Goal: Task Accomplishment & Management: Manage account settings

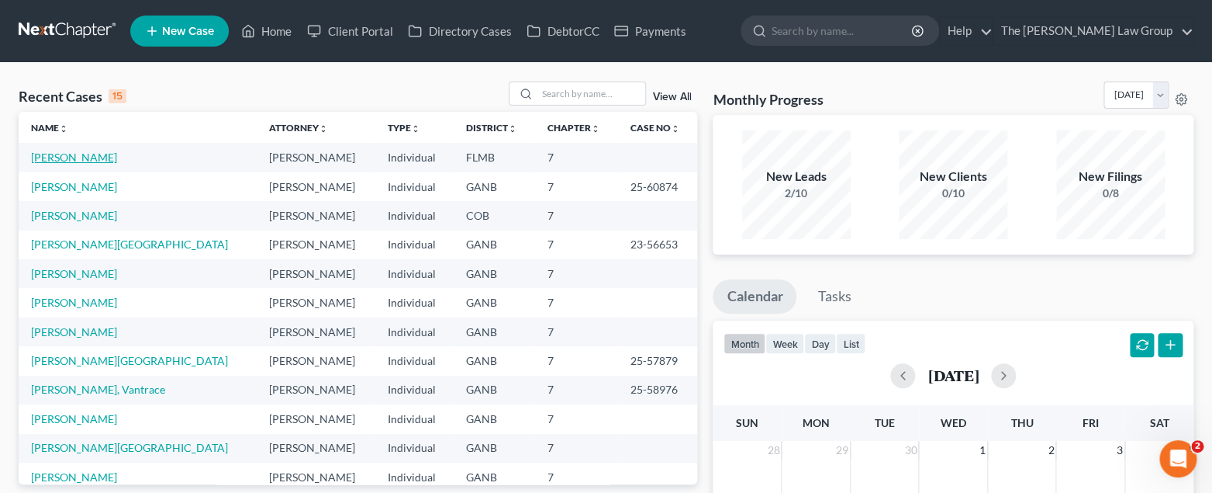
click at [86, 159] on link "[PERSON_NAME]" at bounding box center [74, 156] width 86 height 13
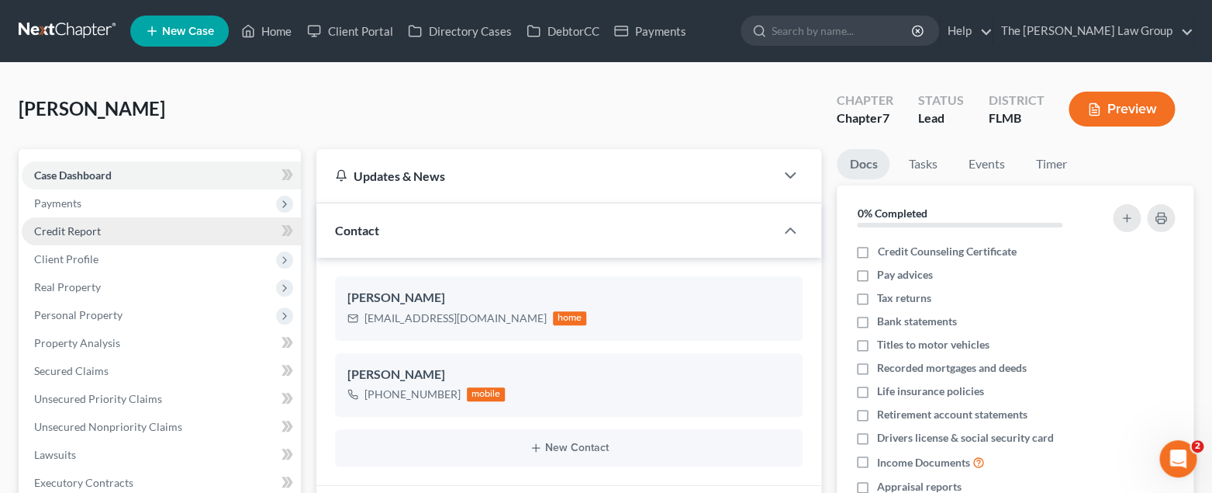
click at [139, 232] on link "Credit Report" at bounding box center [161, 231] width 279 height 28
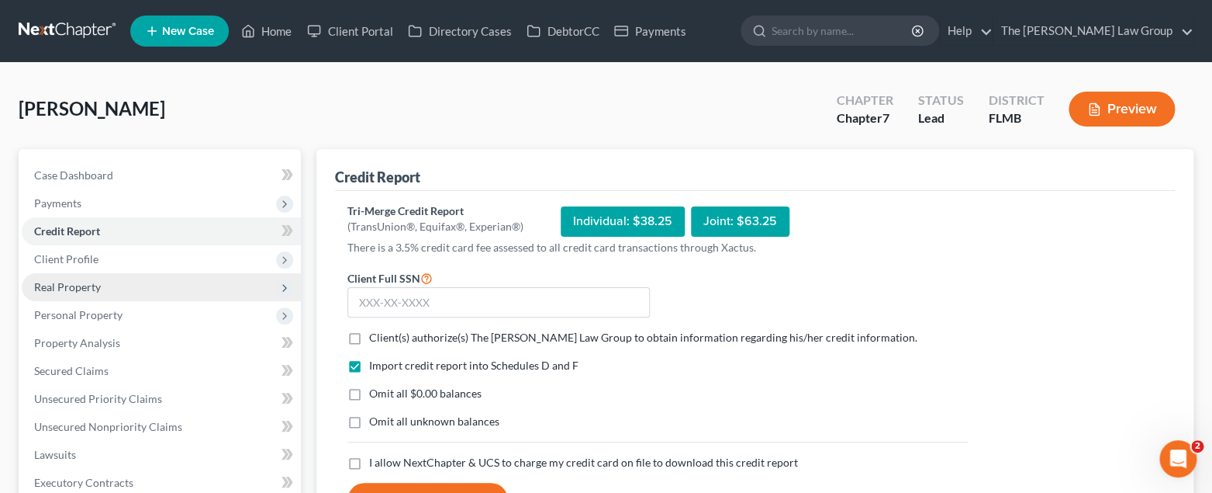
click at [125, 289] on span "Real Property" at bounding box center [161, 287] width 279 height 28
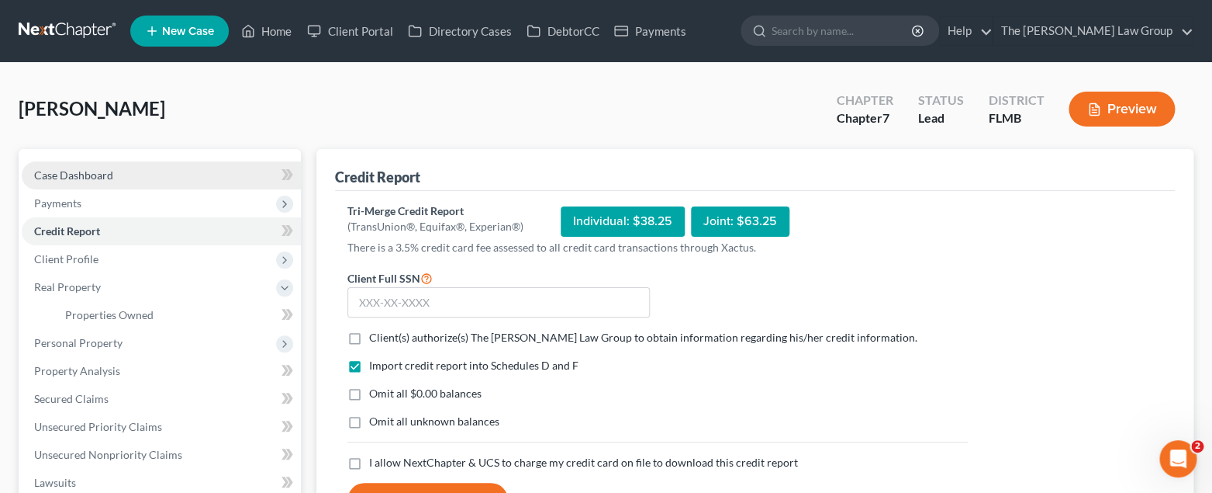
click at [115, 180] on link "Case Dashboard" at bounding box center [161, 175] width 279 height 28
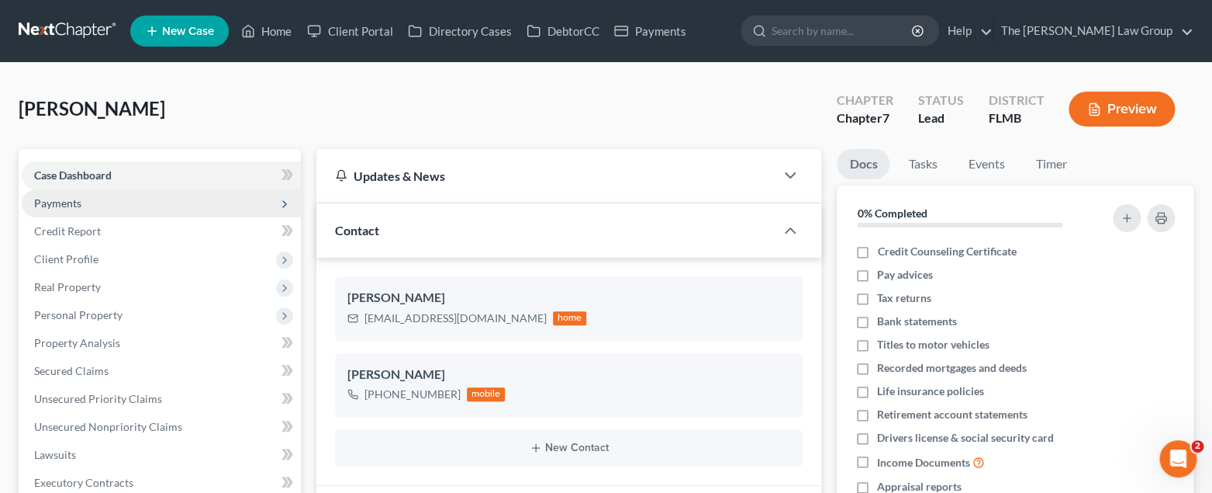
click at [109, 209] on span "Payments" at bounding box center [161, 203] width 279 height 28
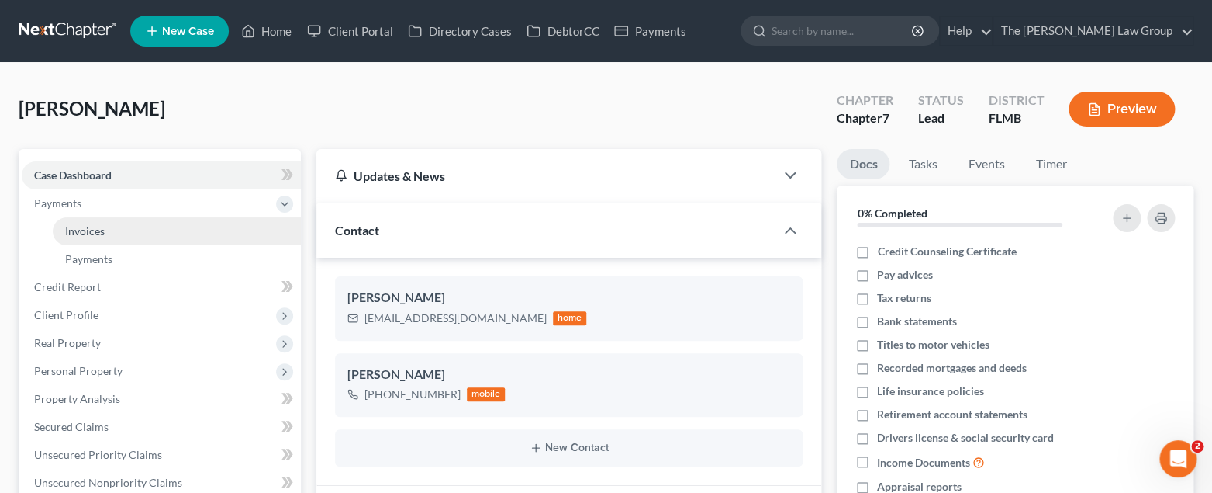
click at [112, 237] on link "Invoices" at bounding box center [177, 231] width 248 height 28
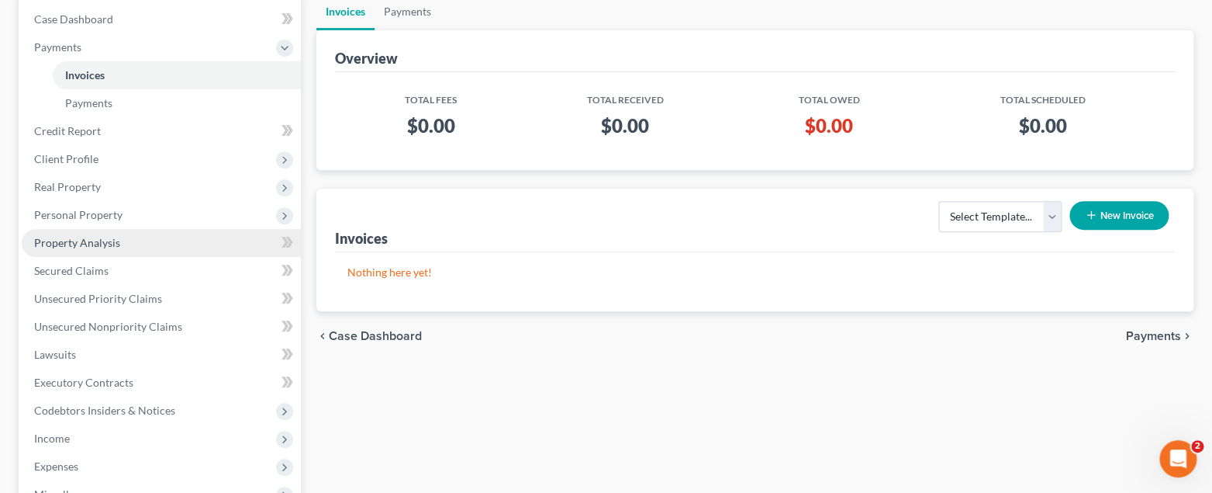
scroll to position [126, 0]
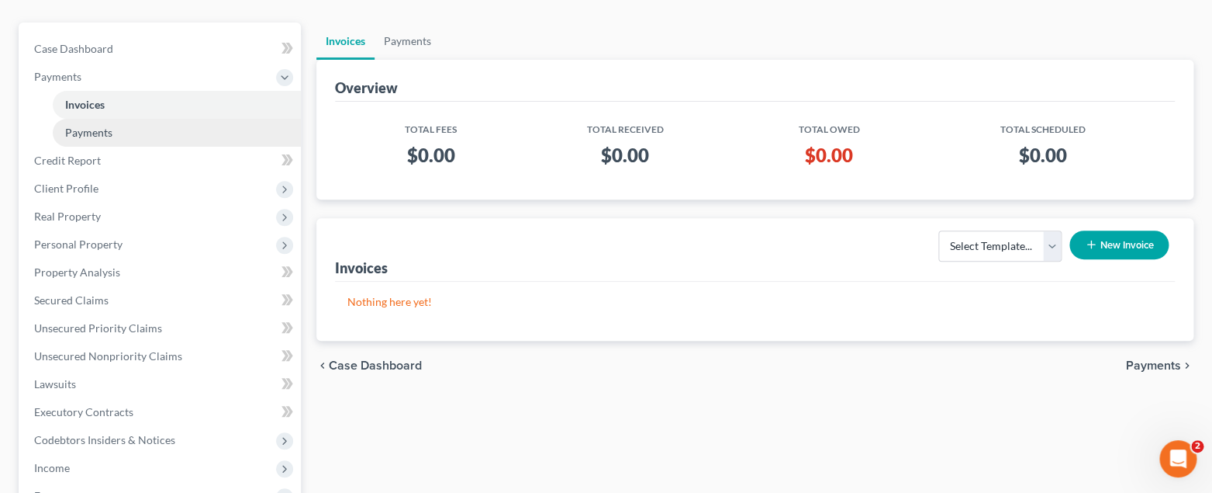
click at [99, 134] on span "Payments" at bounding box center [88, 132] width 47 height 13
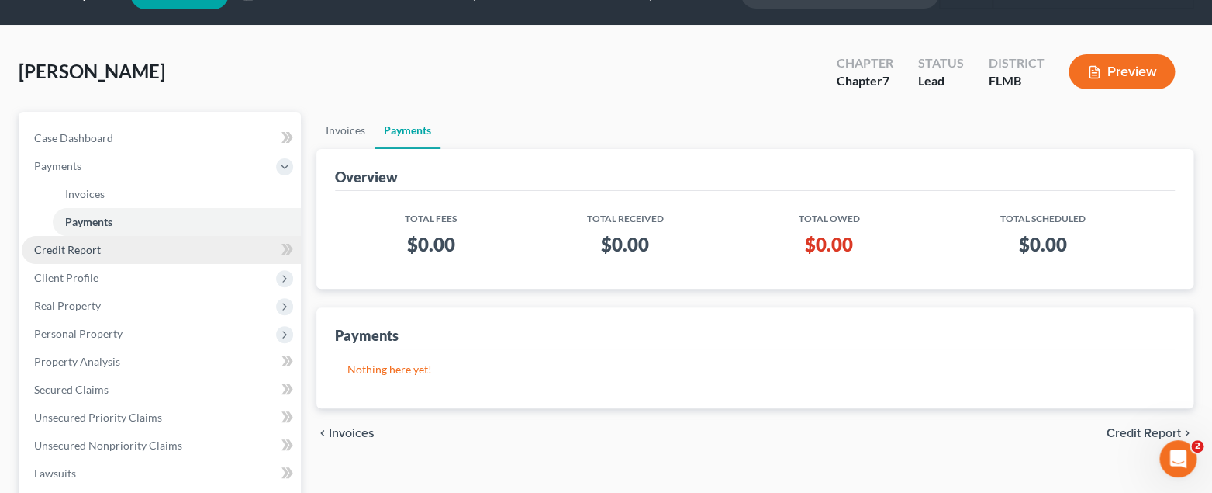
scroll to position [43, 0]
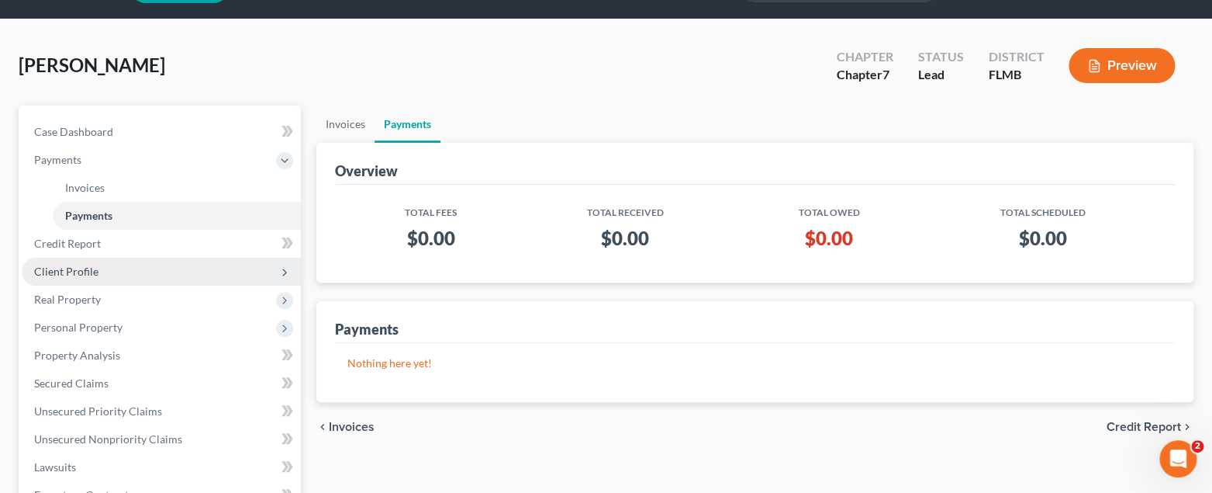
click at [152, 278] on span "Client Profile" at bounding box center [161, 272] width 279 height 28
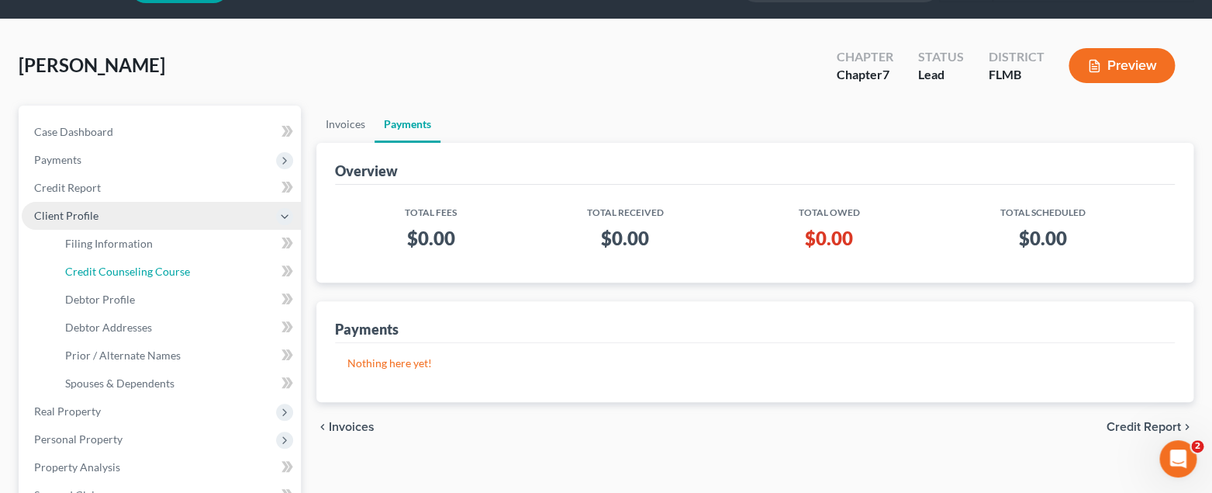
click at [152, 278] on link "Credit Counseling Course" at bounding box center [177, 272] width 248 height 28
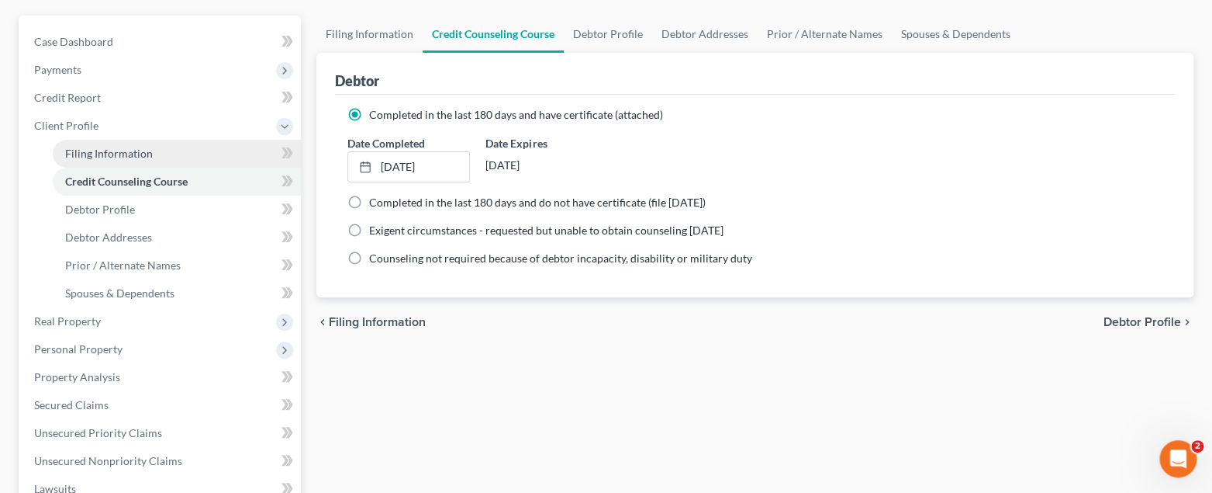
scroll to position [126, 0]
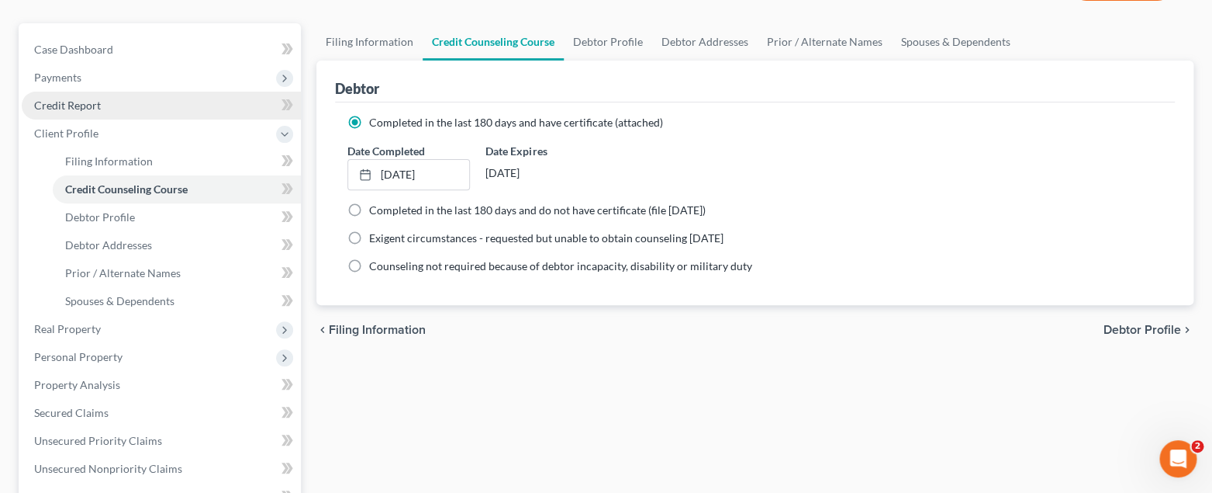
click at [93, 109] on span "Credit Report" at bounding box center [67, 105] width 67 height 13
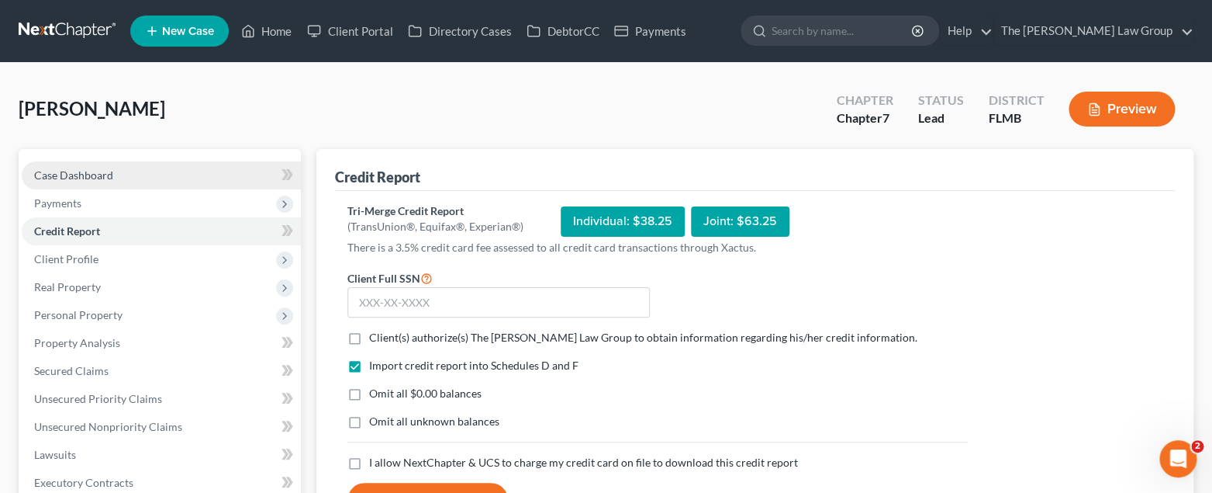
click at [148, 181] on link "Case Dashboard" at bounding box center [161, 175] width 279 height 28
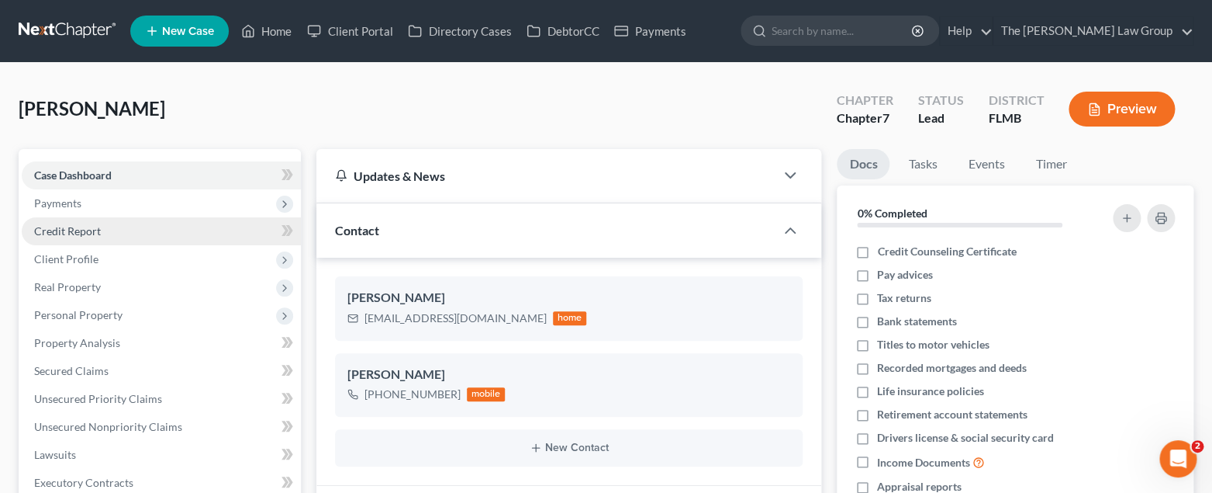
click at [109, 225] on link "Credit Report" at bounding box center [161, 231] width 279 height 28
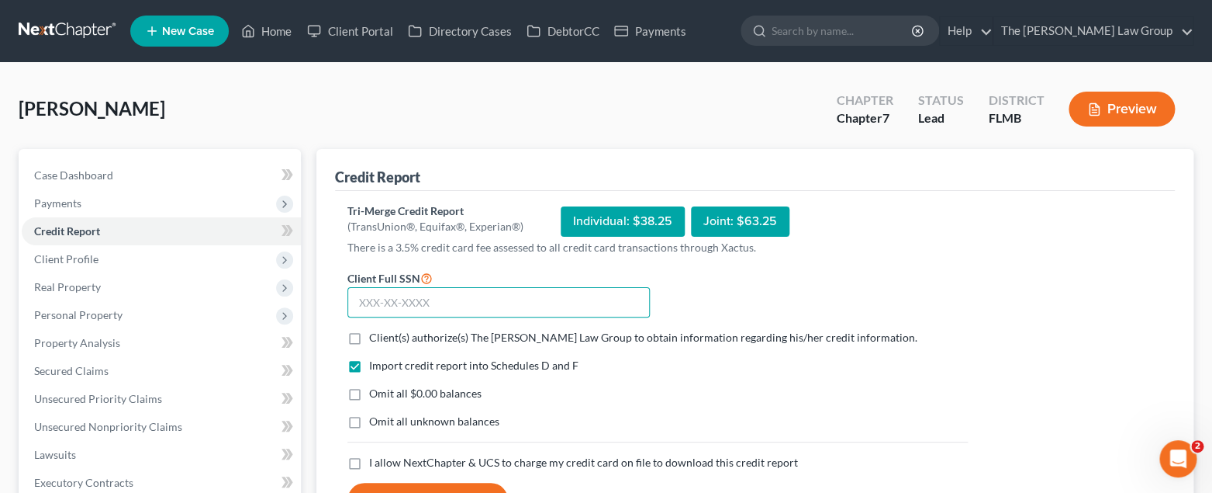
click at [582, 303] on input "text" at bounding box center [498, 302] width 302 height 31
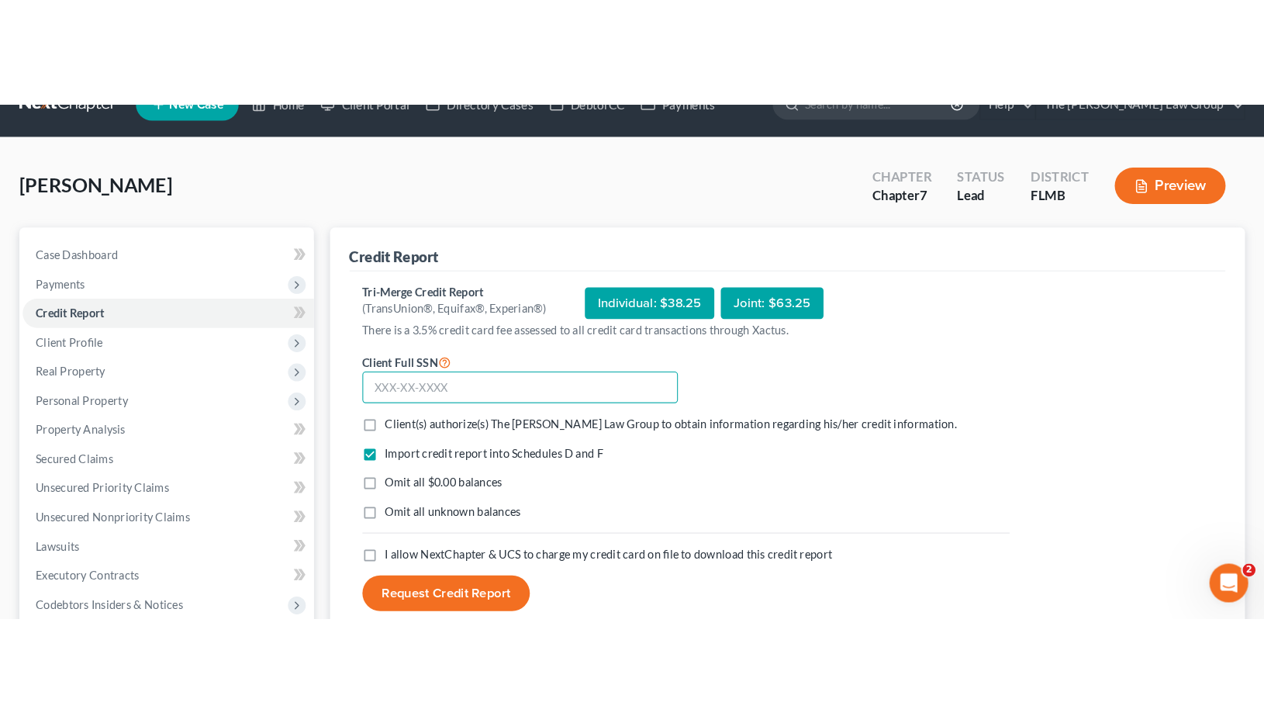
scroll to position [34, 0]
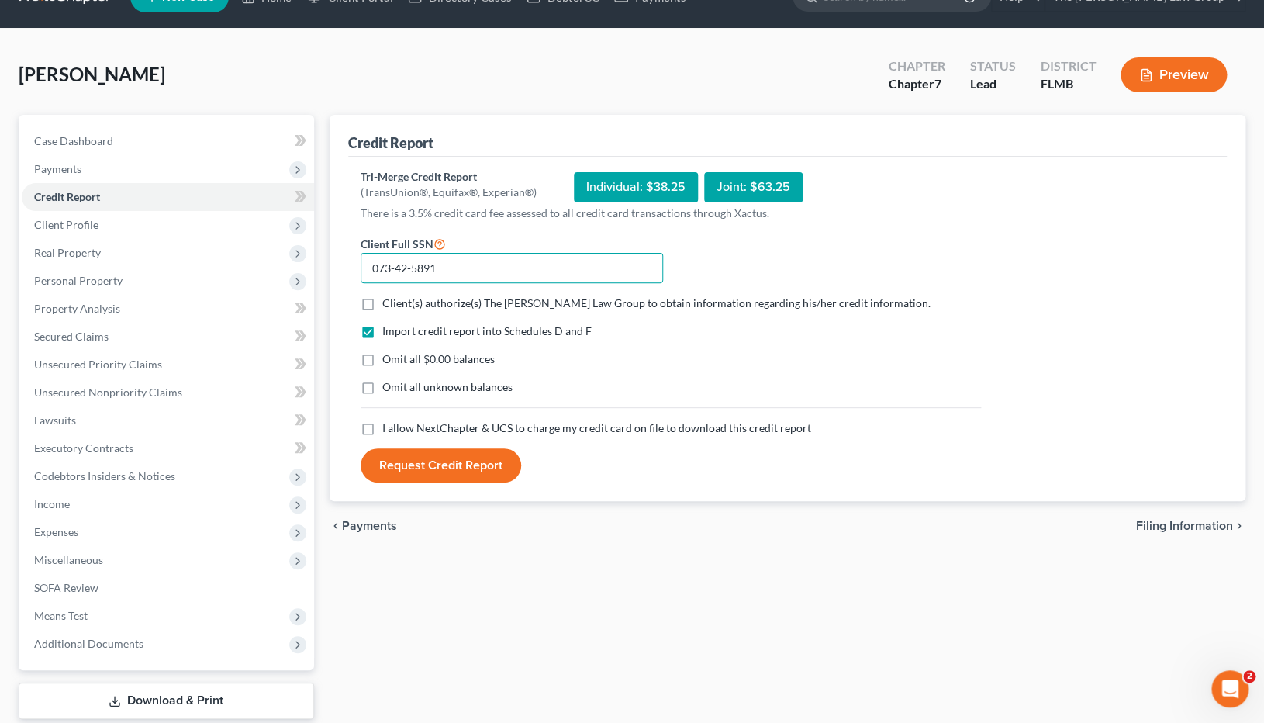
type input "073-42-5891"
click at [382, 431] on label "I allow NextChapter & UCS to charge my credit card on file to download this cre…" at bounding box center [596, 428] width 429 height 16
click at [389, 430] on input "I allow NextChapter & UCS to charge my credit card on file to download this cre…" at bounding box center [394, 425] width 10 height 10
checkbox input "true"
click at [430, 466] on button "Request Credit Report" at bounding box center [441, 465] width 161 height 34
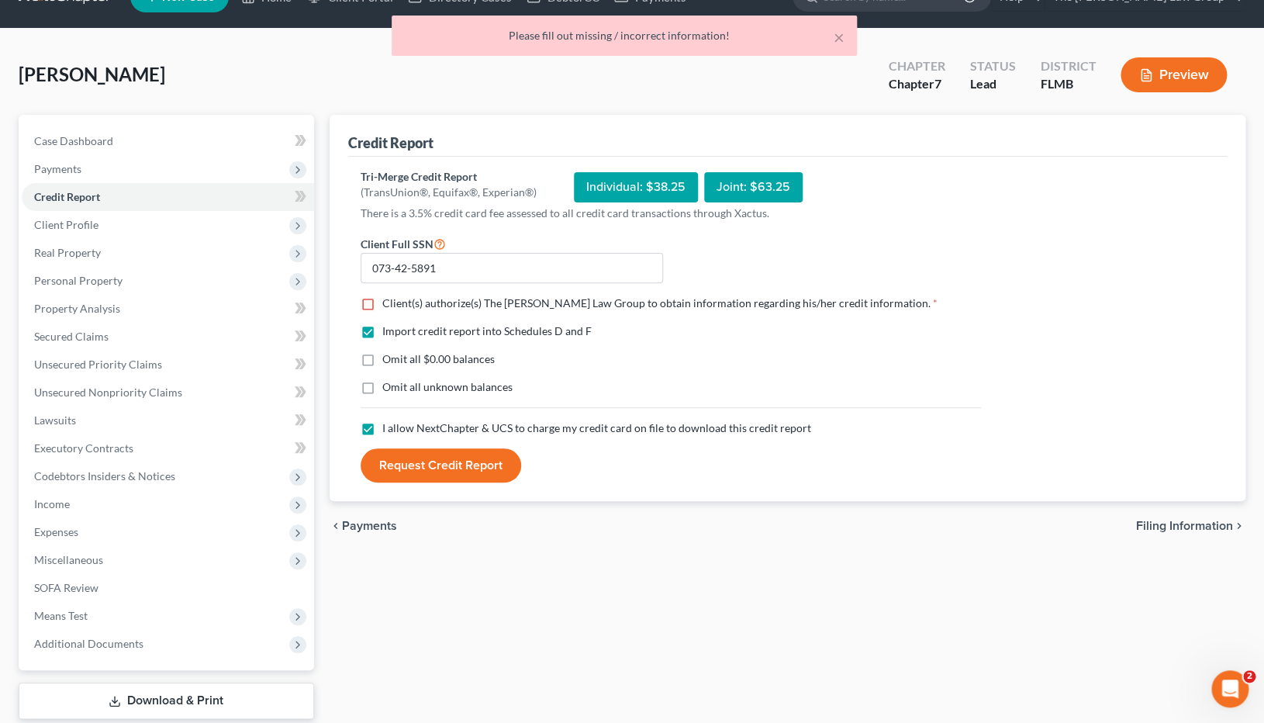
click at [382, 305] on label "Client(s) authorize(s) The [PERSON_NAME] Law Group to obtain information regard…" at bounding box center [659, 304] width 555 height 16
click at [389, 305] on input "Client(s) authorize(s) The [PERSON_NAME] Law Group to obtain information regard…" at bounding box center [394, 301] width 10 height 10
checkbox input "true"
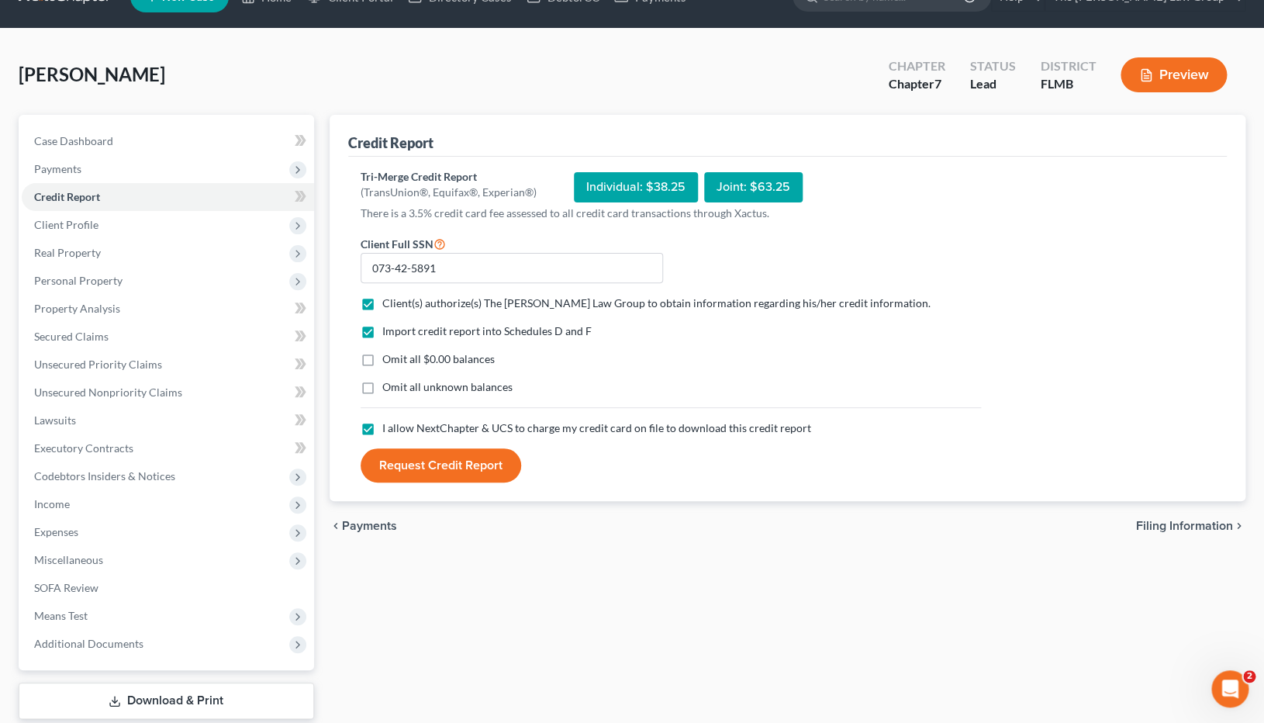
click at [421, 469] on button "Request Credit Report" at bounding box center [441, 465] width 161 height 34
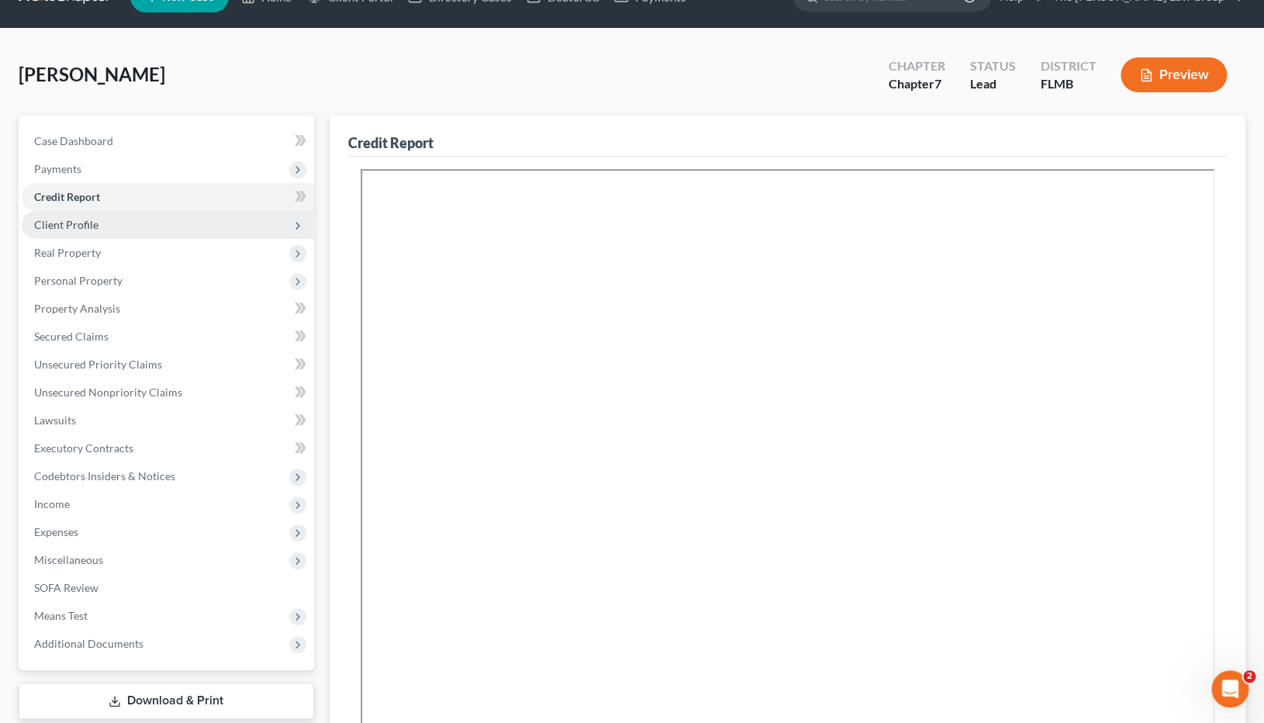
click at [78, 221] on span "Client Profile" at bounding box center [66, 224] width 64 height 13
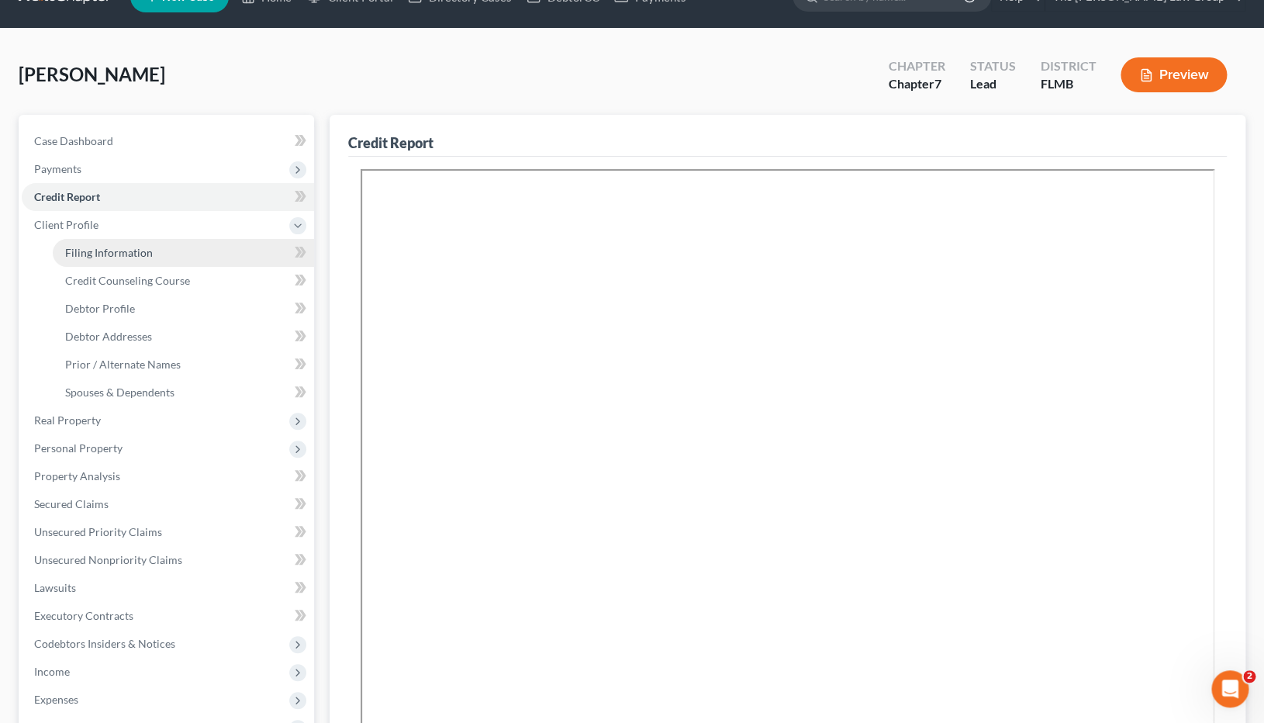
click at [151, 251] on link "Filing Information" at bounding box center [183, 253] width 261 height 28
select select "1"
select select "0"
select select "15"
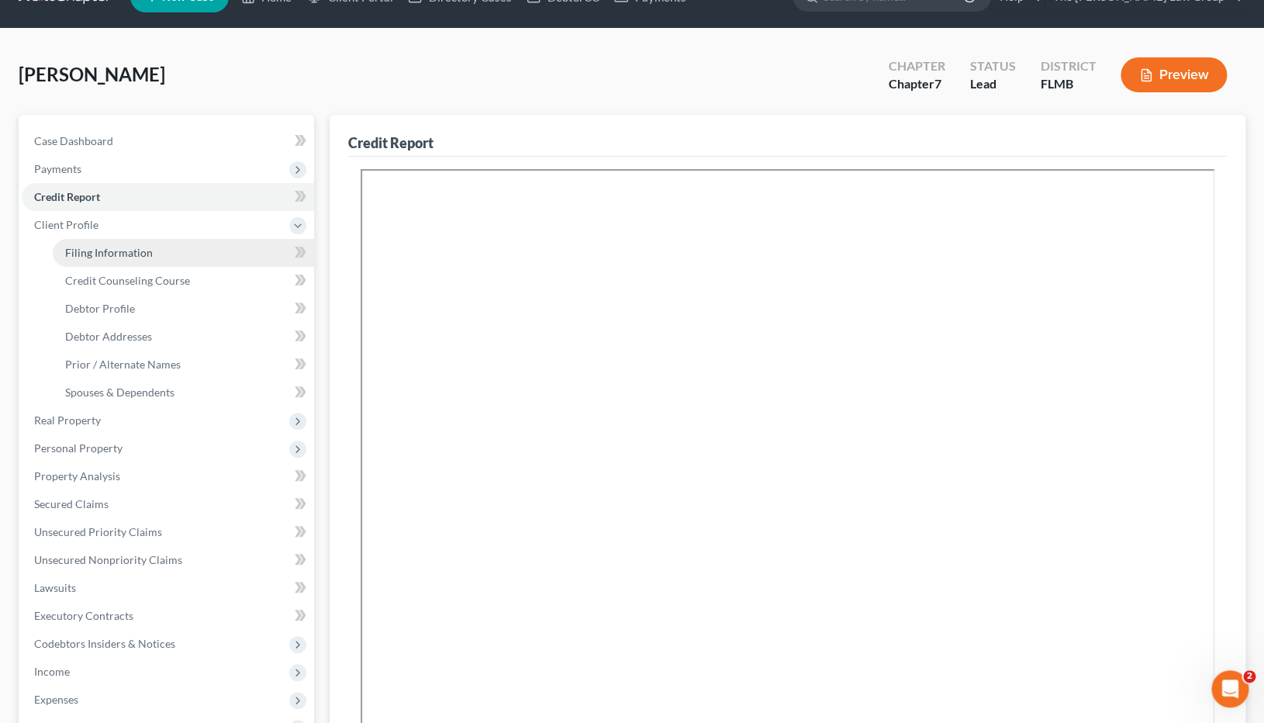
select select "0"
select select "9"
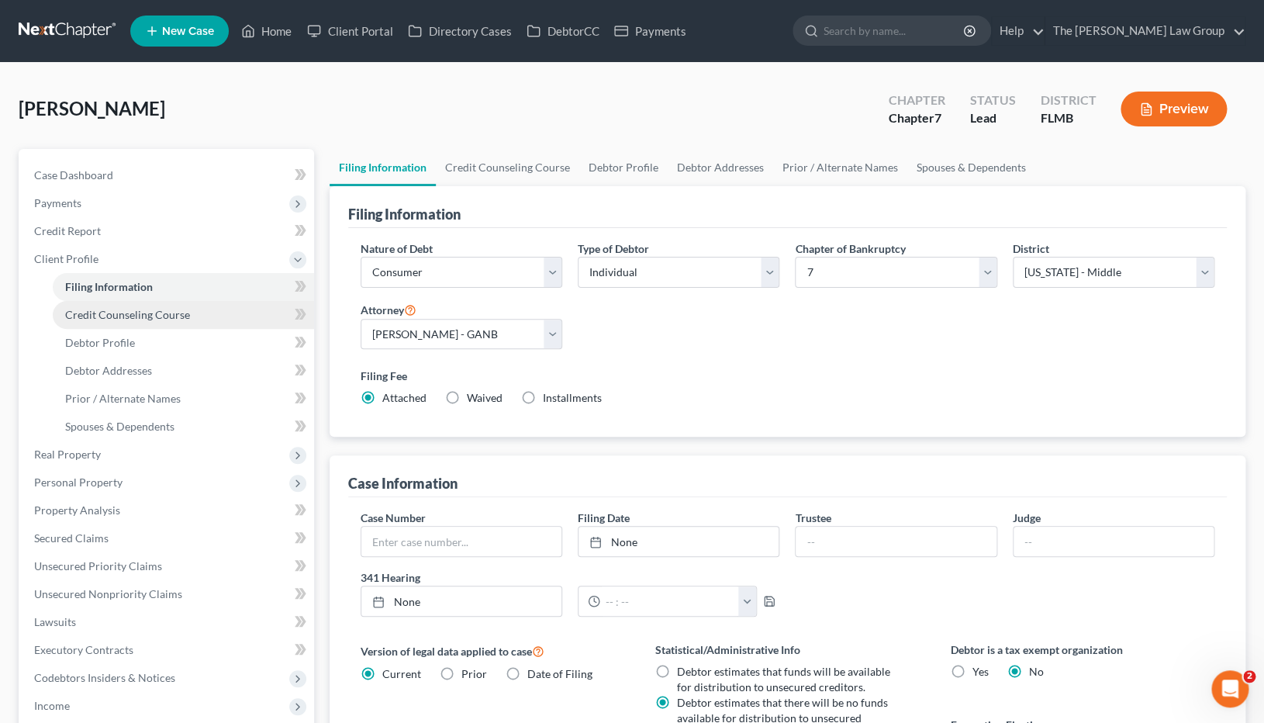
click at [163, 319] on span "Credit Counseling Course" at bounding box center [127, 314] width 125 height 13
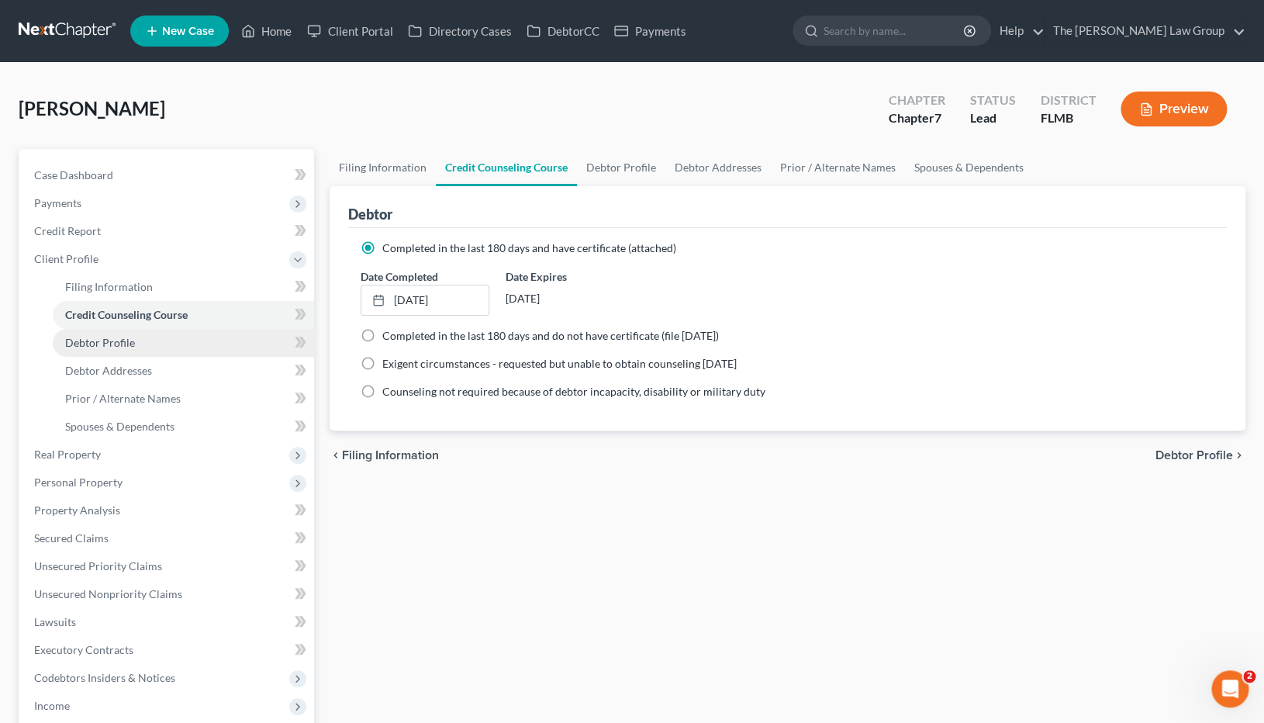
click at [153, 345] on link "Debtor Profile" at bounding box center [183, 343] width 261 height 28
select select "3"
select select "0"
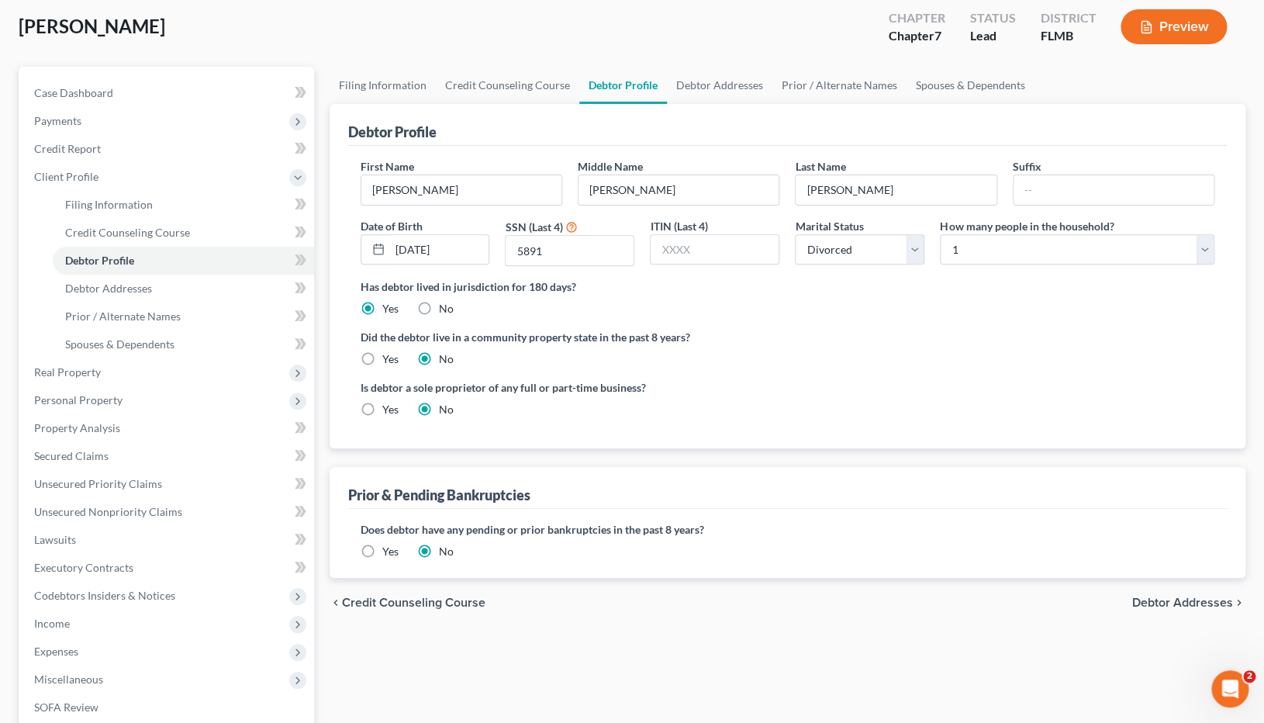
scroll to position [97, 0]
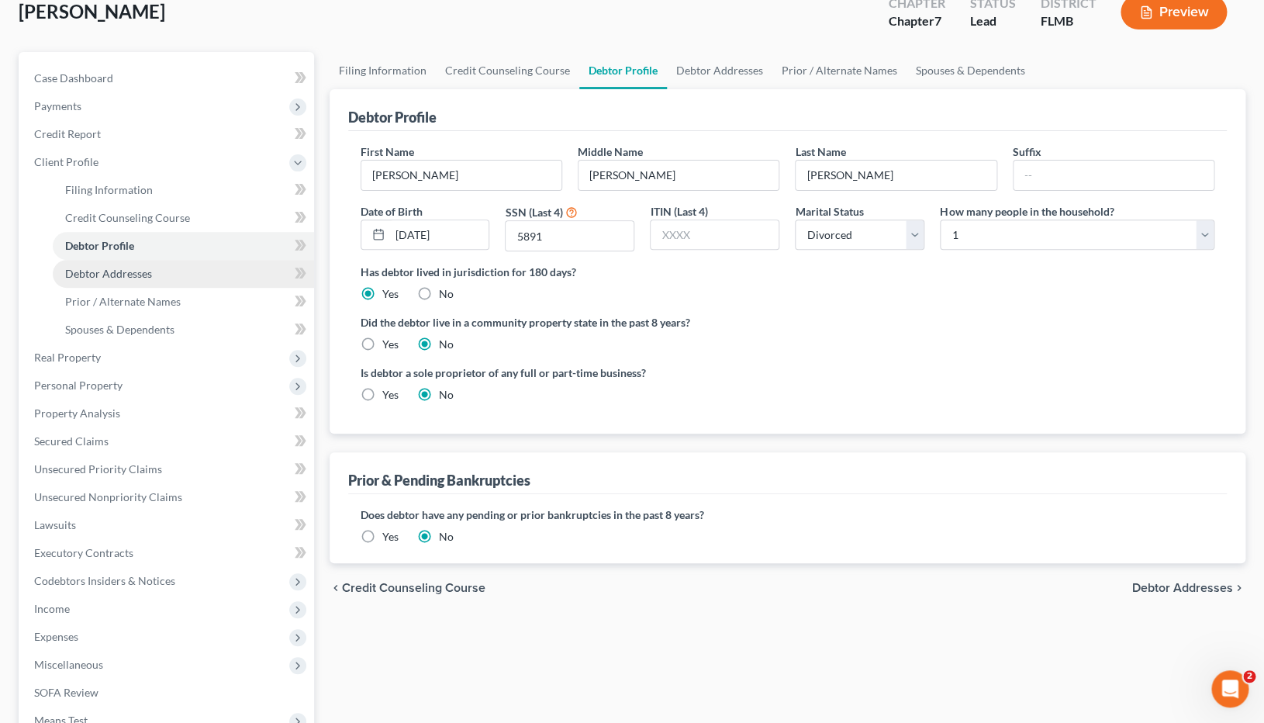
click at [180, 273] on link "Debtor Addresses" at bounding box center [183, 274] width 261 height 28
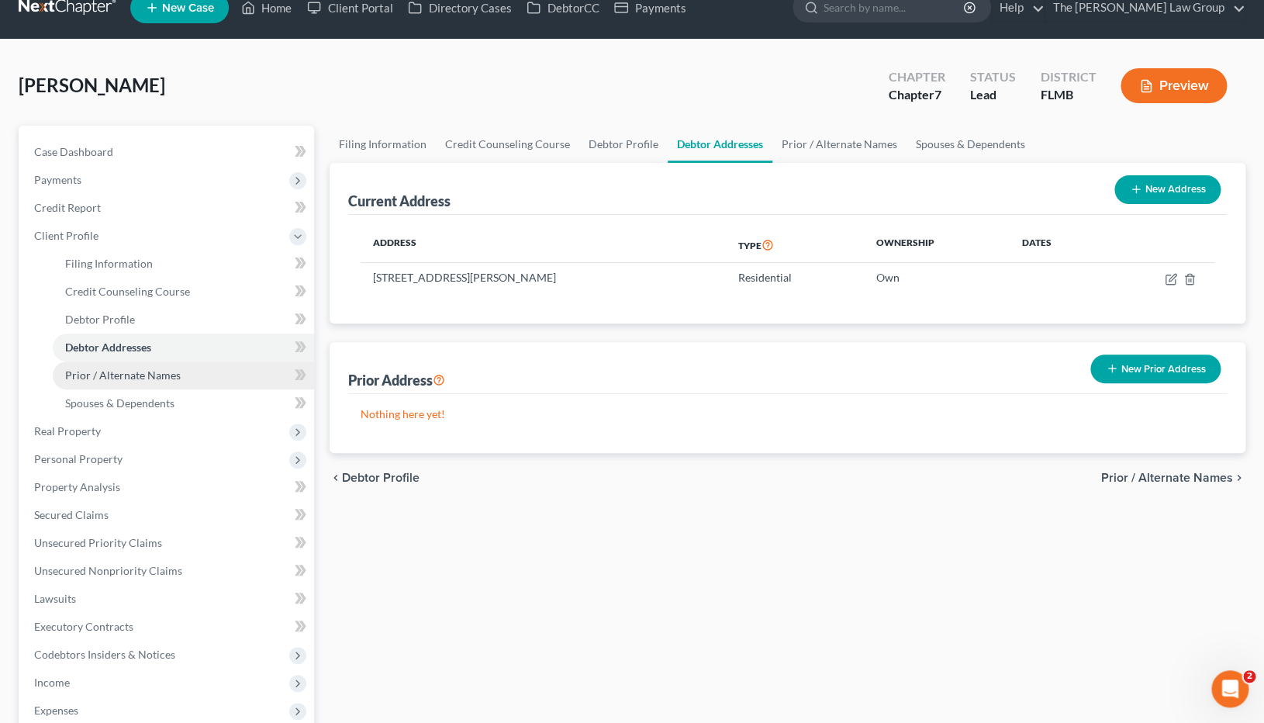
click at [185, 375] on link "Prior / Alternate Names" at bounding box center [183, 375] width 261 height 28
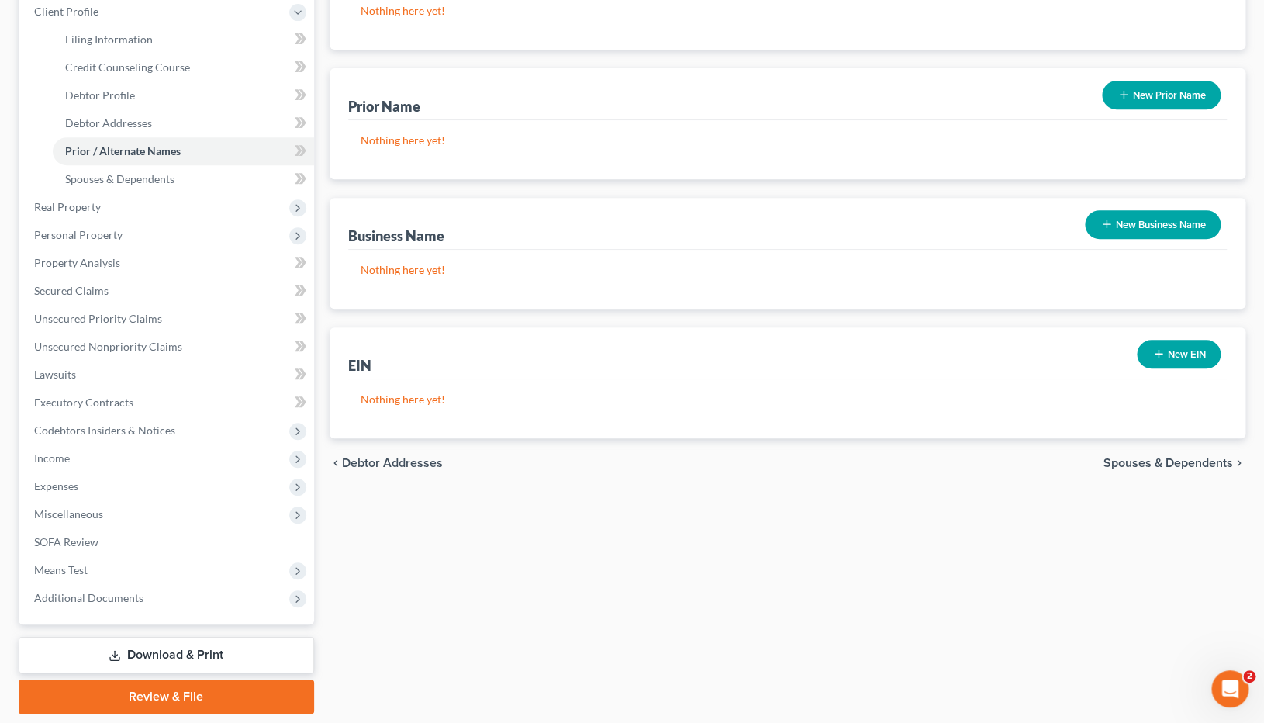
scroll to position [296, 0]
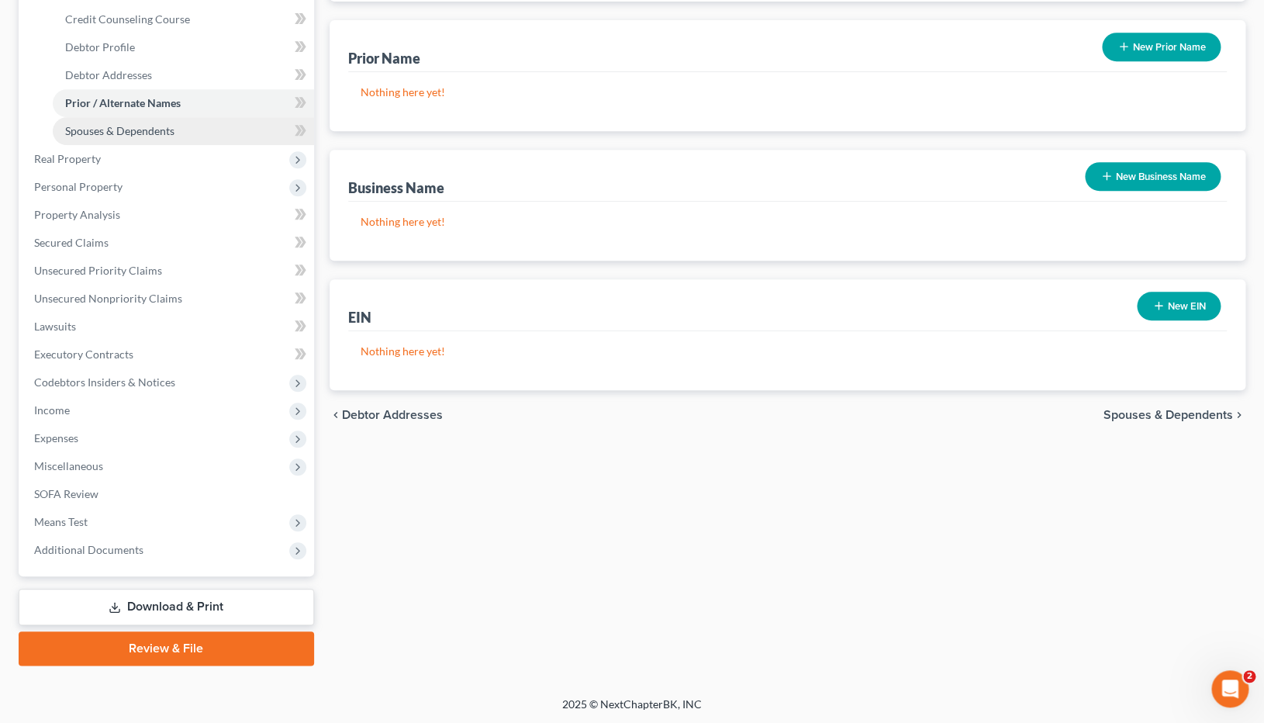
click at [163, 135] on span "Spouses & Dependents" at bounding box center [119, 130] width 109 height 13
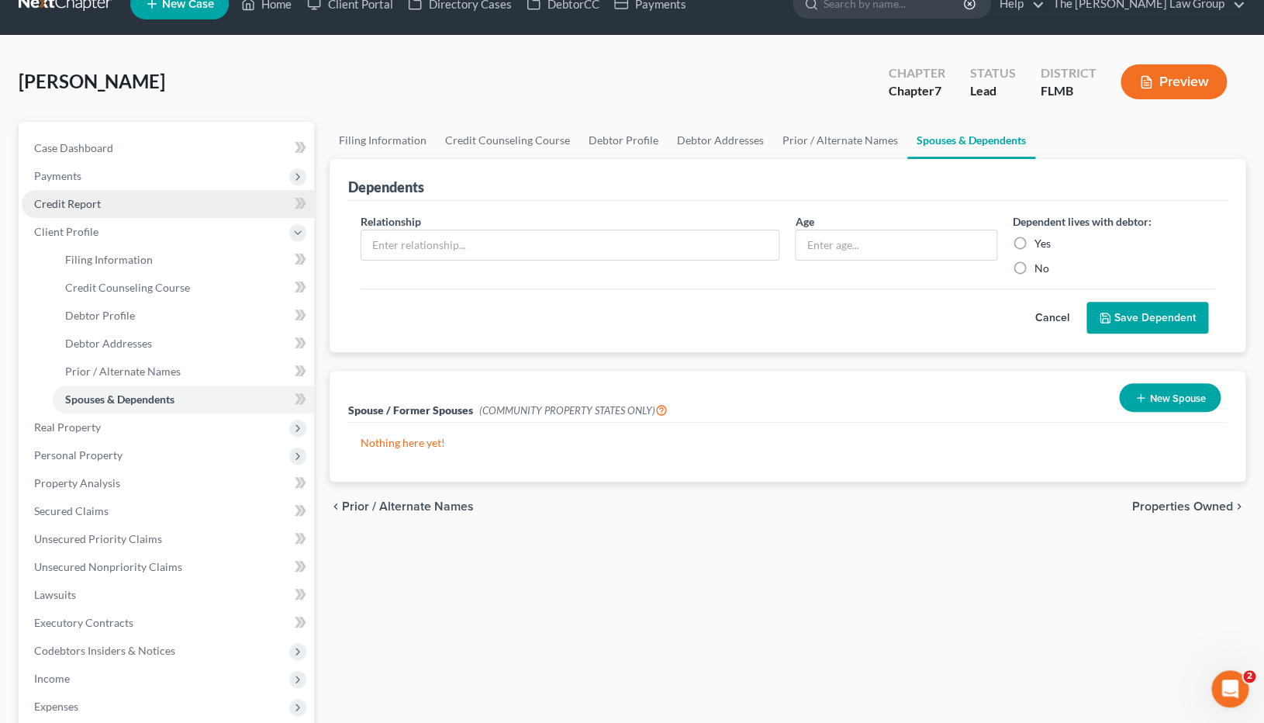
scroll to position [33, 0]
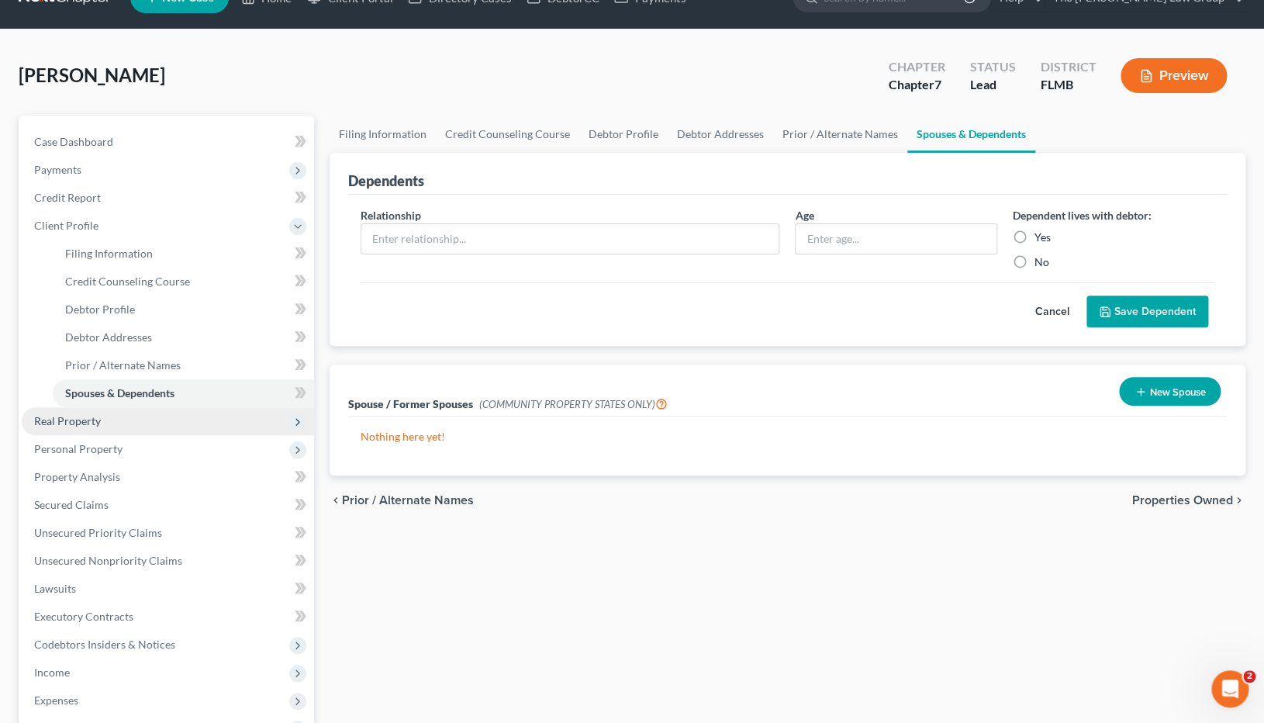
click at [80, 420] on span "Real Property" at bounding box center [67, 420] width 67 height 13
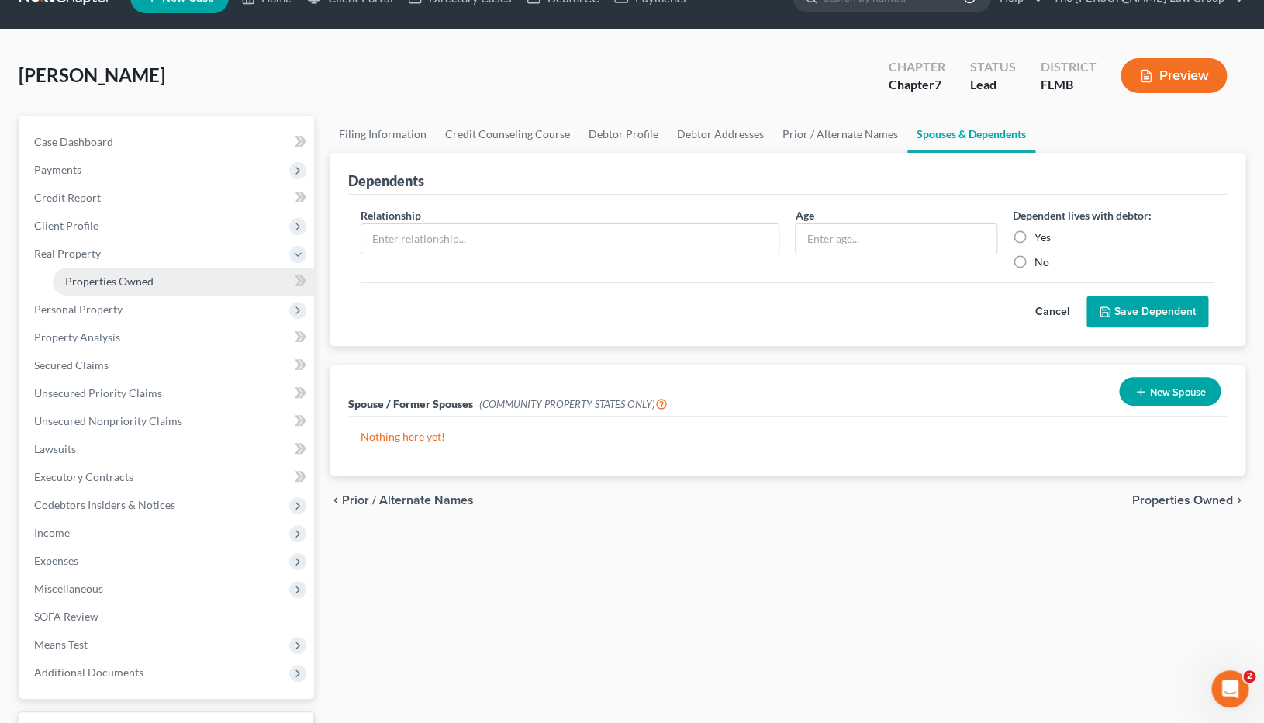
click at [119, 278] on span "Properties Owned" at bounding box center [109, 281] width 88 height 13
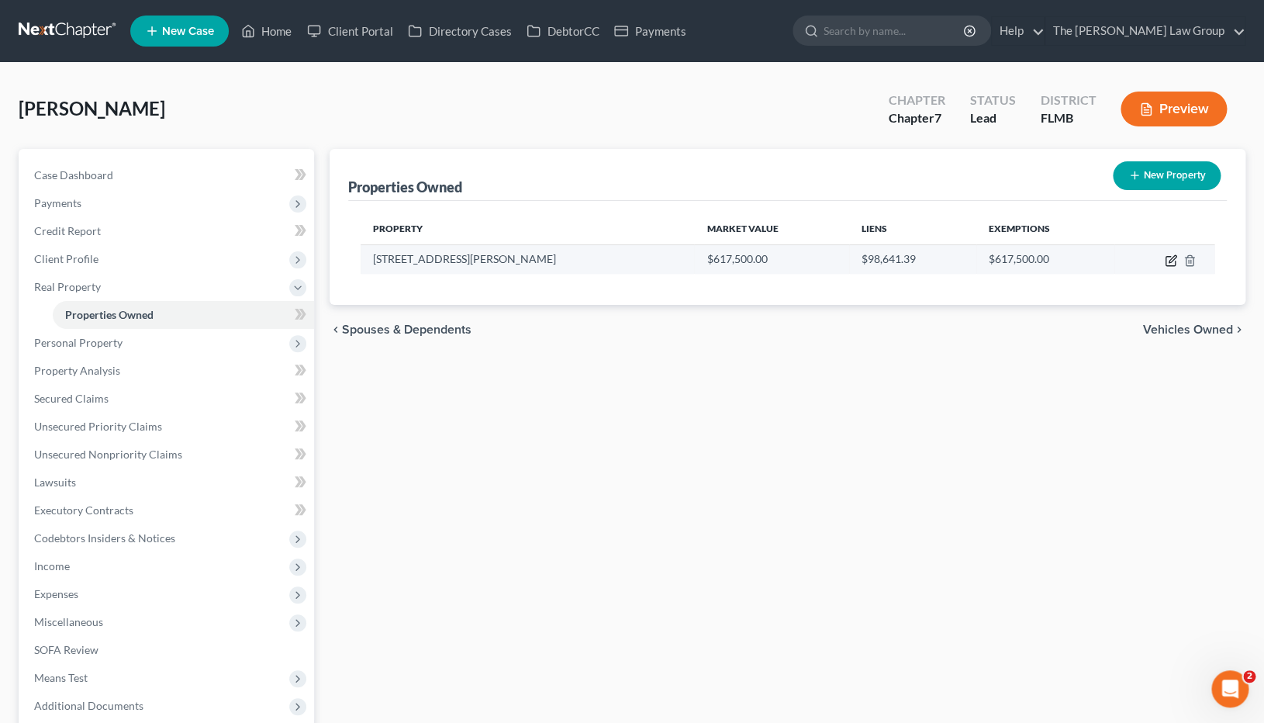
click at [1171, 265] on icon "button" at bounding box center [1170, 261] width 9 height 9
select select "9"
select select "0"
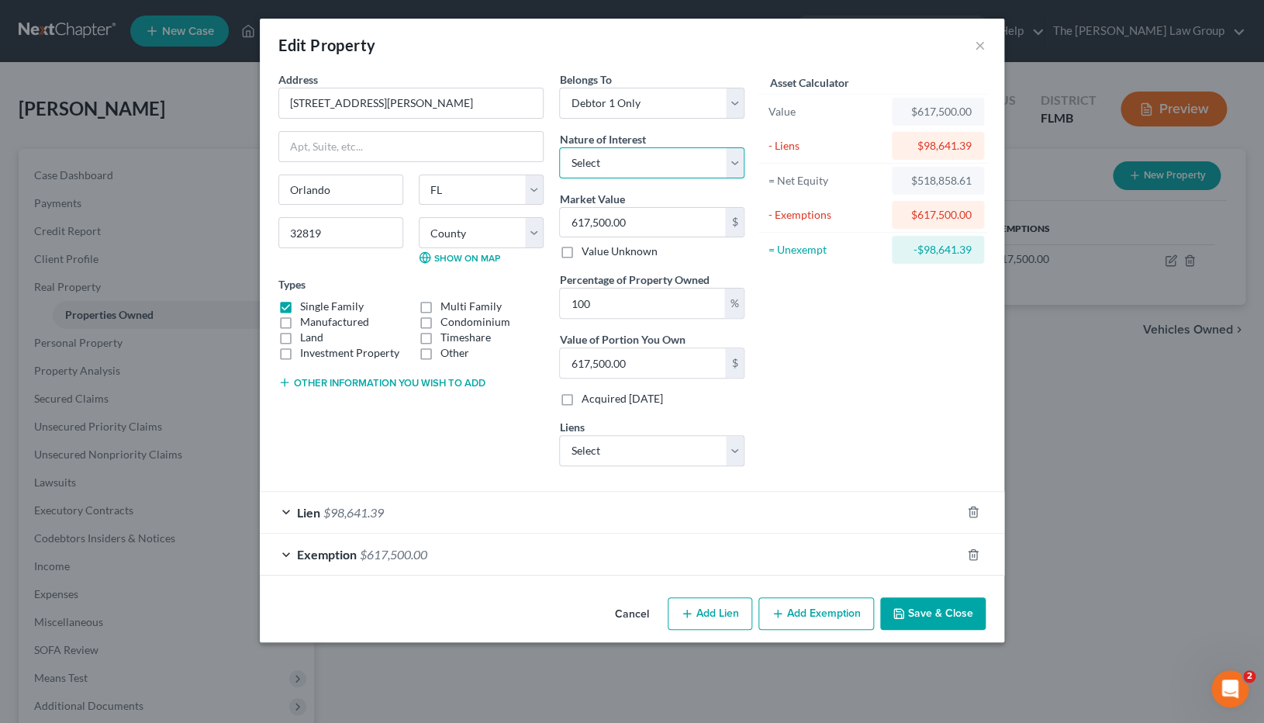
click at [559, 147] on select "Select Fee Simple Joint Tenant Life Estate Equitable Interest Future Interest T…" at bounding box center [651, 162] width 185 height 31
select select "0"
click option "Fee Simple" at bounding box center [0, 0] width 0 height 0
select select "0"
click option "Midfloridacu - $98,980.00" at bounding box center [0, 0] width 0 height 0
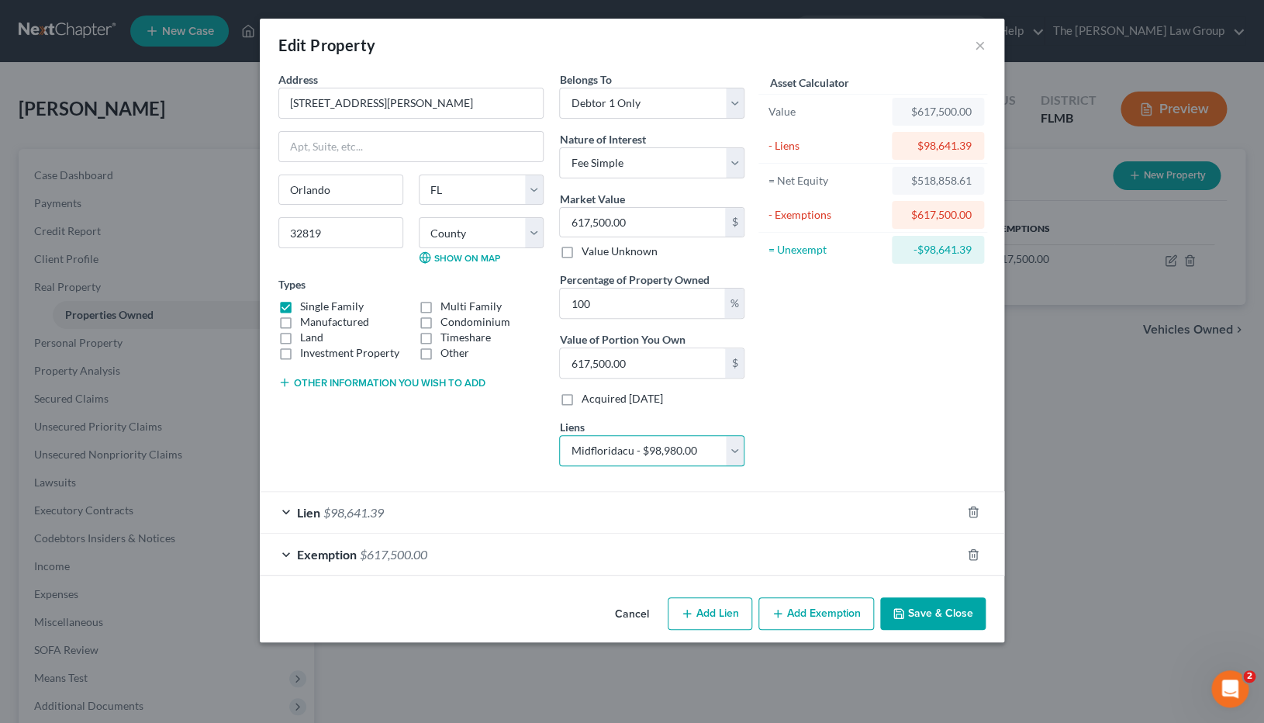
select select
select select "9"
select select "0"
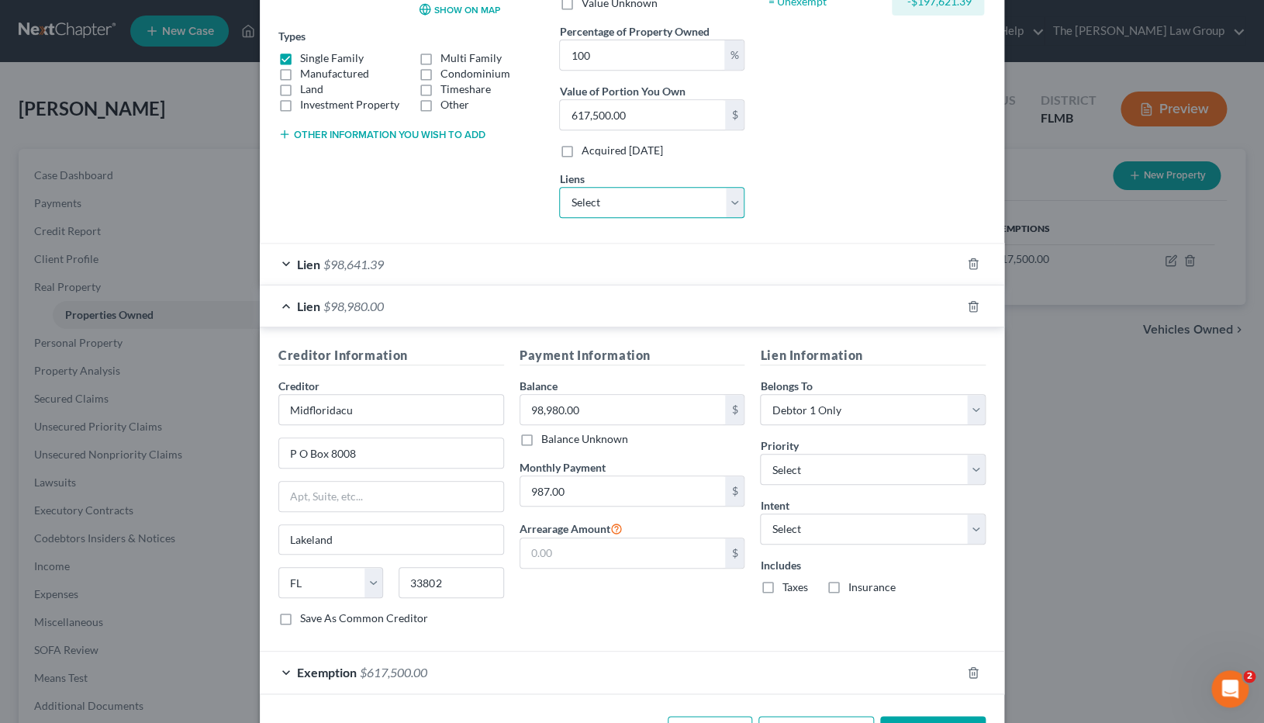
scroll to position [305, 0]
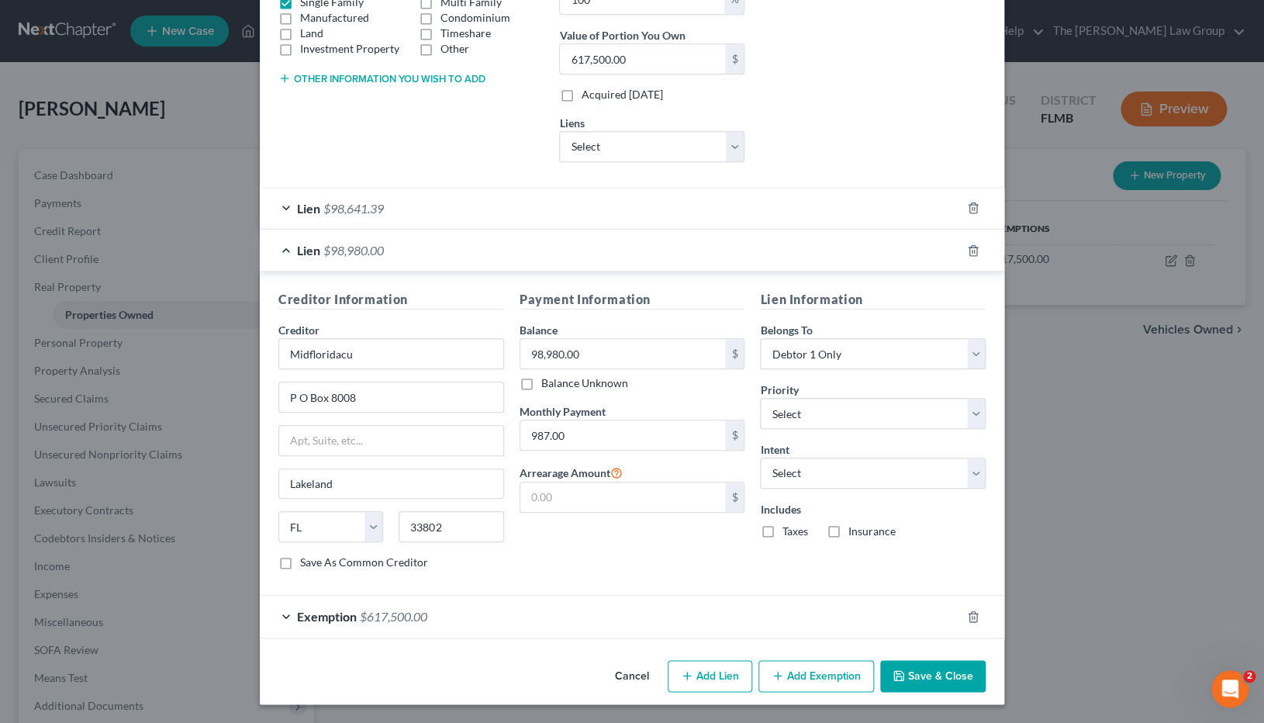
click at [288, 492] on div "Exemption $617,500.00" at bounding box center [610, 616] width 701 height 41
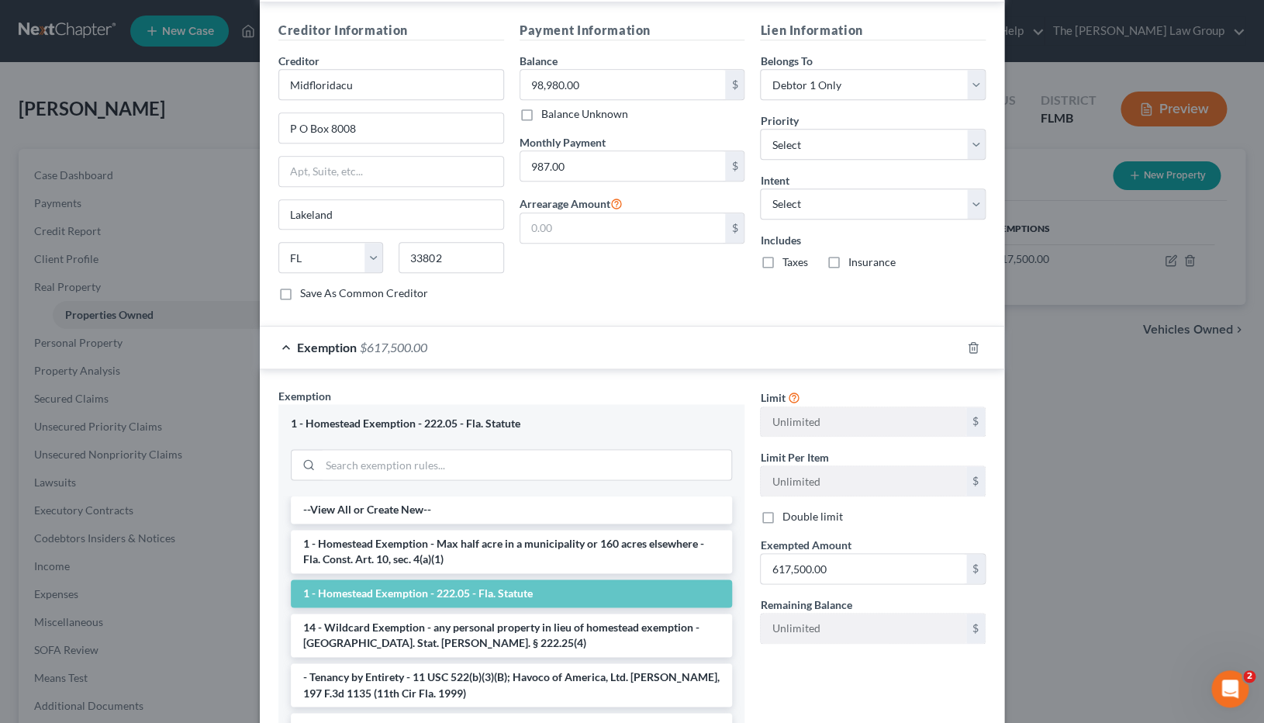
scroll to position [705, 0]
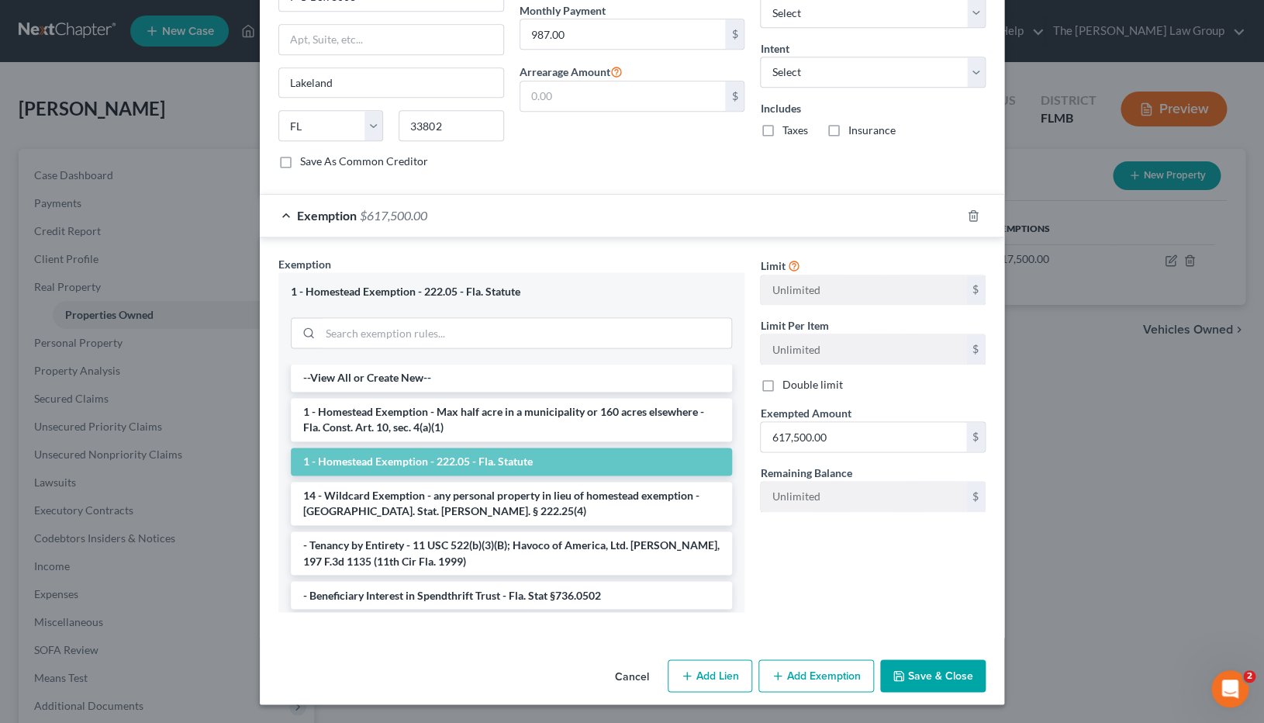
click at [942, 492] on button "Save & Close" at bounding box center [932, 675] width 105 height 33
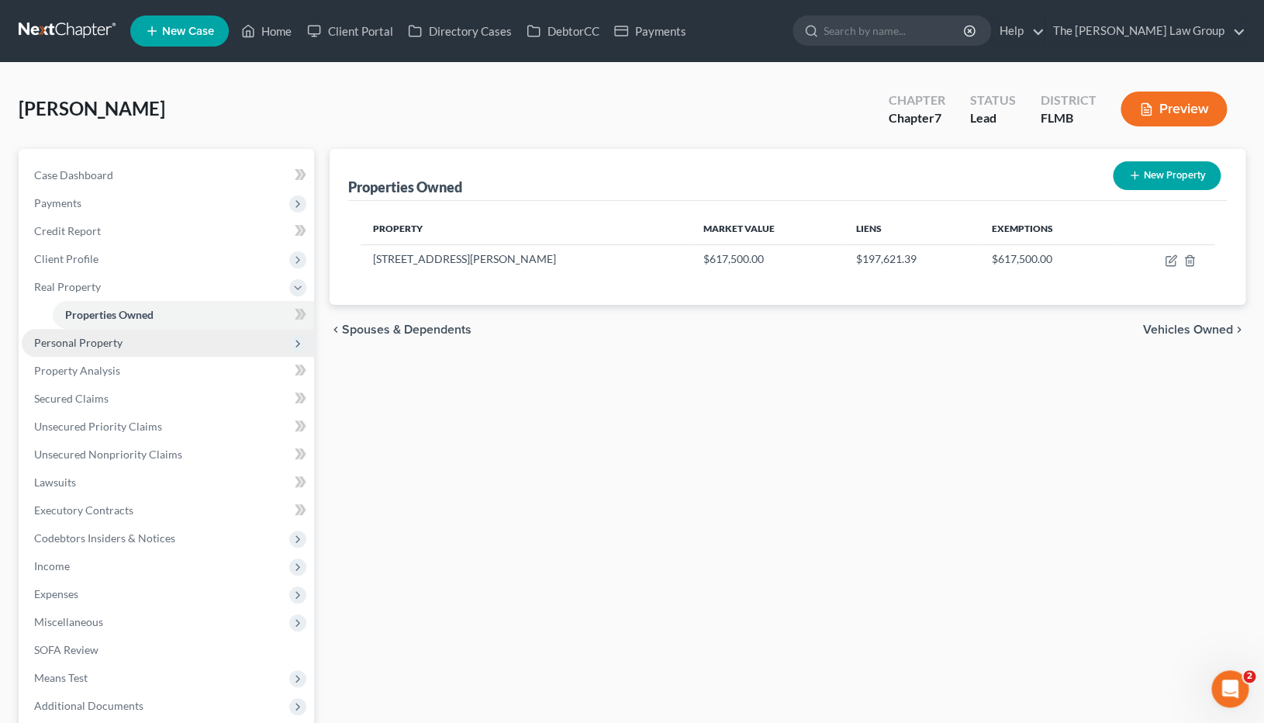
click at [119, 347] on span "Personal Property" at bounding box center [78, 342] width 88 height 13
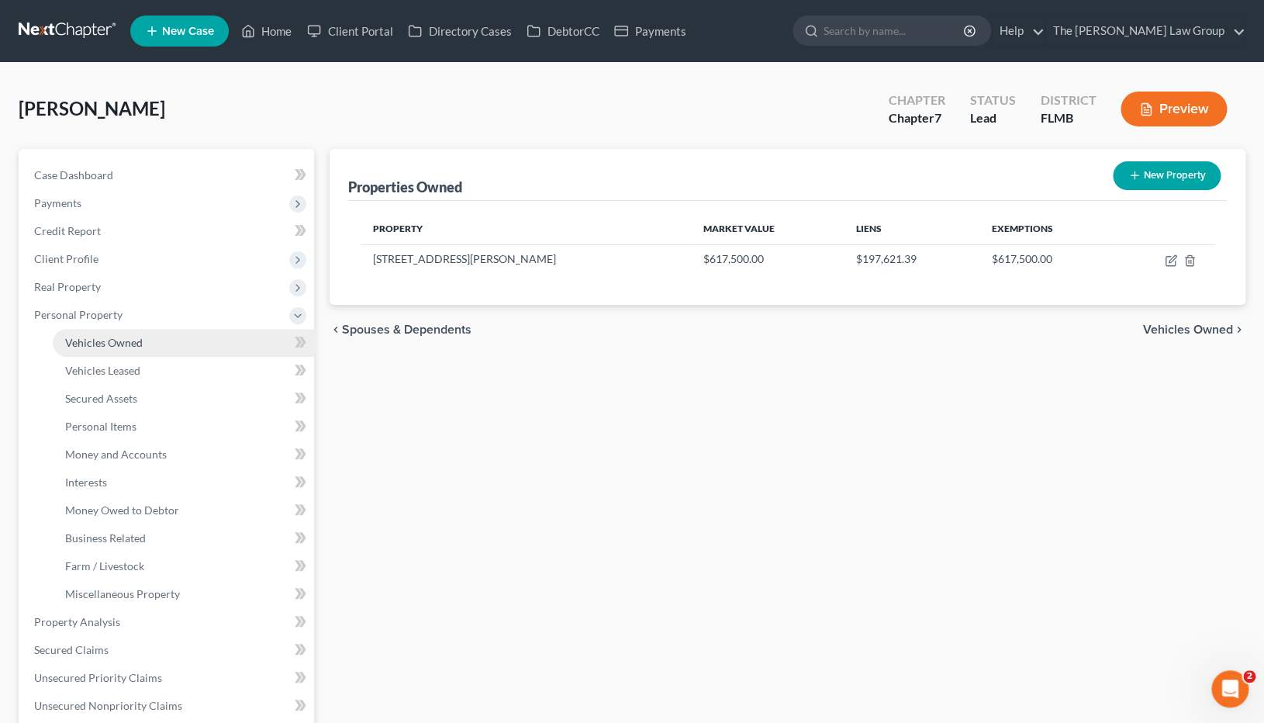
click at [140, 344] on span "Vehicles Owned" at bounding box center [104, 342] width 78 height 13
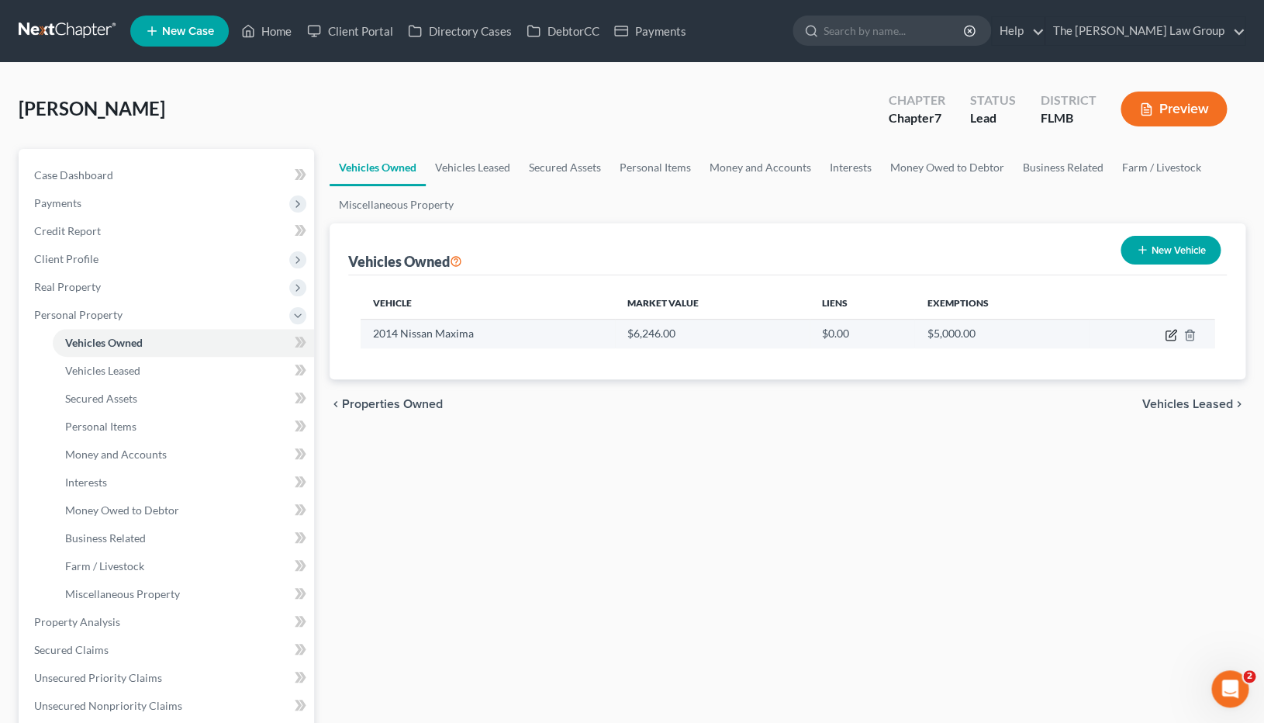
click at [1169, 336] on icon "button" at bounding box center [1172, 333] width 7 height 7
select select "0"
select select "12"
select select "0"
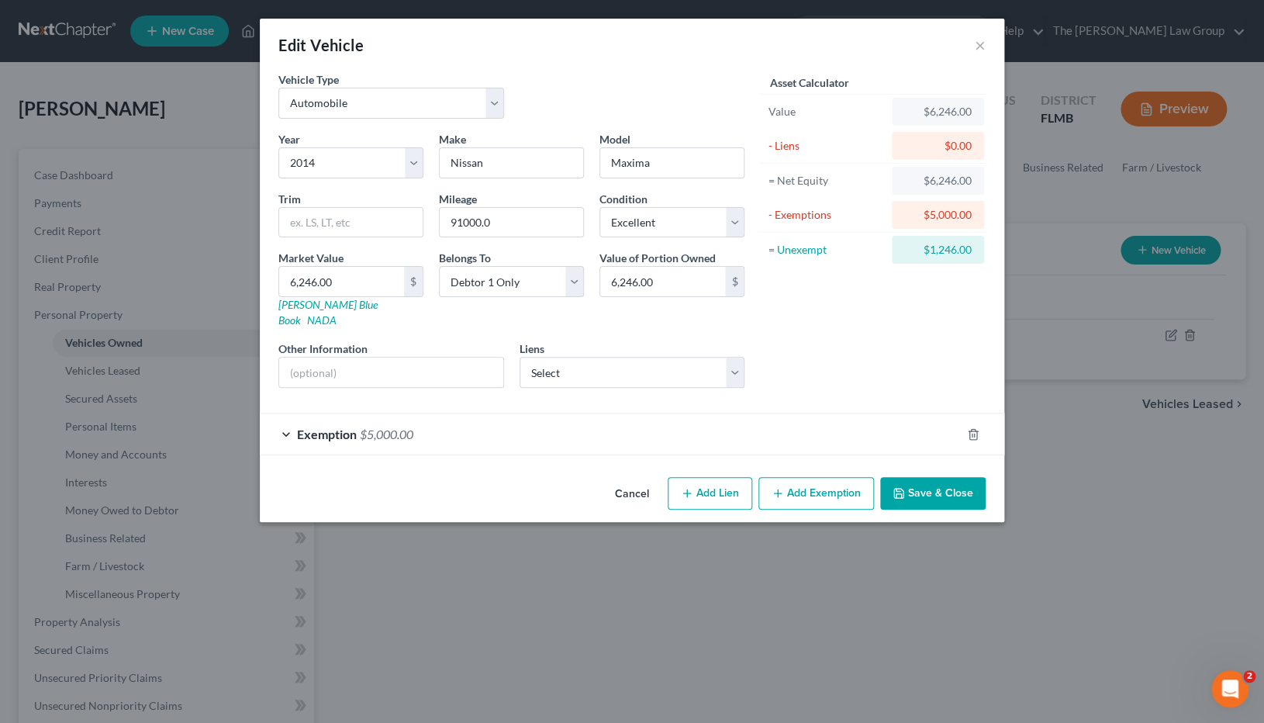
click at [284, 415] on div "Exemption $5,000.00" at bounding box center [610, 433] width 701 height 41
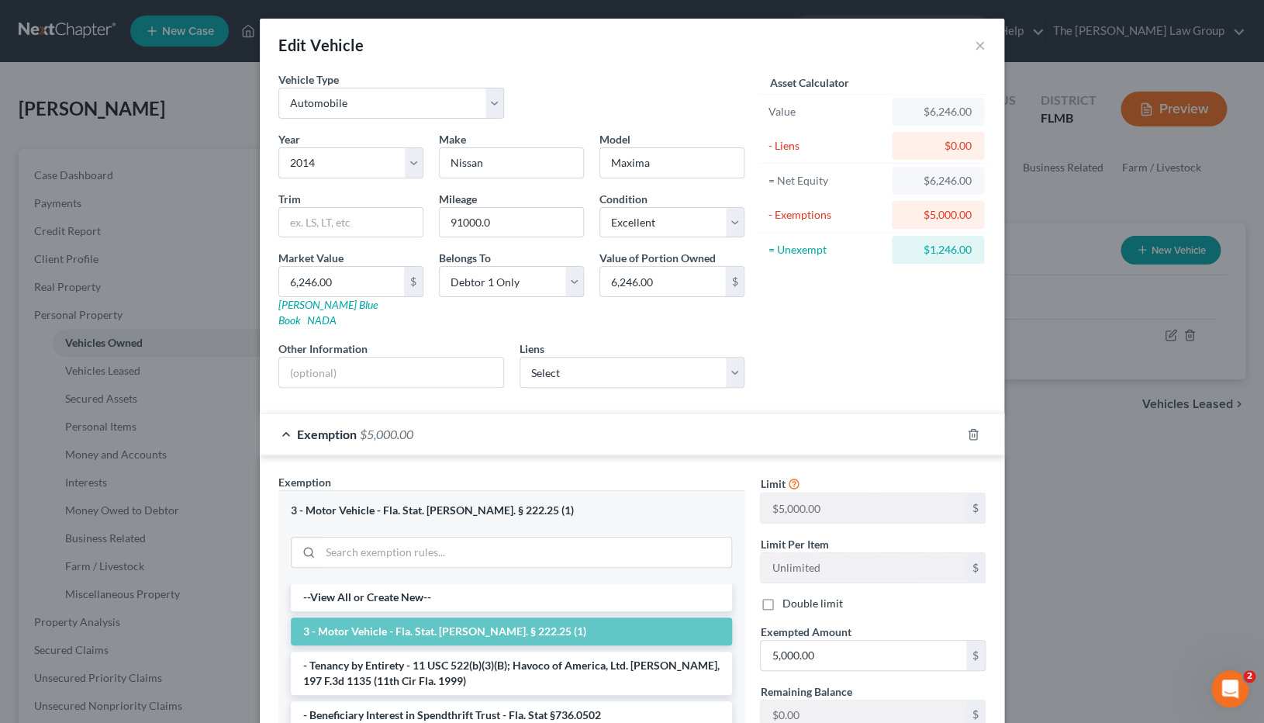
click at [290, 422] on div "Exemption $5,000.00" at bounding box center [610, 433] width 701 height 41
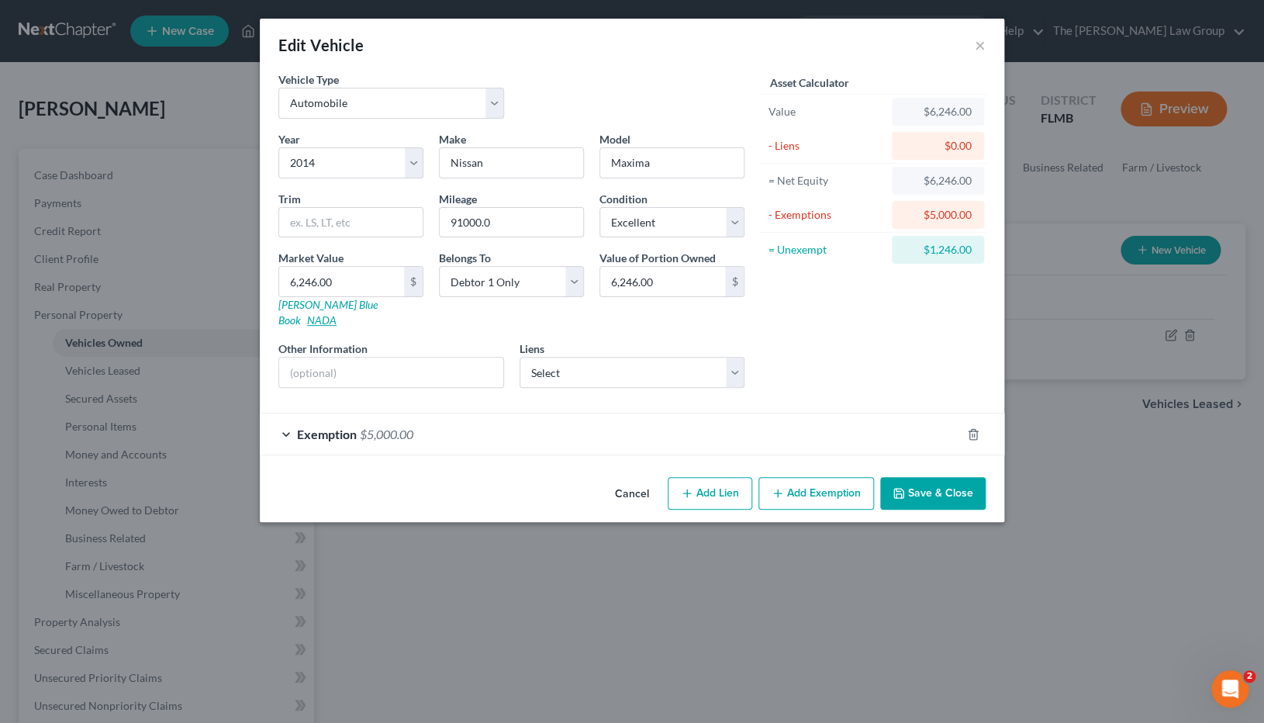
click at [337, 313] on link "NADA" at bounding box center [321, 319] width 29 height 13
click at [307, 308] on link "[PERSON_NAME] Blue Book" at bounding box center [327, 312] width 99 height 29
click at [513, 230] on input "91000.0" at bounding box center [511, 222] width 143 height 29
type input "91000"
click at [979, 45] on button "×" at bounding box center [980, 45] width 11 height 19
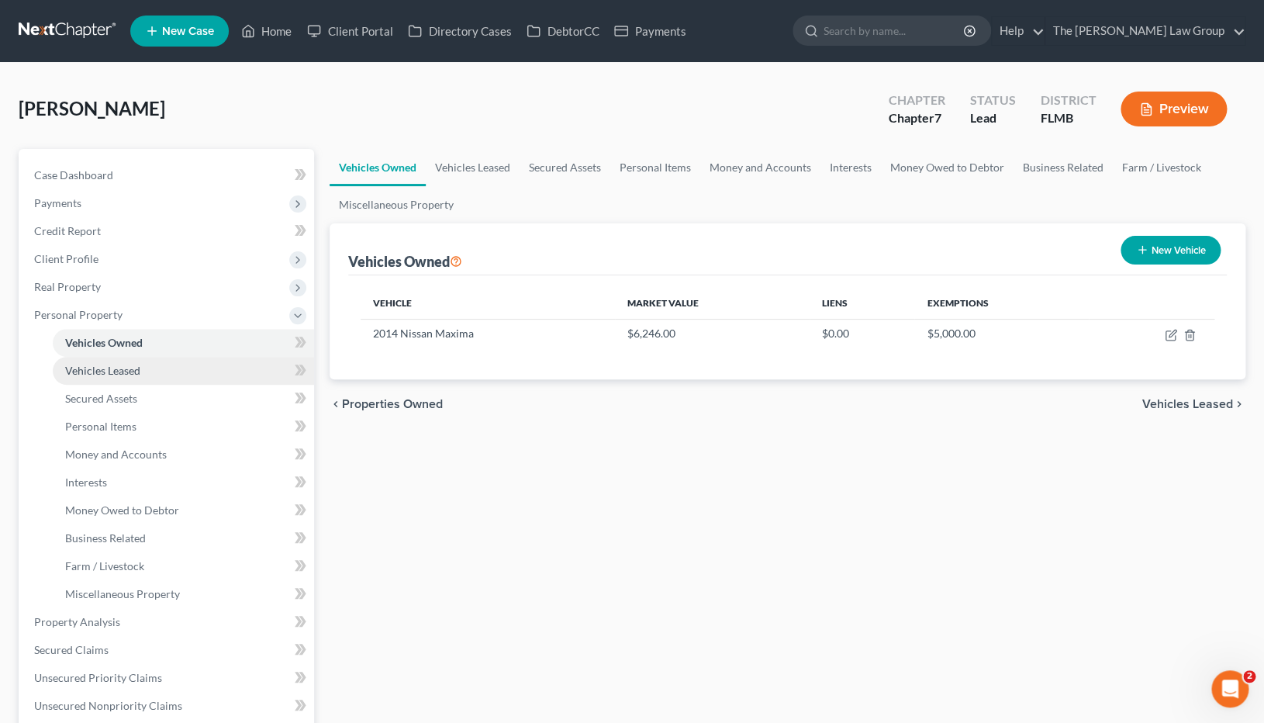
click at [146, 365] on link "Vehicles Leased" at bounding box center [183, 371] width 261 height 28
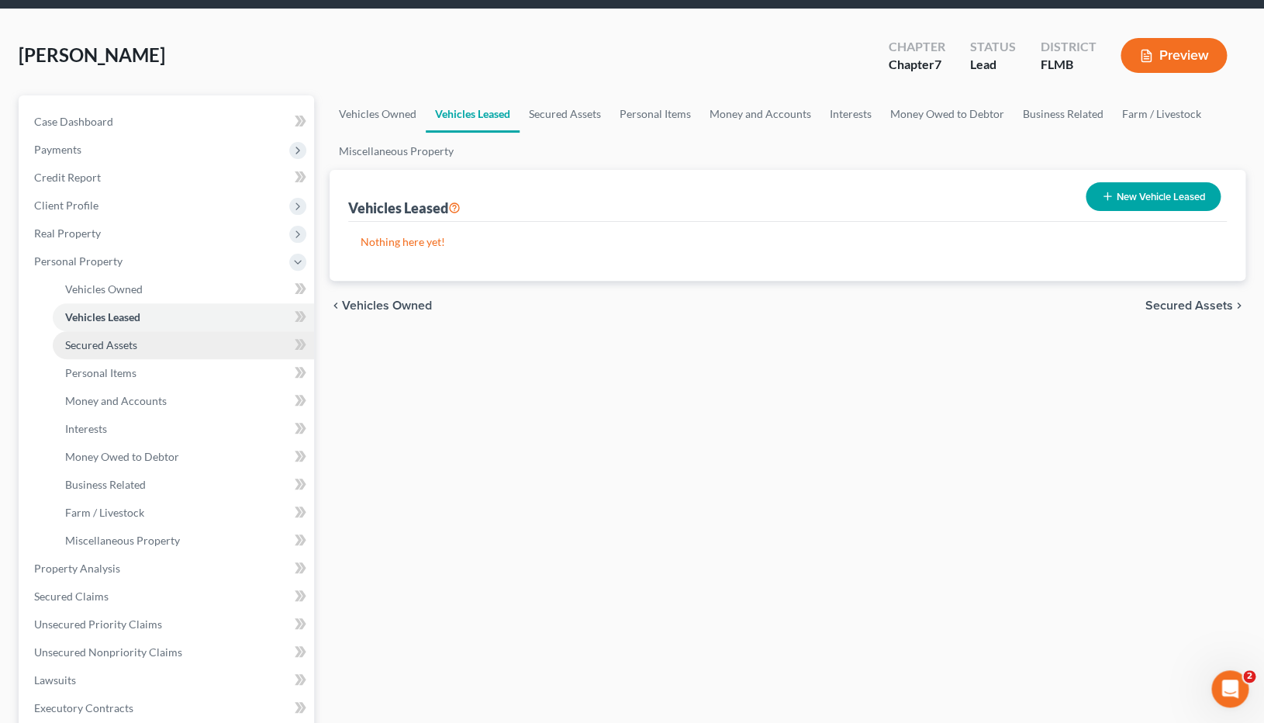
click at [140, 354] on link "Secured Assets" at bounding box center [183, 345] width 261 height 28
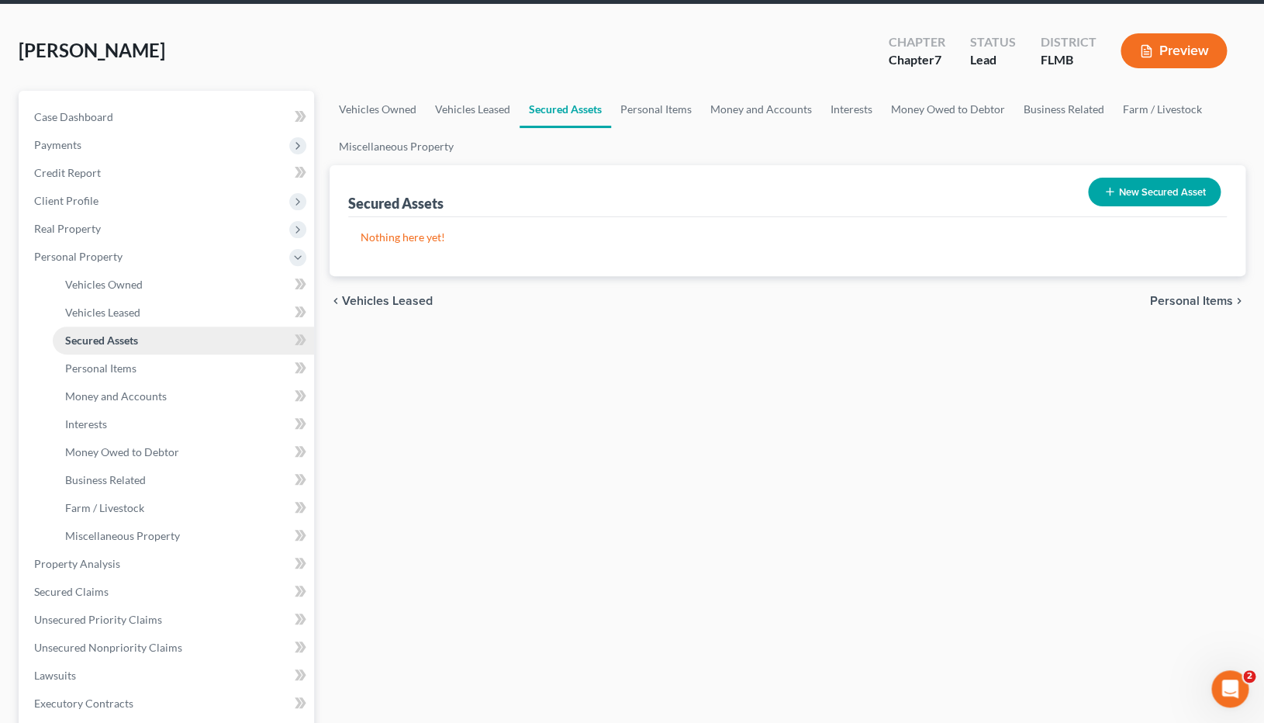
scroll to position [59, 0]
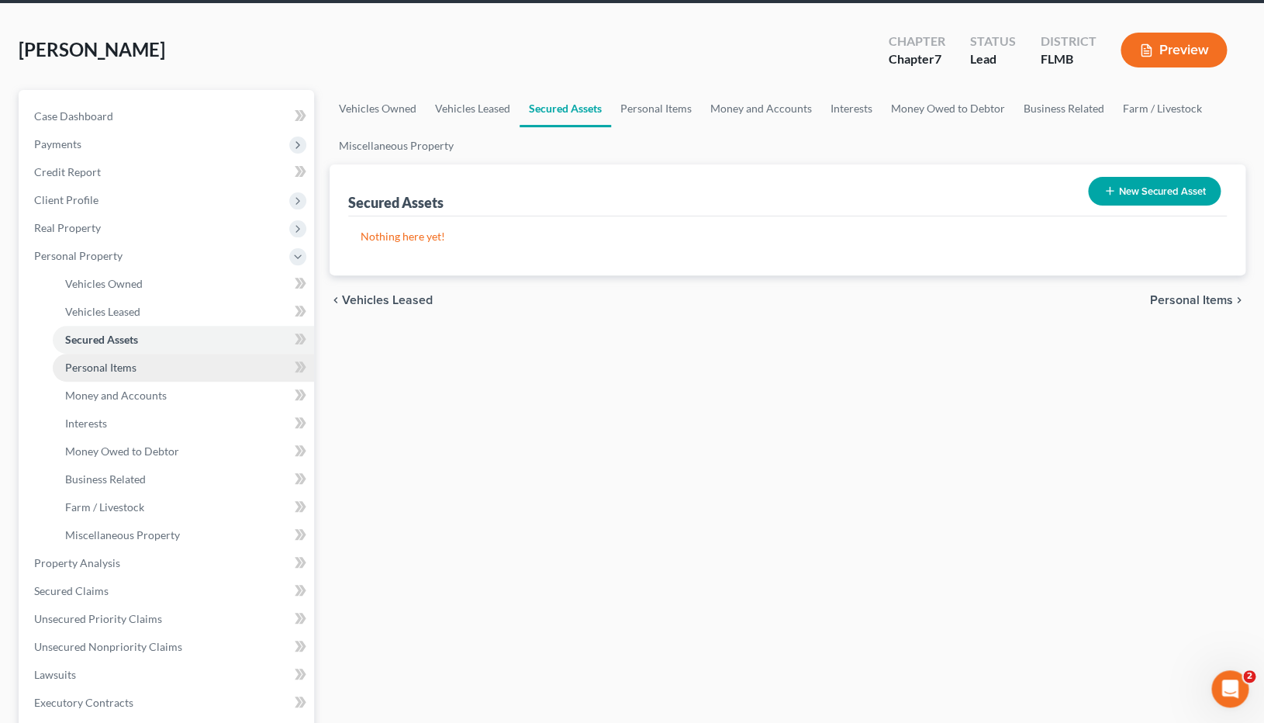
click at [154, 371] on link "Personal Items" at bounding box center [183, 368] width 261 height 28
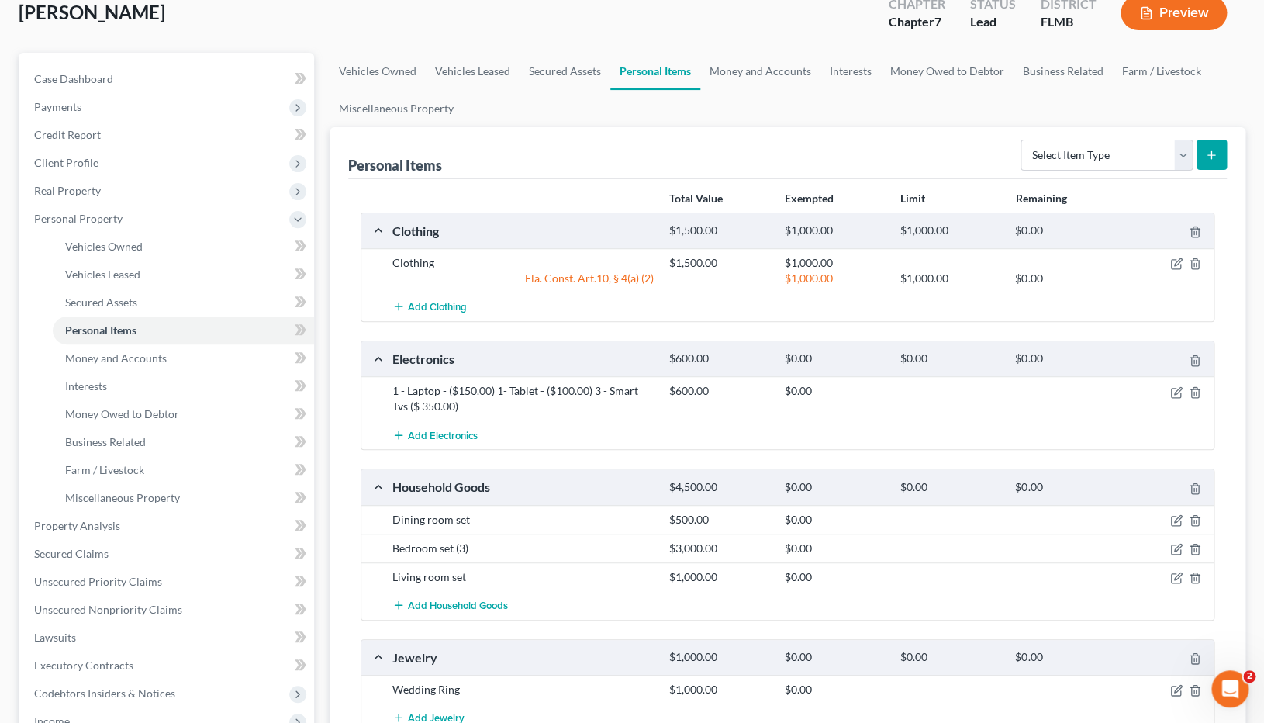
scroll to position [98, 0]
click at [1179, 262] on icon "button" at bounding box center [1176, 262] width 12 height 12
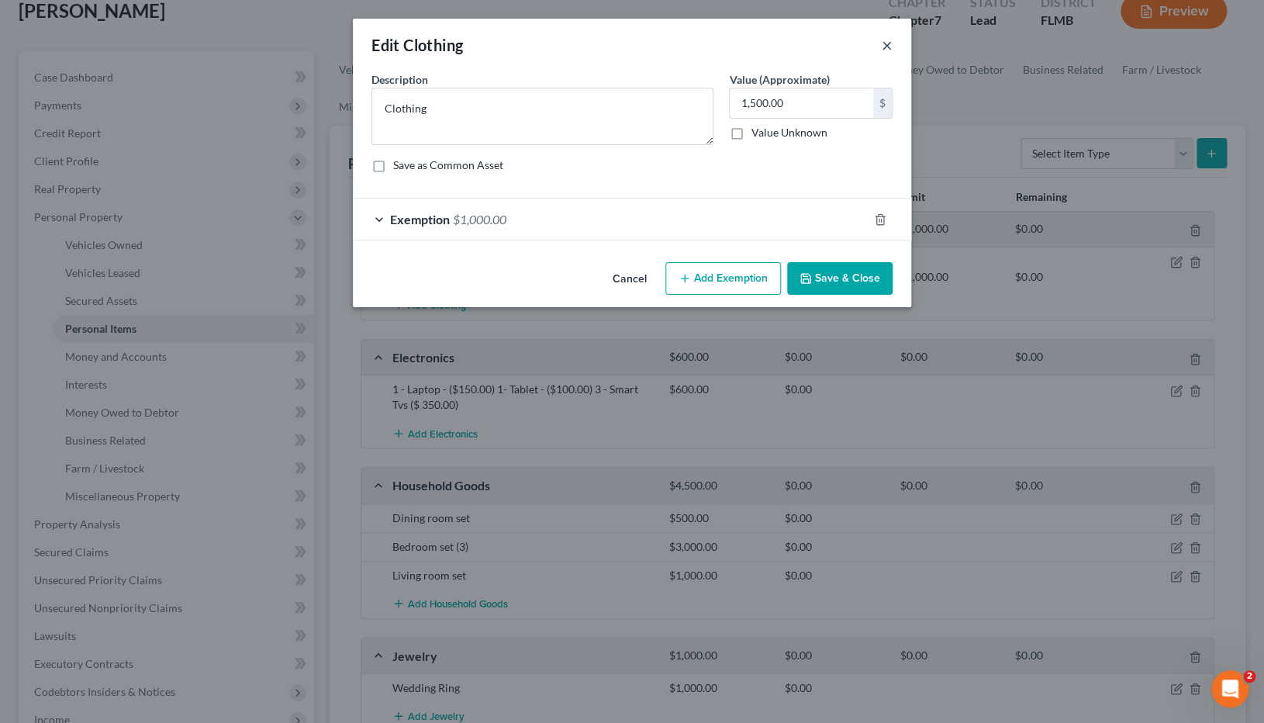
click at [888, 40] on button "×" at bounding box center [887, 45] width 11 height 19
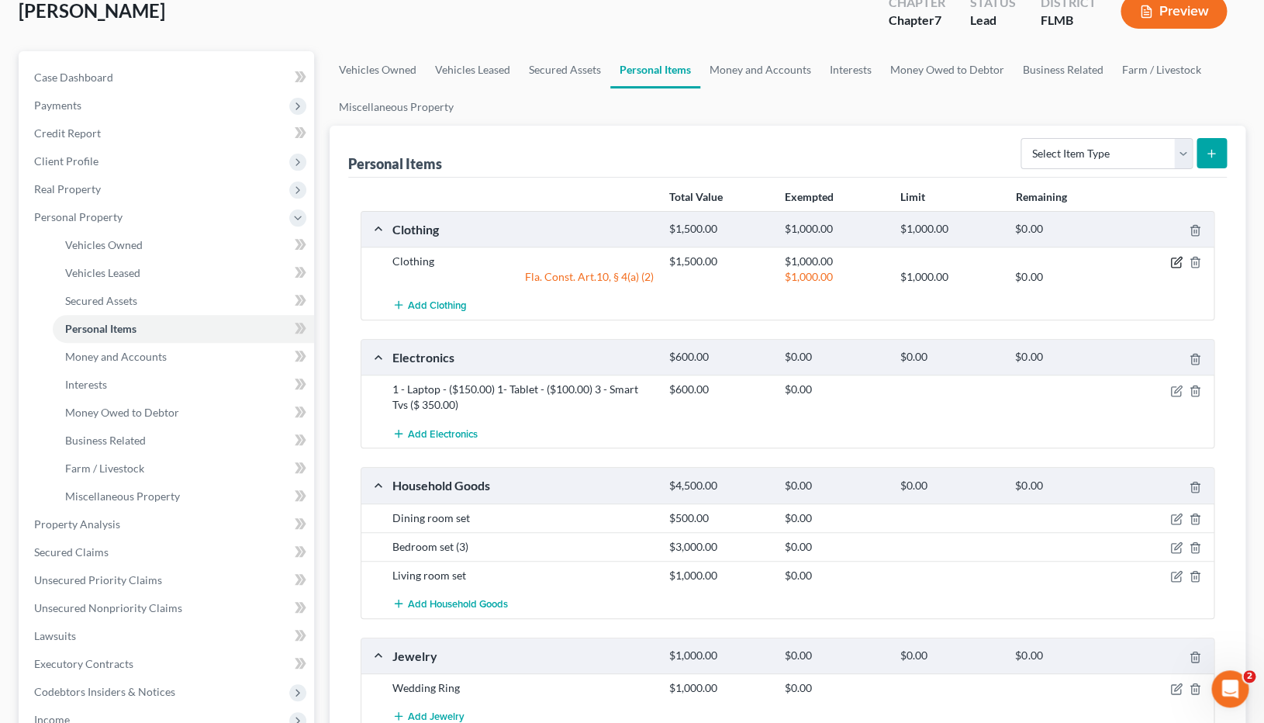
click at [1175, 264] on icon "button" at bounding box center [1176, 262] width 12 height 12
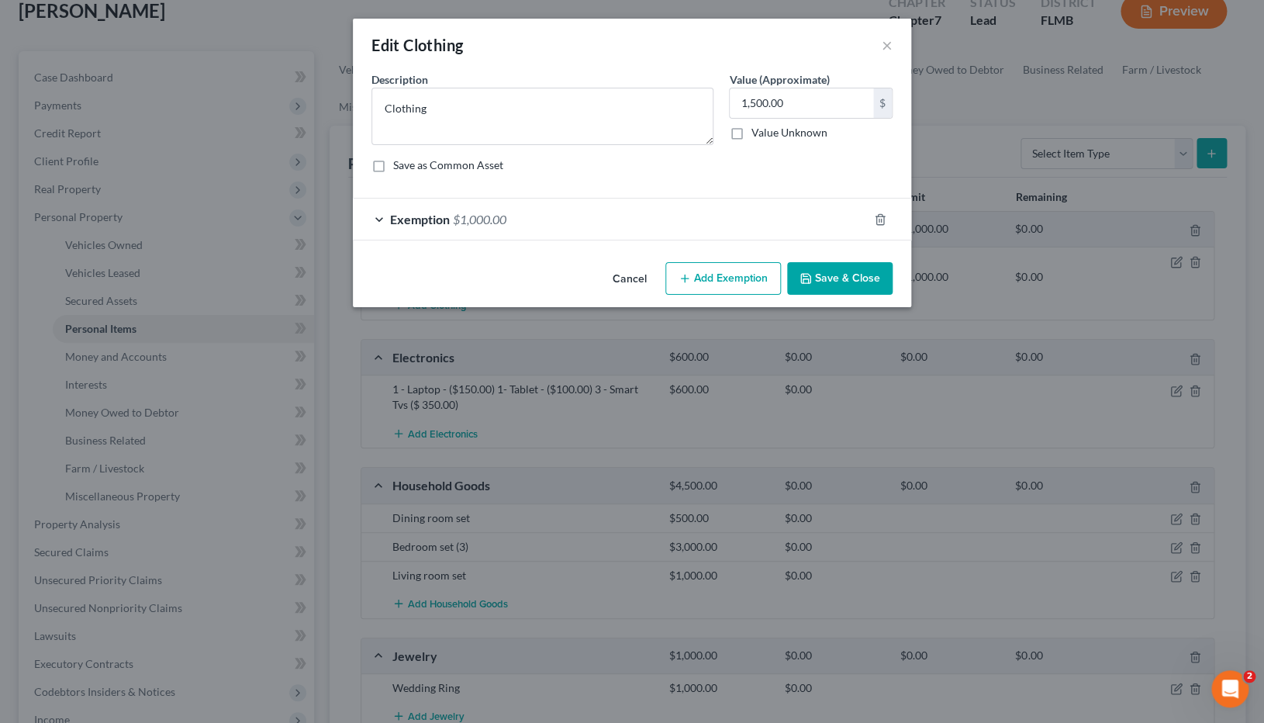
click at [377, 216] on div "Exemption $1,000.00" at bounding box center [610, 219] width 515 height 41
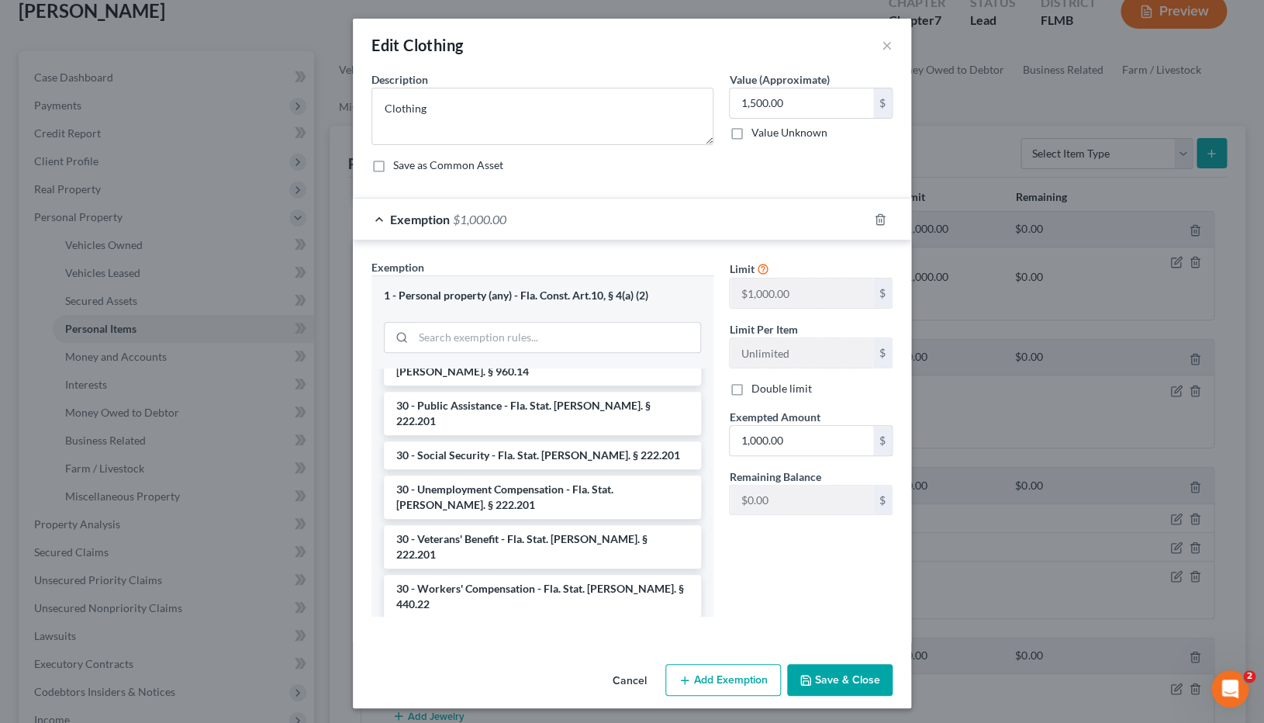
scroll to position [1359, 0]
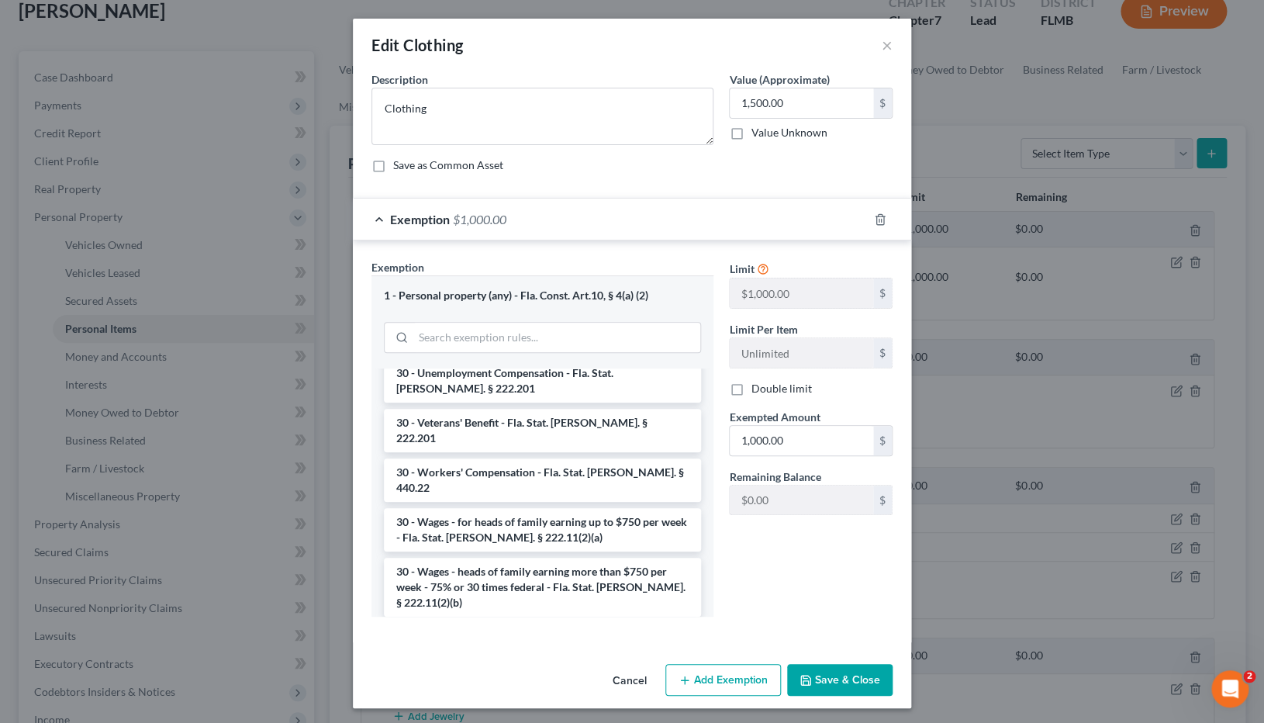
click at [755, 209] on div "Exemption $1,000.00" at bounding box center [610, 219] width 515 height 41
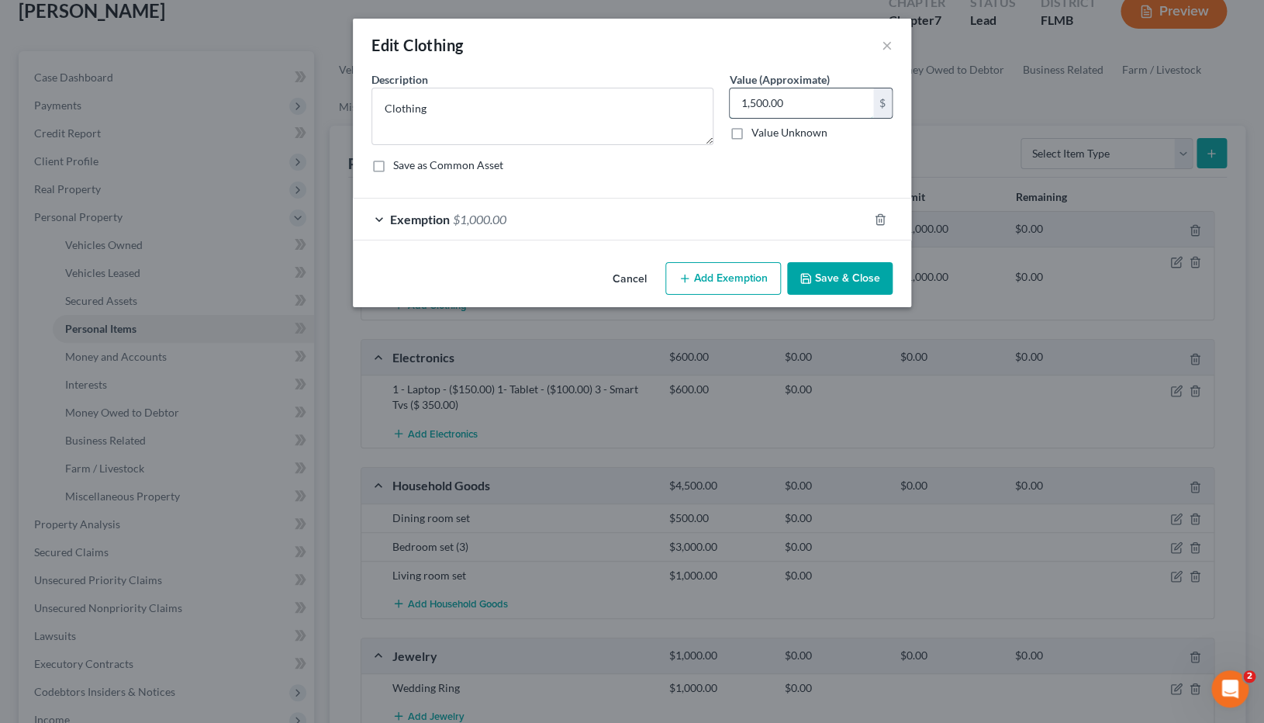
drag, startPoint x: 808, startPoint y: 102, endPoint x: 701, endPoint y: 96, distance: 107.2
click at [730, 96] on input "1,500.00" at bounding box center [801, 102] width 143 height 29
drag, startPoint x: 821, startPoint y: 99, endPoint x: 730, endPoint y: 99, distance: 91.5
click at [730, 99] on input "1,500.00" at bounding box center [801, 102] width 143 height 29
type input "900"
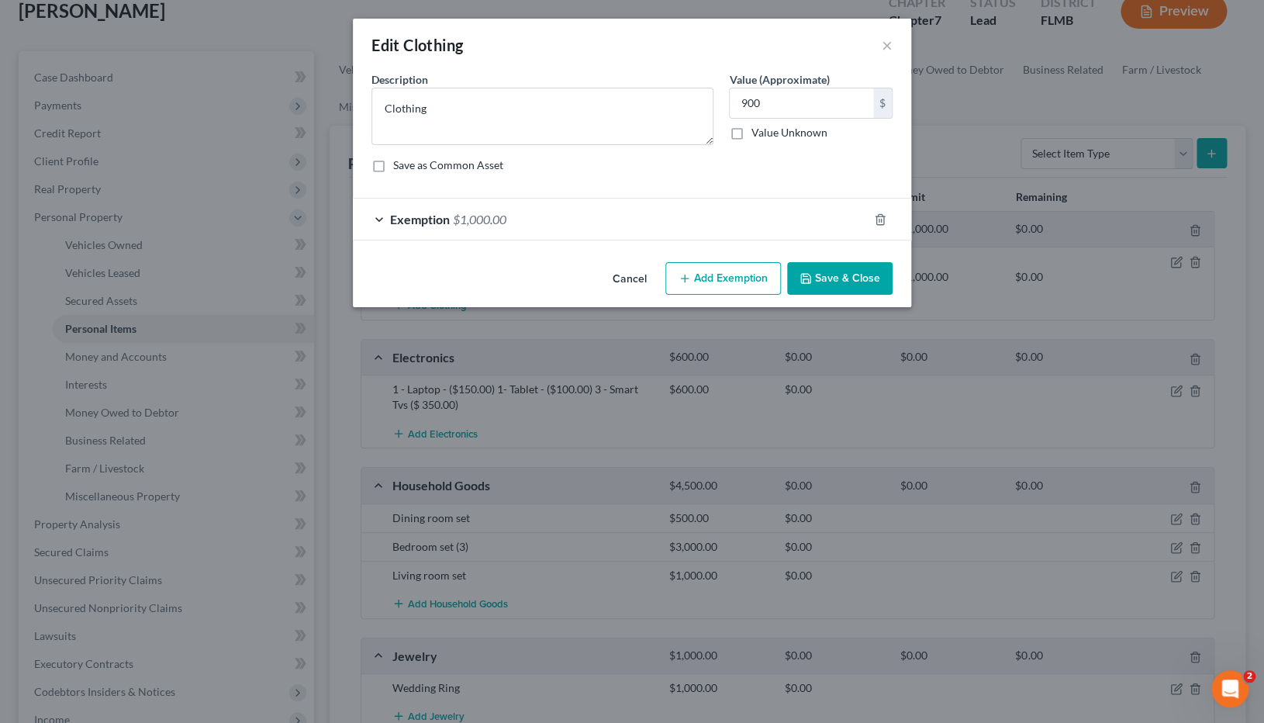
click at [845, 282] on button "Save & Close" at bounding box center [839, 278] width 105 height 33
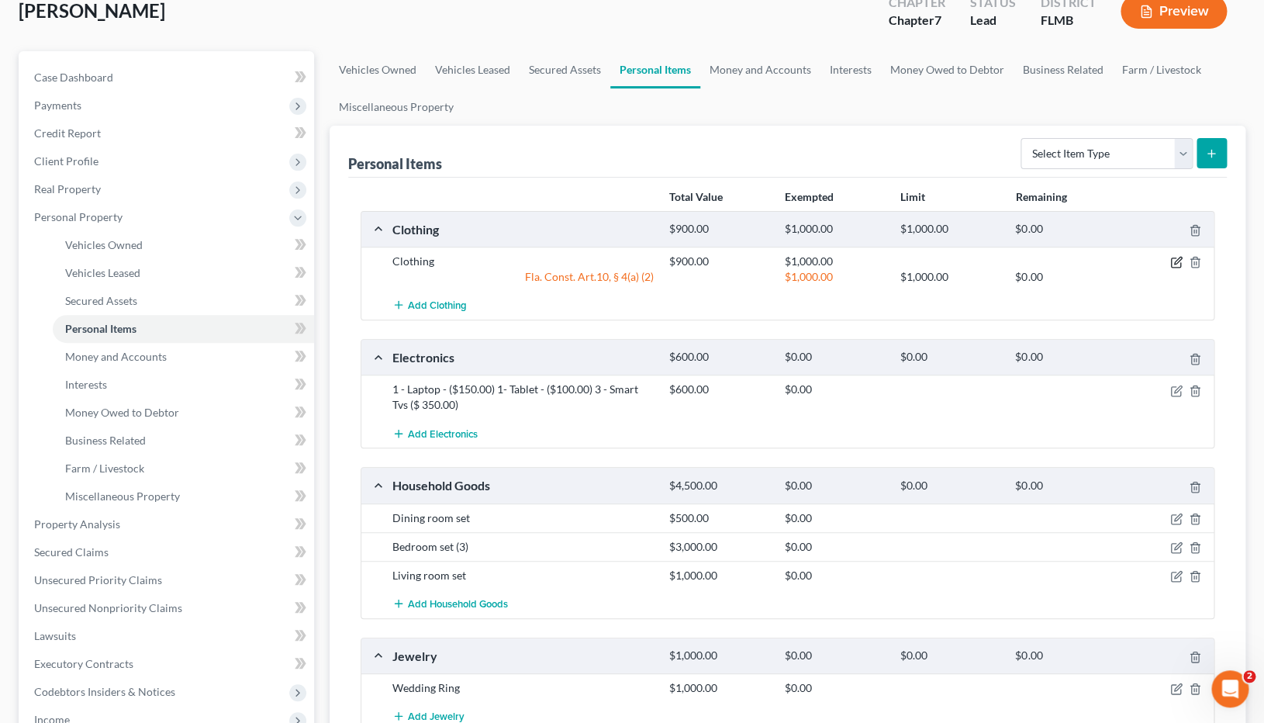
click at [1173, 264] on icon "button" at bounding box center [1176, 262] width 12 height 12
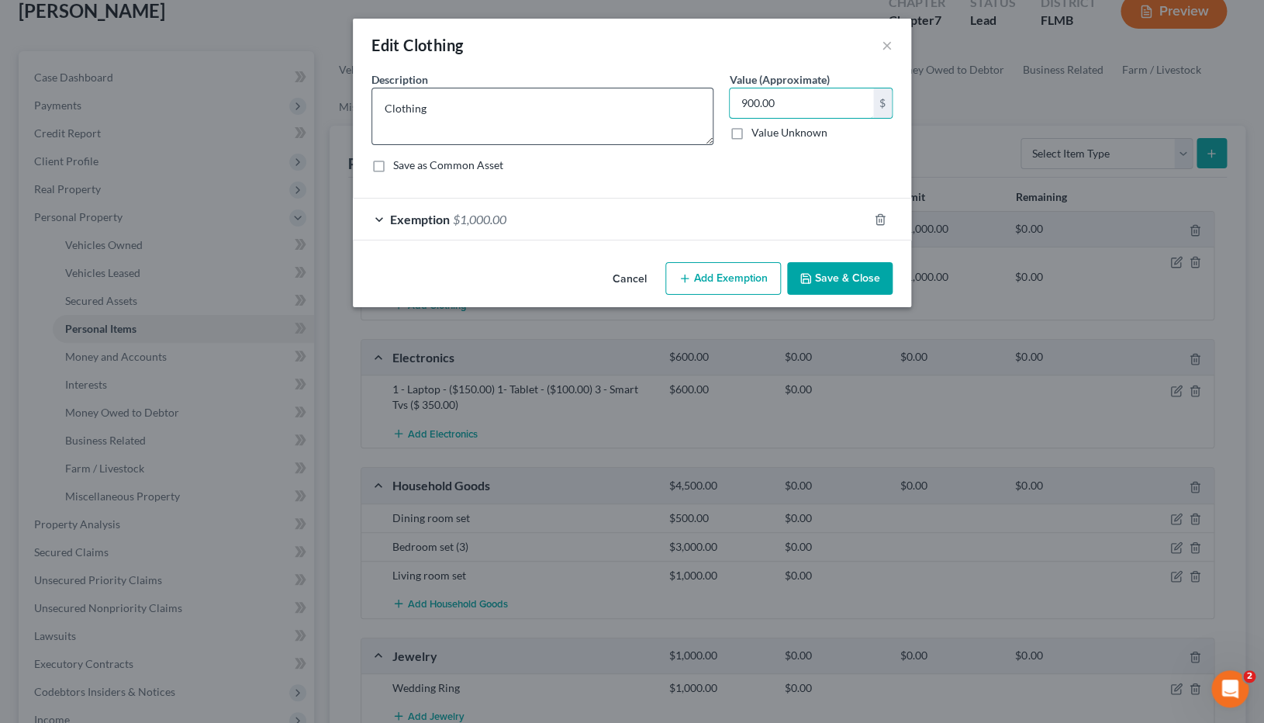
drag, startPoint x: 813, startPoint y: 100, endPoint x: 669, endPoint y: 100, distance: 143.5
click at [730, 100] on input "900.00" at bounding box center [801, 102] width 143 height 29
drag, startPoint x: 776, startPoint y: 105, endPoint x: 707, endPoint y: 104, distance: 68.3
click at [730, 105] on input "900.00" at bounding box center [801, 102] width 143 height 29
type input "500"
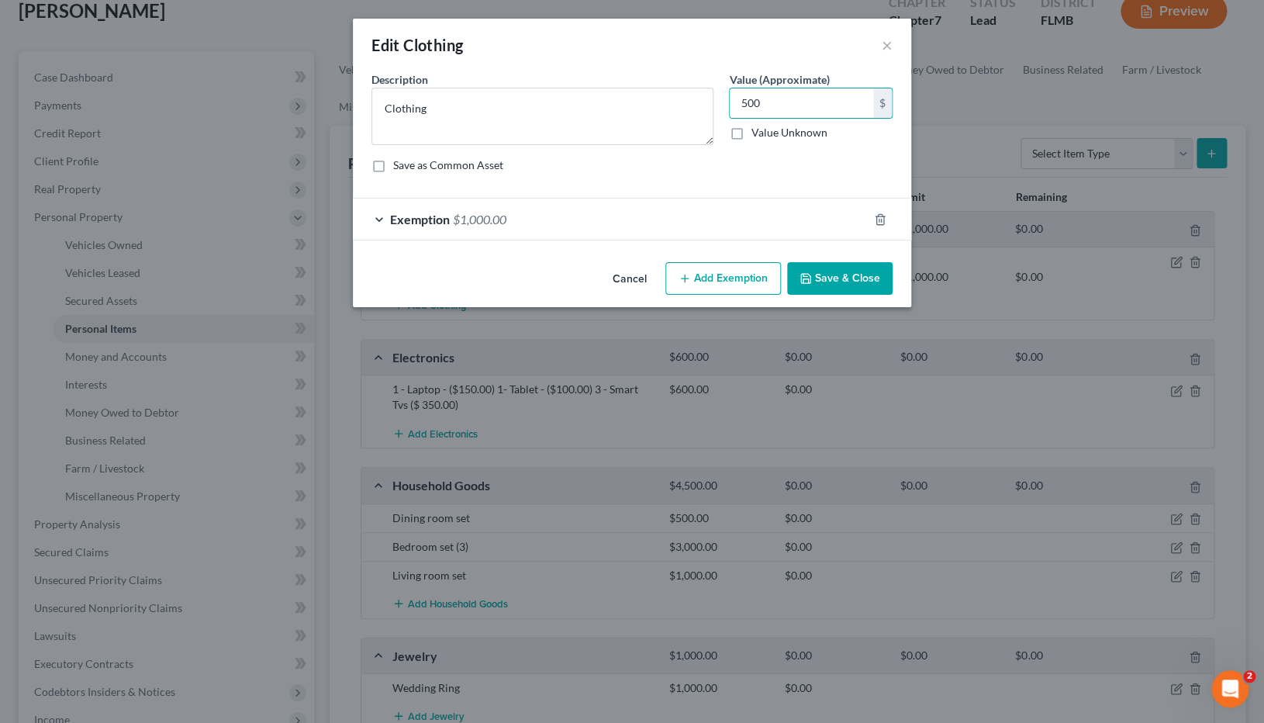
click at [867, 278] on button "Save & Close" at bounding box center [839, 278] width 105 height 33
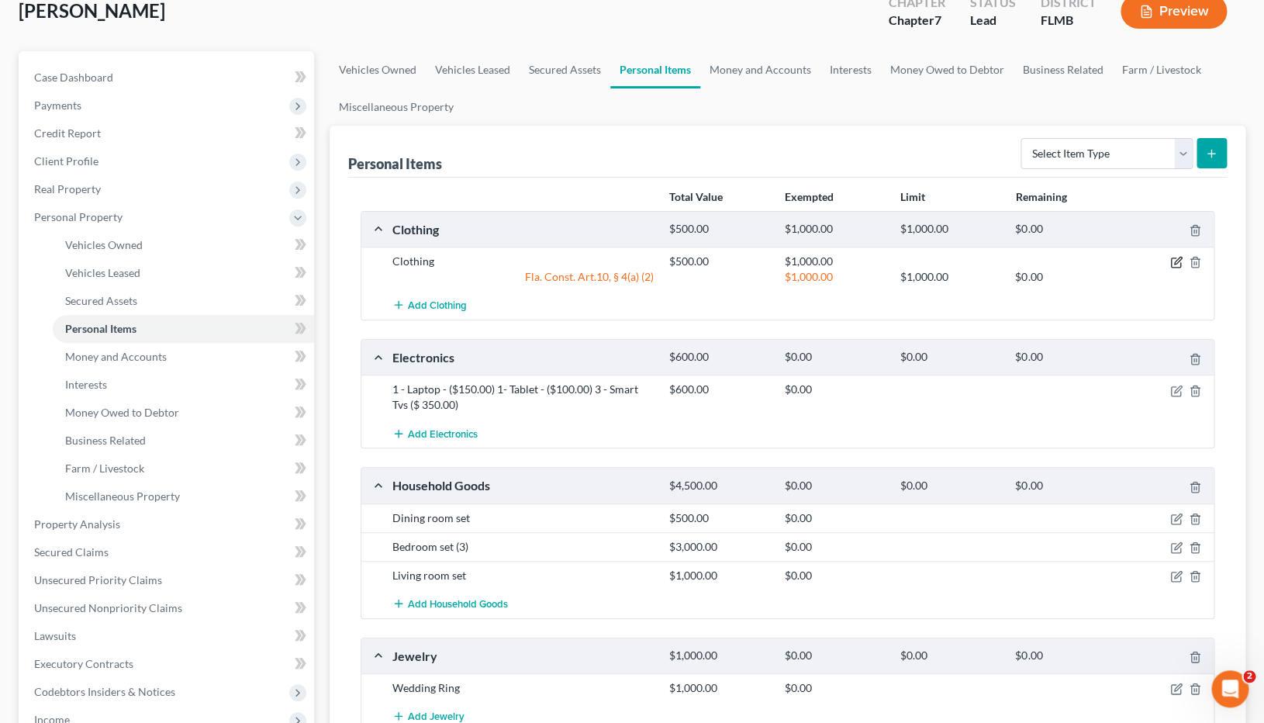
click at [1179, 263] on icon "button" at bounding box center [1176, 262] width 12 height 12
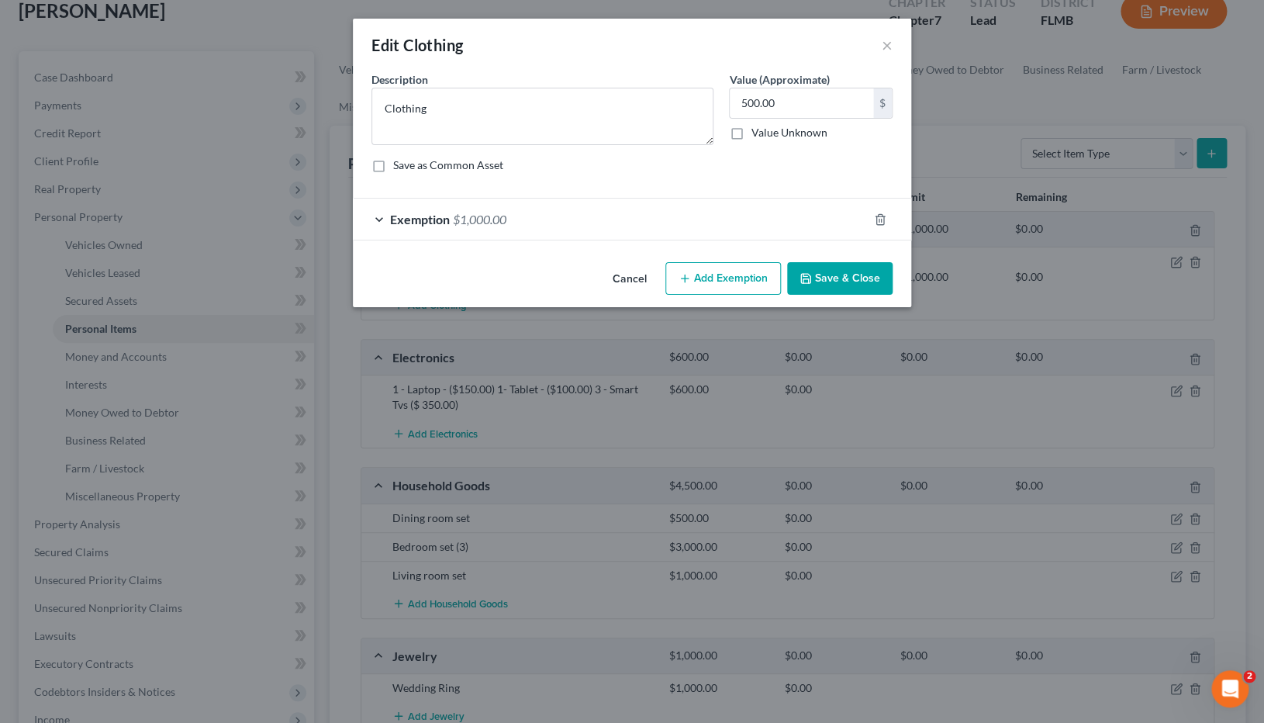
click at [376, 219] on div "Exemption $1,000.00" at bounding box center [610, 219] width 515 height 41
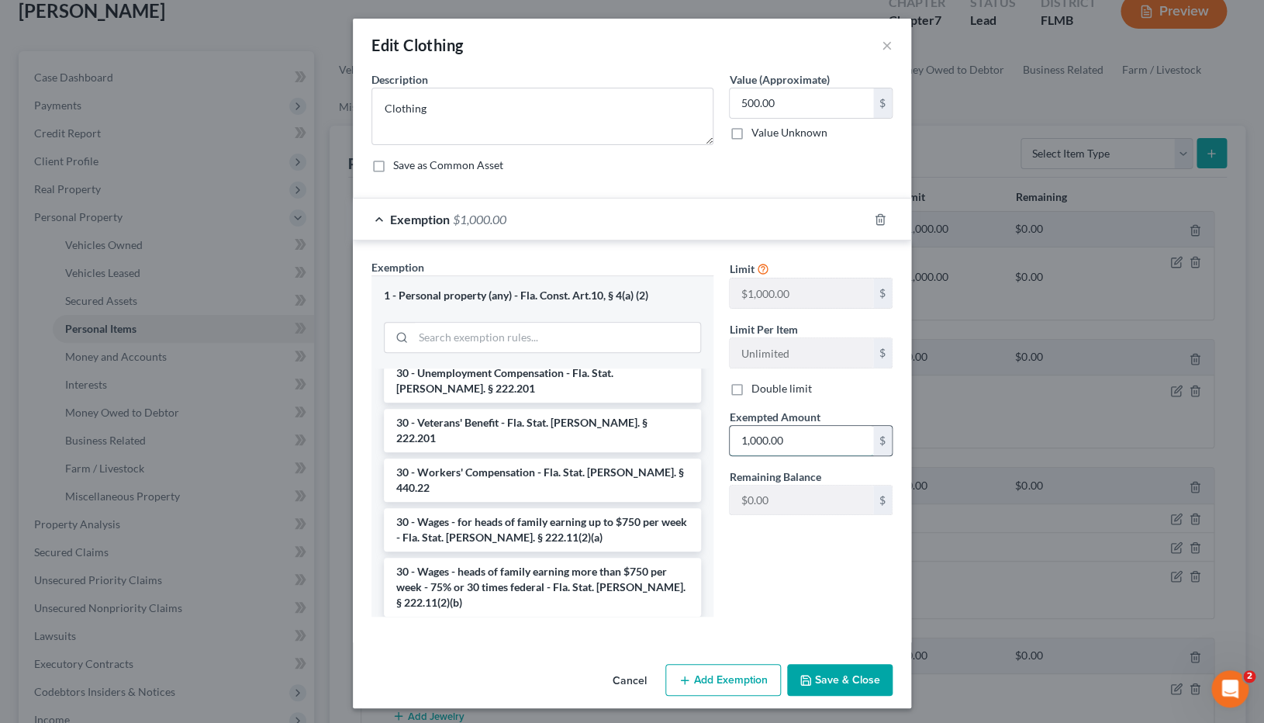
drag, startPoint x: 831, startPoint y: 438, endPoint x: 700, endPoint y: 438, distance: 130.3
click at [730, 438] on input "1,000.00" at bounding box center [801, 440] width 143 height 29
drag, startPoint x: 806, startPoint y: 435, endPoint x: 712, endPoint y: 435, distance: 93.8
click at [730, 435] on input "1,000.00" at bounding box center [801, 440] width 143 height 29
type input "500"
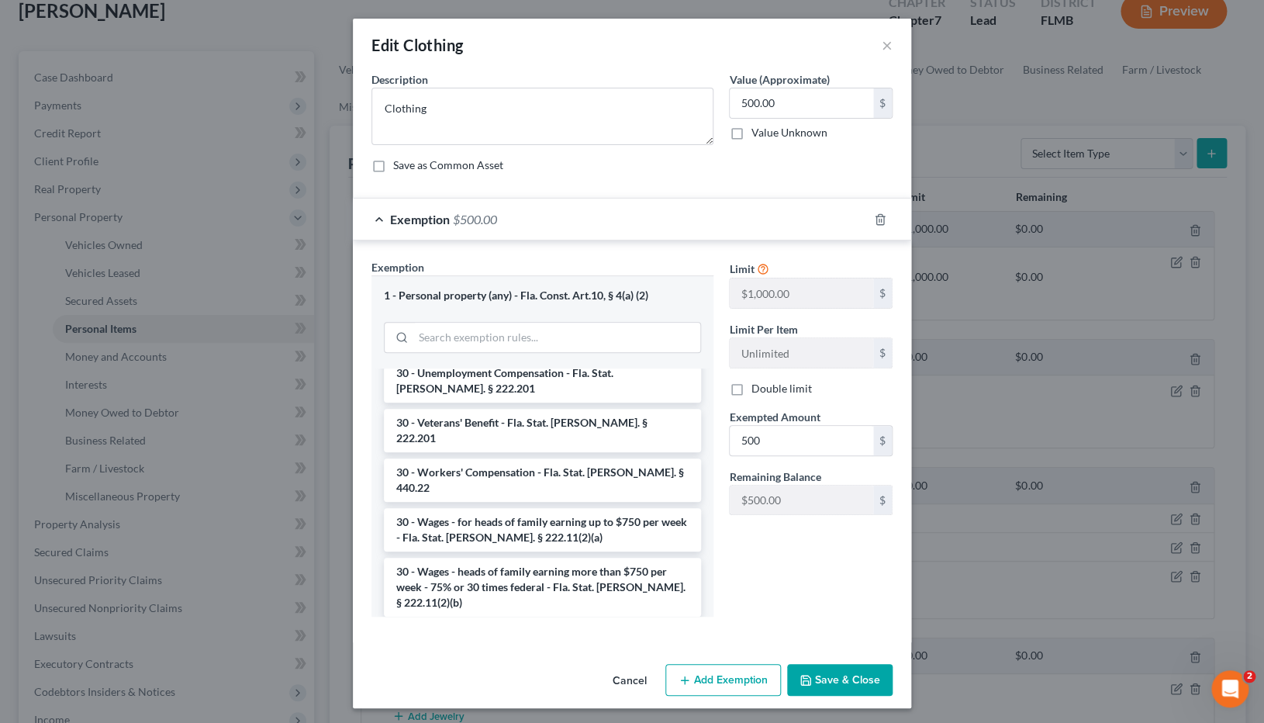
click at [845, 492] on div "Limit $1,000.00 $ Limit Per Item Unlimited $ Double limit Exempted Amount * 500…" at bounding box center [810, 443] width 179 height 369
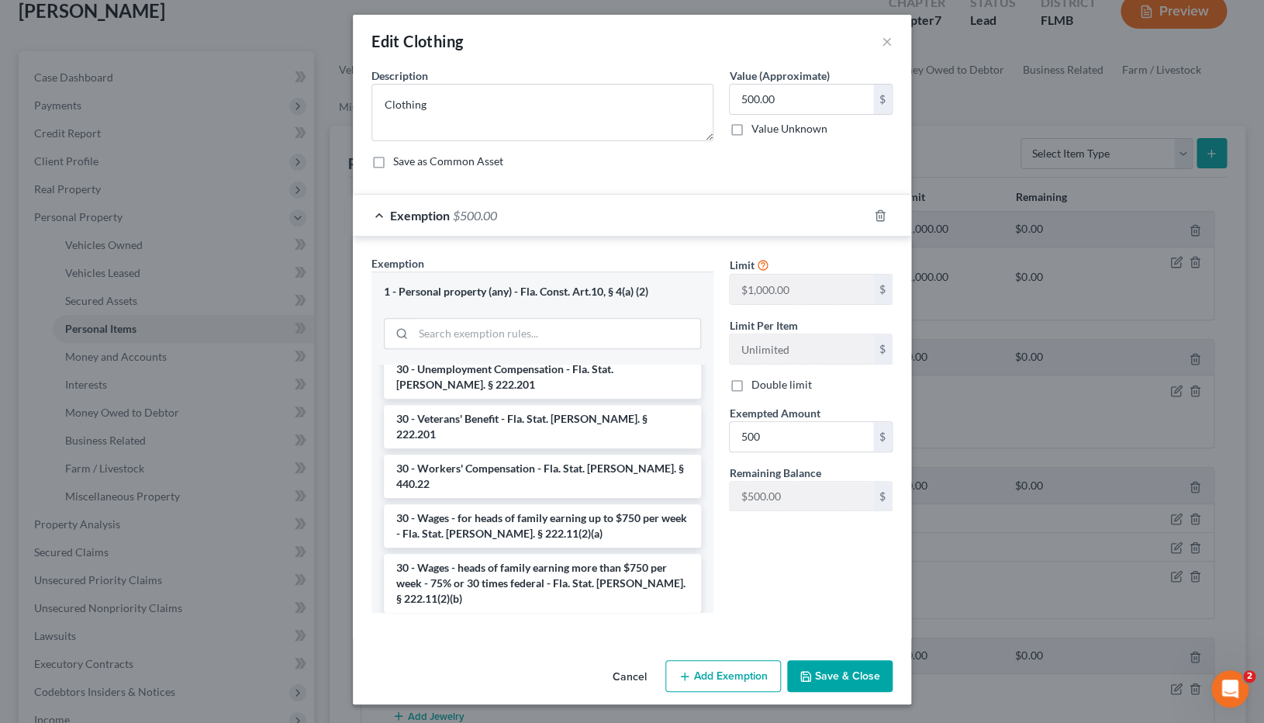
click at [841, 492] on button "Save & Close" at bounding box center [839, 676] width 105 height 33
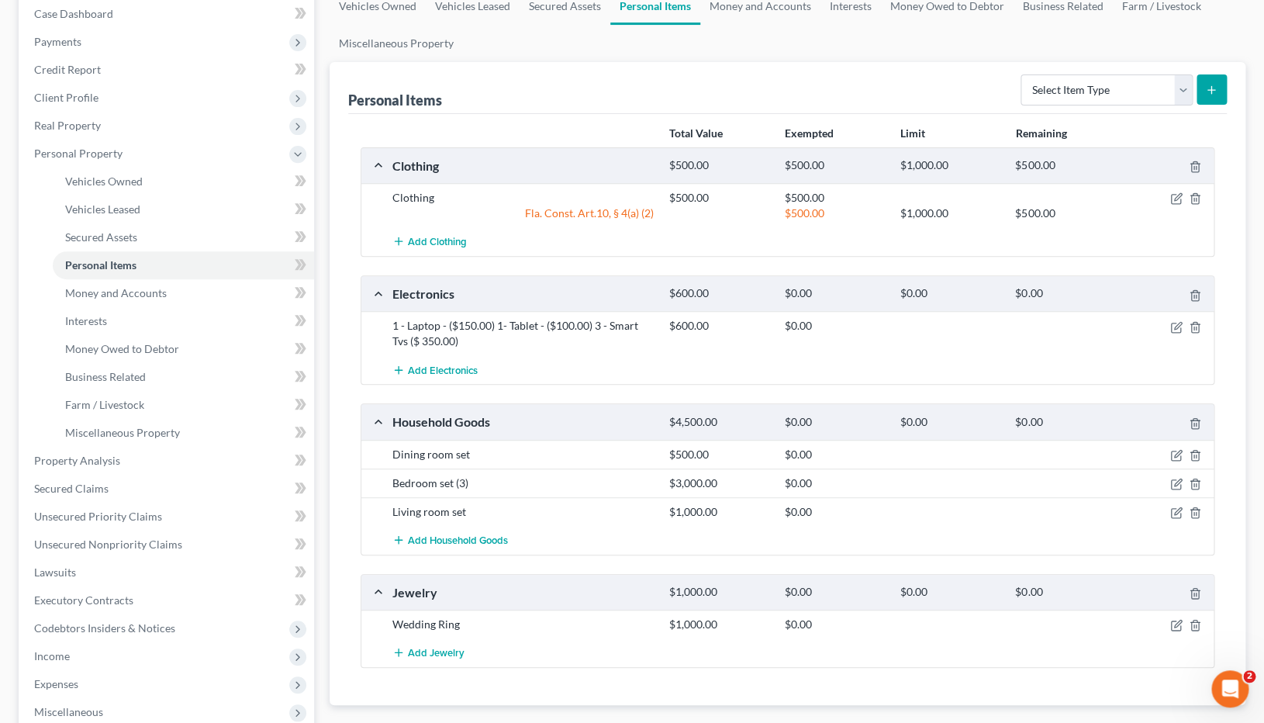
scroll to position [163, 0]
click at [1175, 326] on icon "button" at bounding box center [1177, 323] width 7 height 7
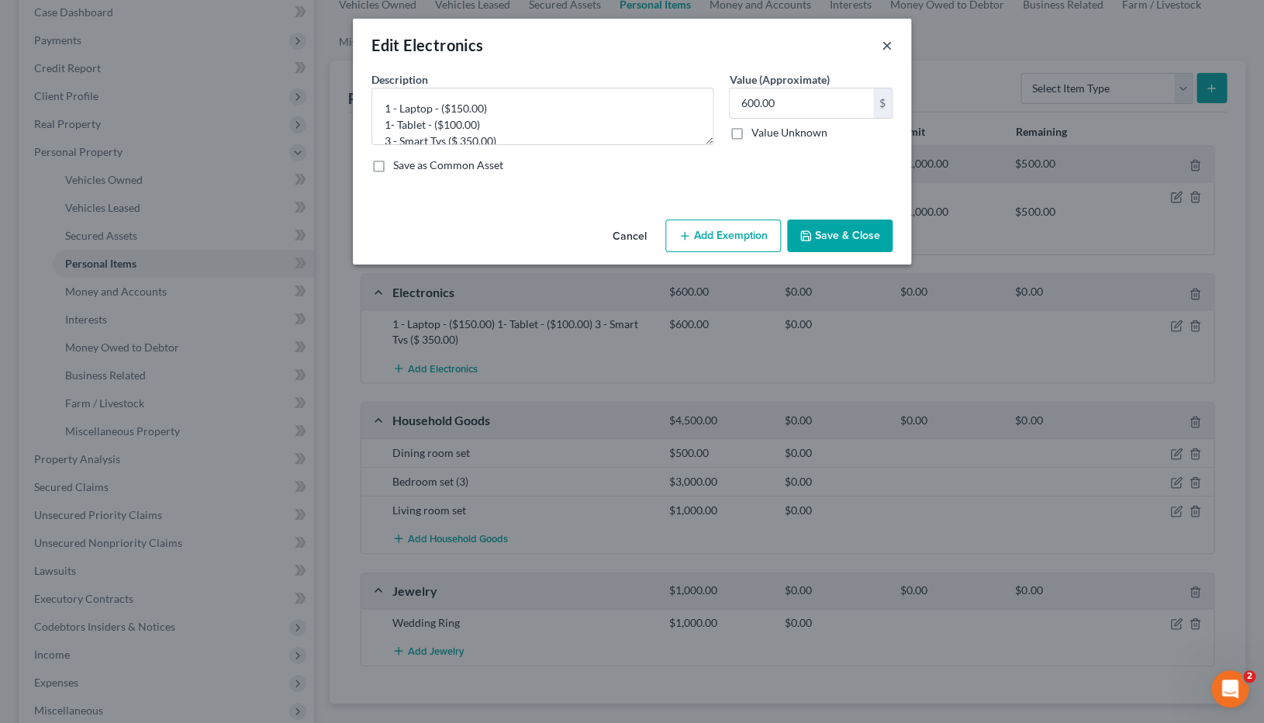
click at [886, 46] on button "×" at bounding box center [887, 45] width 11 height 19
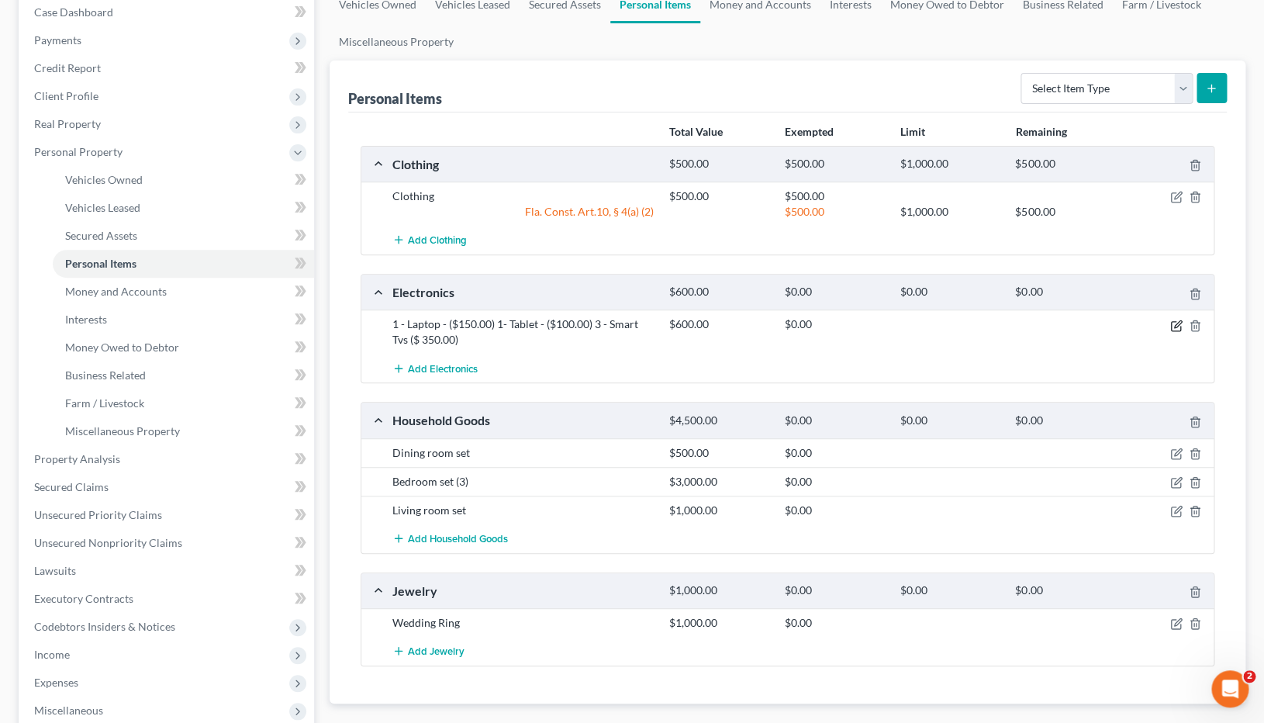
click at [1177, 327] on icon "button" at bounding box center [1177, 323] width 7 height 7
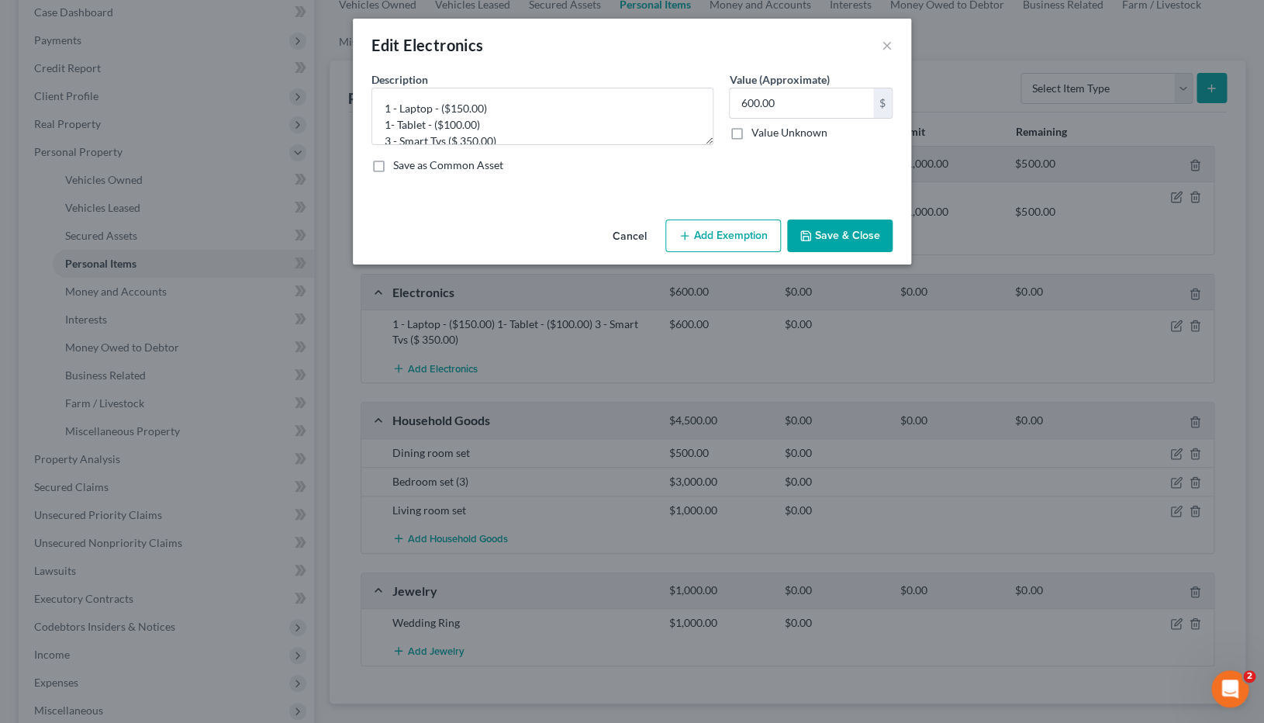
click at [707, 235] on button "Add Exemption" at bounding box center [723, 235] width 116 height 33
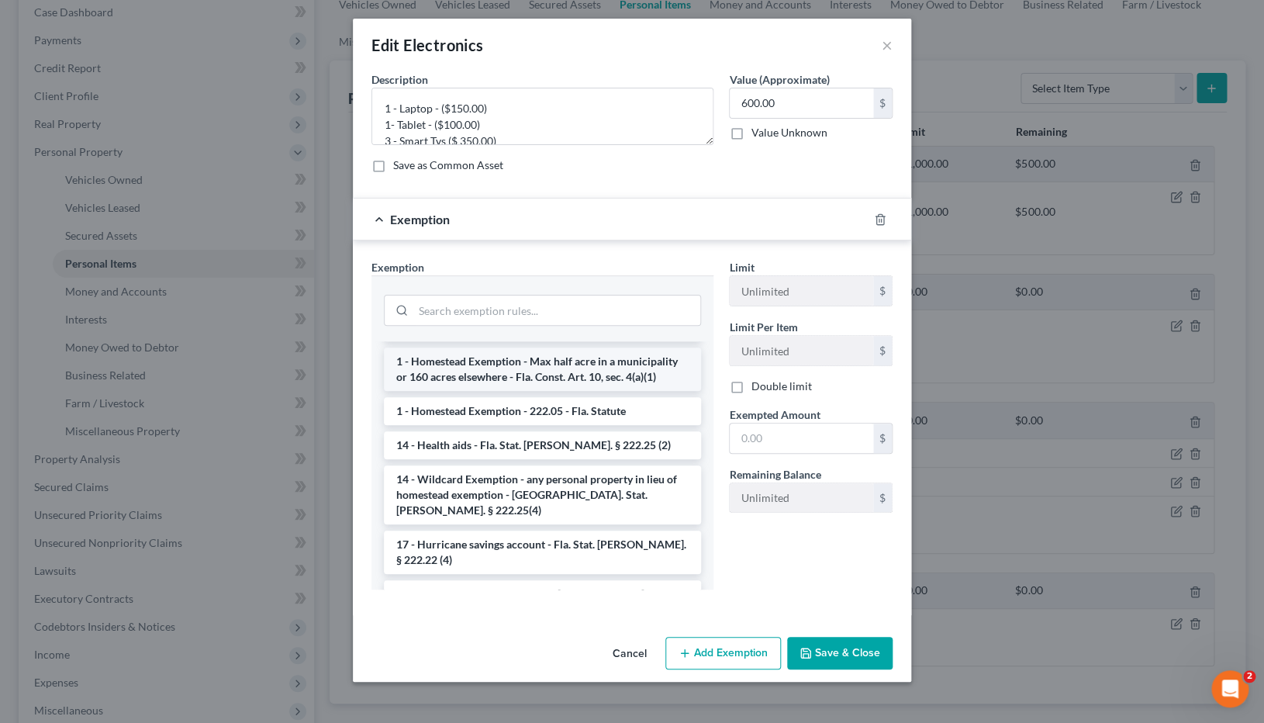
scroll to position [263, 0]
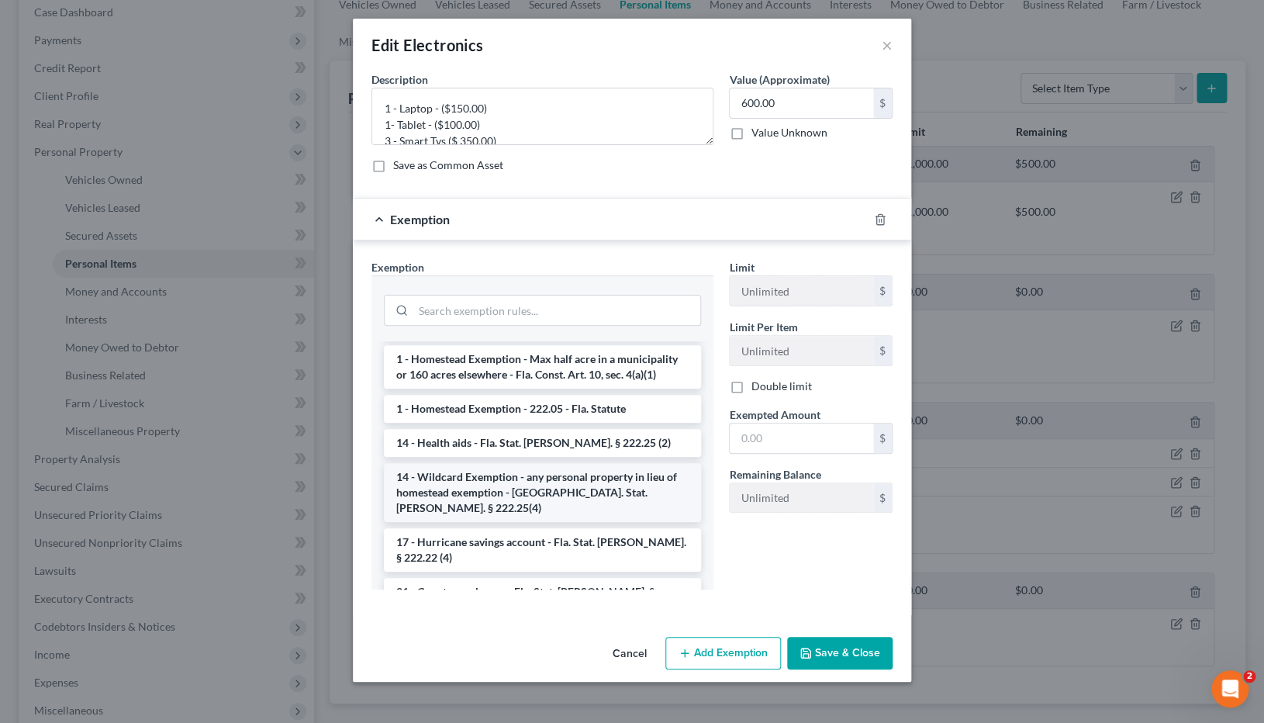
click at [615, 484] on li "14 - Wildcard Exemption - any personal property in lieu of homestead exemption …" at bounding box center [542, 492] width 317 height 59
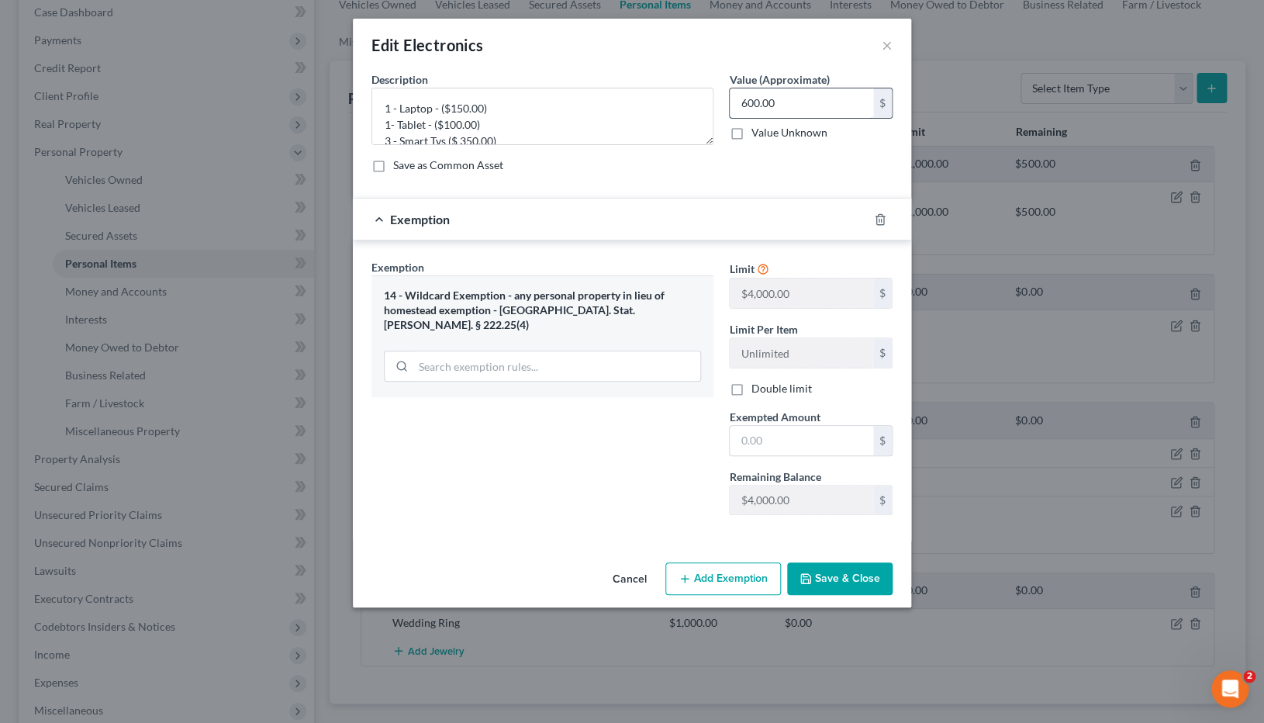
drag, startPoint x: 824, startPoint y: 109, endPoint x: 693, endPoint y: 107, distance: 131.1
click at [730, 107] on input "600.00" at bounding box center [801, 102] width 143 height 29
drag, startPoint x: 805, startPoint y: 102, endPoint x: 697, endPoint y: 102, distance: 108.6
click at [730, 102] on input "600.00" at bounding box center [801, 102] width 143 height 29
type input "500"
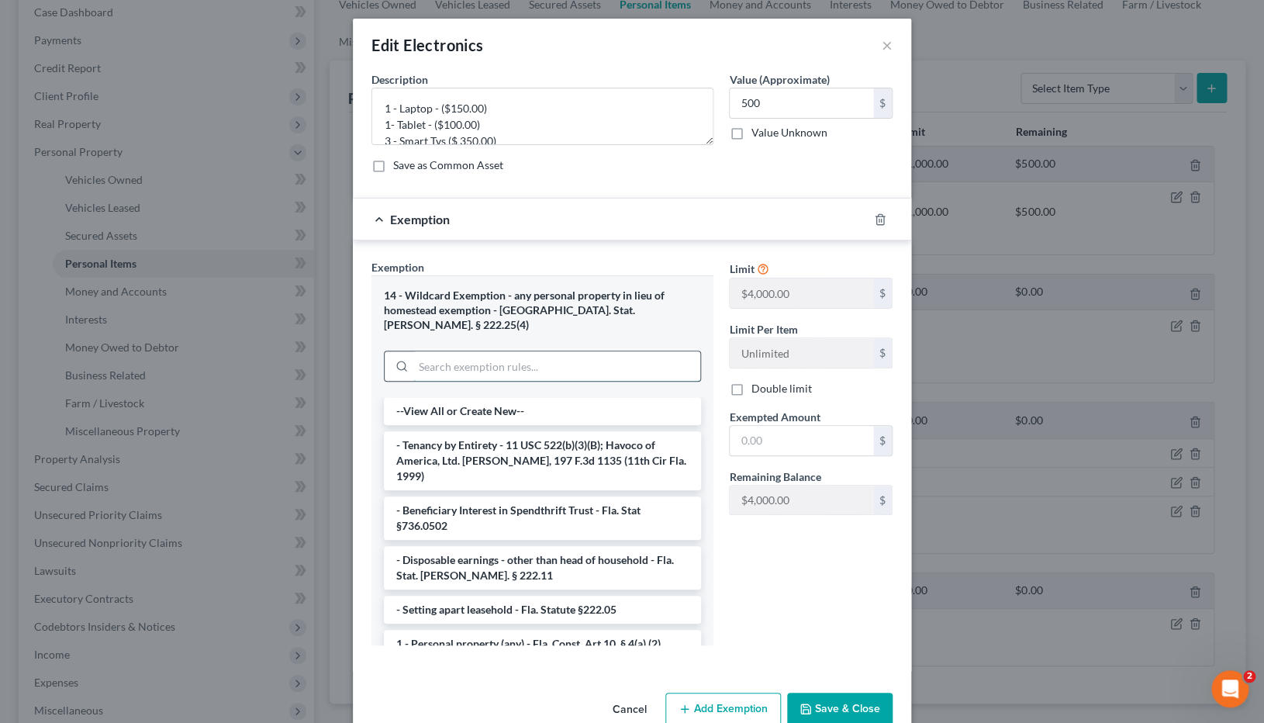
click at [531, 351] on input "search" at bounding box center [556, 365] width 287 height 29
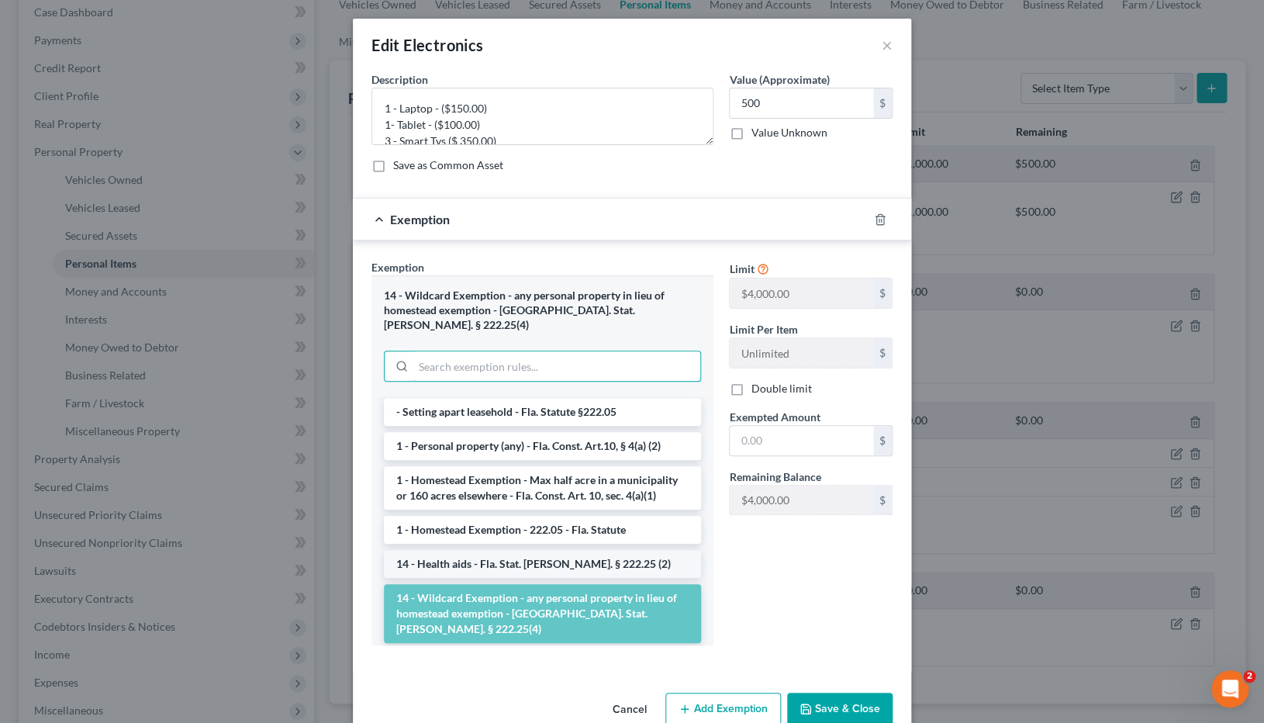
scroll to position [181, 0]
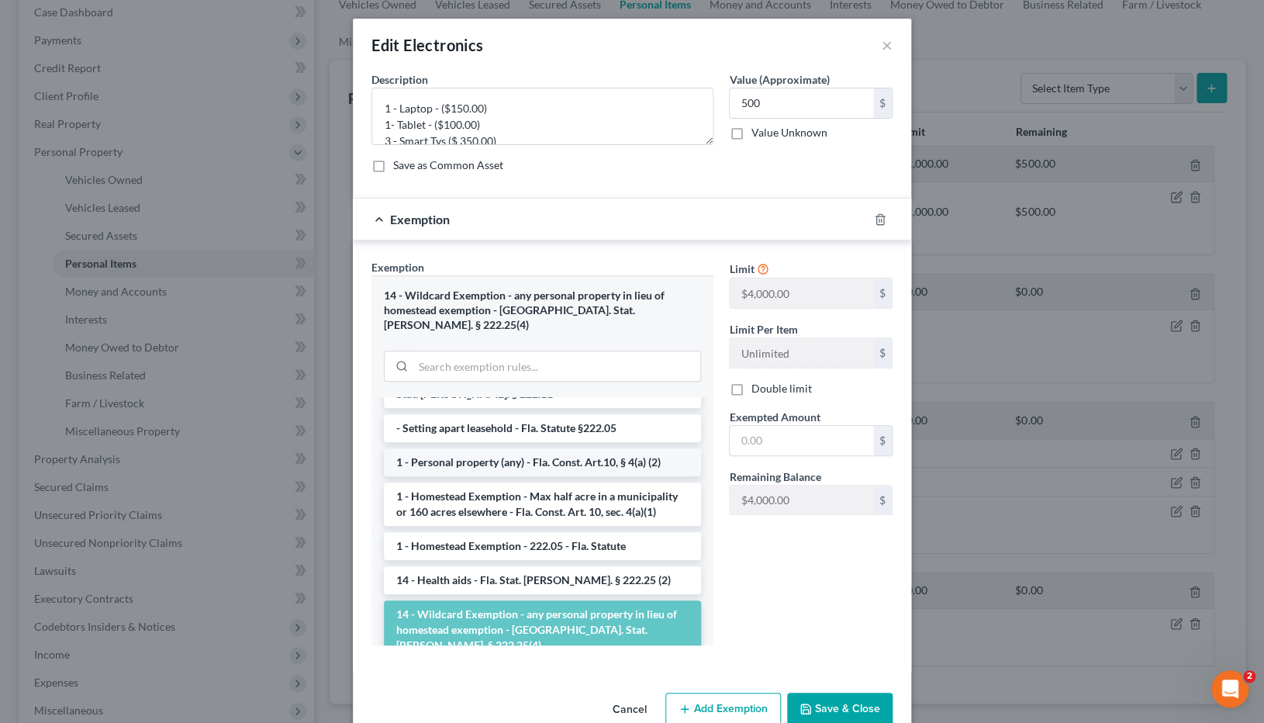
click at [559, 448] on li "1 - Personal property (any) - Fla. Const. Art.10, § 4(a) (2)" at bounding box center [542, 462] width 317 height 28
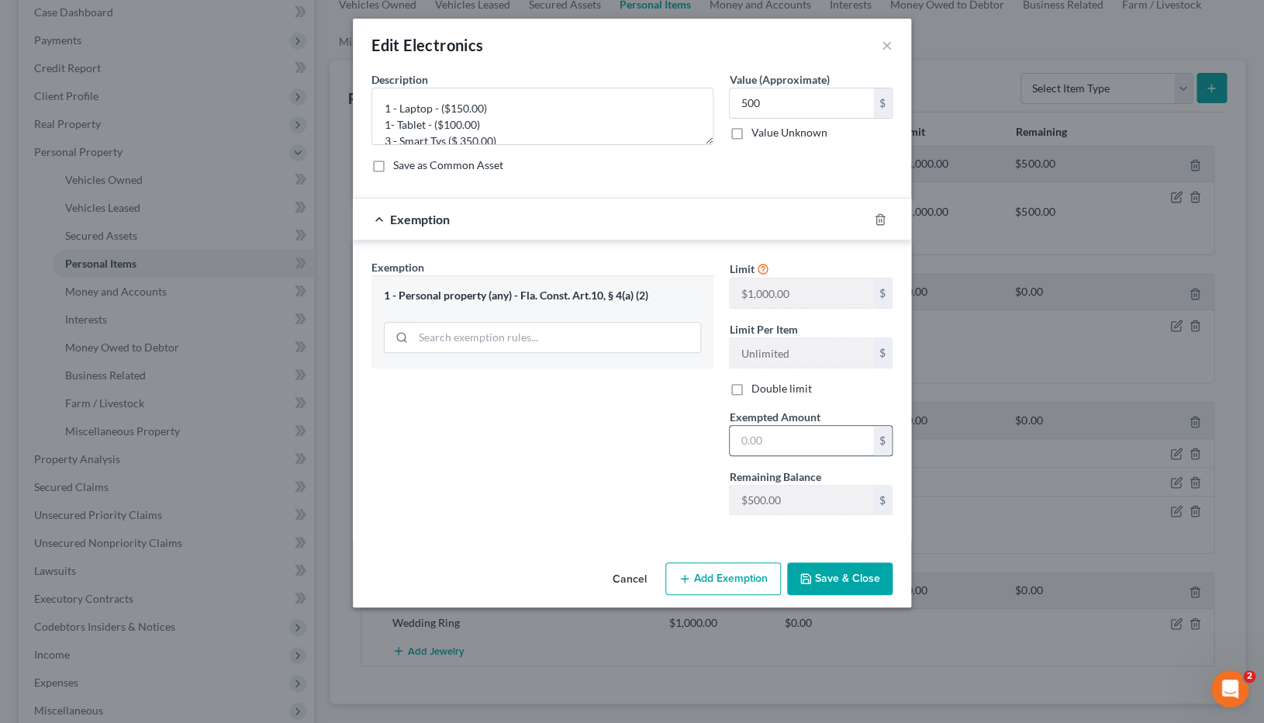
drag, startPoint x: 816, startPoint y: 440, endPoint x: 710, endPoint y: 440, distance: 106.3
click at [730, 440] on input "text" at bounding box center [801, 440] width 143 height 29
drag, startPoint x: 814, startPoint y: 444, endPoint x: 728, endPoint y: 444, distance: 86.1
click at [730, 444] on input "text" at bounding box center [801, 440] width 143 height 29
type input "500"
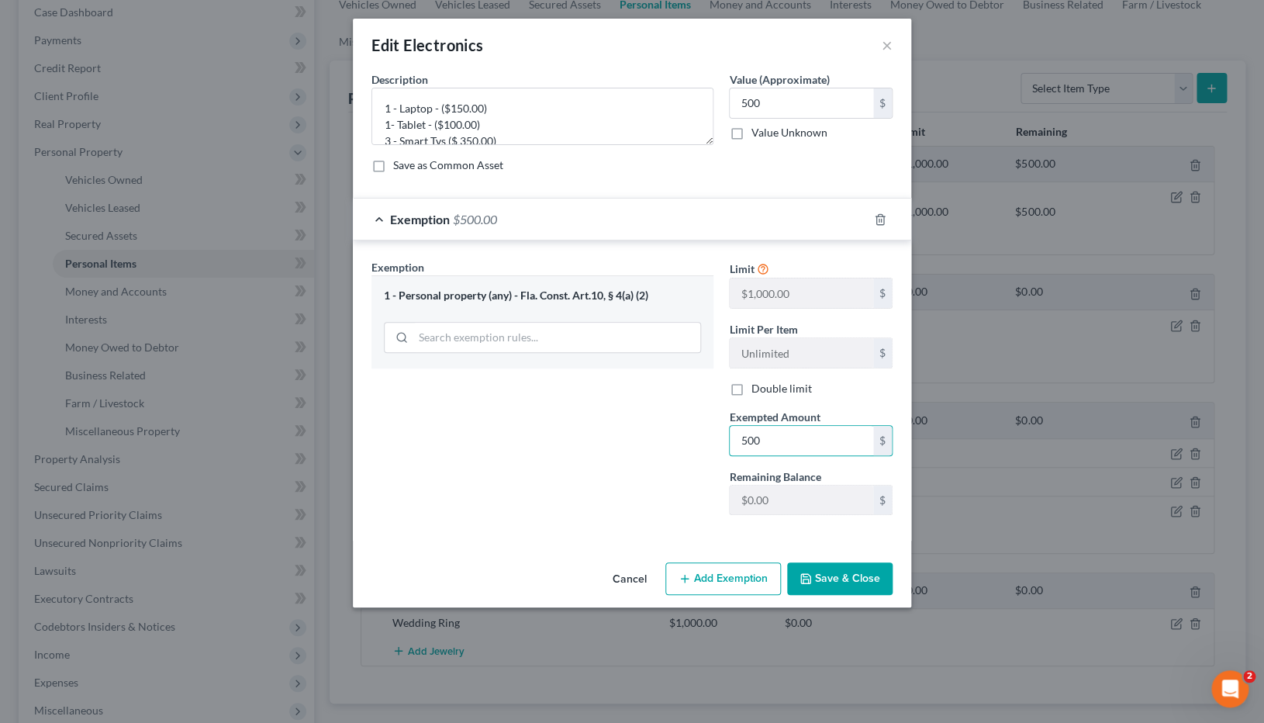
click at [864, 492] on button "Save & Close" at bounding box center [839, 578] width 105 height 33
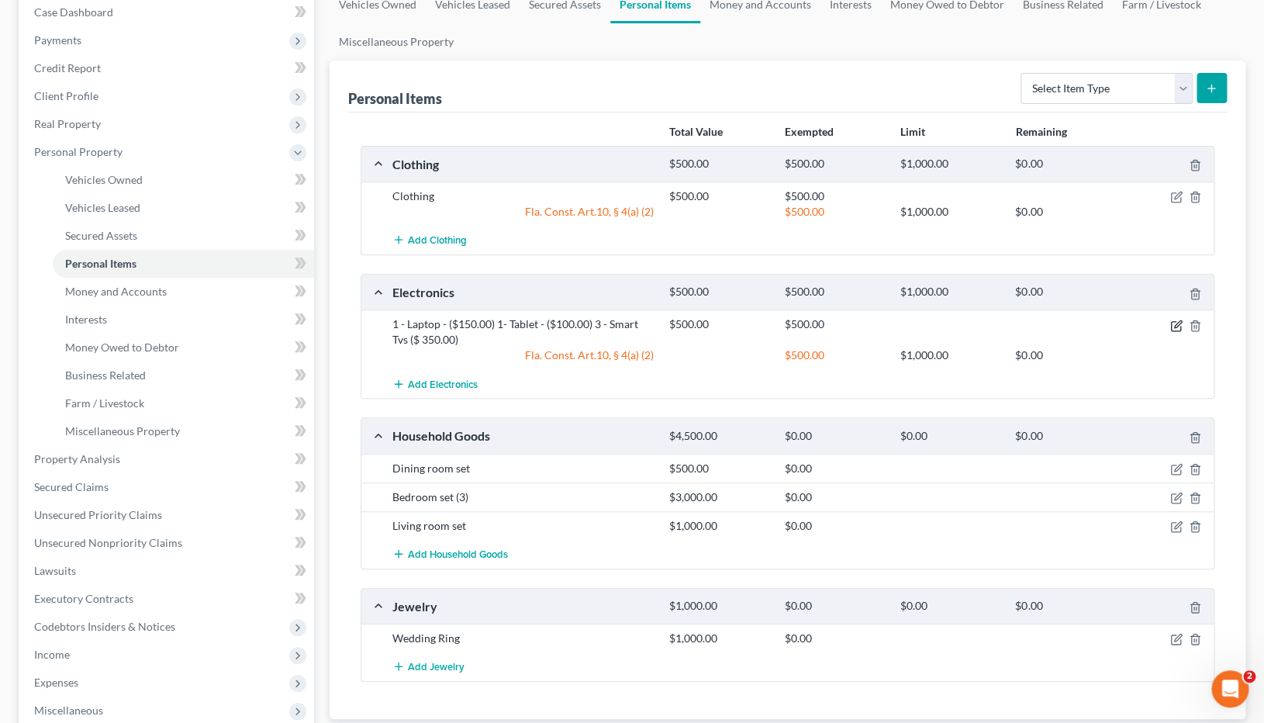
click at [1174, 328] on icon "button" at bounding box center [1176, 326] width 12 height 12
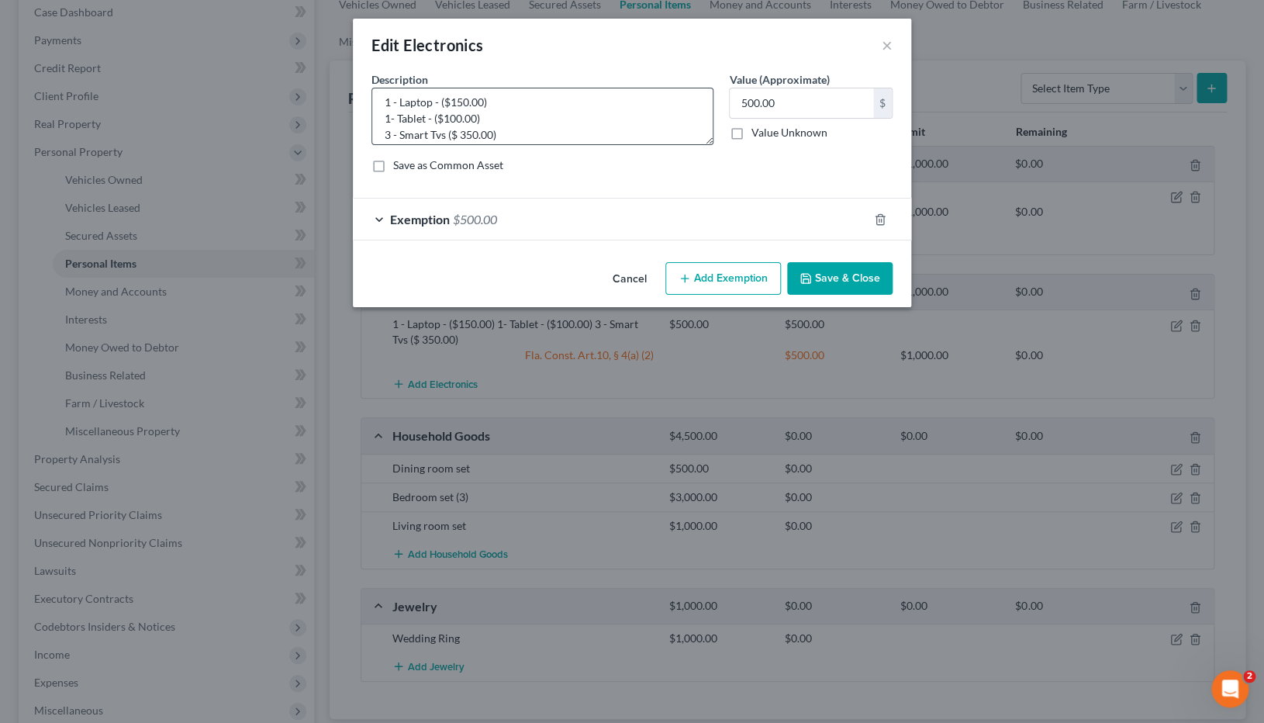
scroll to position [7, 0]
click at [462, 134] on textarea "1 - Laptop - ($150.00) 1- Tablet - ($100.00) 3 - Smart Tvs ($ 350.00)" at bounding box center [543, 116] width 342 height 57
type textarea "1 - Laptop - ($150.00) 1- Tablet - ($100.00) 3 - Smart Tvs ($ 250.00)"
click at [857, 283] on button "Save & Close" at bounding box center [839, 278] width 105 height 33
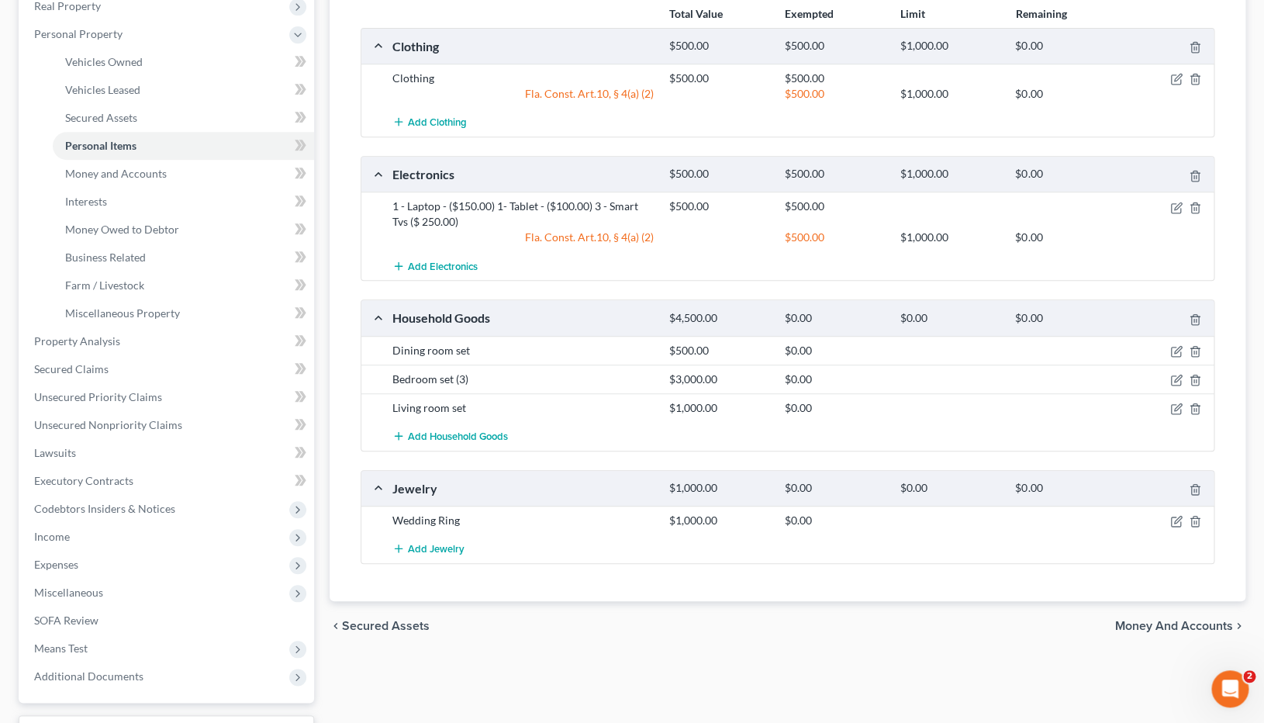
scroll to position [282, 0]
click at [1174, 380] on icon "button" at bounding box center [1176, 378] width 12 height 12
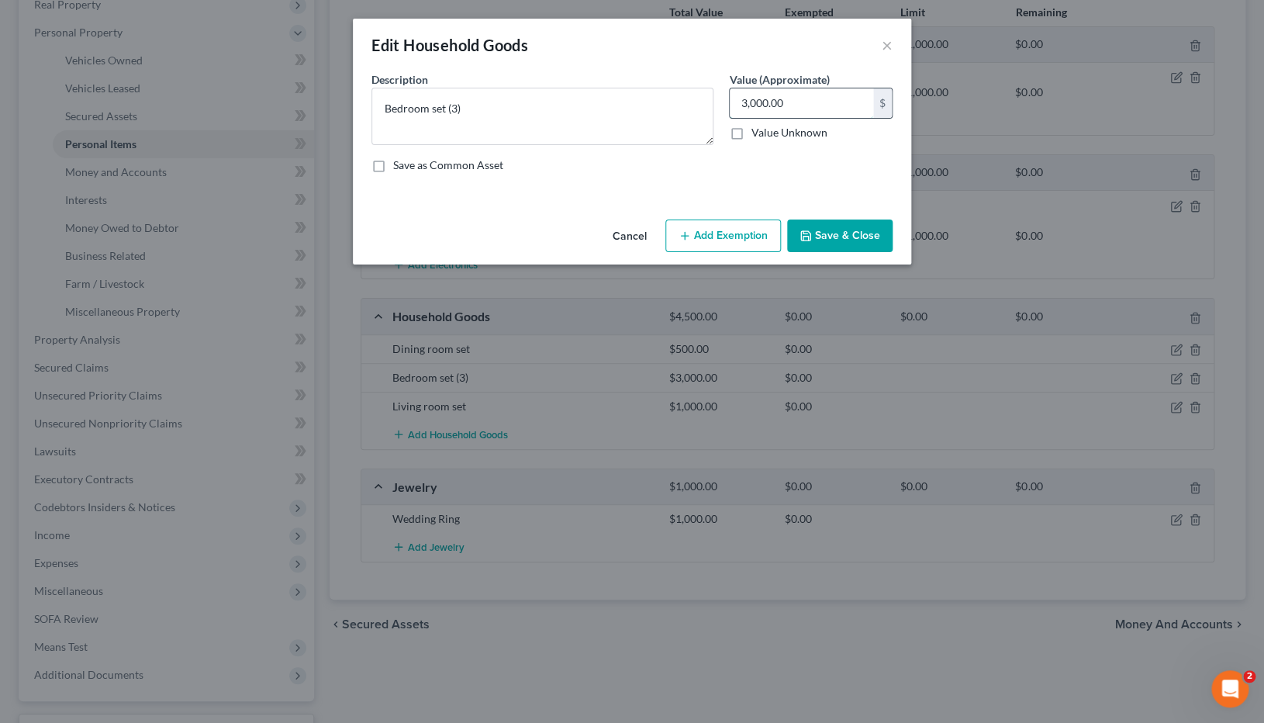
drag, startPoint x: 813, startPoint y: 102, endPoint x: 637, endPoint y: 102, distance: 176.1
click at [730, 102] on input "3,000.00" at bounding box center [801, 102] width 143 height 29
drag, startPoint x: 814, startPoint y: 98, endPoint x: 728, endPoint y: 99, distance: 86.1
click at [730, 100] on input "3,000.00" at bounding box center [801, 102] width 143 height 29
type input "2,000"
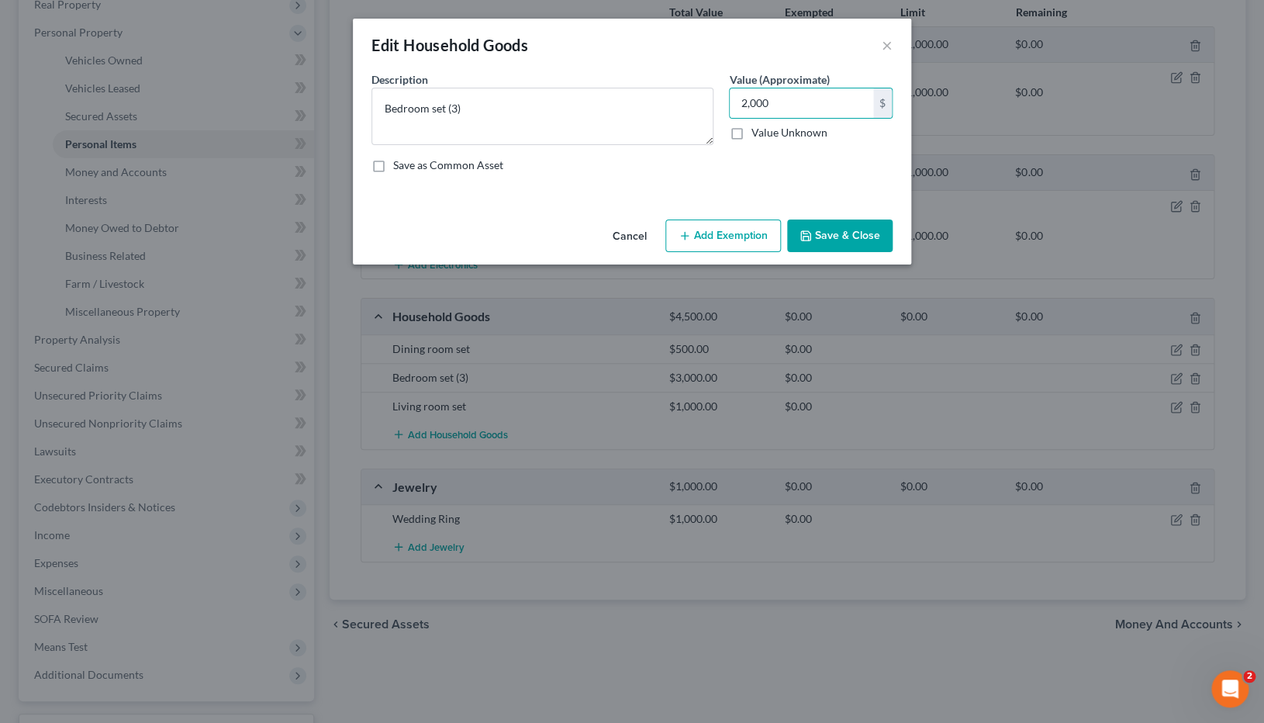
click at [847, 239] on button "Save & Close" at bounding box center [839, 235] width 105 height 33
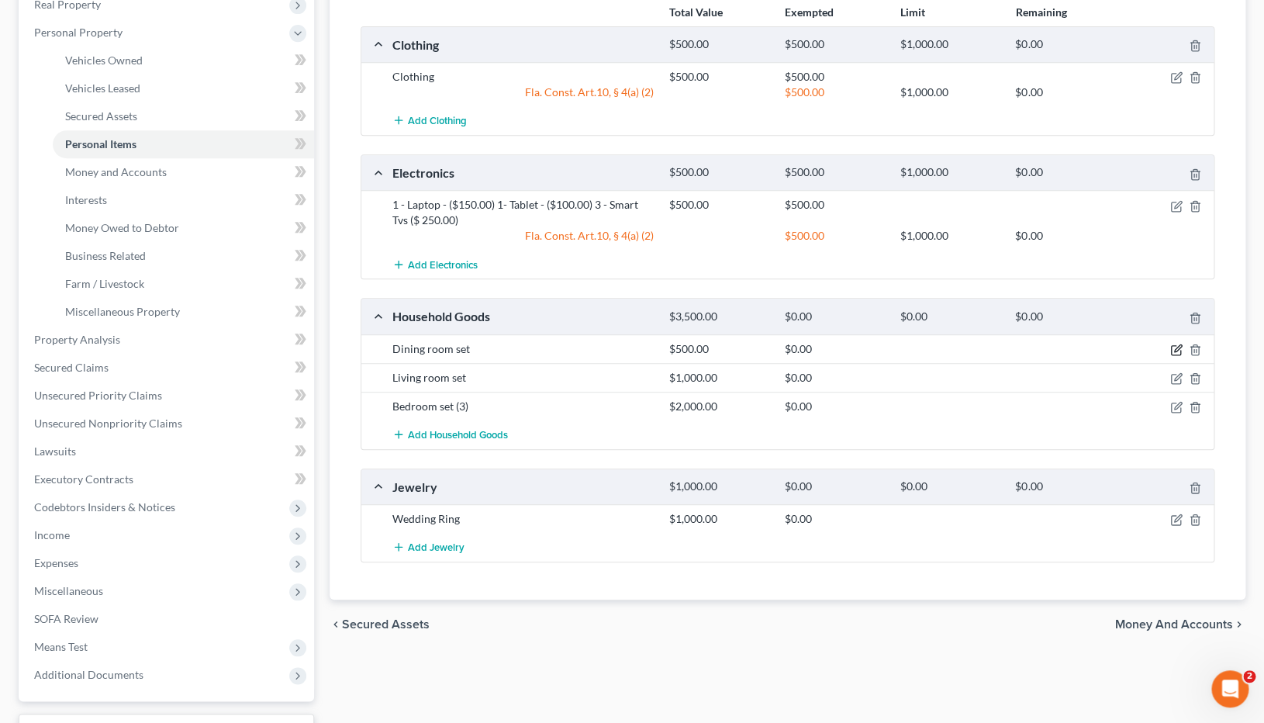
click at [1178, 347] on icon "button" at bounding box center [1176, 350] width 12 height 12
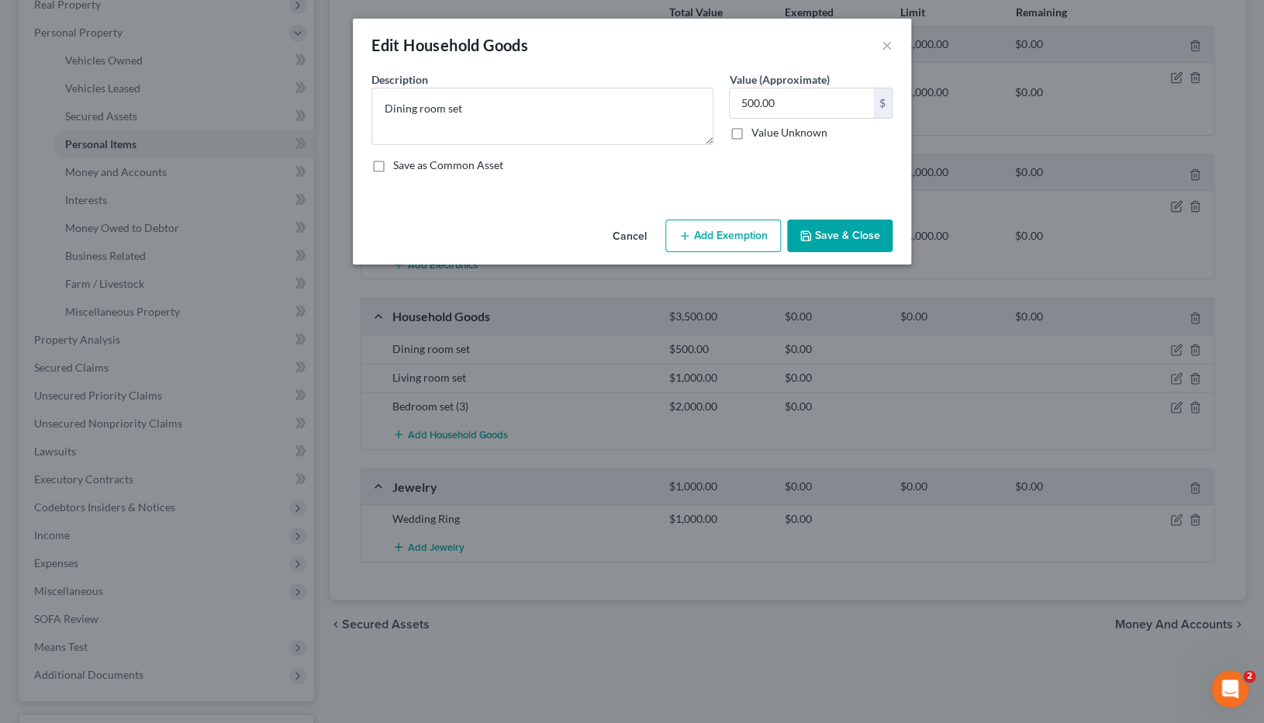
click at [718, 231] on button "Add Exemption" at bounding box center [723, 235] width 116 height 33
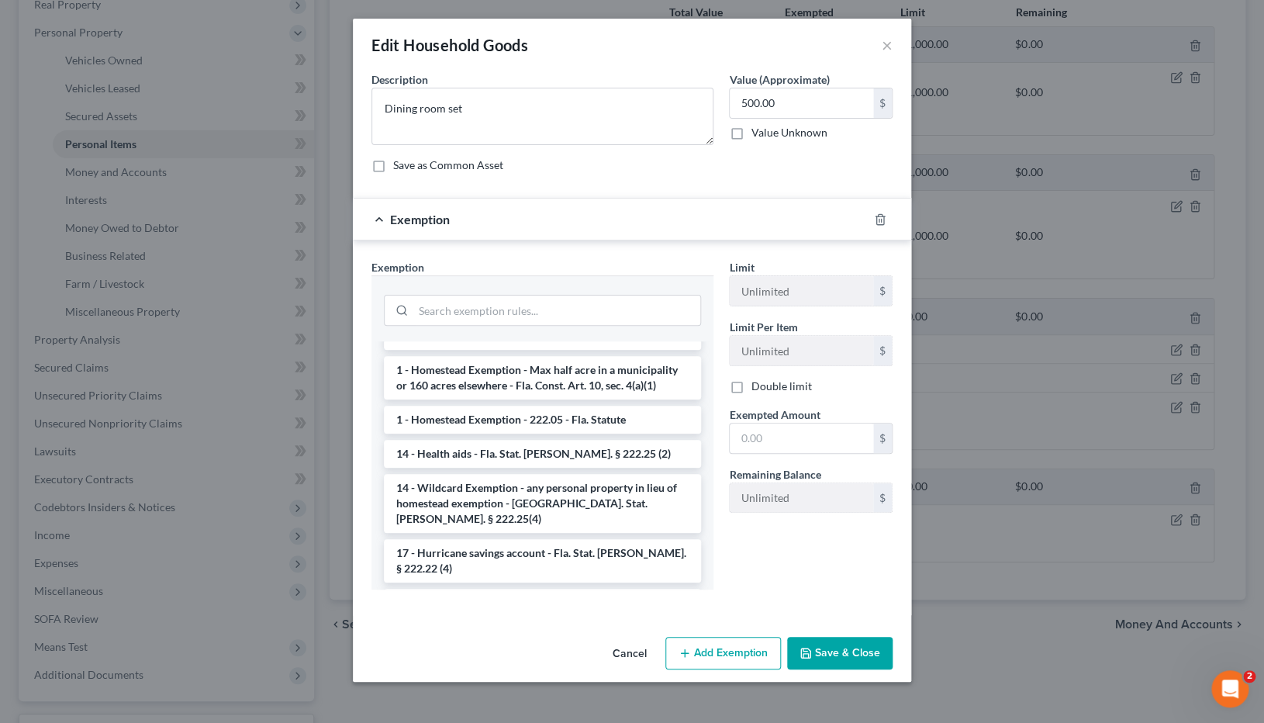
scroll to position [351, 0]
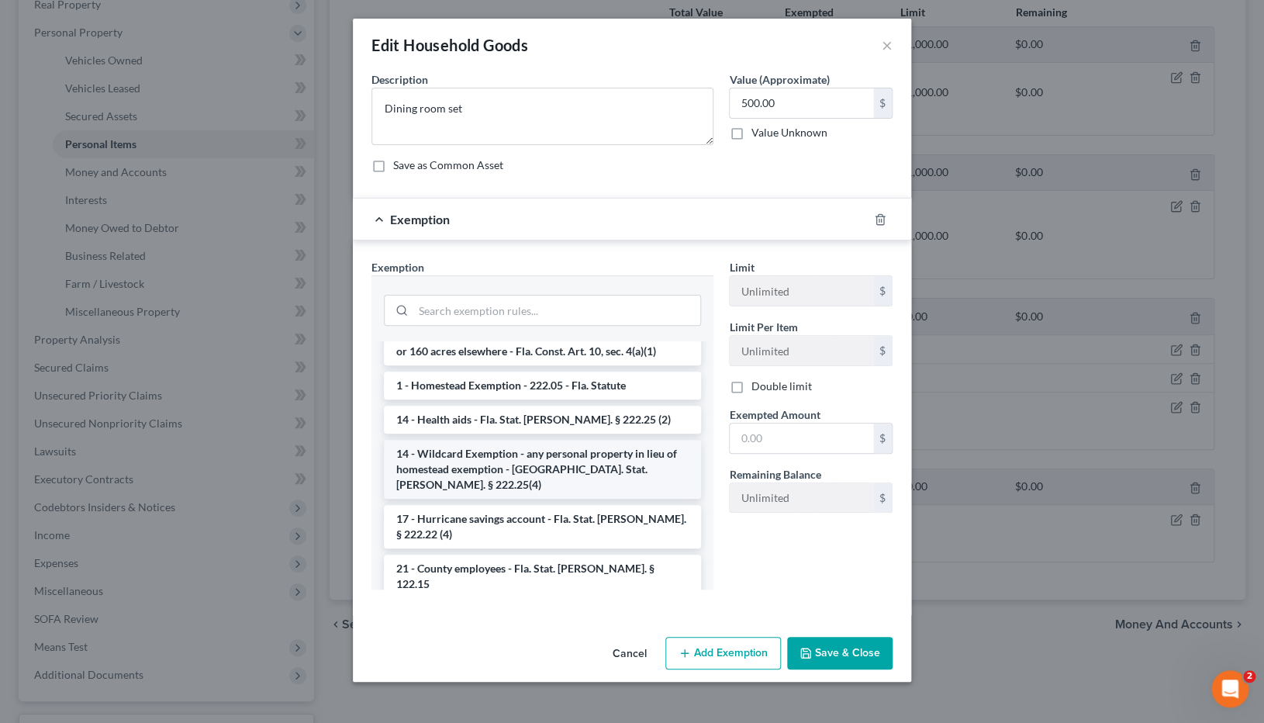
click at [510, 441] on li "14 - Wildcard Exemption - any personal property in lieu of homestead exemption …" at bounding box center [542, 469] width 317 height 59
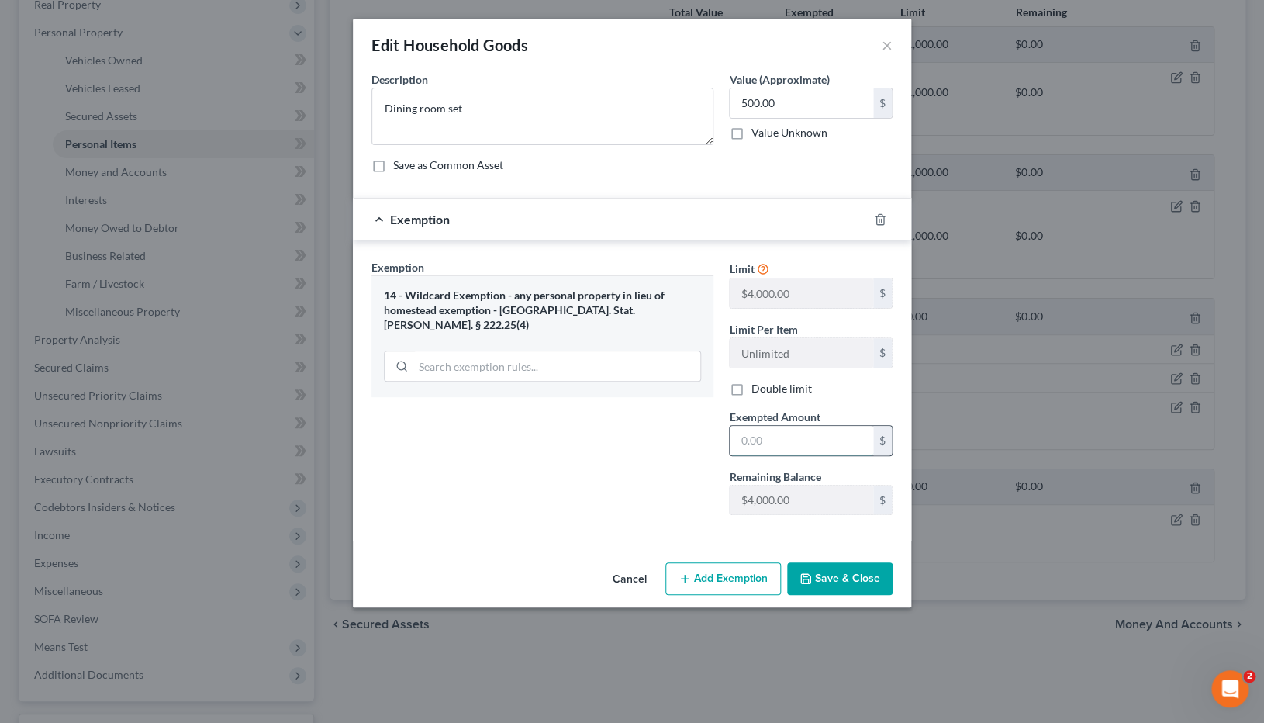
drag, startPoint x: 802, startPoint y: 445, endPoint x: 714, endPoint y: 445, distance: 88.4
click at [730, 445] on input "text" at bounding box center [801, 440] width 143 height 29
type input "500"
click at [860, 492] on button "Save & Close" at bounding box center [839, 578] width 105 height 33
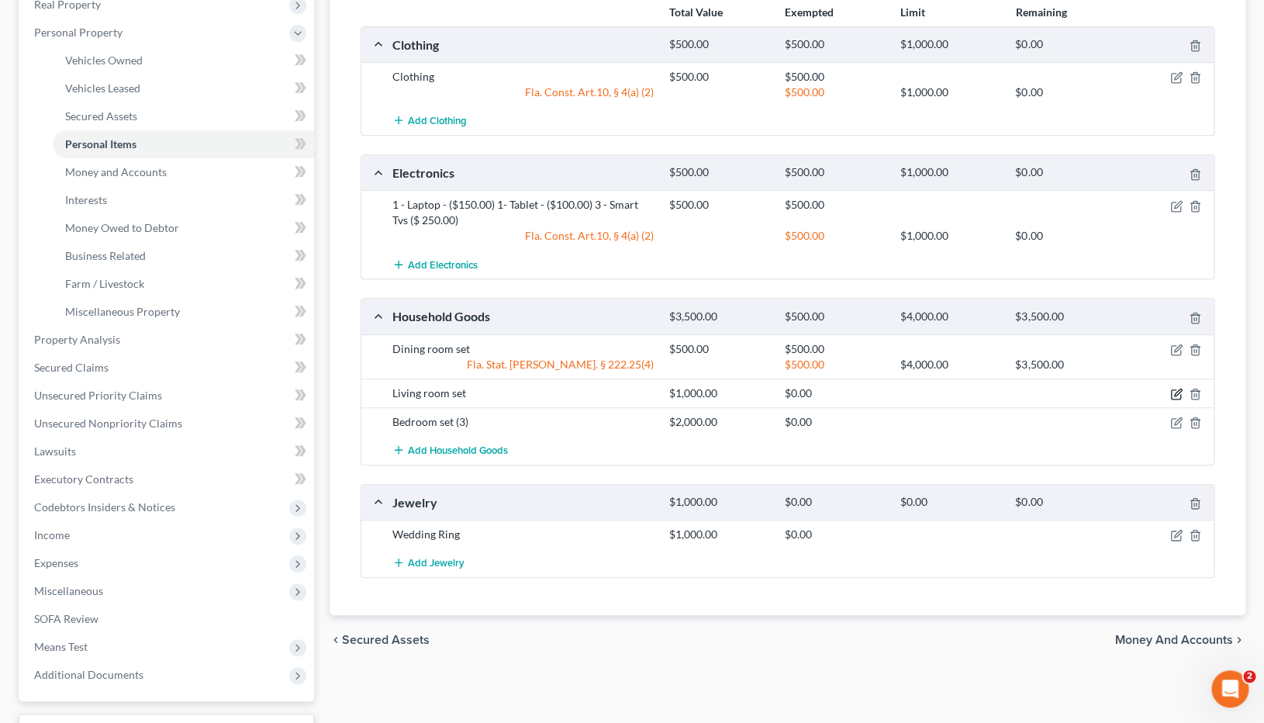
click at [1180, 393] on icon "button" at bounding box center [1176, 394] width 12 height 12
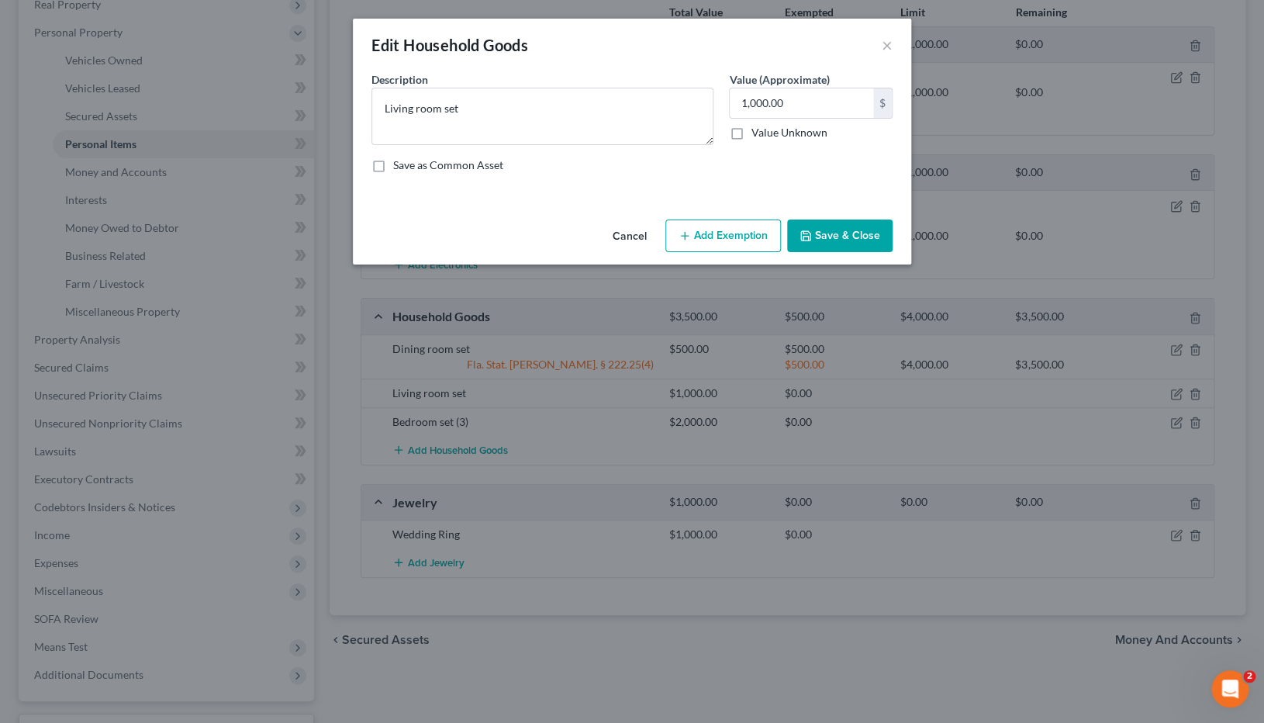
click at [713, 237] on button "Add Exemption" at bounding box center [723, 235] width 116 height 33
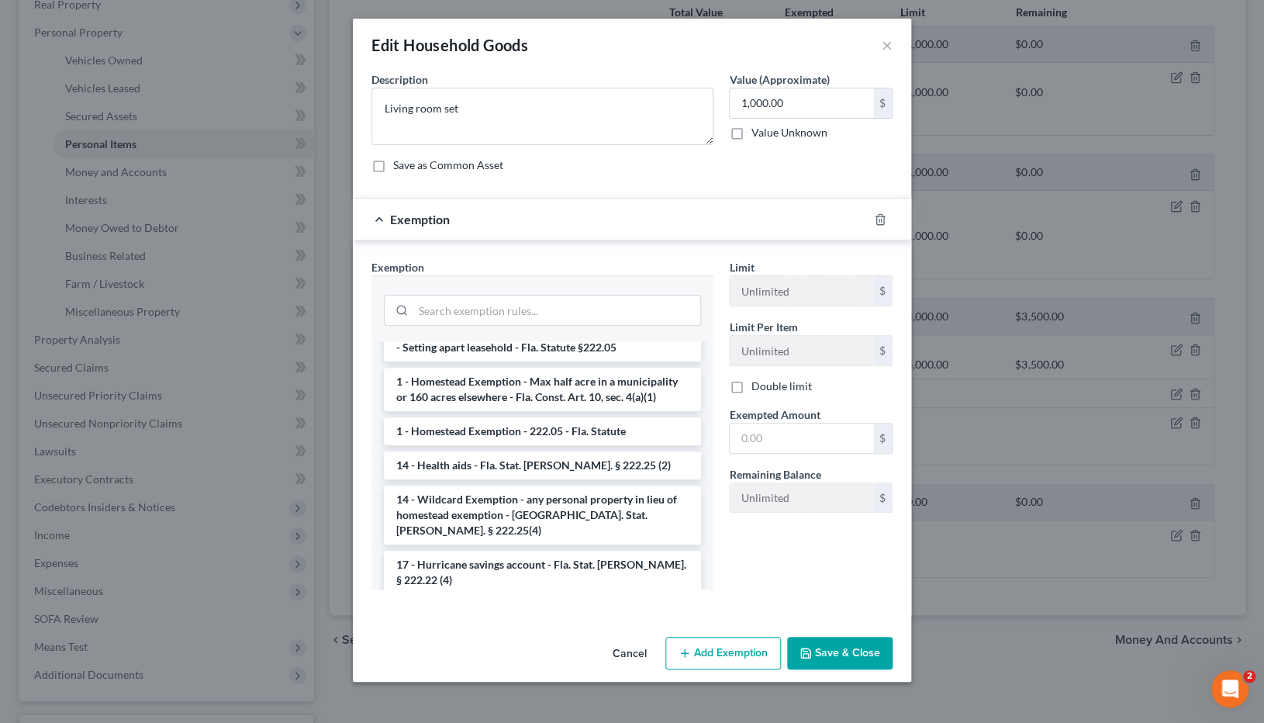
scroll to position [306, 0]
click at [578, 485] on li "14 - Wildcard Exemption - any personal property in lieu of homestead exemption …" at bounding box center [542, 514] width 317 height 59
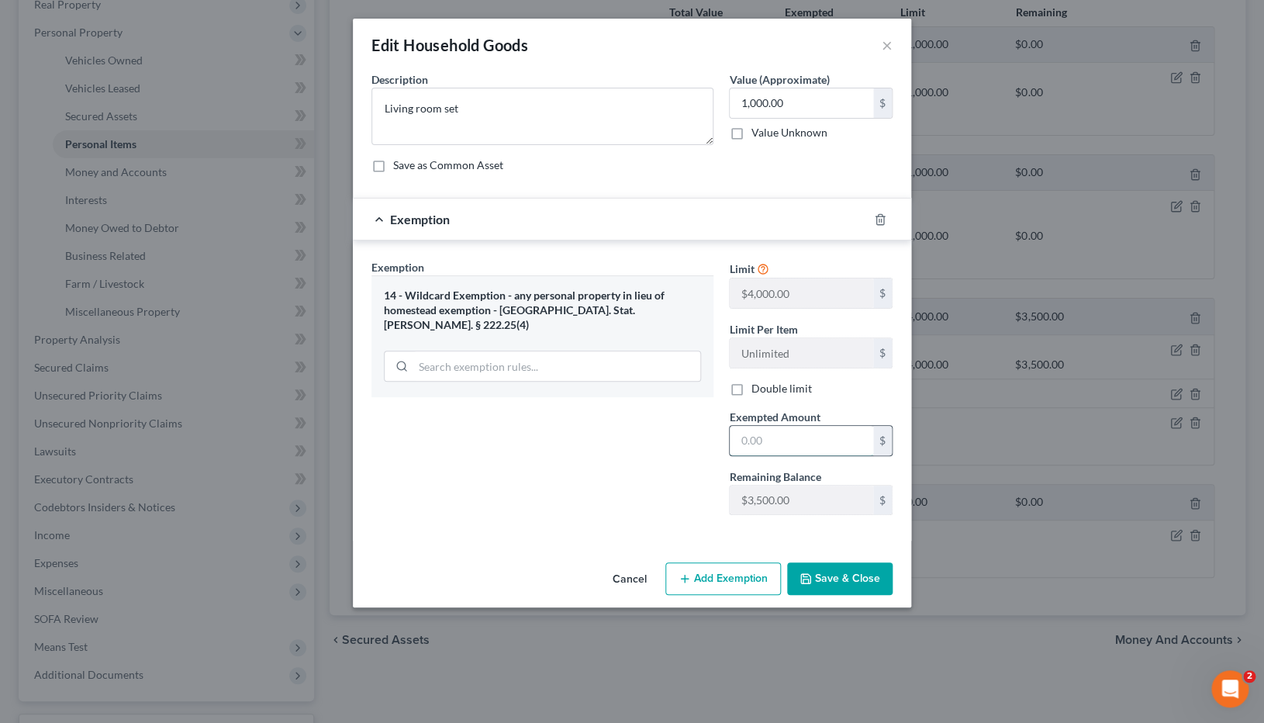
click at [797, 446] on input "text" at bounding box center [801, 440] width 143 height 29
type input "1,000"
click at [862, 492] on button "Save & Close" at bounding box center [839, 578] width 105 height 33
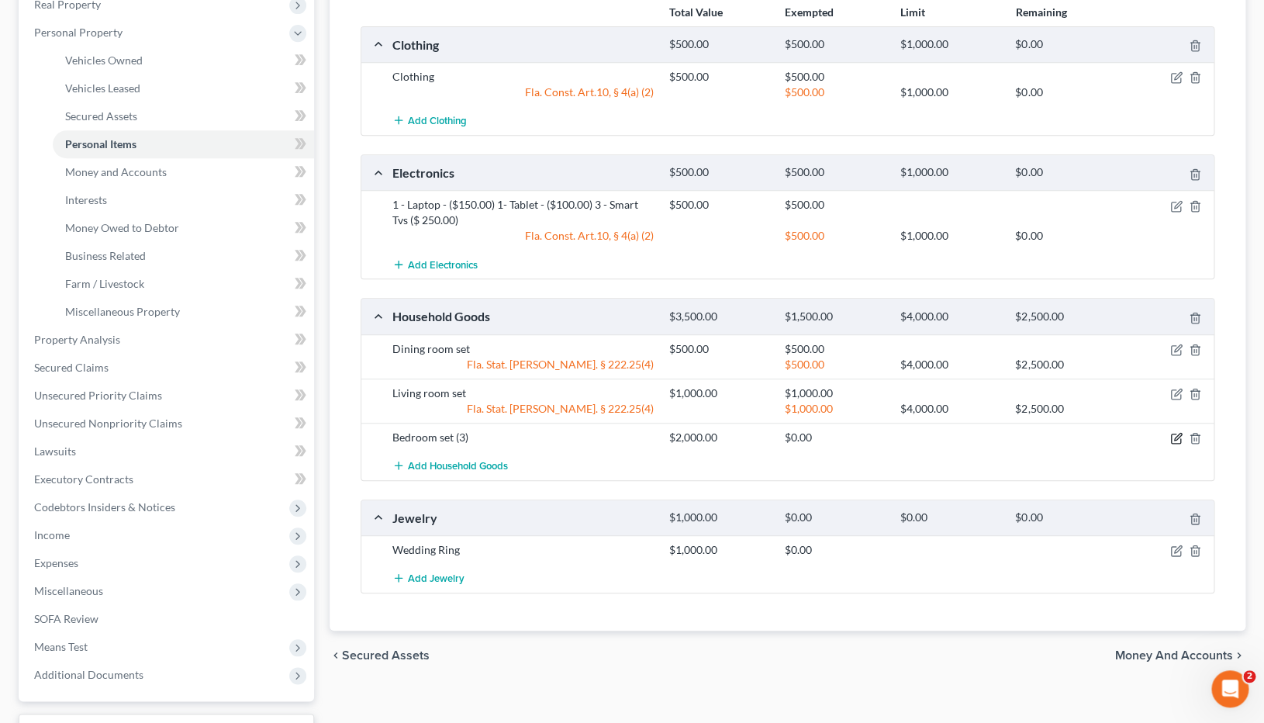
click at [1177, 437] on icon "button" at bounding box center [1177, 436] width 7 height 7
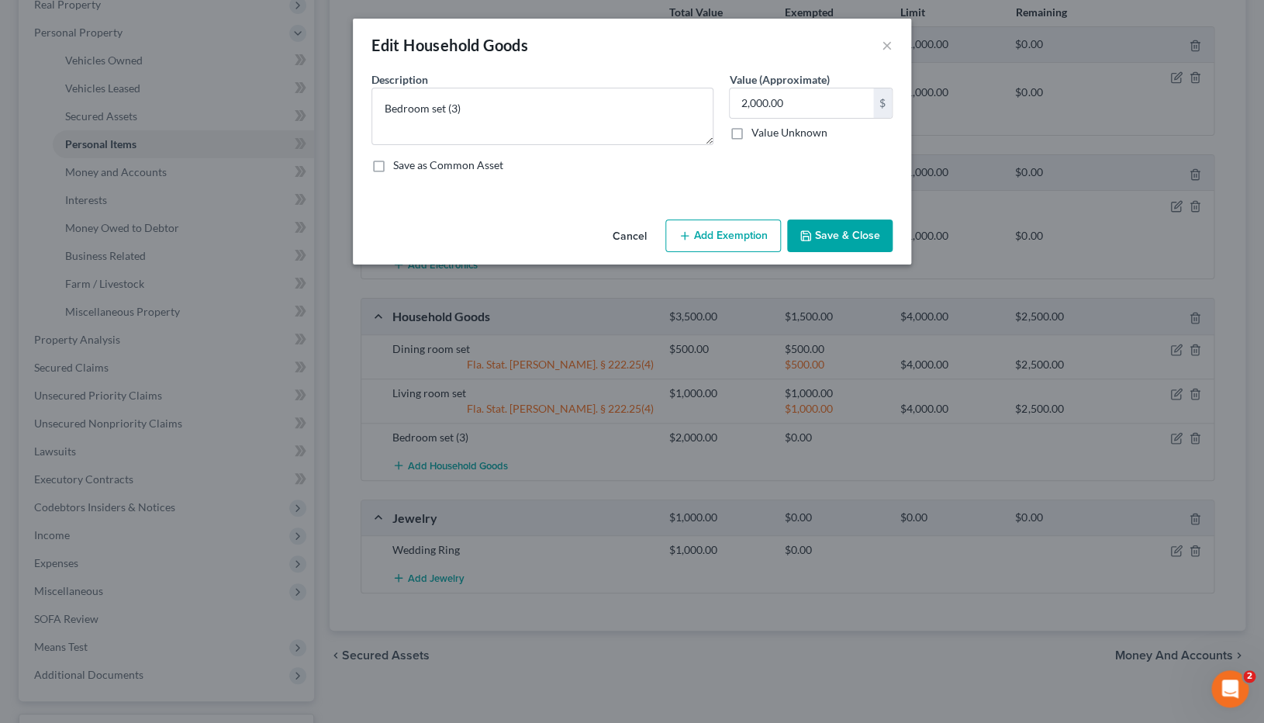
click at [710, 235] on button "Add Exemption" at bounding box center [723, 235] width 116 height 33
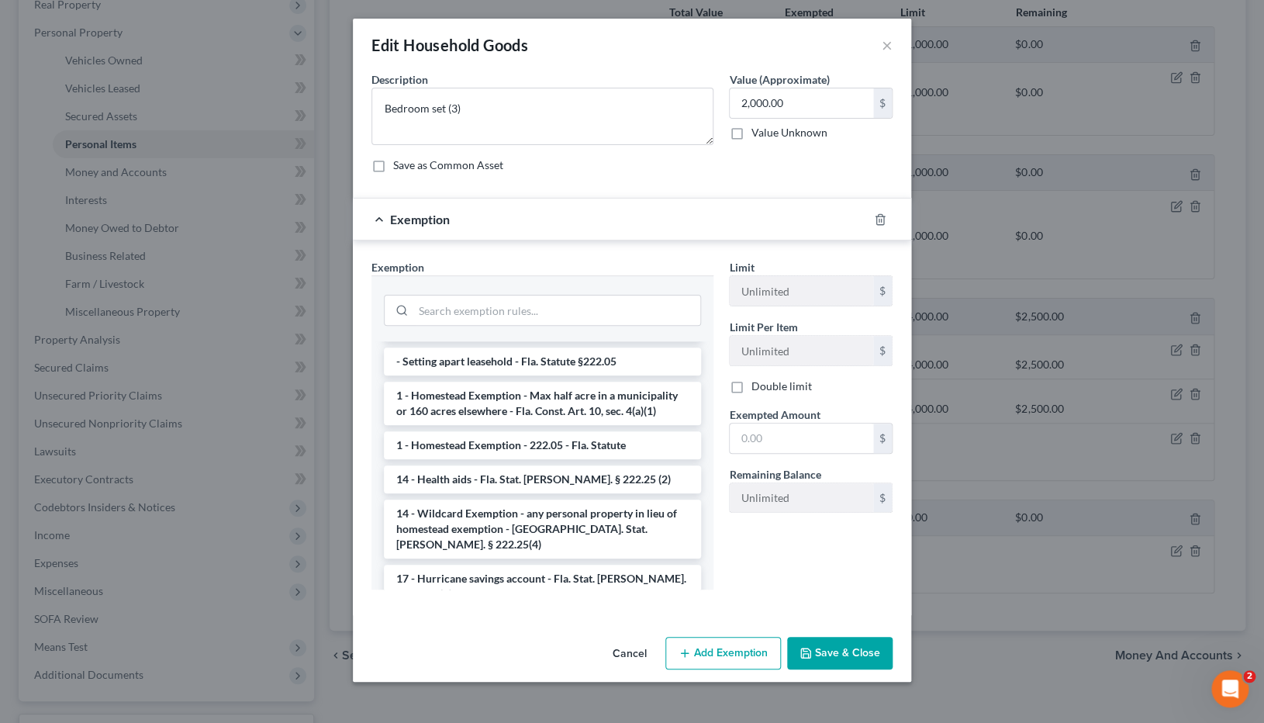
scroll to position [307, 0]
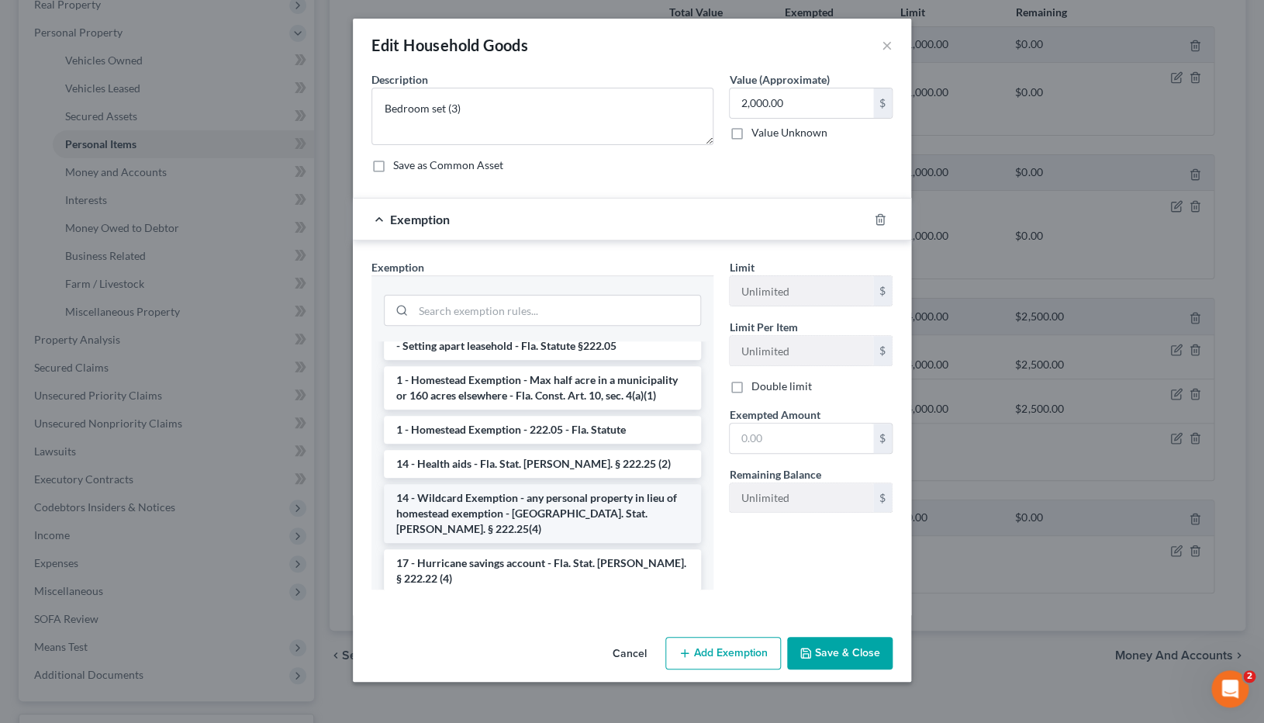
click at [571, 484] on li "14 - Wildcard Exemption - any personal property in lieu of homestead exemption …" at bounding box center [542, 513] width 317 height 59
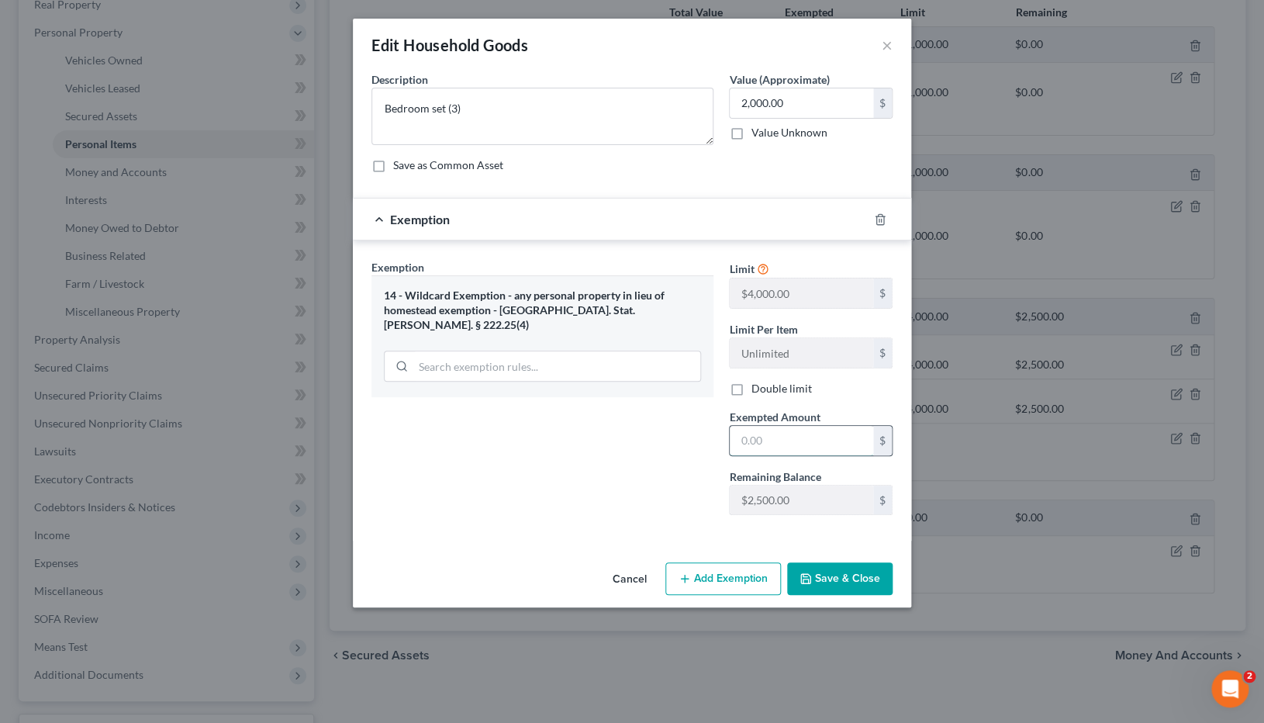
click at [785, 442] on input "text" at bounding box center [801, 440] width 143 height 29
type input "2,000"
click at [879, 492] on button "Save & Close" at bounding box center [839, 578] width 105 height 33
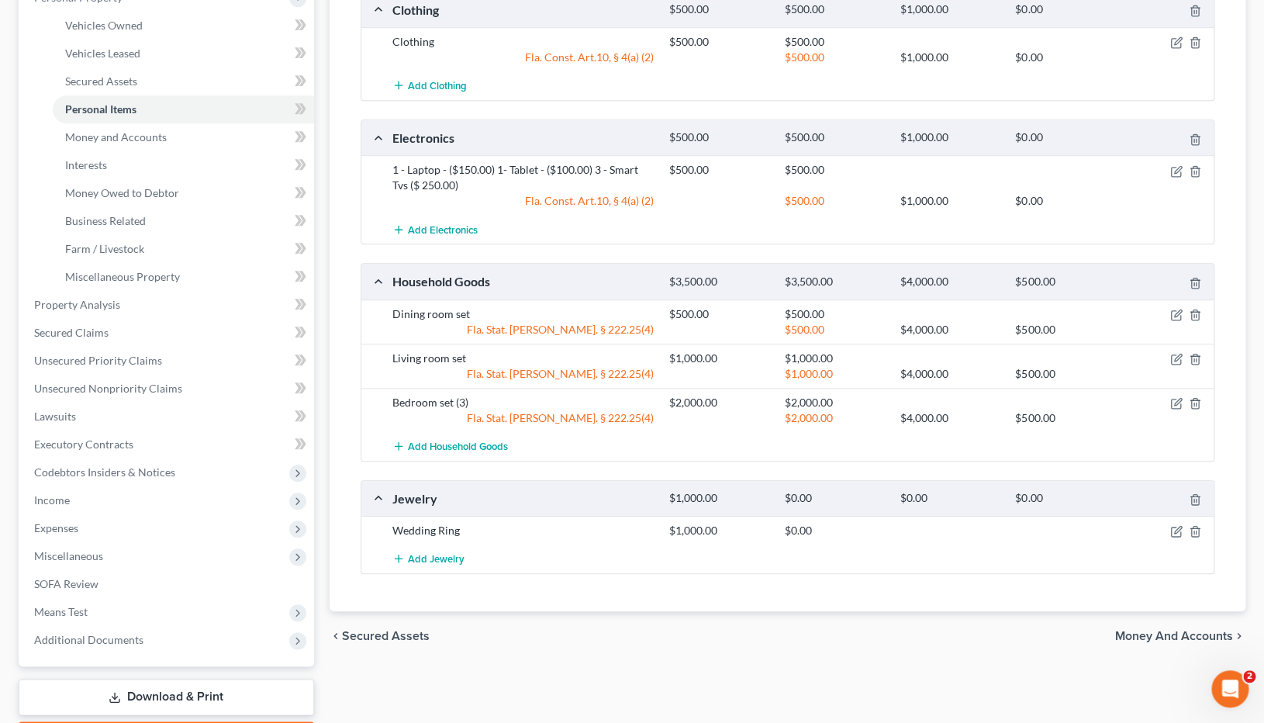
scroll to position [351, 0]
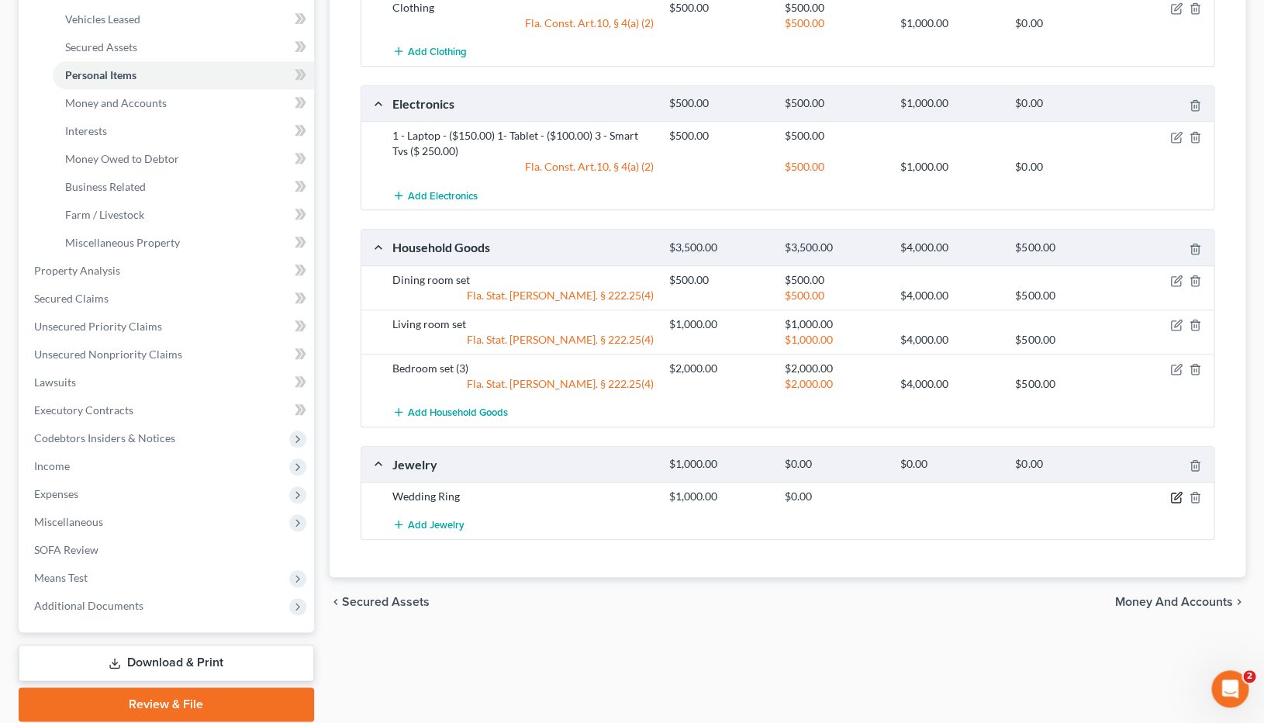
click at [1176, 492] on icon "button" at bounding box center [1177, 496] width 7 height 7
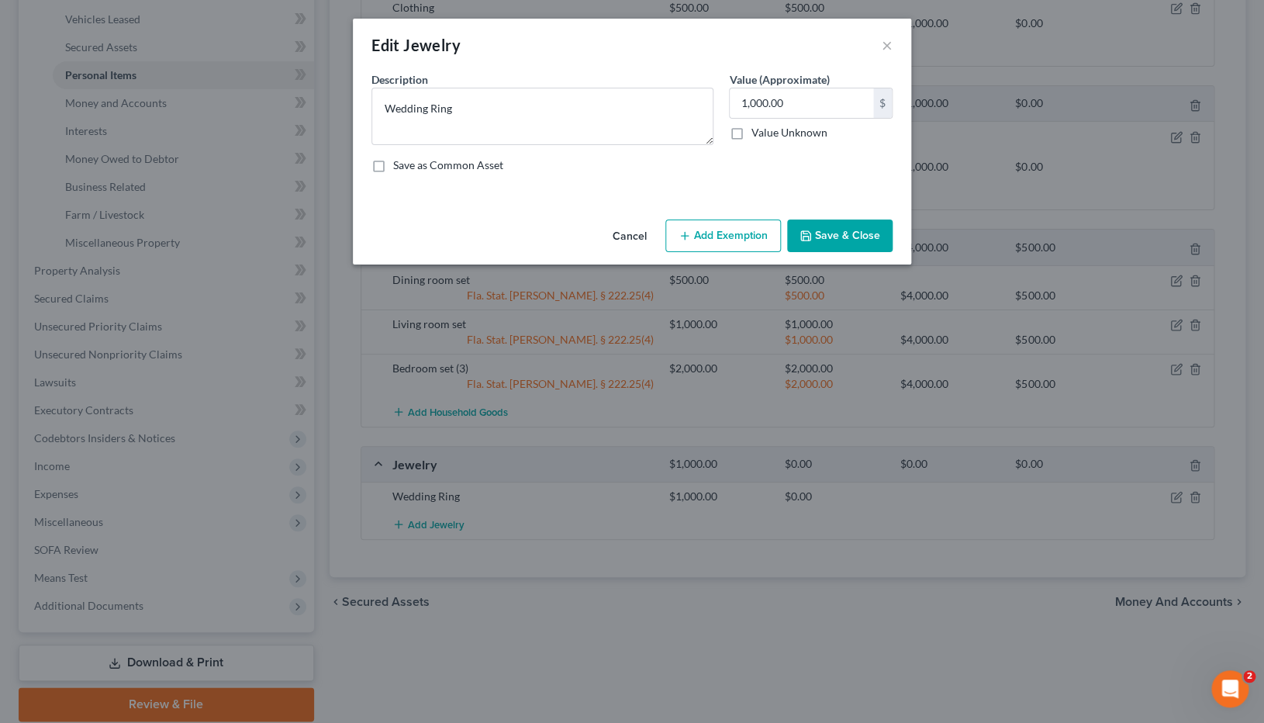
click at [742, 240] on button "Add Exemption" at bounding box center [723, 235] width 116 height 33
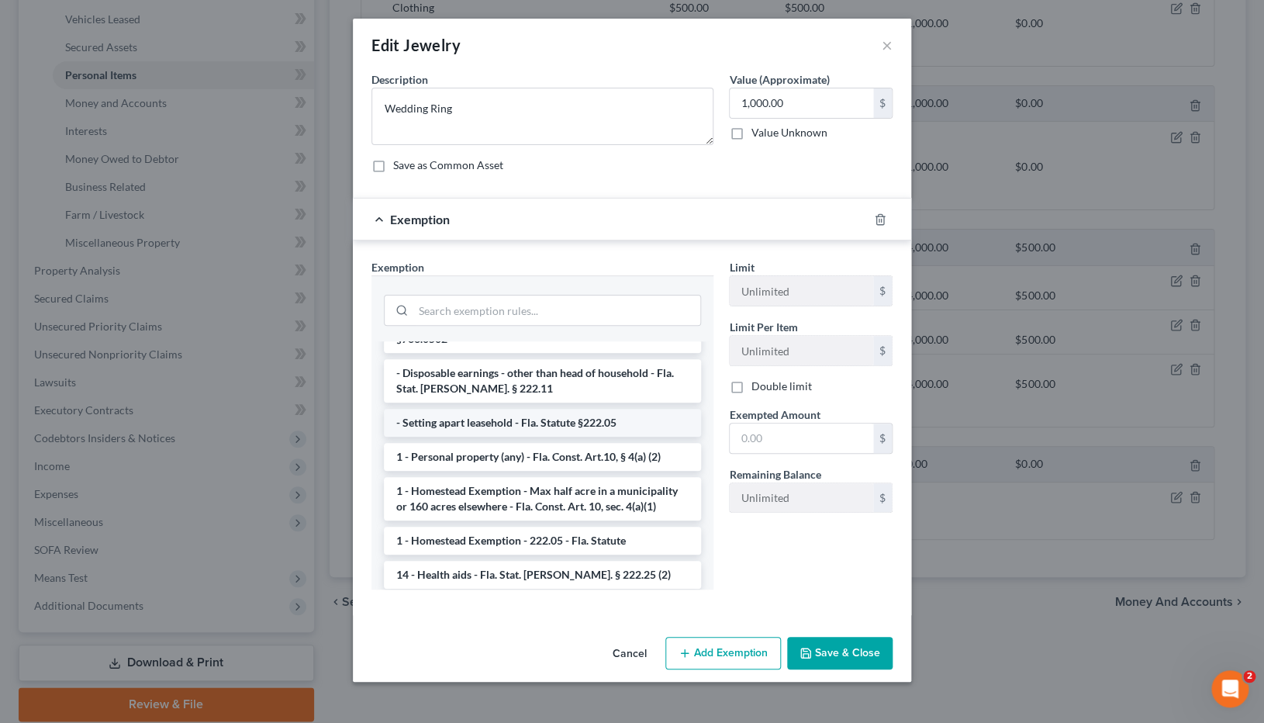
scroll to position [142, 0]
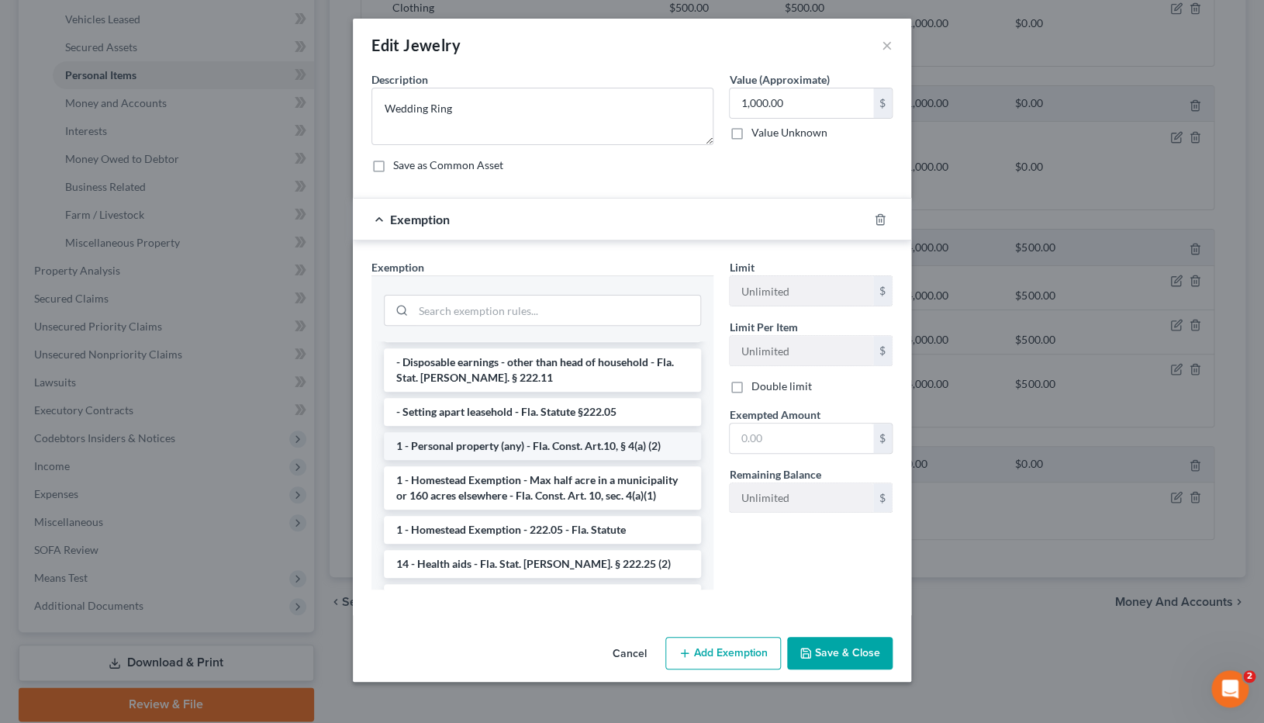
click at [574, 438] on li "1 - Personal property (any) - Fla. Const. Art.10, § 4(a) (2)" at bounding box center [542, 446] width 317 height 28
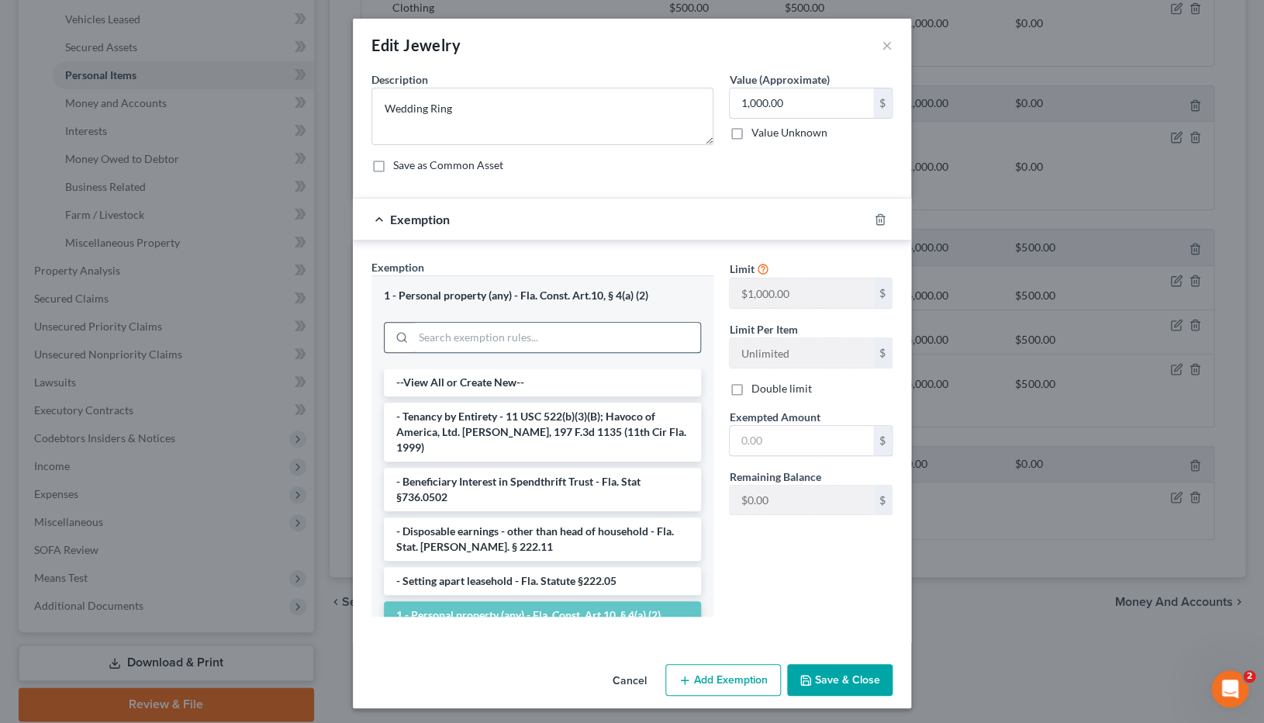
click at [653, 327] on input "search" at bounding box center [556, 337] width 287 height 29
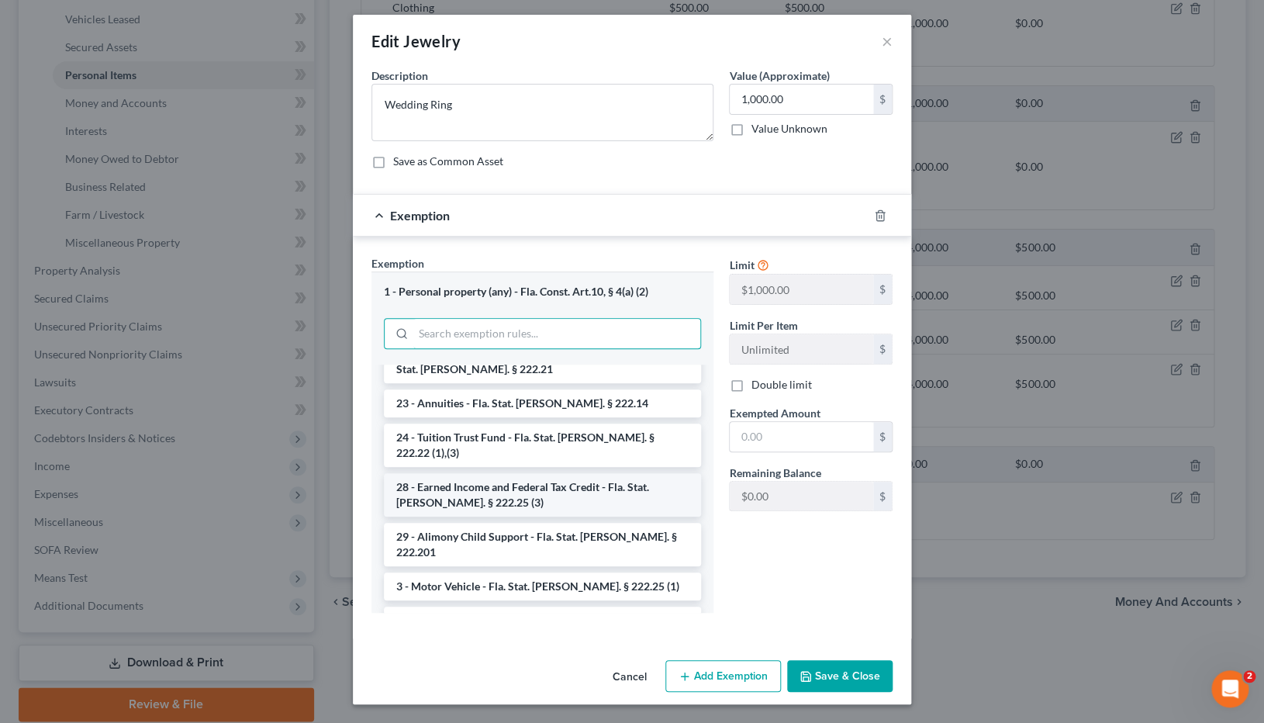
scroll to position [853, 0]
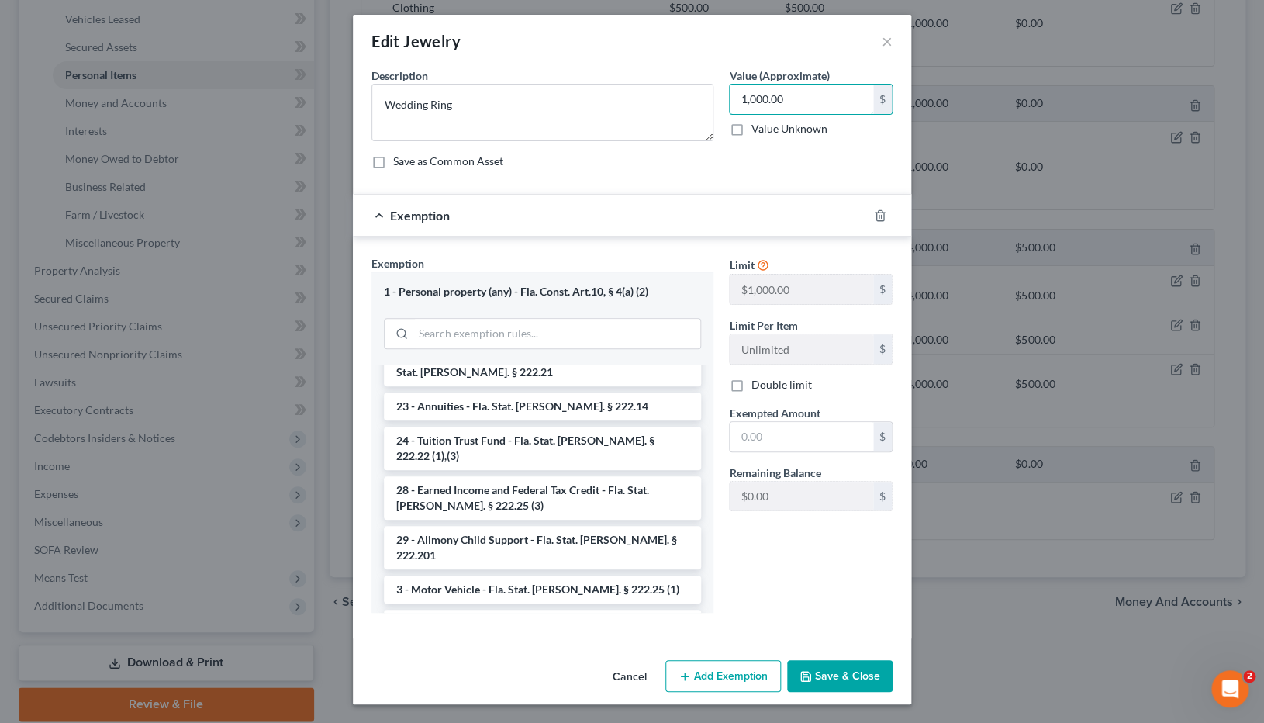
drag, startPoint x: 807, startPoint y: 102, endPoint x: 720, endPoint y: 102, distance: 86.9
click at [730, 102] on input "1,000.00" at bounding box center [801, 99] width 143 height 29
drag, startPoint x: 831, startPoint y: 107, endPoint x: 672, endPoint y: 106, distance: 159.0
click at [730, 106] on input "1,000.00" at bounding box center [801, 99] width 143 height 29
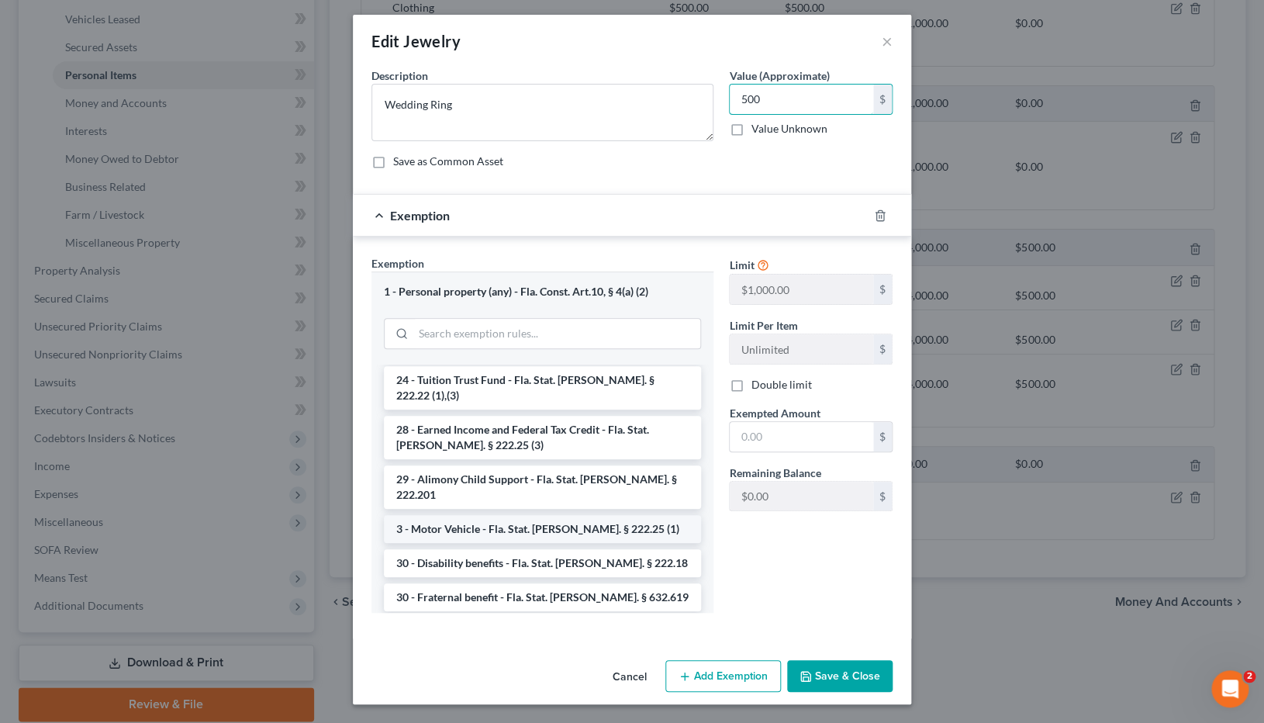
scroll to position [917, 0]
drag, startPoint x: 800, startPoint y: 95, endPoint x: 680, endPoint y: 95, distance: 120.2
click at [730, 95] on input "500" at bounding box center [801, 99] width 143 height 29
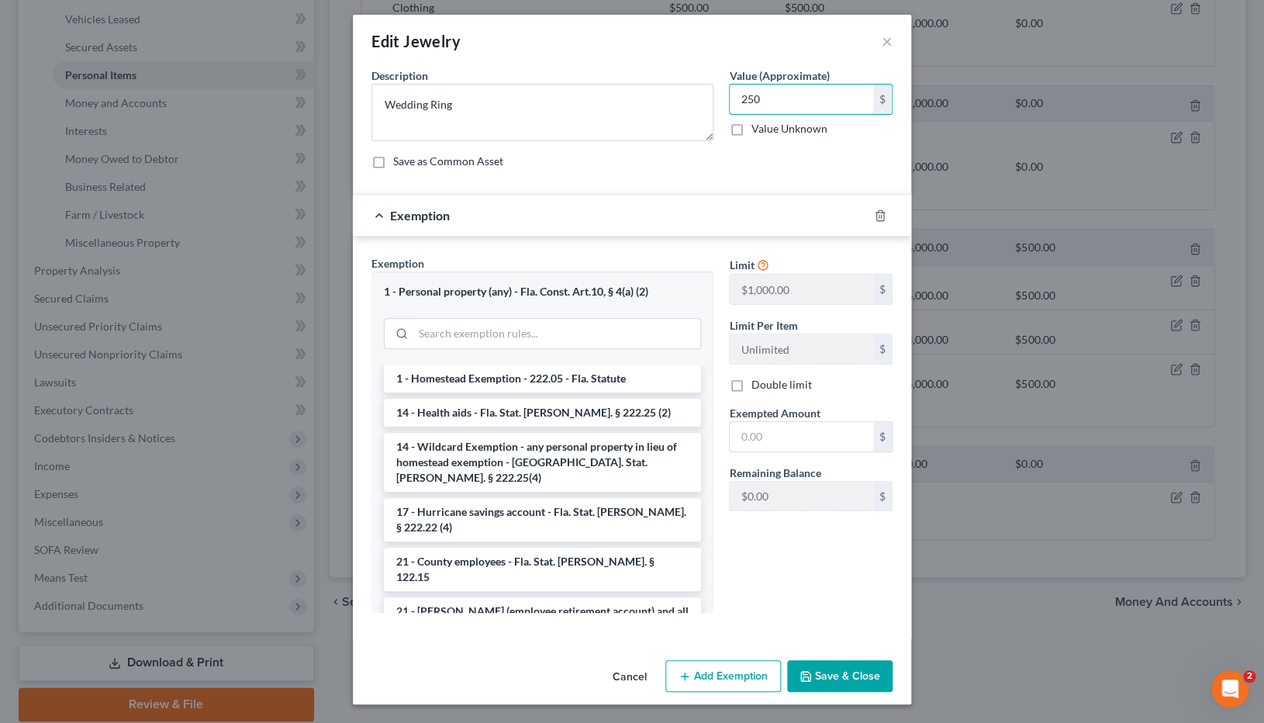
scroll to position [316, 0]
type input "250"
click at [561, 439] on li "14 - Wildcard Exemption - any personal property in lieu of homestead exemption …" at bounding box center [542, 463] width 317 height 59
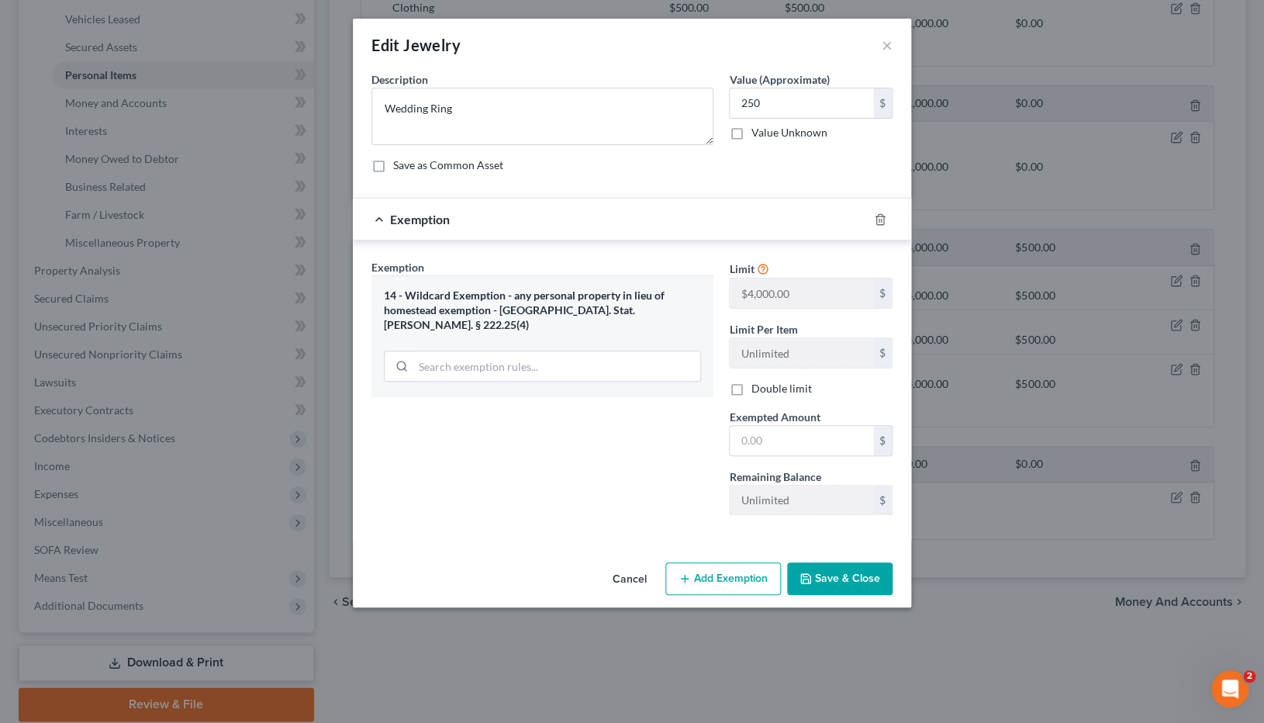
scroll to position [0, 0]
click at [792, 444] on input "text" at bounding box center [801, 440] width 143 height 29
type input "250"
click at [856, 492] on button "Save & Close" at bounding box center [839, 578] width 105 height 33
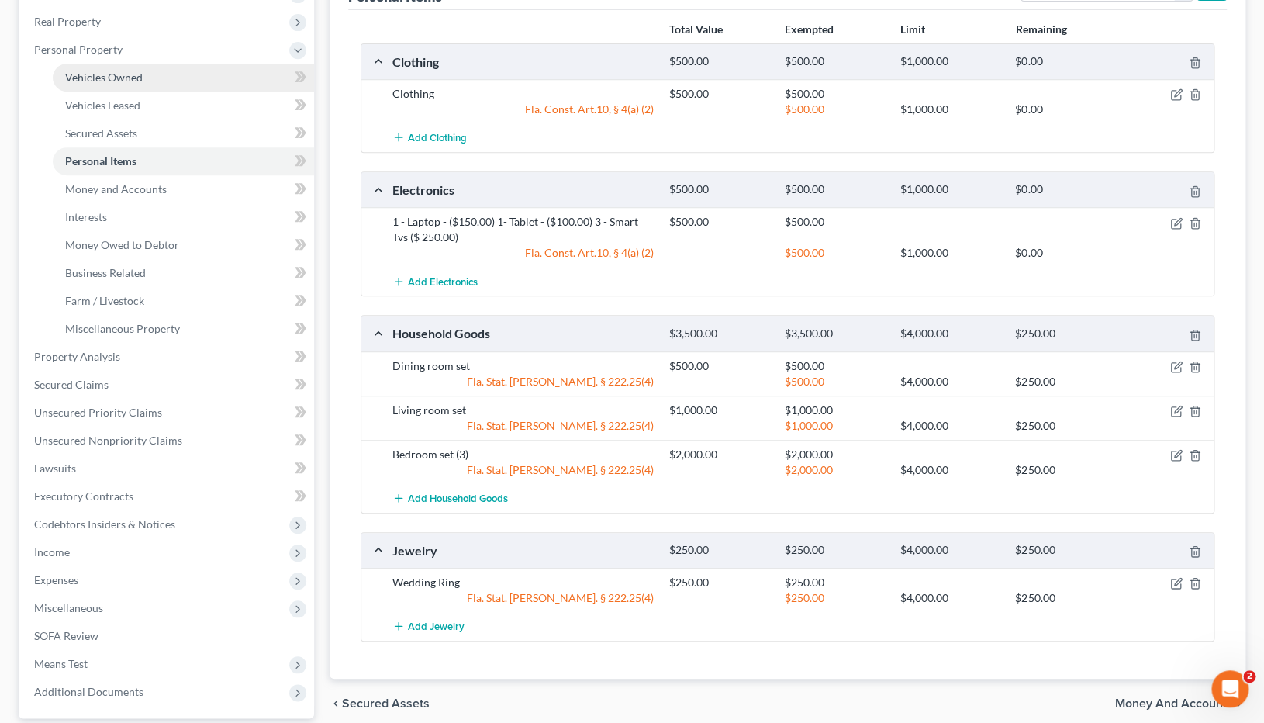
click at [131, 78] on span "Vehicles Owned" at bounding box center [104, 77] width 78 height 13
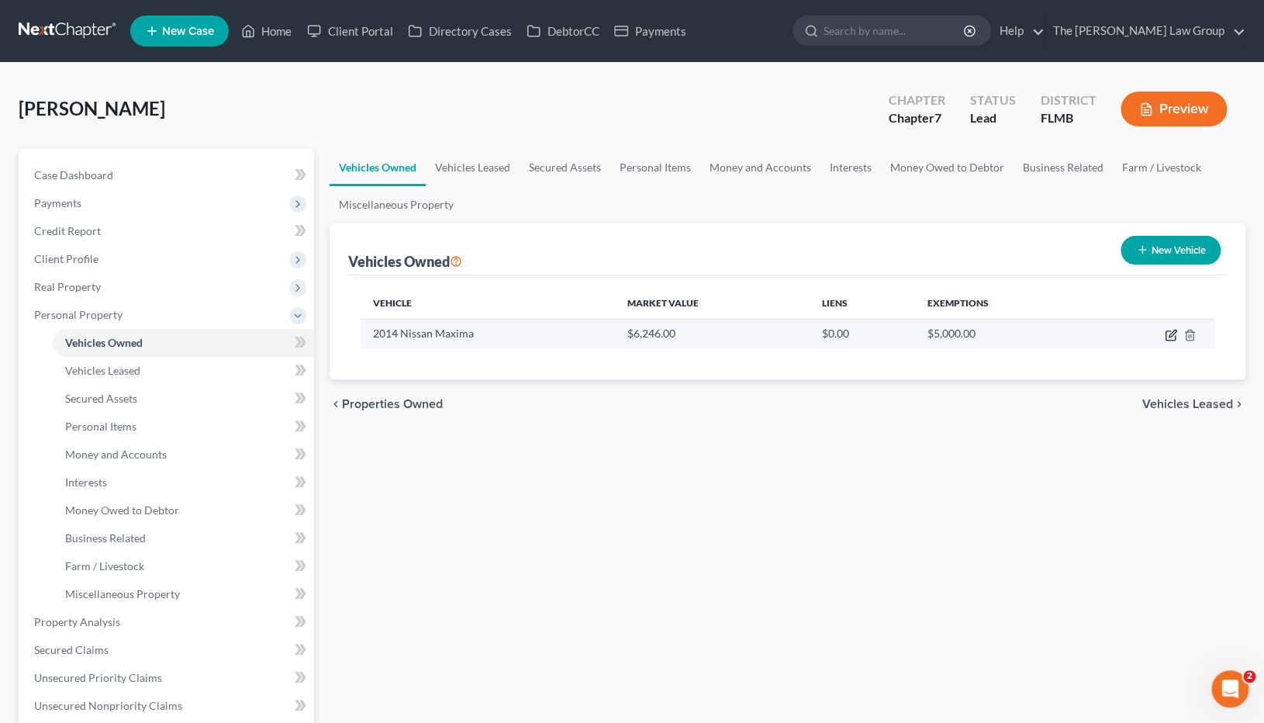
click at [1171, 334] on icon "button" at bounding box center [1172, 333] width 7 height 7
select select "0"
select select "12"
select select "0"
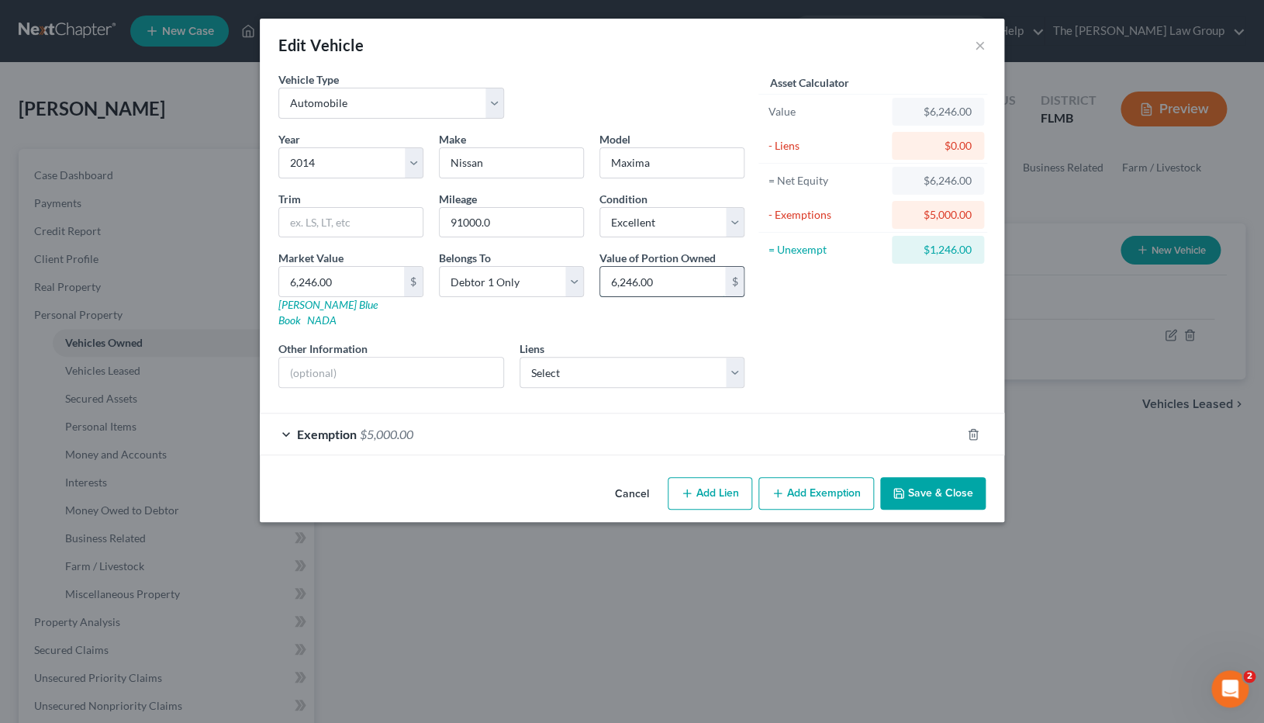
drag, startPoint x: 678, startPoint y: 287, endPoint x: 540, endPoint y: 287, distance: 138.1
click at [600, 287] on input "6,246.00" at bounding box center [662, 281] width 125 height 29
drag, startPoint x: 673, startPoint y: 286, endPoint x: 601, endPoint y: 286, distance: 72.1
click at [601, 286] on input "6,246.00" at bounding box center [662, 281] width 125 height 29
type input "4,275"
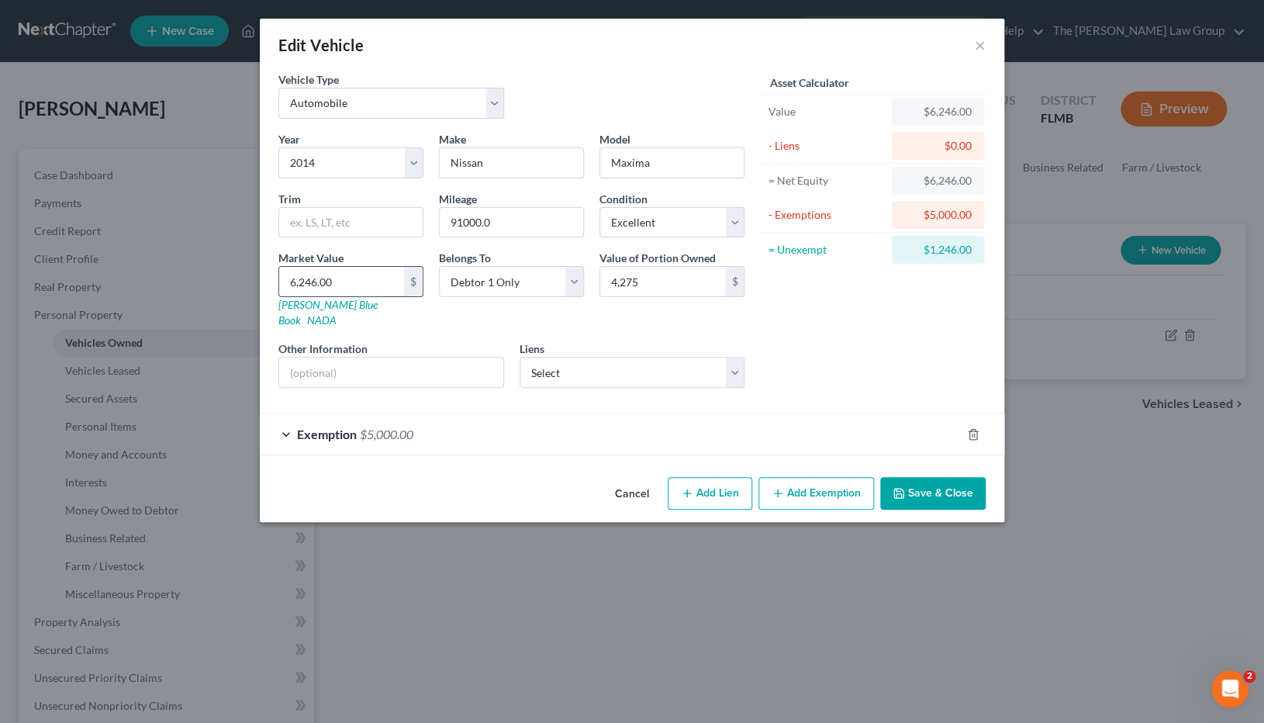
drag, startPoint x: 377, startPoint y: 282, endPoint x: 257, endPoint y: 282, distance: 120.2
click at [279, 282] on input "6,246.00" at bounding box center [341, 281] width 125 height 29
drag, startPoint x: 361, startPoint y: 281, endPoint x: 268, endPoint y: 281, distance: 92.3
click at [279, 281] on input "6,246.00" at bounding box center [341, 281] width 125 height 29
type input "4"
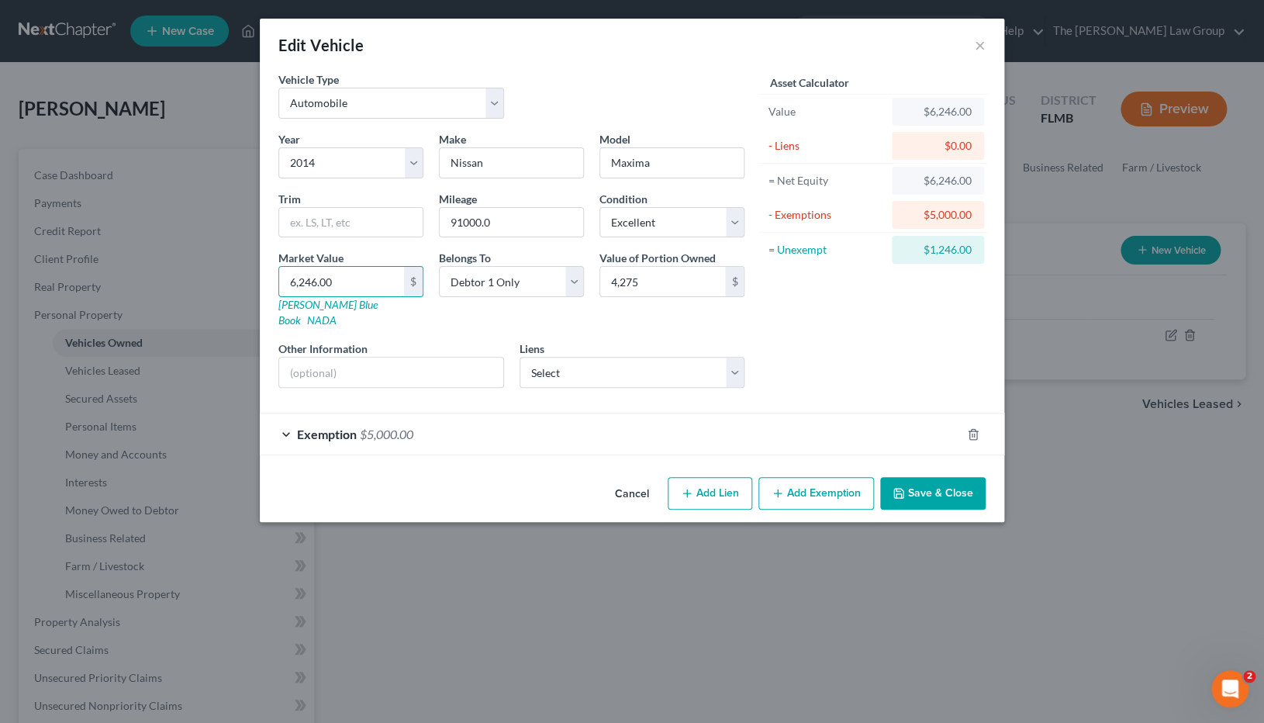
type input "4.00"
type input "42"
type input "42.00"
type input "427"
type input "427.00"
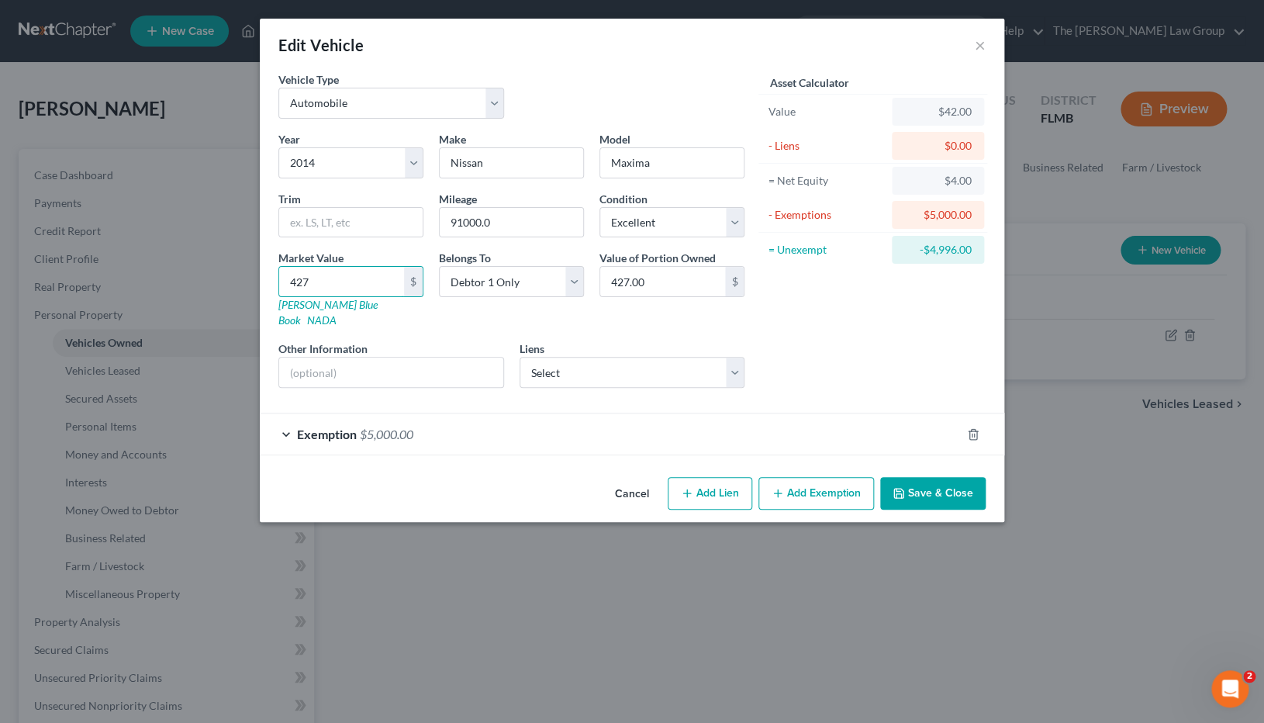
type input "4275"
type input "4,275.00"
click at [658, 296] on input "4,275.00" at bounding box center [662, 281] width 125 height 29
click at [566, 314] on div "Year Select 2026 2025 2024 2023 2022 2021 2020 2019 2018 2017 2016 2015 2014 20…" at bounding box center [512, 265] width 482 height 269
click at [366, 280] on input "4,275" at bounding box center [341, 281] width 125 height 29
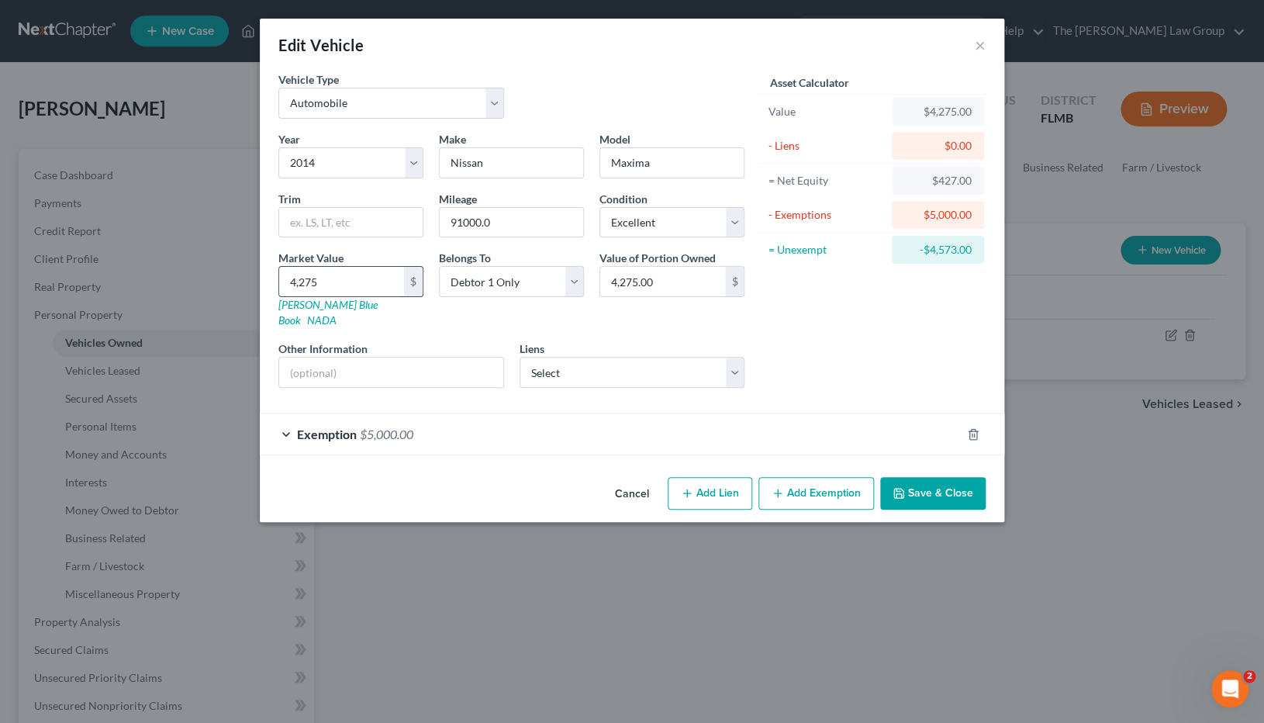
type input "4,2750"
type input "42,750.00"
type input "42,7500"
type input "427,500.00"
type input "427,50"
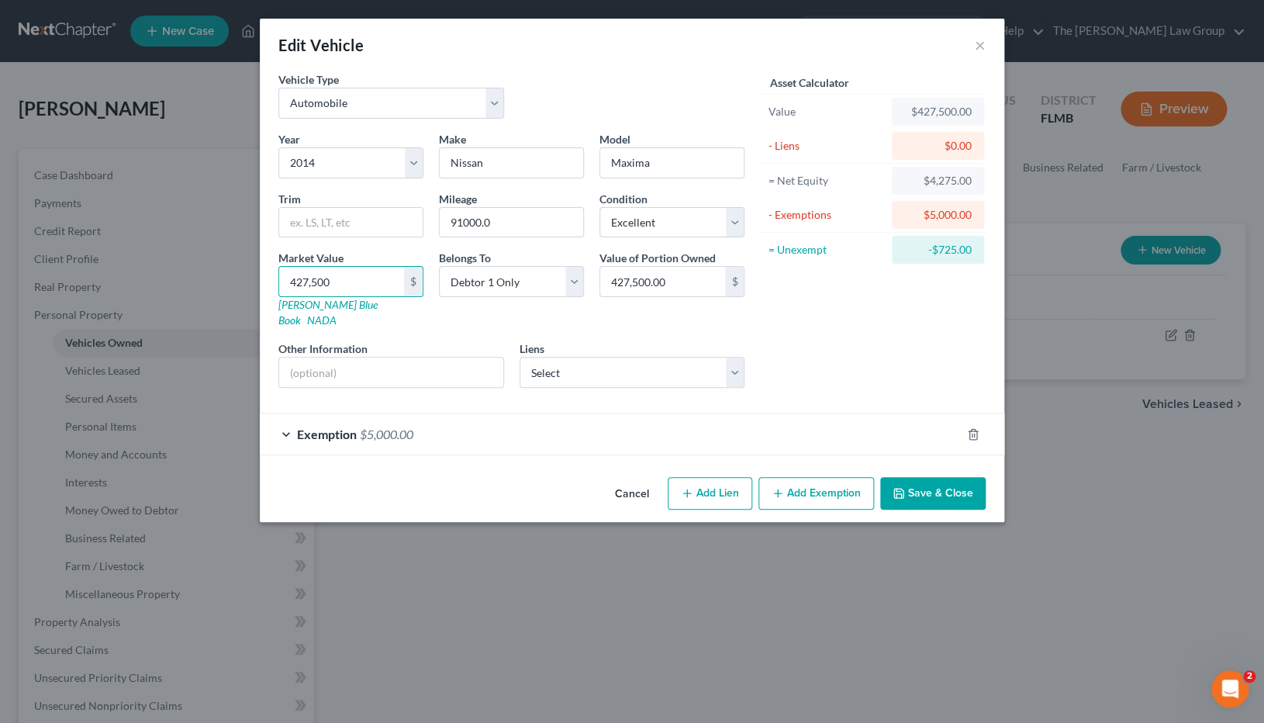
type input "42,750.00"
type input "42,75"
type input "4,275.00"
type input "4,275"
click at [918, 345] on div "Asset Calculator Value $4,275.00 - Liens $0.00 = Net Equity $427,500.00 - Exemp…" at bounding box center [872, 235] width 241 height 329
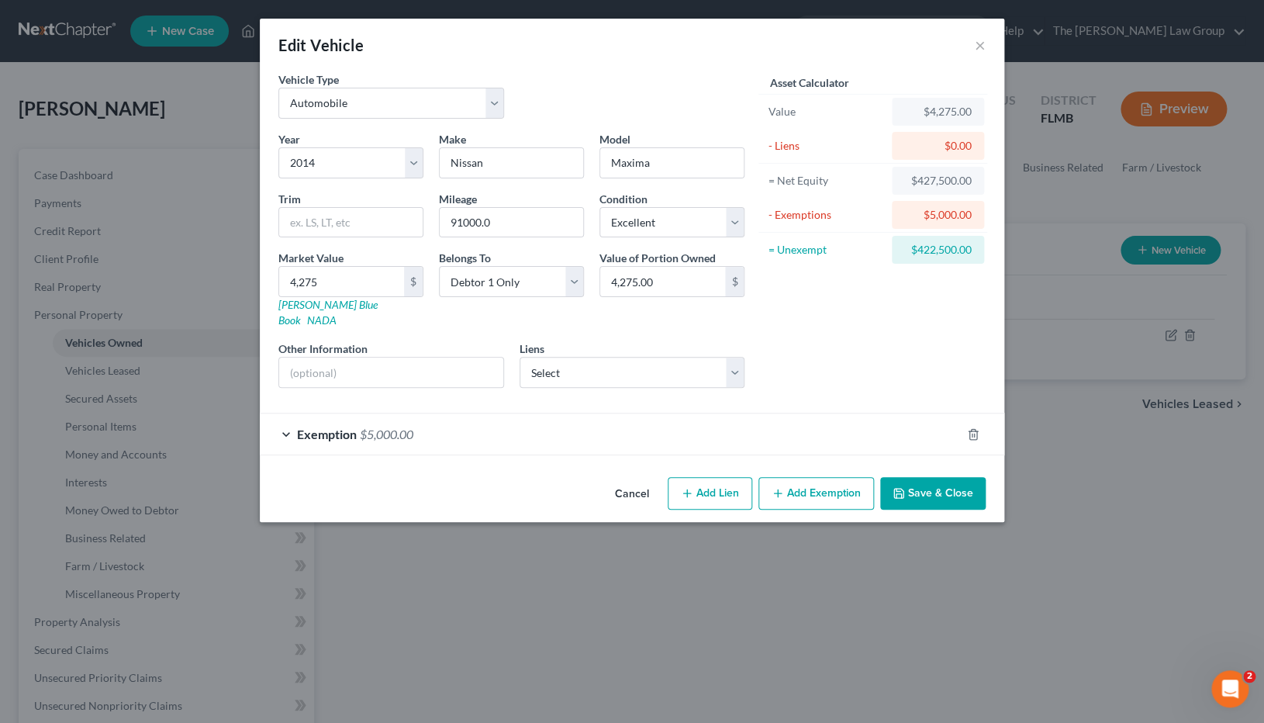
click at [287, 417] on div "Exemption $5,000.00" at bounding box center [610, 433] width 701 height 41
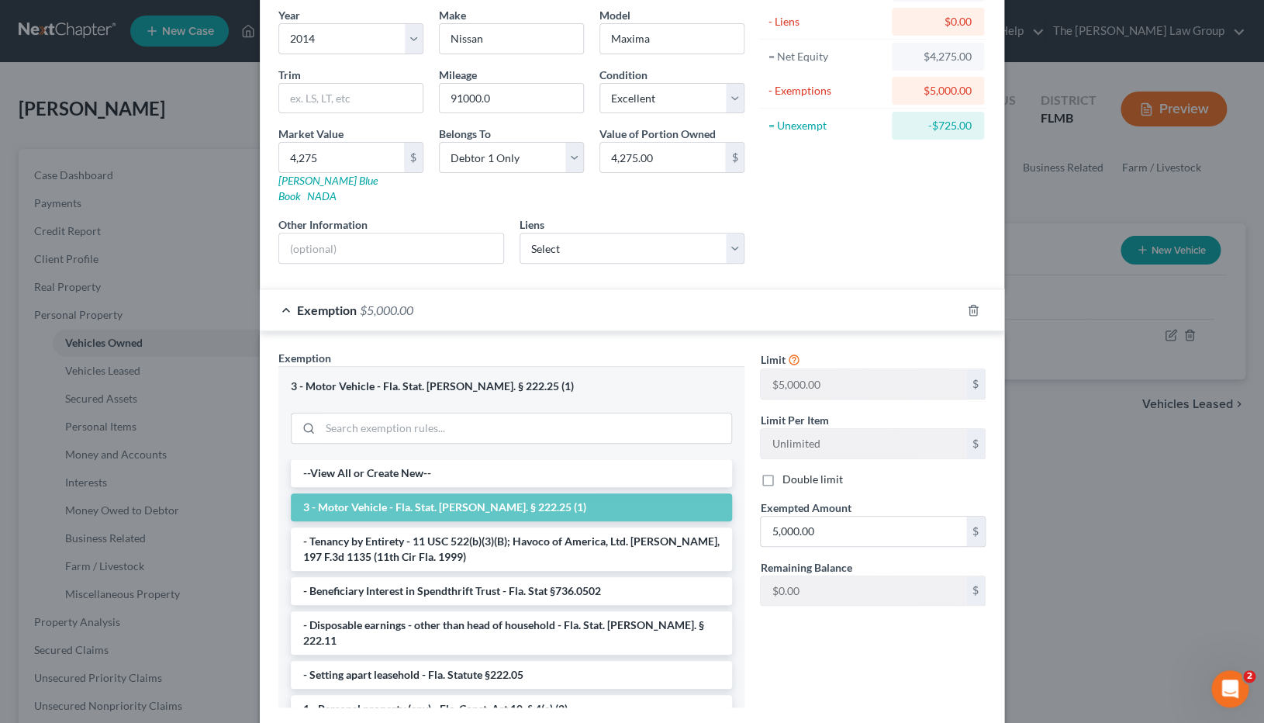
scroll to position [188, 0]
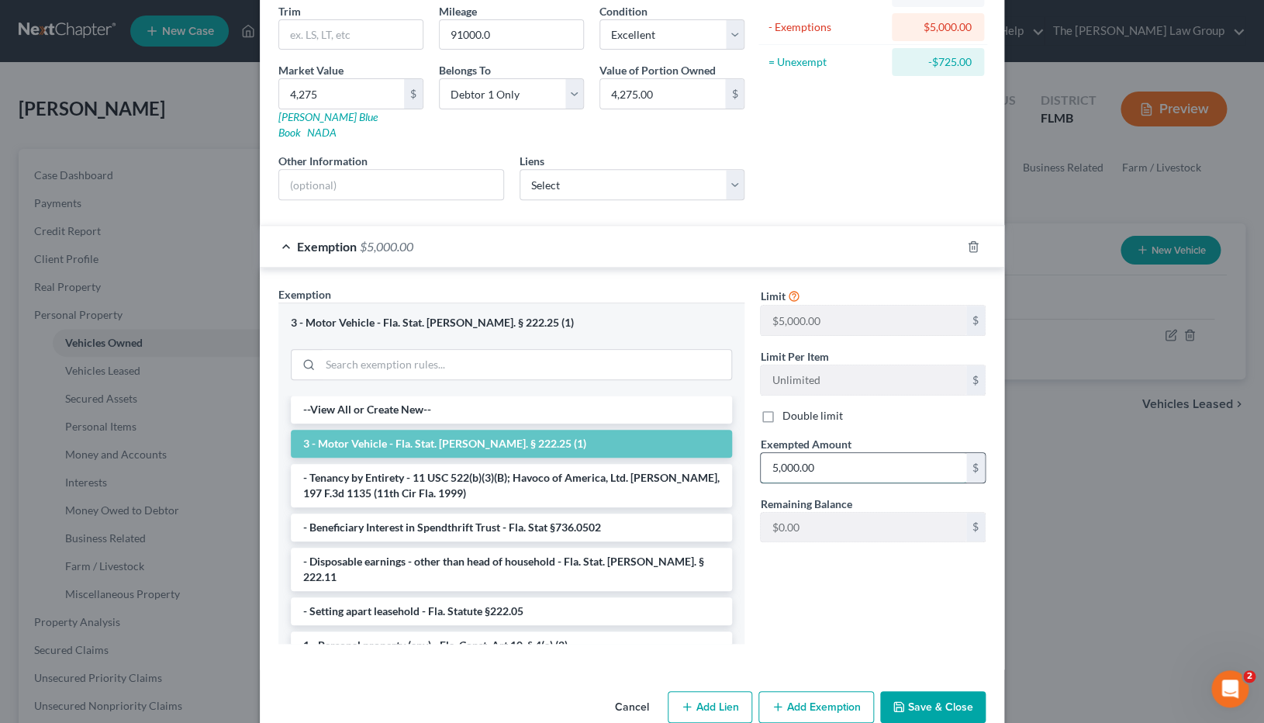
drag, startPoint x: 851, startPoint y: 462, endPoint x: 749, endPoint y: 462, distance: 101.6
click at [761, 462] on input "5,000.00" at bounding box center [864, 467] width 206 height 29
type input "4,275"
click at [942, 492] on button "Save & Close" at bounding box center [932, 707] width 105 height 33
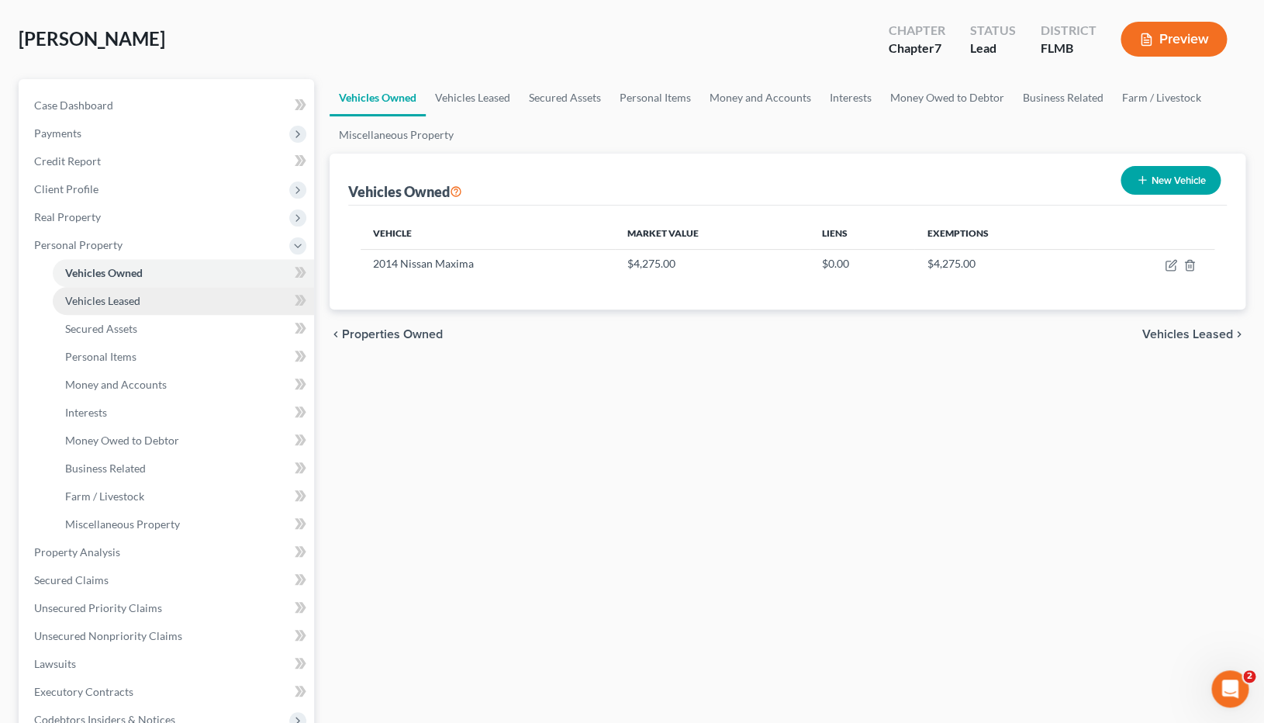
scroll to position [108, 0]
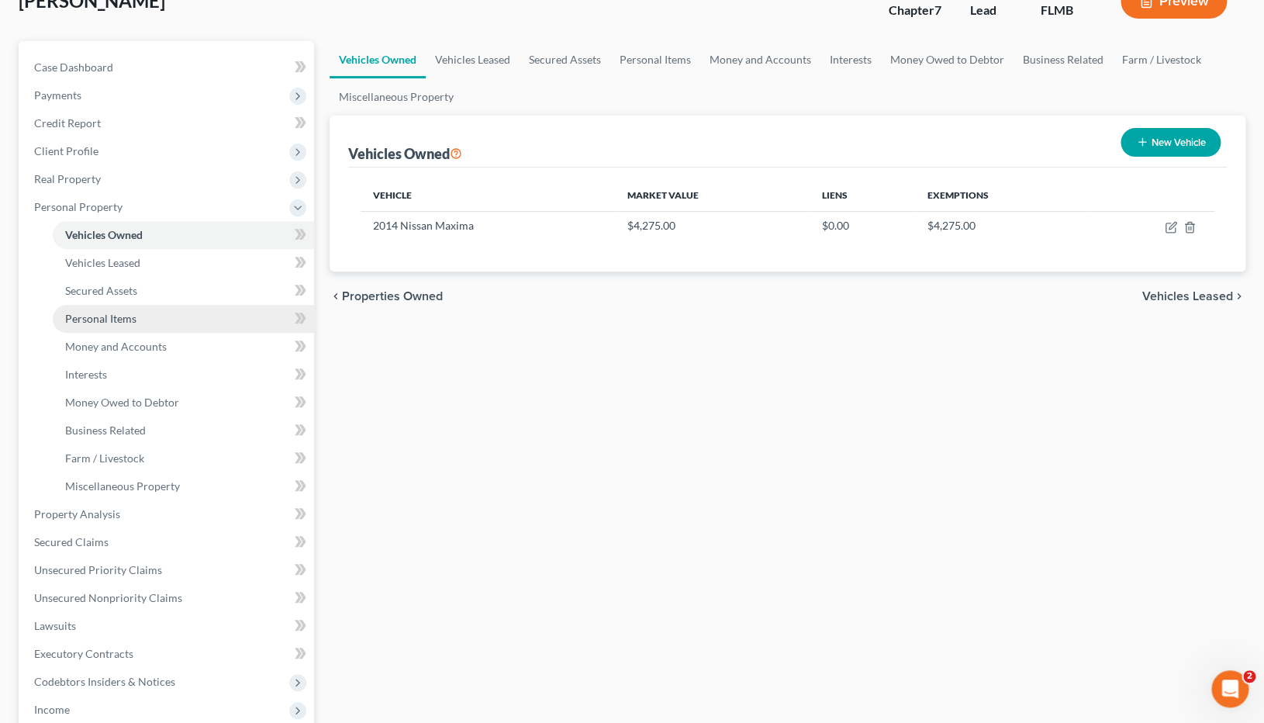
click at [198, 321] on link "Personal Items" at bounding box center [183, 319] width 261 height 28
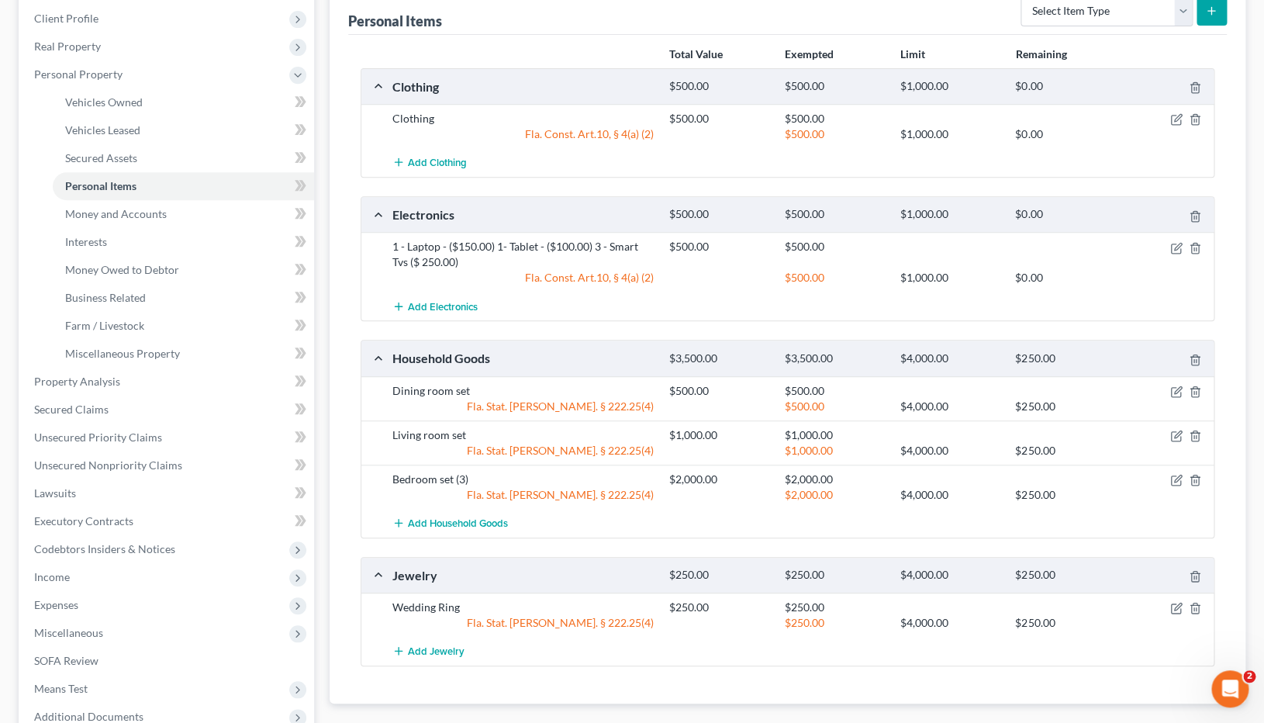
scroll to position [407, 0]
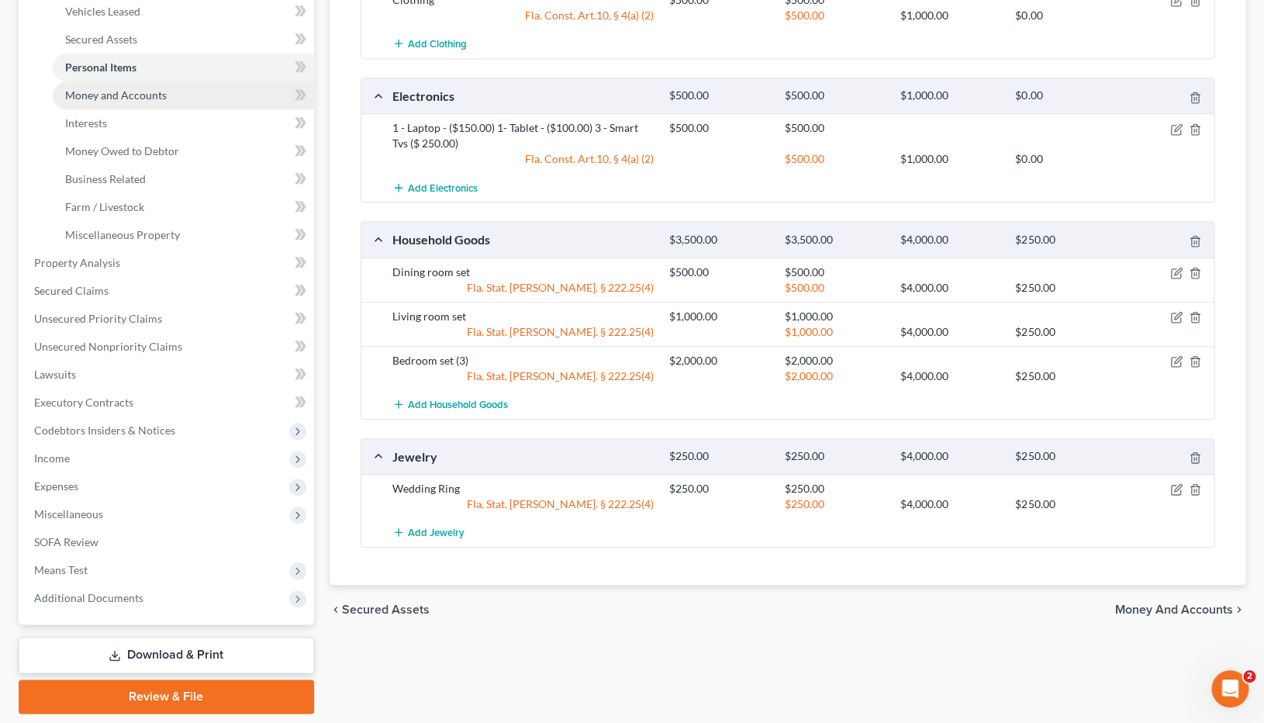
click at [138, 99] on span "Money and Accounts" at bounding box center [116, 94] width 102 height 13
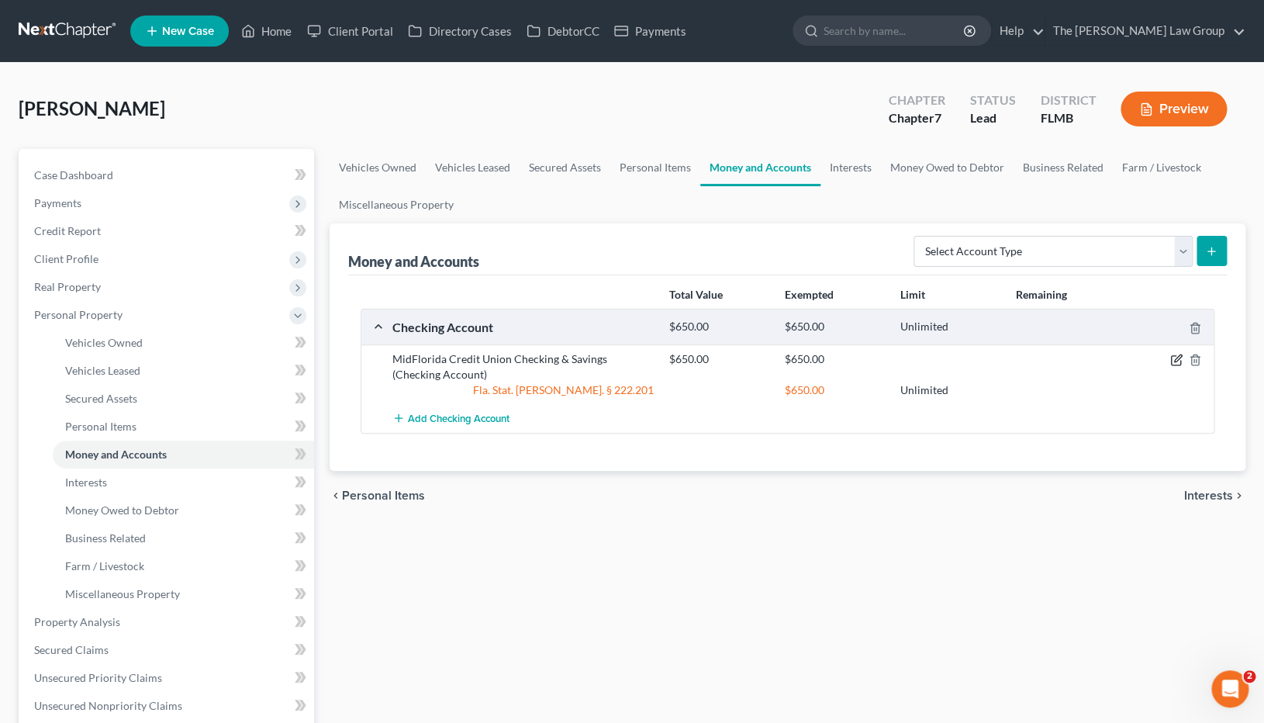
click at [1177, 360] on icon "button" at bounding box center [1176, 360] width 12 height 12
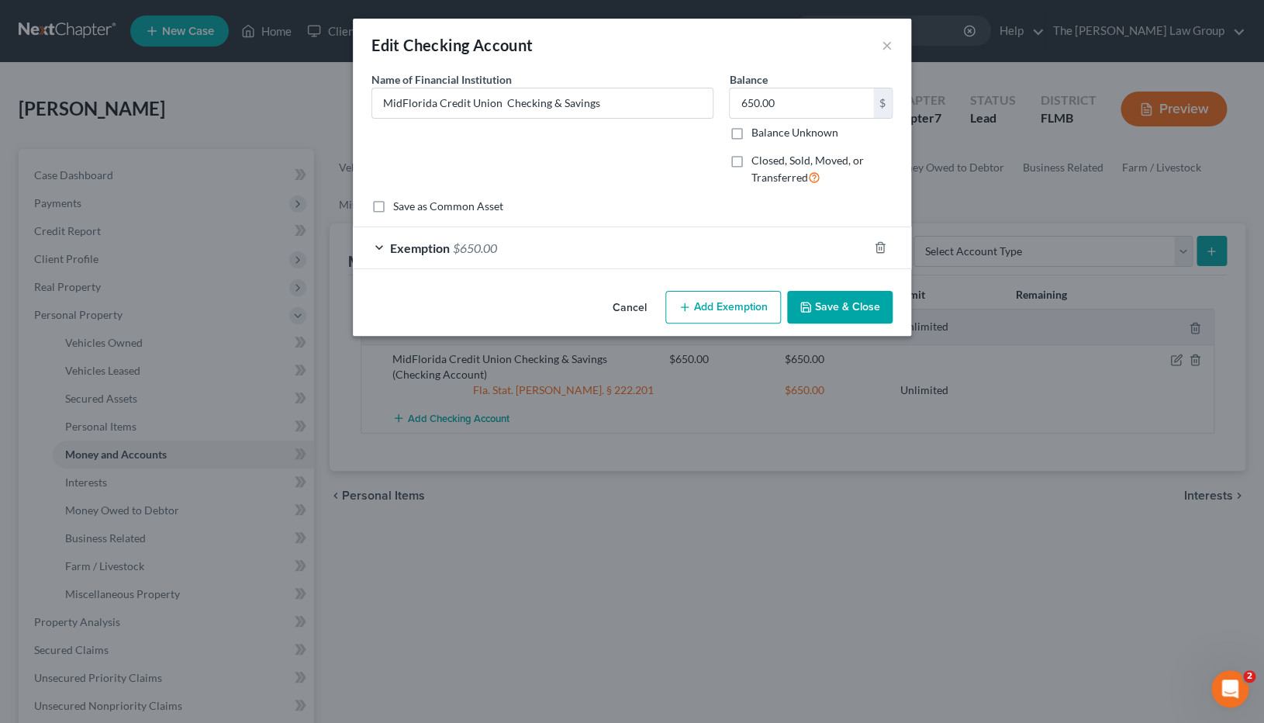
click at [387, 248] on div "Exemption $650.00" at bounding box center [610, 247] width 515 height 41
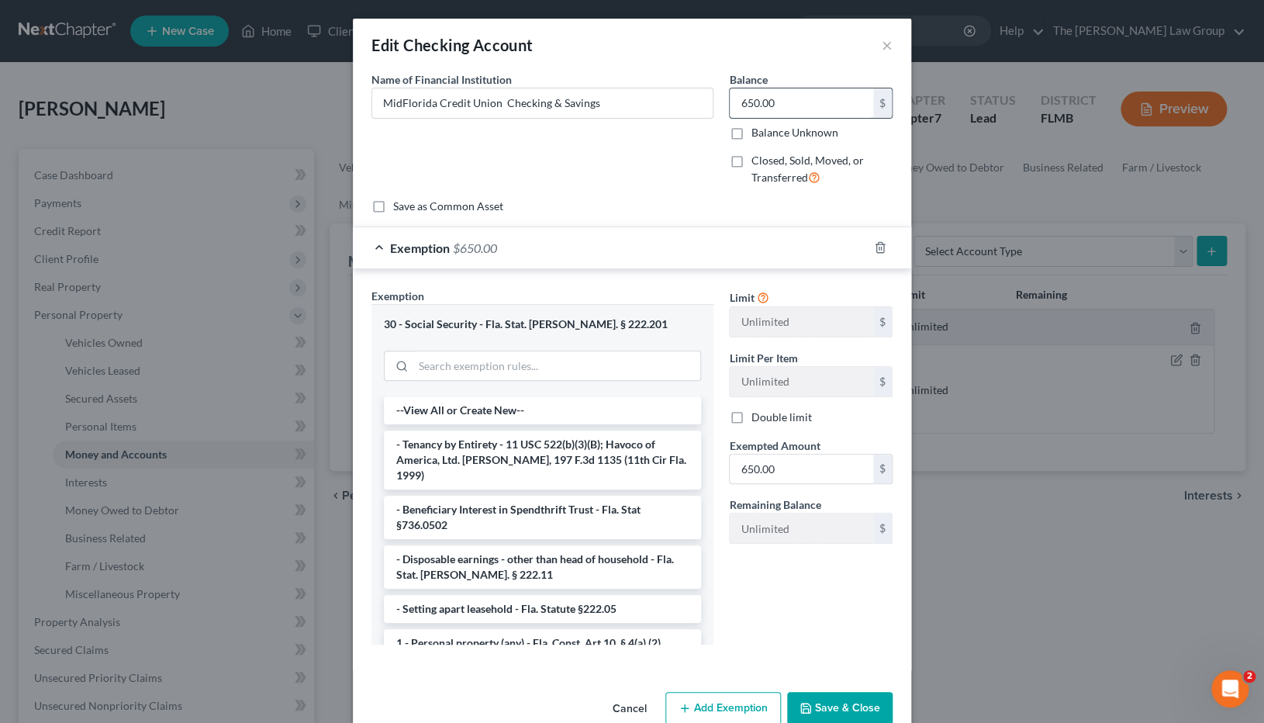
drag, startPoint x: 811, startPoint y: 99, endPoint x: 720, endPoint y: 99, distance: 90.7
click at [730, 99] on input "650.00" at bounding box center [801, 102] width 143 height 29
drag, startPoint x: 819, startPoint y: 99, endPoint x: 741, endPoint y: 96, distance: 77.6
click at [740, 97] on input "650.00" at bounding box center [801, 102] width 143 height 29
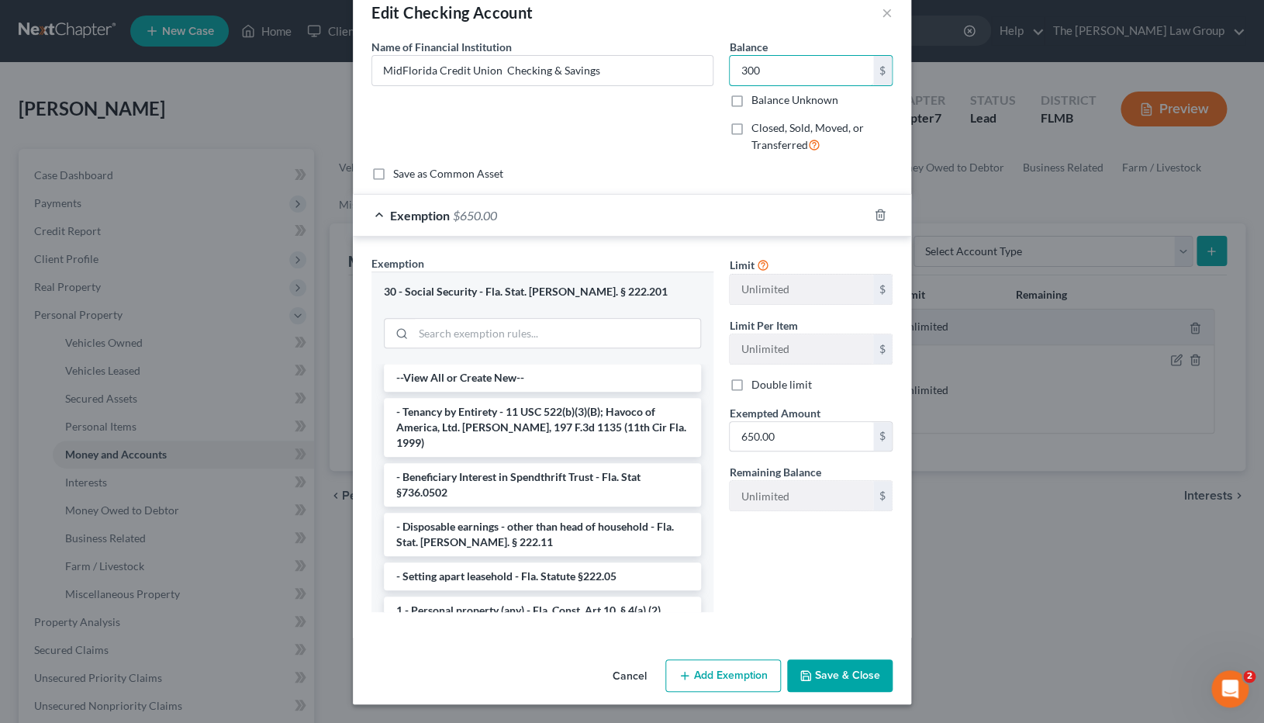
type input "300"
click at [852, 492] on button "Save & Close" at bounding box center [839, 675] width 105 height 33
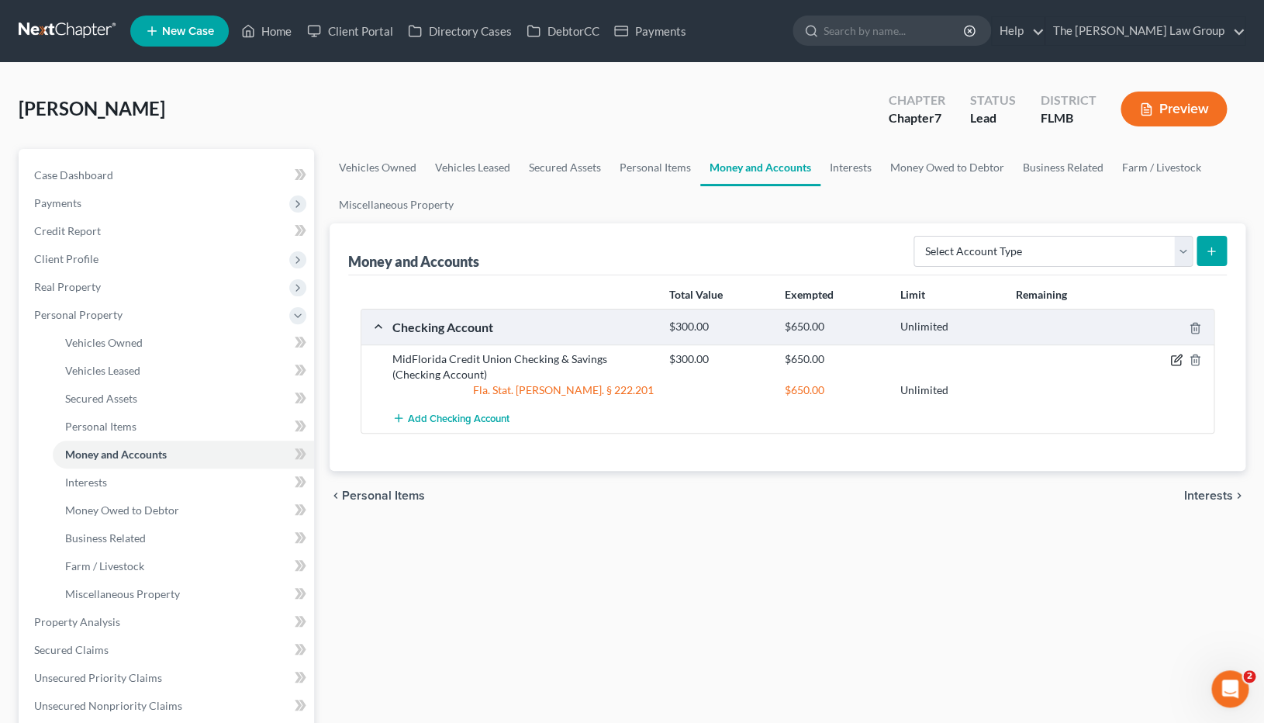
click at [1176, 358] on icon "button" at bounding box center [1176, 360] width 12 height 12
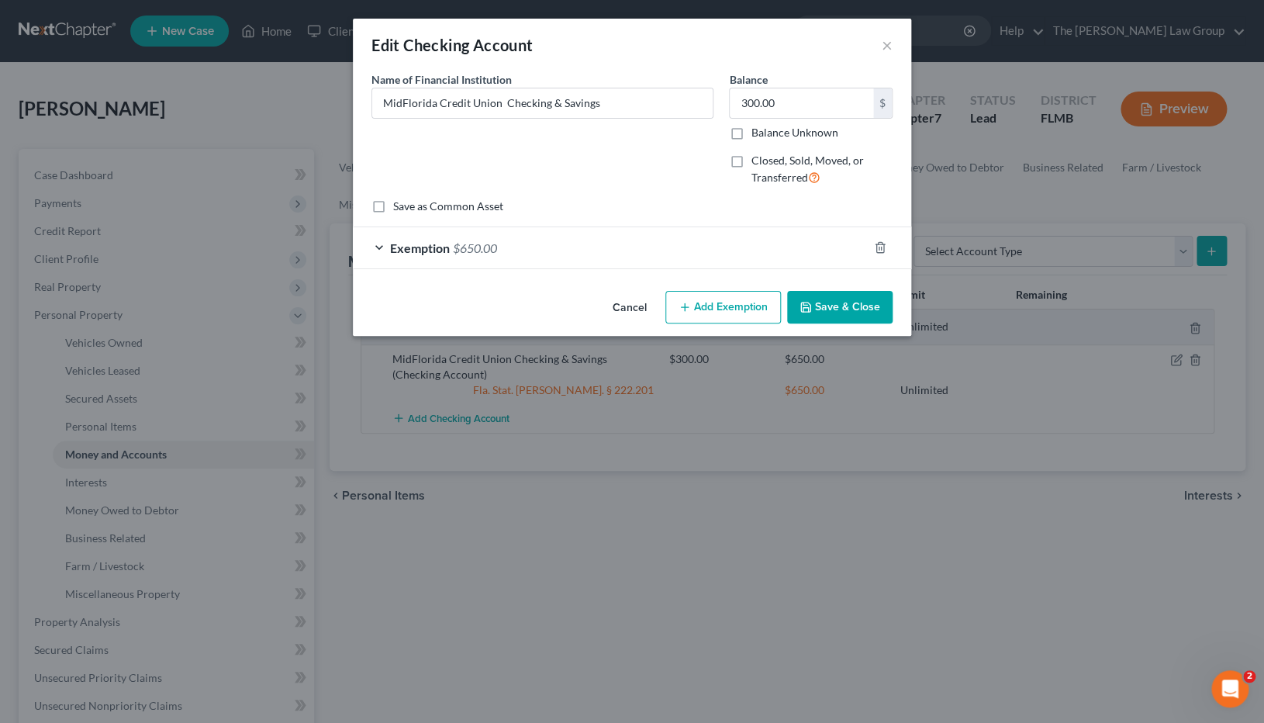
click at [383, 248] on div "Exemption $650.00" at bounding box center [610, 247] width 515 height 41
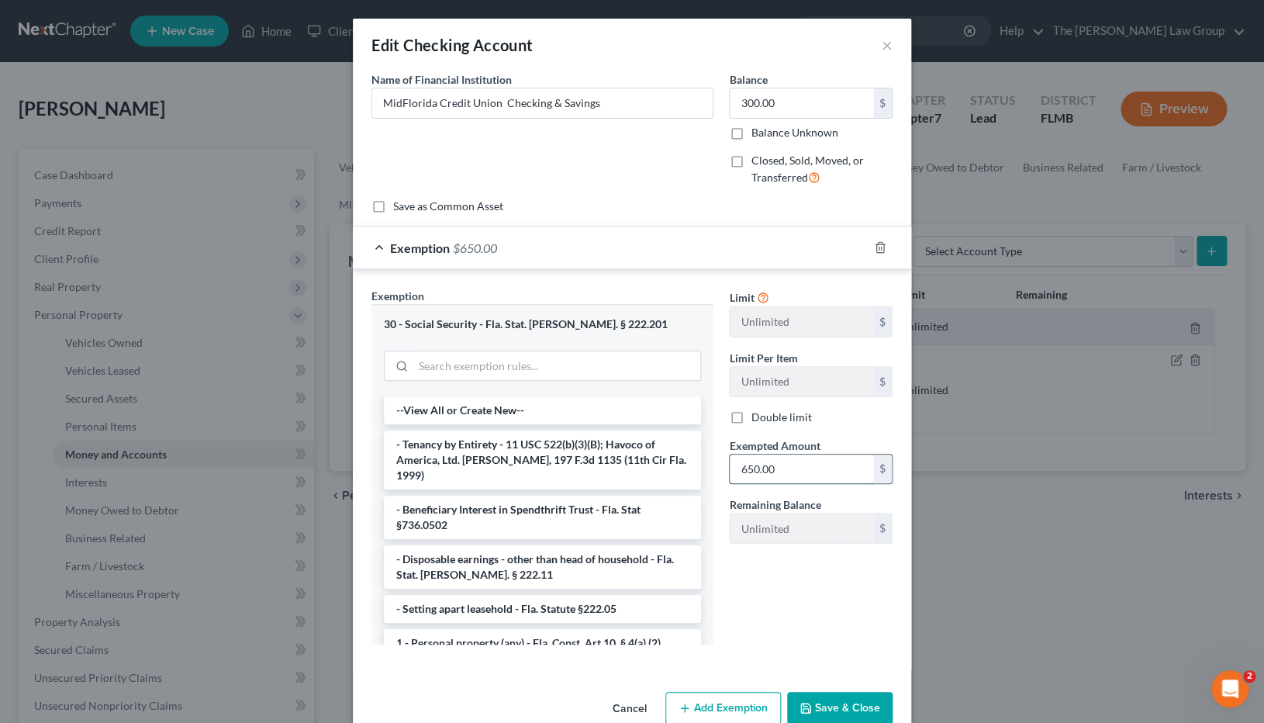
drag, startPoint x: 814, startPoint y: 468, endPoint x: 796, endPoint y: 479, distance: 20.5
click at [795, 479] on input "650.00" at bounding box center [801, 469] width 143 height 29
type input "300"
click at [857, 492] on button "Save & Close" at bounding box center [839, 708] width 105 height 33
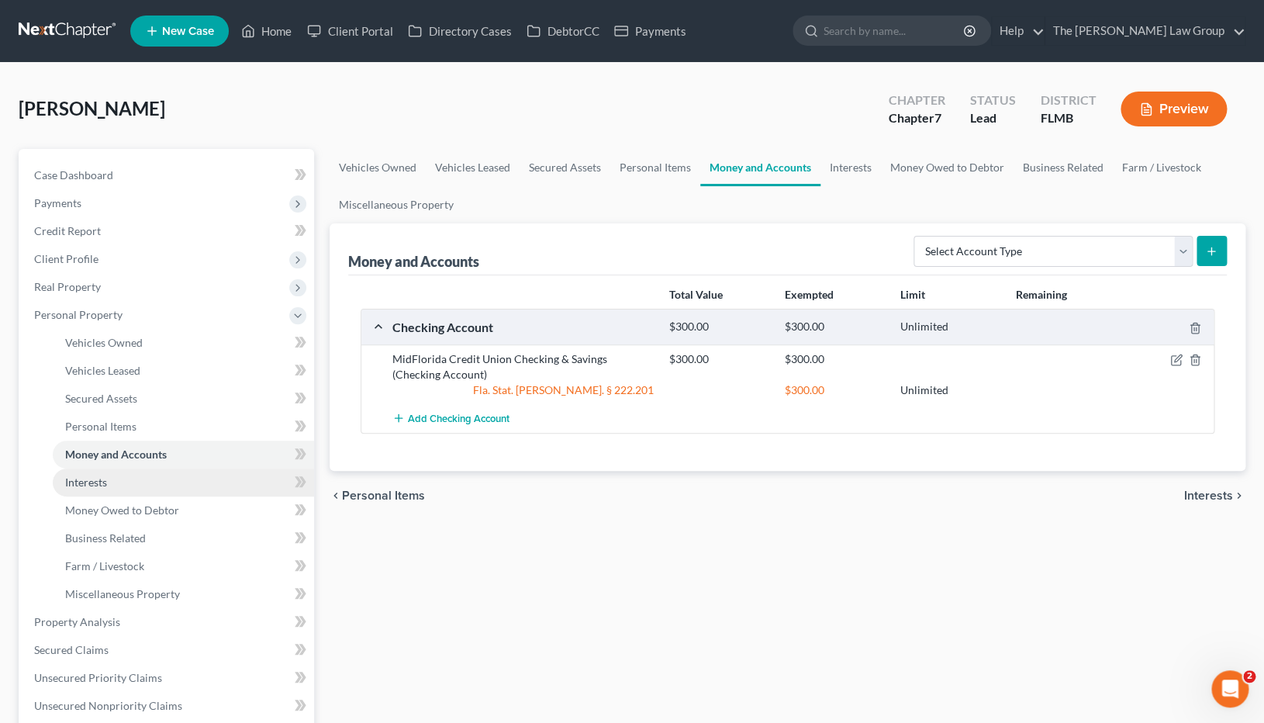
click at [109, 489] on link "Interests" at bounding box center [183, 482] width 261 height 28
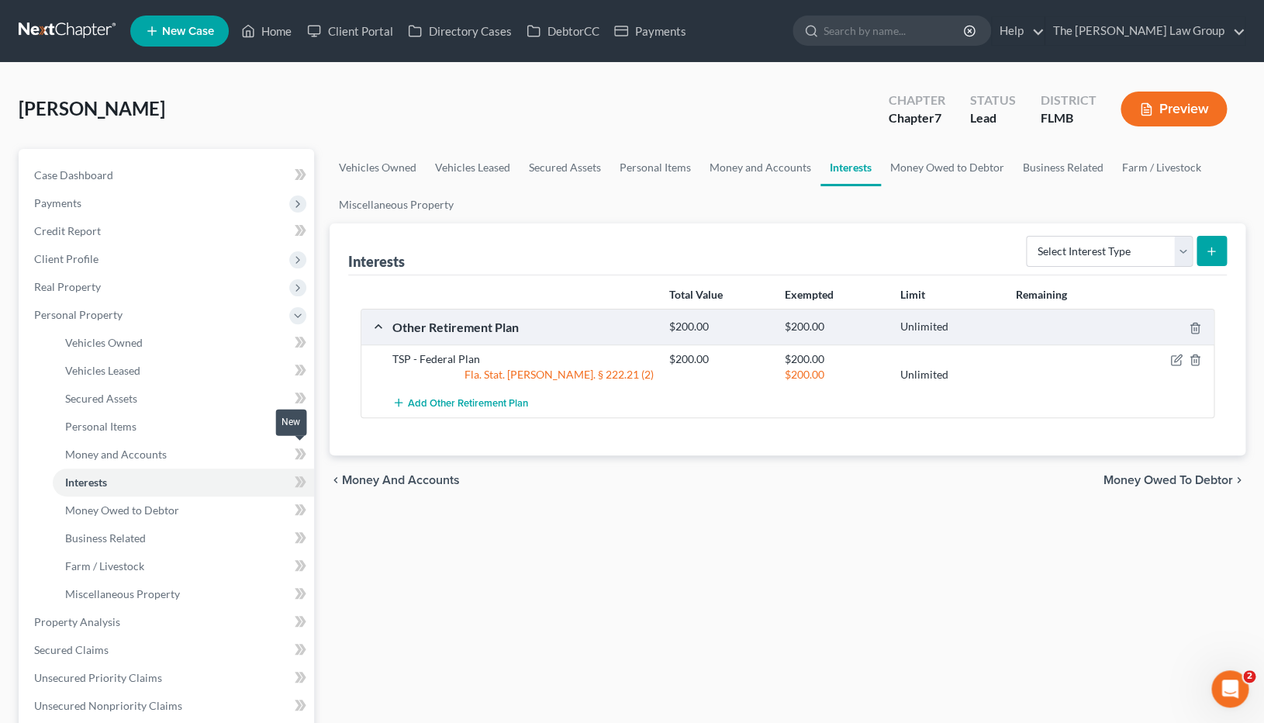
scroll to position [36, 0]
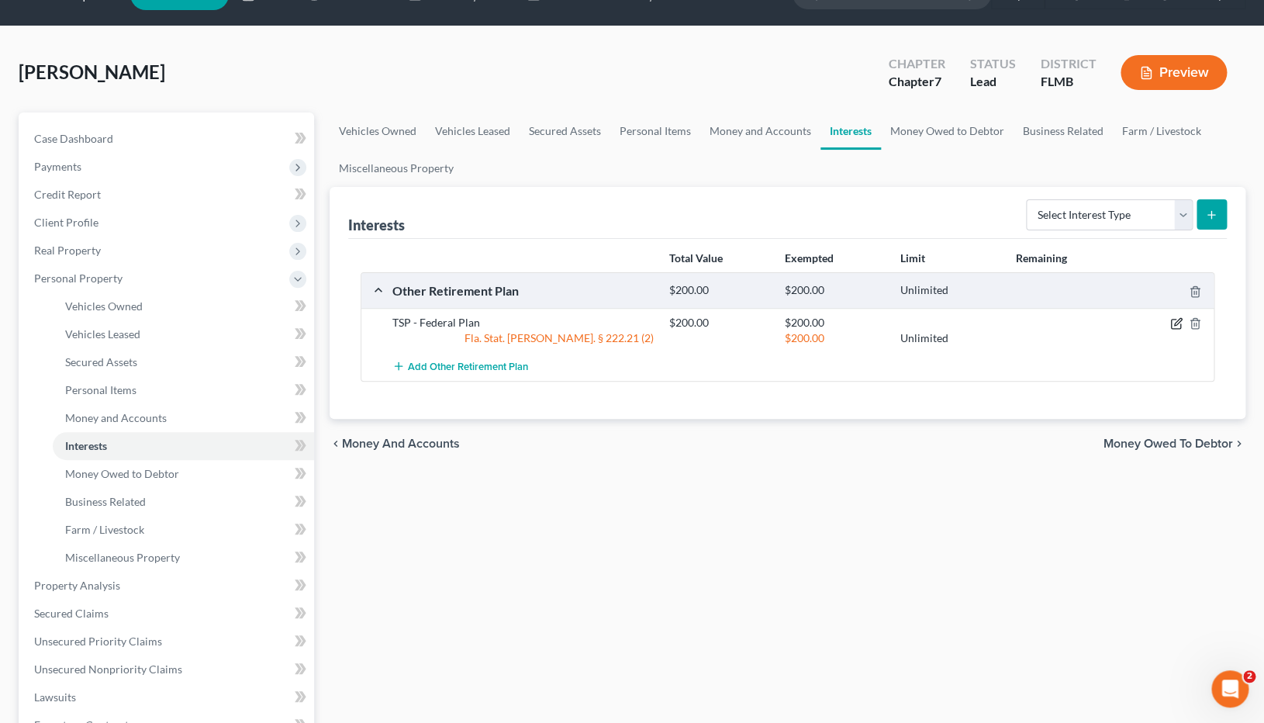
click at [1176, 327] on icon "button" at bounding box center [1176, 323] width 12 height 12
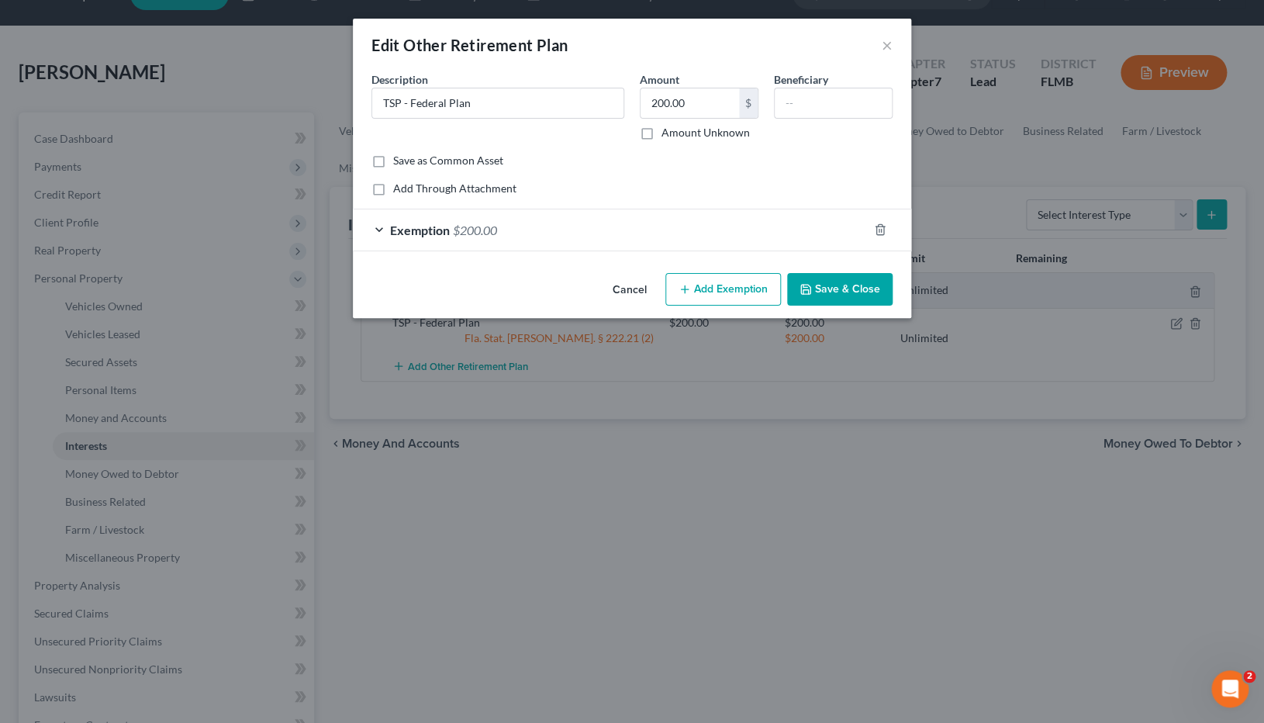
click at [382, 231] on div "Exemption $200.00" at bounding box center [610, 229] width 515 height 41
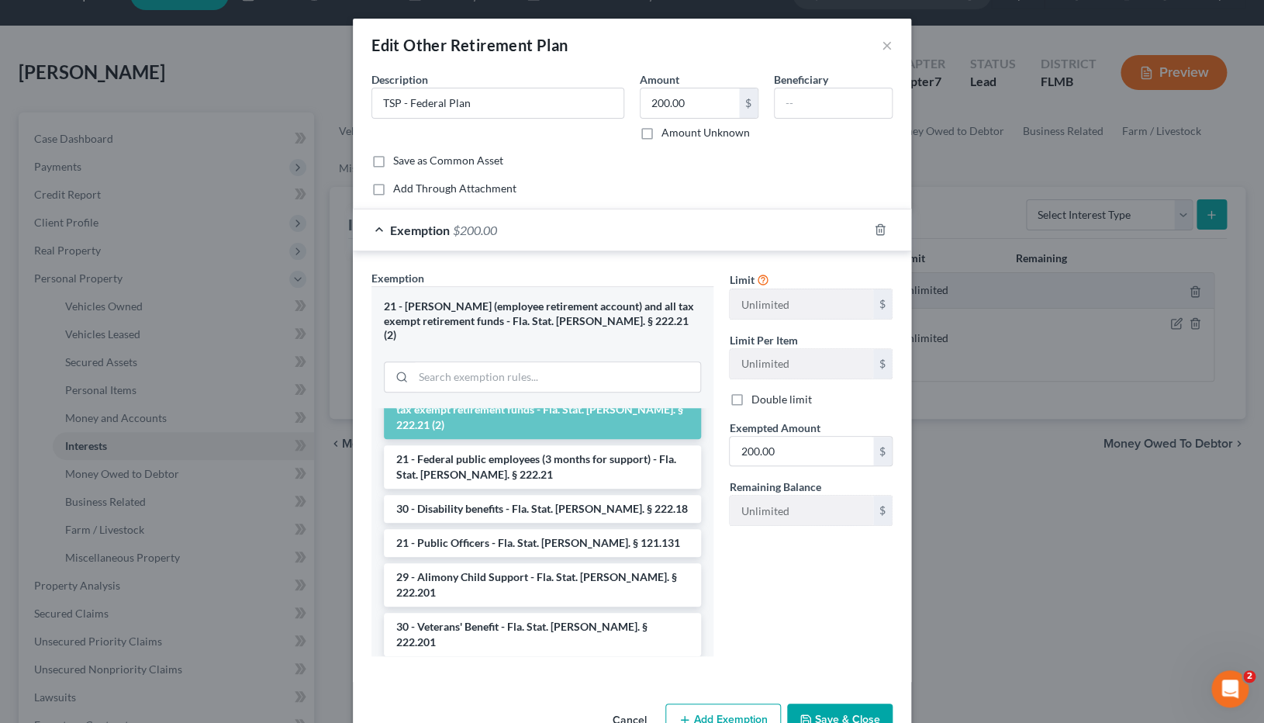
scroll to position [29, 0]
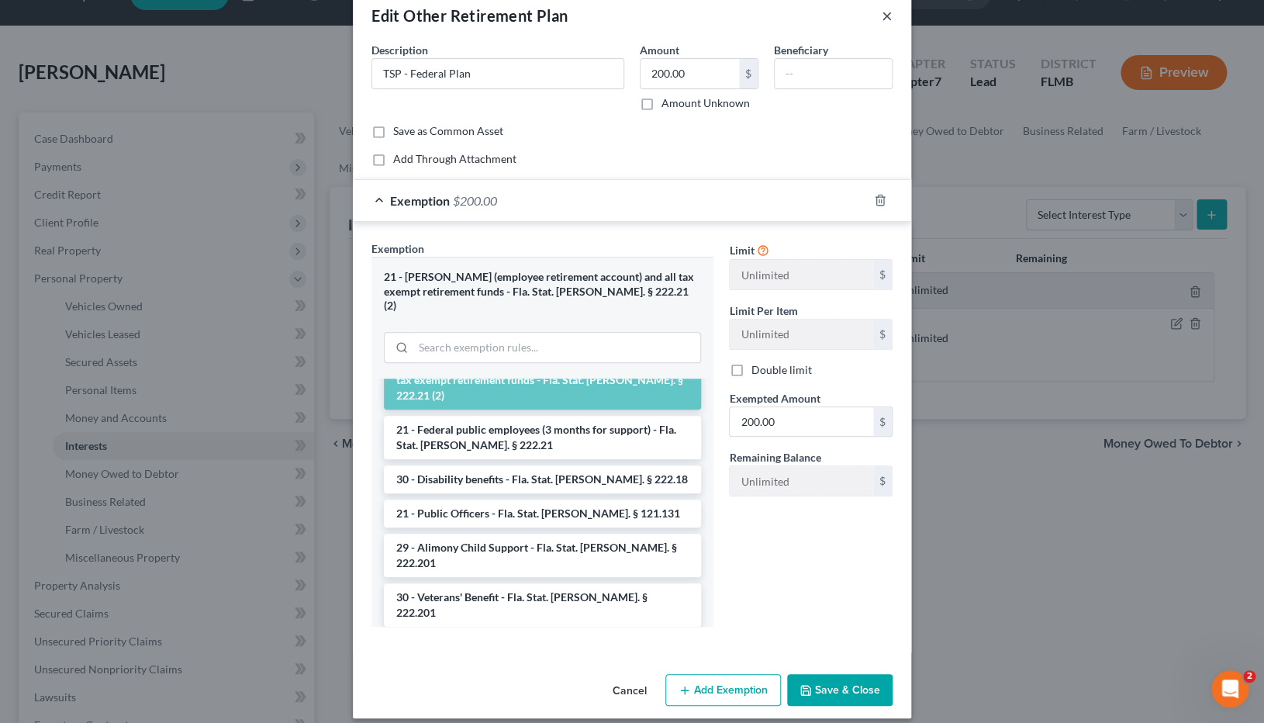
click at [887, 16] on button "×" at bounding box center [887, 15] width 11 height 19
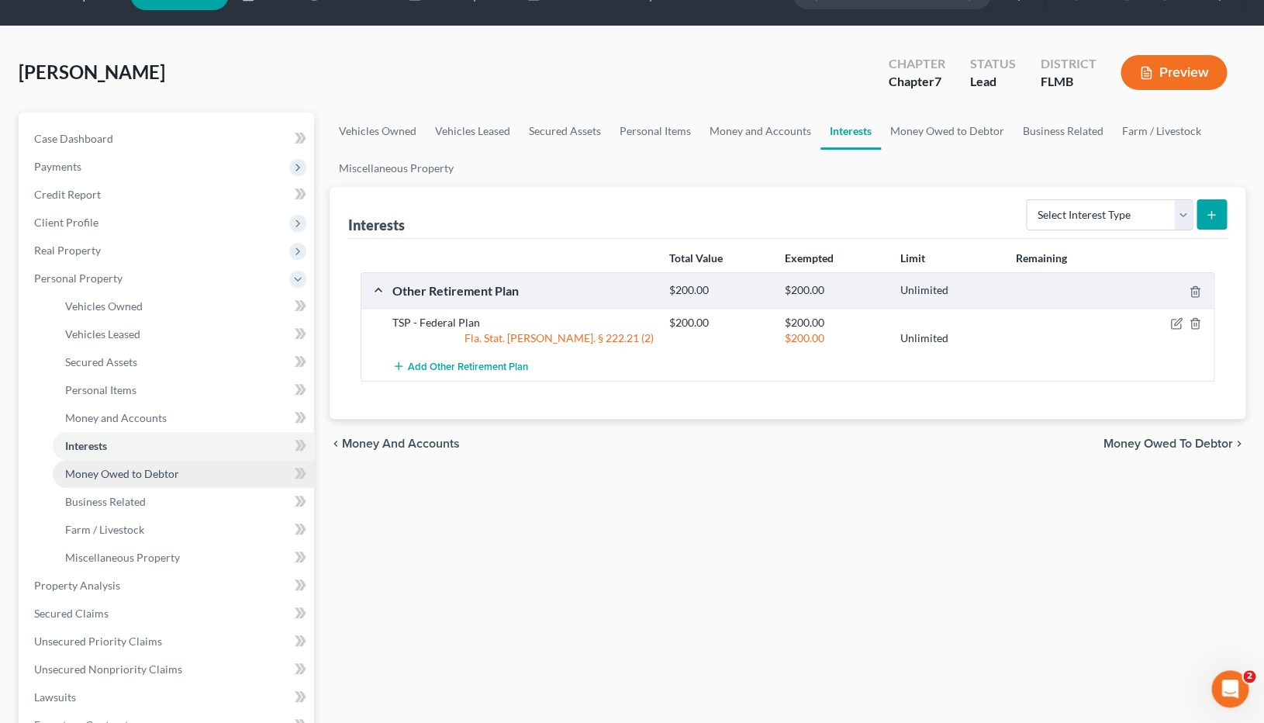
click at [168, 473] on span "Money Owed to Debtor" at bounding box center [122, 473] width 114 height 13
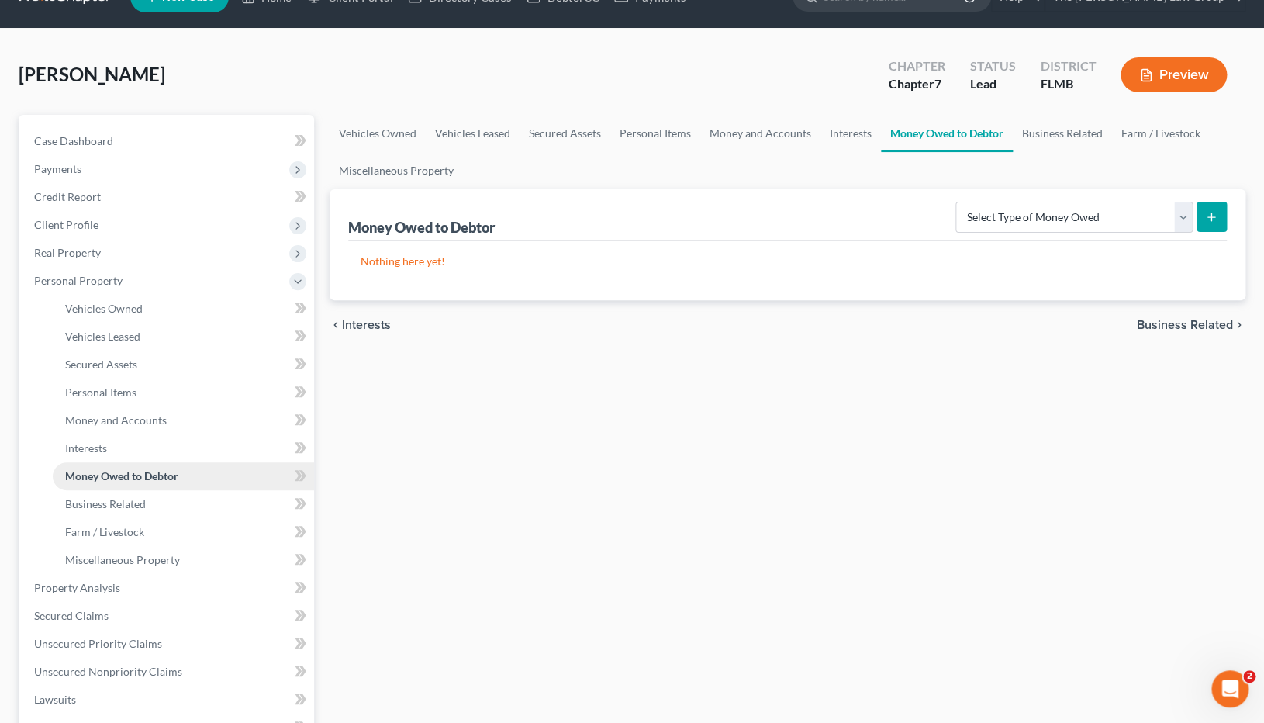
scroll to position [46, 0]
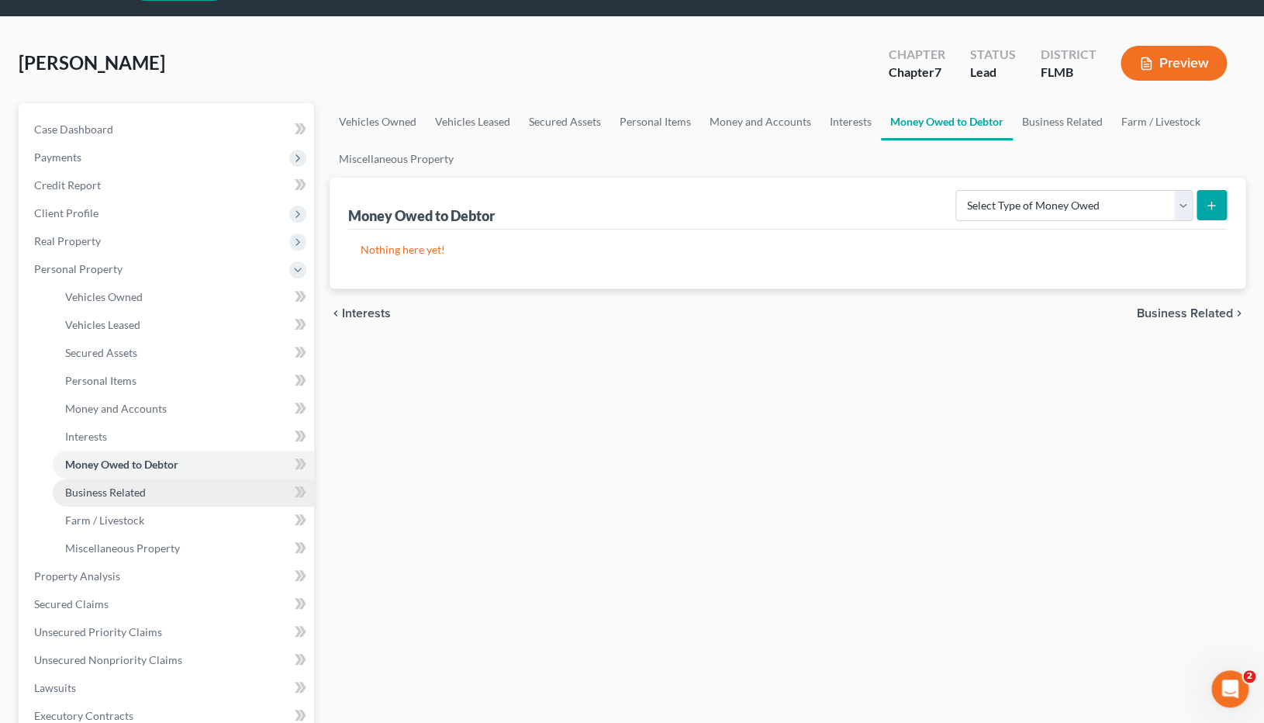
click at [139, 492] on link "Business Related" at bounding box center [183, 493] width 261 height 28
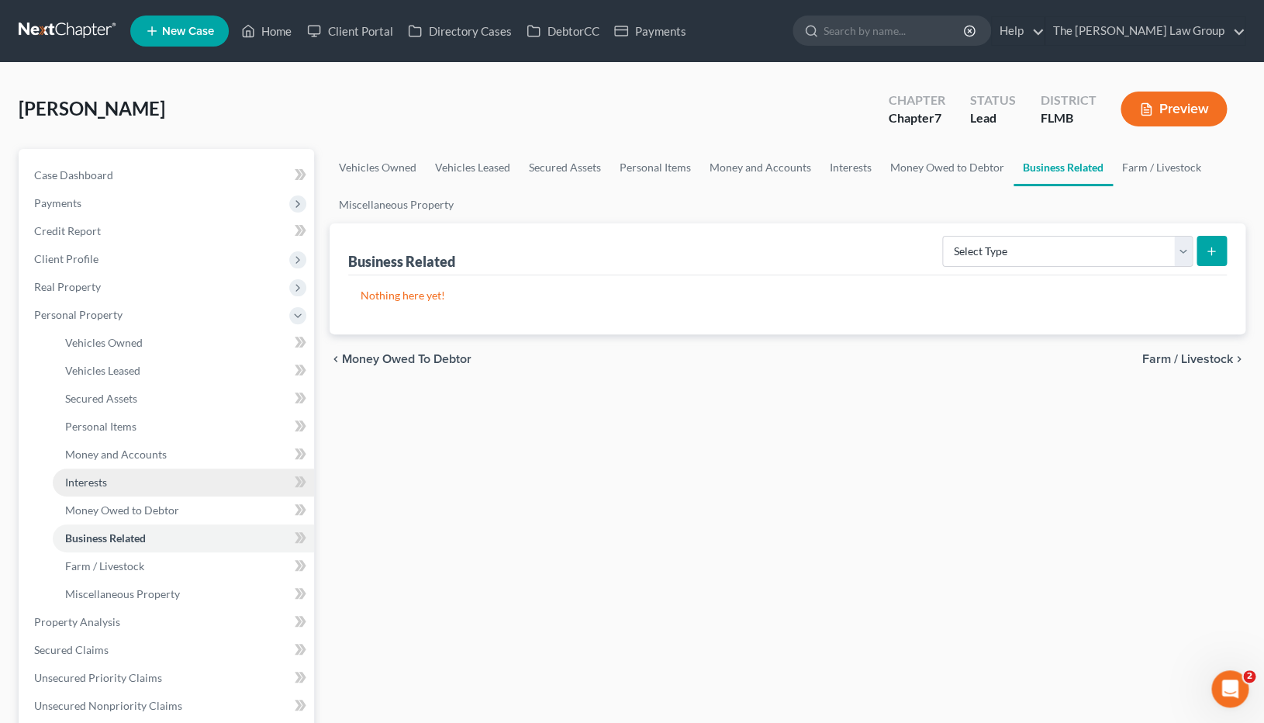
scroll to position [83, 0]
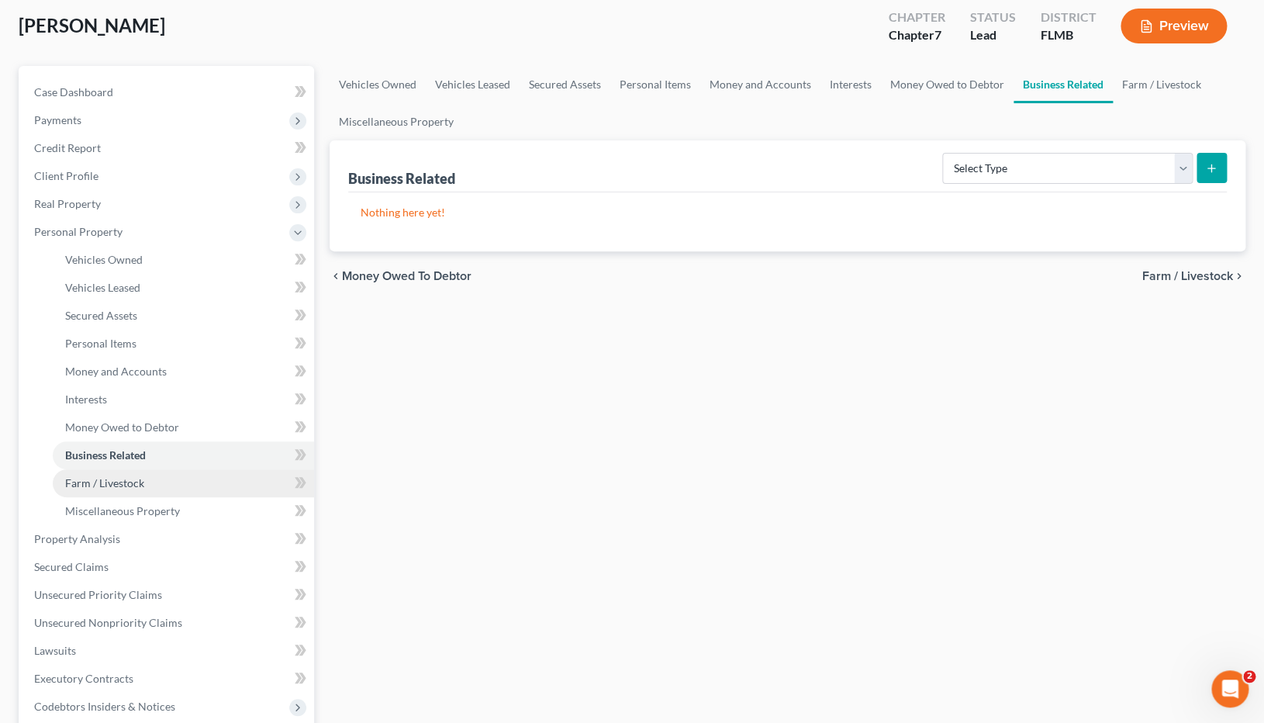
click at [187, 491] on link "Farm / Livestock" at bounding box center [183, 483] width 261 height 28
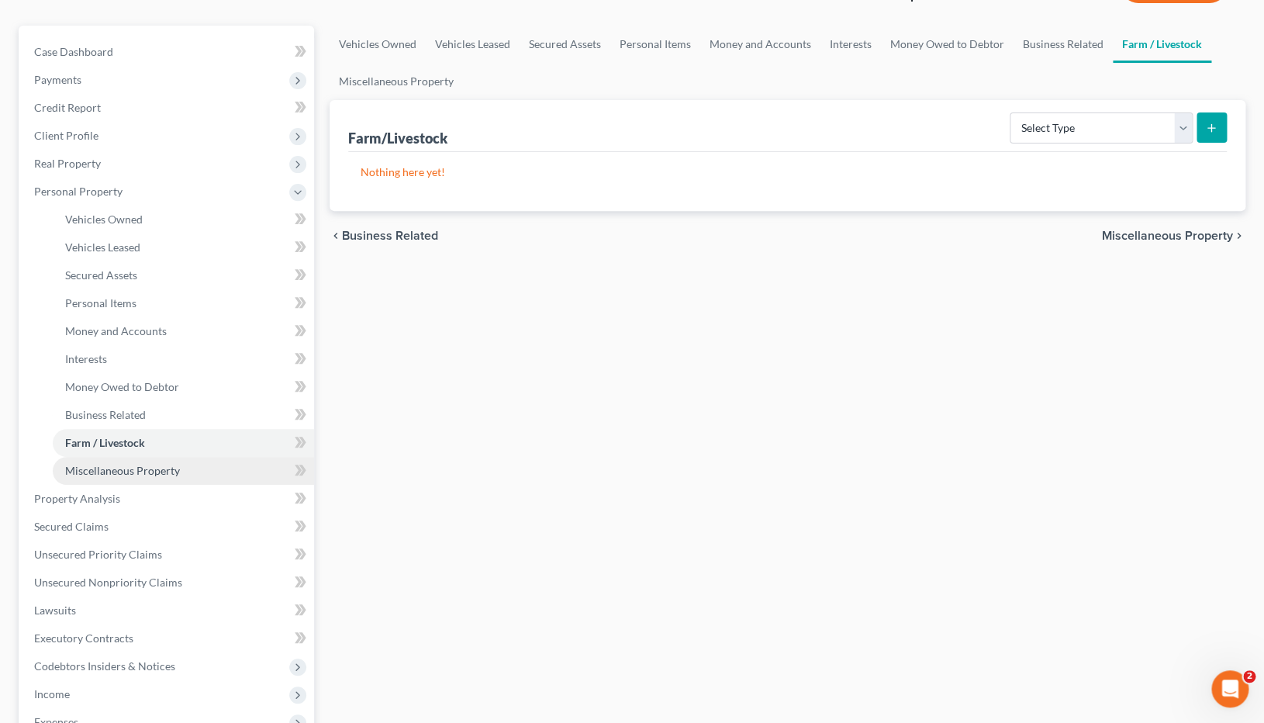
click at [175, 478] on link "Miscellaneous Property" at bounding box center [183, 471] width 261 height 28
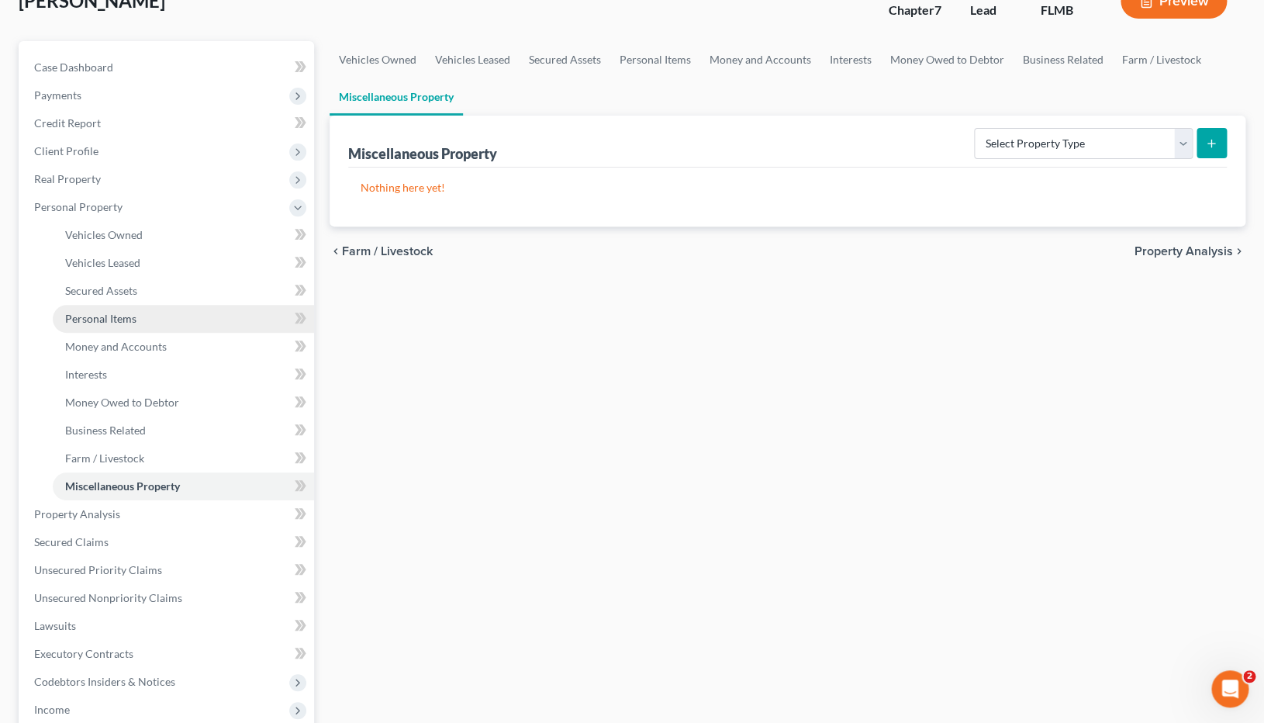
scroll to position [109, 0]
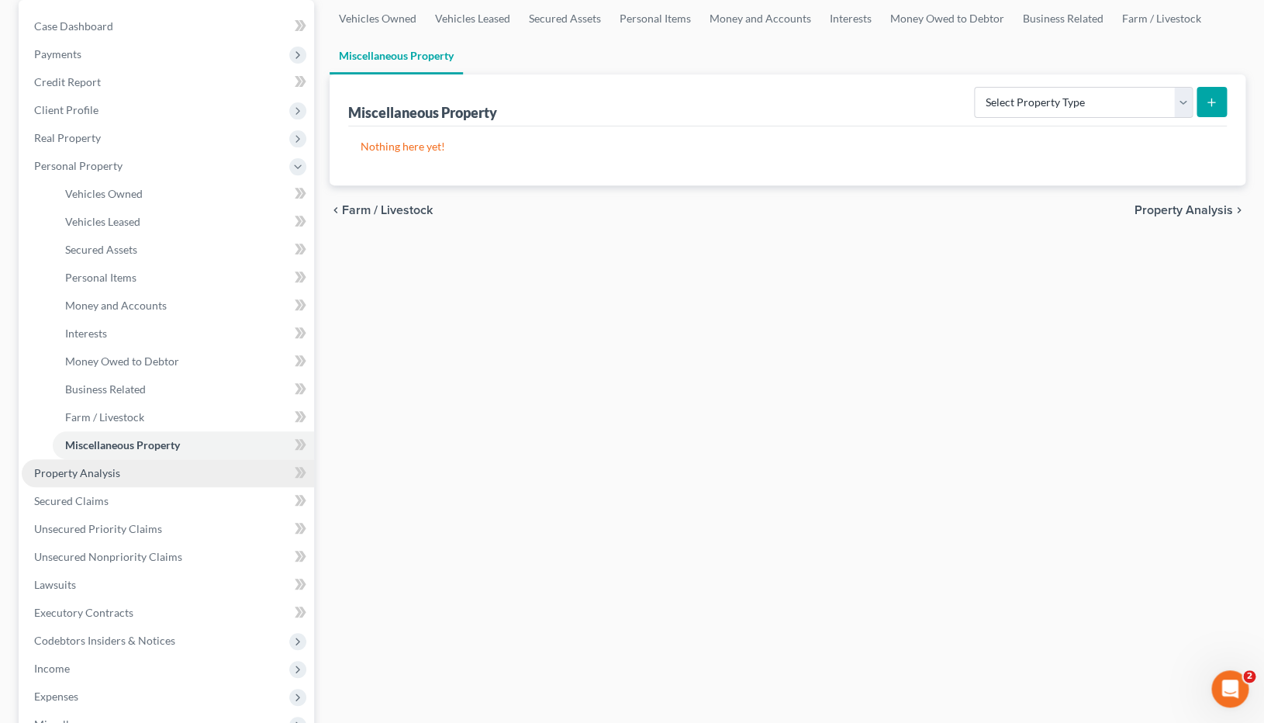
click at [159, 478] on link "Property Analysis" at bounding box center [168, 473] width 292 height 28
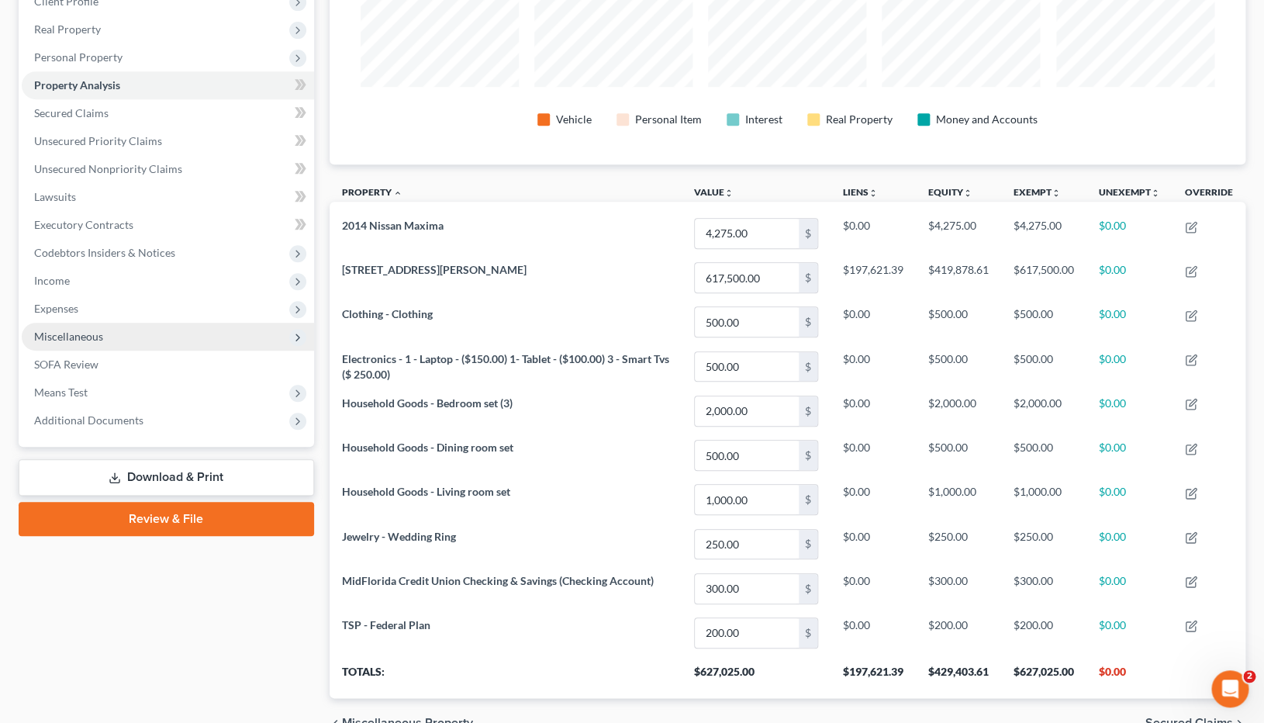
scroll to position [243, 0]
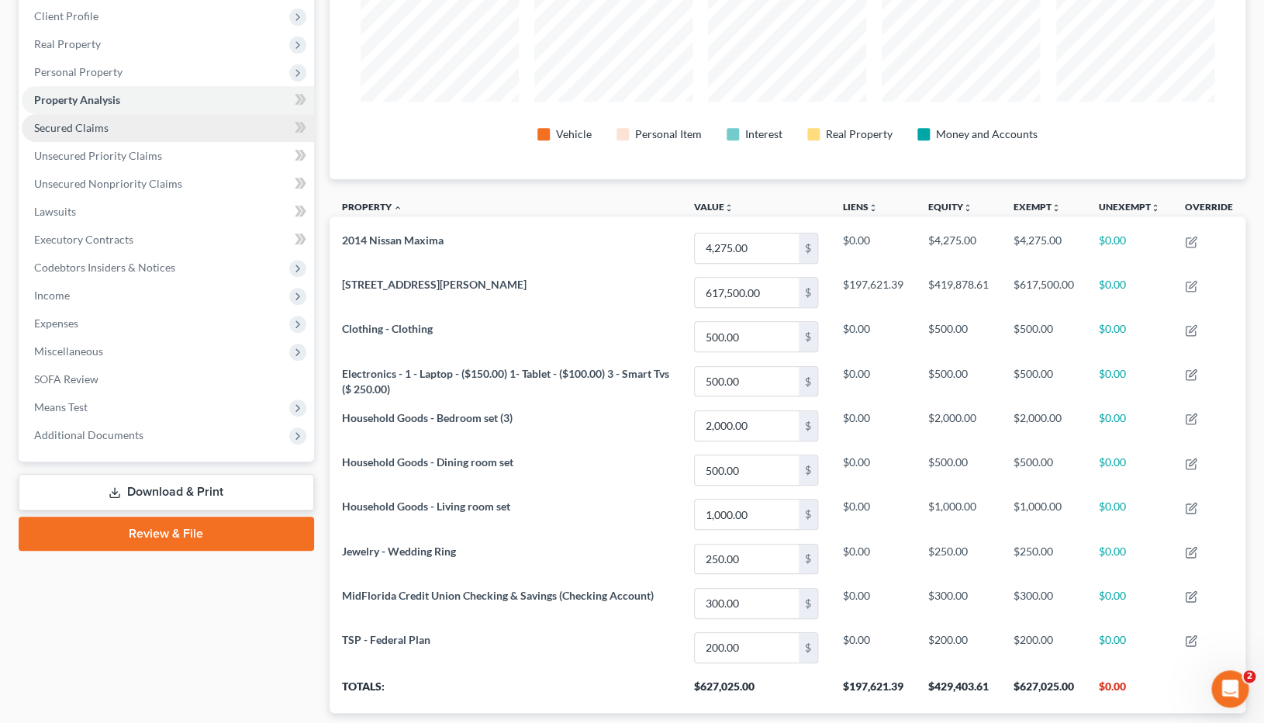
click at [123, 130] on link "Secured Claims" at bounding box center [168, 128] width 292 height 28
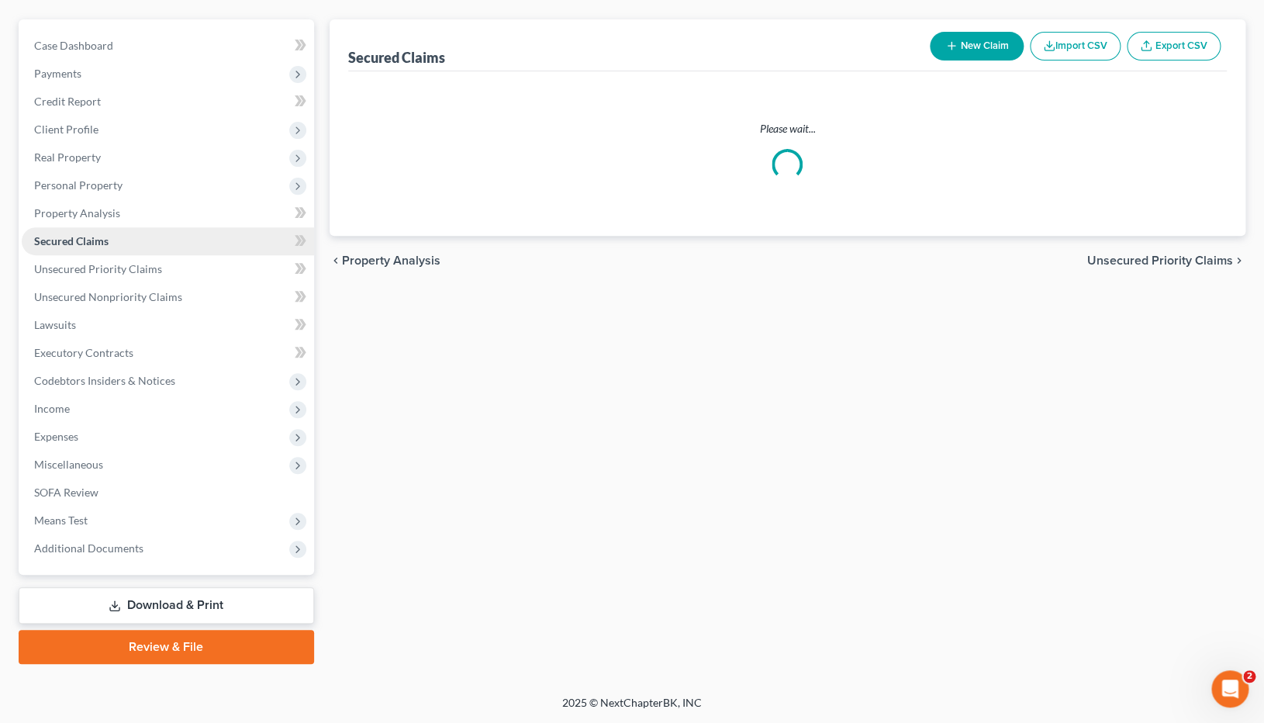
scroll to position [128, 0]
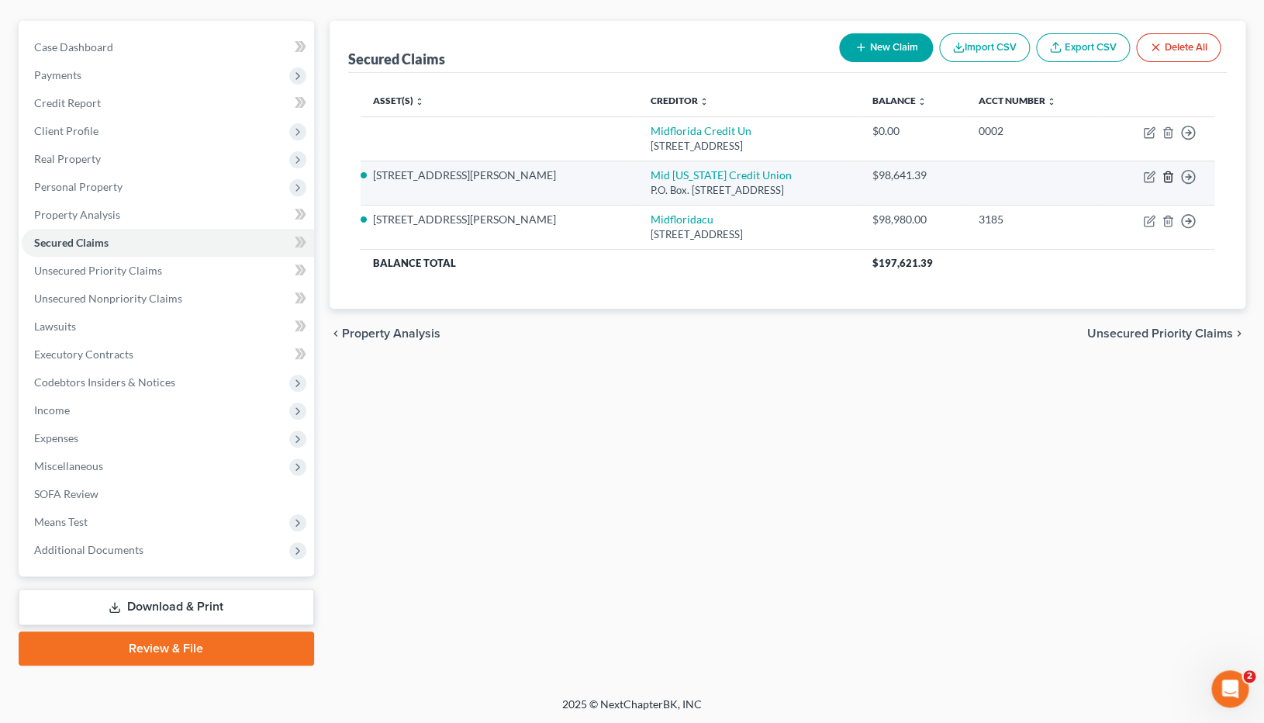
click at [1170, 173] on icon "button" at bounding box center [1167, 176] width 7 height 10
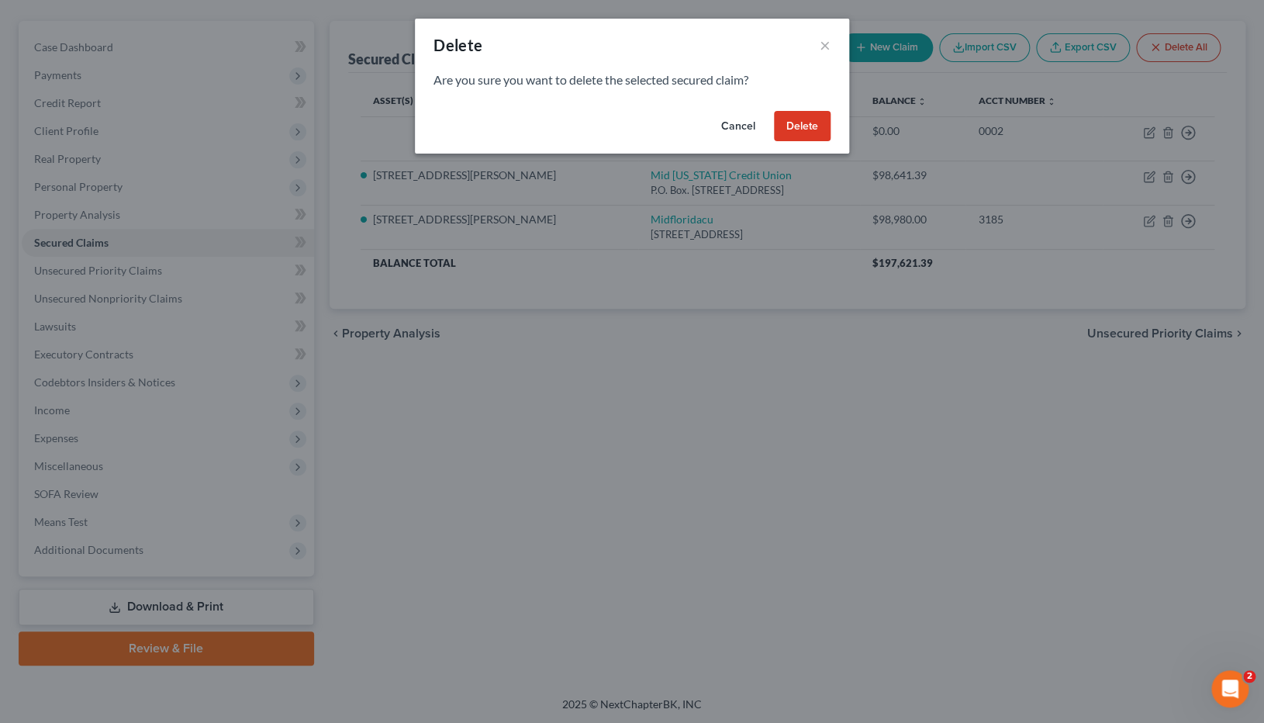
click at [811, 126] on button "Delete" at bounding box center [802, 126] width 57 height 31
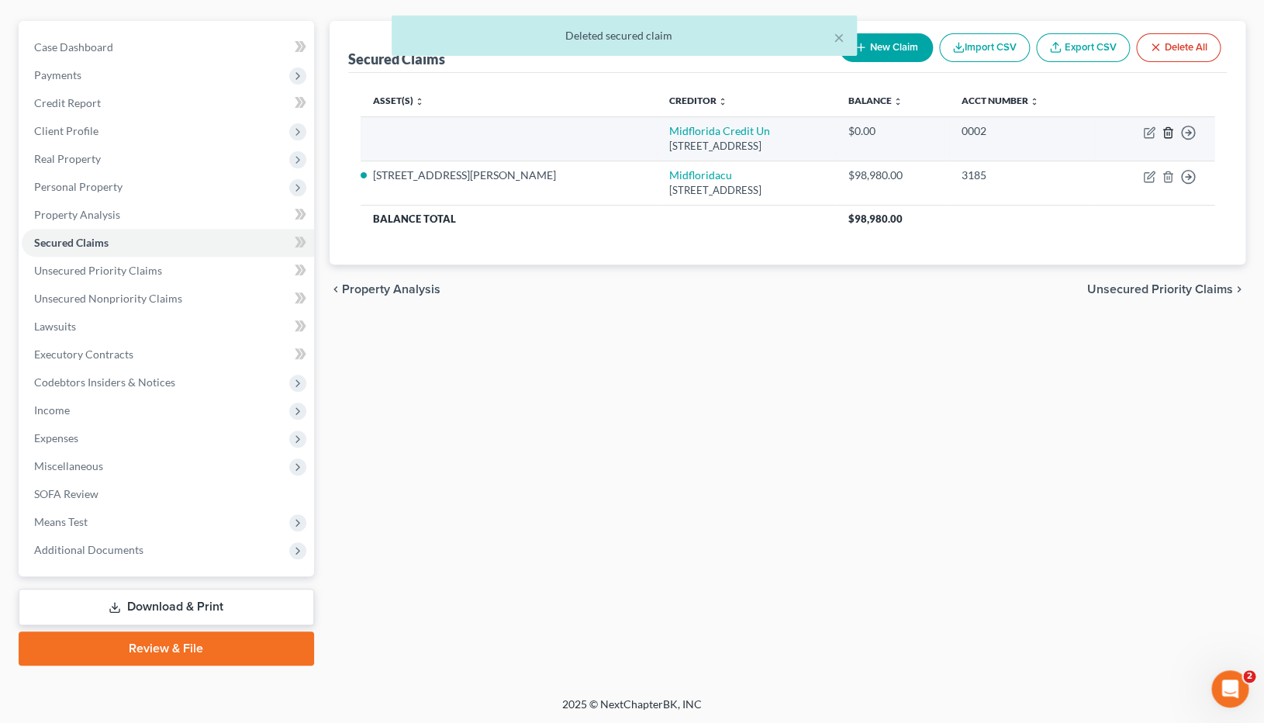
click at [1171, 130] on icon "button" at bounding box center [1167, 132] width 7 height 10
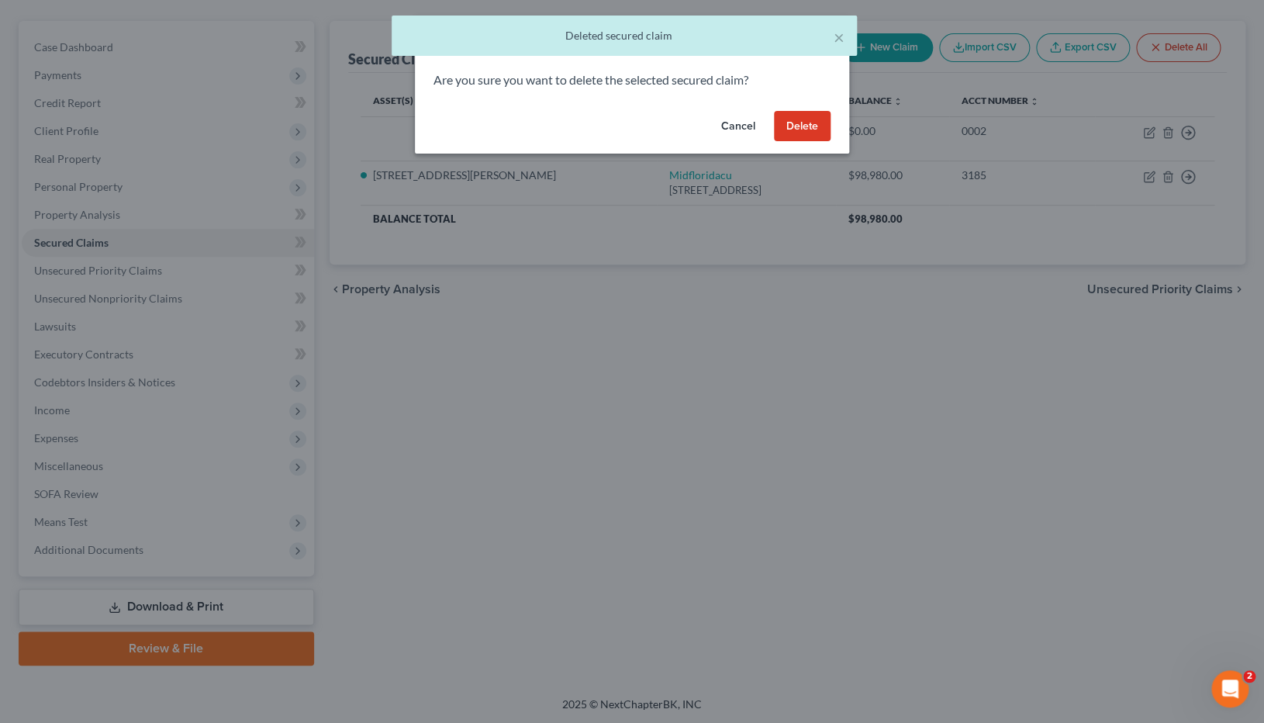
click at [826, 126] on button "Delete" at bounding box center [802, 126] width 57 height 31
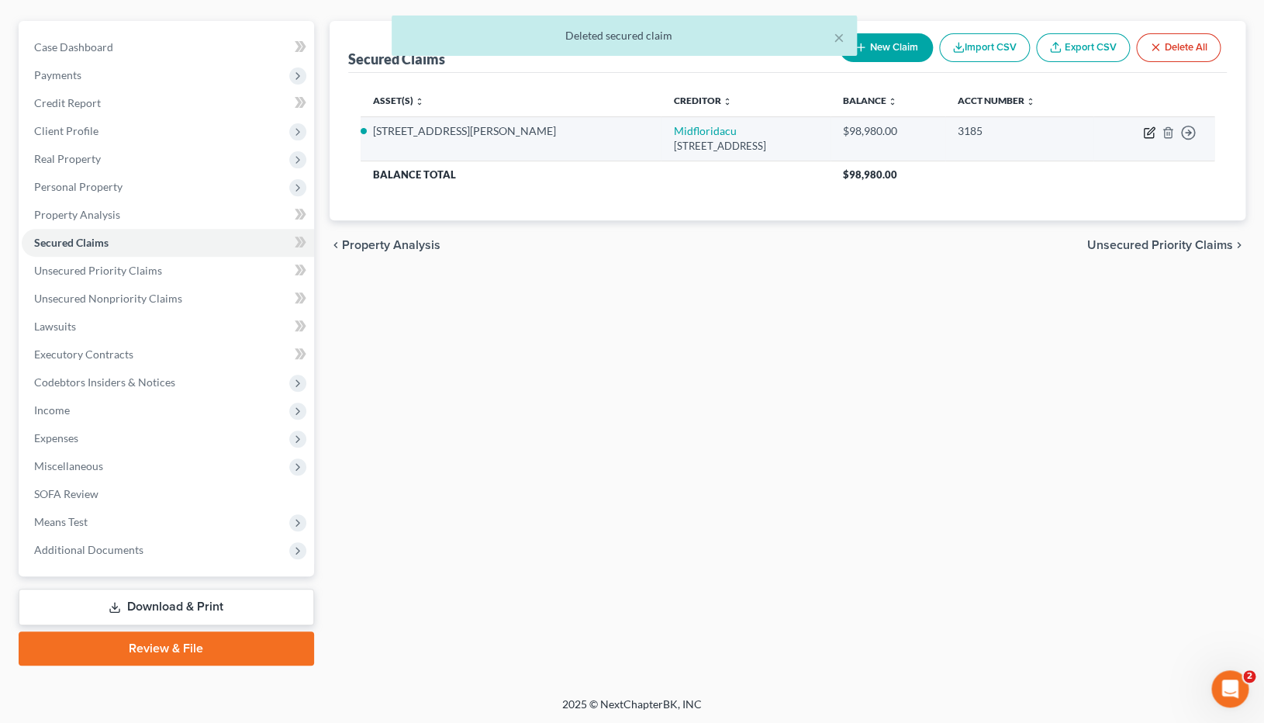
click at [1149, 133] on icon "button" at bounding box center [1150, 130] width 7 height 7
select select "9"
select select "8"
select select "0"
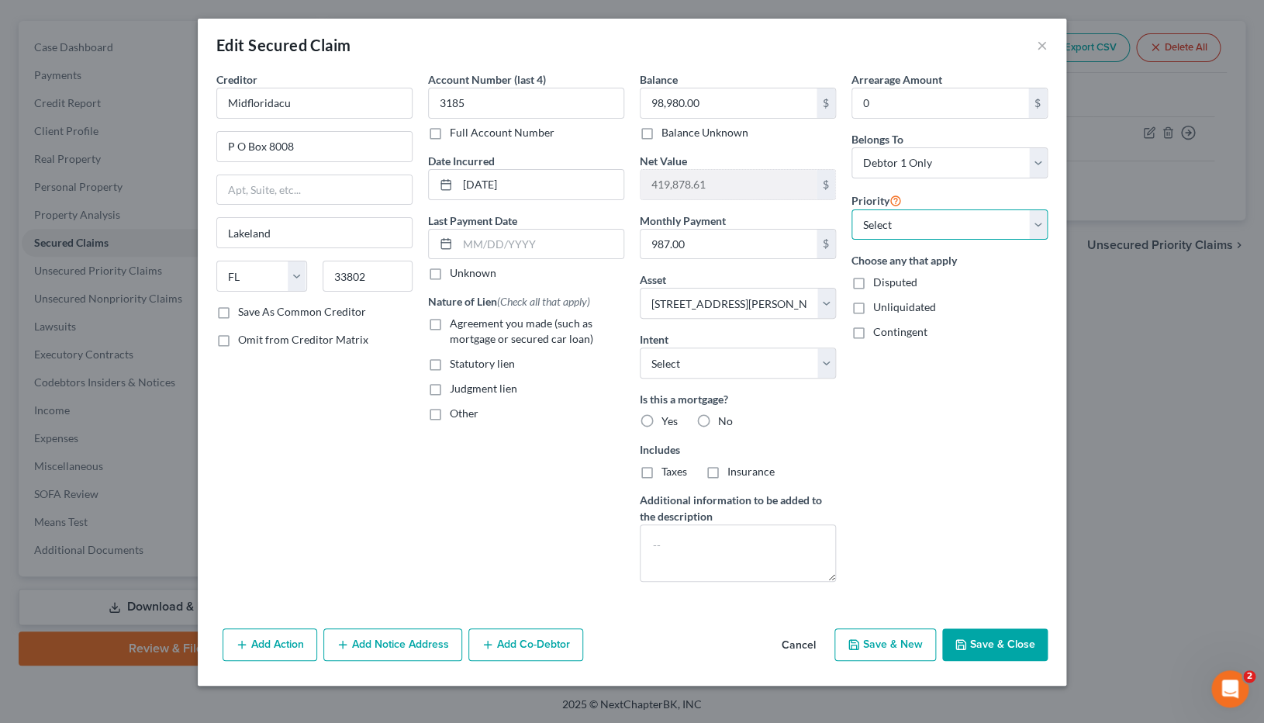
click at [852, 209] on select "Select 1st 2nd 3rd 4th 5th 6th 7th 8th 9th 10th 11th 12th 13th 14th 15th 16th 1…" at bounding box center [950, 224] width 196 height 31
select select "0"
click option "1st" at bounding box center [0, 0] width 0 height 0
click at [532, 246] on input "text" at bounding box center [541, 244] width 166 height 29
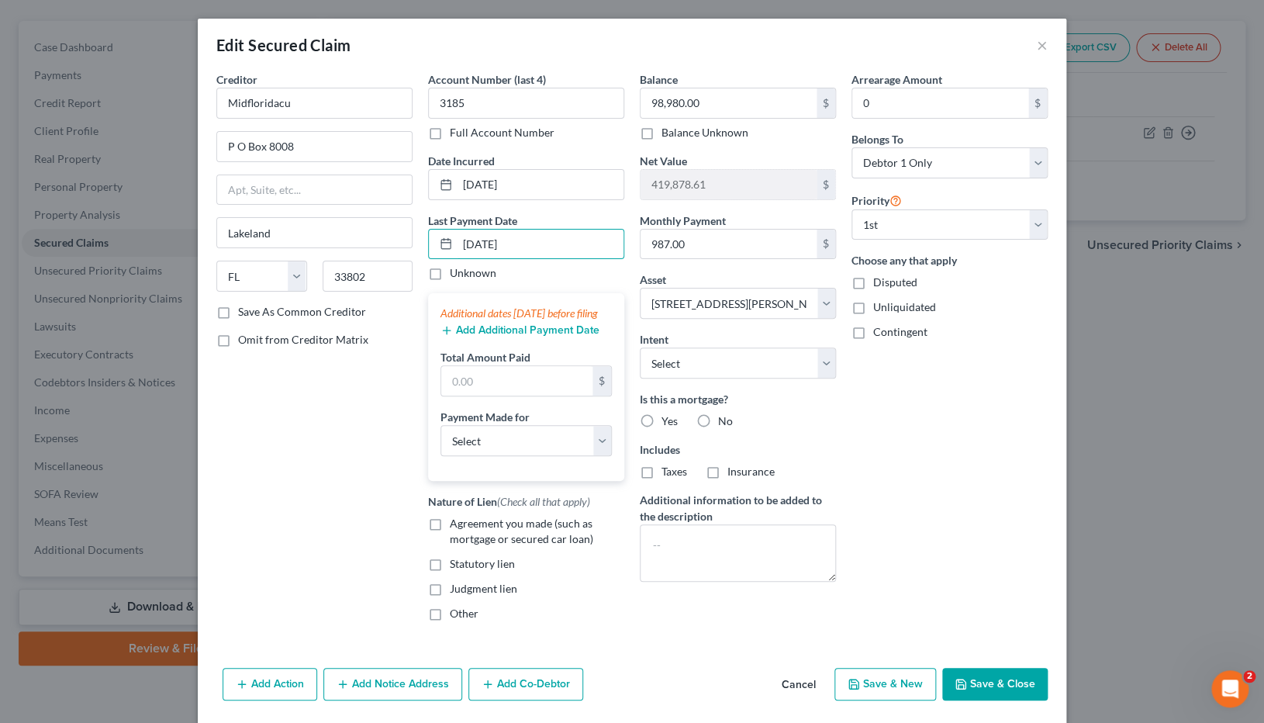
type input "[DATE]"
click at [942, 466] on div "Arrearage Amount 0 $ Belongs To * Select Debtor 1 Only Debtor 2 Only Debtor 1 A…" at bounding box center [950, 352] width 212 height 562
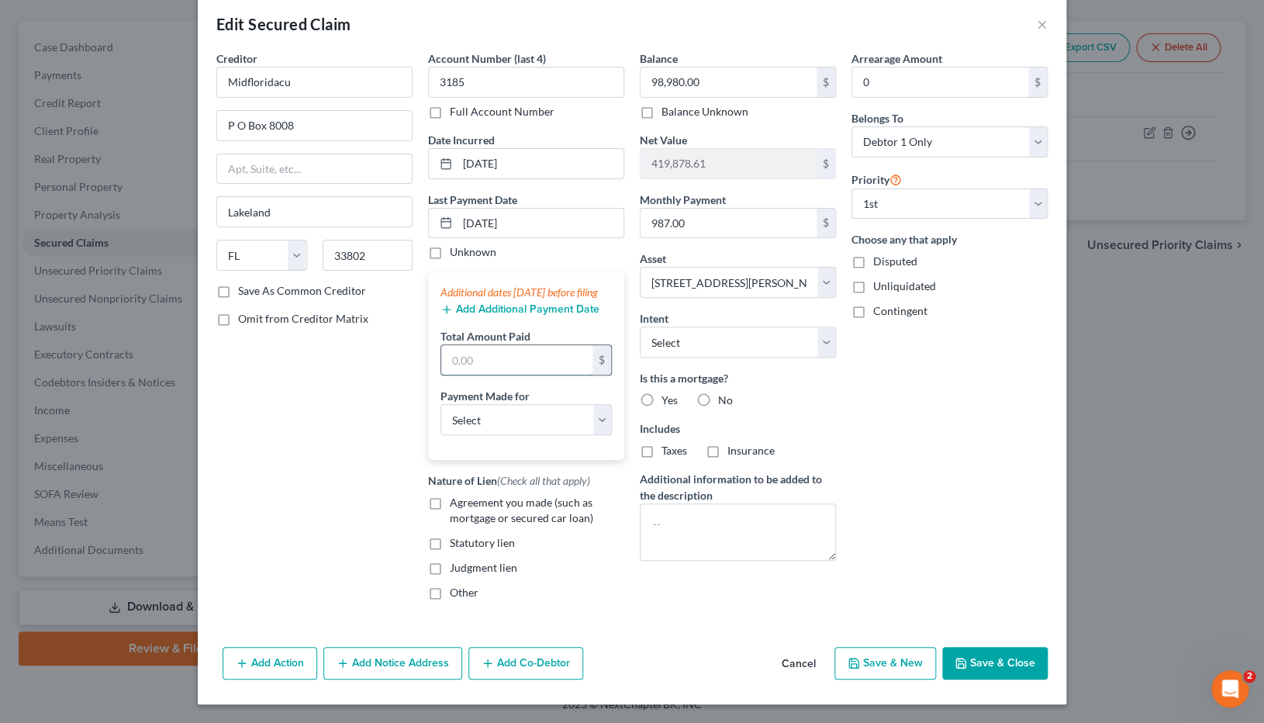
click at [507, 370] on input "text" at bounding box center [516, 359] width 151 height 29
type input "2,961"
select select "3"
click option "Mortgage" at bounding box center [0, 0] width 0 height 0
click at [450, 492] on label "Agreement you made (such as mortgage or secured car loan)" at bounding box center [537, 510] width 175 height 31
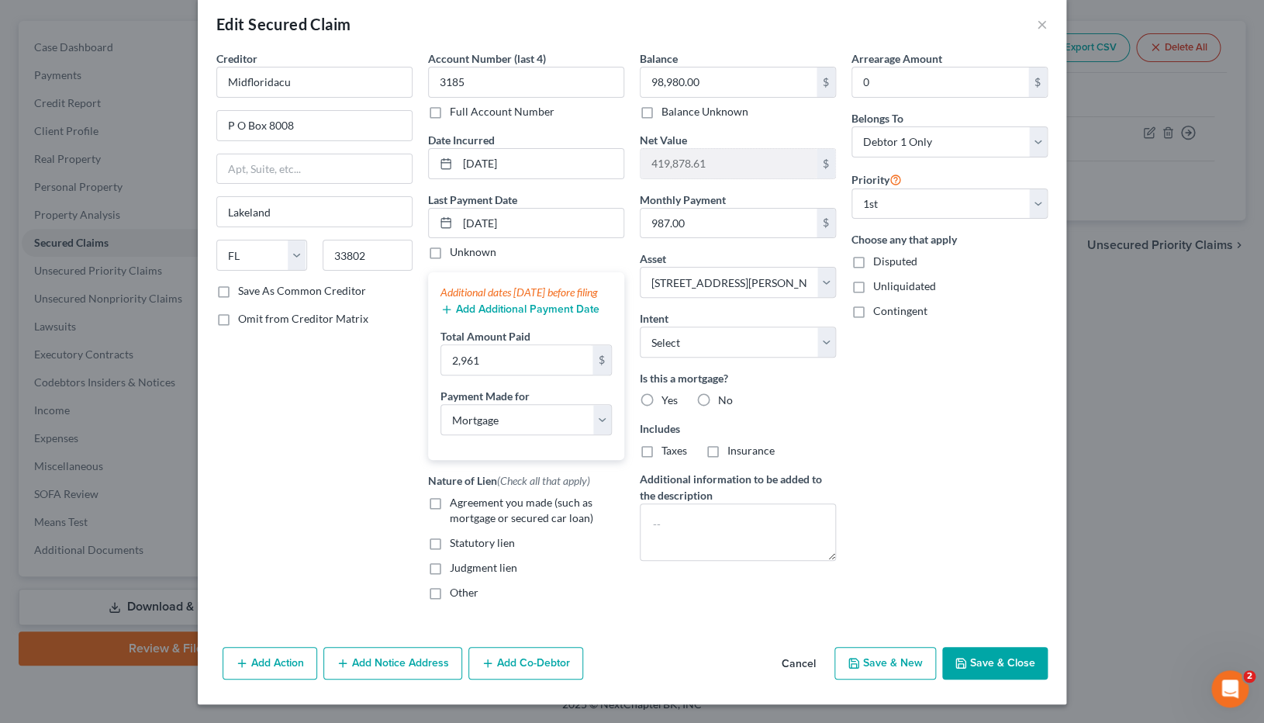
click at [456, 492] on input "Agreement you made (such as mortgage or secured car loan)" at bounding box center [461, 500] width 10 height 10
checkbox input "true"
click at [662, 392] on label "Yes" at bounding box center [670, 400] width 16 height 16
click at [668, 392] on input "Yes" at bounding box center [673, 397] width 10 height 10
radio input "true"
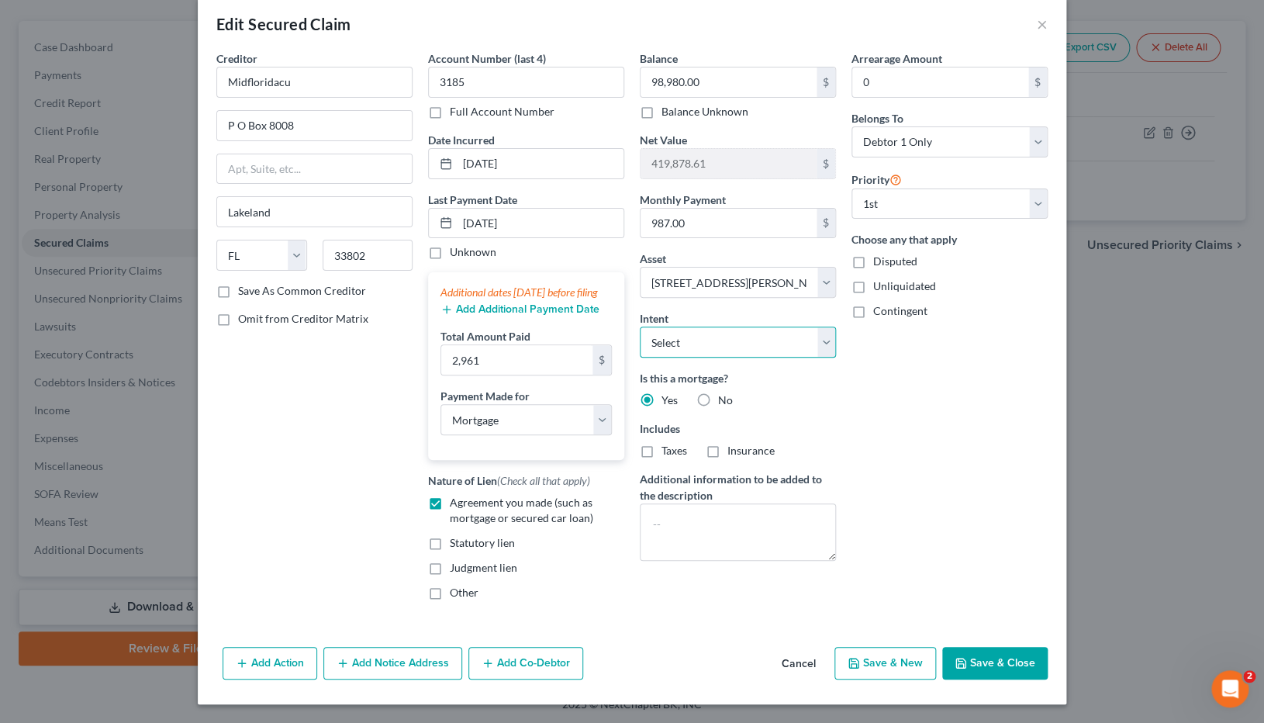
select select "2"
click option "Reaffirm" at bounding box center [0, 0] width 0 height 0
click at [734, 154] on input "419,878.61" at bounding box center [729, 163] width 176 height 29
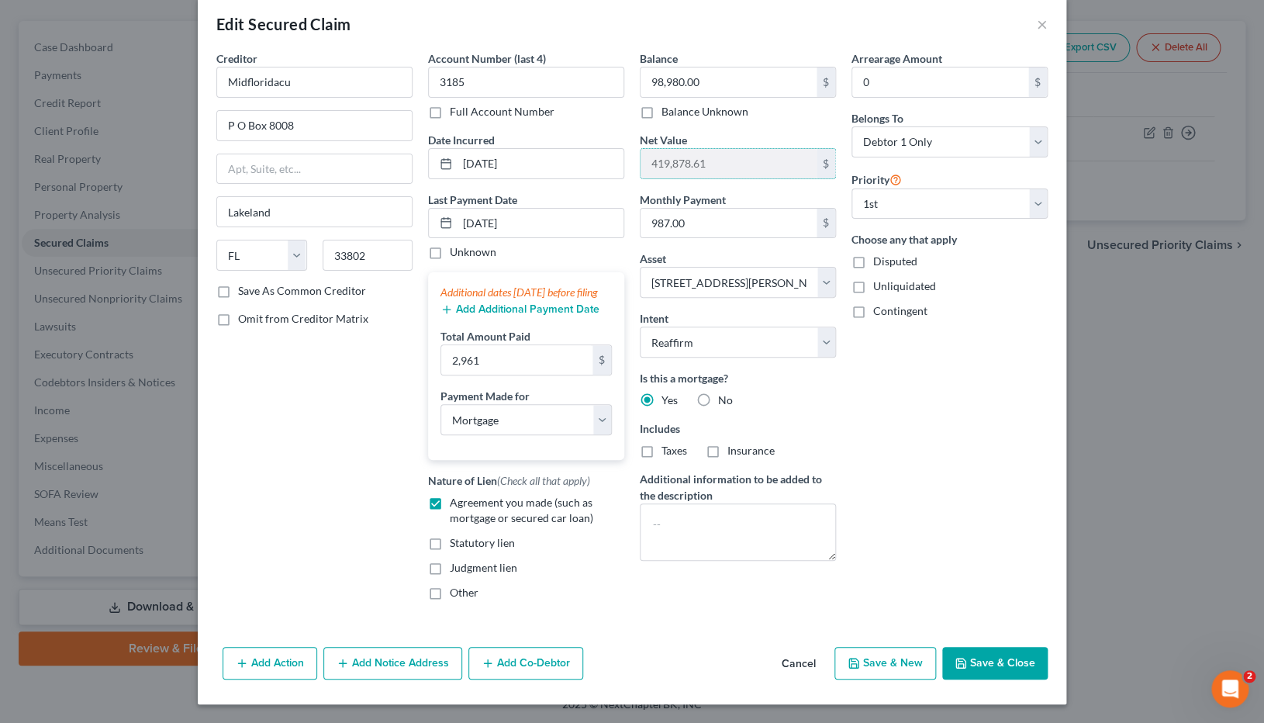
click at [999, 492] on button "Save & Close" at bounding box center [994, 663] width 105 height 33
select select
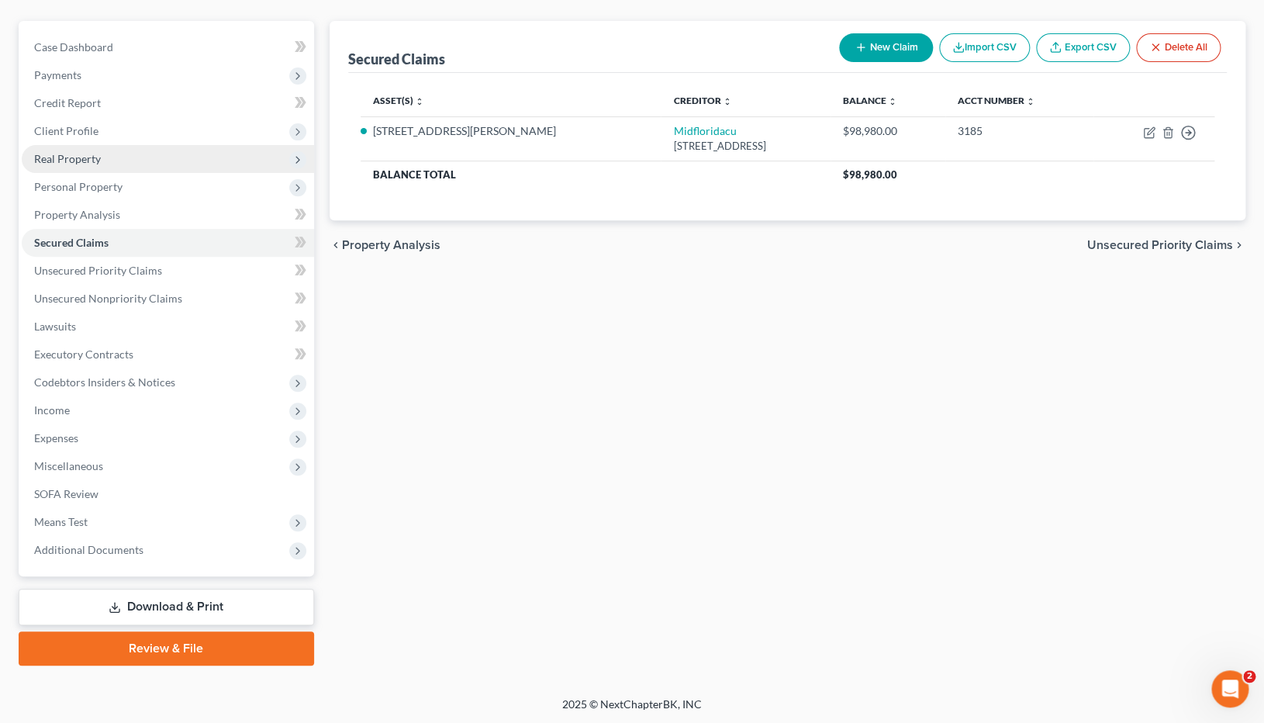
click at [99, 162] on span "Real Property" at bounding box center [67, 158] width 67 height 13
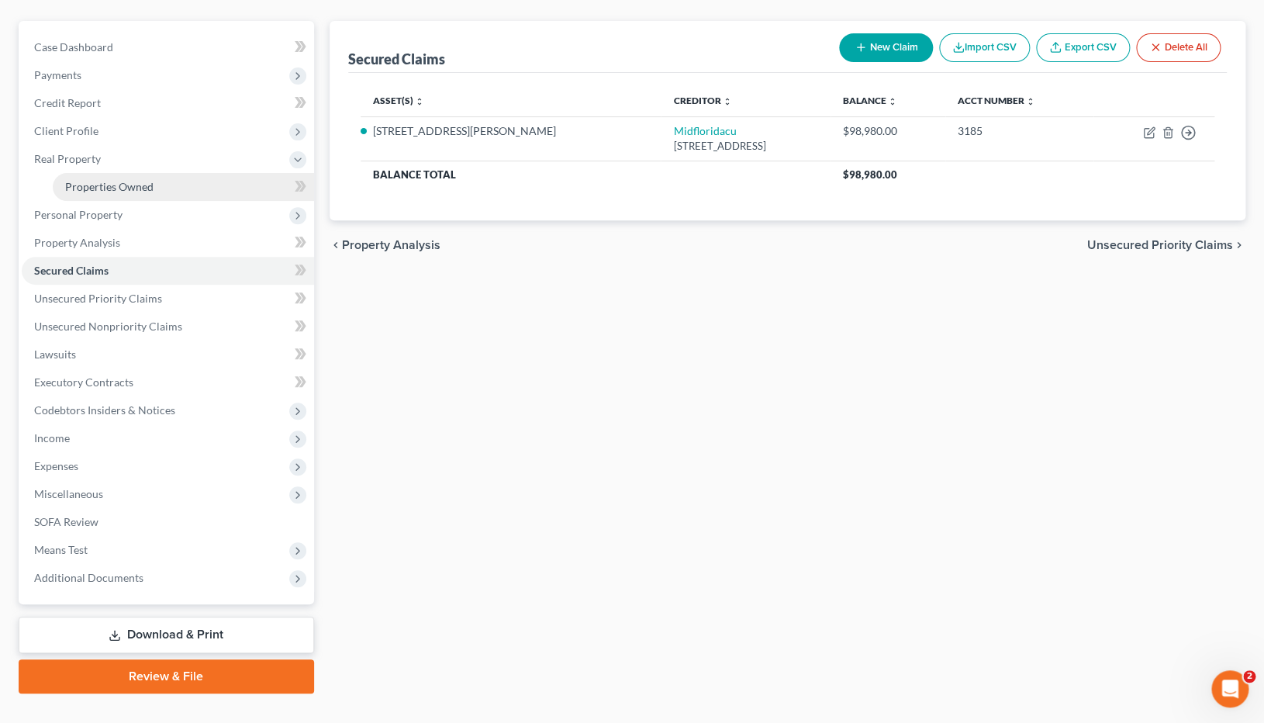
click at [154, 187] on link "Properties Owned" at bounding box center [183, 187] width 261 height 28
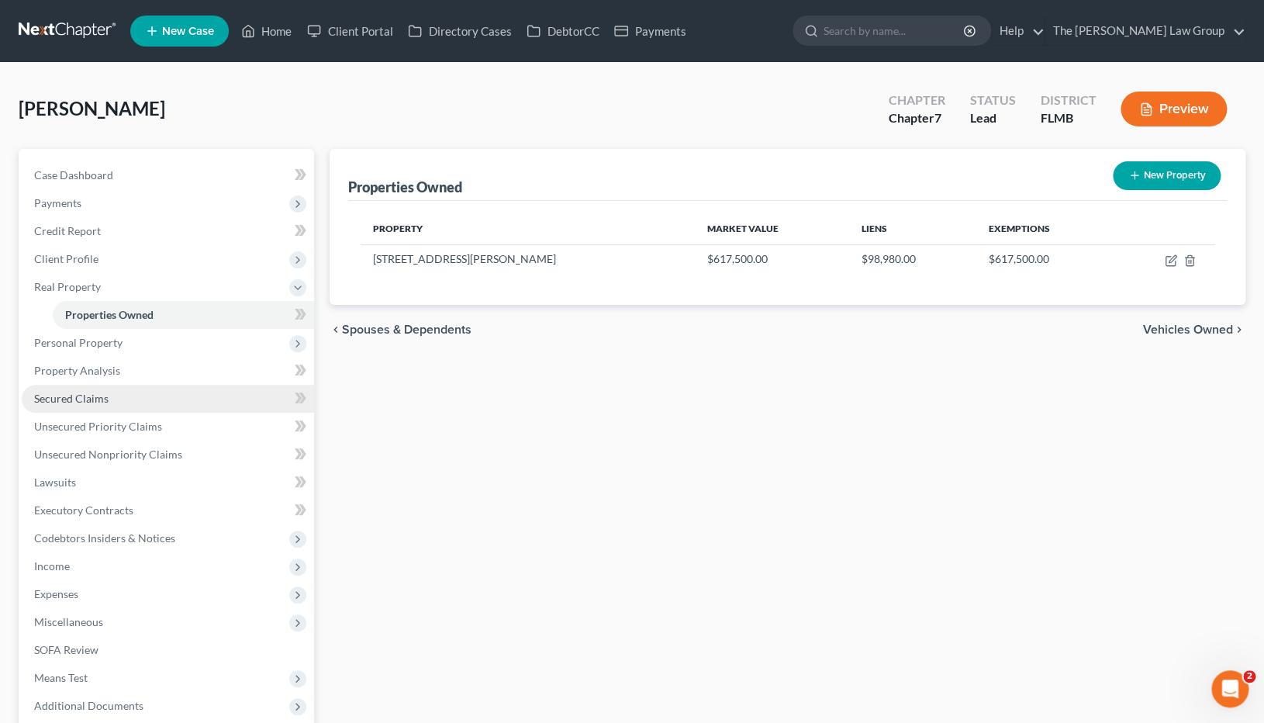
click at [109, 397] on link "Secured Claims" at bounding box center [168, 399] width 292 height 28
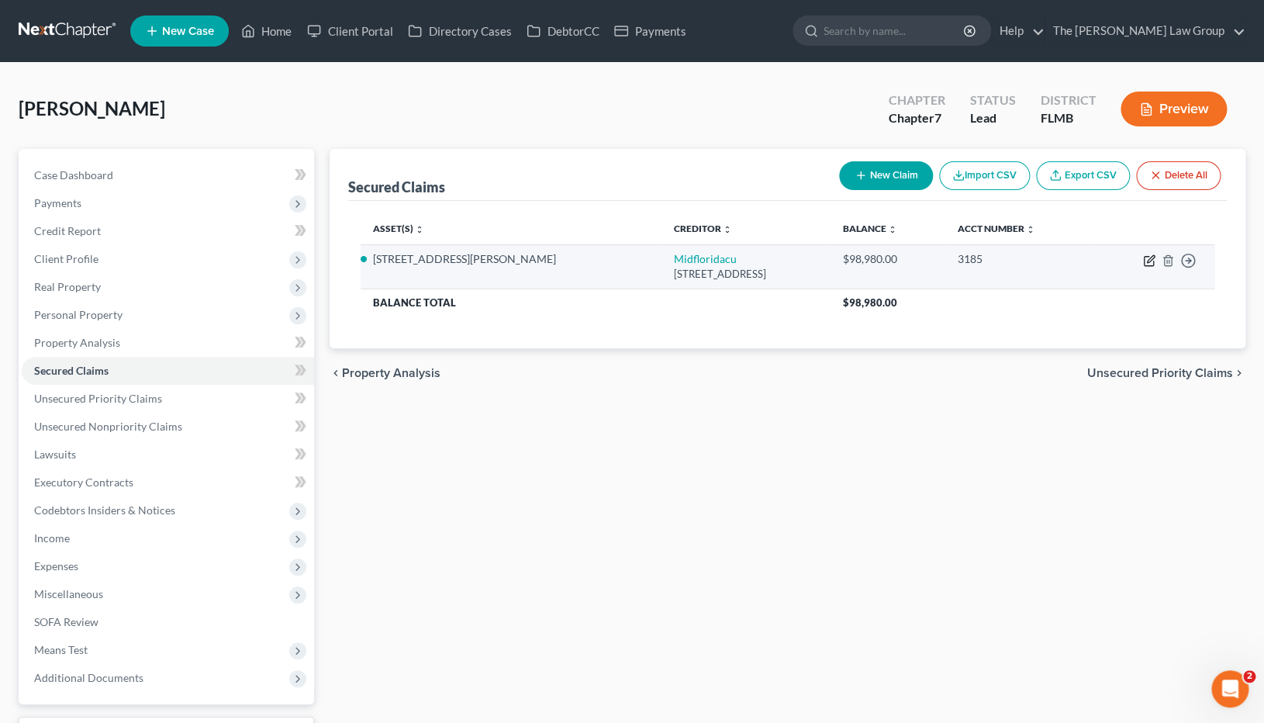
click at [1150, 263] on icon "button" at bounding box center [1149, 260] width 12 height 12
select select "9"
select select "3"
select select "8"
select select "2"
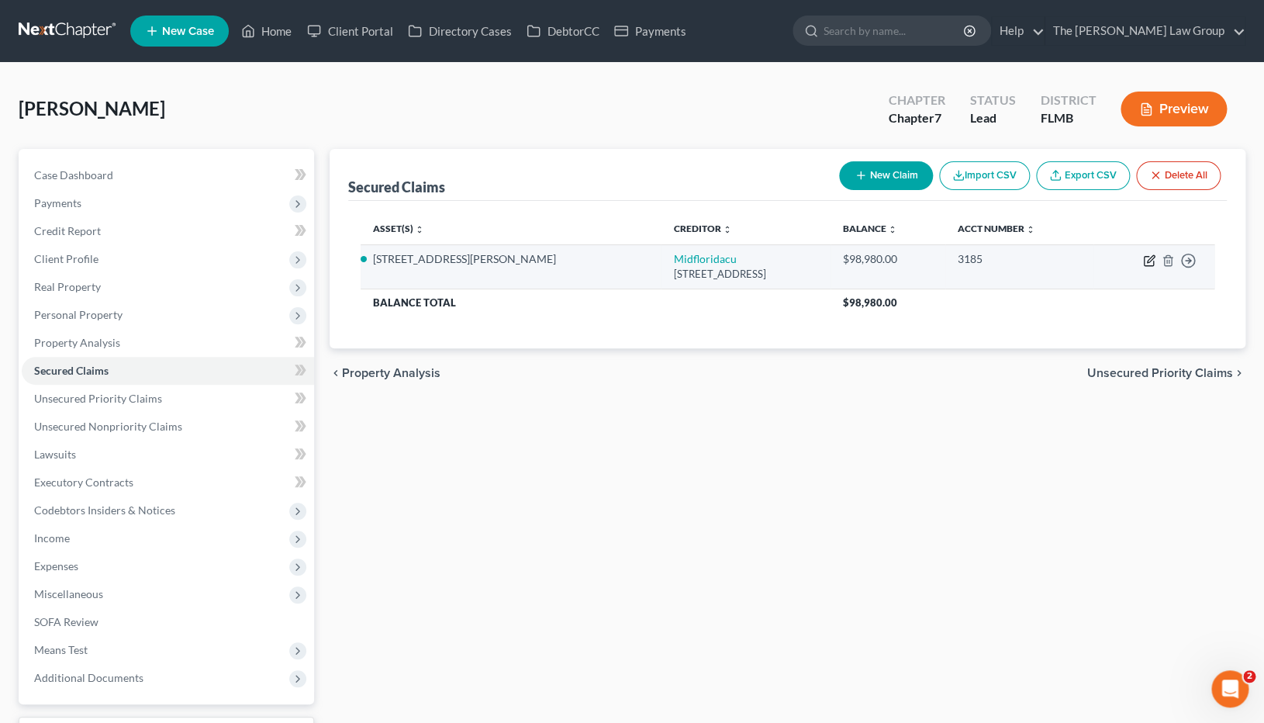
select select "0"
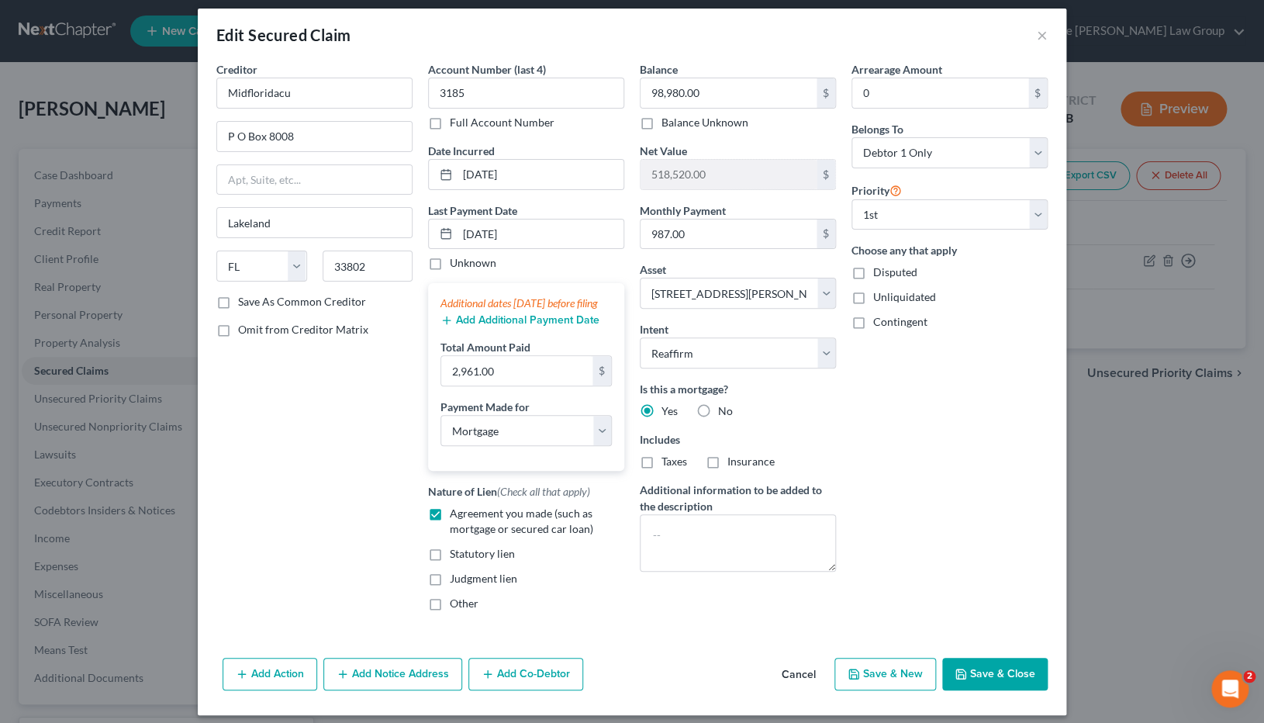
scroll to position [36, 0]
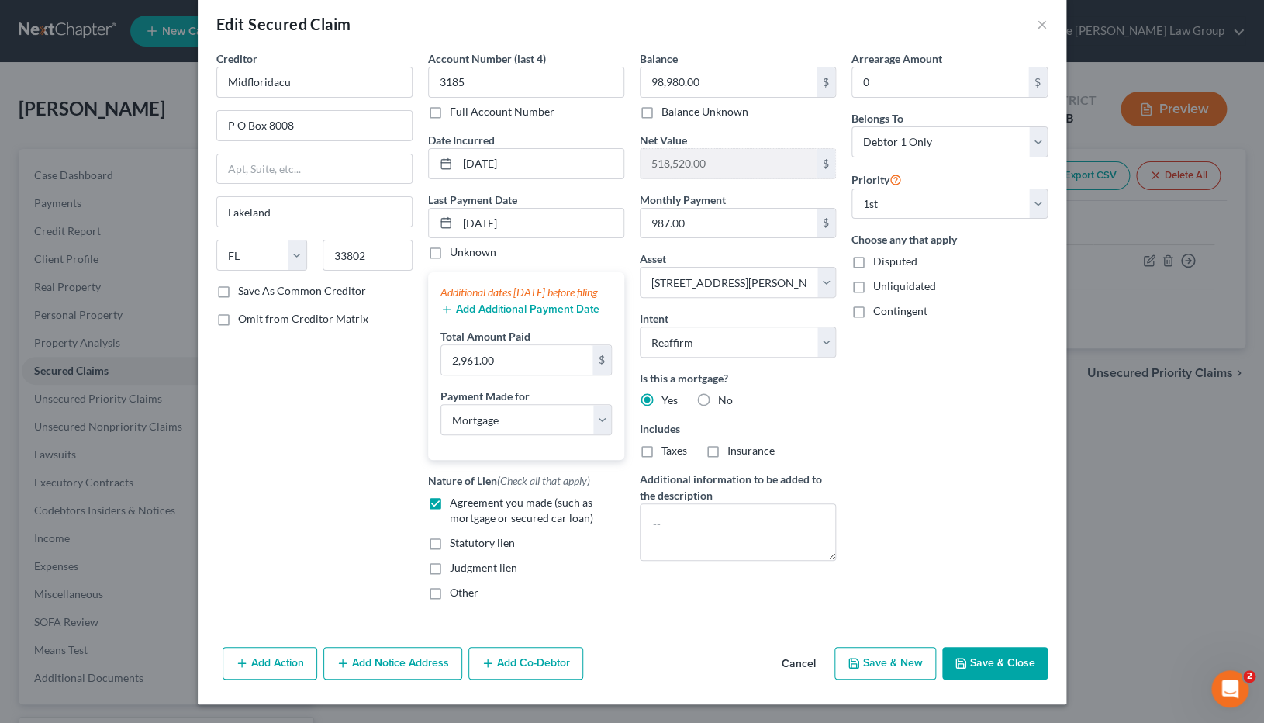
click at [1008, 492] on button "Save & Close" at bounding box center [994, 663] width 105 height 33
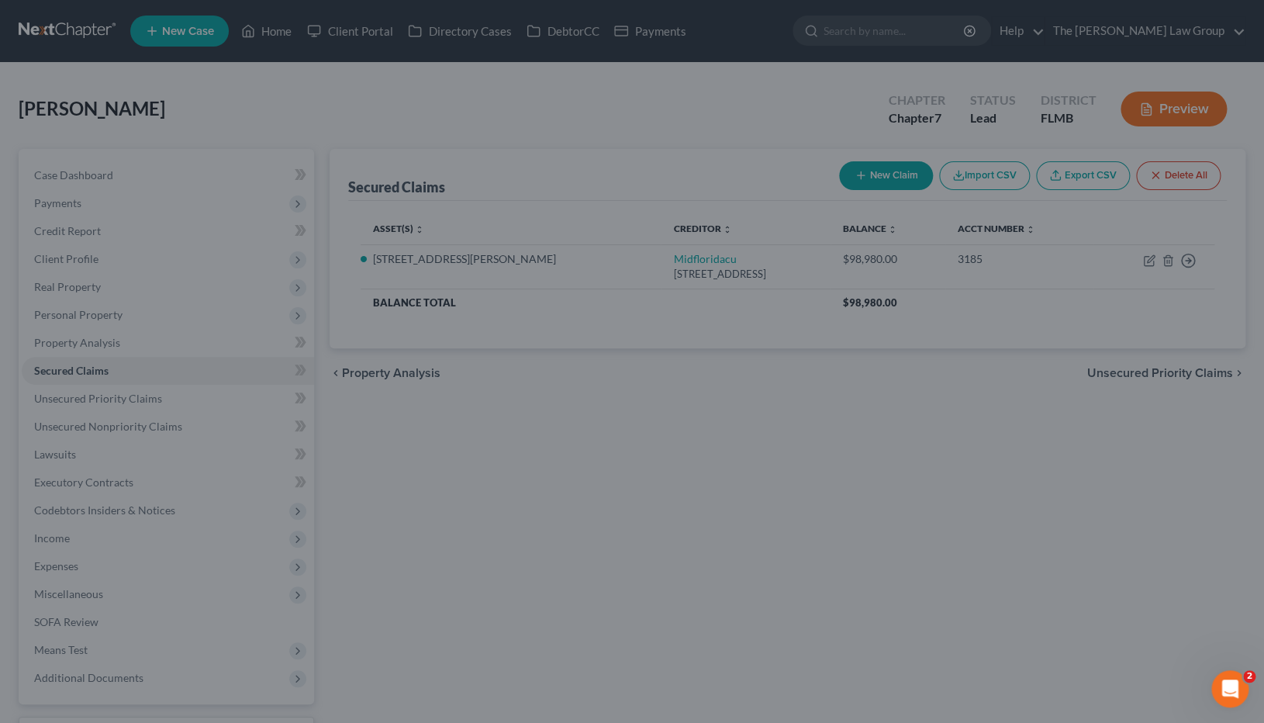
select select "8"
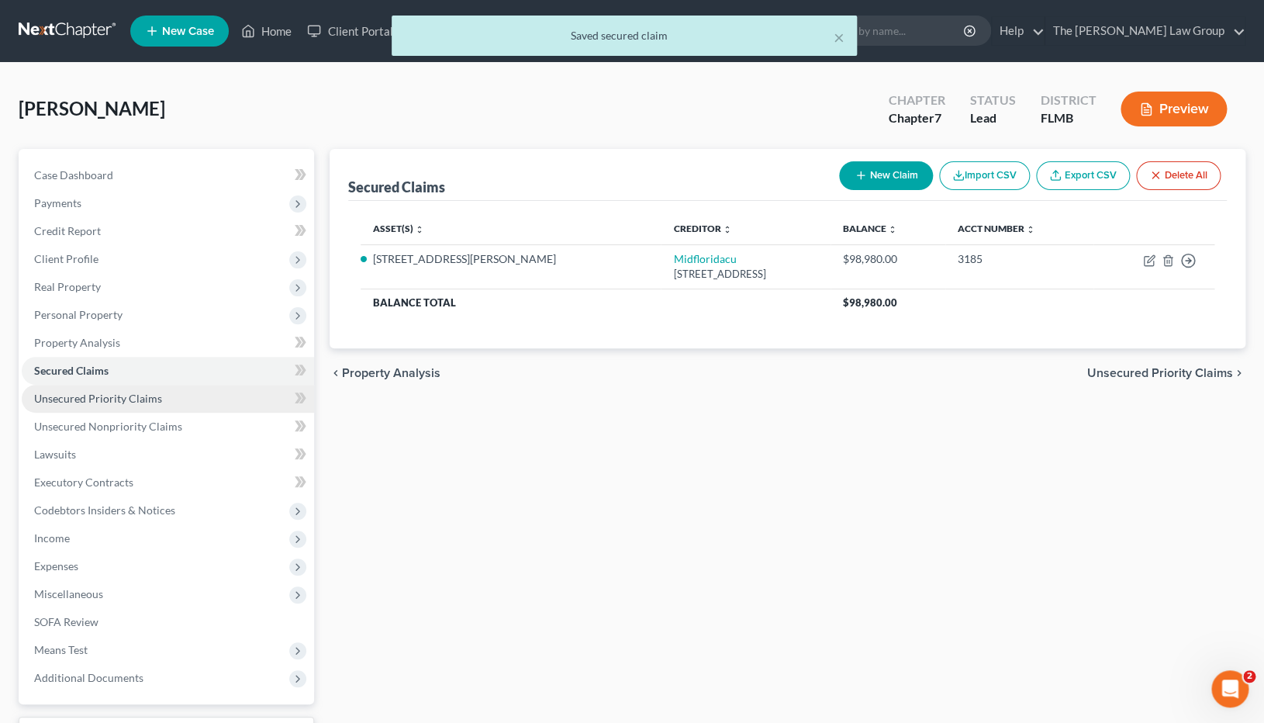
click at [115, 406] on link "Unsecured Priority Claims" at bounding box center [168, 399] width 292 height 28
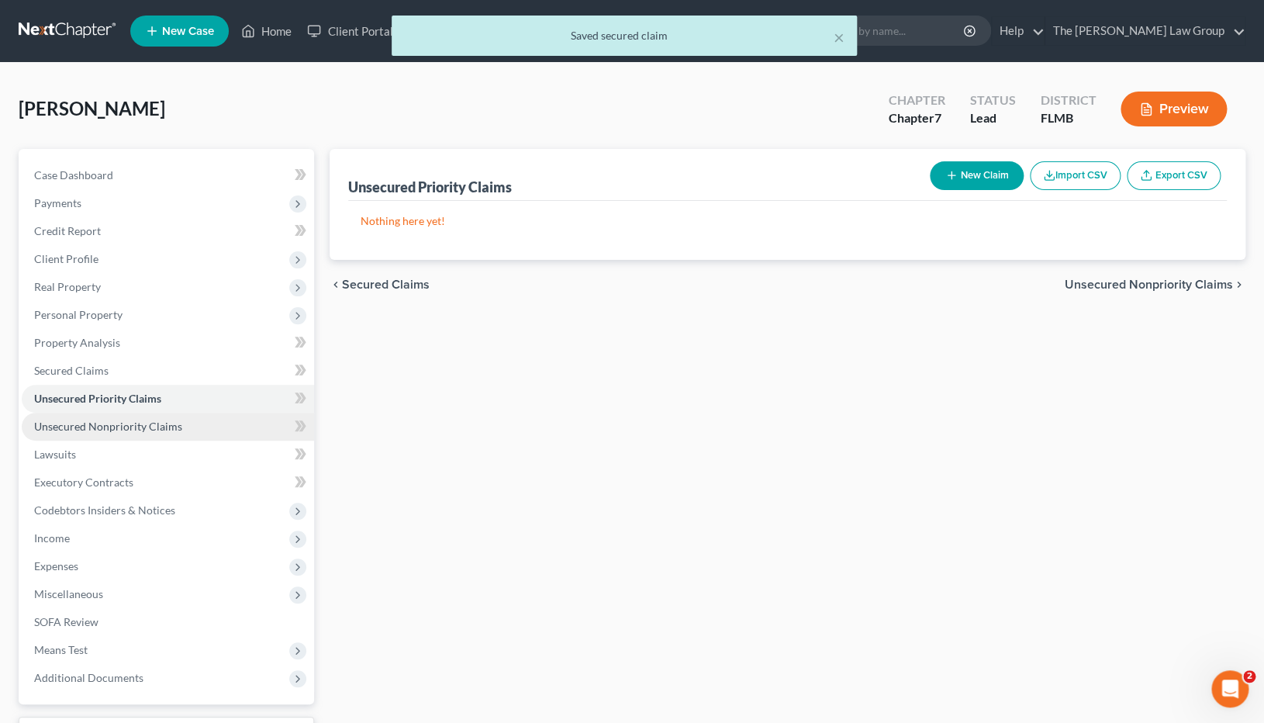
click at [112, 431] on span "Unsecured Nonpriority Claims" at bounding box center [108, 426] width 148 height 13
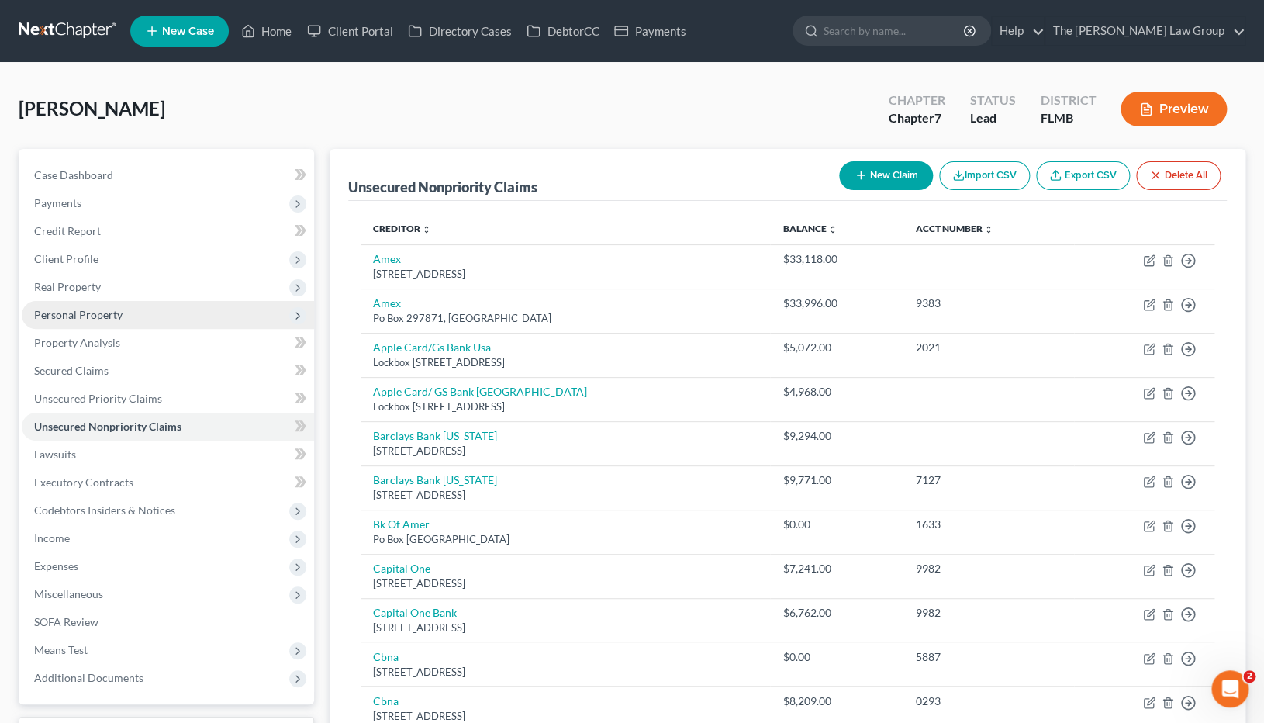
click at [129, 323] on span "Personal Property" at bounding box center [168, 315] width 292 height 28
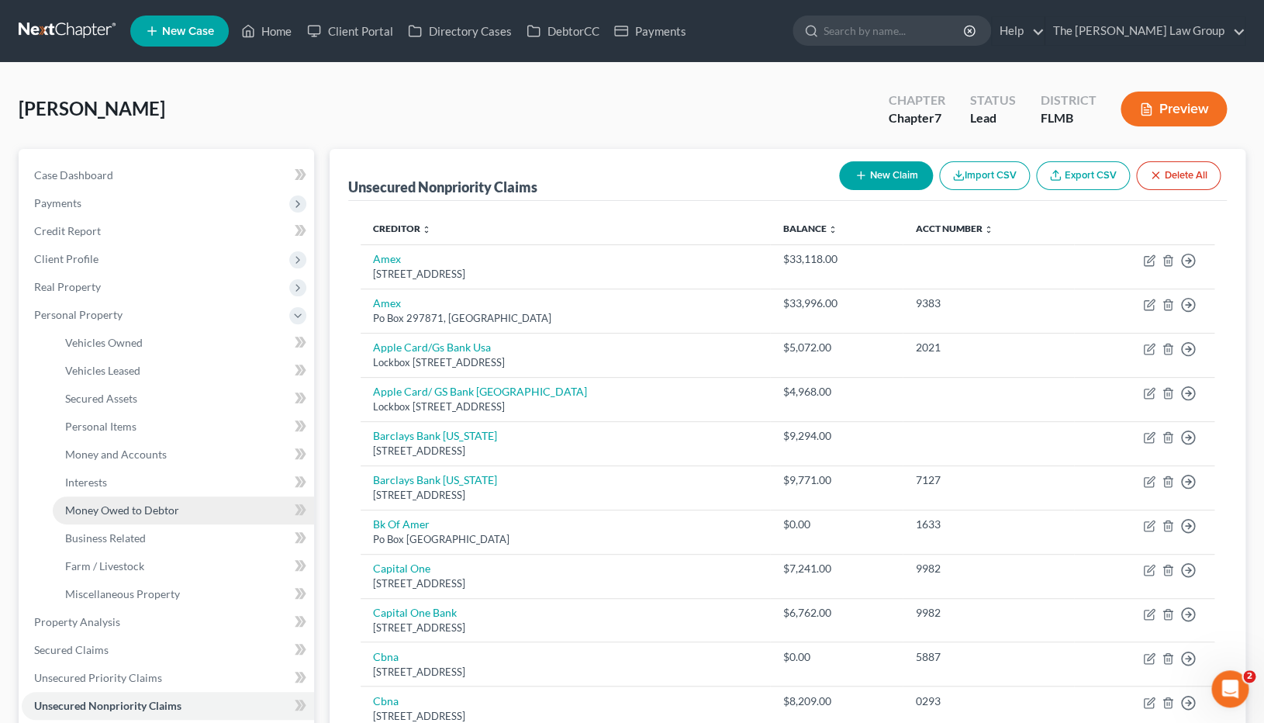
click at [112, 492] on span "Money Owed to Debtor" at bounding box center [122, 509] width 114 height 13
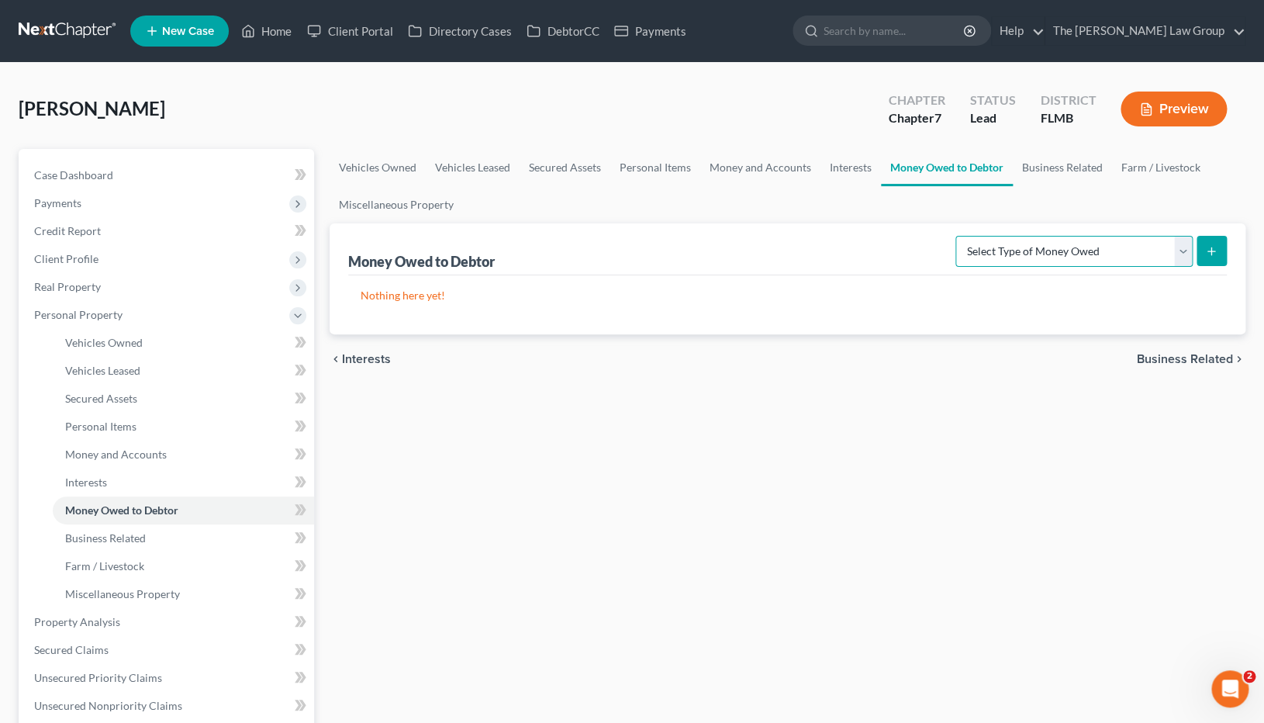
click at [956, 236] on select "Select Type of Money Owed Accounts Receivable Alimony Child Support Claims Agai…" at bounding box center [1074, 251] width 237 height 31
select select "claims_against_third_parties"
click option "Claims Against Third Parties" at bounding box center [0, 0] width 0 height 0
click at [1212, 259] on button "submit" at bounding box center [1212, 251] width 30 height 30
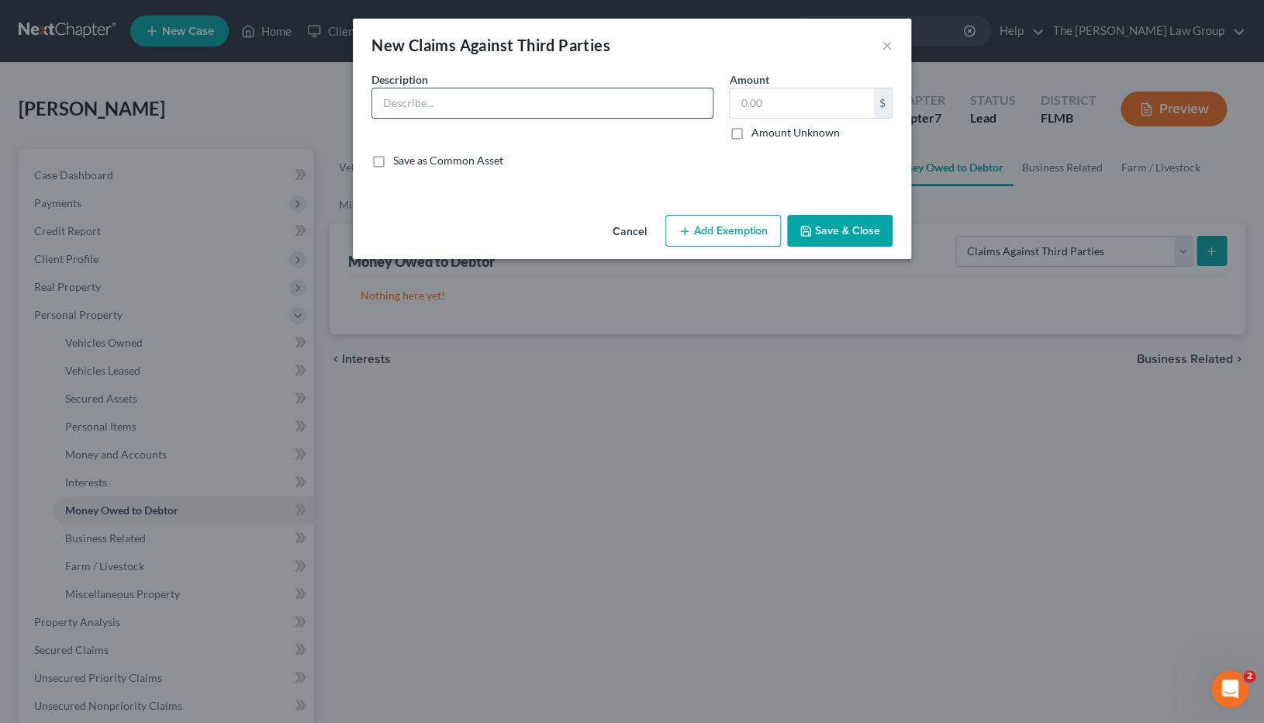
click at [562, 107] on input "text" at bounding box center [542, 102] width 340 height 29
type input "Personal Injury Settlement (Mother) - Debtor Portion"
click at [823, 110] on input "text" at bounding box center [801, 102] width 143 height 29
type input "1,000"
click at [856, 175] on div "Description * Personal Injury Settlement (Mother) - Debtor Portion Amount 1,000…" at bounding box center [632, 125] width 537 height 109
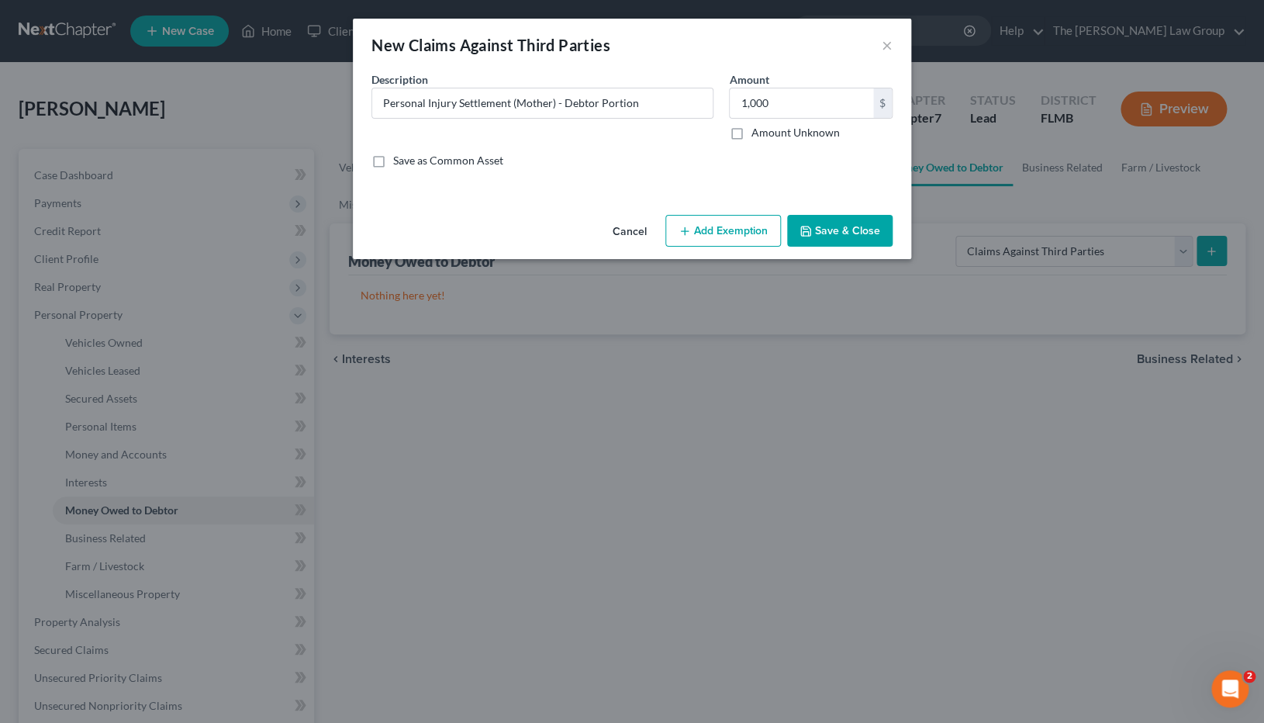
click at [741, 237] on button "Add Exemption" at bounding box center [723, 231] width 116 height 33
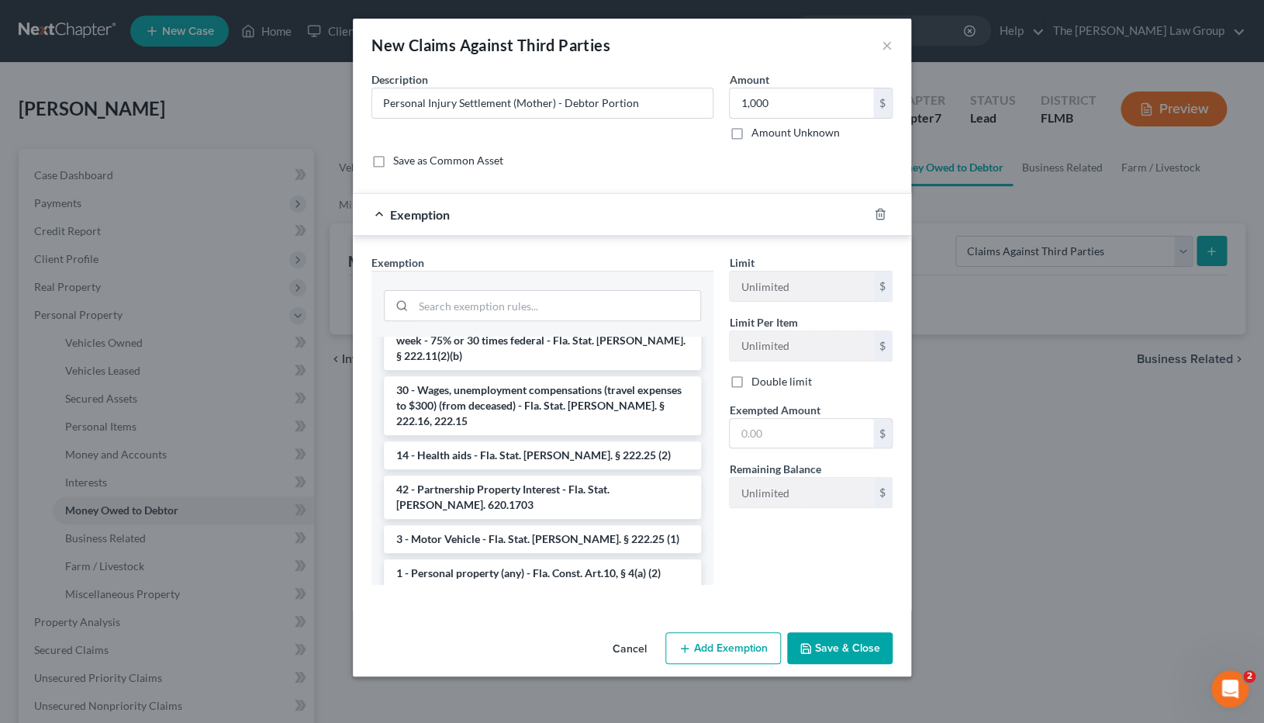
scroll to position [1359, 0]
click at [597, 492] on li "14 - Wildcard Exemption - any personal property in lieu of homestead exemption …" at bounding box center [542, 735] width 317 height 59
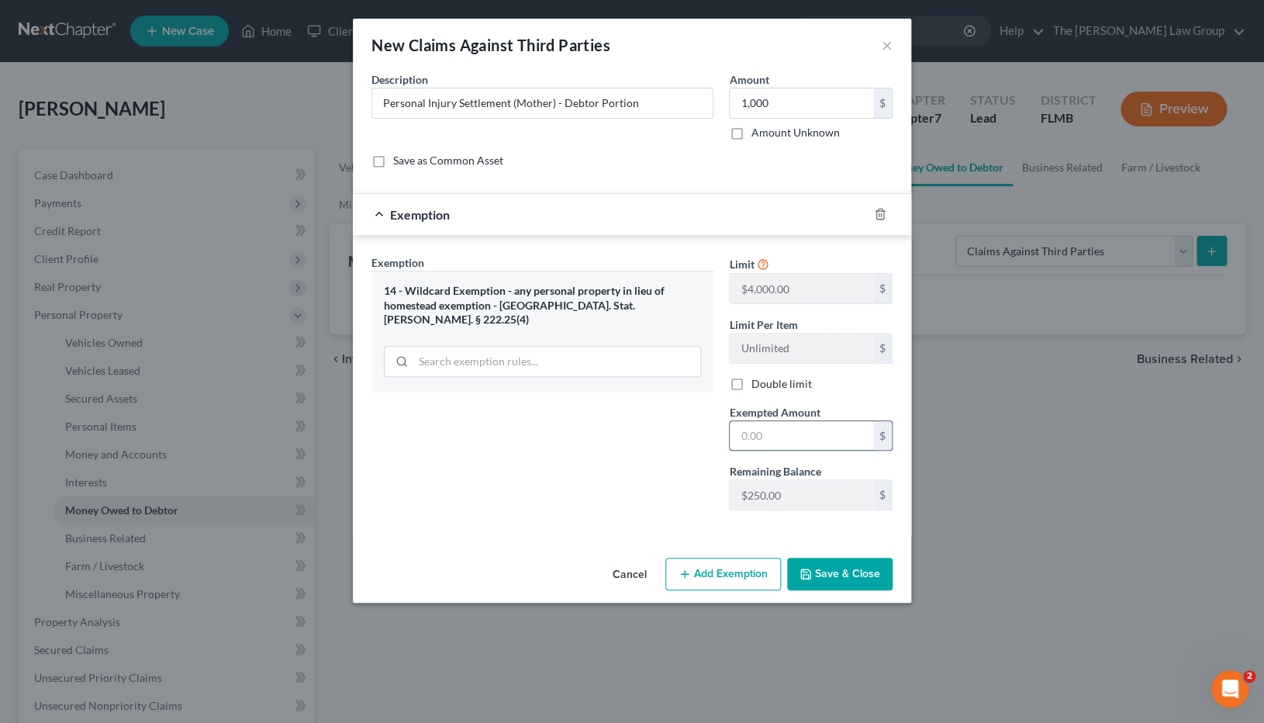
click at [793, 441] on input "text" at bounding box center [801, 435] width 143 height 29
type input "250"
click at [863, 492] on button "Save & Close" at bounding box center [839, 574] width 105 height 33
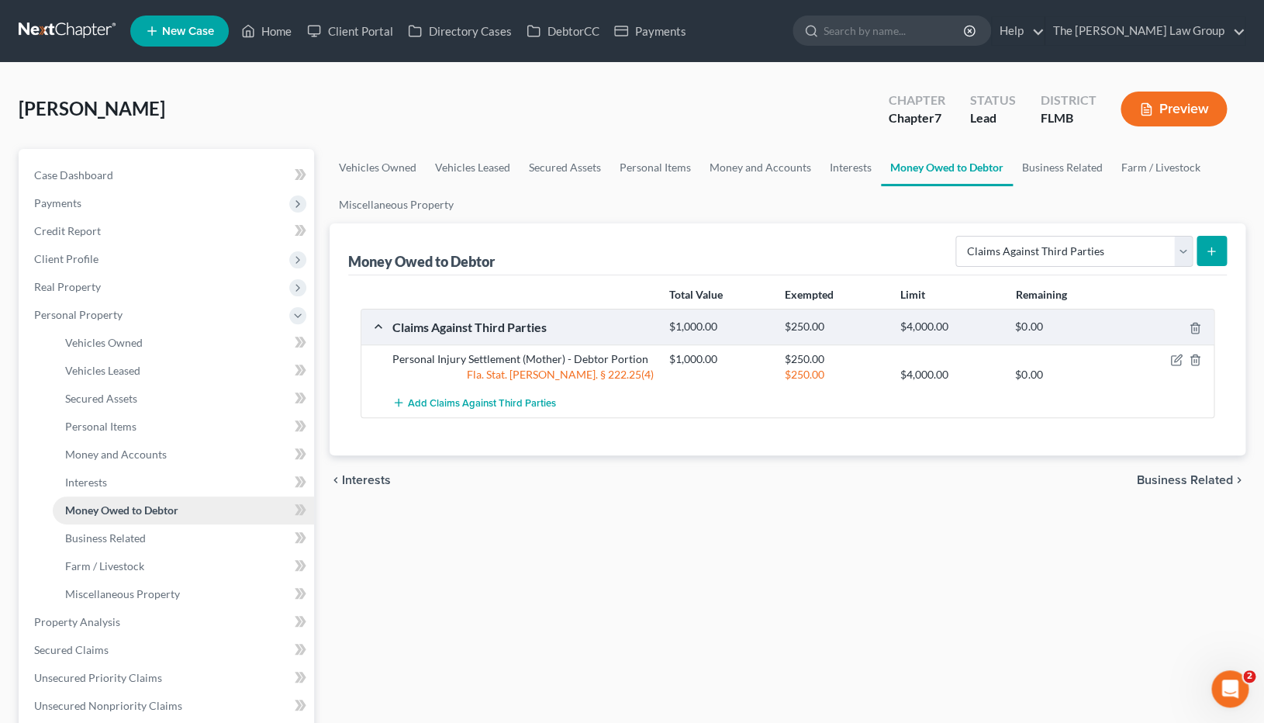
click at [126, 492] on span "Money Owed to Debtor" at bounding box center [121, 509] width 113 height 13
click at [1179, 363] on icon "button" at bounding box center [1176, 360] width 12 height 12
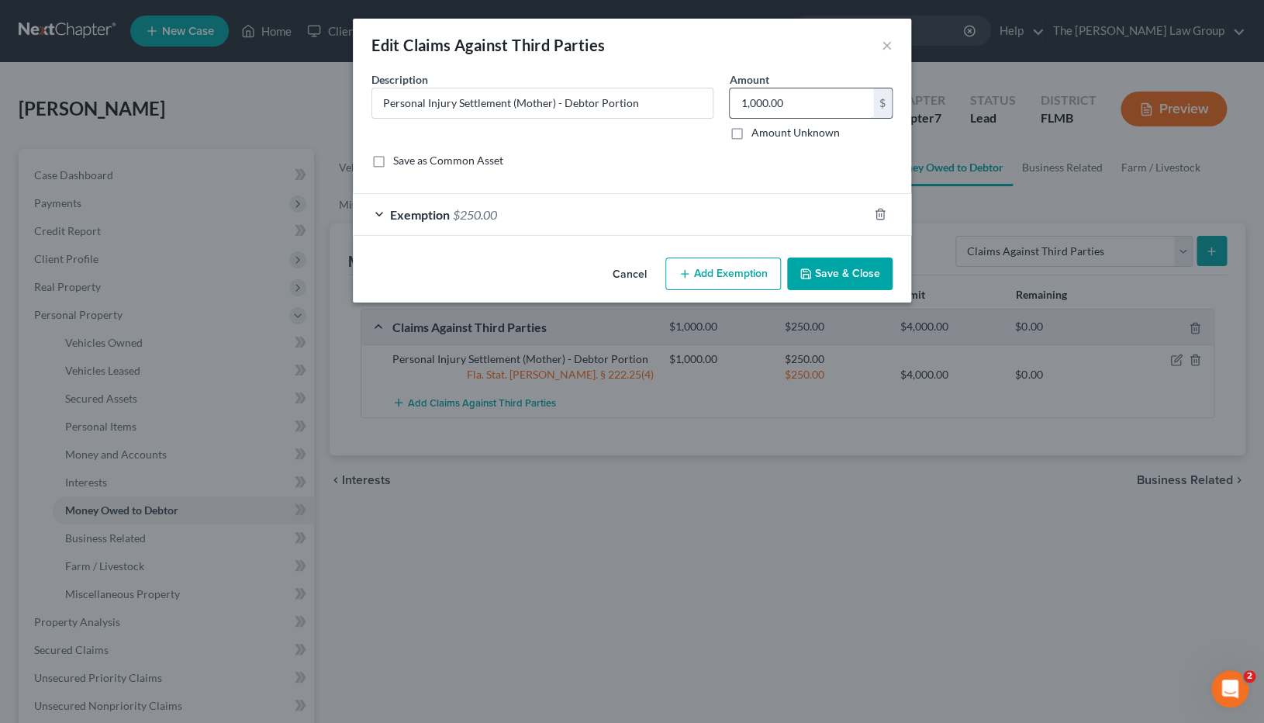
drag, startPoint x: 821, startPoint y: 101, endPoint x: 714, endPoint y: 101, distance: 107.0
click at [730, 101] on input "1,000.00" at bounding box center [801, 102] width 143 height 29
drag, startPoint x: 847, startPoint y: 106, endPoint x: 708, endPoint y: 106, distance: 138.8
click at [730, 106] on input "1,000.00" at bounding box center [801, 102] width 143 height 29
type input "200"
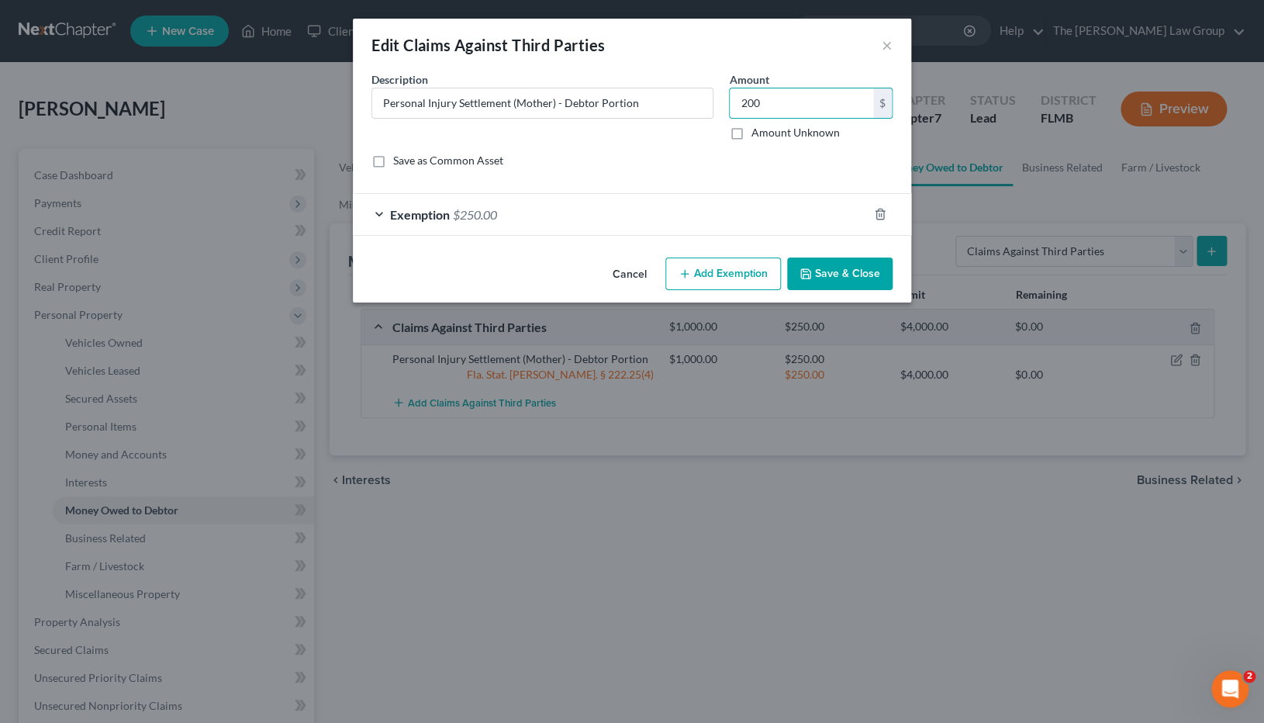
click at [728, 279] on button "Add Exemption" at bounding box center [723, 274] width 116 height 33
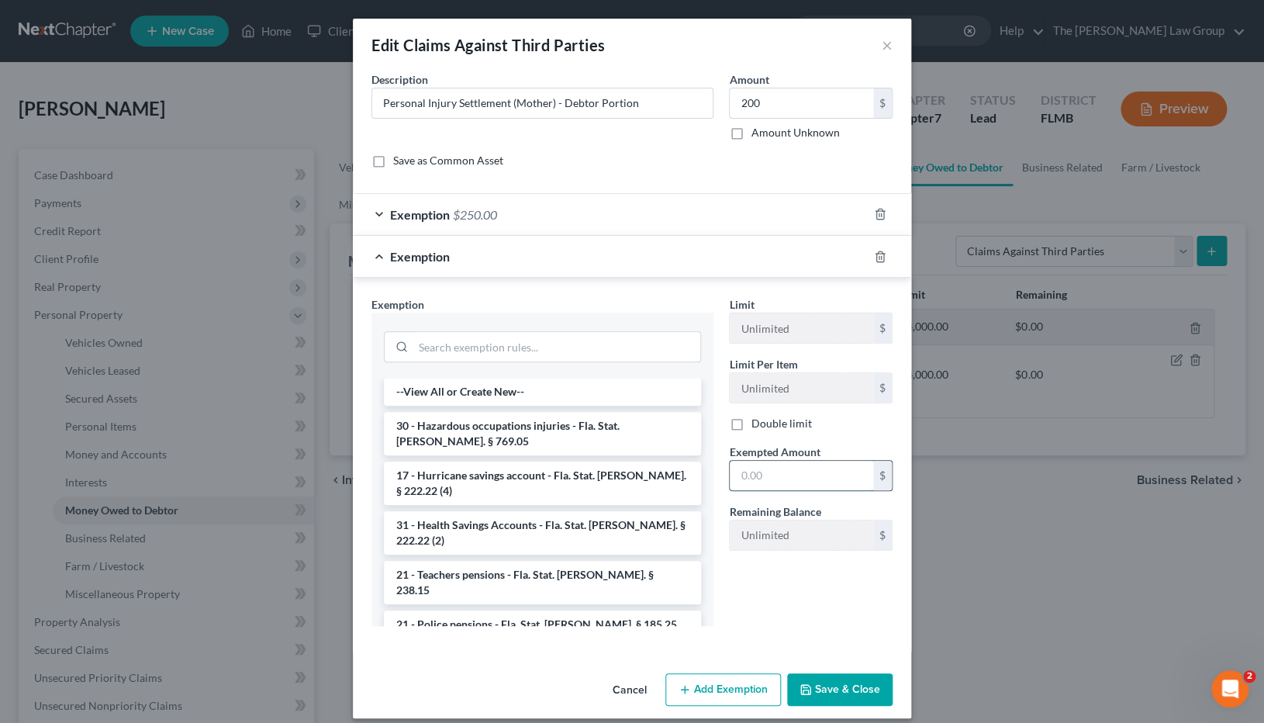
click at [789, 478] on input "text" at bounding box center [801, 475] width 143 height 29
type input "200"
click at [856, 492] on button "Save & Close" at bounding box center [839, 689] width 105 height 33
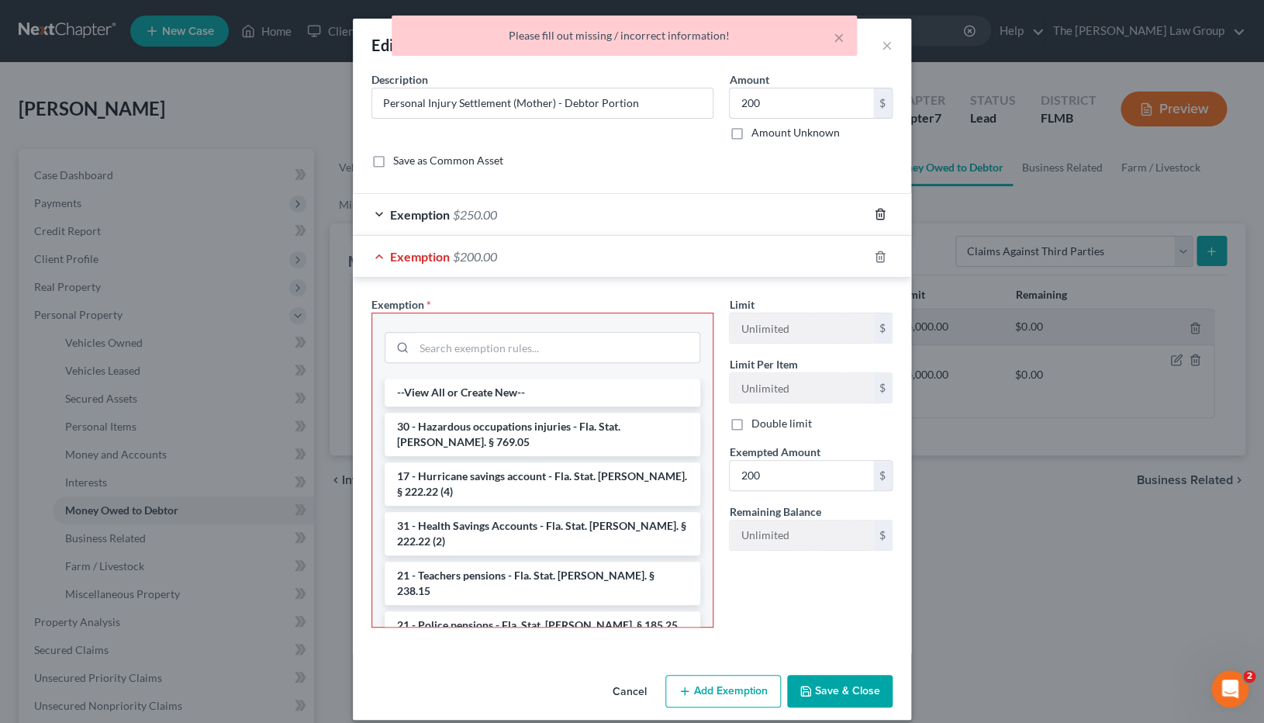
click at [882, 216] on icon "button" at bounding box center [880, 214] width 12 height 12
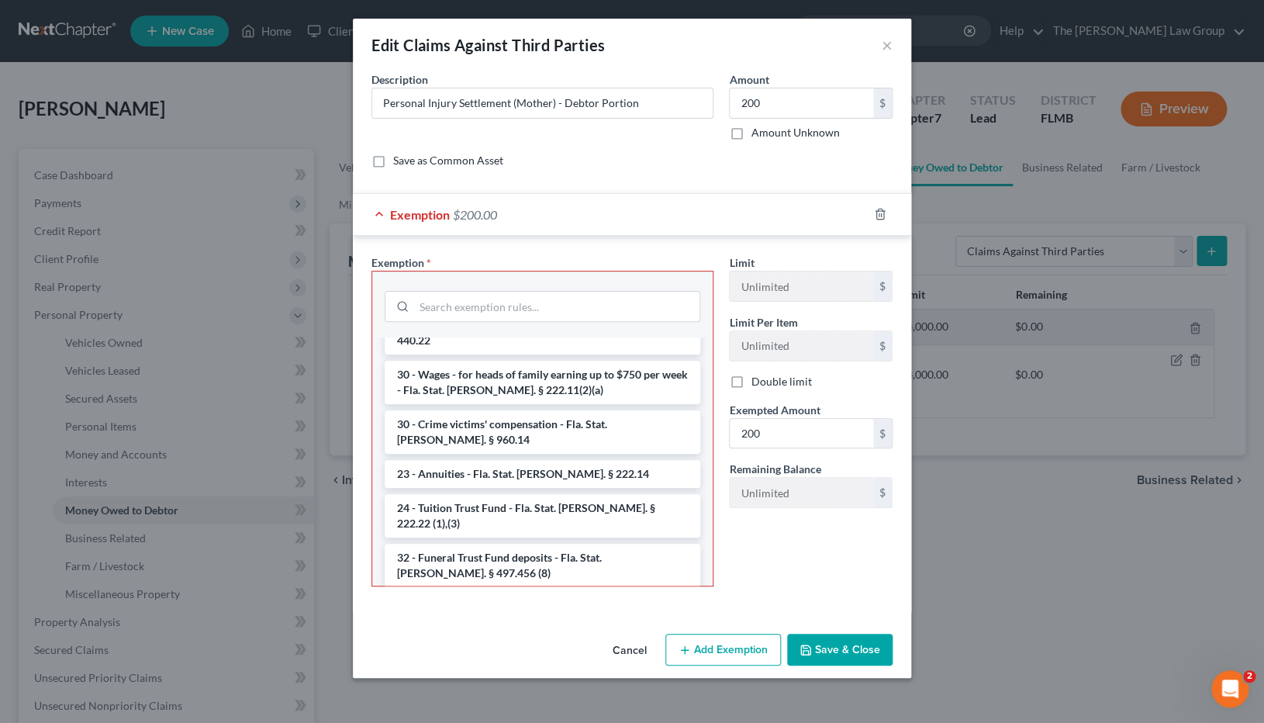
scroll to position [1374, 0]
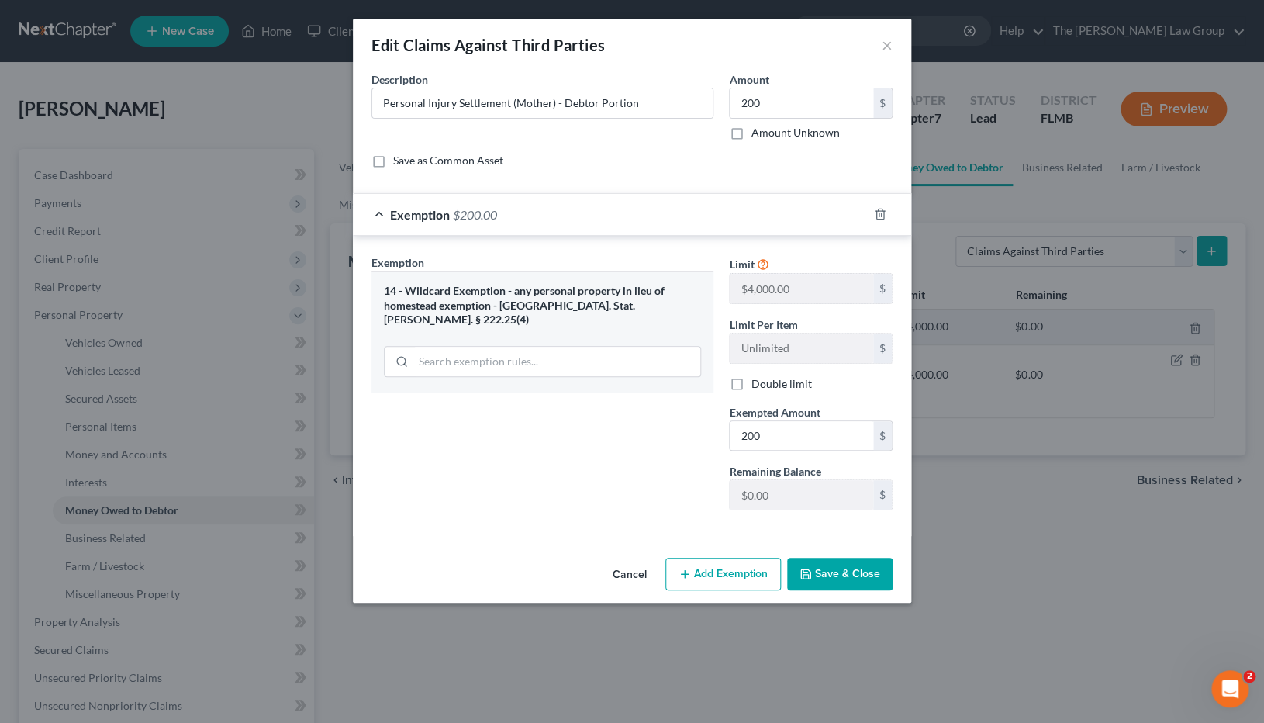
click at [848, 492] on button "Save & Close" at bounding box center [839, 574] width 105 height 33
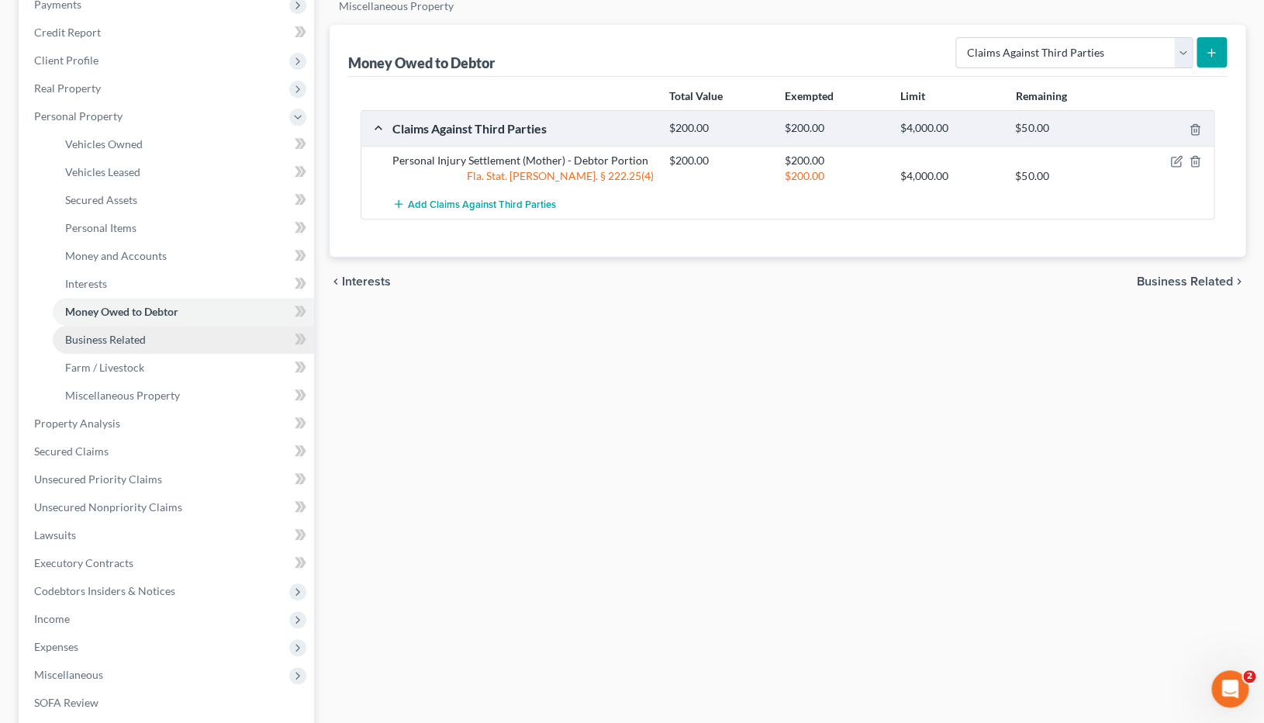
scroll to position [407, 0]
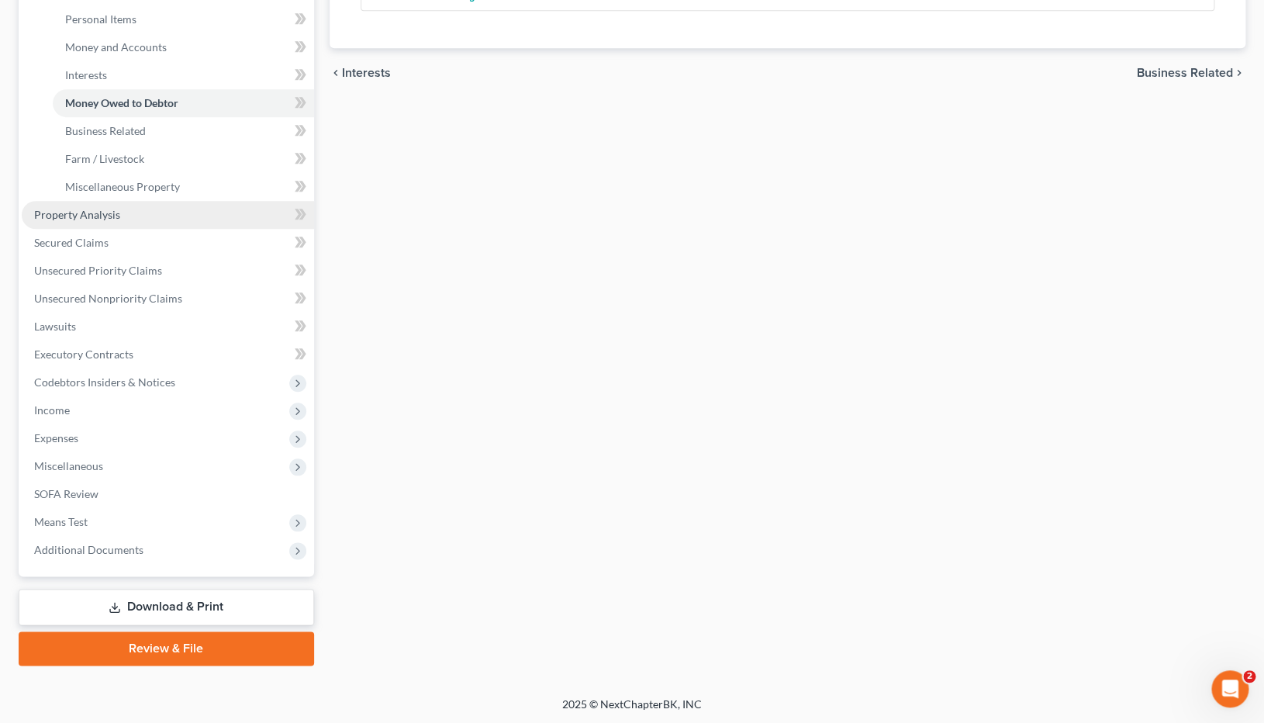
click at [109, 213] on span "Property Analysis" at bounding box center [77, 214] width 86 height 13
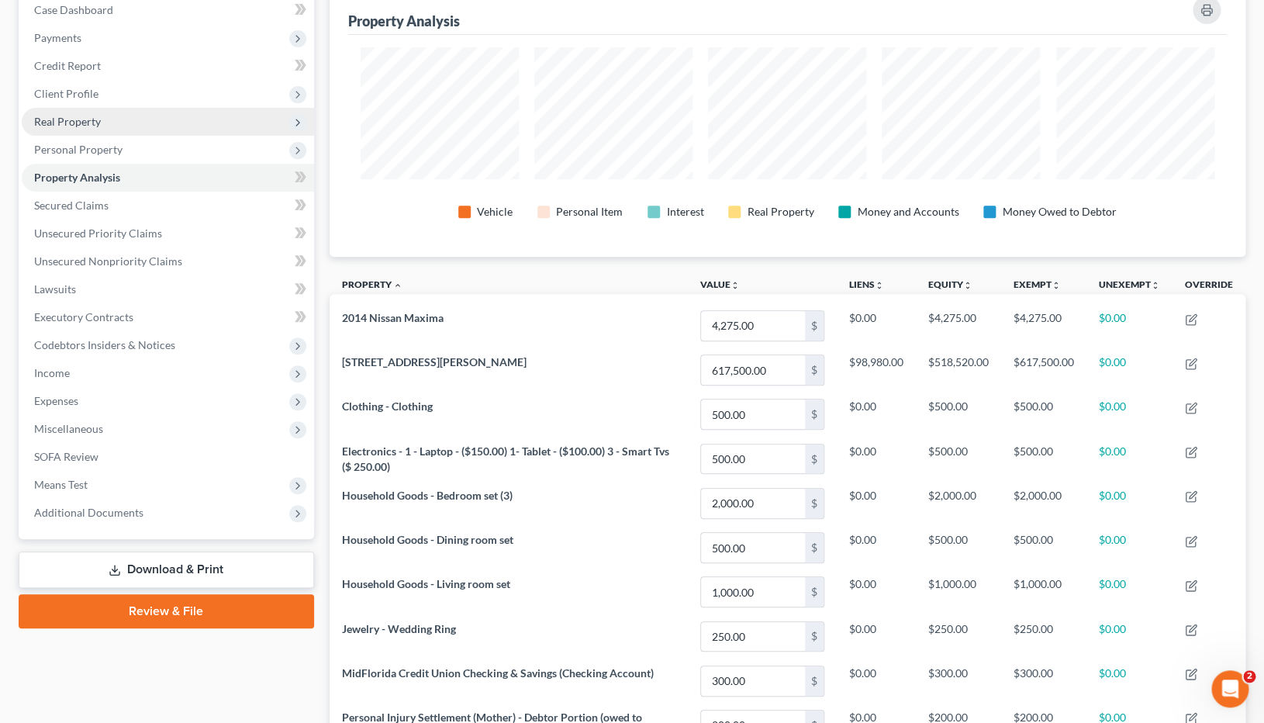
scroll to position [135, 0]
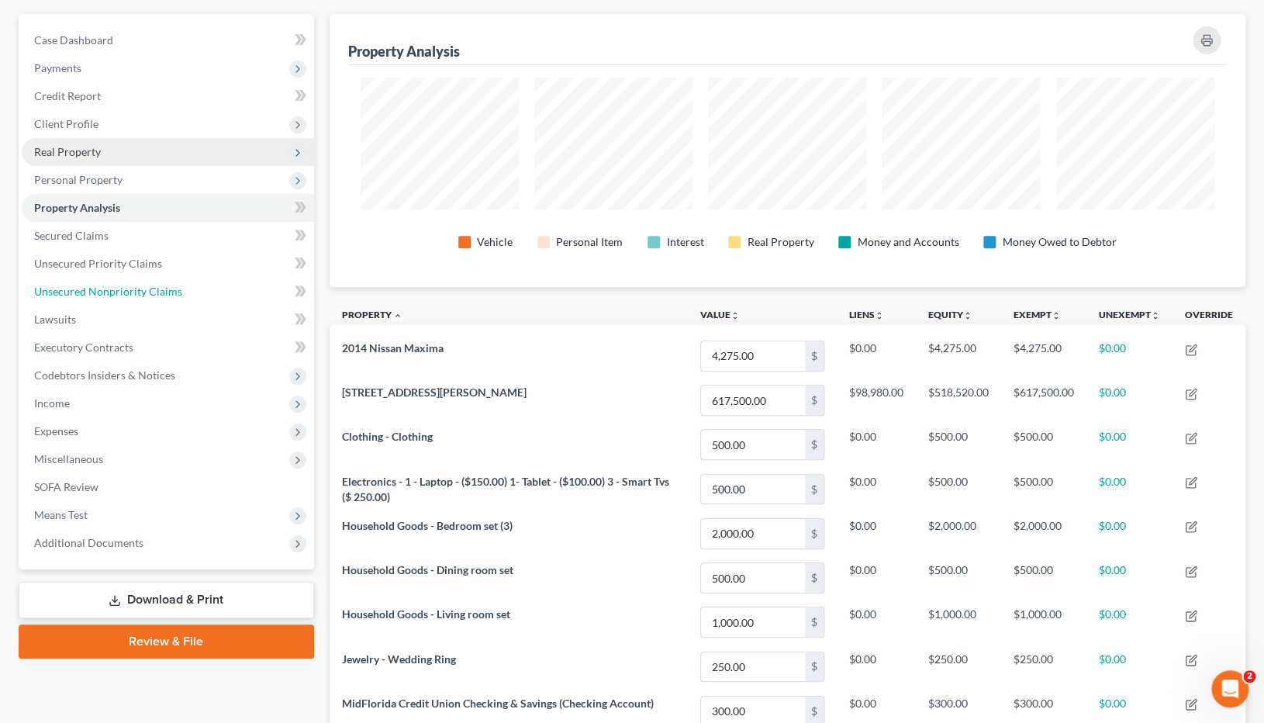
click at [107, 289] on span "Unsecured Nonpriority Claims" at bounding box center [108, 291] width 148 height 13
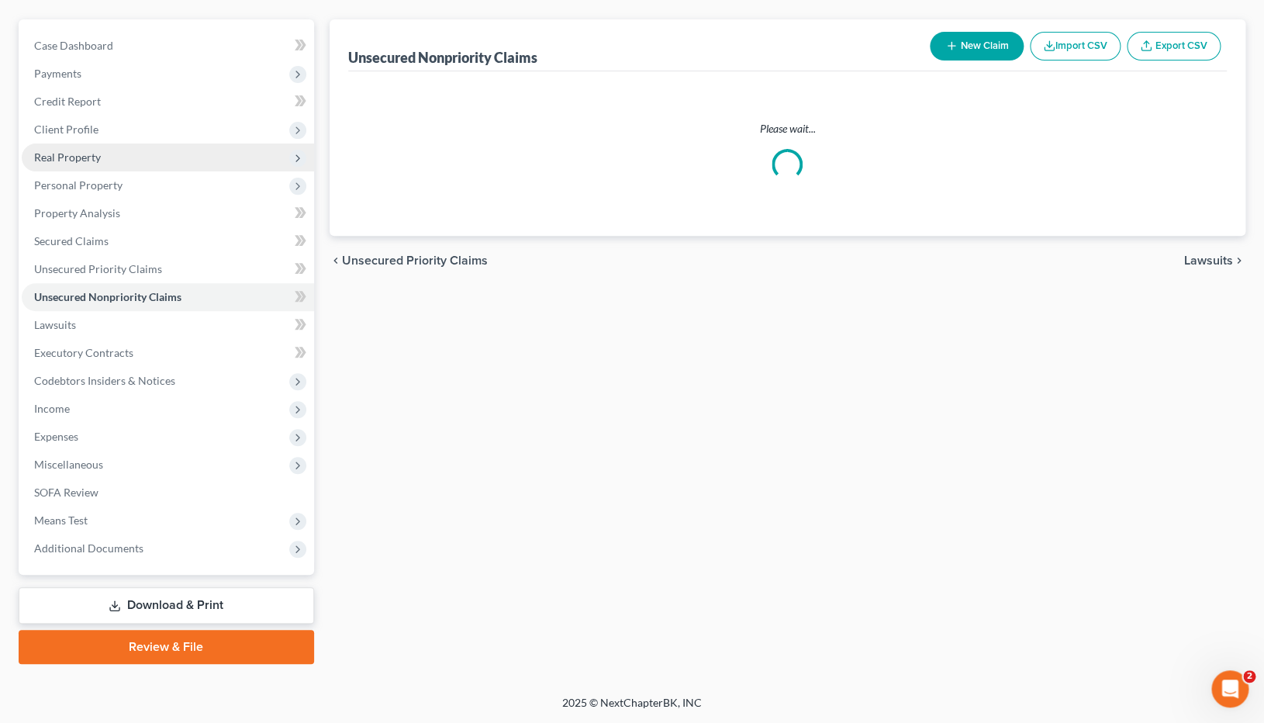
scroll to position [128, 0]
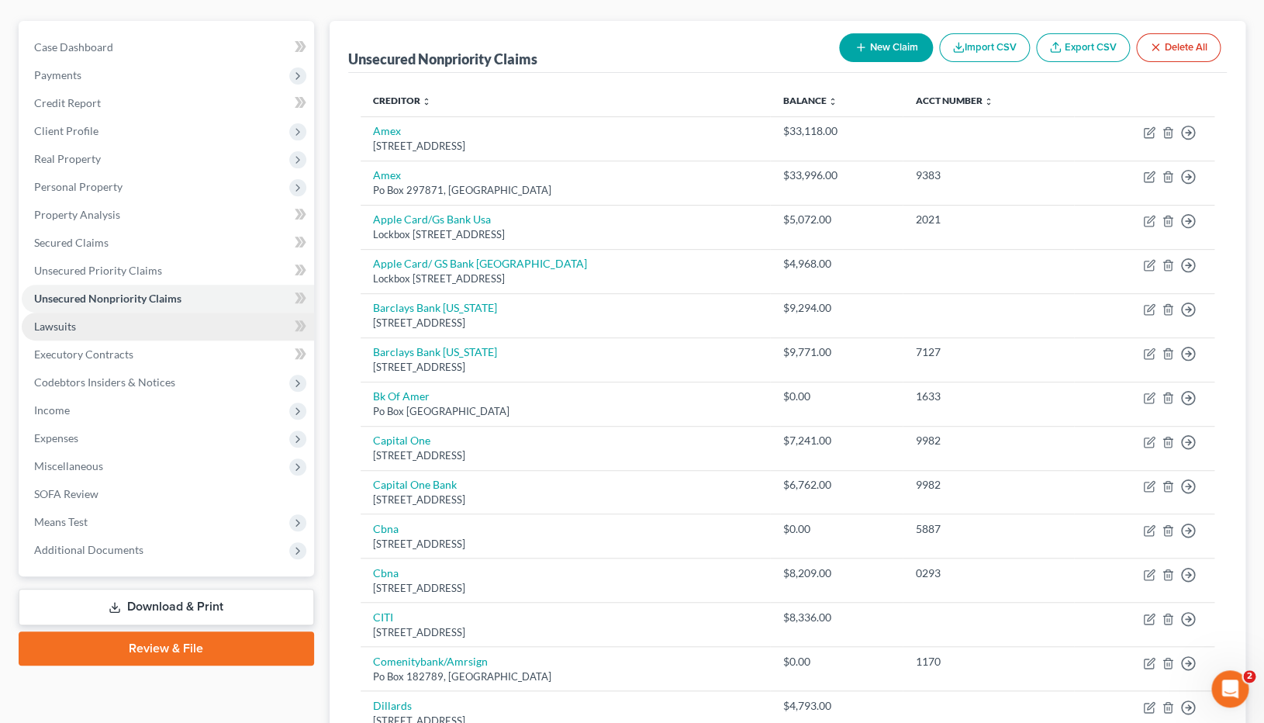
click at [98, 323] on link "Lawsuits" at bounding box center [168, 327] width 292 height 28
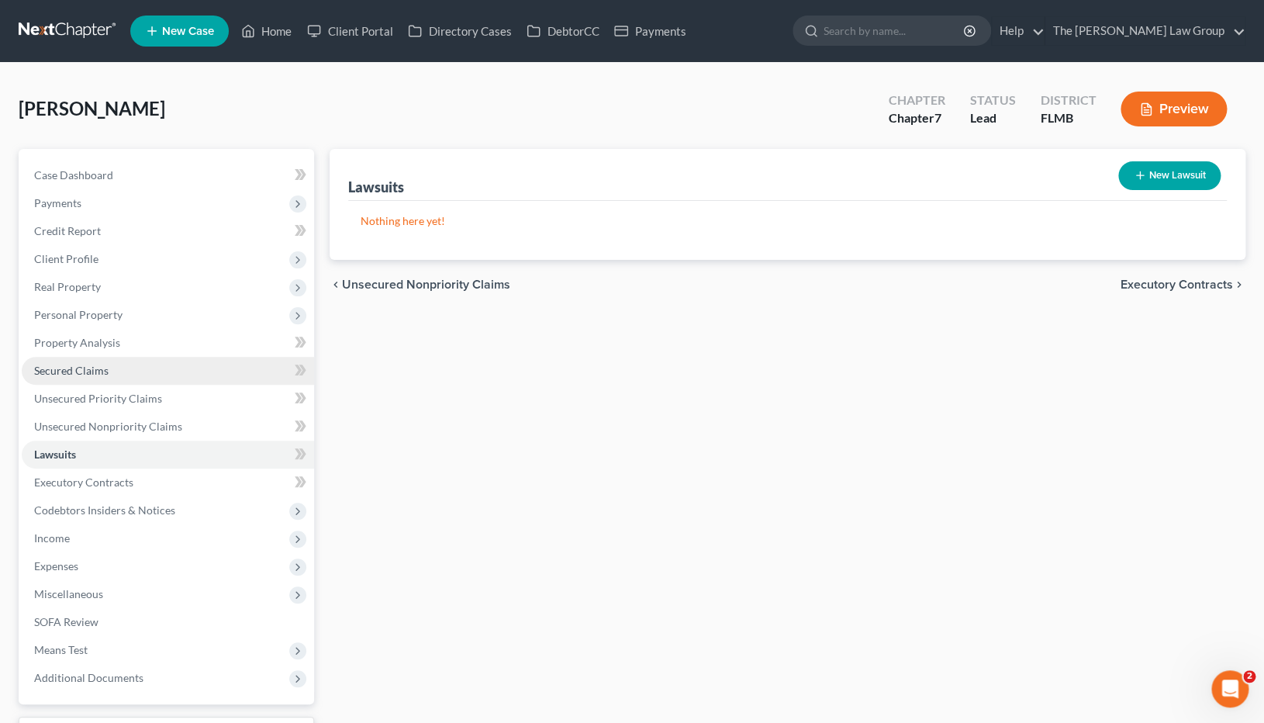
scroll to position [128, 0]
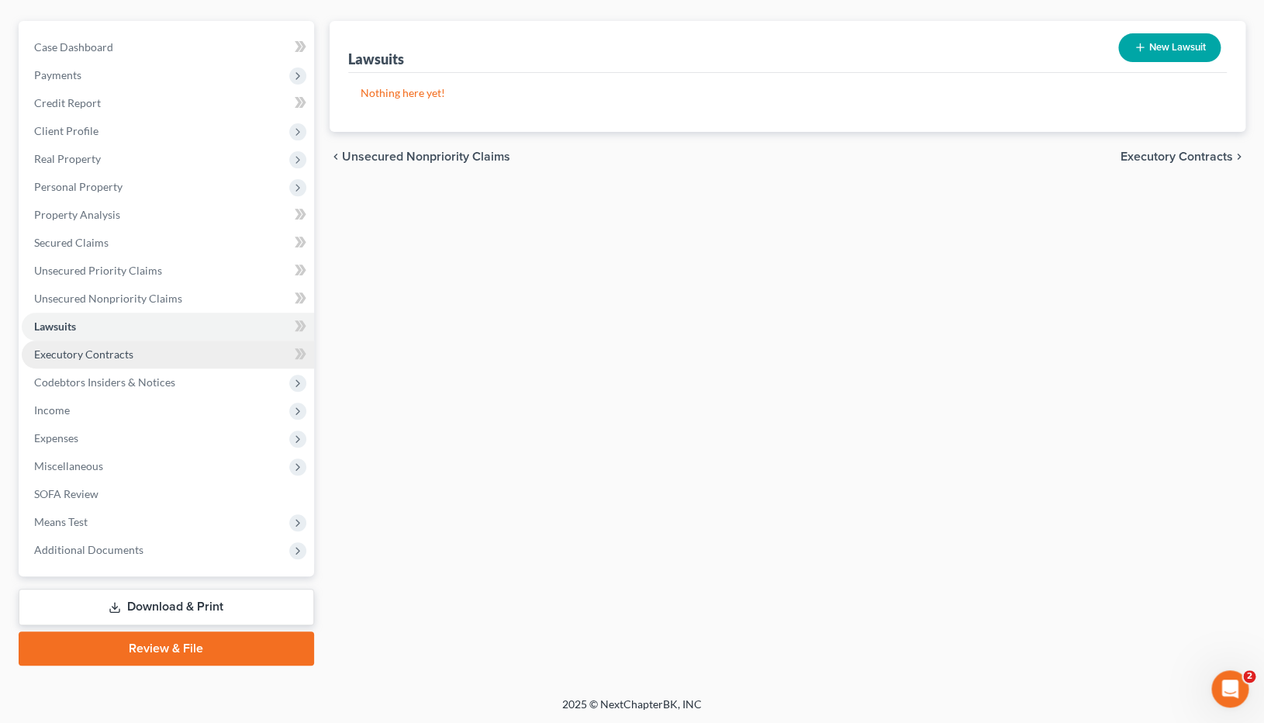
click at [119, 358] on span "Executory Contracts" at bounding box center [83, 353] width 99 height 13
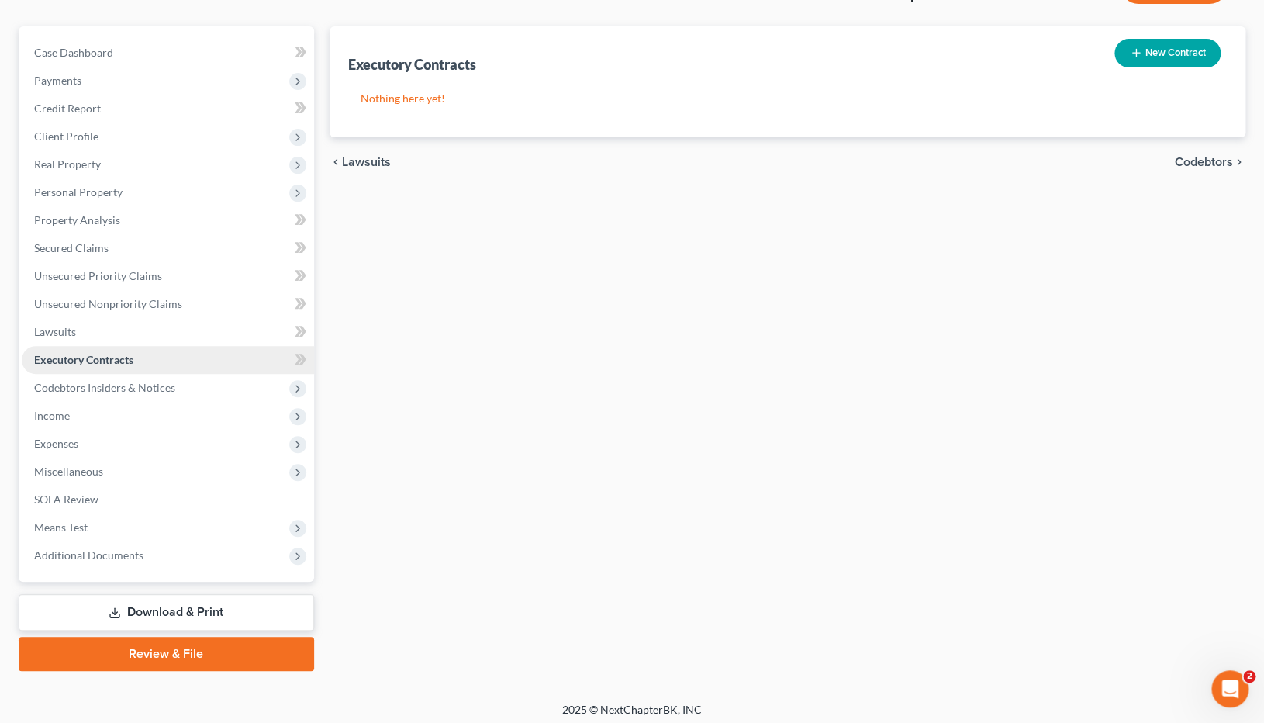
scroll to position [128, 0]
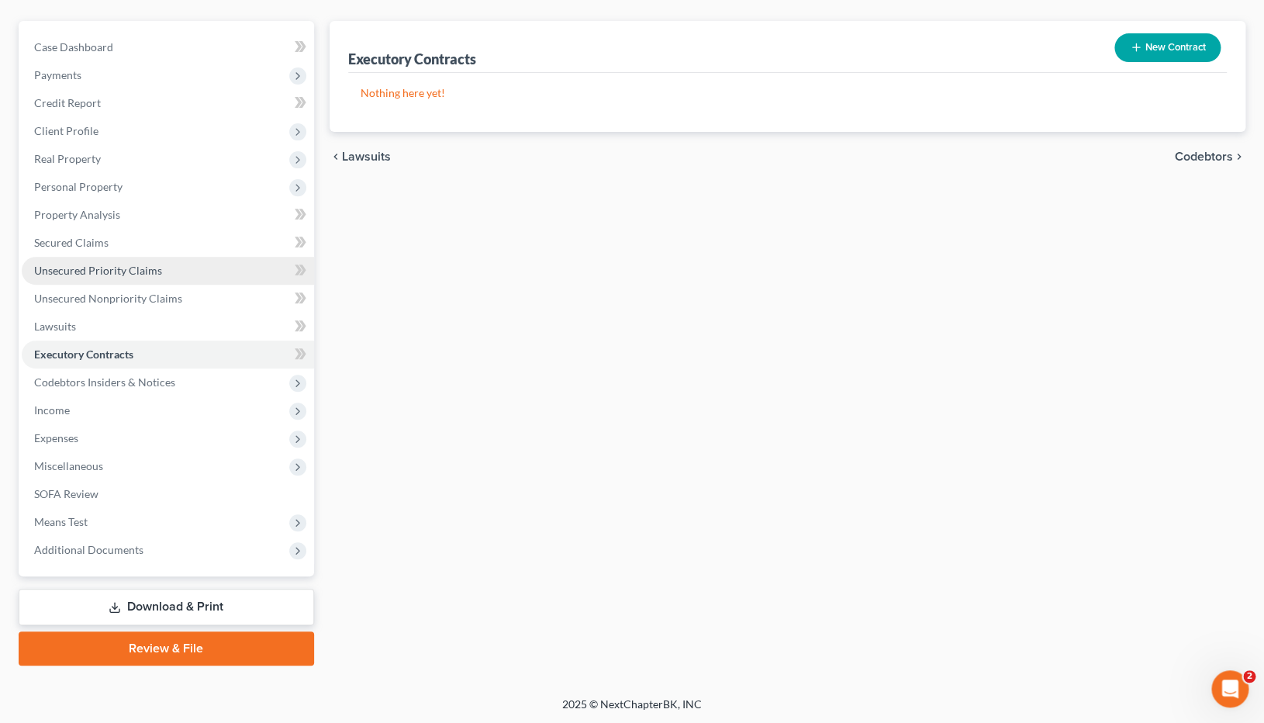
click at [105, 274] on span "Unsecured Priority Claims" at bounding box center [98, 270] width 128 height 13
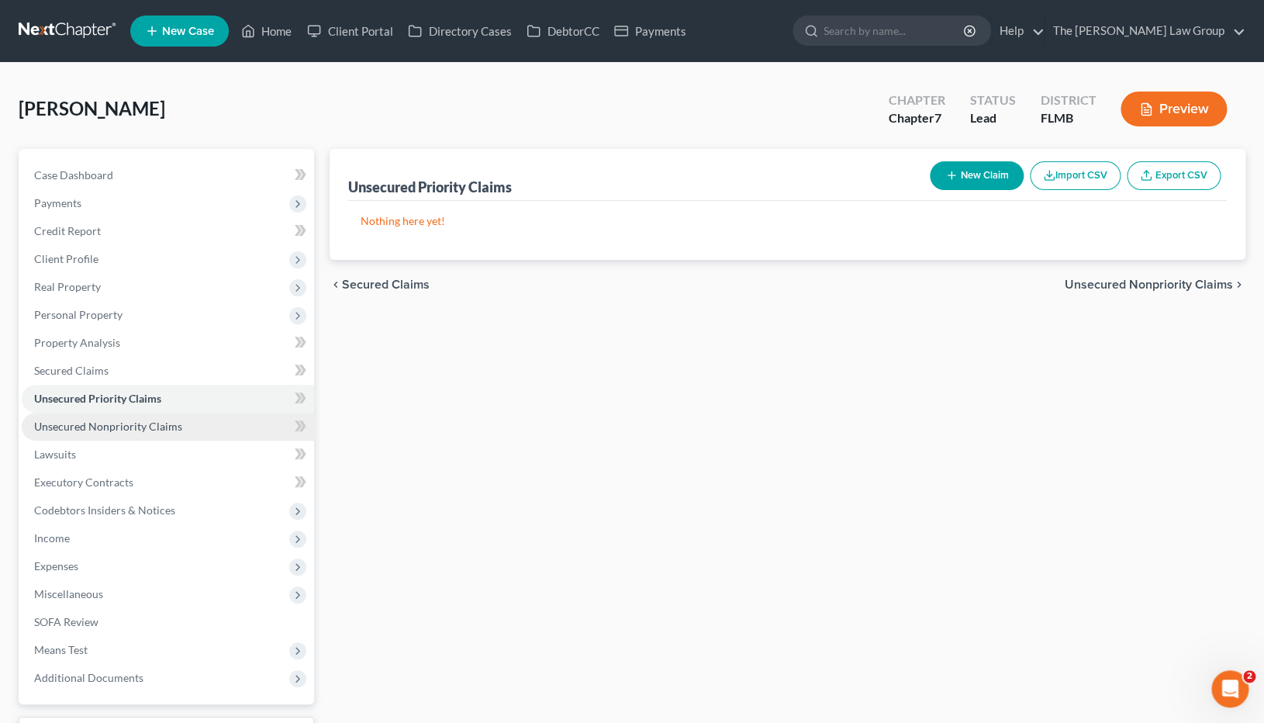
click at [108, 436] on link "Unsecured Nonpriority Claims" at bounding box center [168, 427] width 292 height 28
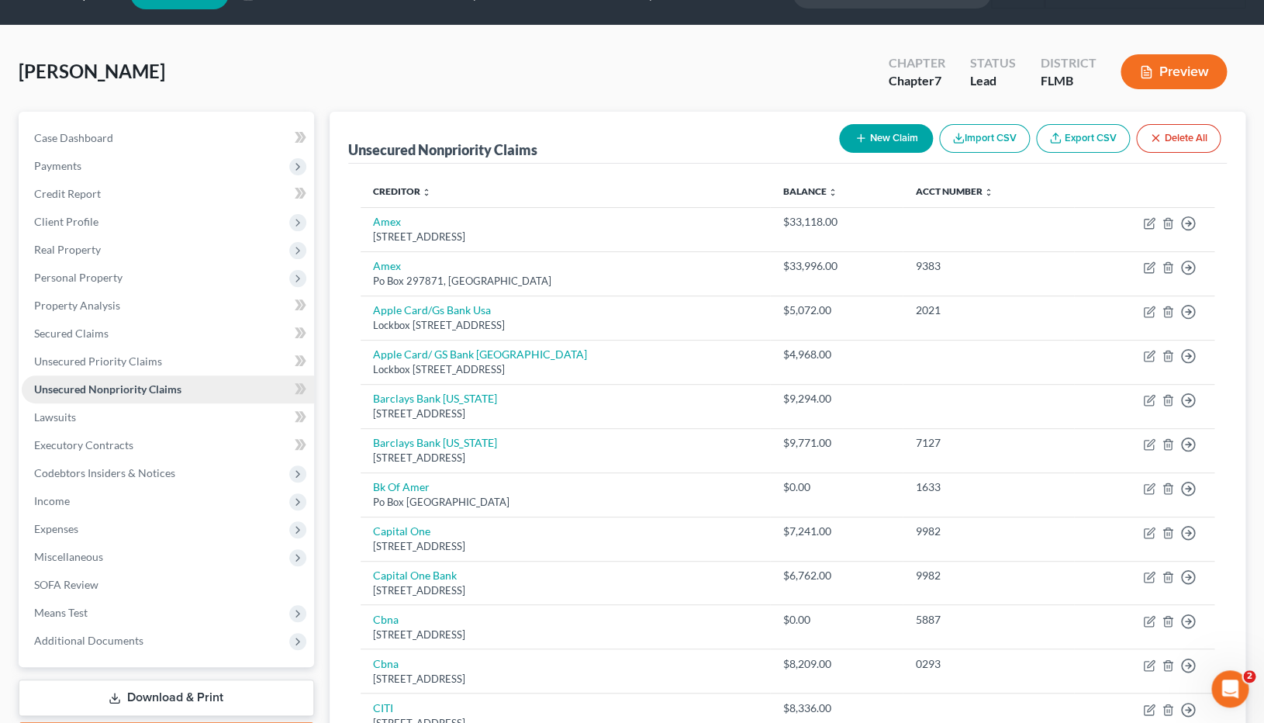
scroll to position [36, 0]
click at [85, 418] on link "Lawsuits" at bounding box center [168, 418] width 292 height 28
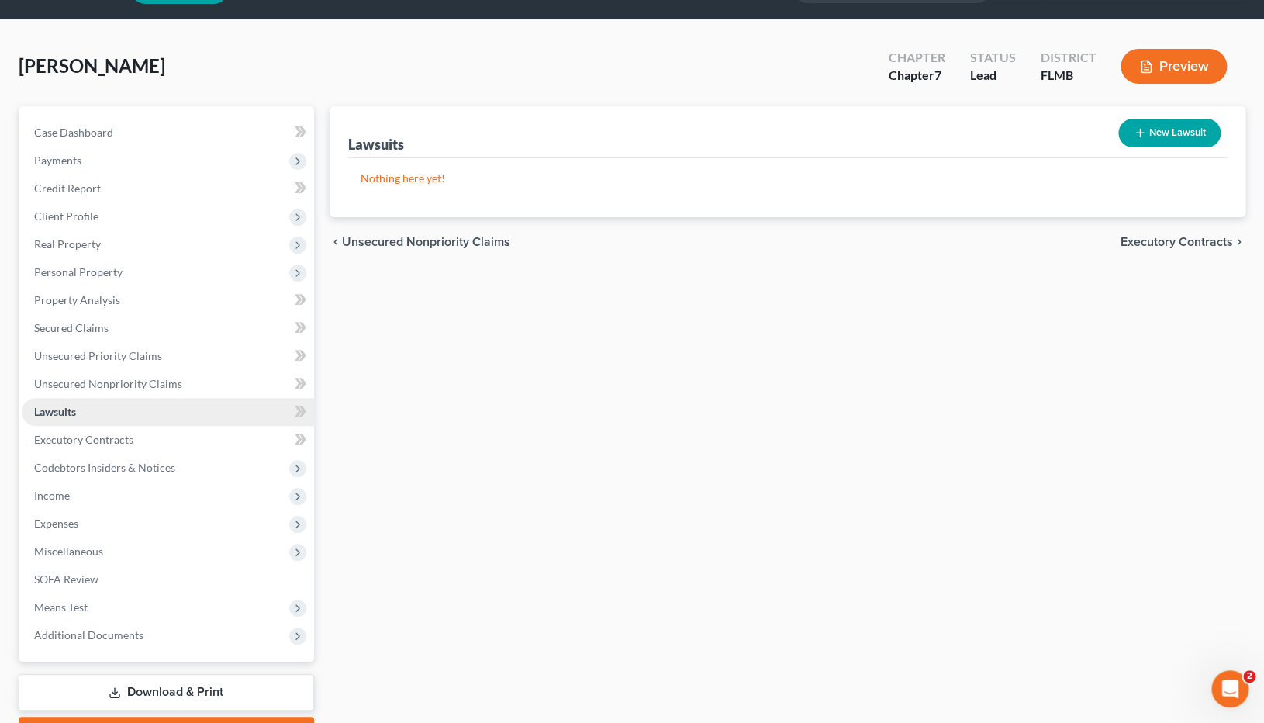
scroll to position [42, 0]
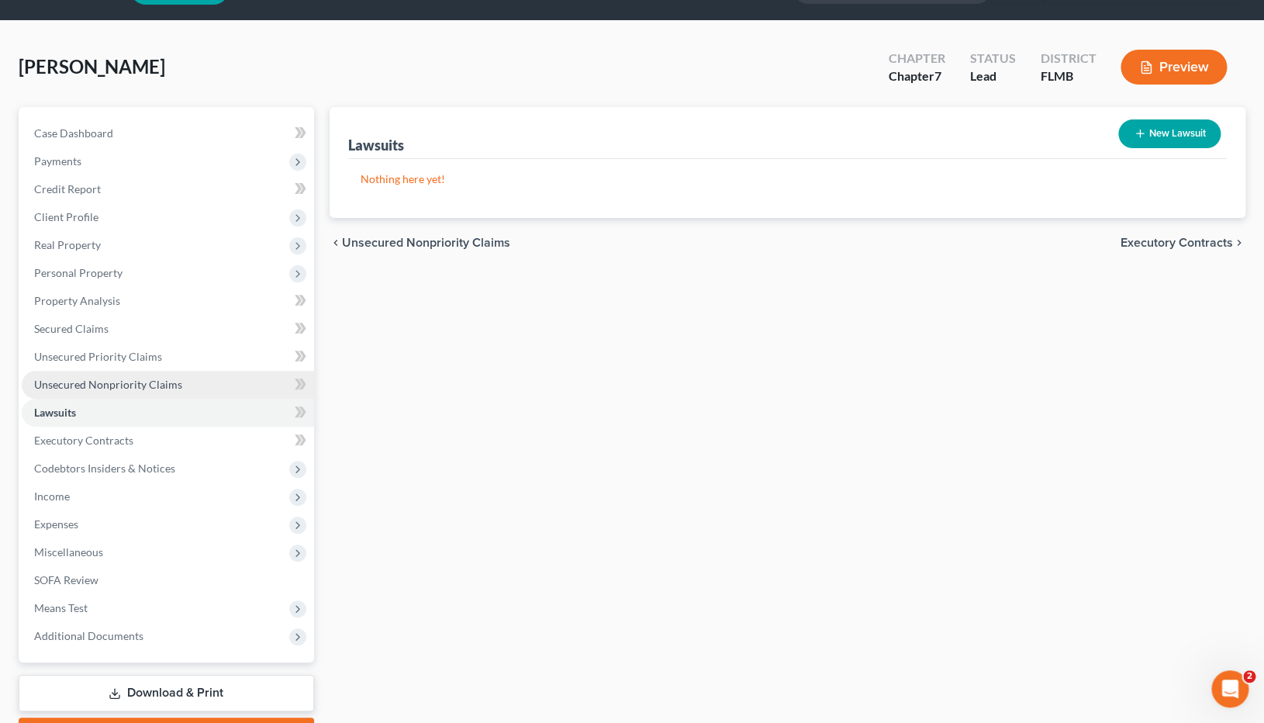
click at [101, 390] on span "Unsecured Nonpriority Claims" at bounding box center [108, 384] width 148 height 13
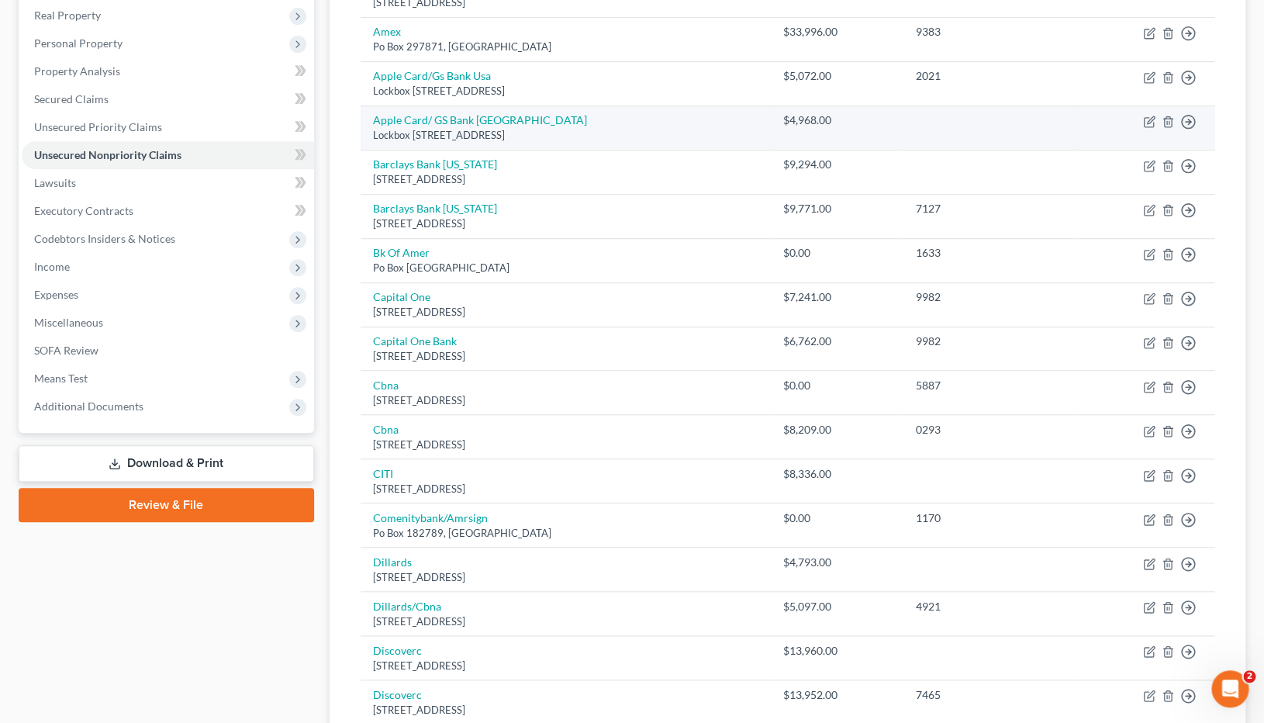
scroll to position [188, 0]
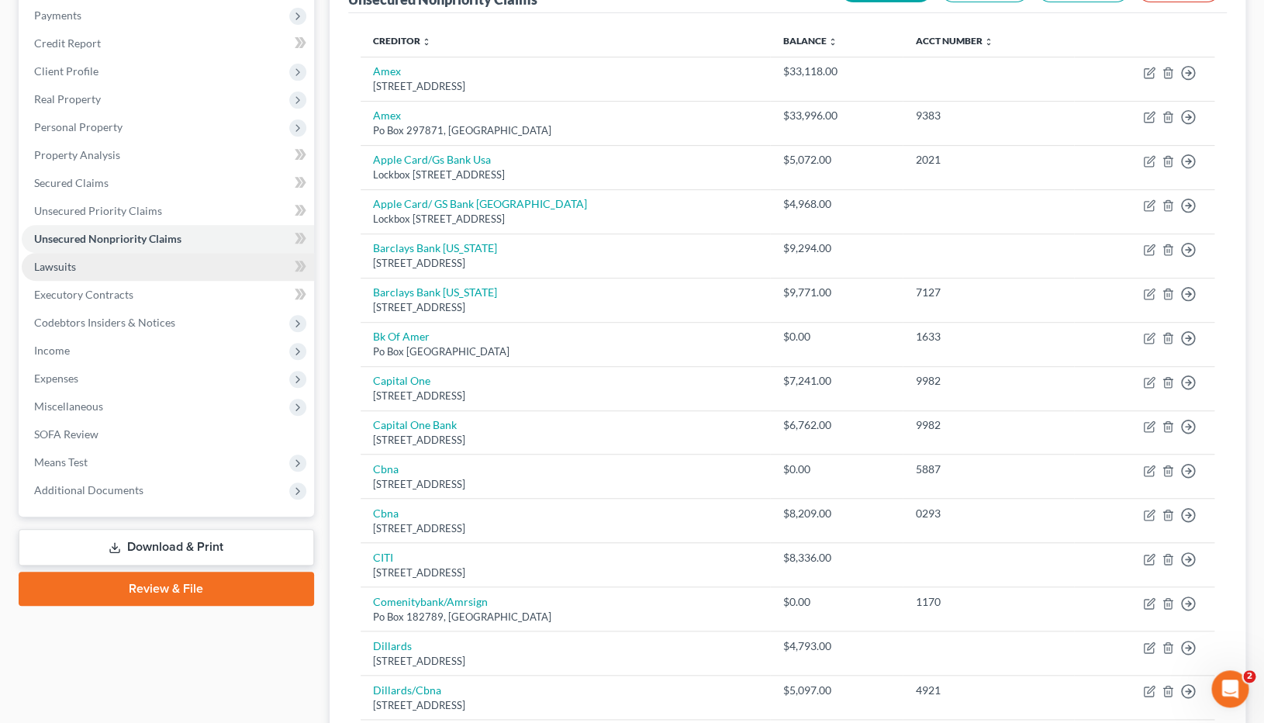
click at [90, 273] on link "Lawsuits" at bounding box center [168, 267] width 292 height 28
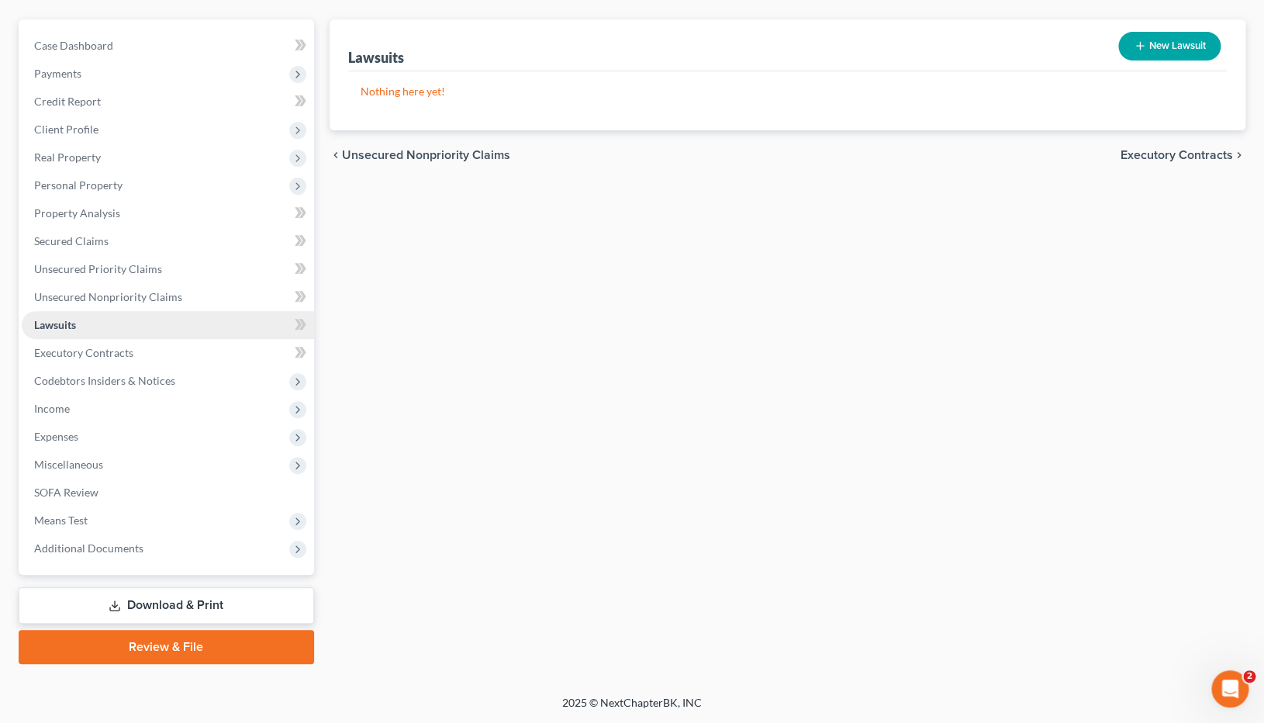
scroll to position [128, 0]
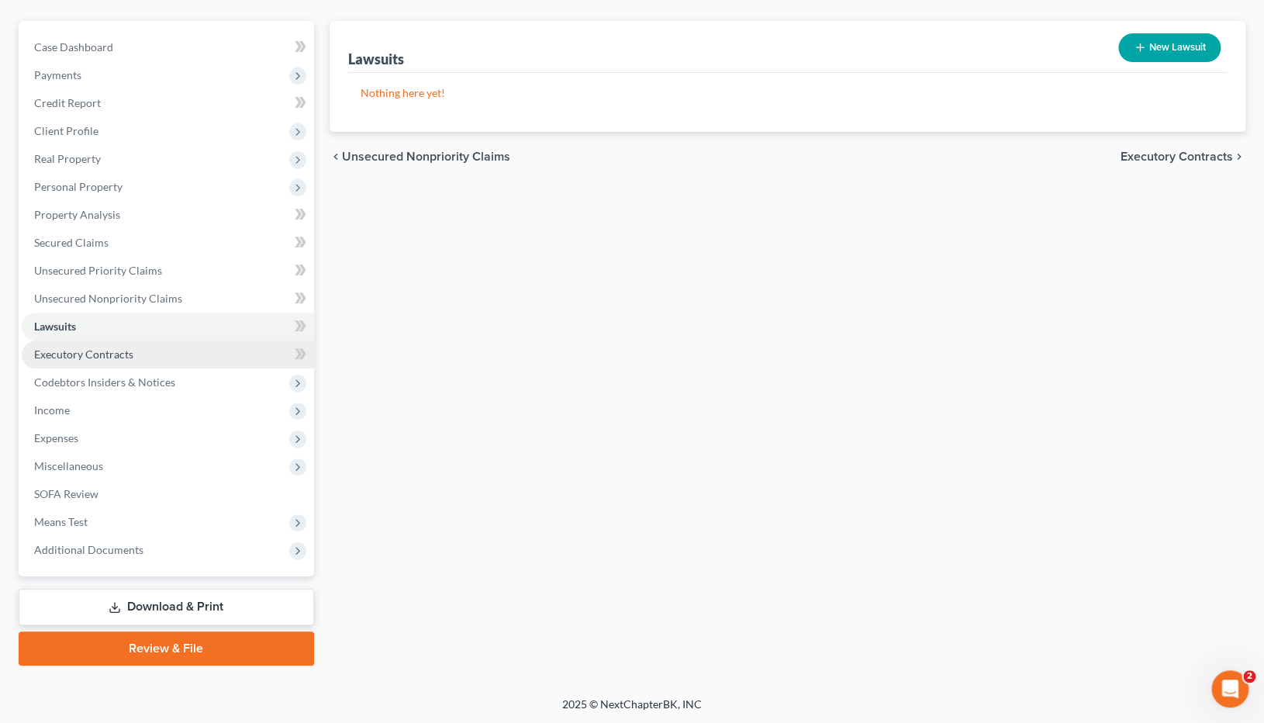
click at [142, 364] on link "Executory Contracts" at bounding box center [168, 354] width 292 height 28
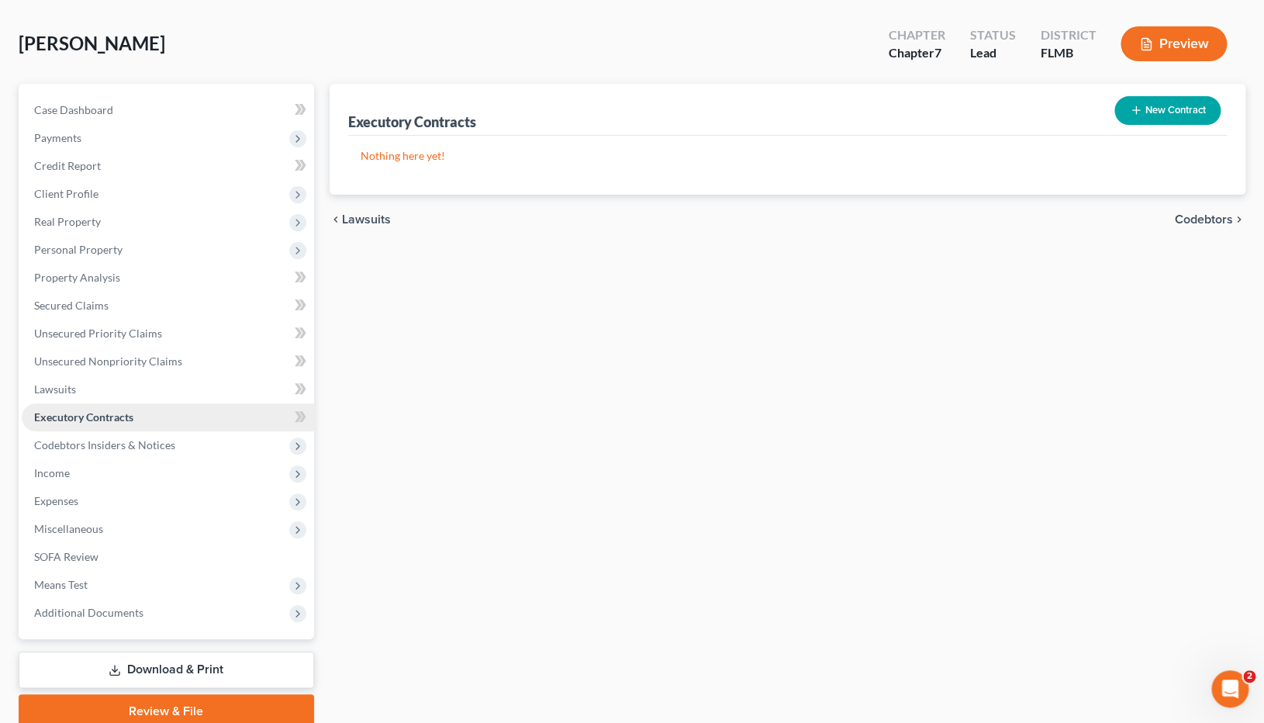
scroll to position [104, 0]
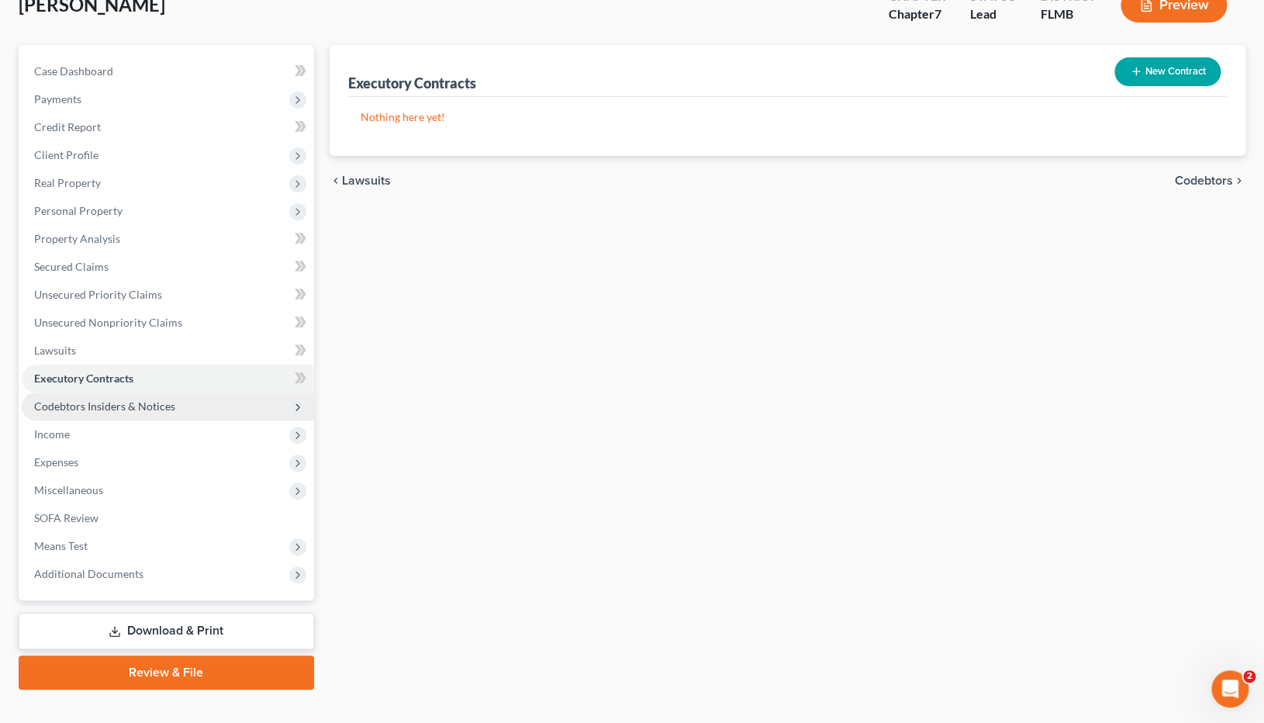
click at [116, 405] on span "Codebtors Insiders & Notices" at bounding box center [104, 405] width 141 height 13
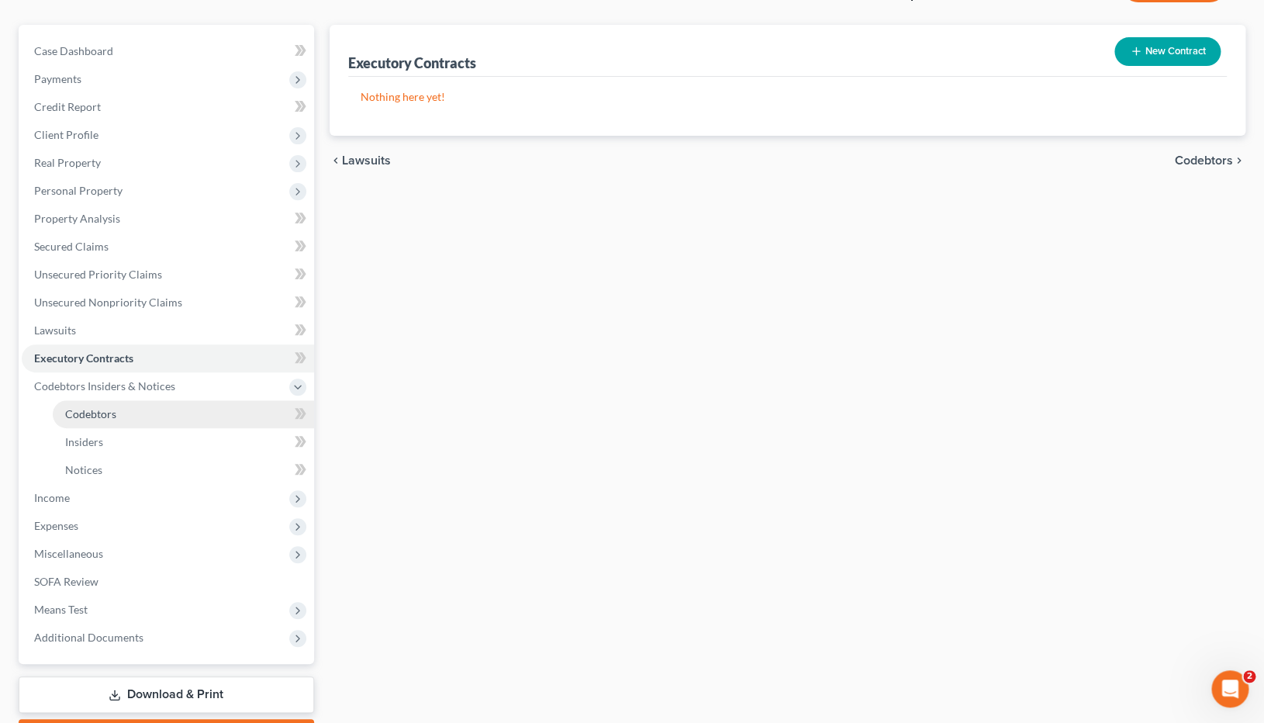
scroll to position [126, 0]
click at [109, 408] on span "Codebtors" at bounding box center [90, 411] width 51 height 13
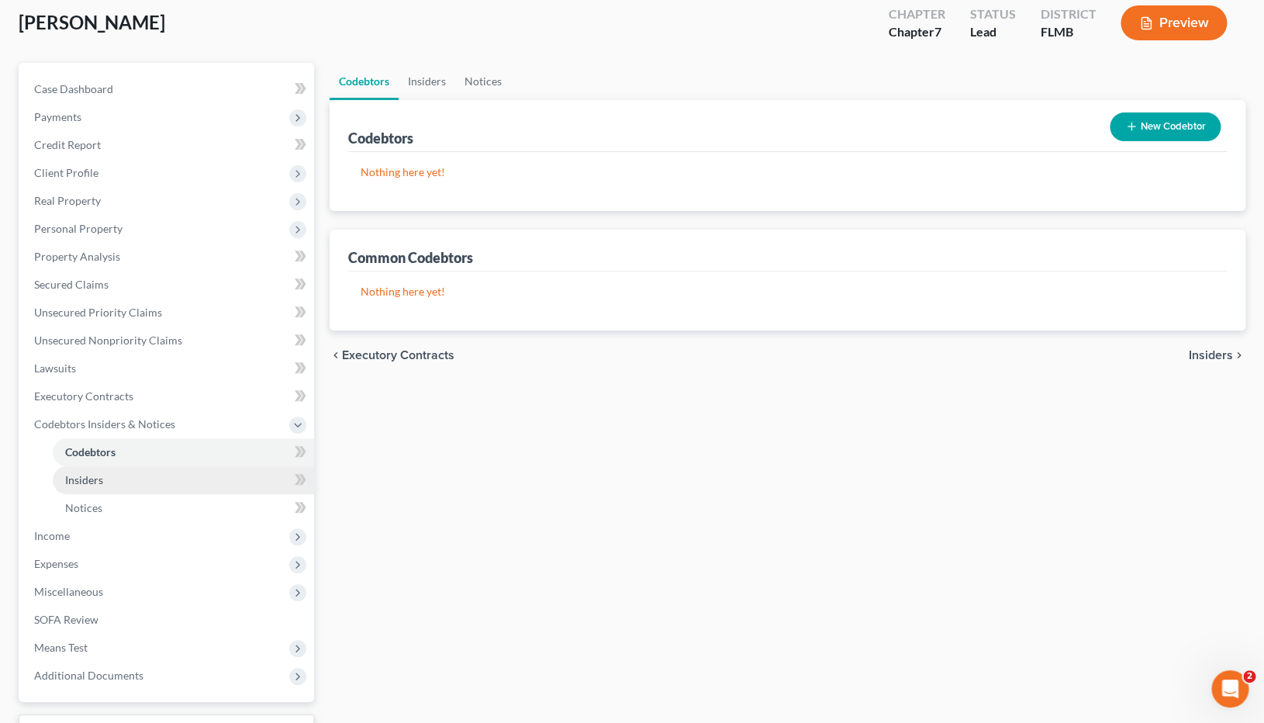
click at [92, 484] on span "Insiders" at bounding box center [84, 479] width 38 height 13
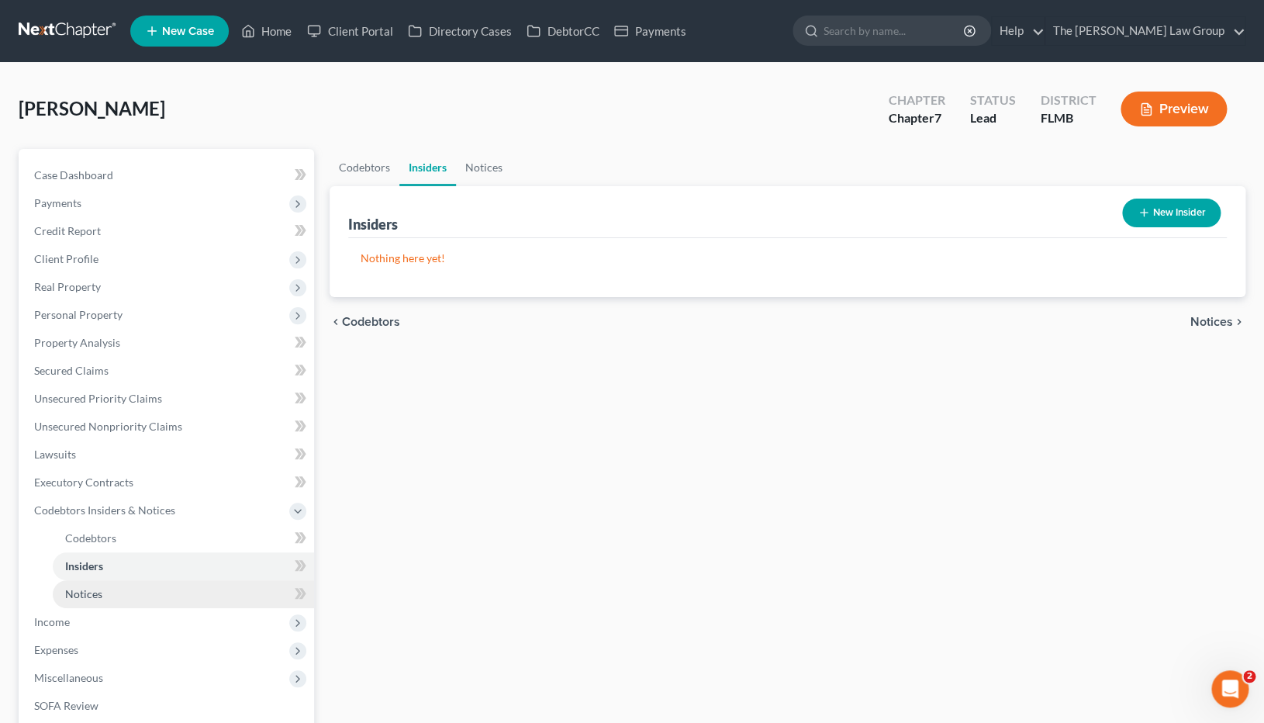
click at [88, 492] on span "Notices" at bounding box center [83, 593] width 37 height 13
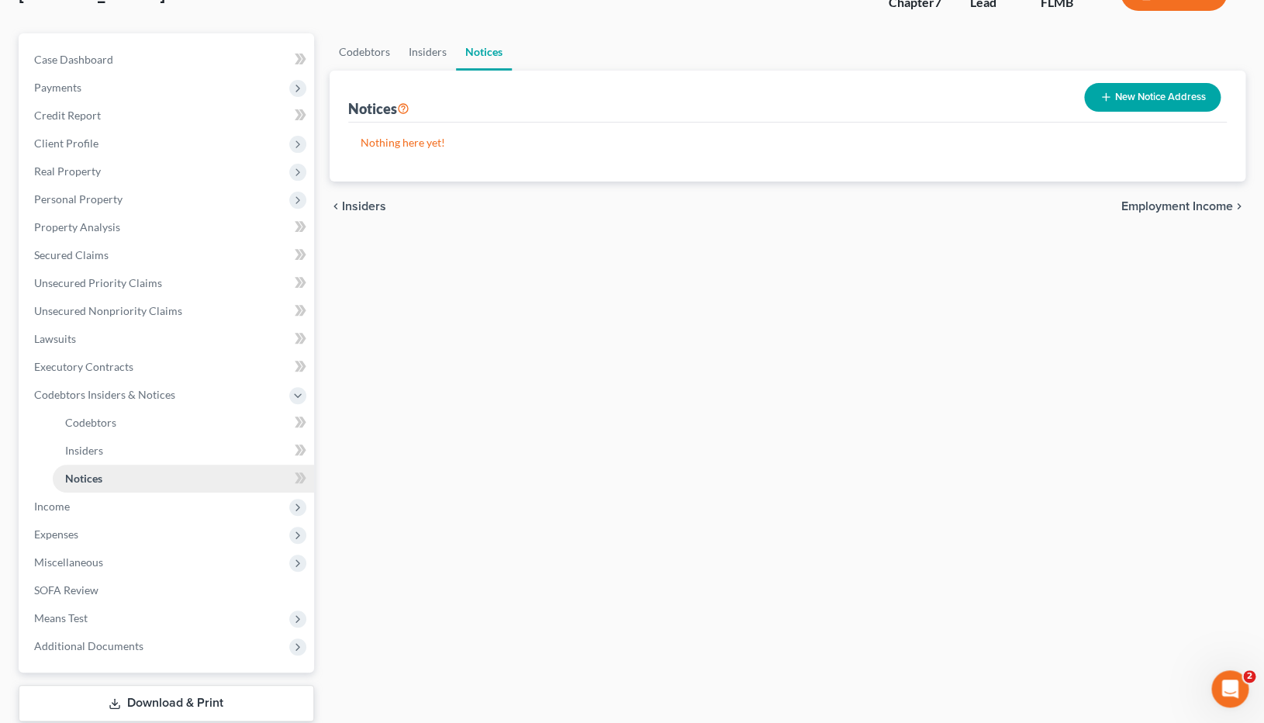
scroll to position [164, 0]
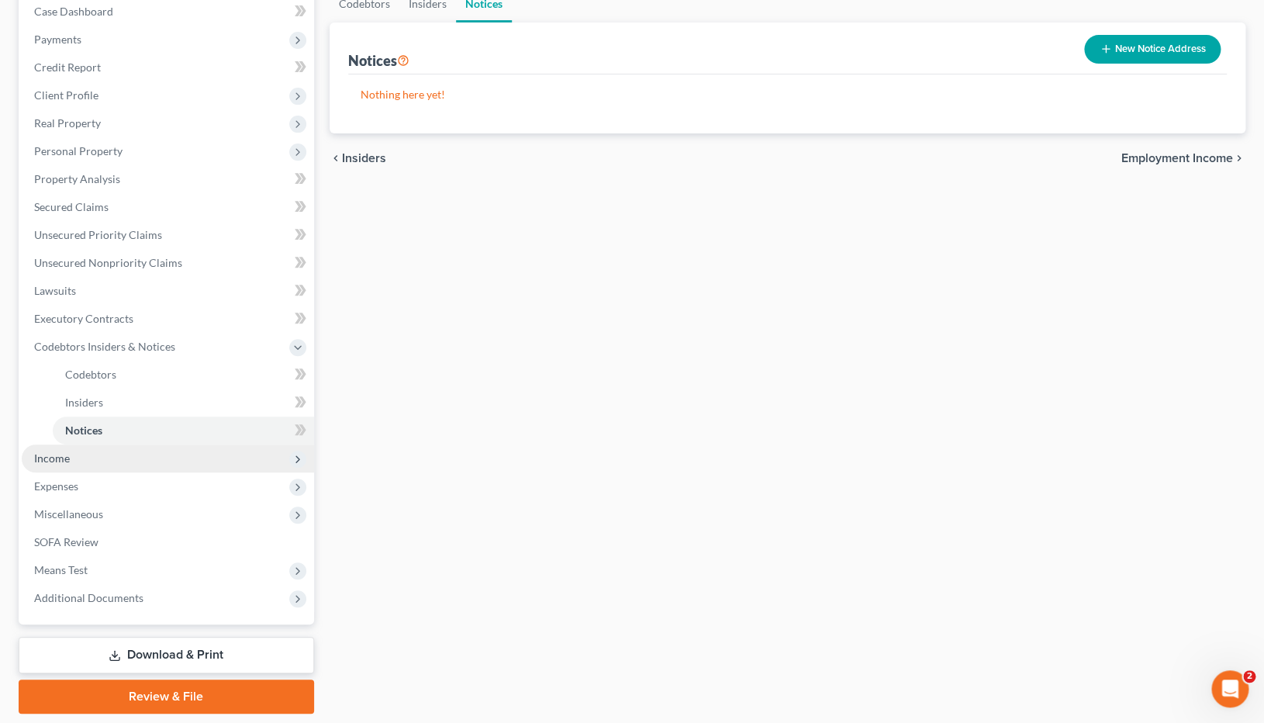
click at [66, 459] on span "Income" at bounding box center [52, 457] width 36 height 13
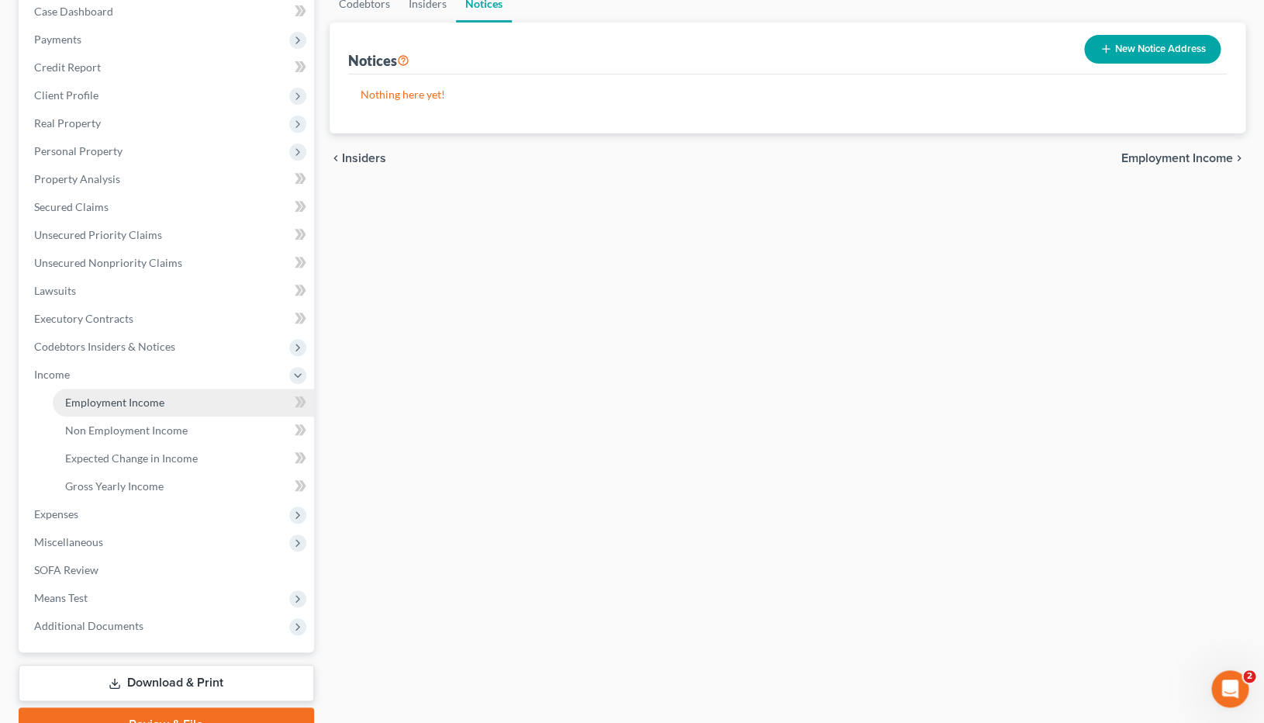
click at [118, 407] on span "Employment Income" at bounding box center [114, 402] width 99 height 13
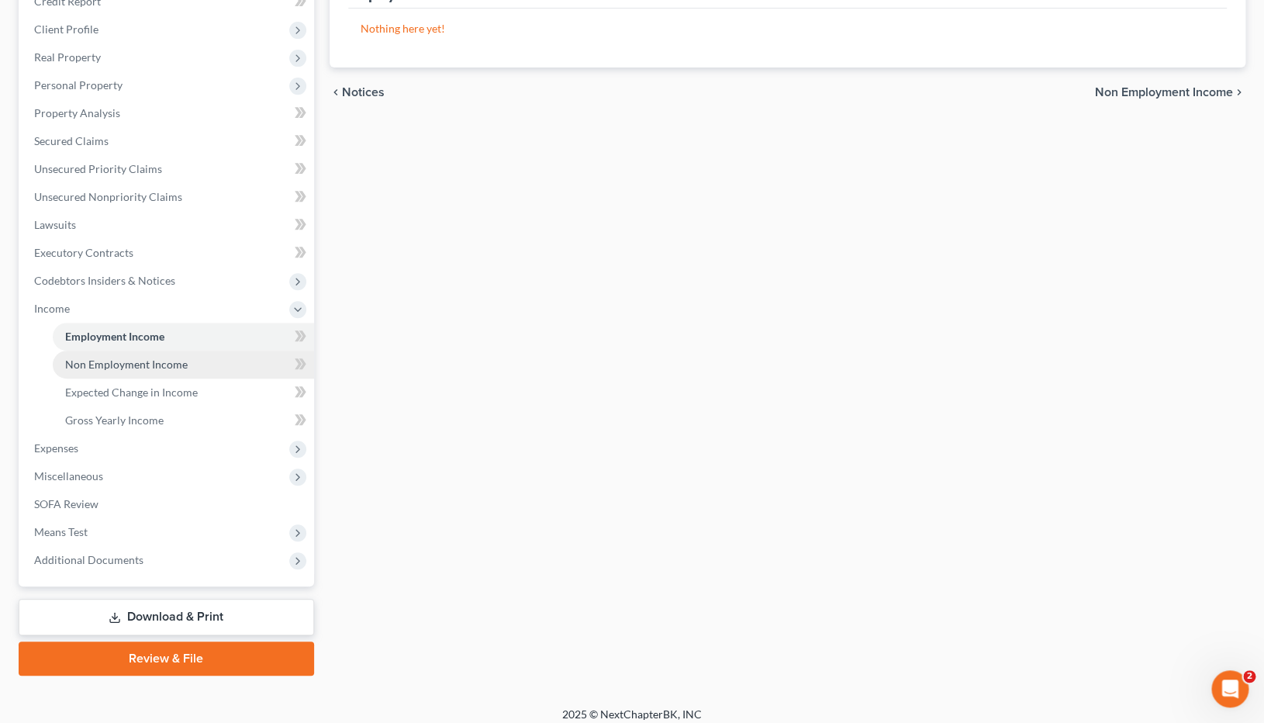
click at [133, 365] on span "Non Employment Income" at bounding box center [126, 364] width 123 height 13
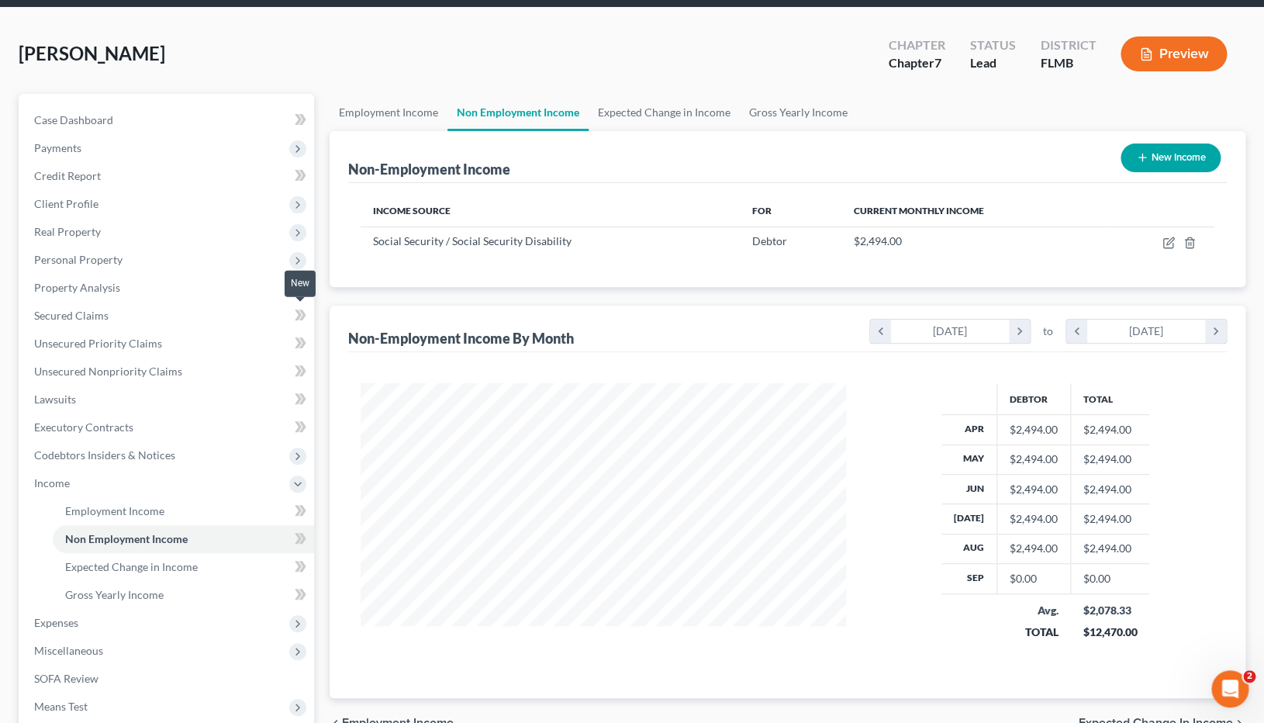
scroll to position [64, 0]
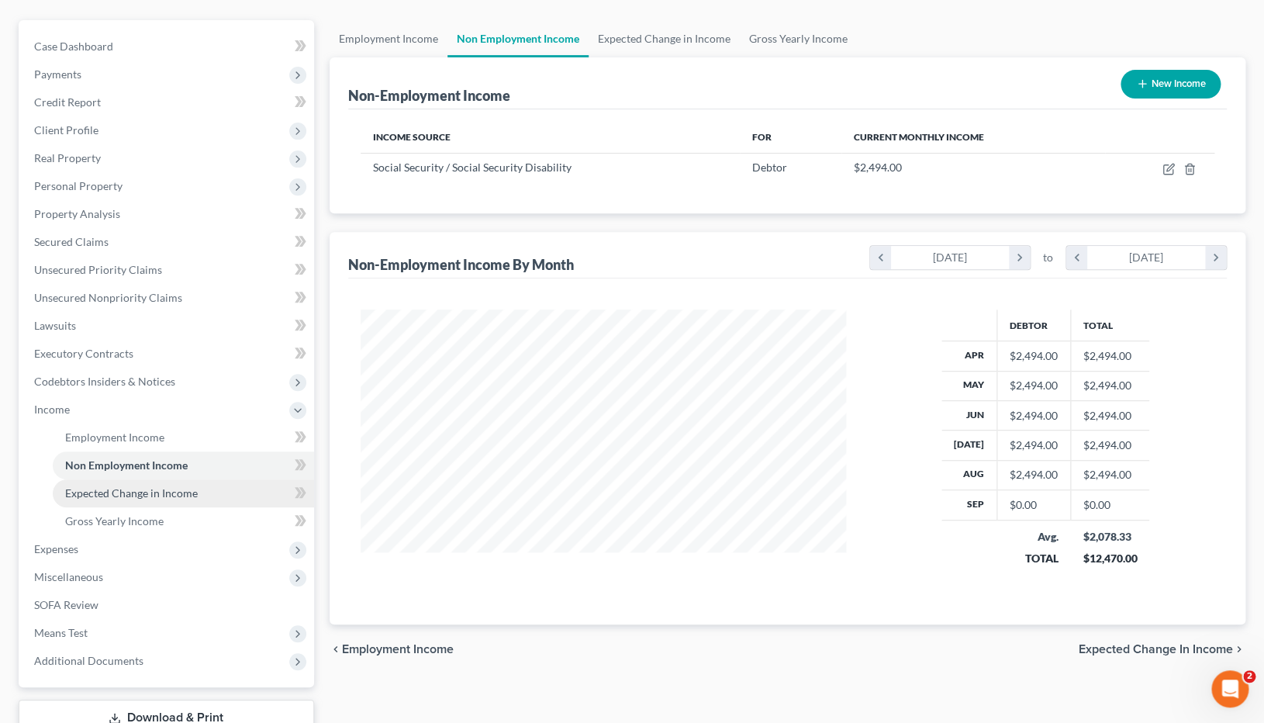
click at [168, 492] on span "Expected Change in Income" at bounding box center [131, 492] width 133 height 13
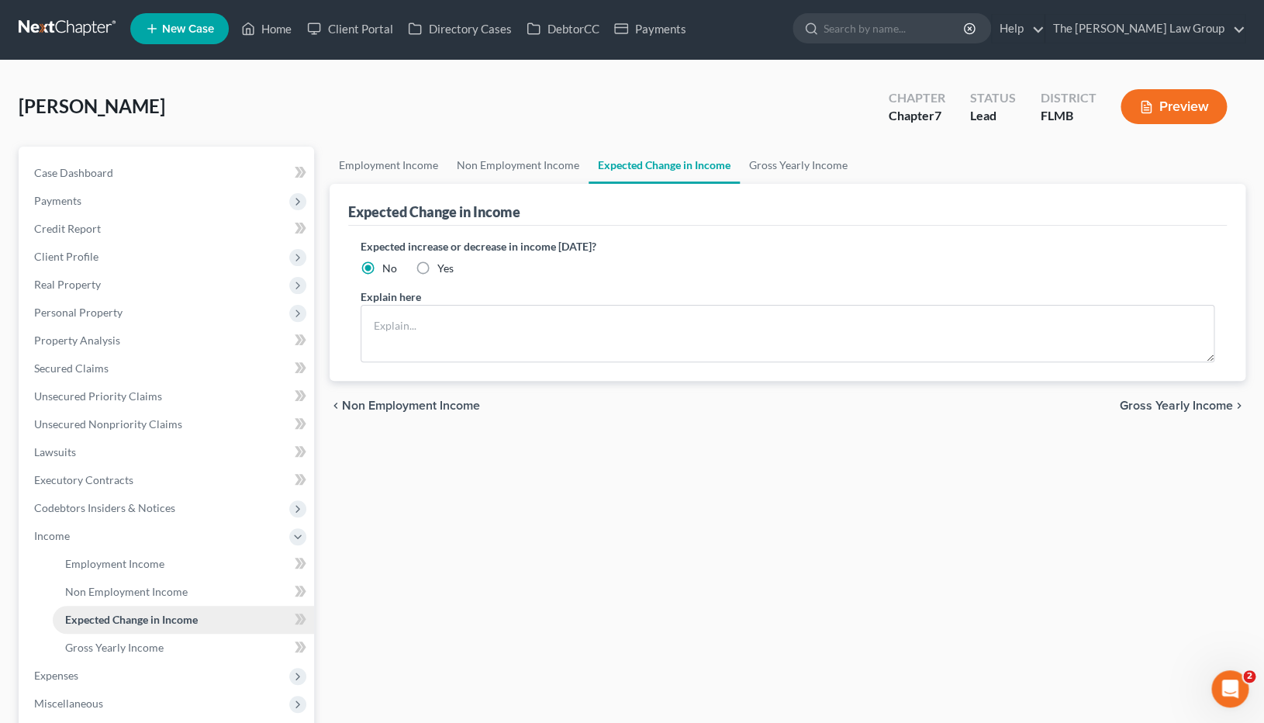
scroll to position [102, 0]
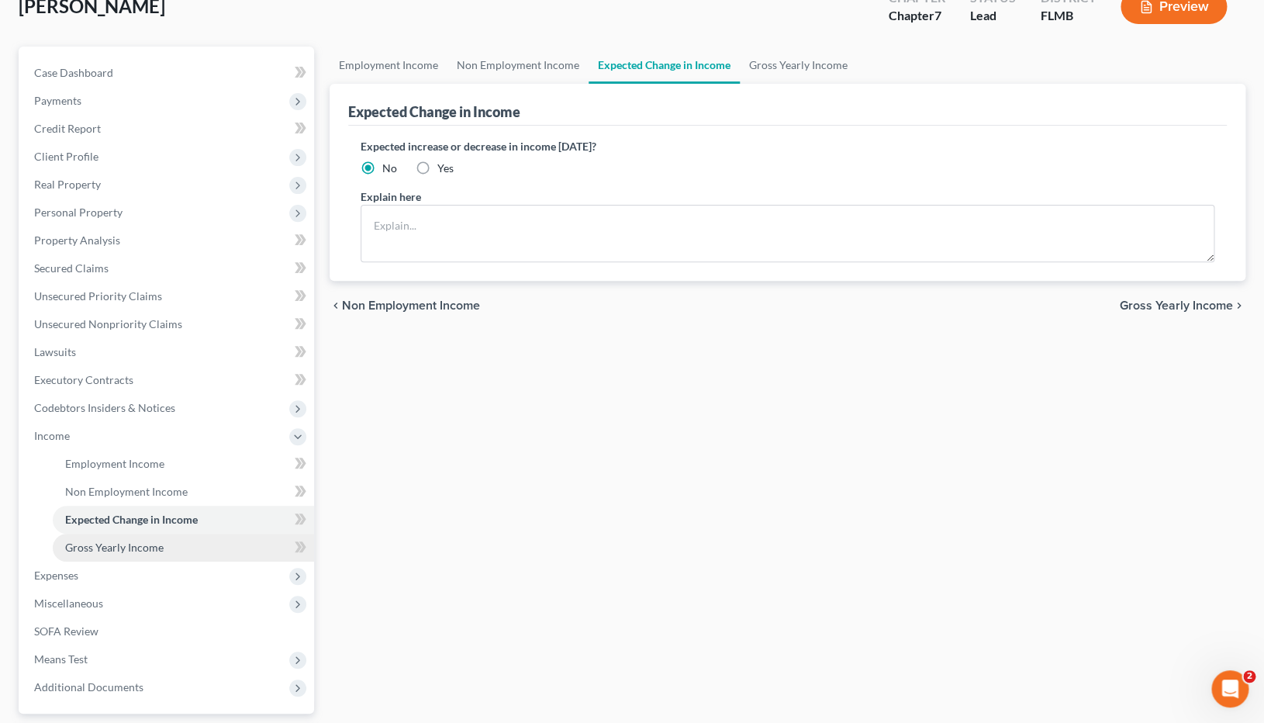
click at [142, 492] on span "Gross Yearly Income" at bounding box center [114, 547] width 99 height 13
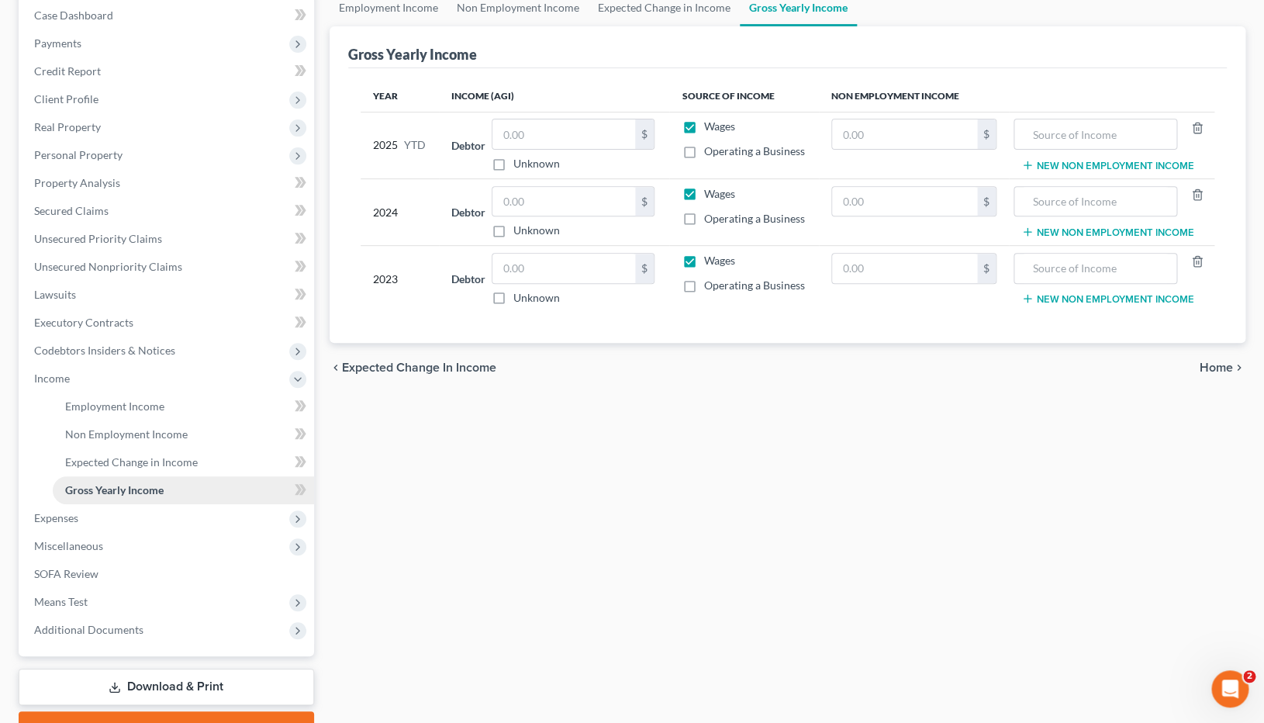
scroll to position [161, 0]
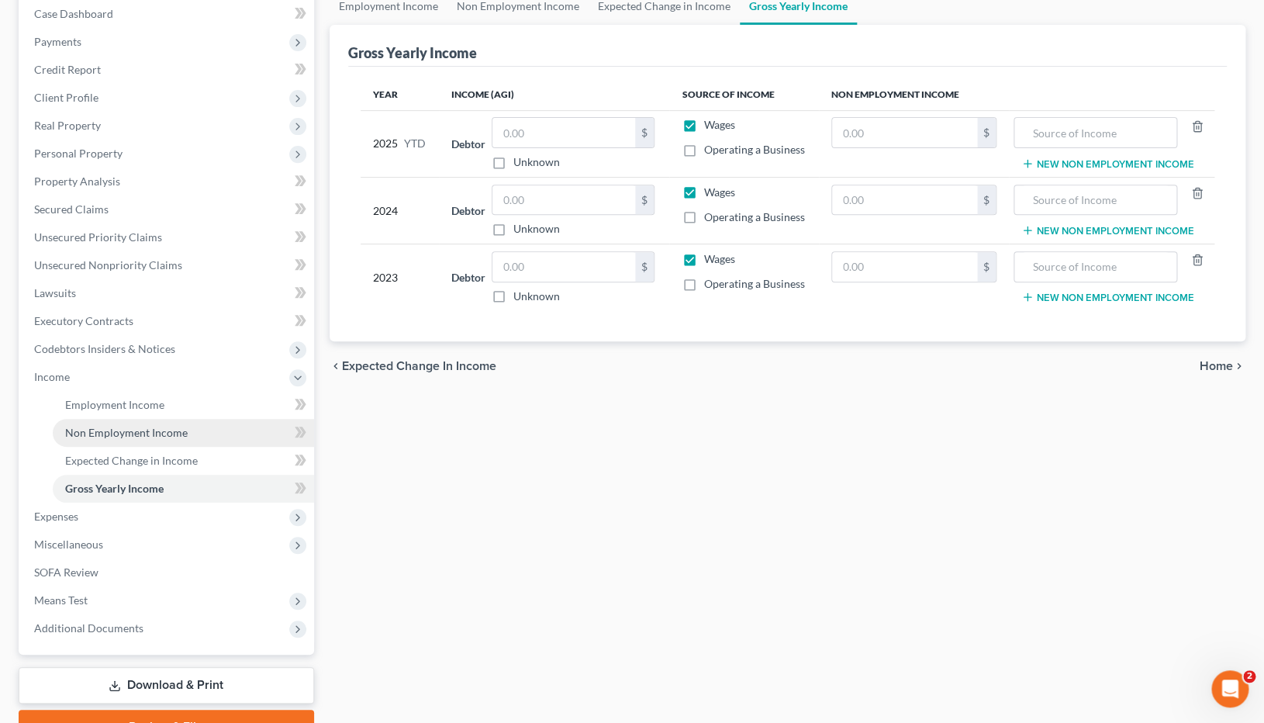
click at [147, 436] on span "Non Employment Income" at bounding box center [126, 432] width 123 height 13
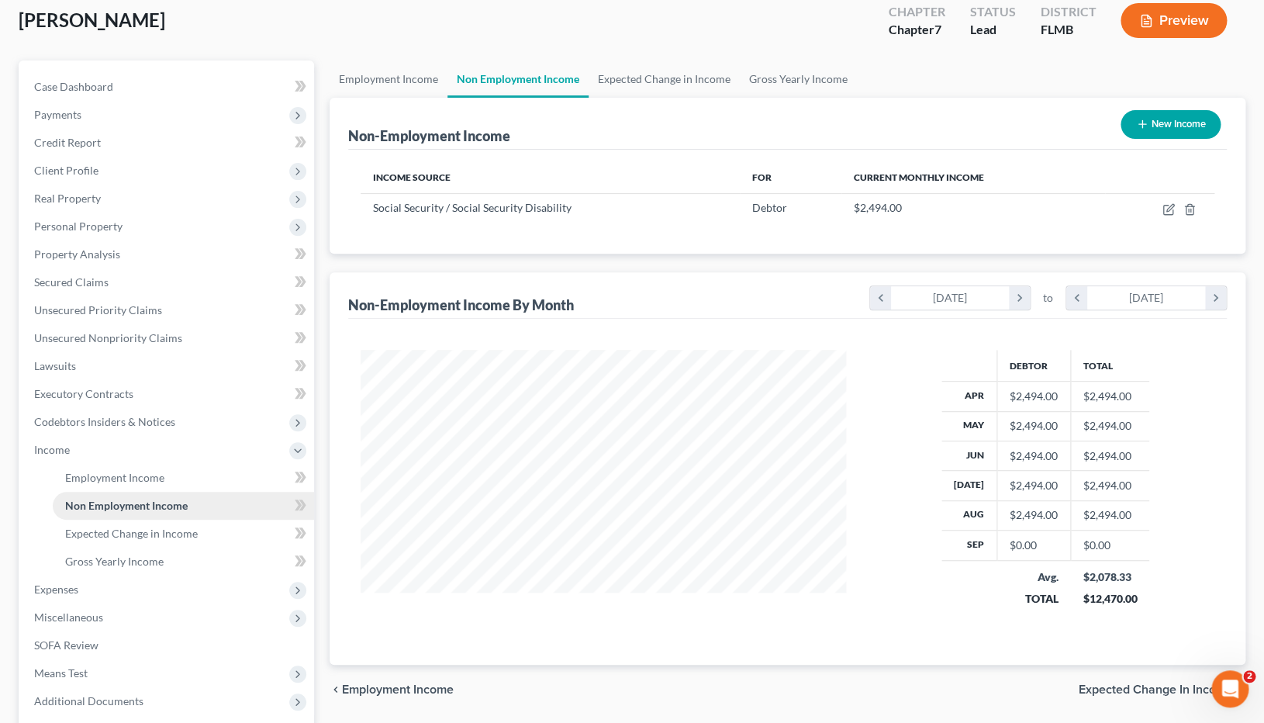
scroll to position [111, 0]
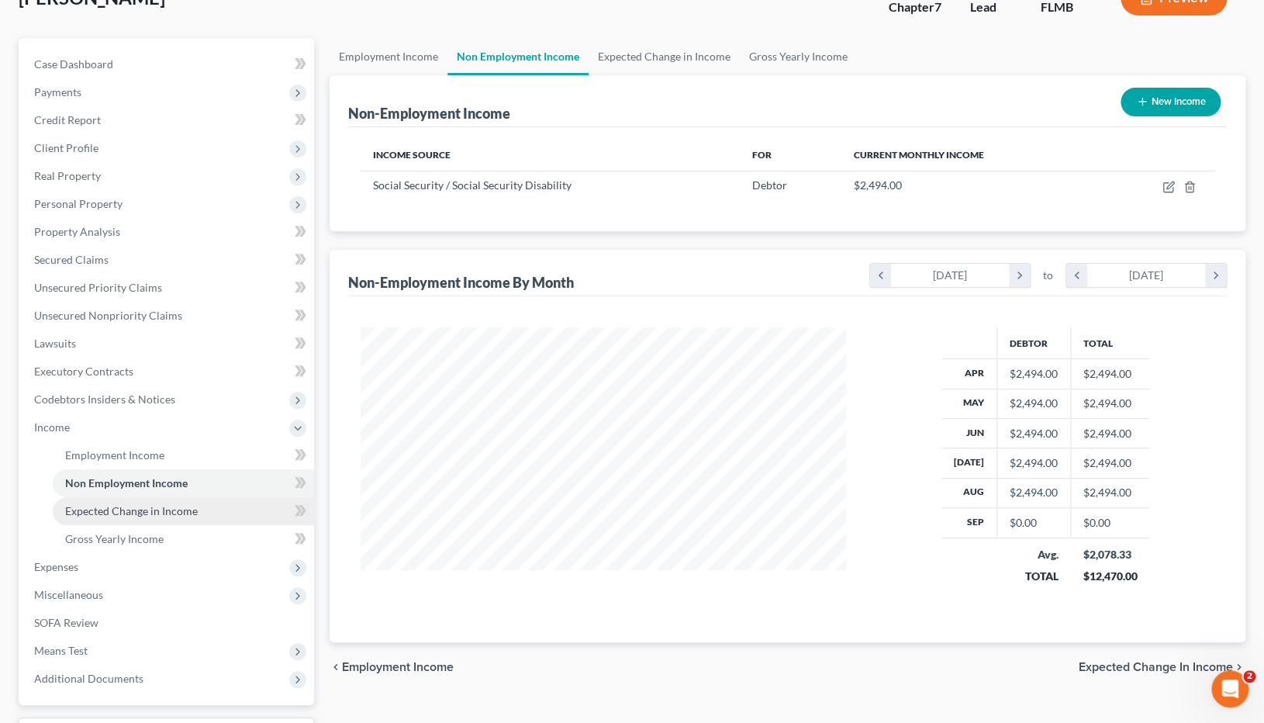
click at [155, 492] on link "Expected Change in Income" at bounding box center [183, 511] width 261 height 28
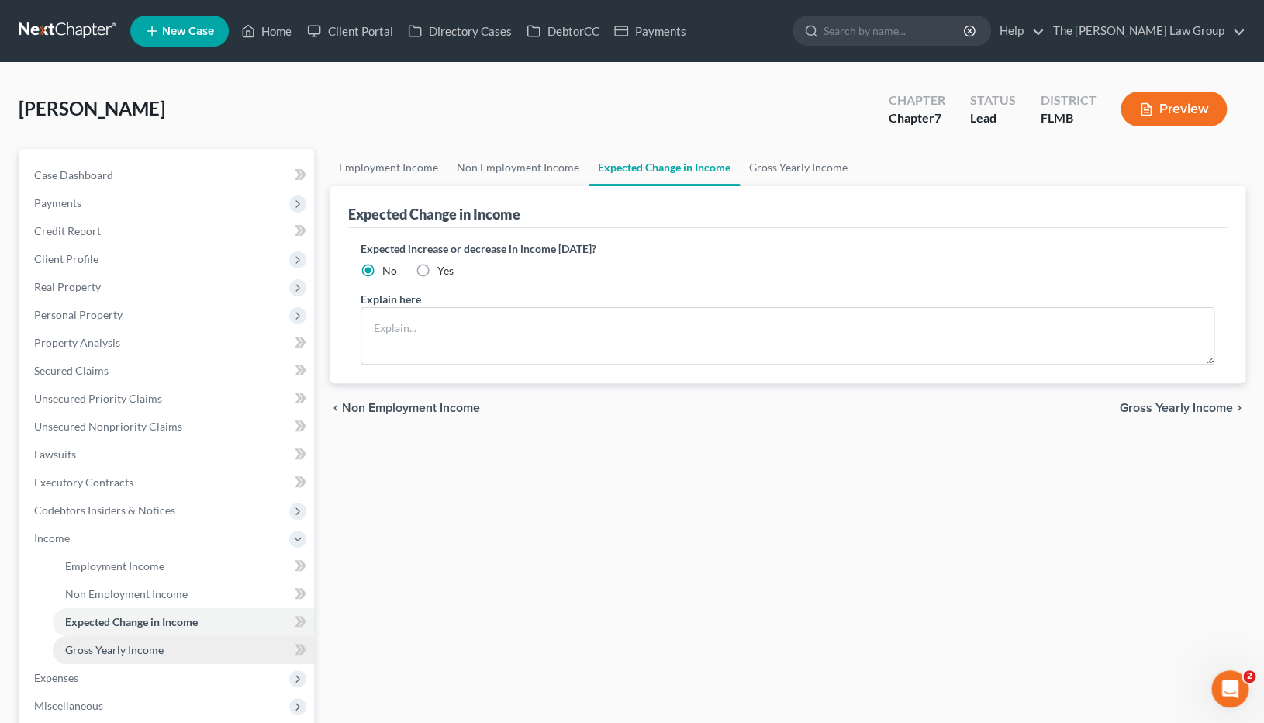
click at [107, 492] on link "Gross Yearly Income" at bounding box center [183, 650] width 261 height 28
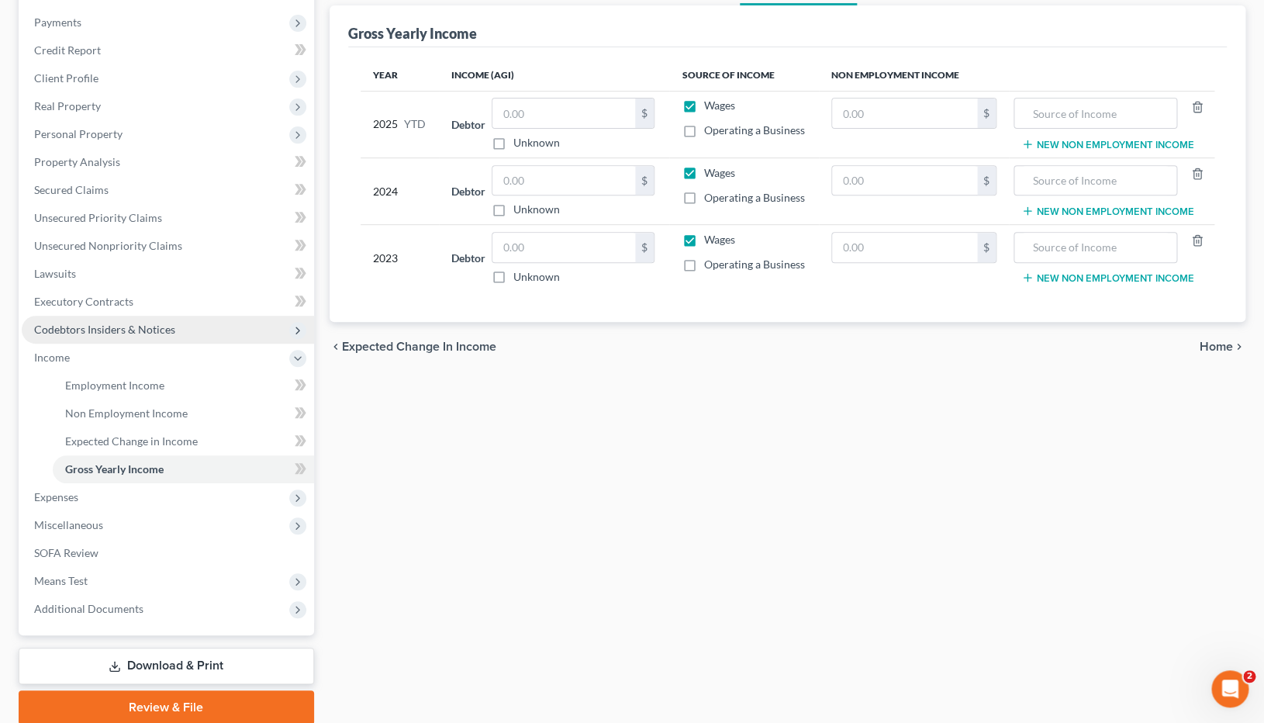
scroll to position [240, 0]
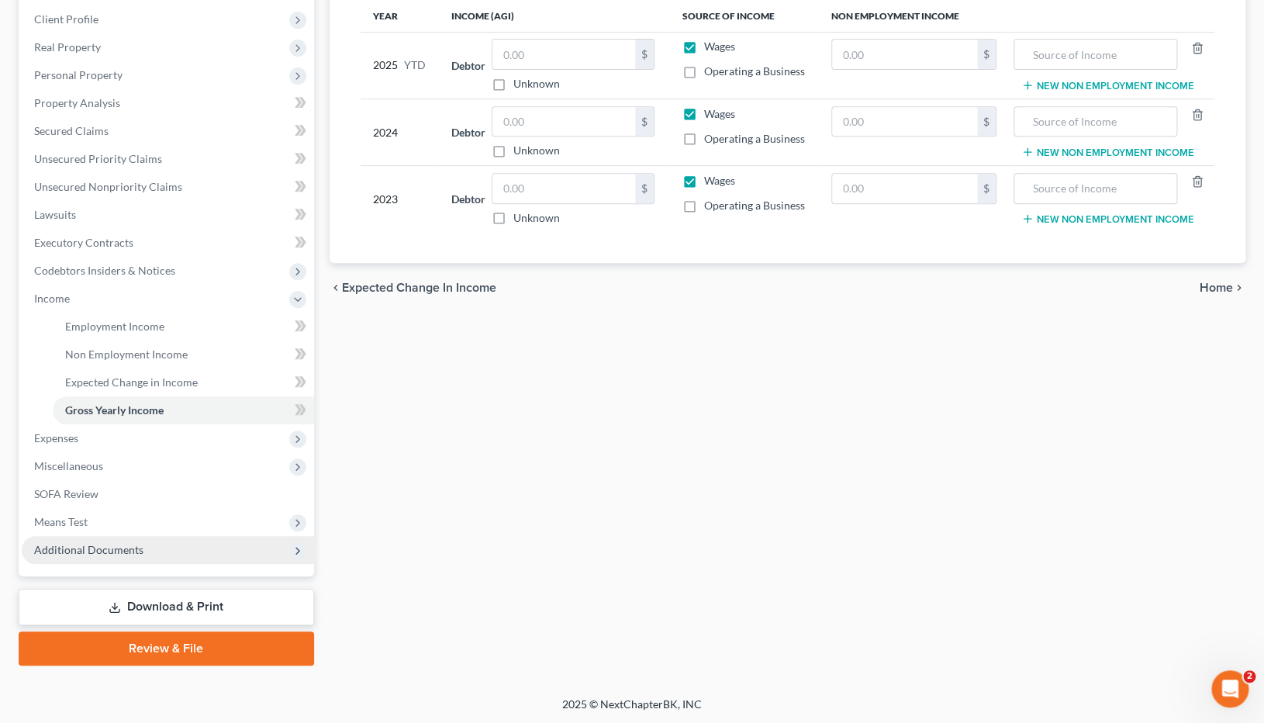
click at [120, 492] on span "Additional Documents" at bounding box center [88, 549] width 109 height 13
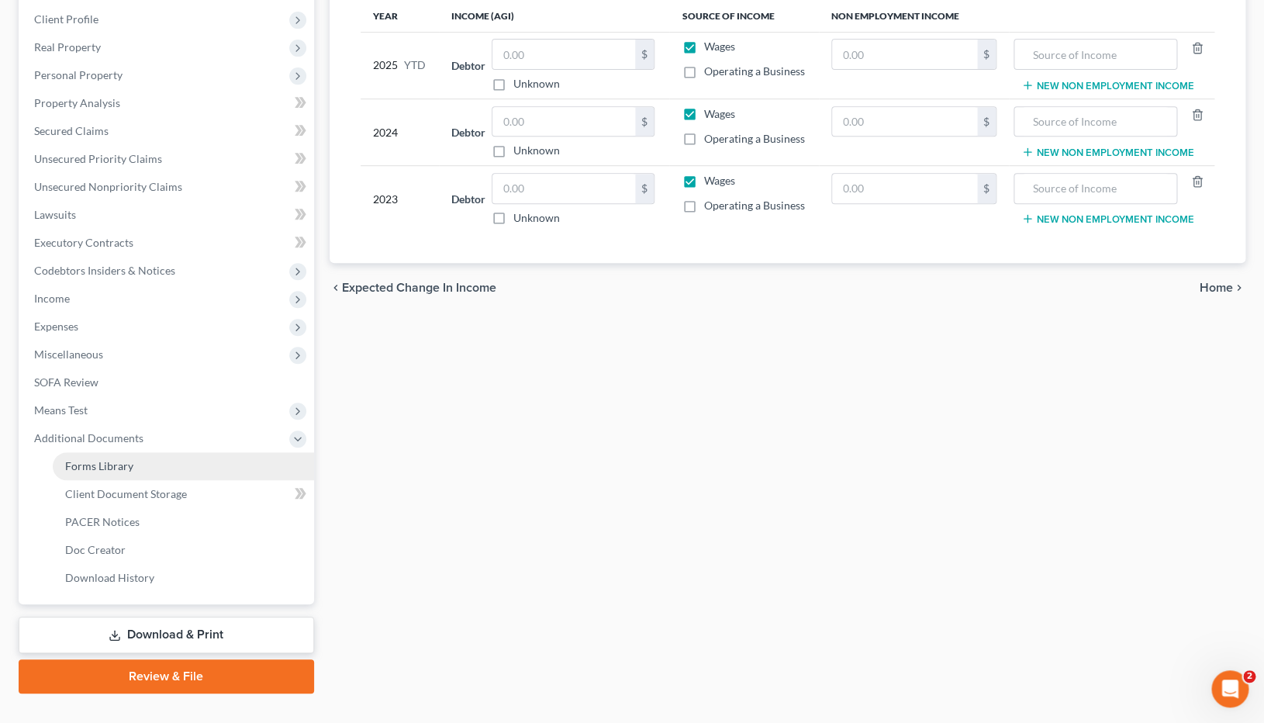
click at [184, 469] on link "Forms Library" at bounding box center [183, 466] width 261 height 28
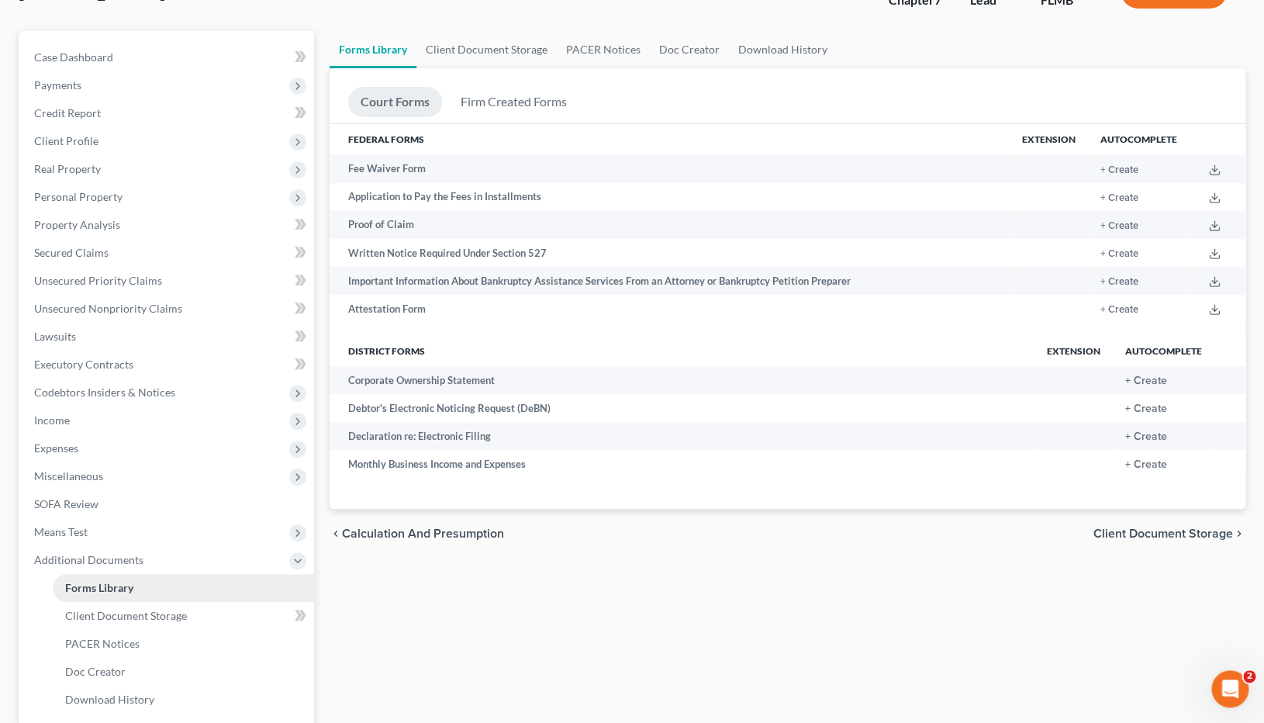
scroll to position [230, 0]
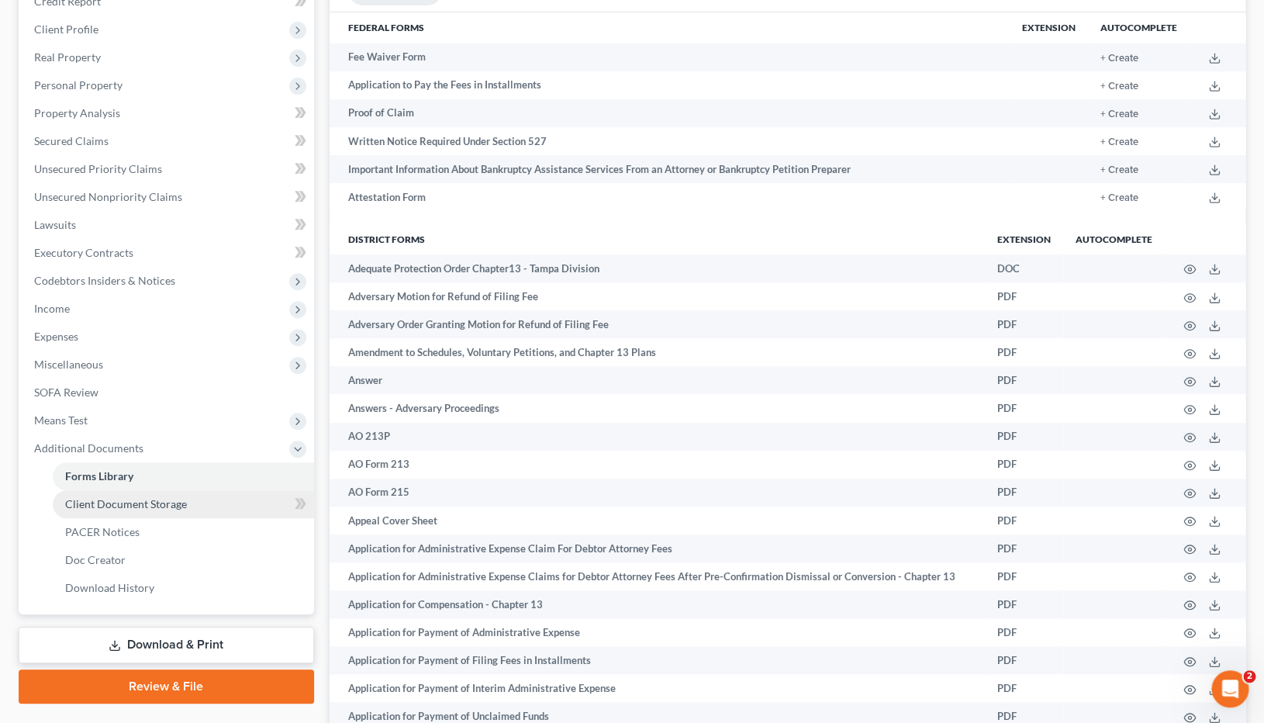
click at [162, 492] on span "Client Document Storage" at bounding box center [126, 503] width 122 height 13
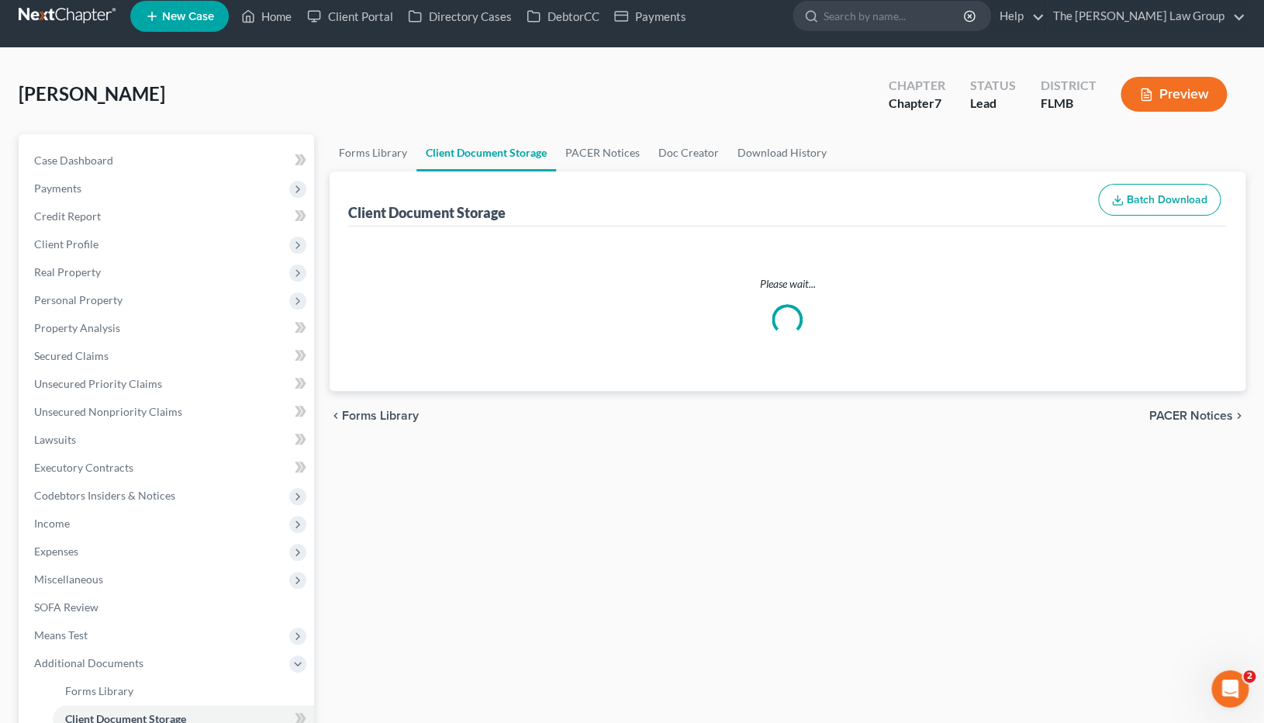
select select "9"
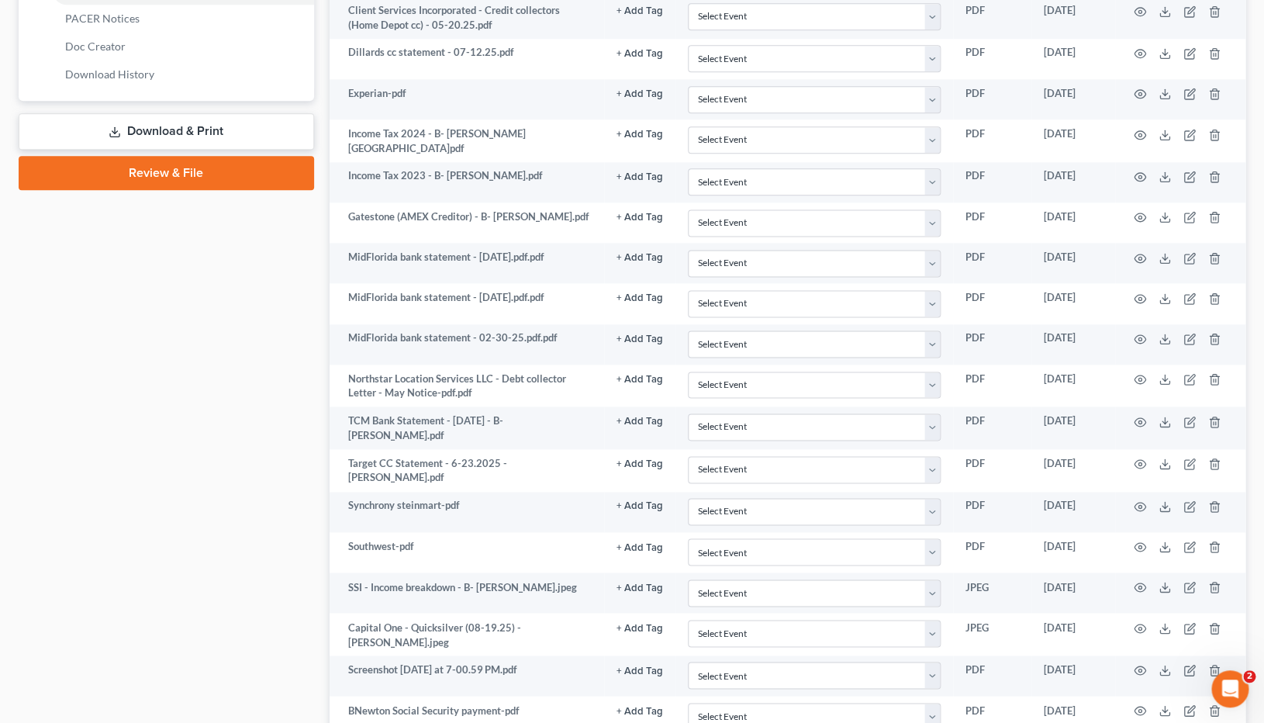
scroll to position [710, 0]
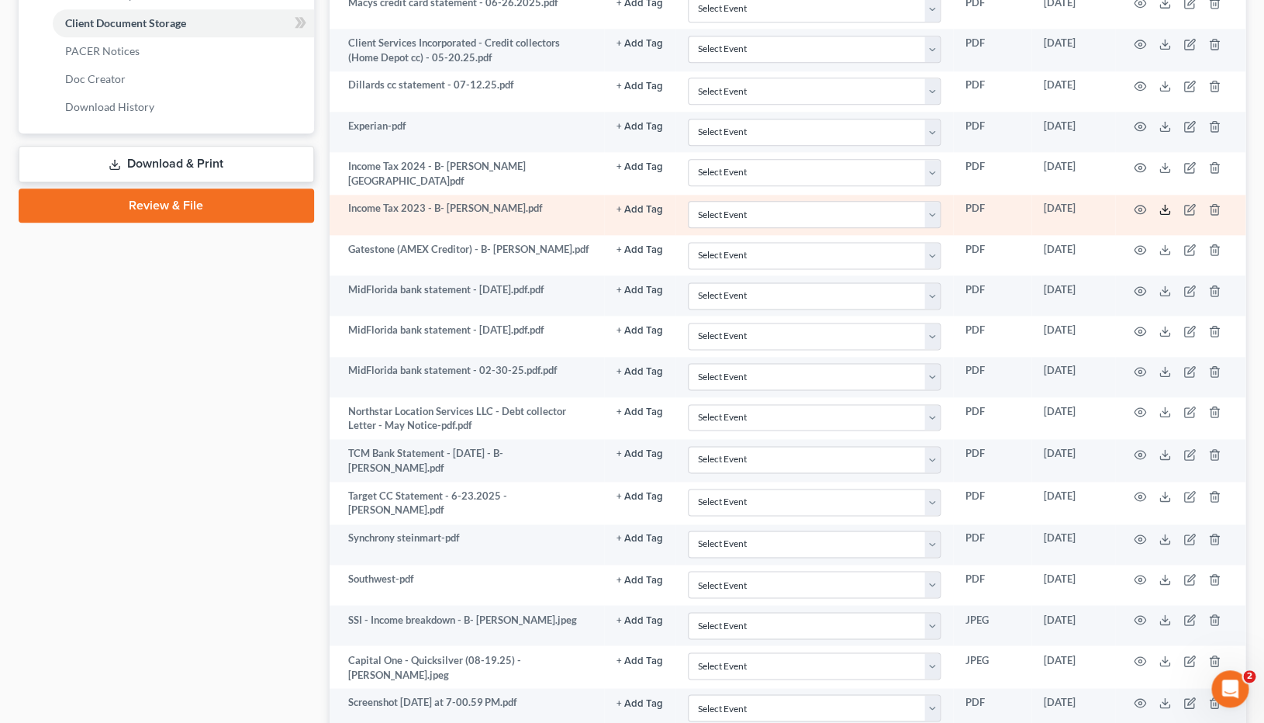
click at [1164, 213] on icon at bounding box center [1164, 212] width 9 height 3
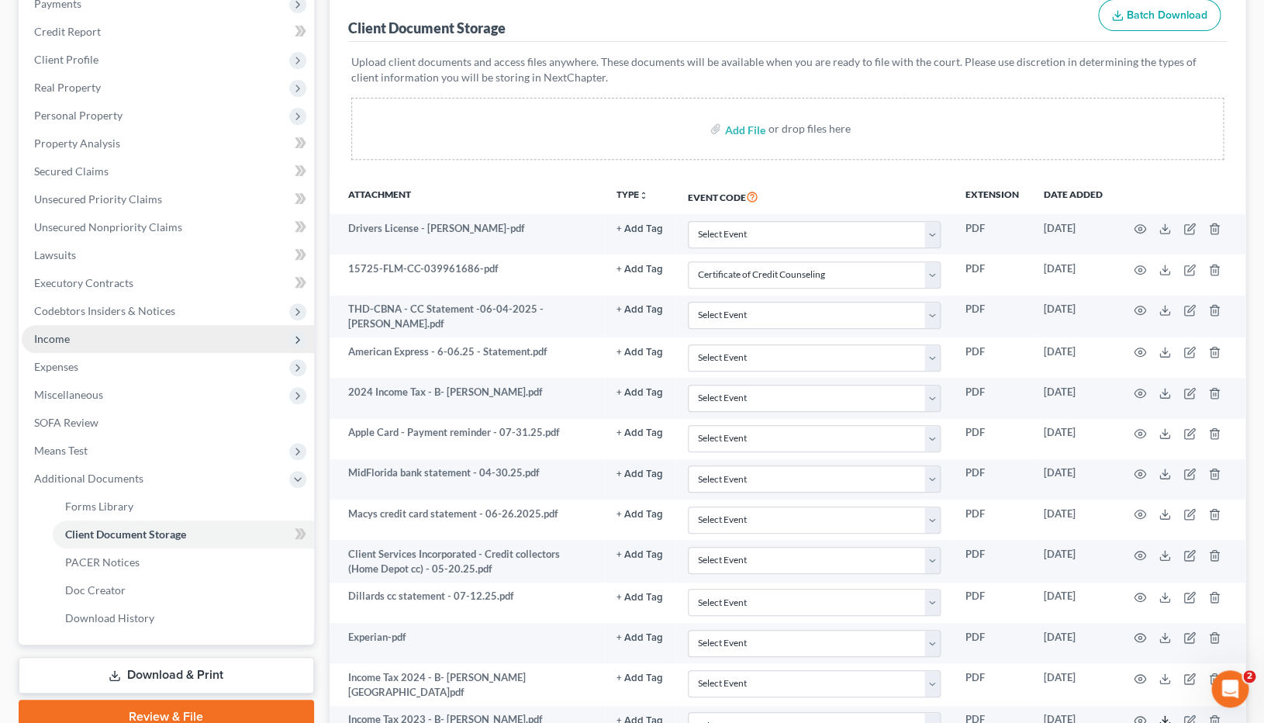
scroll to position [185, 0]
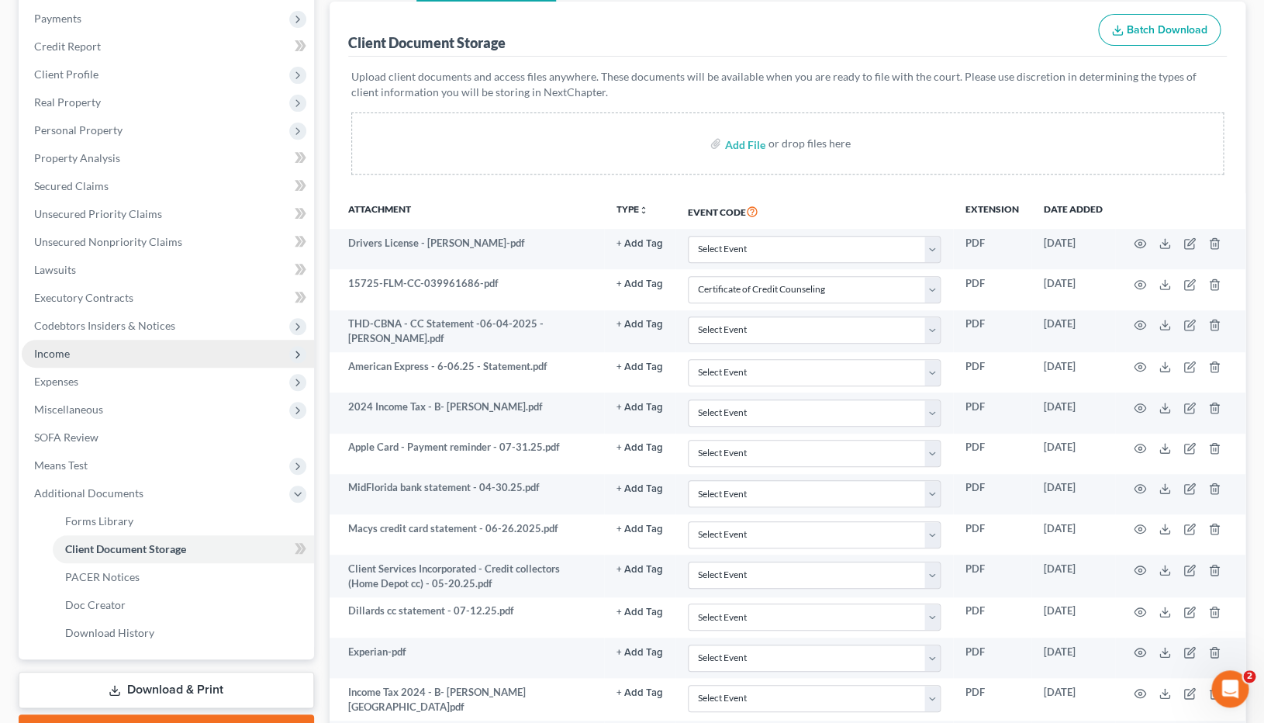
click at [66, 358] on span "Income" at bounding box center [52, 353] width 36 height 13
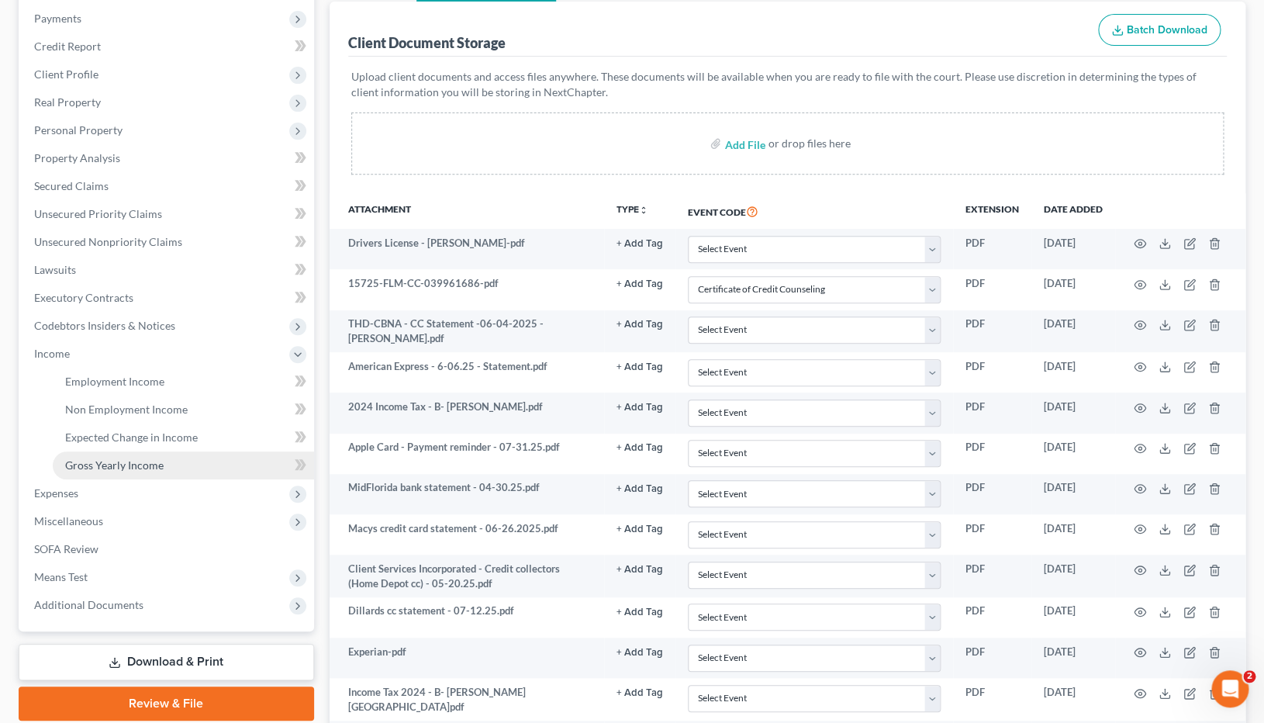
click at [146, 460] on span "Gross Yearly Income" at bounding box center [114, 464] width 99 height 13
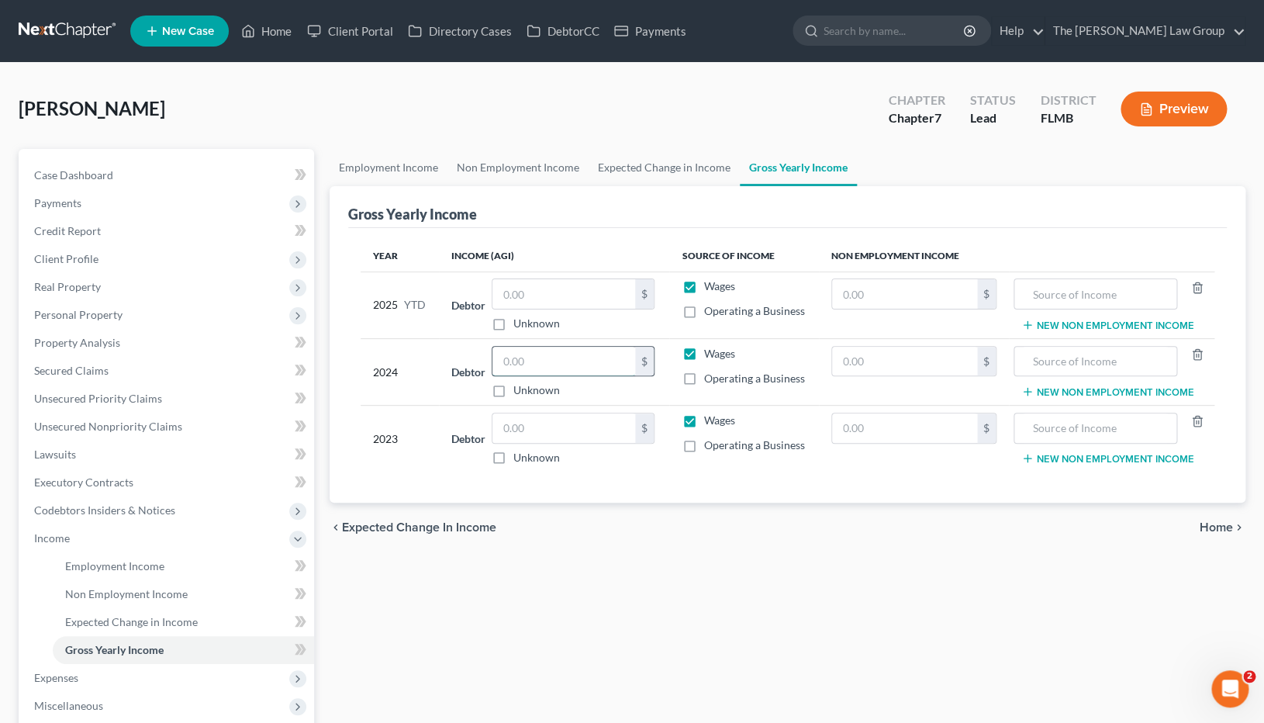
click at [546, 376] on input "text" at bounding box center [564, 361] width 143 height 29
type input "8,672"
click at [786, 386] on label "Operating a Business" at bounding box center [753, 379] width 101 height 16
click at [720, 381] on input "Operating a Business" at bounding box center [715, 376] width 10 height 10
click at [784, 405] on td "Wages Operating a Business" at bounding box center [743, 371] width 149 height 67
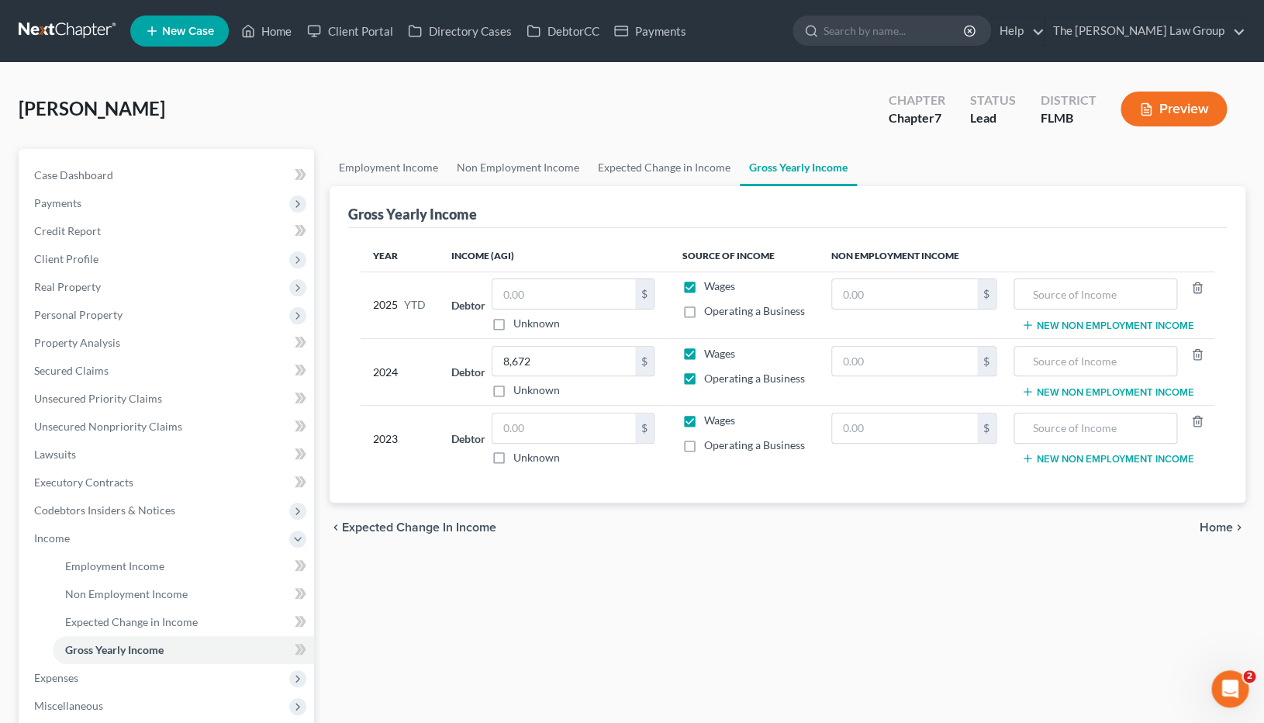
click at [703, 386] on label "Operating a Business" at bounding box center [753, 379] width 101 height 16
click at [710, 381] on input "Operating a Business" at bounding box center [715, 376] width 10 height 10
checkbox input "false"
click at [703, 361] on label "Wages" at bounding box center [718, 354] width 31 height 16
click at [710, 356] on input "Wages" at bounding box center [715, 351] width 10 height 10
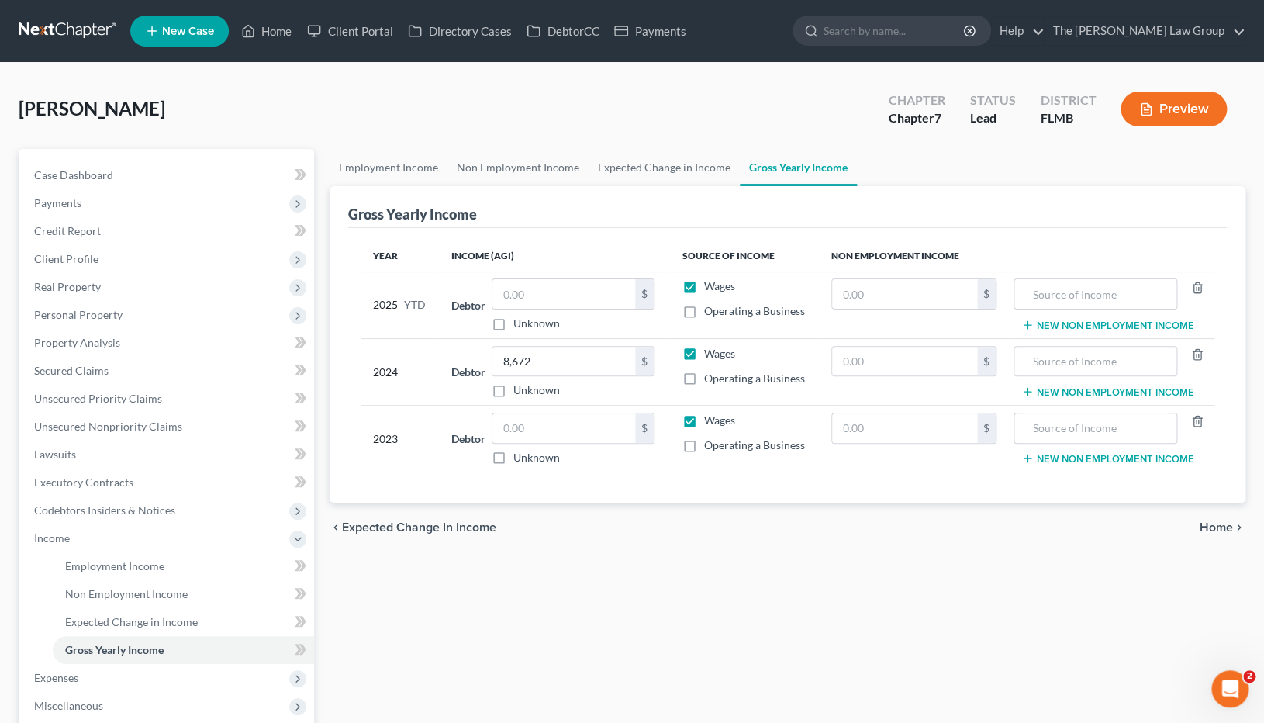
checkbox input "false"
click at [1105, 376] on input "text" at bounding box center [1095, 361] width 147 height 29
type input "Social Security"
click at [537, 443] on input "text" at bounding box center [564, 427] width 143 height 29
type input "8,672"
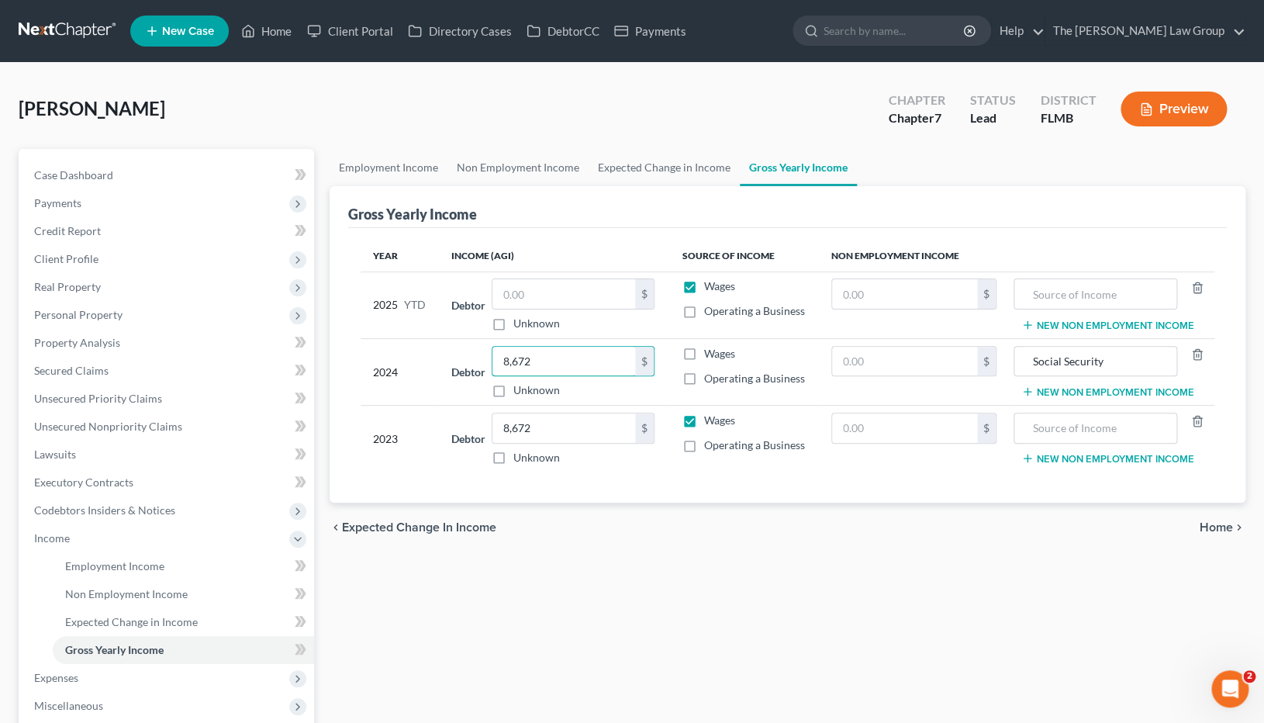
drag, startPoint x: 522, startPoint y: 391, endPoint x: 411, endPoint y: 391, distance: 110.9
click at [493, 376] on input "8,672" at bounding box center [564, 361] width 143 height 29
drag, startPoint x: 521, startPoint y: 395, endPoint x: 455, endPoint y: 395, distance: 65.9
click at [493, 376] on input "8,672" at bounding box center [564, 361] width 143 height 29
type input "79,604"
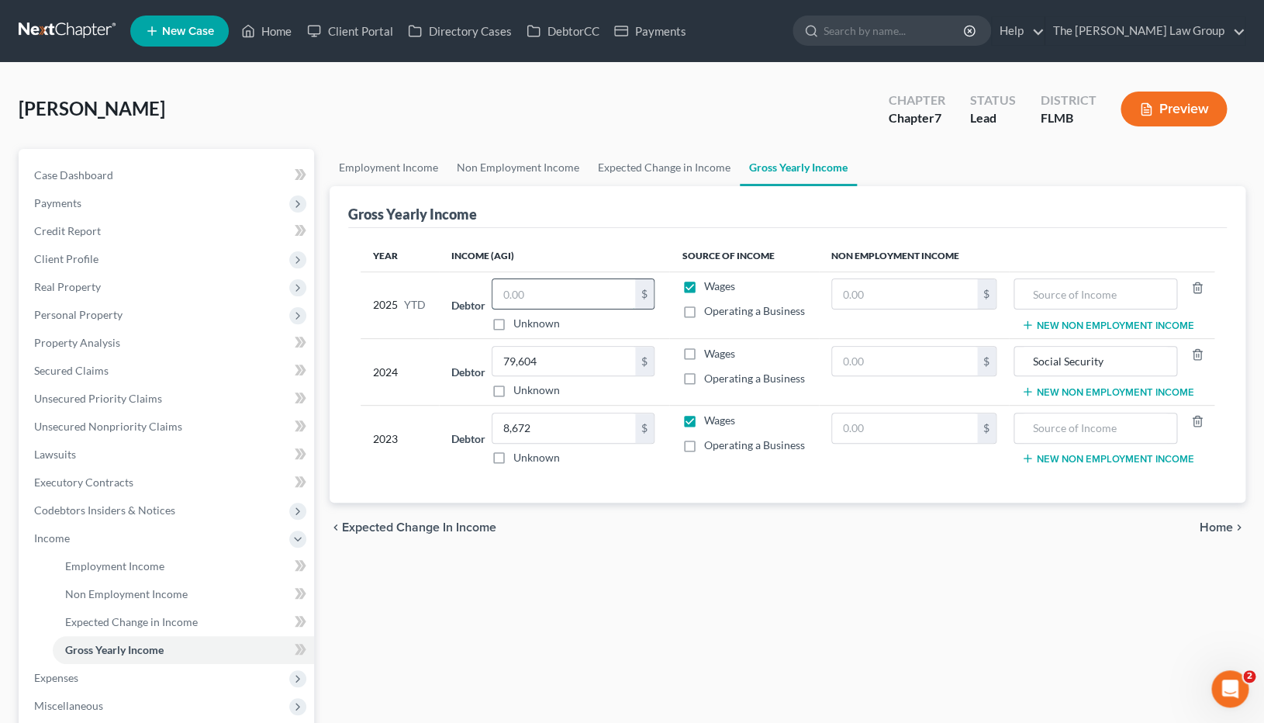
click at [526, 309] on input "text" at bounding box center [564, 293] width 143 height 29
type input "24,940"
drag, startPoint x: 1126, startPoint y: 378, endPoint x: 975, endPoint y: 380, distance: 151.3
click at [1022, 376] on input "Social Security" at bounding box center [1095, 361] width 147 height 29
click at [1105, 292] on input "text" at bounding box center [1095, 293] width 147 height 29
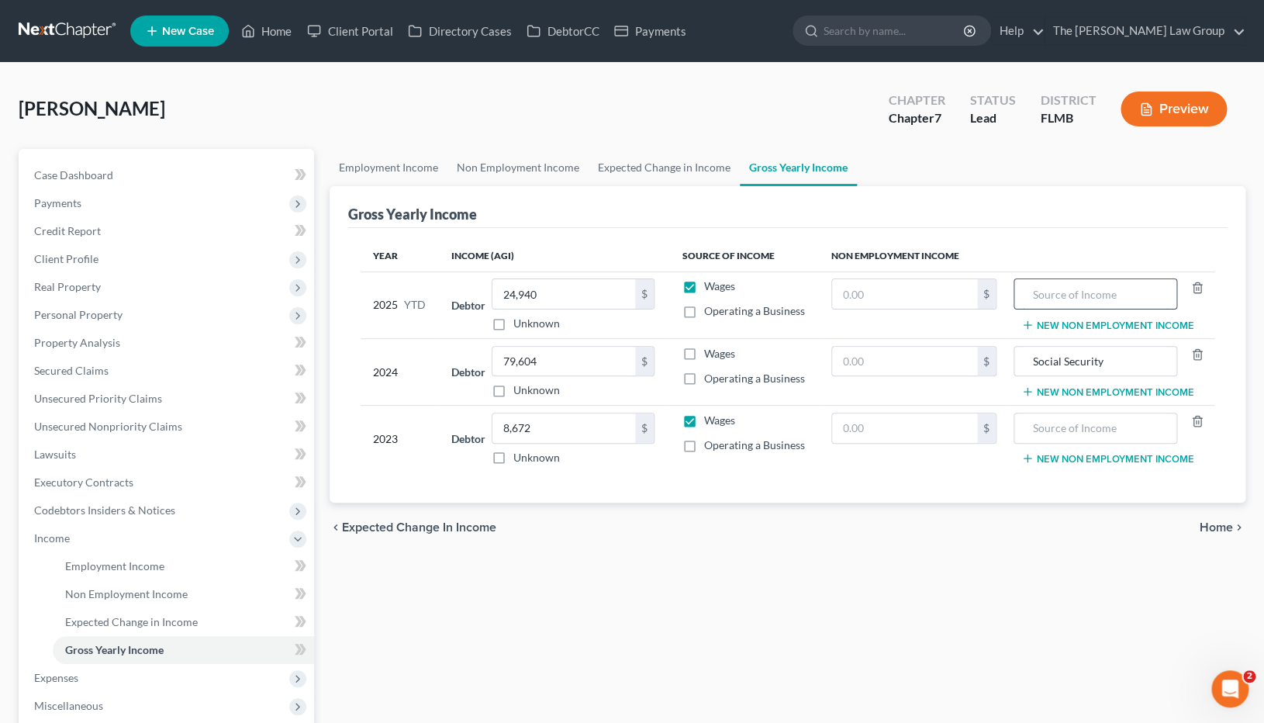
paste input "Social Security"
type input "Social Security"
click at [1084, 443] on input "text" at bounding box center [1095, 427] width 147 height 29
paste input "Social Security"
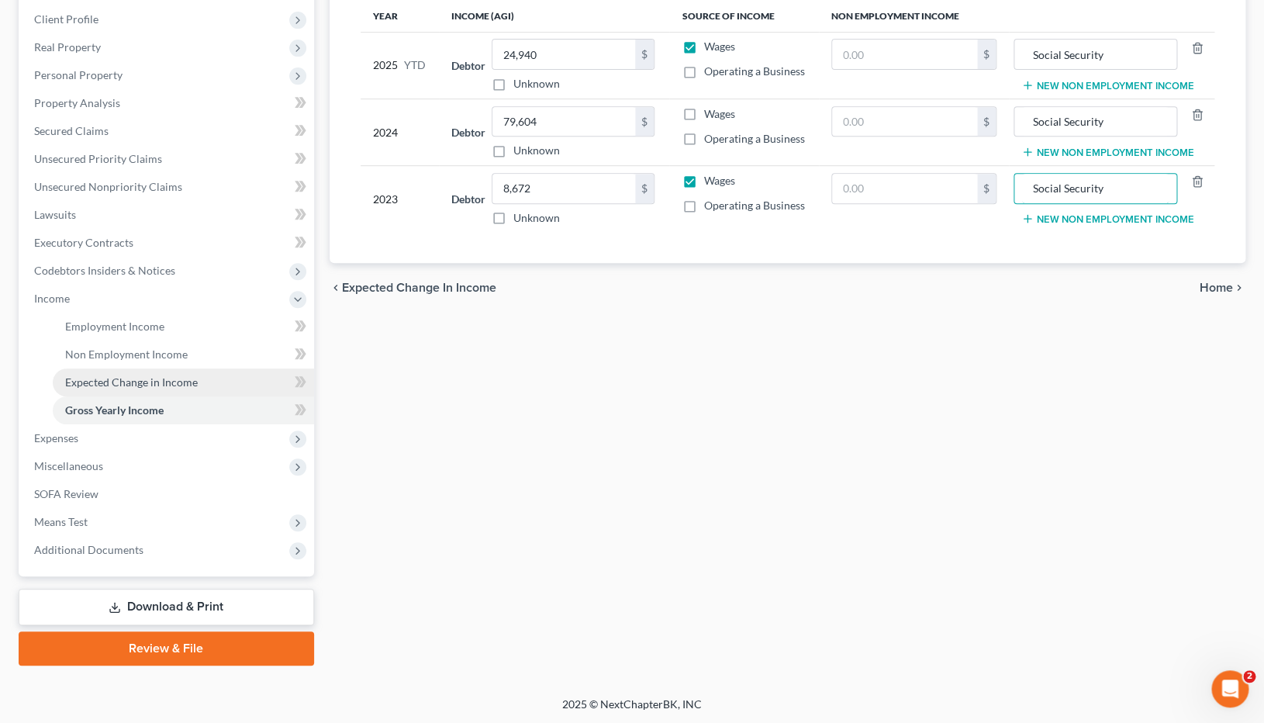
type input "Social Security"
click at [144, 378] on span "Expected Change in Income" at bounding box center [131, 381] width 133 height 13
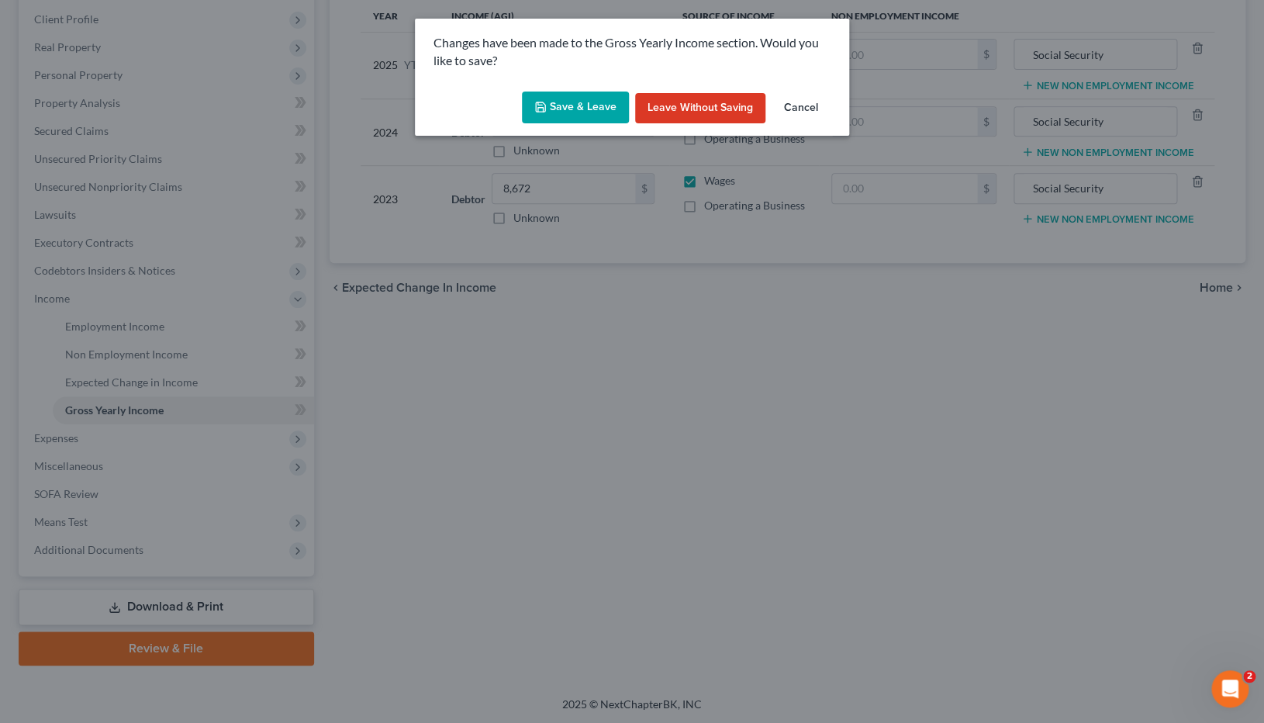
click at [586, 110] on button "Save & Leave" at bounding box center [575, 108] width 107 height 33
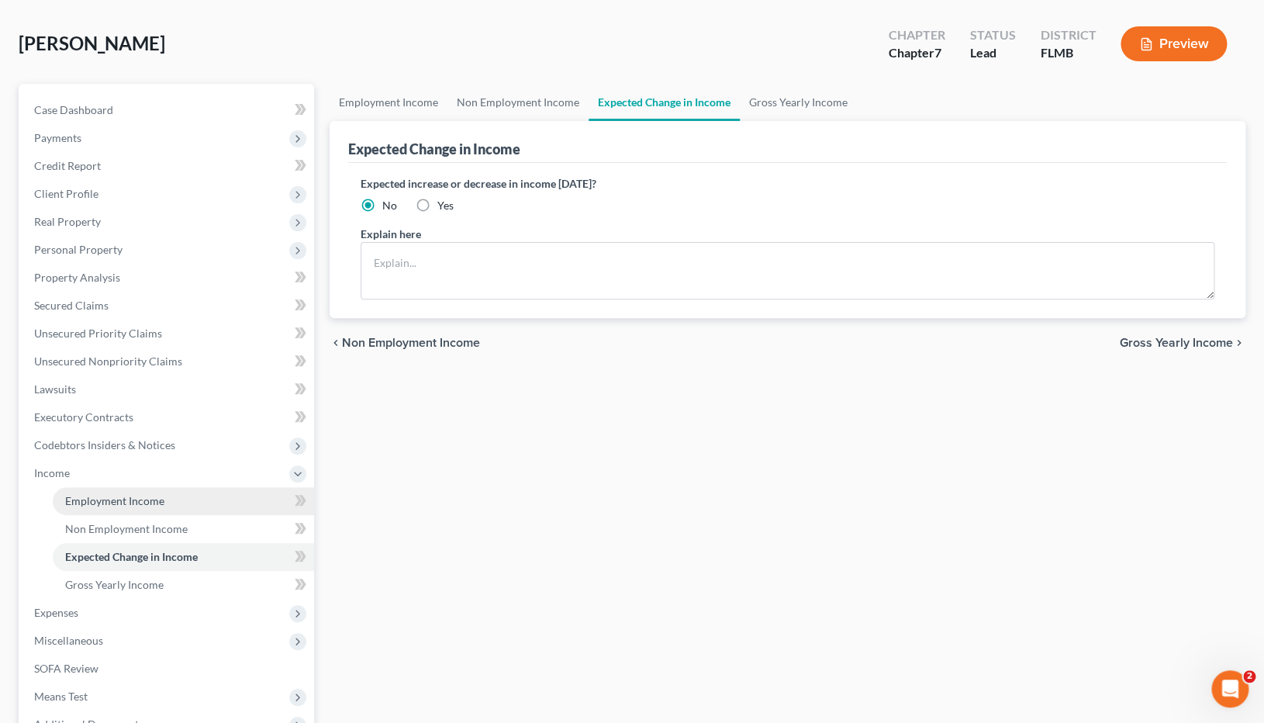
scroll to position [85, 0]
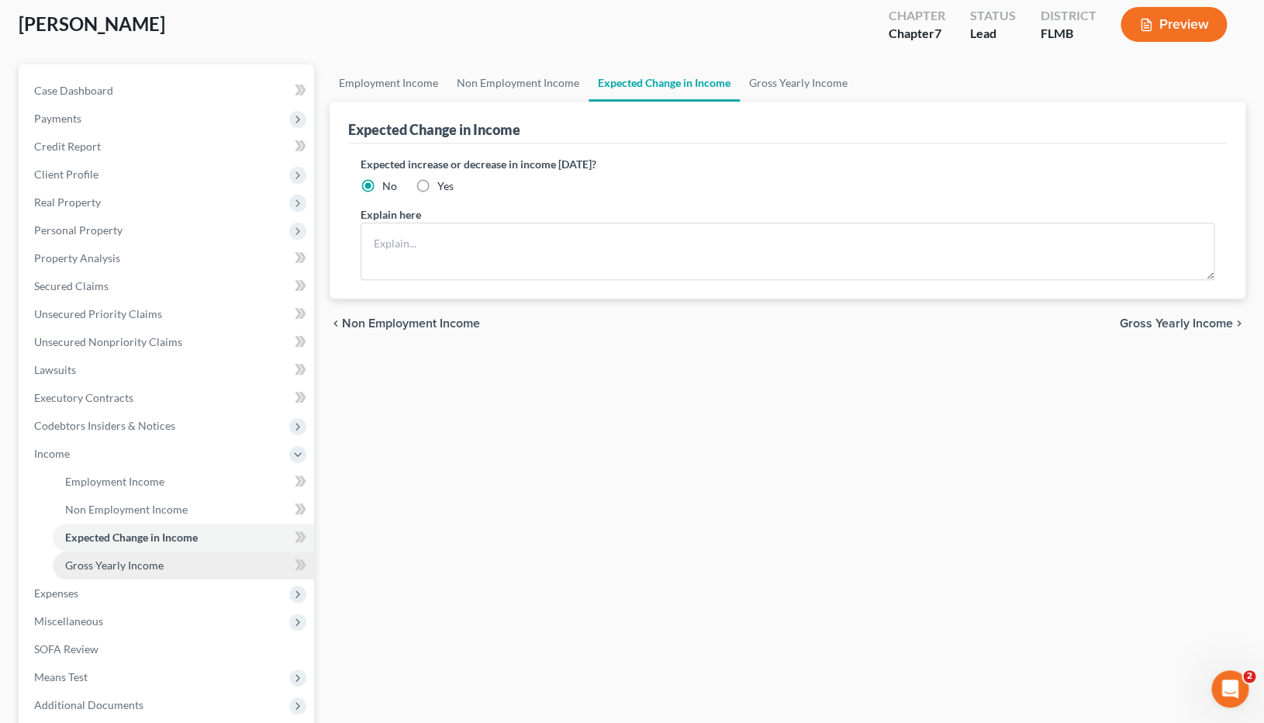
click at [150, 492] on span "Gross Yearly Income" at bounding box center [114, 564] width 99 height 13
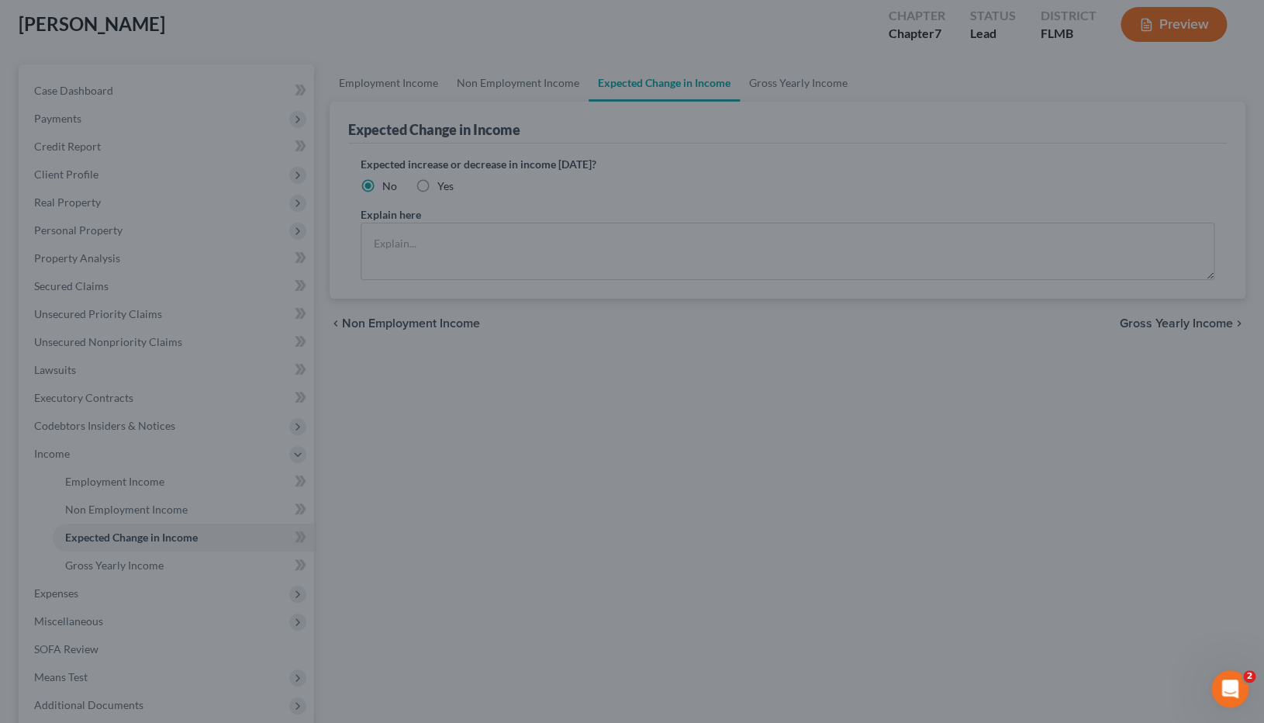
click at [142, 492] on div at bounding box center [632, 361] width 1264 height 723
click at [883, 164] on div at bounding box center [632, 361] width 1264 height 723
click at [347, 314] on div at bounding box center [632, 361] width 1264 height 723
click at [167, 164] on div at bounding box center [632, 361] width 1264 height 723
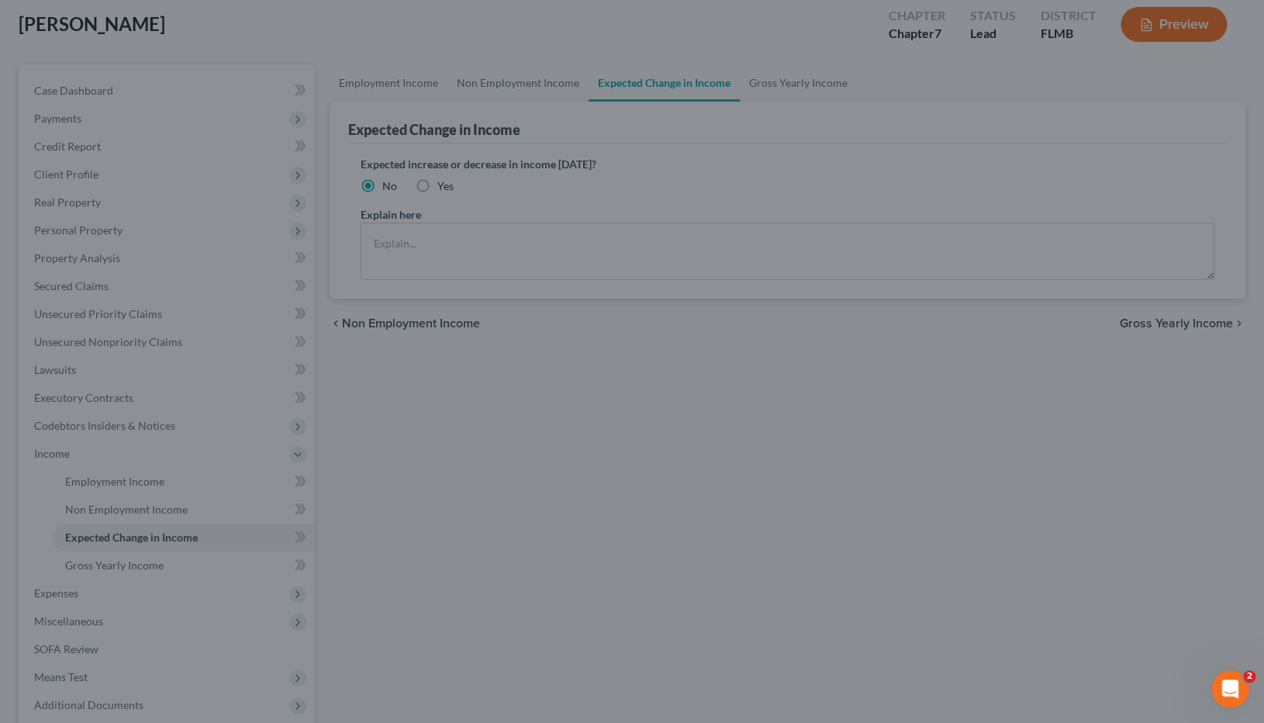
click at [111, 486] on div at bounding box center [632, 361] width 1264 height 723
click at [40, 201] on div at bounding box center [632, 361] width 1264 height 723
click at [796, 185] on div at bounding box center [632, 361] width 1264 height 723
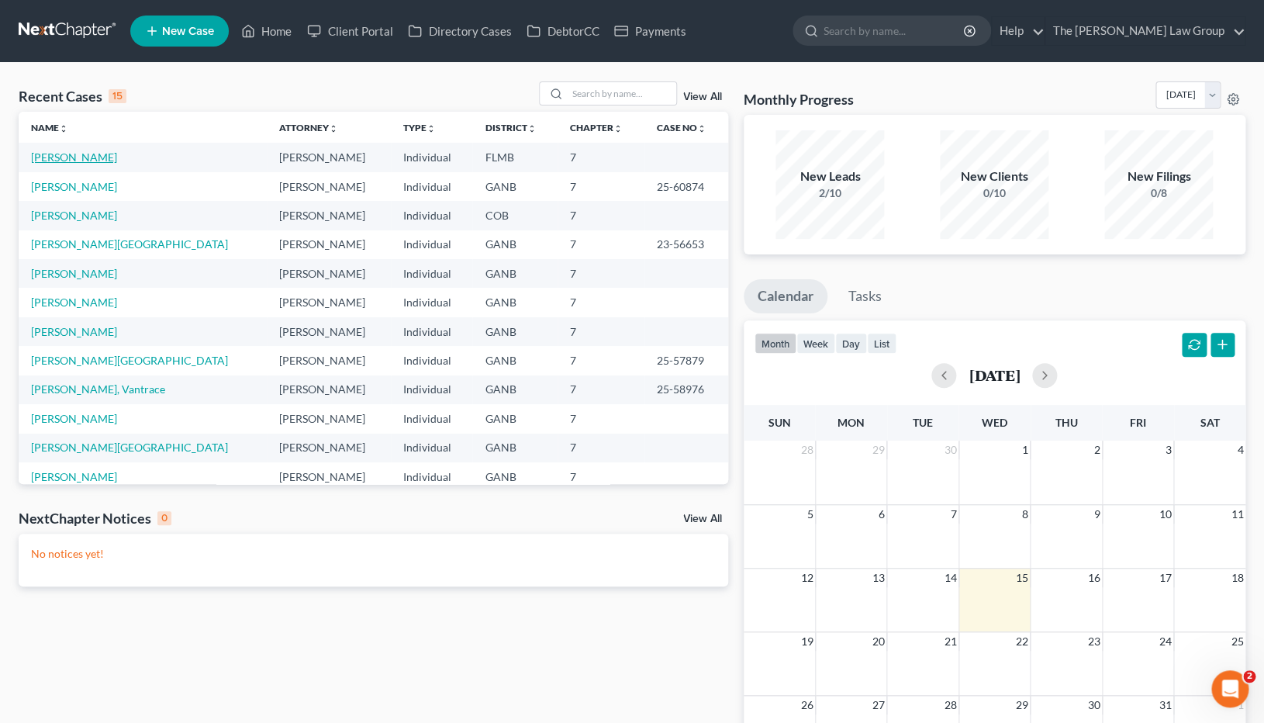
click at [81, 161] on link "[PERSON_NAME]" at bounding box center [74, 156] width 86 height 13
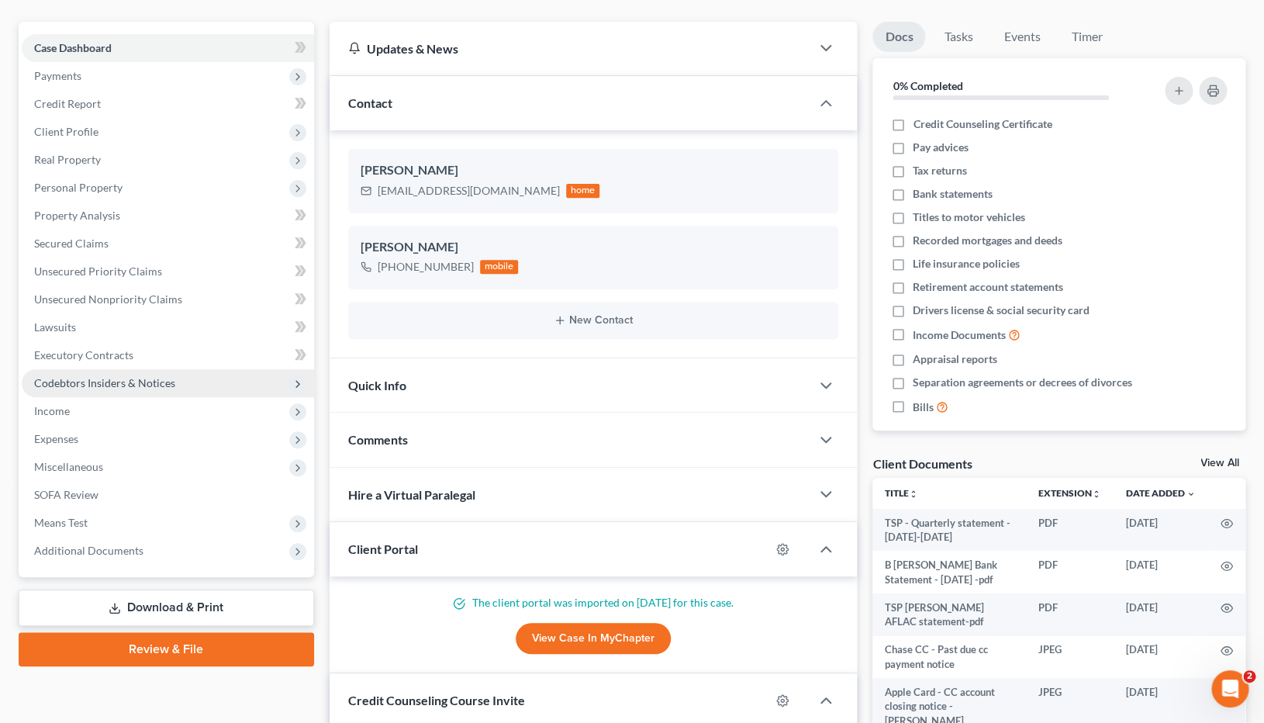
scroll to position [54, 0]
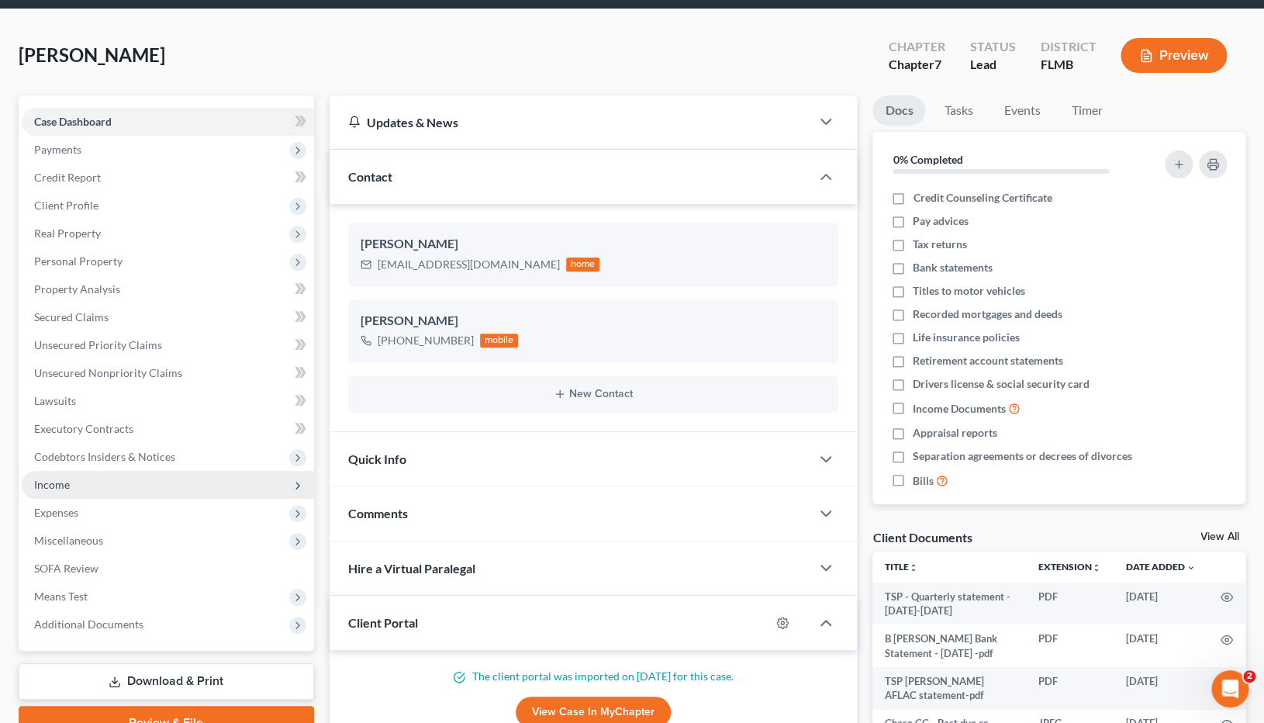
click at [50, 488] on span "Income" at bounding box center [52, 484] width 36 height 13
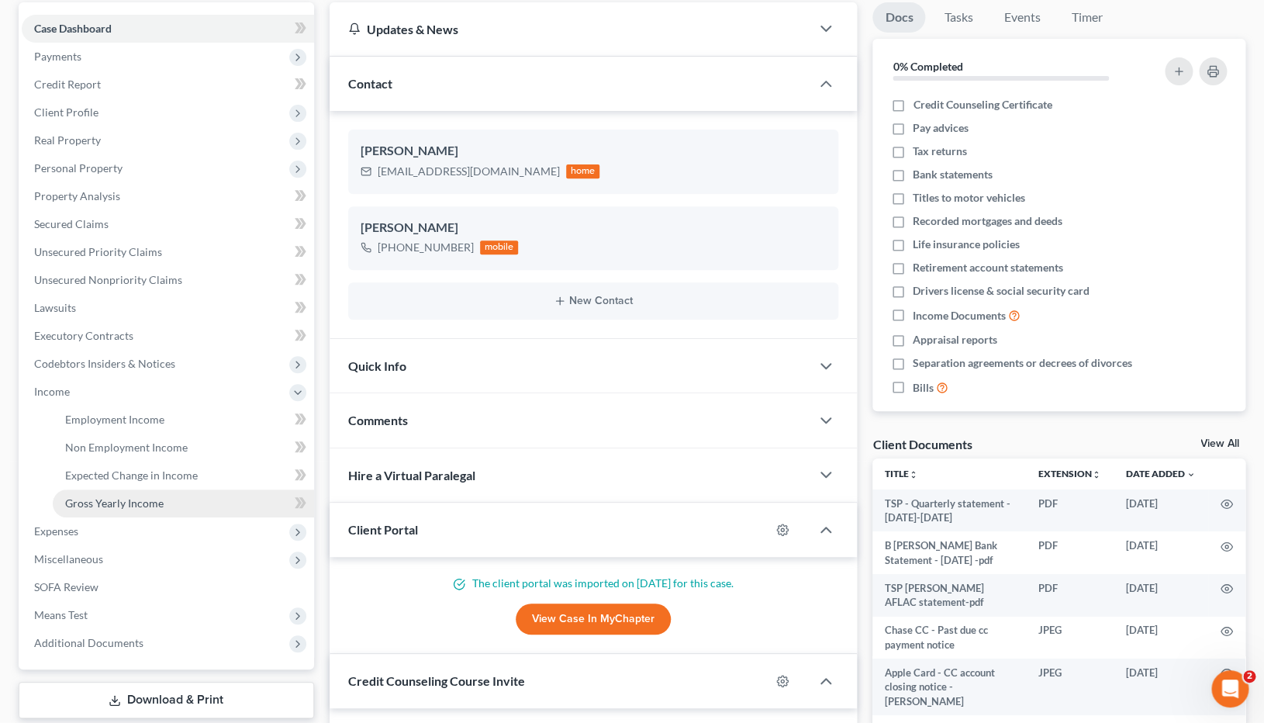
click at [131, 506] on span "Gross Yearly Income" at bounding box center [114, 502] width 99 height 13
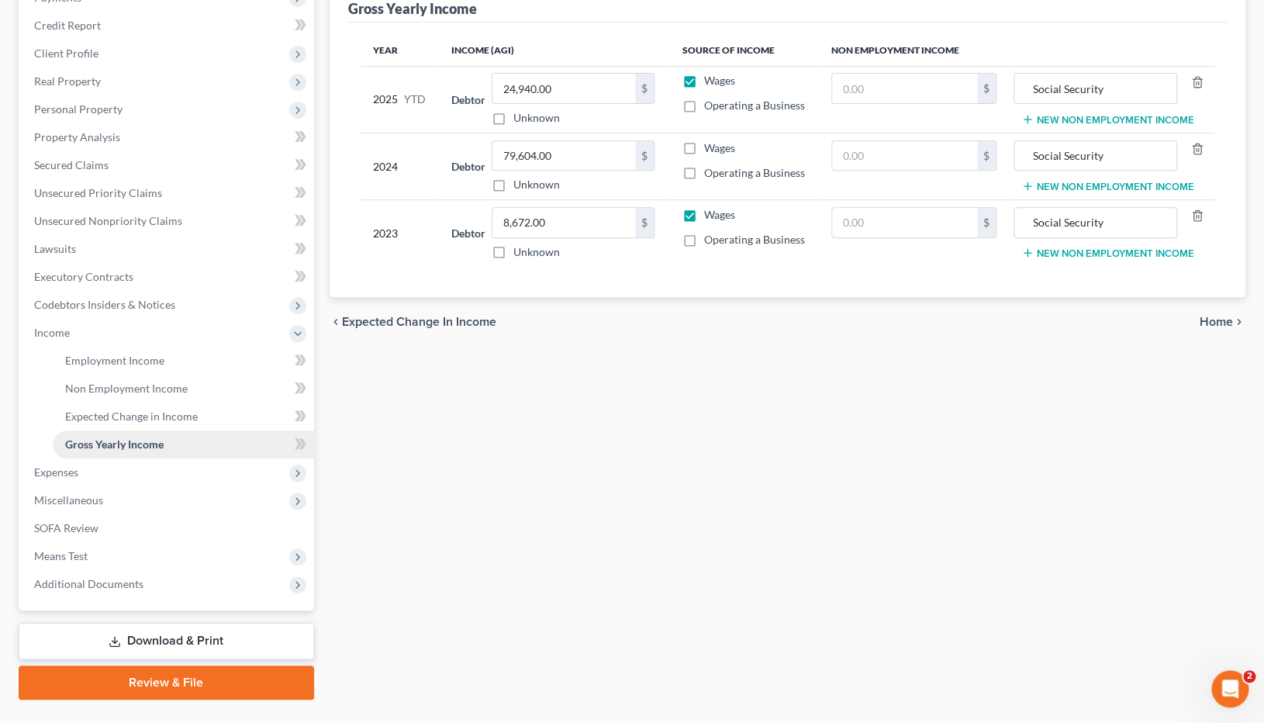
scroll to position [223, 0]
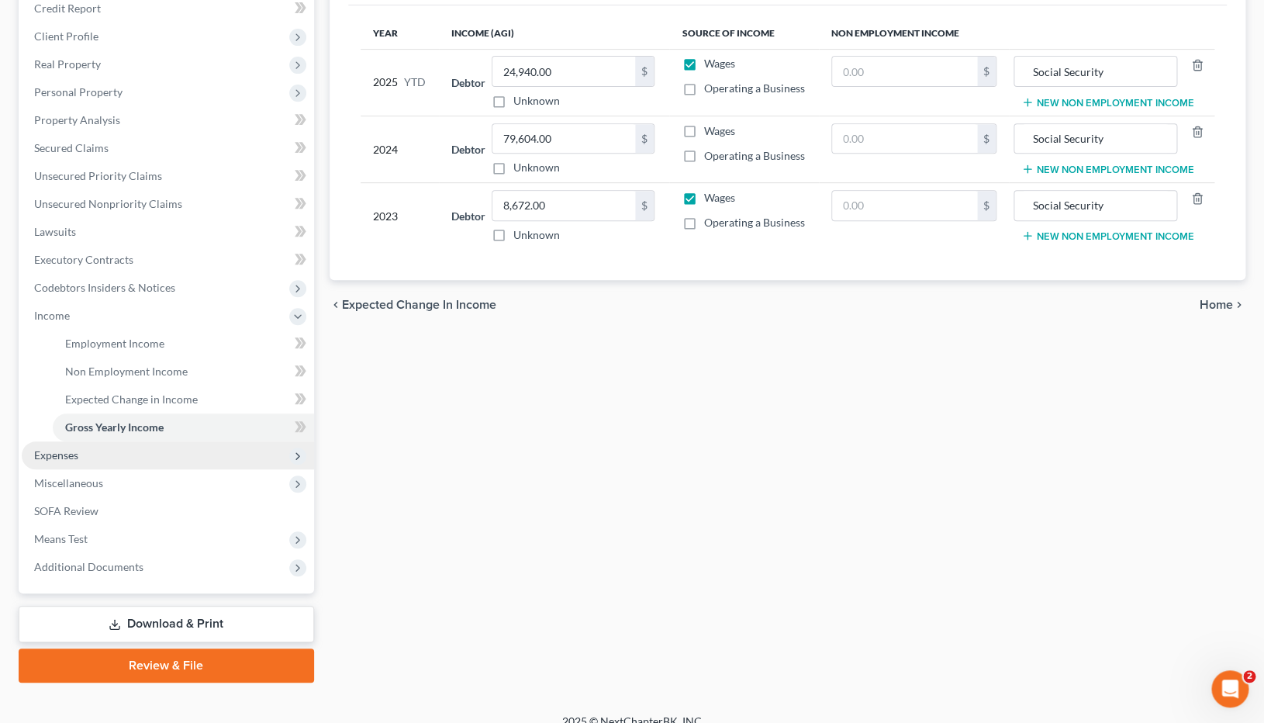
click at [85, 463] on span "Expenses" at bounding box center [168, 455] width 292 height 28
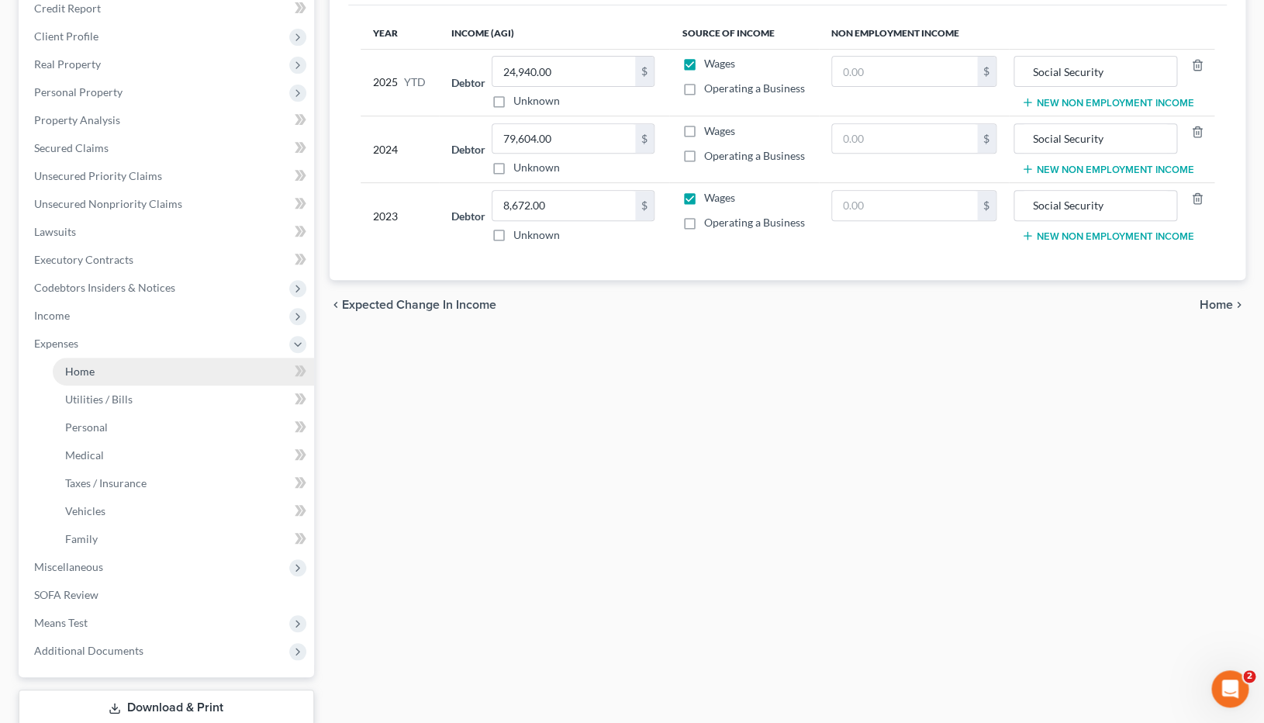
click at [112, 377] on link "Home" at bounding box center [183, 372] width 261 height 28
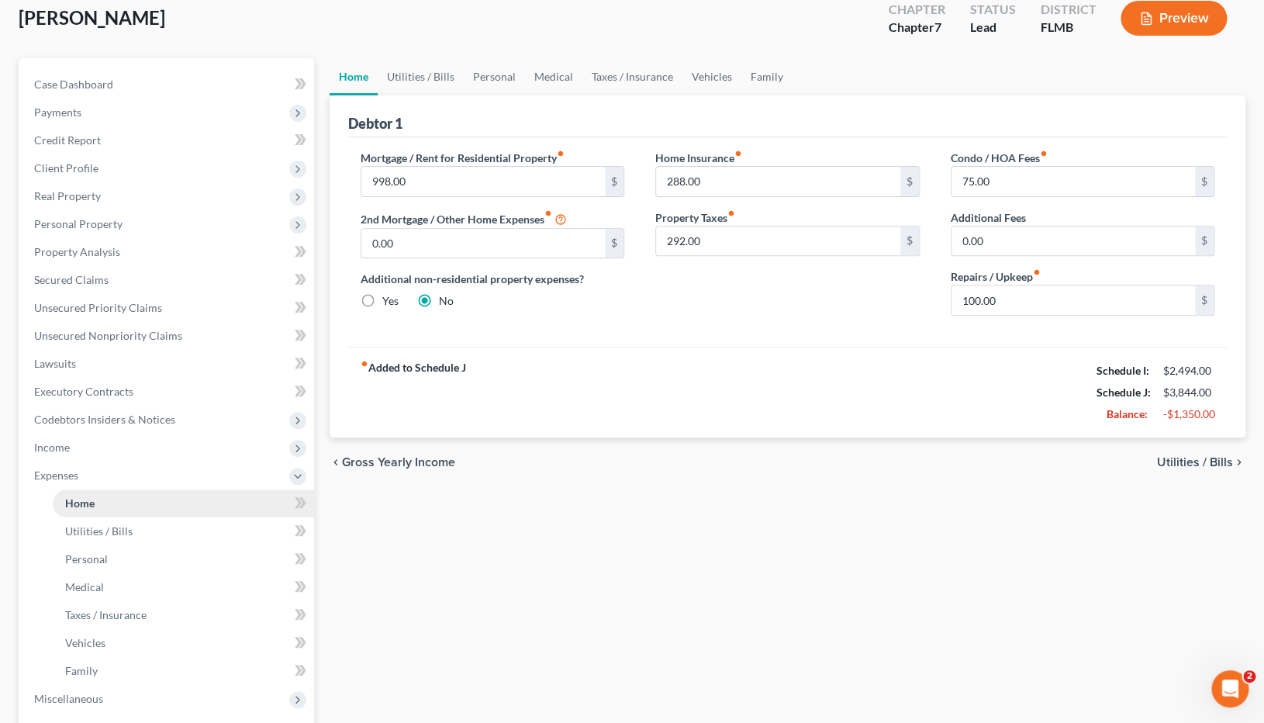
scroll to position [92, 0]
click at [206, 529] on link "Utilities / Bills" at bounding box center [183, 530] width 261 height 28
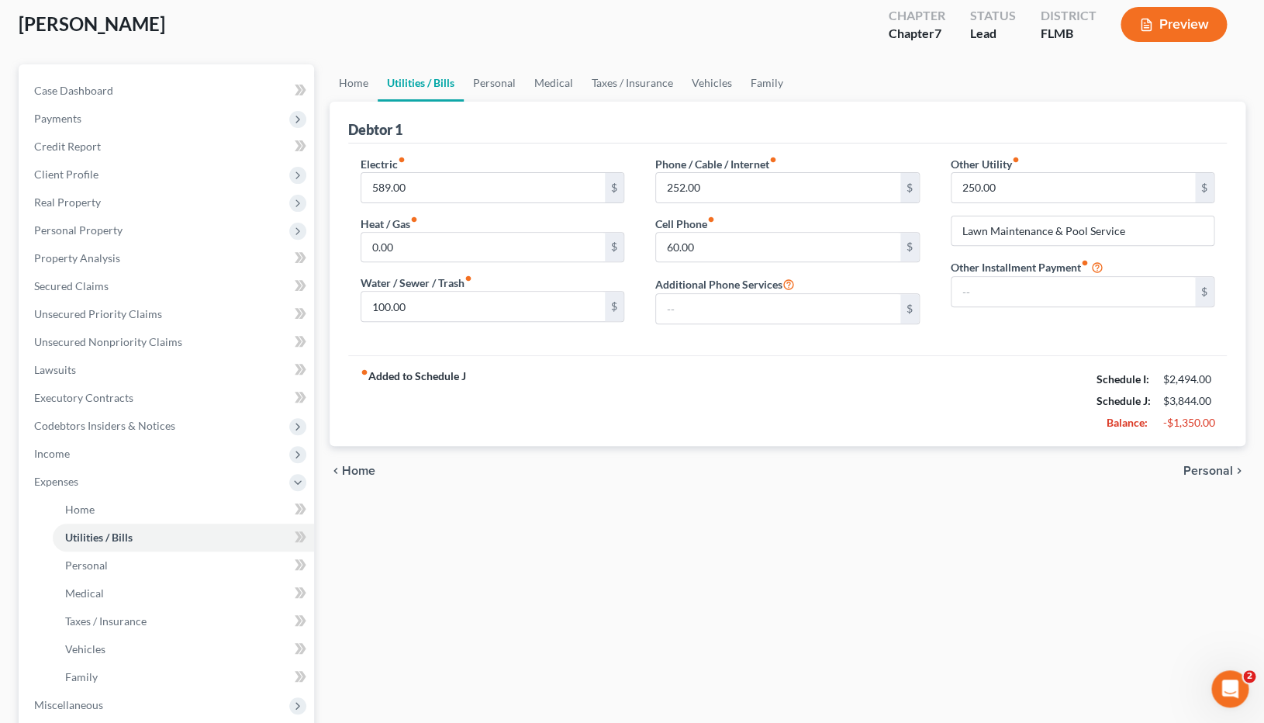
scroll to position [97, 0]
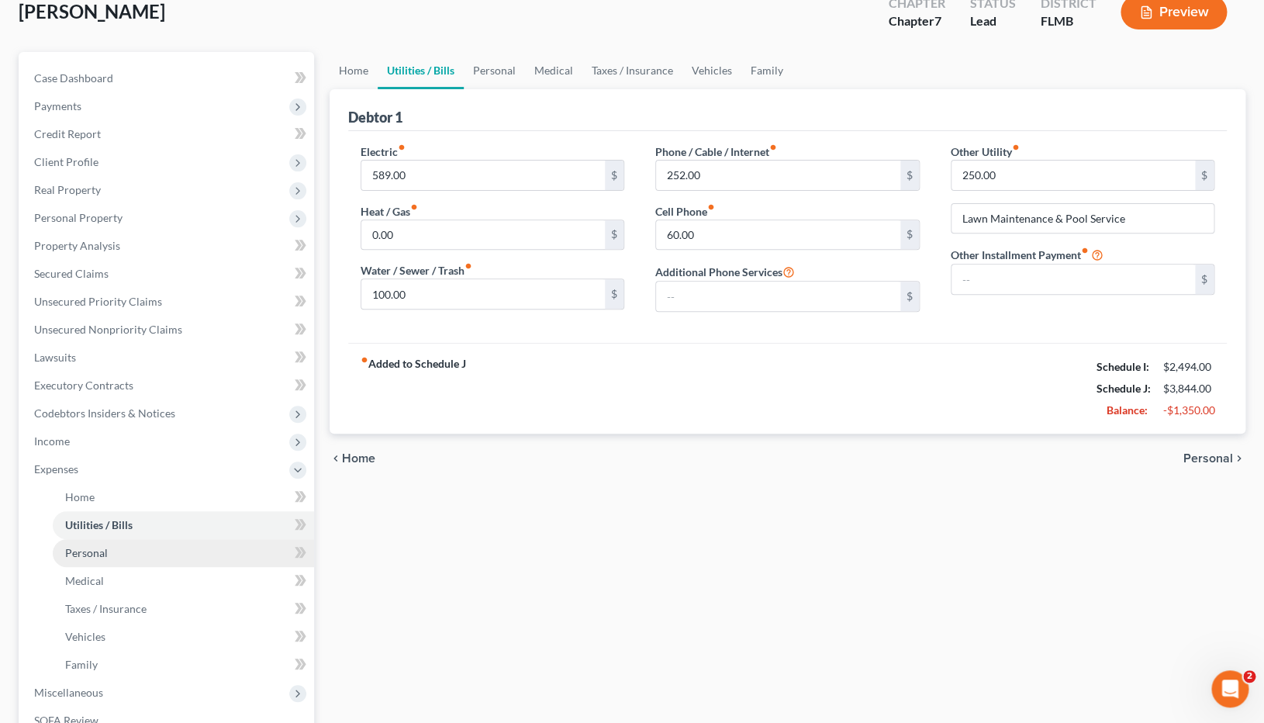
click at [128, 548] on link "Personal" at bounding box center [183, 553] width 261 height 28
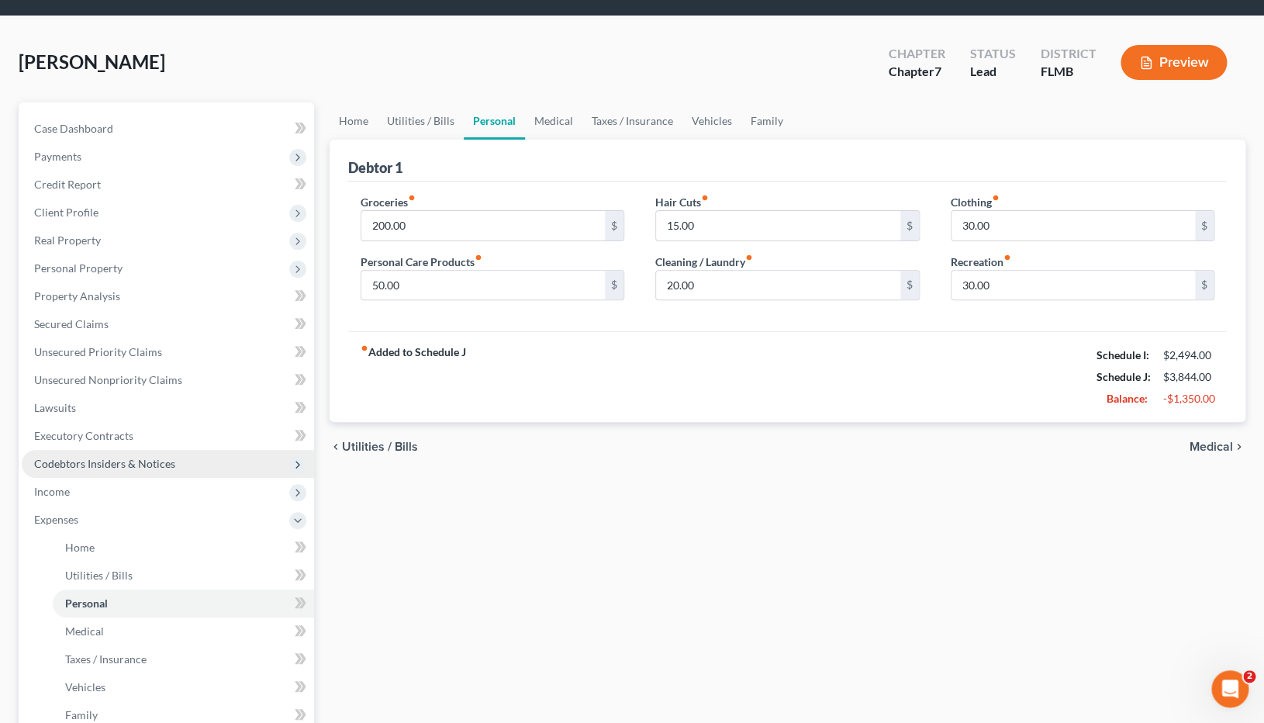
scroll to position [53, 0]
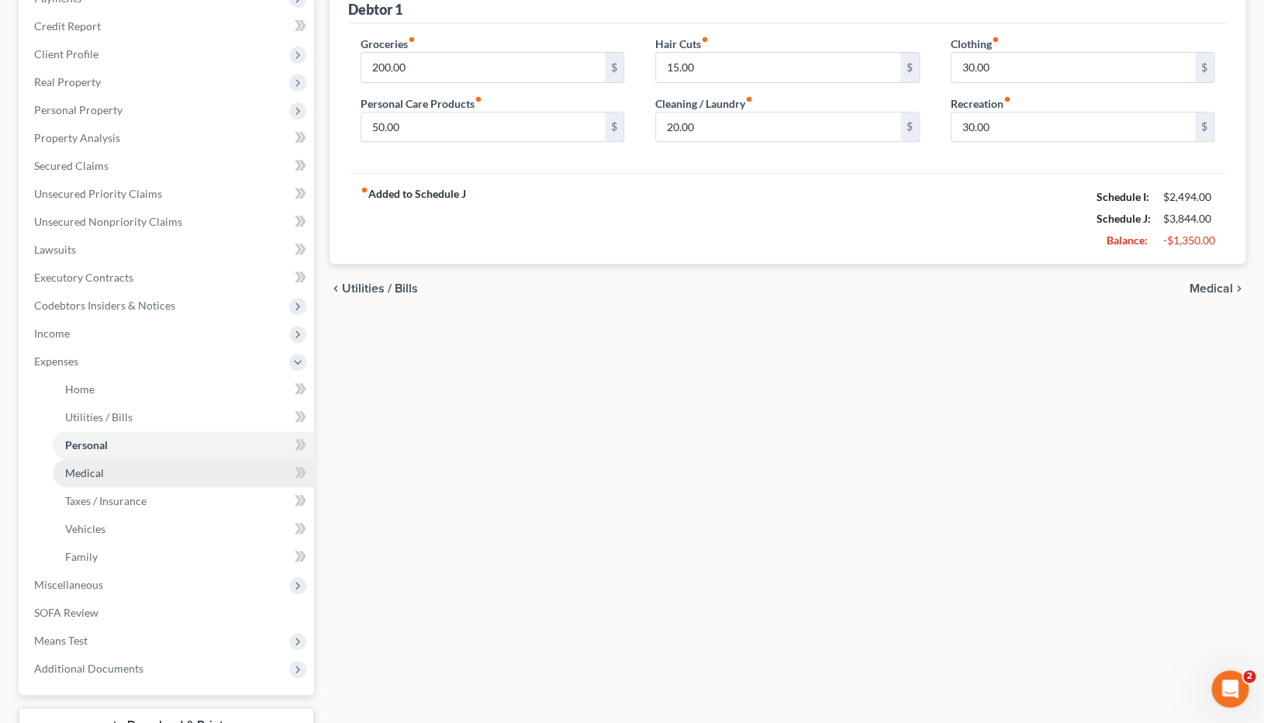
click at [99, 470] on span "Medical" at bounding box center [84, 472] width 39 height 13
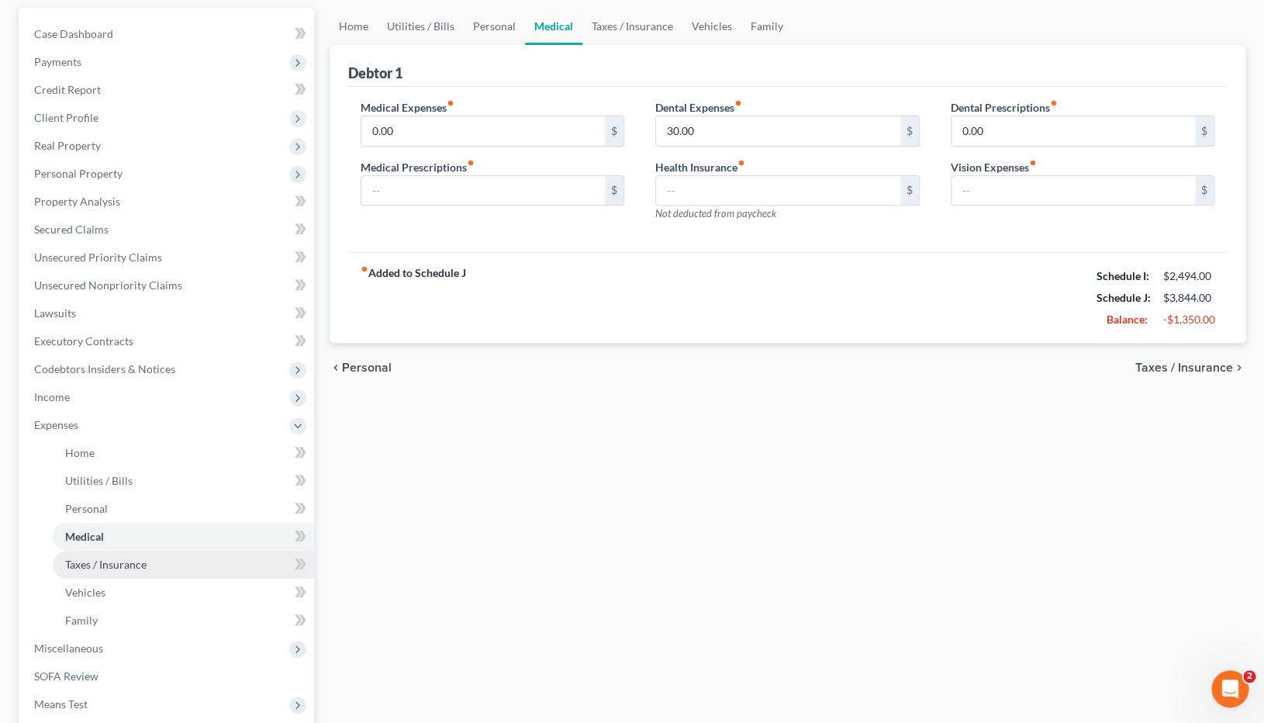
click at [133, 561] on span "Taxes / Insurance" at bounding box center [105, 564] width 81 height 13
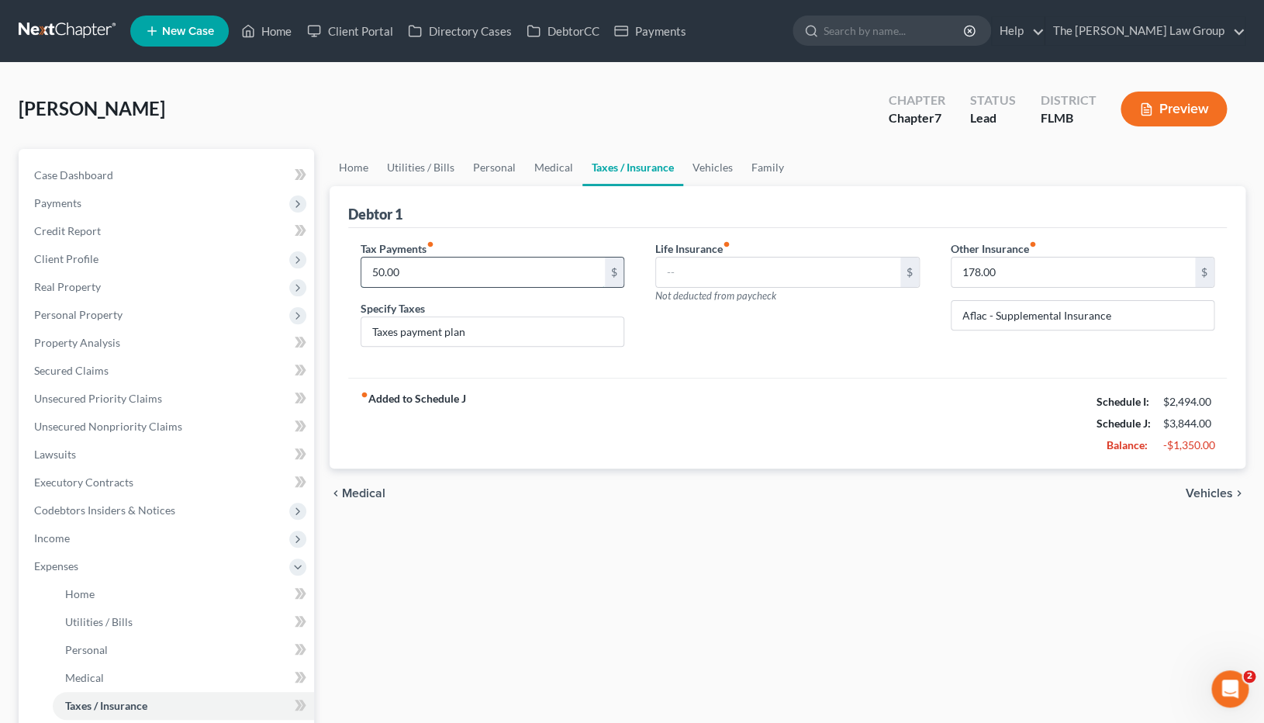
drag, startPoint x: 468, startPoint y: 274, endPoint x: 440, endPoint y: 282, distance: 29.7
click at [440, 282] on input "50.00" at bounding box center [483, 272] width 244 height 29
click at [95, 396] on span "Unsecured Priority Claims" at bounding box center [98, 398] width 128 height 13
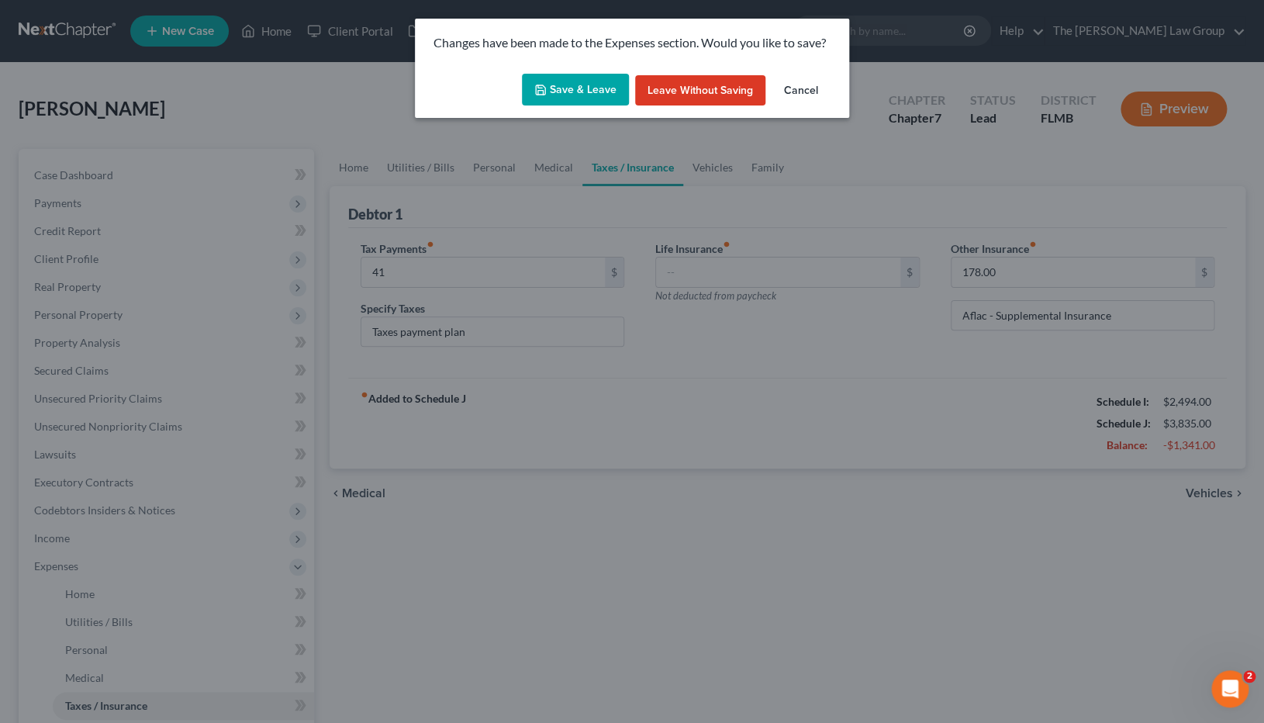
click at [565, 89] on button "Save & Leave" at bounding box center [575, 90] width 107 height 33
type input "41.00"
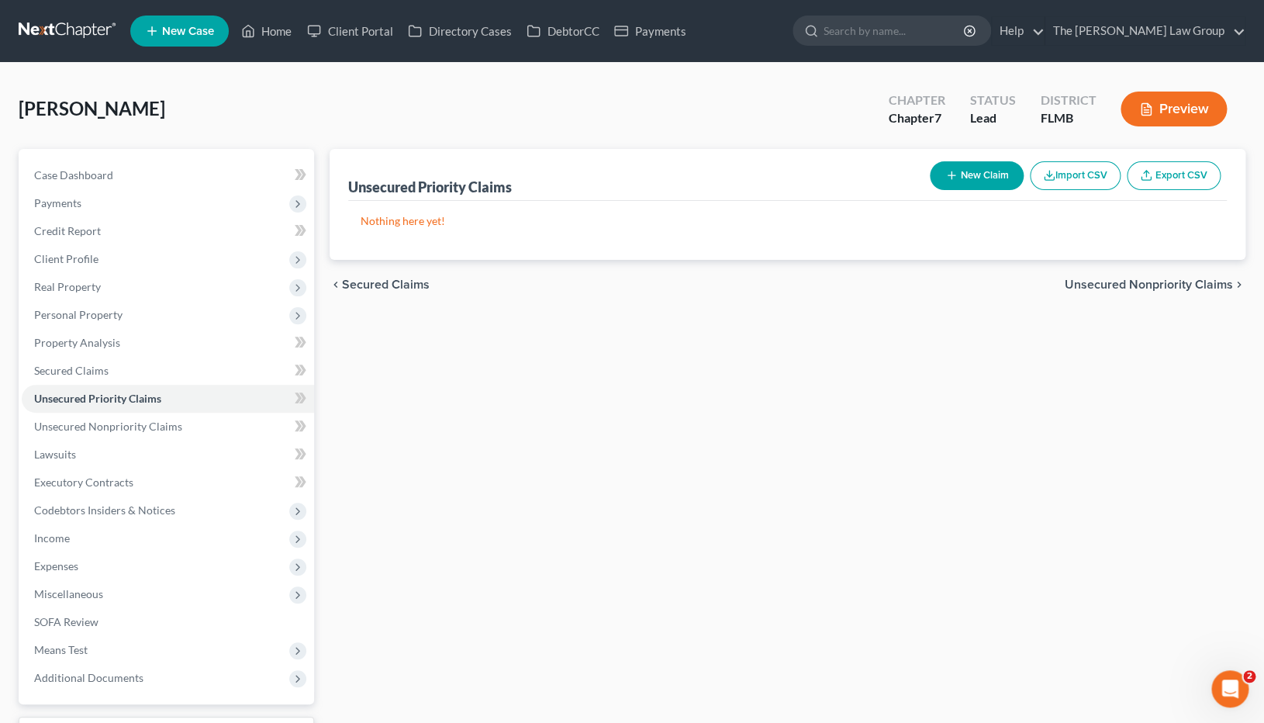
click at [979, 181] on button "New Claim" at bounding box center [977, 175] width 94 height 29
select select "0"
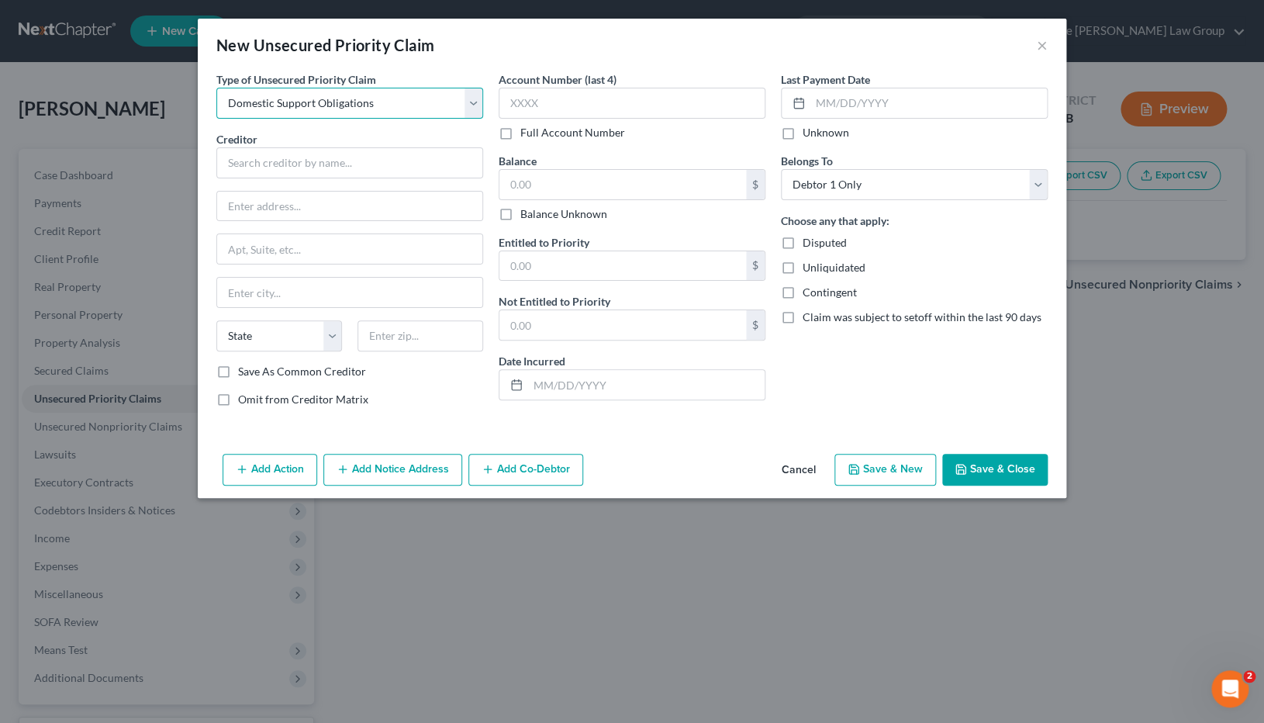
click option "Domestic Support Obligations" at bounding box center [0, 0] width 0 height 0
select select "0"
click option "Taxes & Other Government Units" at bounding box center [0, 0] width 0 height 0
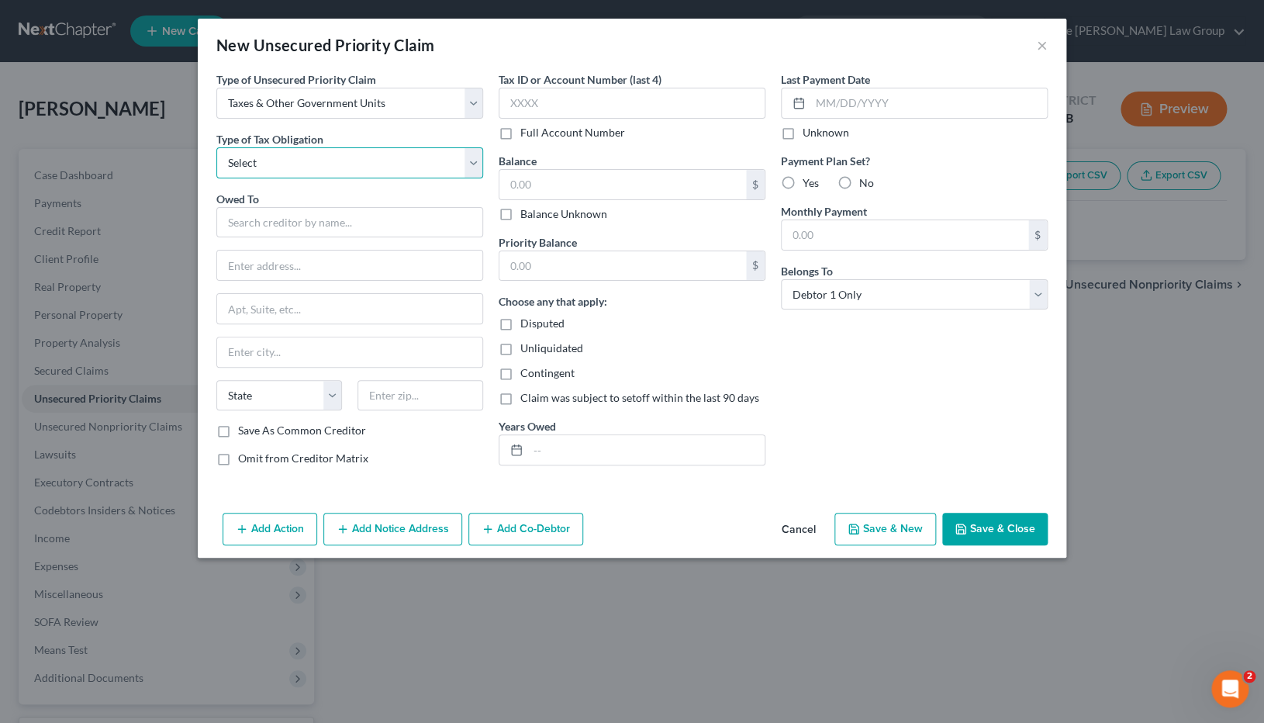
select select "0"
click option "Federal" at bounding box center [0, 0] width 0 height 0
click at [413, 234] on input "text" at bounding box center [349, 222] width 267 height 31
click at [418, 231] on input "IRS" at bounding box center [349, 222] width 267 height 31
drag, startPoint x: 389, startPoint y: 217, endPoint x: 209, endPoint y: 220, distance: 180.0
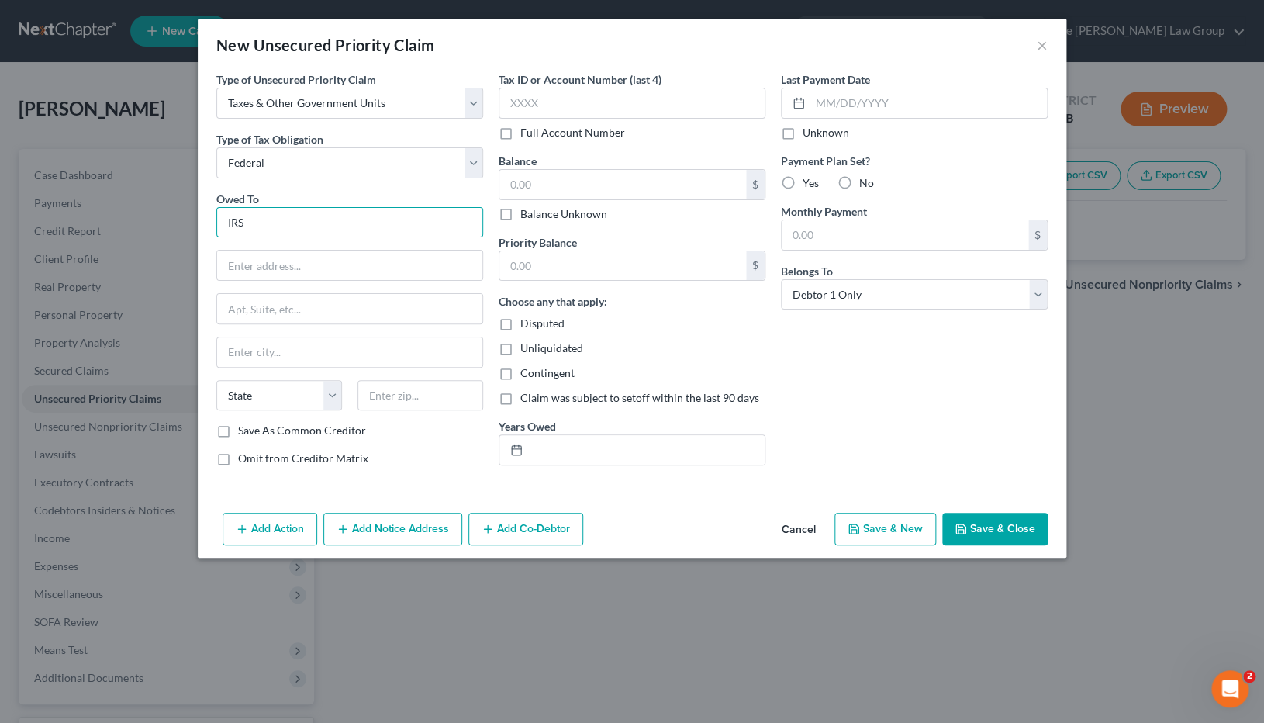
click at [216, 221] on input "IRS" at bounding box center [349, 222] width 267 height 31
paste input "nternal Revenue Service, PO Box 802501, Cincinnati, OH 45280-2501."
drag, startPoint x: 261, startPoint y: 221, endPoint x: 641, endPoint y: 243, distance: 380.7
click at [483, 238] on input "Internal Revenue Service, PO Box 802501, Cincinnati, OH 45280-2501." at bounding box center [349, 222] width 267 height 31
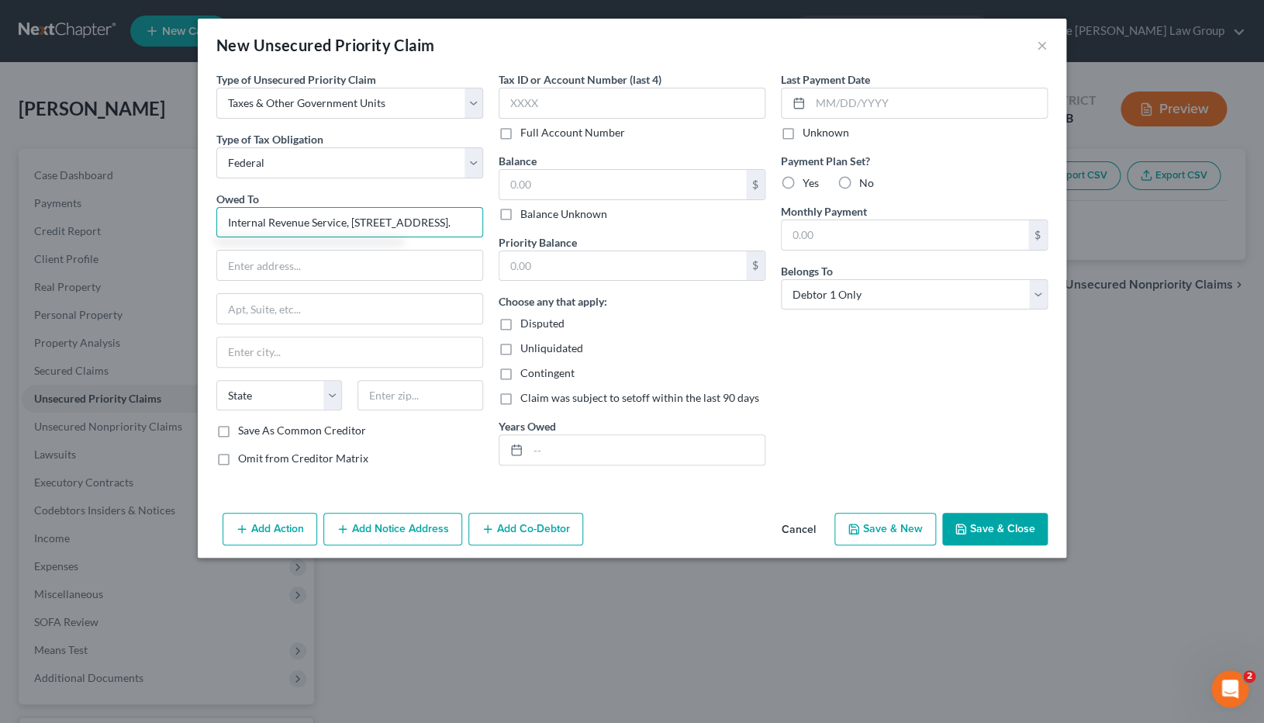
click at [350, 233] on input "Internal Revenue Service, PO Box 802501, Cincinnati, OH 45280-2501." at bounding box center [349, 222] width 267 height 31
drag, startPoint x: 258, startPoint y: 221, endPoint x: 758, endPoint y: 256, distance: 500.7
click at [483, 238] on input "Internal Revenue Service, PO Box 802501, Cincinnati, OH 45280-2501." at bounding box center [349, 222] width 267 height 31
type input "Internal Revenue Service"
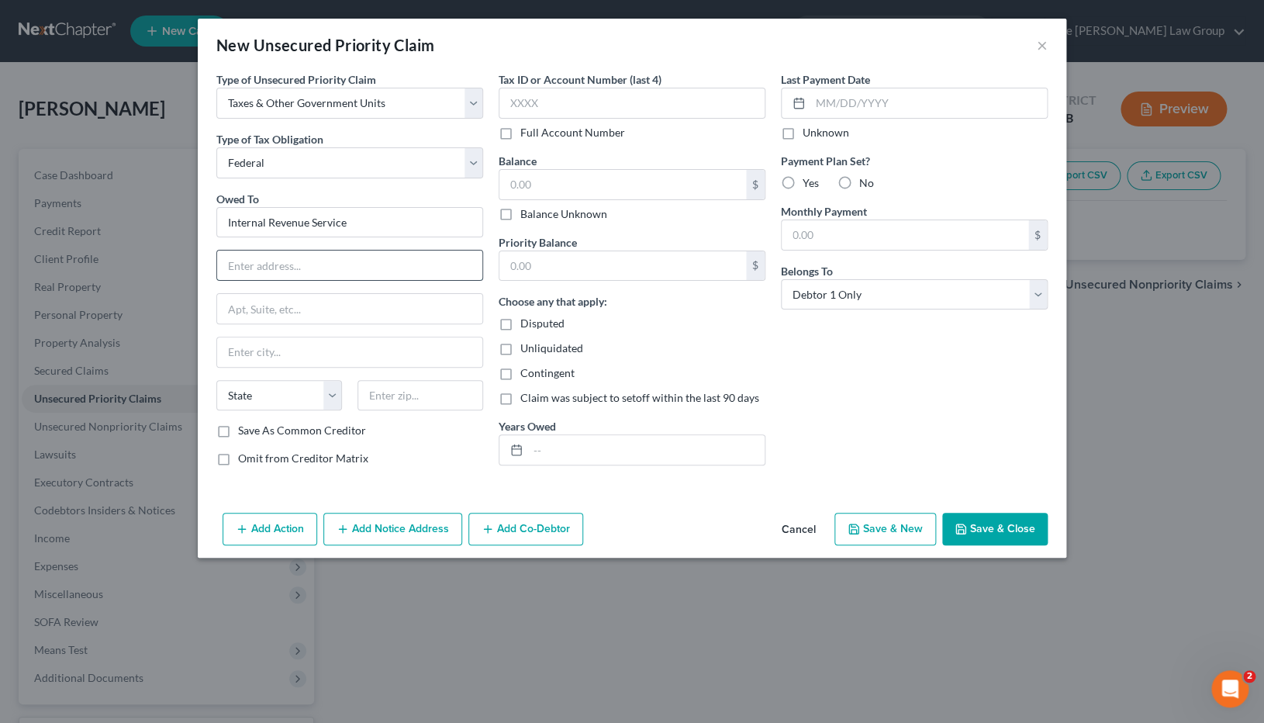
click at [442, 279] on input "text" at bounding box center [349, 265] width 265 height 29
paste input "PO Box 802501, Cincinnati, OH 45280-2501."
drag, startPoint x: 313, startPoint y: 269, endPoint x: 658, endPoint y: 287, distance: 344.8
click at [482, 280] on input "PO Box 802501, Cincinnati, OH 45280-2501." at bounding box center [349, 265] width 265 height 29
click at [333, 248] on div "Owed To * Internal Revenue Service PO Box 802501, Cincinnati, OH 45280-2501. St…" at bounding box center [349, 307] width 267 height 233
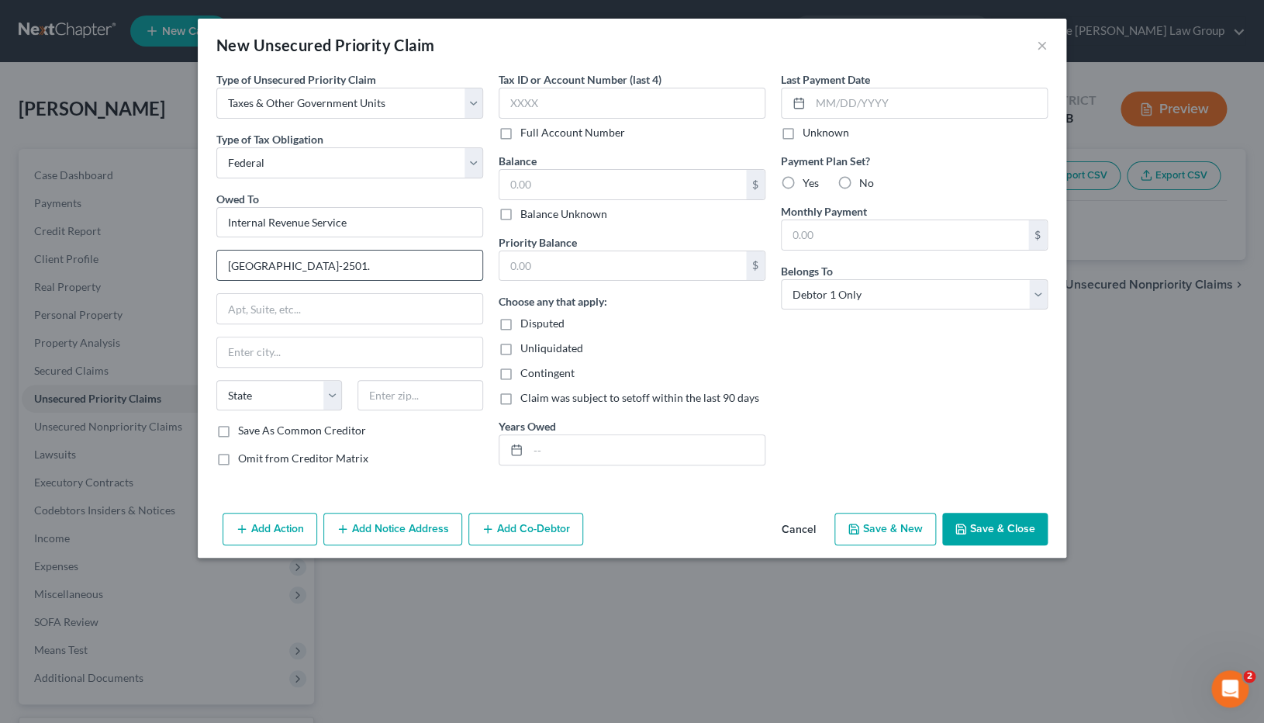
drag, startPoint x: 310, startPoint y: 267, endPoint x: 685, endPoint y: 278, distance: 374.8
click at [482, 278] on input "PO Box 802501, Cincinnati, OH 45280-2501." at bounding box center [349, 265] width 265 height 29
type input "PO Box 802501,"
click at [401, 349] on input "text" at bounding box center [349, 351] width 265 height 29
paste input "Cincinnati, OH 45280-2501."
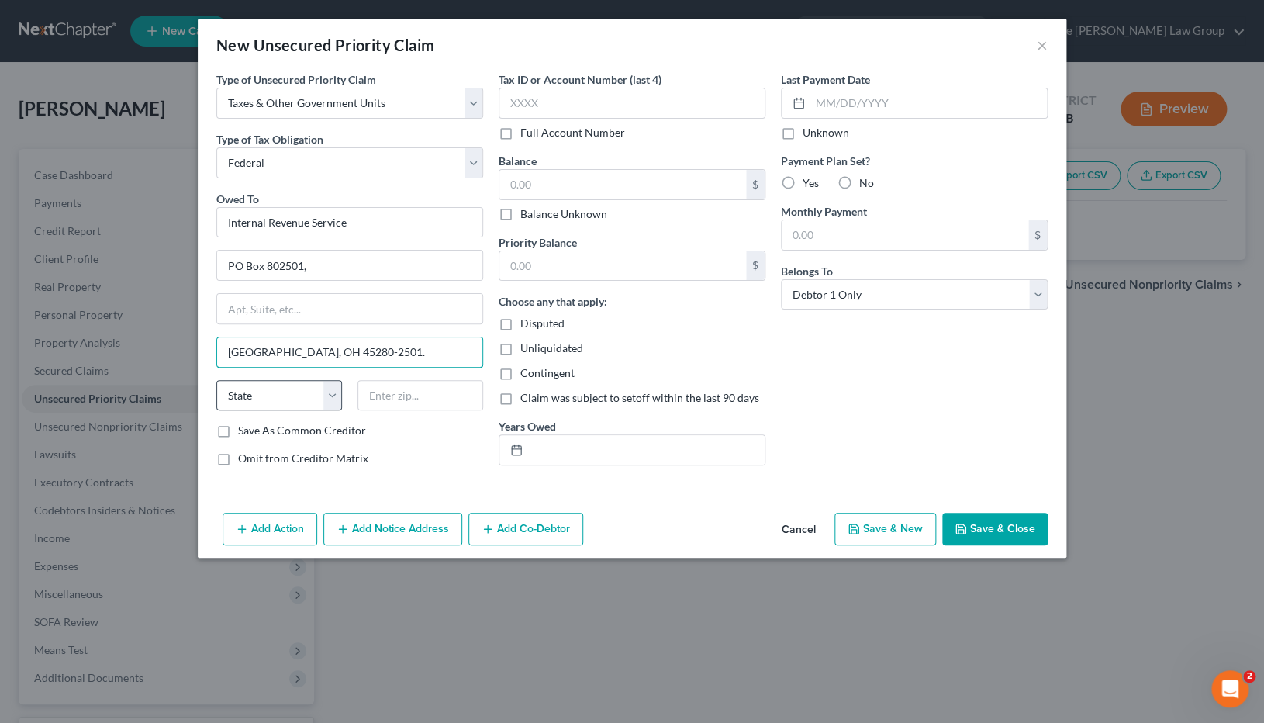
type input "Cincinnati, OH 45280-2501."
click at [216, 380] on select "State AL AK AR AZ CA CO CT DE DC FL GA GU HI ID IL IN IA KS KY LA ME MD MA MI M…" at bounding box center [279, 395] width 126 height 31
select select "36"
click option "OH" at bounding box center [0, 0] width 0 height 0
click at [400, 397] on input "text" at bounding box center [421, 395] width 126 height 31
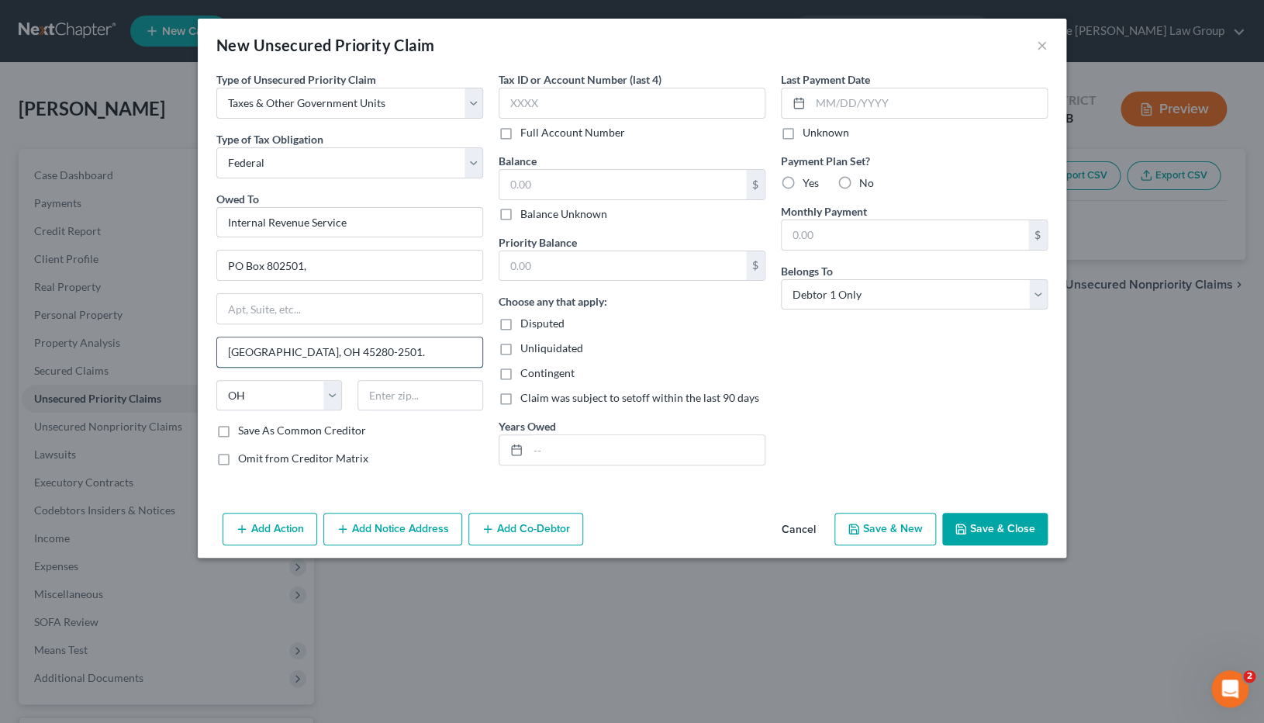
drag, startPoint x: 360, startPoint y: 359, endPoint x: 302, endPoint y: 357, distance: 57.4
click at [302, 357] on input "Cincinnati, OH 45280-2501." at bounding box center [349, 351] width 265 height 29
click at [430, 408] on input "text" at bounding box center [421, 395] width 126 height 31
paste input "45280-2501."
type input "45280"
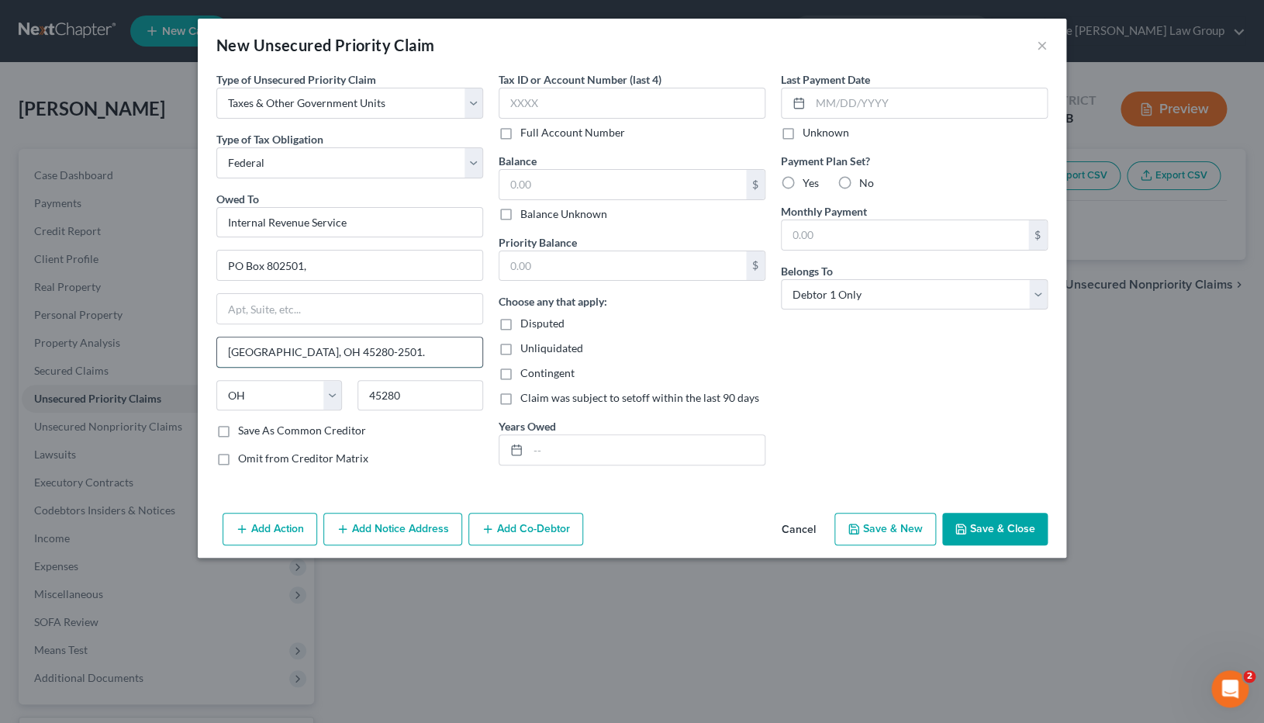
click at [385, 351] on input "Cincinnati, OH 45280-2501." at bounding box center [349, 351] width 265 height 29
type input "Cincinnati"
click at [408, 264] on input "PO Box 802501," at bounding box center [349, 265] width 265 height 29
type input "PO Box 802501"
click at [635, 106] on input "text" at bounding box center [632, 103] width 267 height 31
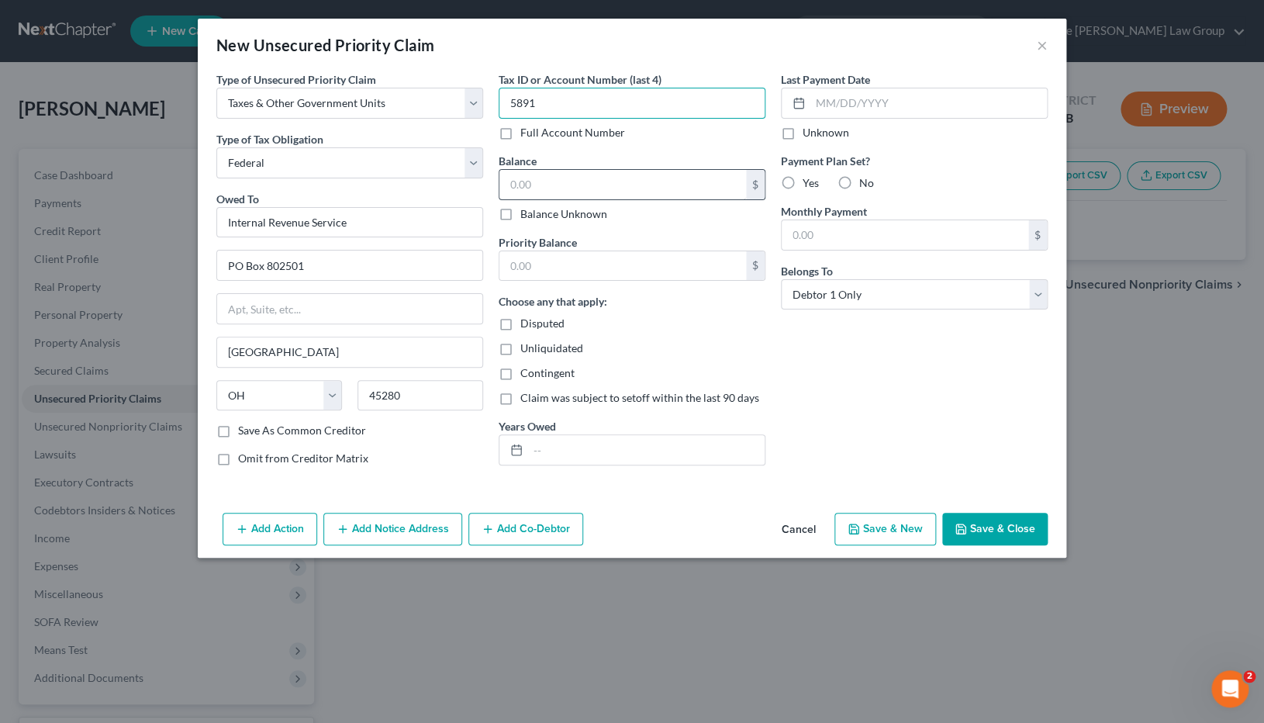
type input "5891"
click at [658, 178] on input "text" at bounding box center [622, 184] width 247 height 29
type input "2,200"
click at [717, 347] on div "Unliquidated" at bounding box center [632, 348] width 267 height 16
click at [610, 455] on input "text" at bounding box center [646, 449] width 237 height 29
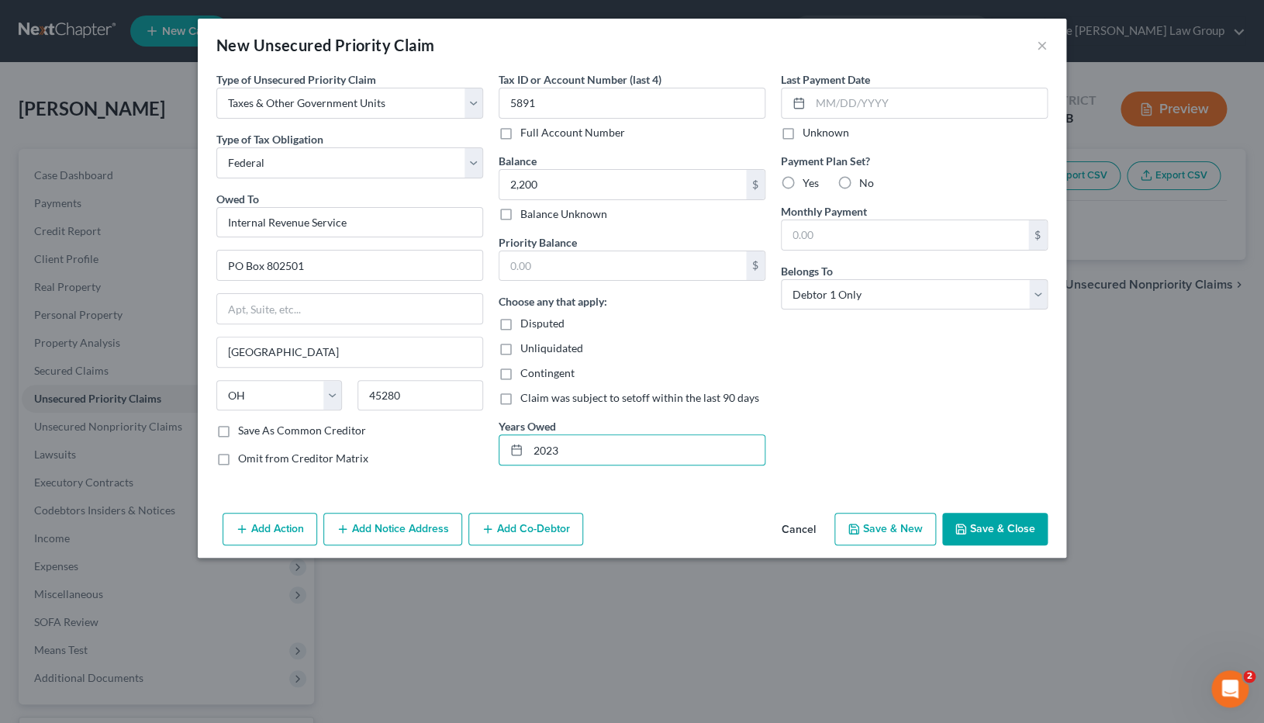
click at [861, 438] on div "Last Payment Date Unknown Payment Plan Set? Yes No Monthly Payment $ Belongs To…" at bounding box center [914, 274] width 282 height 407
click at [634, 461] on input "2023" at bounding box center [646, 449] width 237 height 29
type input "2024"
click at [915, 102] on input "text" at bounding box center [929, 102] width 237 height 29
click at [803, 188] on label "Yes" at bounding box center [811, 183] width 16 height 16
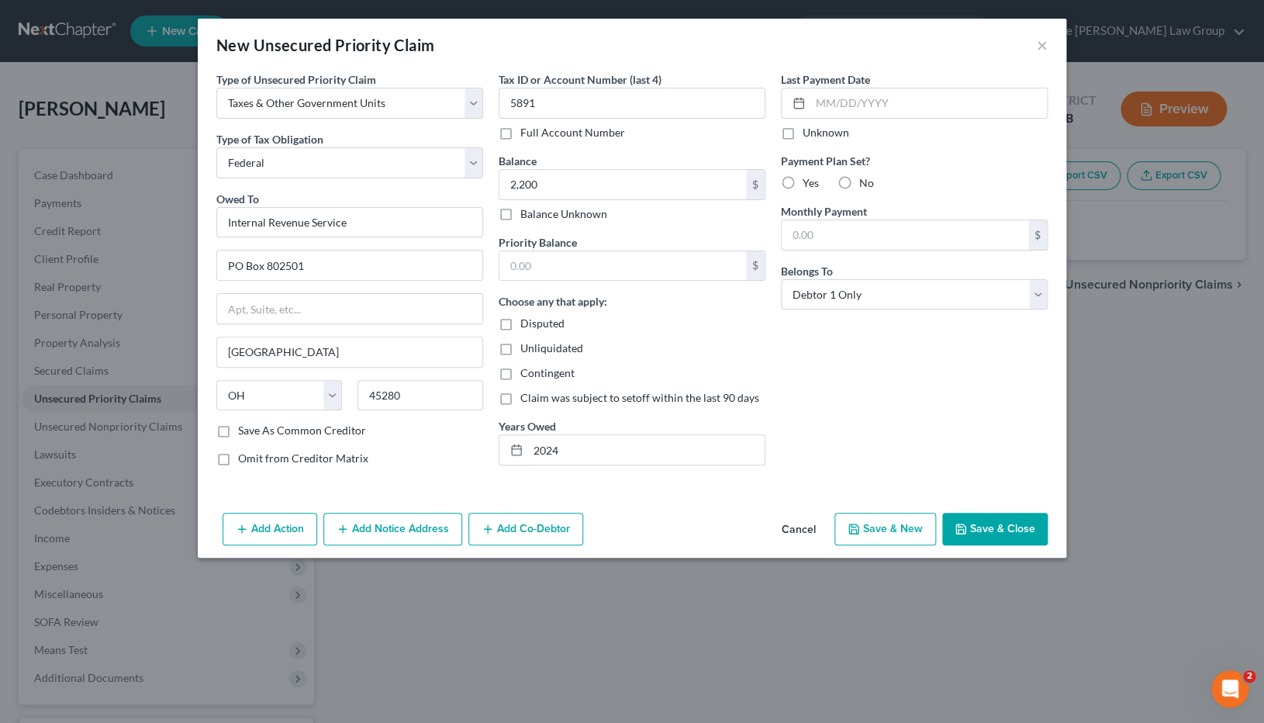
click at [809, 185] on input "Yes" at bounding box center [814, 180] width 10 height 10
radio input "true"
click at [861, 109] on input "text" at bounding box center [929, 102] width 237 height 29
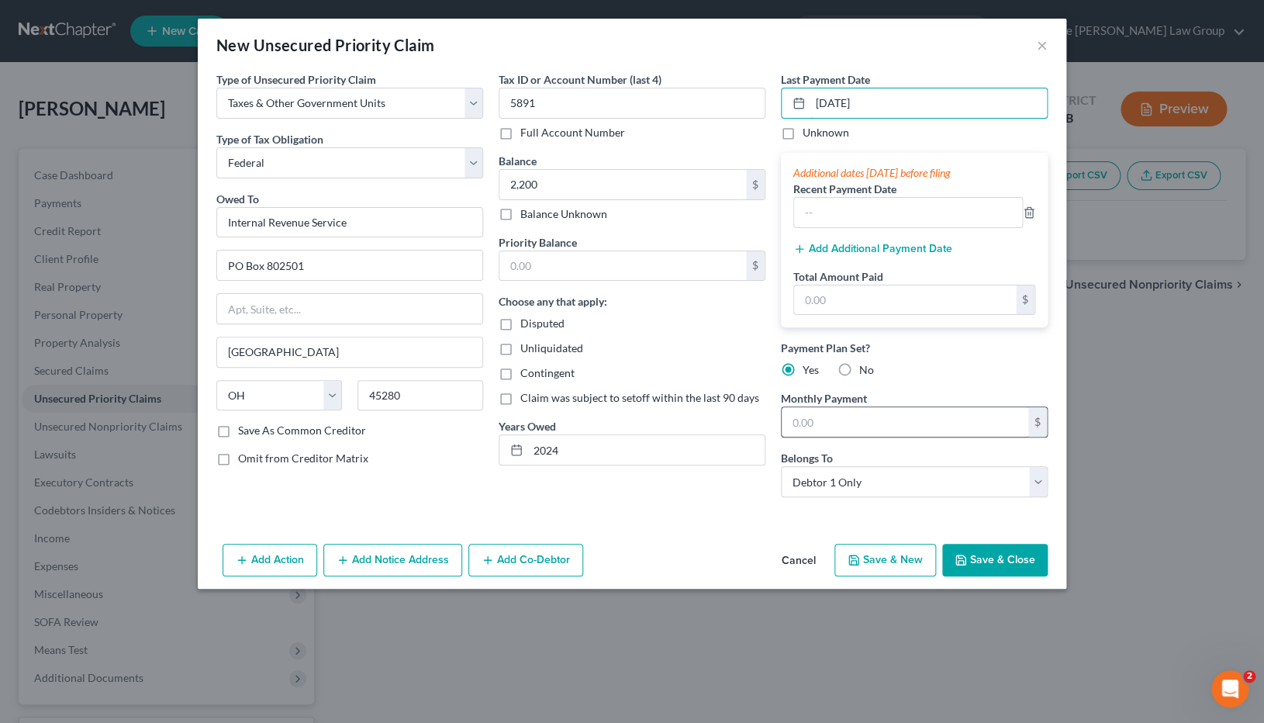
type input "09/28/2025"
click at [941, 420] on input "text" at bounding box center [905, 421] width 247 height 29
type input "41.00"
click at [995, 562] on button "Save & Close" at bounding box center [994, 560] width 105 height 33
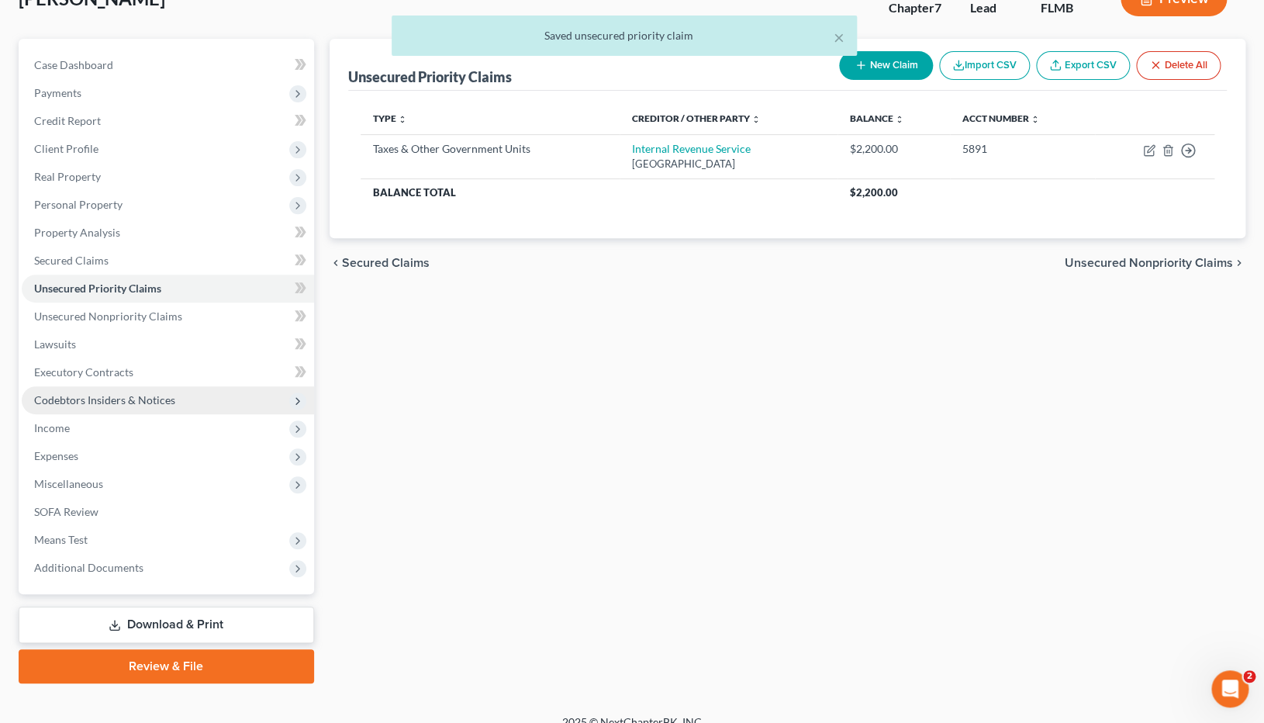
scroll to position [128, 0]
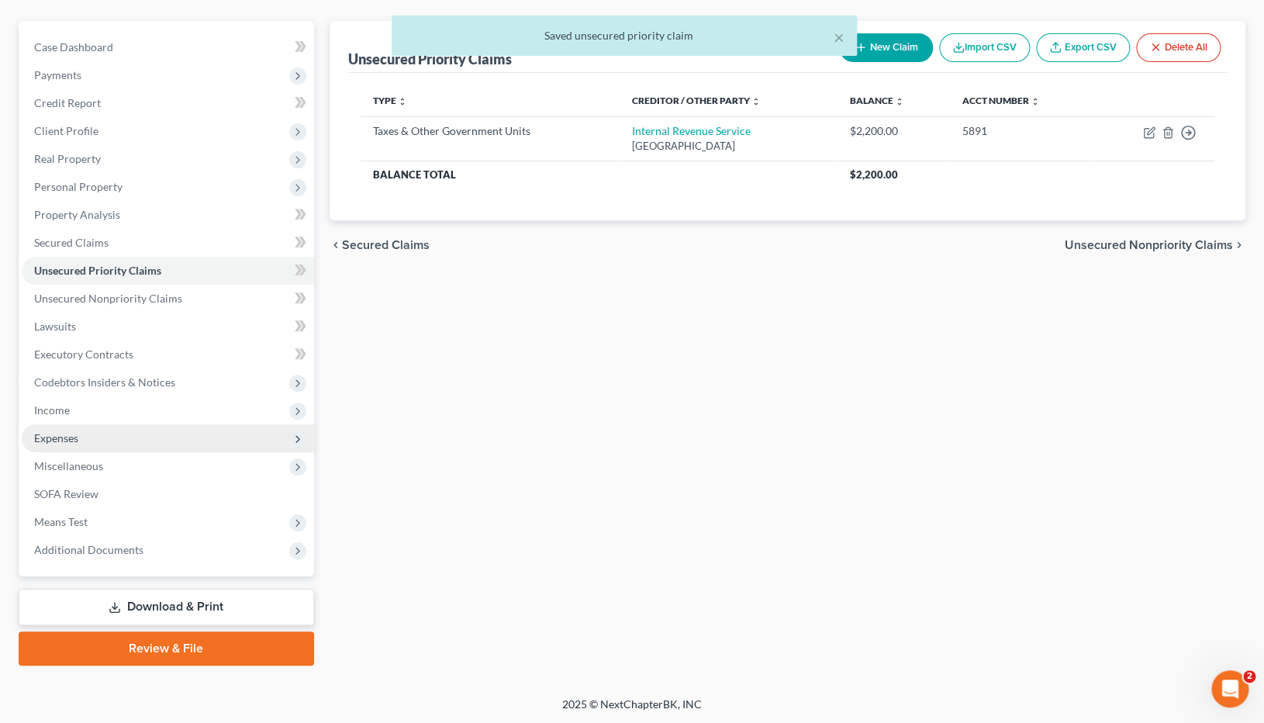
click at [68, 437] on span "Expenses" at bounding box center [56, 437] width 44 height 13
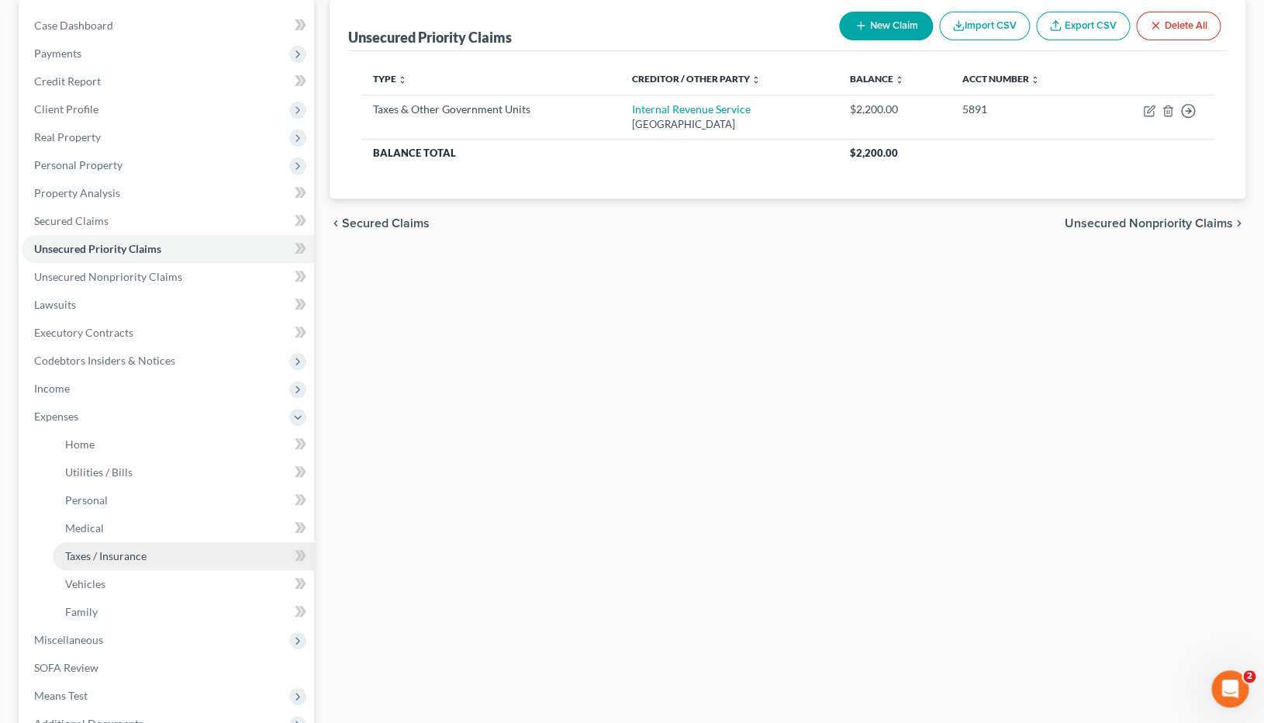
click at [137, 551] on span "Taxes / Insurance" at bounding box center [105, 555] width 81 height 13
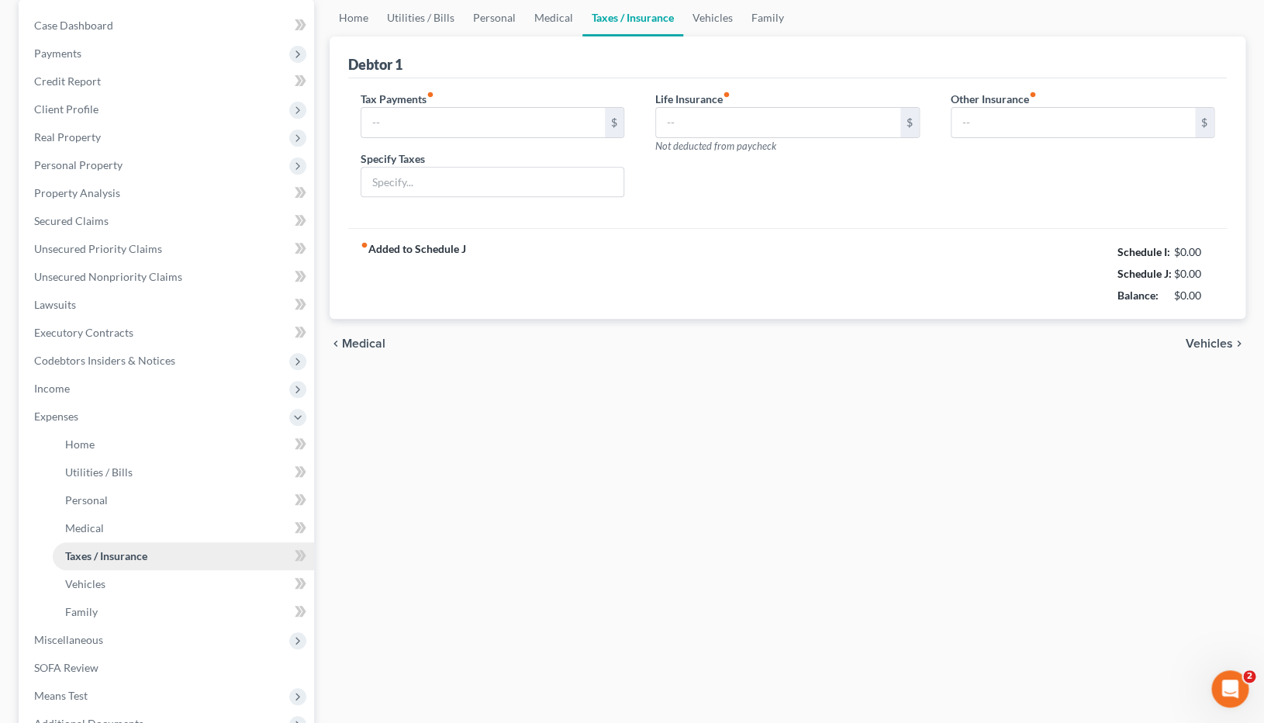
type input "41.00"
type input "Taxes payment plan"
type input "178.00"
type input "Aflac - Supplemental Insurance"
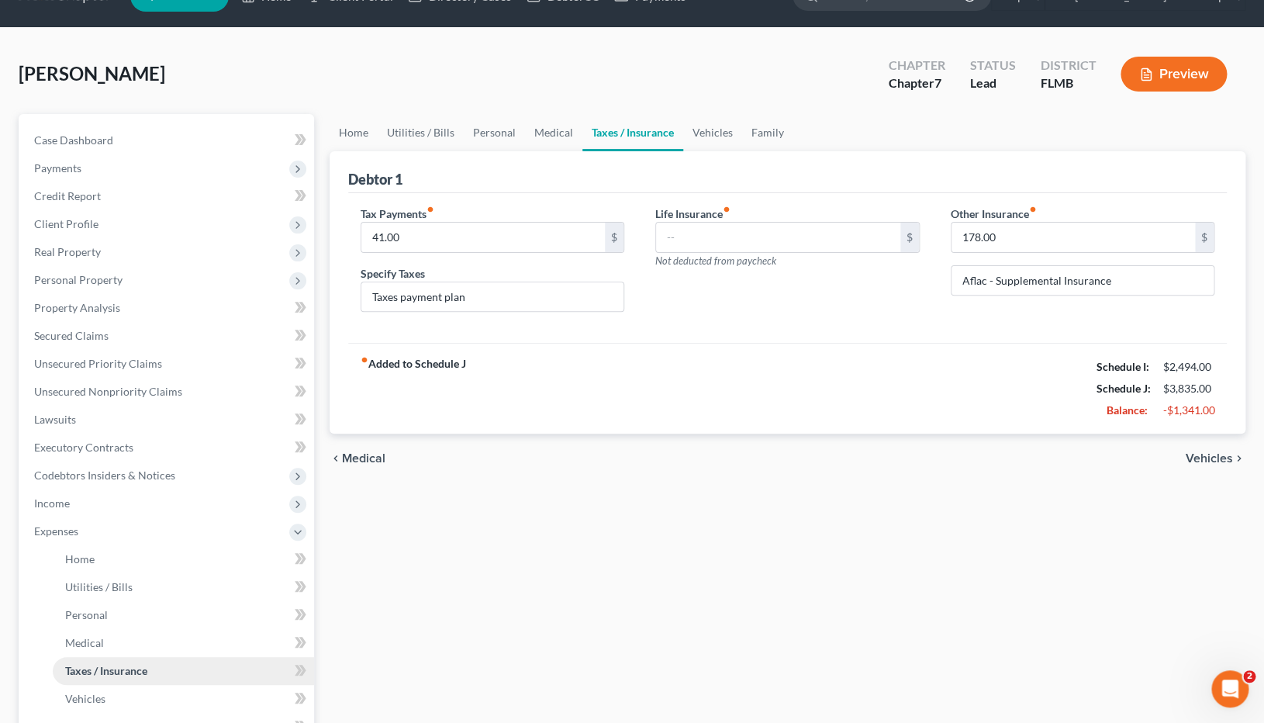
scroll to position [40, 0]
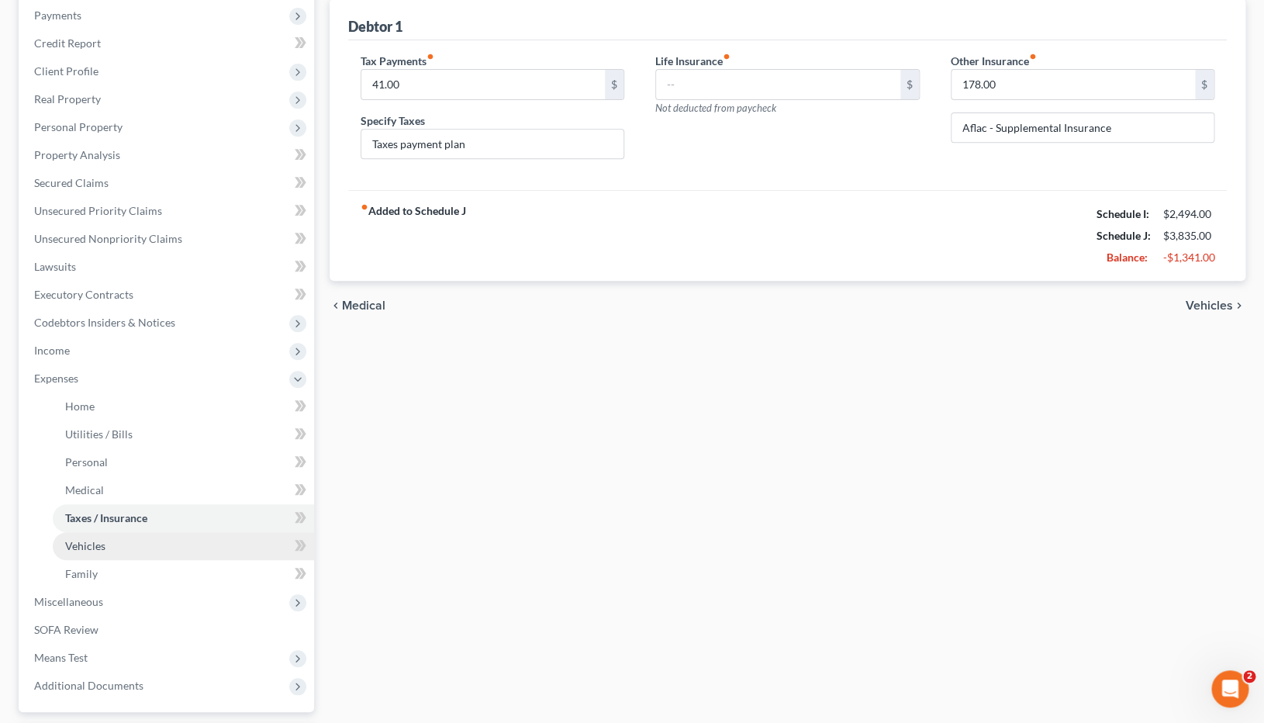
click at [112, 546] on link "Vehicles" at bounding box center [183, 546] width 261 height 28
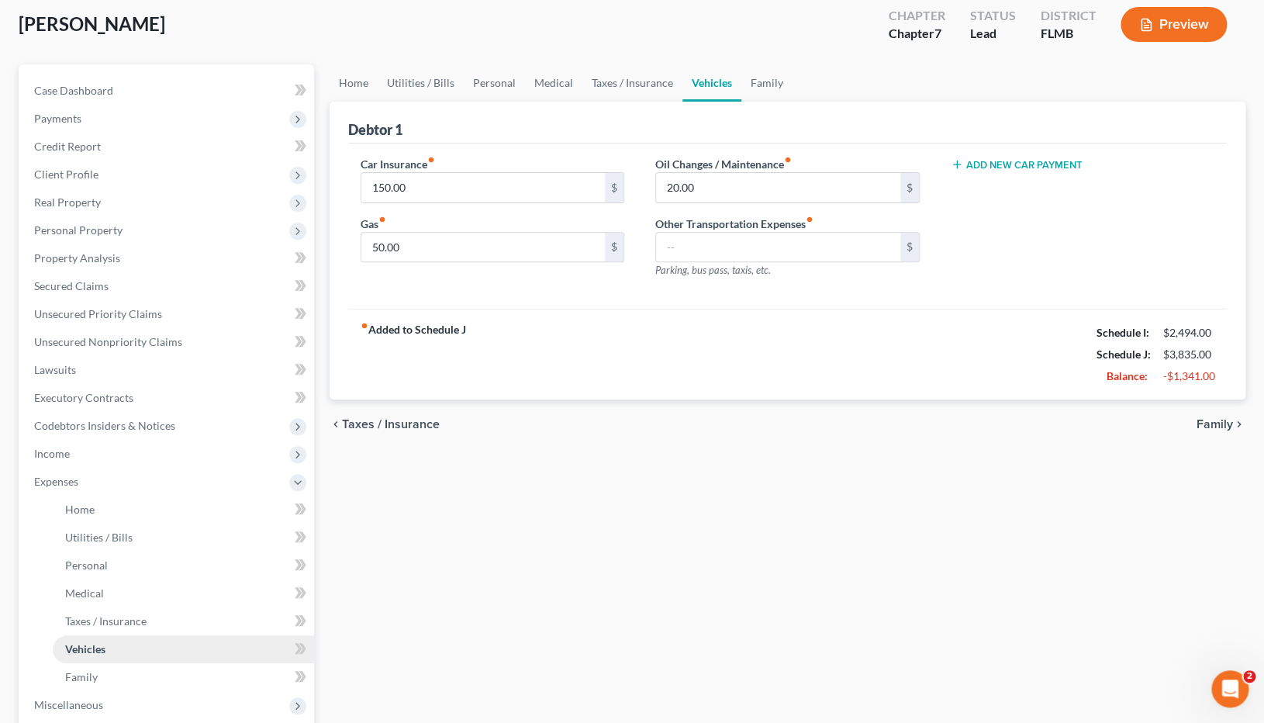
scroll to position [112, 0]
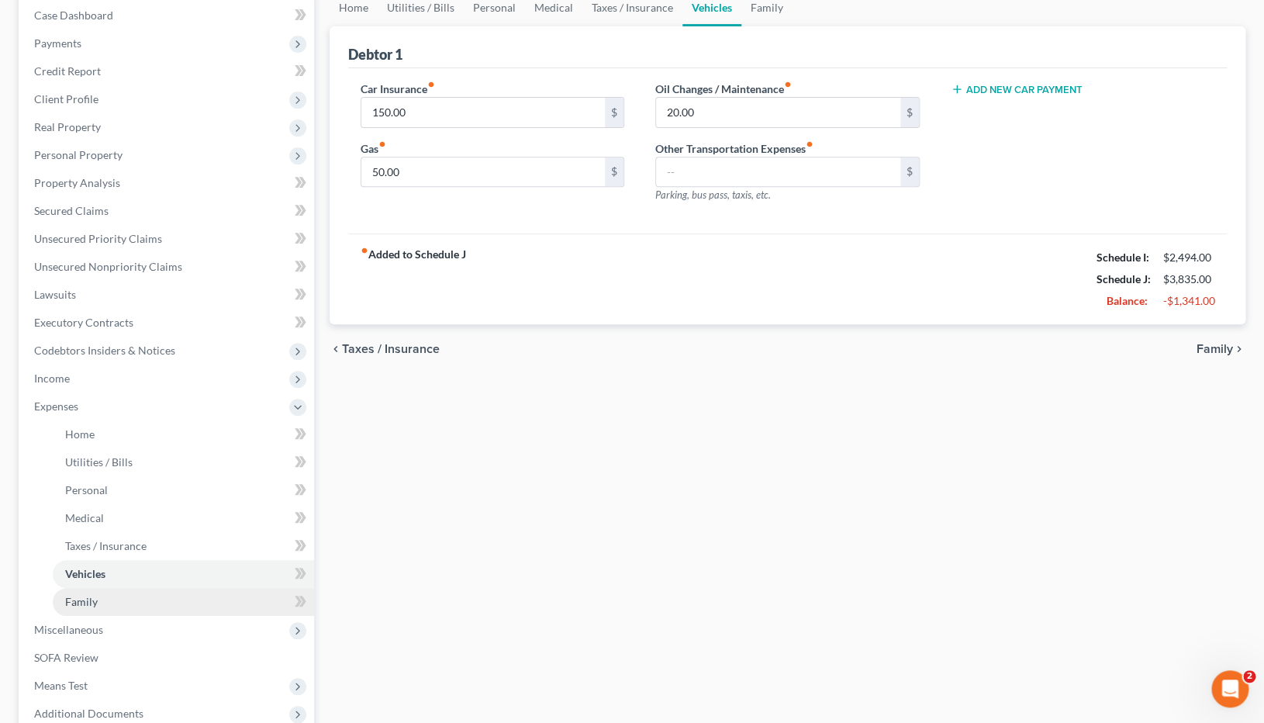
click at [105, 601] on link "Family" at bounding box center [183, 602] width 261 height 28
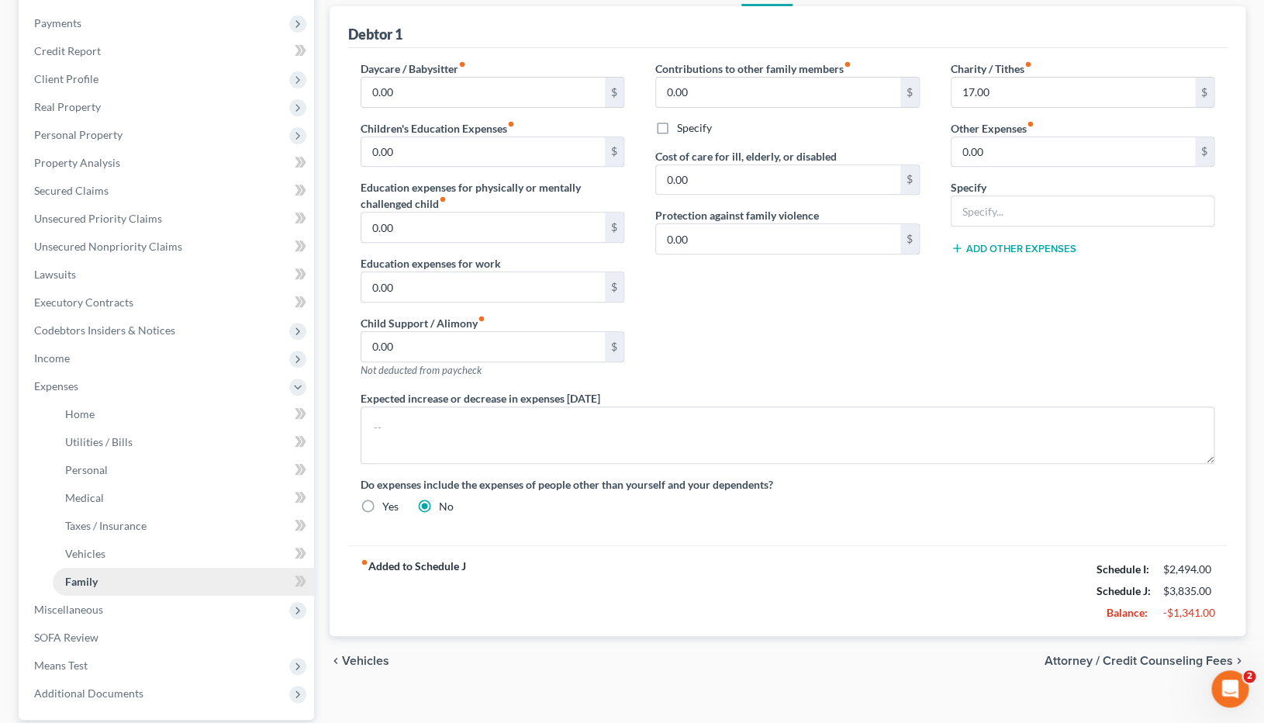
scroll to position [235, 0]
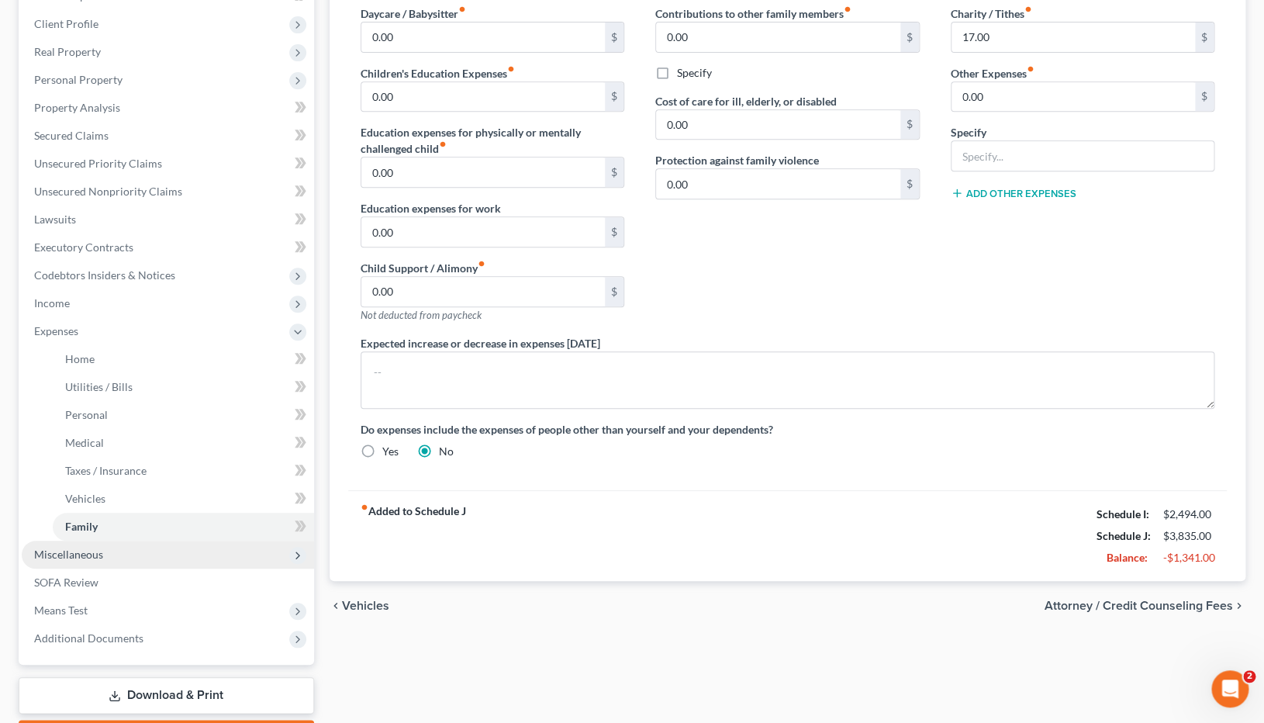
click at [94, 560] on span "Miscellaneous" at bounding box center [68, 554] width 69 height 13
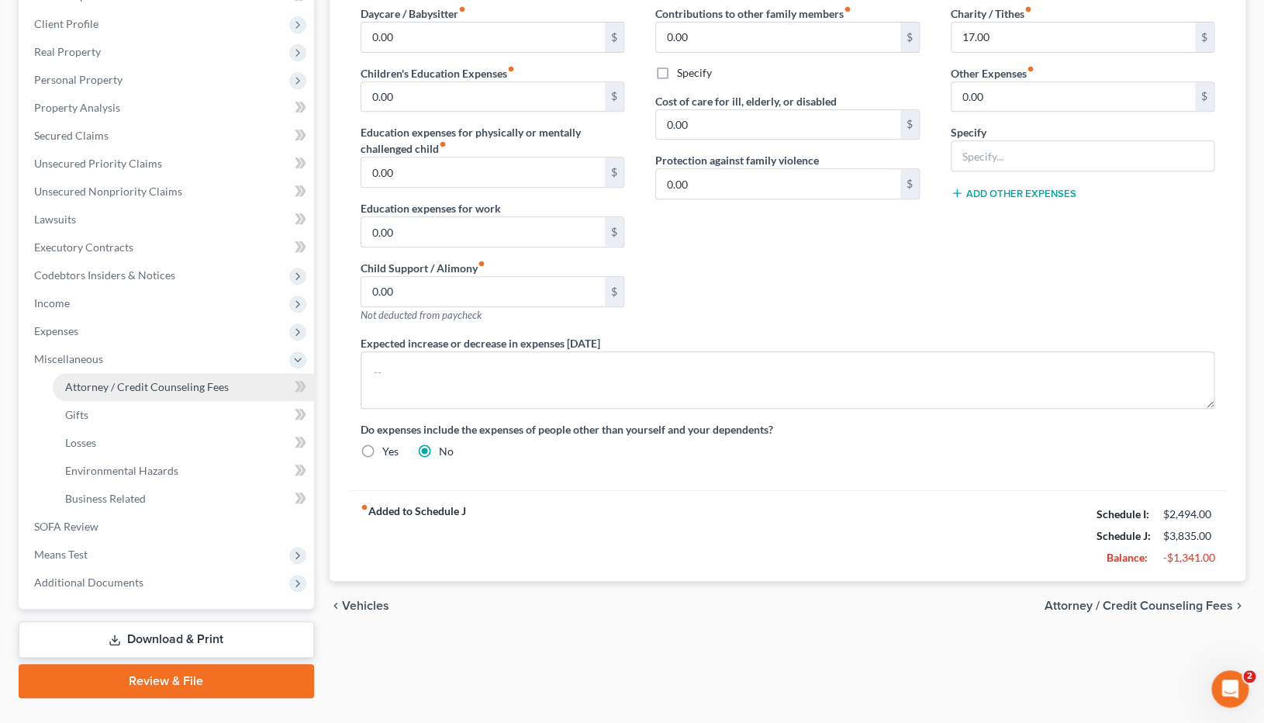
click at [131, 386] on span "Attorney / Credit Counseling Fees" at bounding box center [147, 386] width 164 height 13
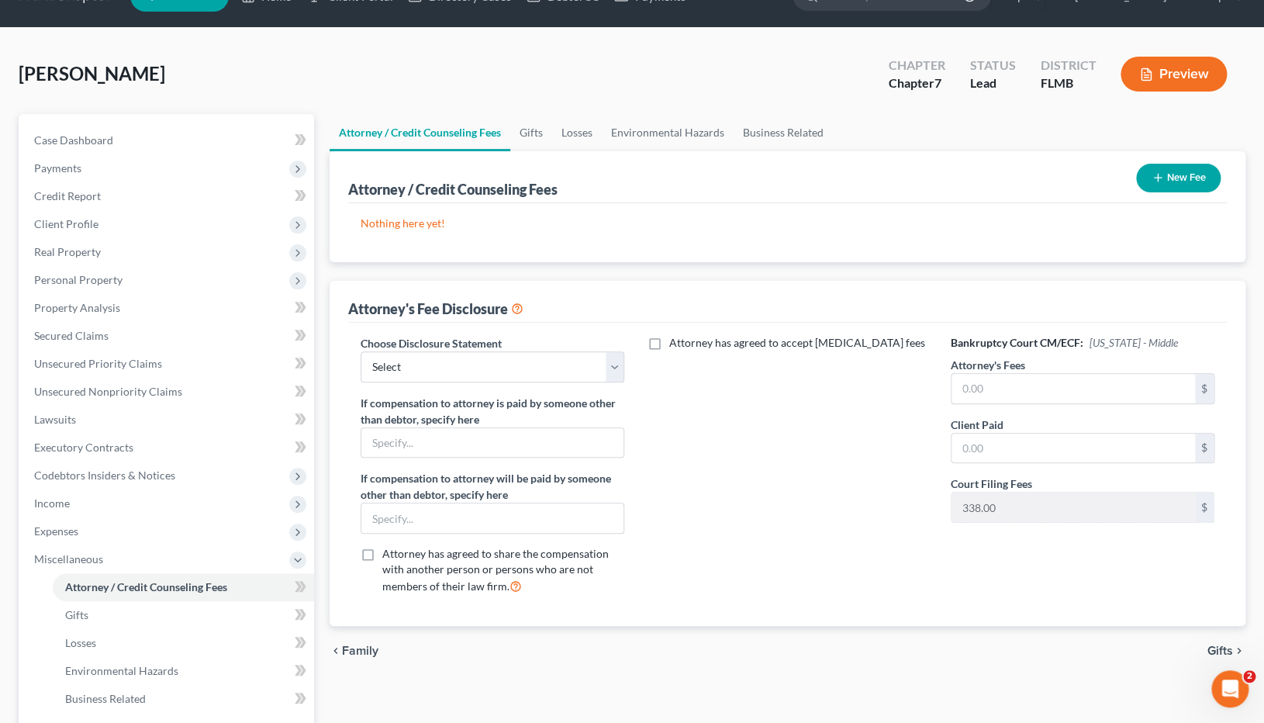
scroll to position [45, 0]
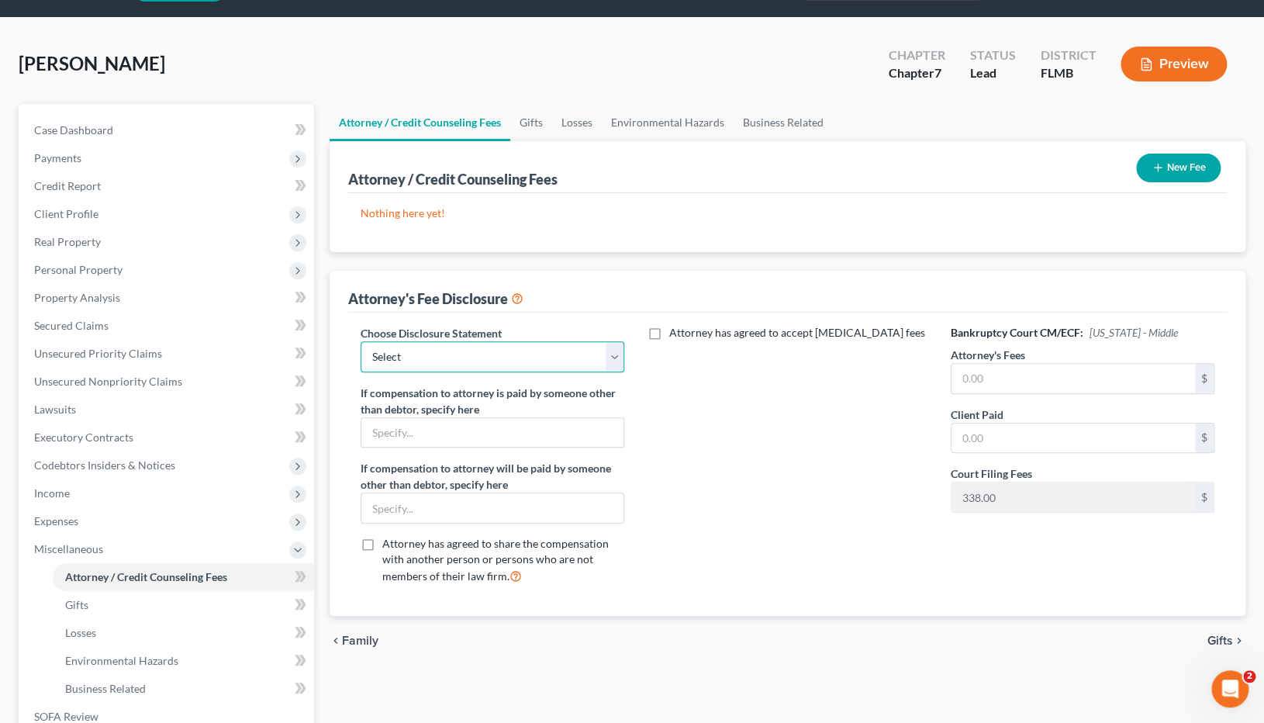
select select "0"
click option "Attorney Fee Disclosure" at bounding box center [0, 0] width 0 height 0
click at [1086, 385] on input "text" at bounding box center [1074, 378] width 244 height 29
type input "1,500"
click at [824, 449] on div "Attorney has agreed to accept retainer fees" at bounding box center [788, 461] width 296 height 272
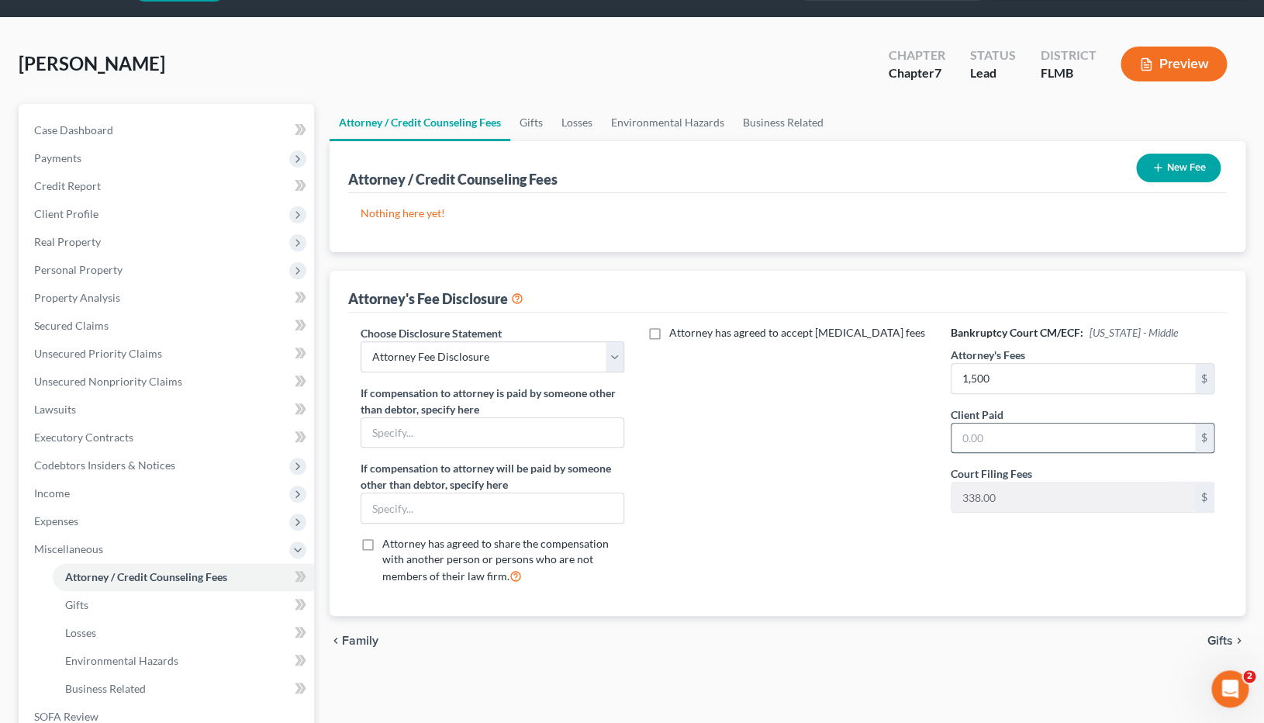
click at [1032, 437] on input "text" at bounding box center [1074, 437] width 244 height 29
type input "1,500"
click at [856, 555] on div "Attorney has agreed to accept retainer fees" at bounding box center [788, 461] width 296 height 272
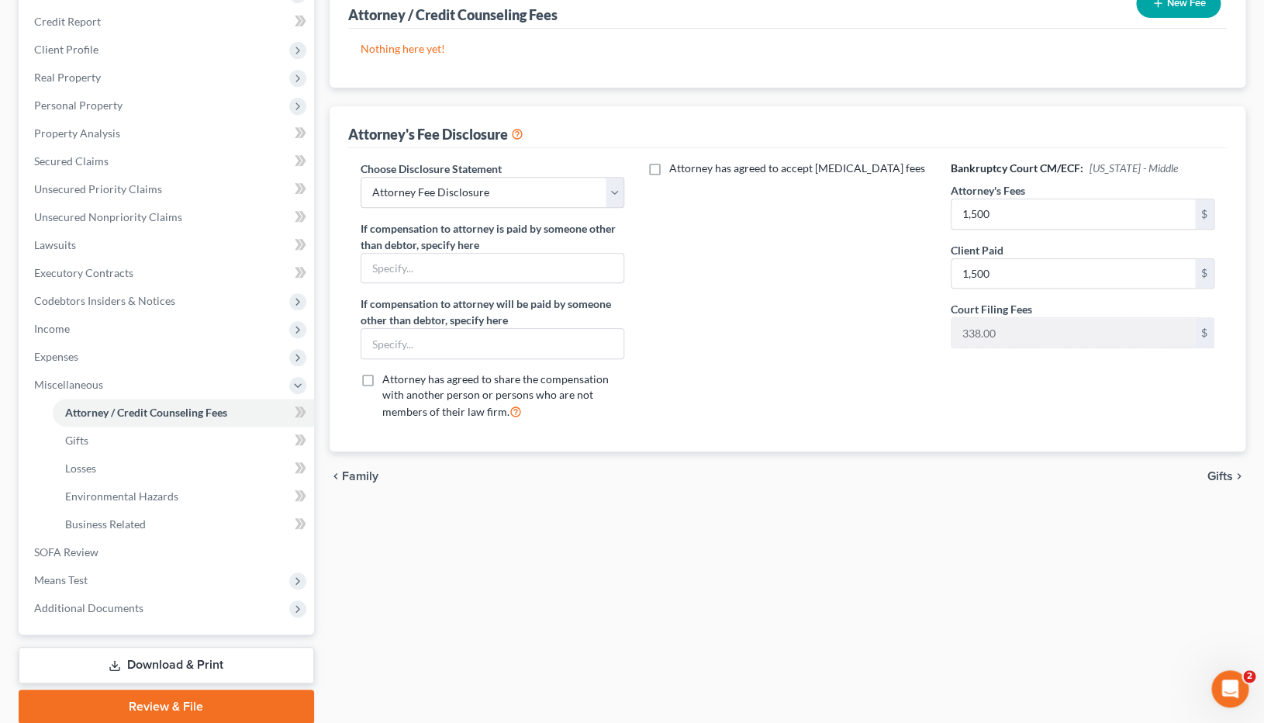
scroll to position [268, 0]
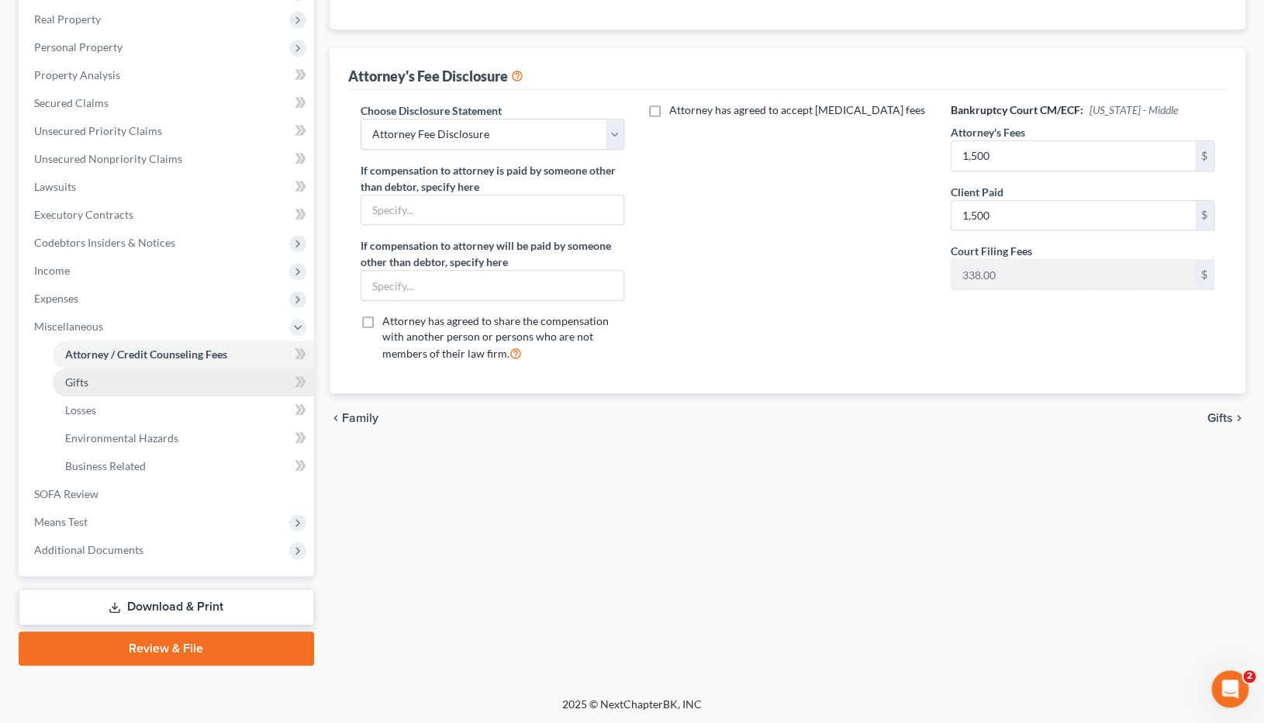
click at [100, 383] on link "Gifts" at bounding box center [183, 382] width 261 height 28
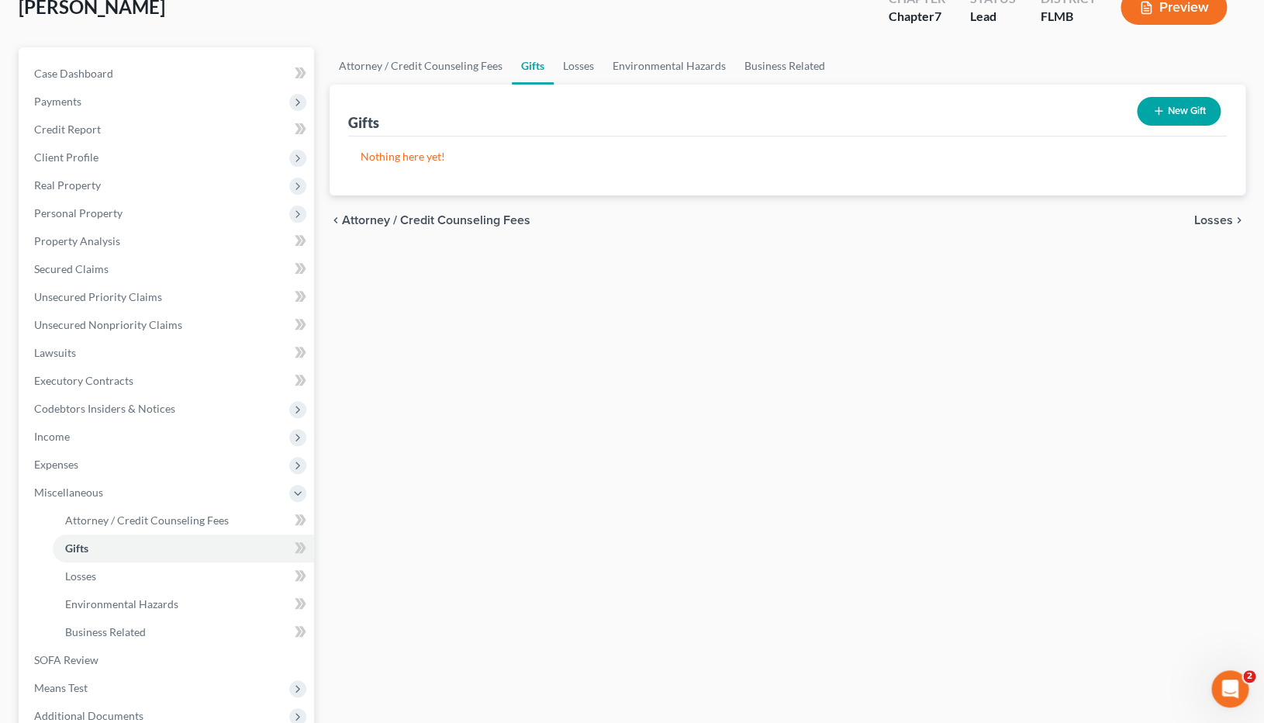
scroll to position [199, 0]
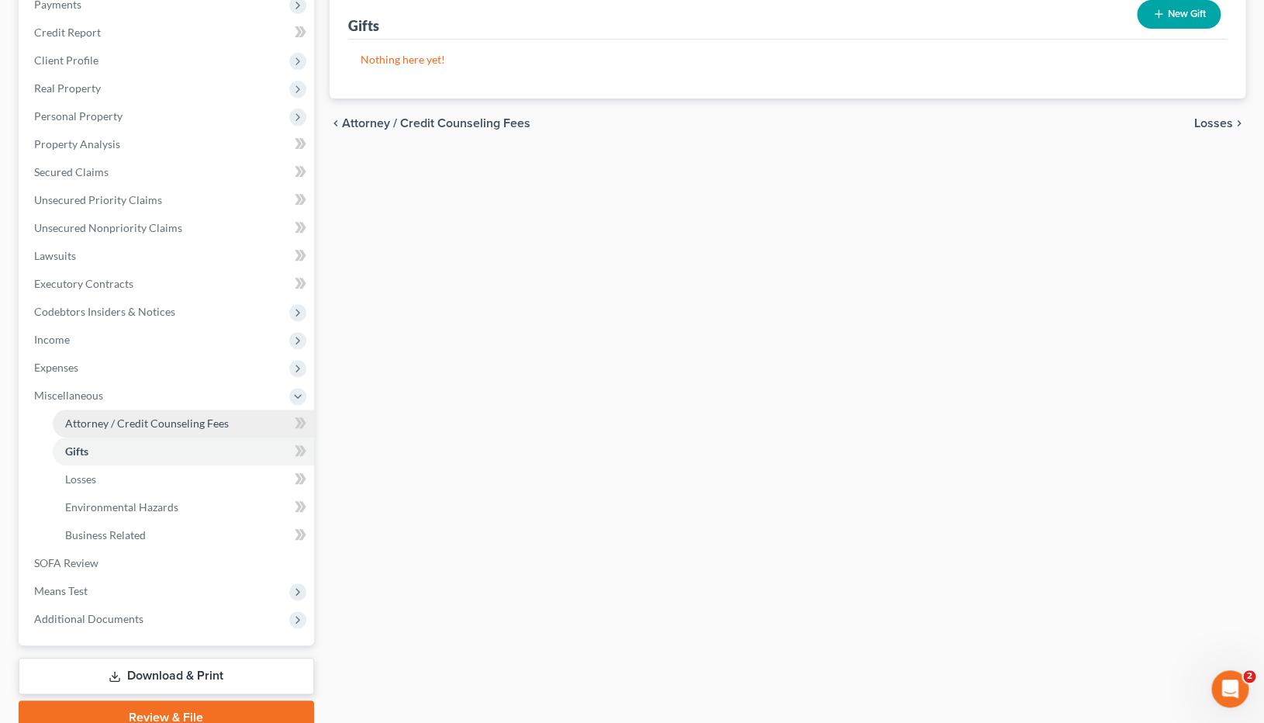
click at [187, 425] on span "Attorney / Credit Counseling Fees" at bounding box center [147, 423] width 164 height 13
select select "0"
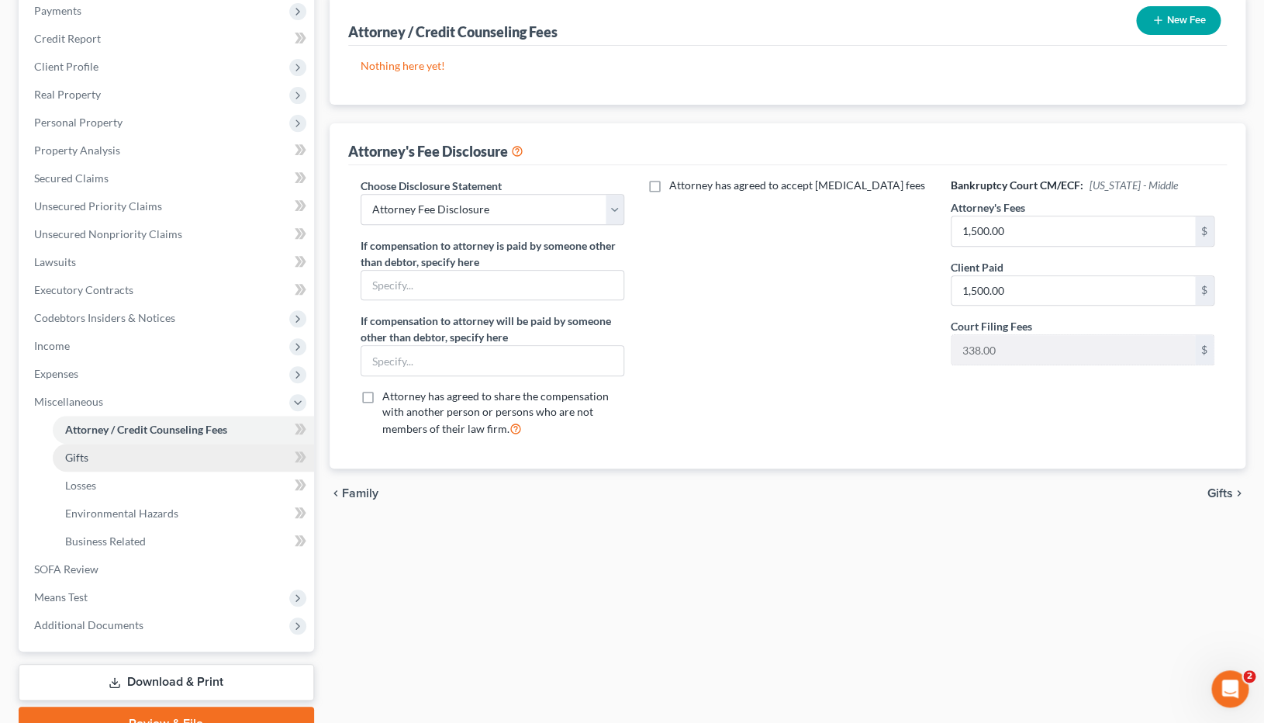
click at [174, 463] on link "Gifts" at bounding box center [183, 458] width 261 height 28
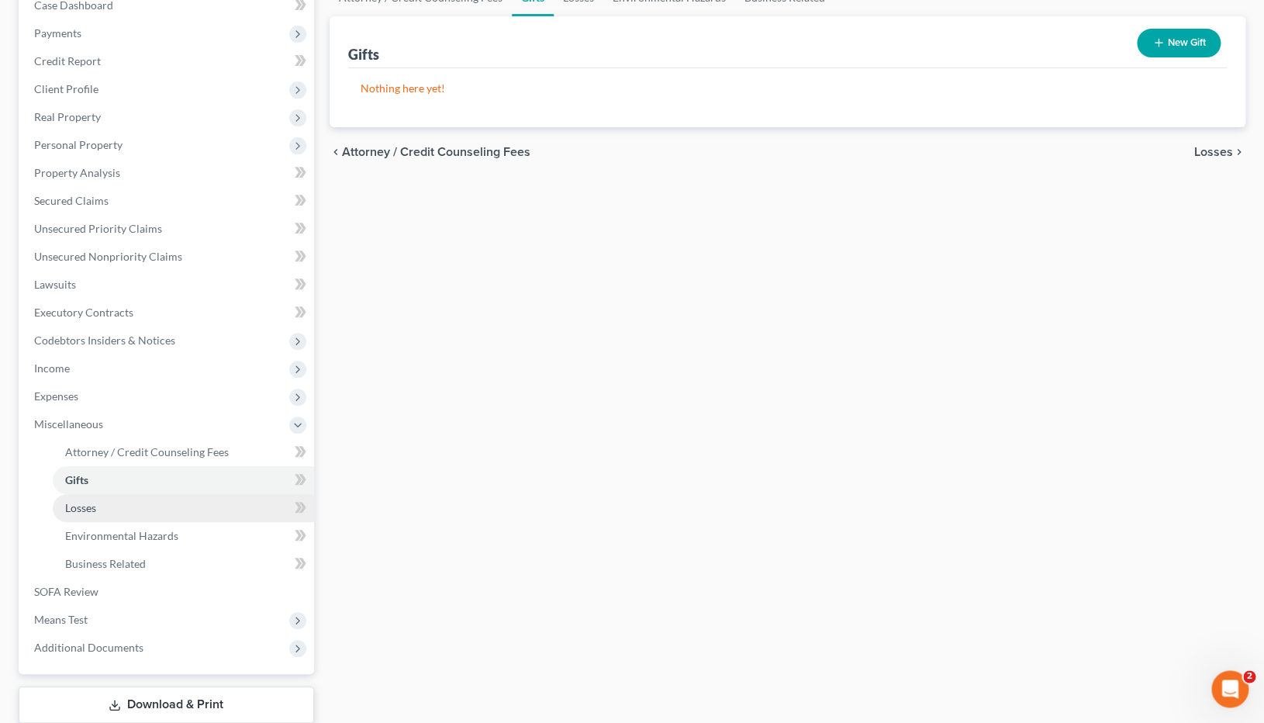
click at [123, 506] on link "Losses" at bounding box center [183, 508] width 261 height 28
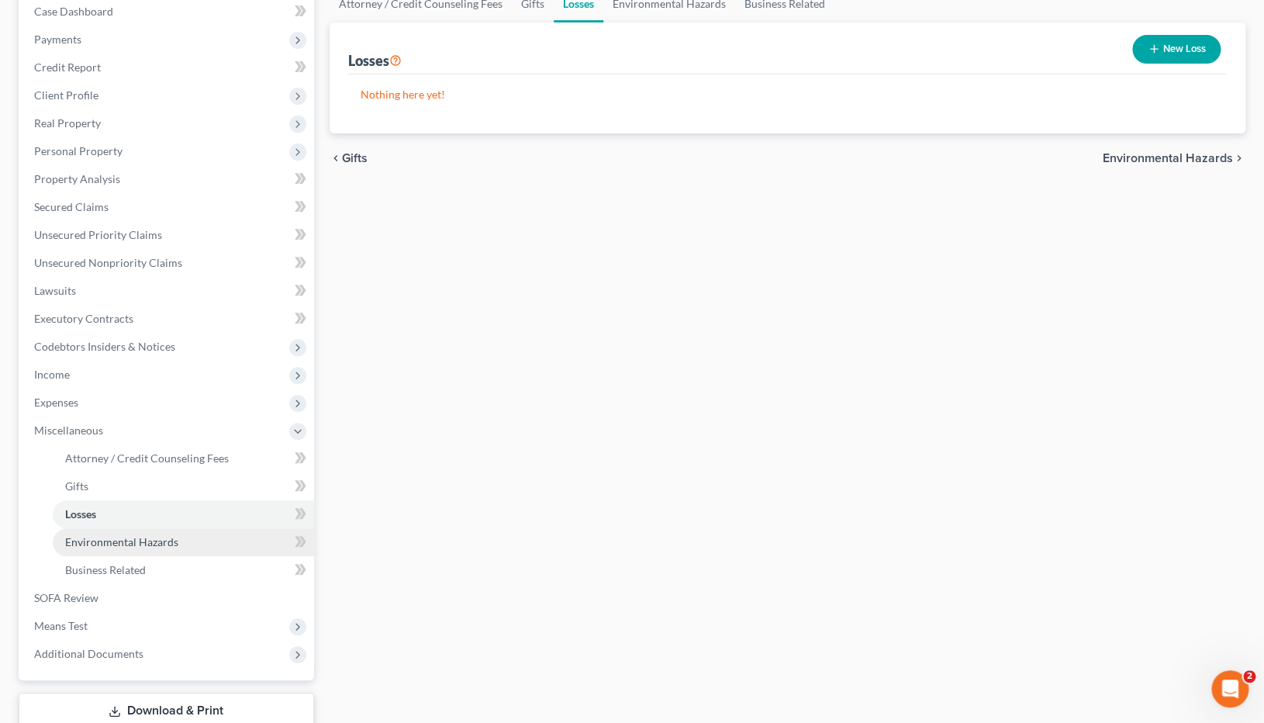
click at [110, 543] on span "Environmental Hazards" at bounding box center [121, 541] width 113 height 13
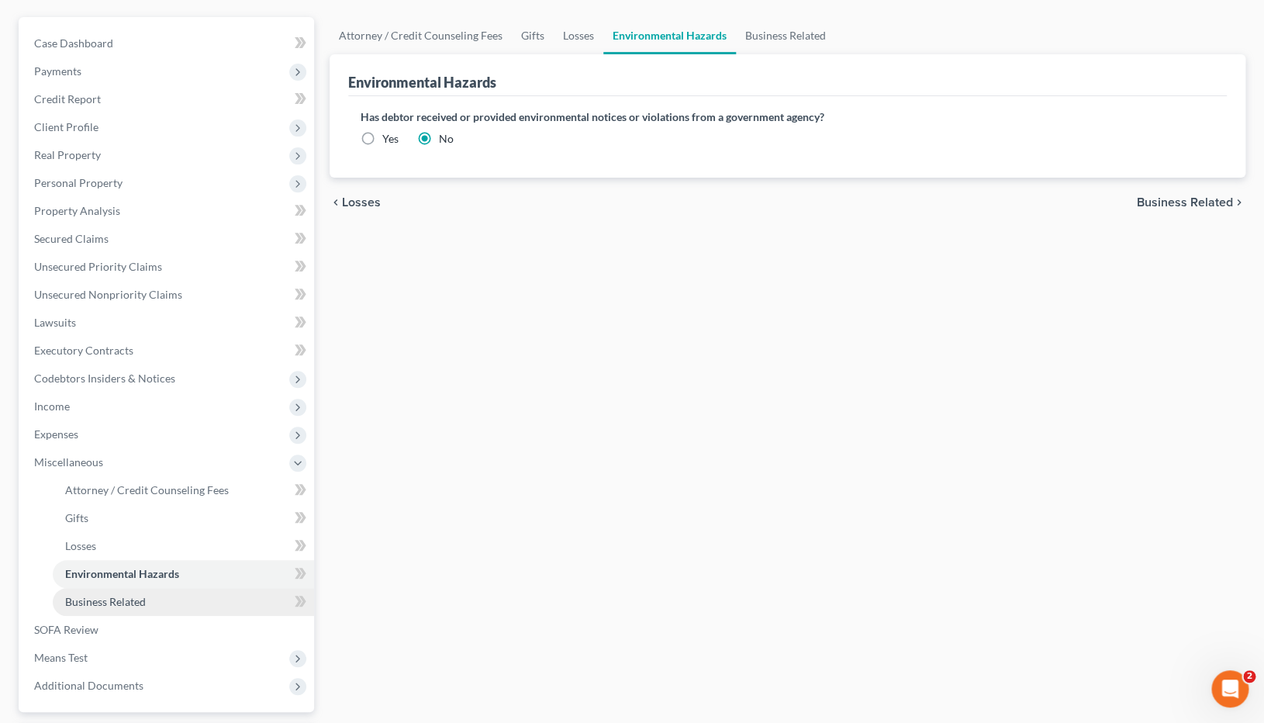
click at [107, 608] on link "Business Related" at bounding box center [183, 602] width 261 height 28
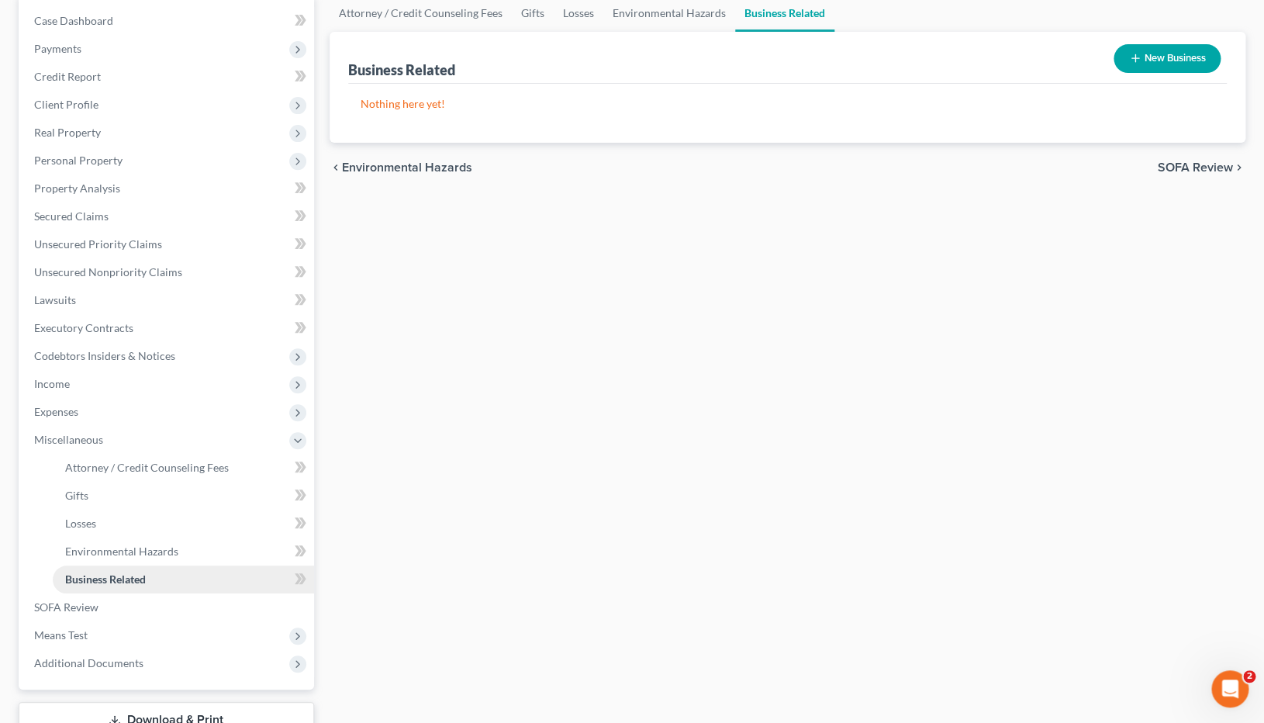
scroll to position [215, 0]
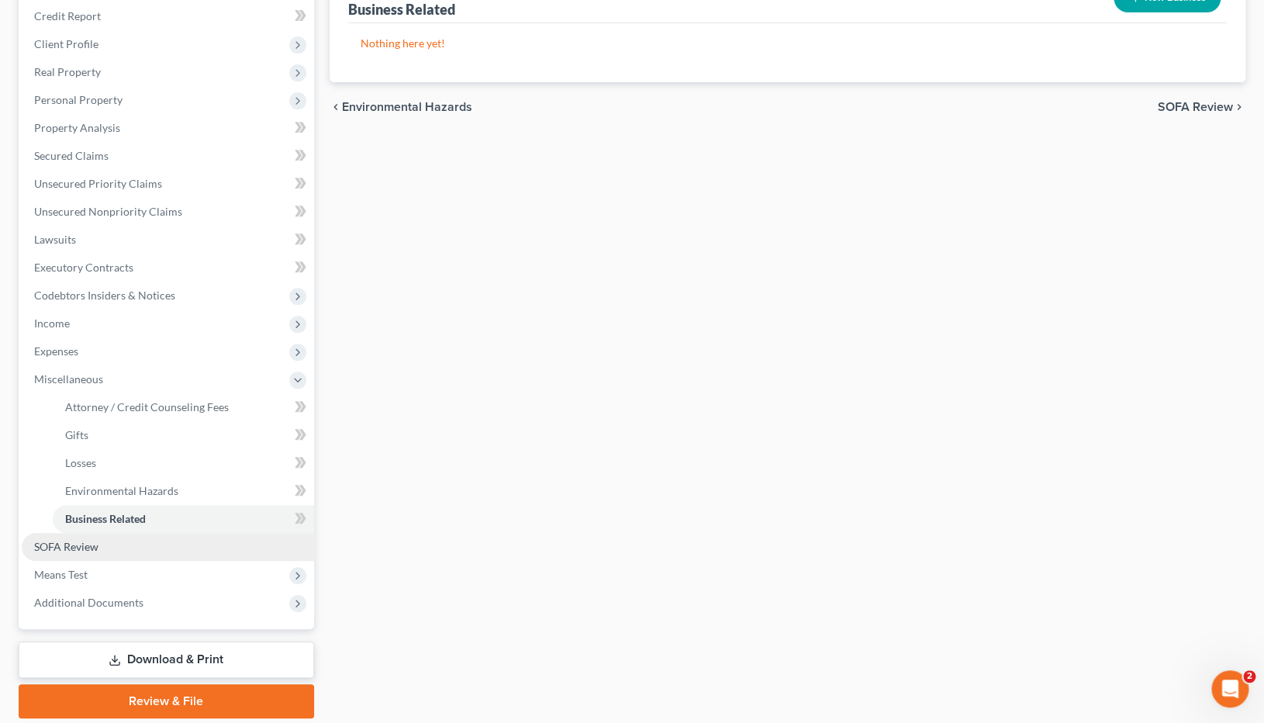
click at [89, 551] on span "SOFA Review" at bounding box center [66, 546] width 64 height 13
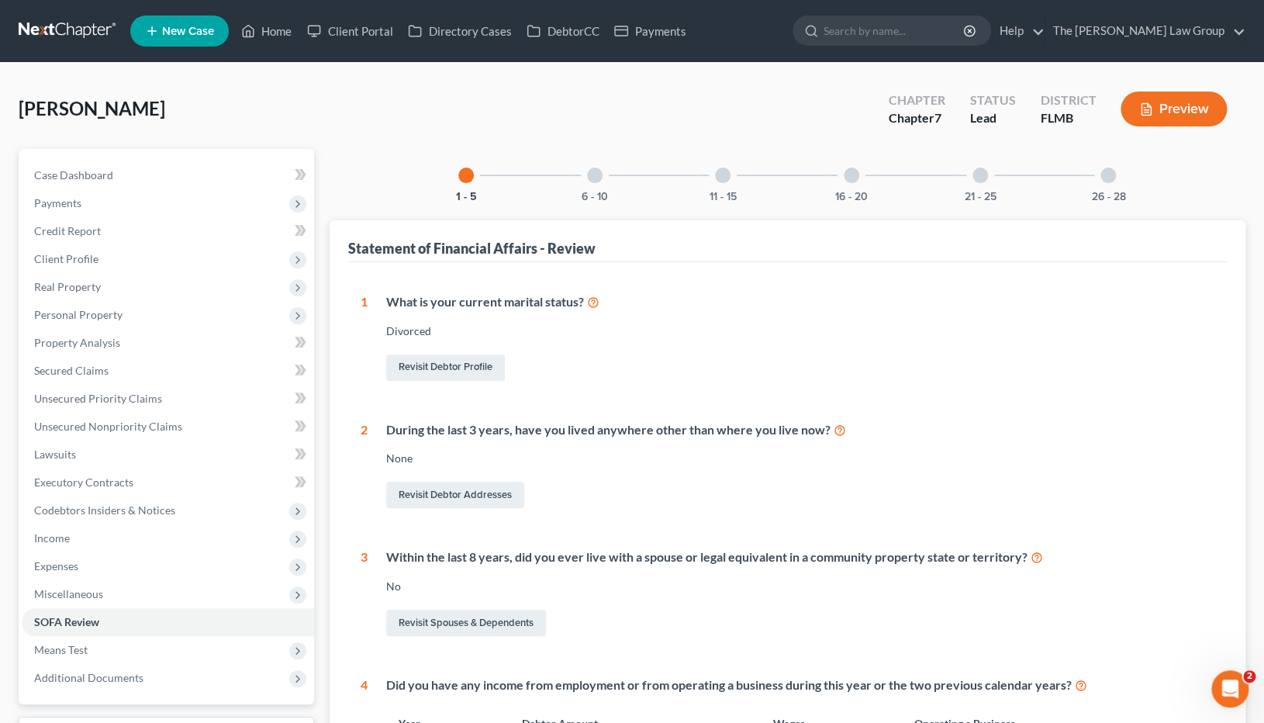
click at [594, 175] on div at bounding box center [595, 176] width 16 height 16
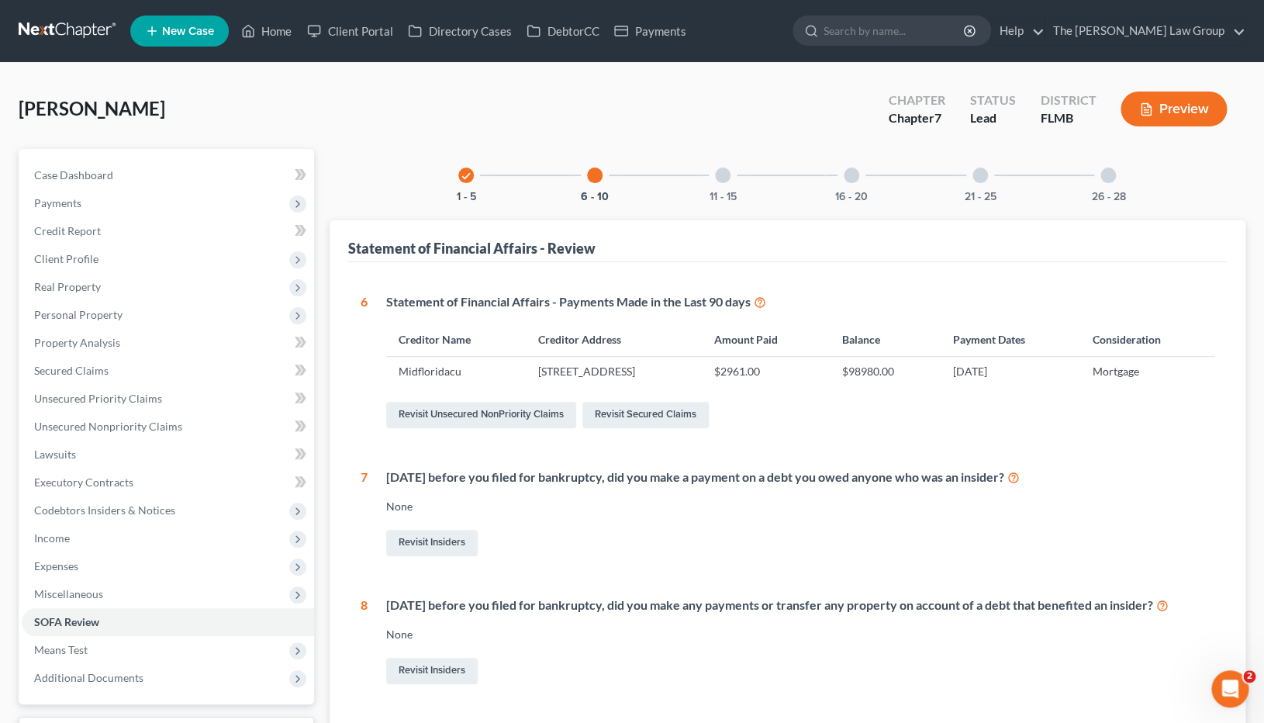
click at [720, 178] on div at bounding box center [723, 176] width 16 height 16
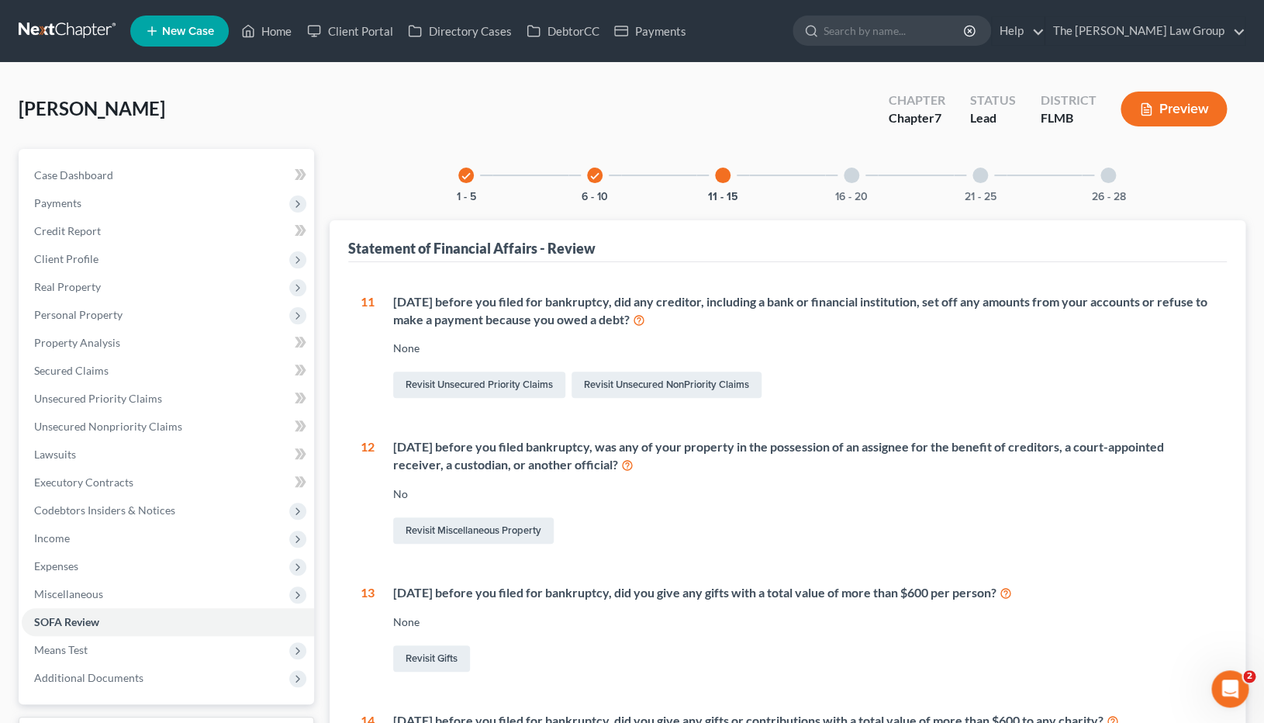
click at [847, 181] on div "16 - 20" at bounding box center [851, 175] width 53 height 53
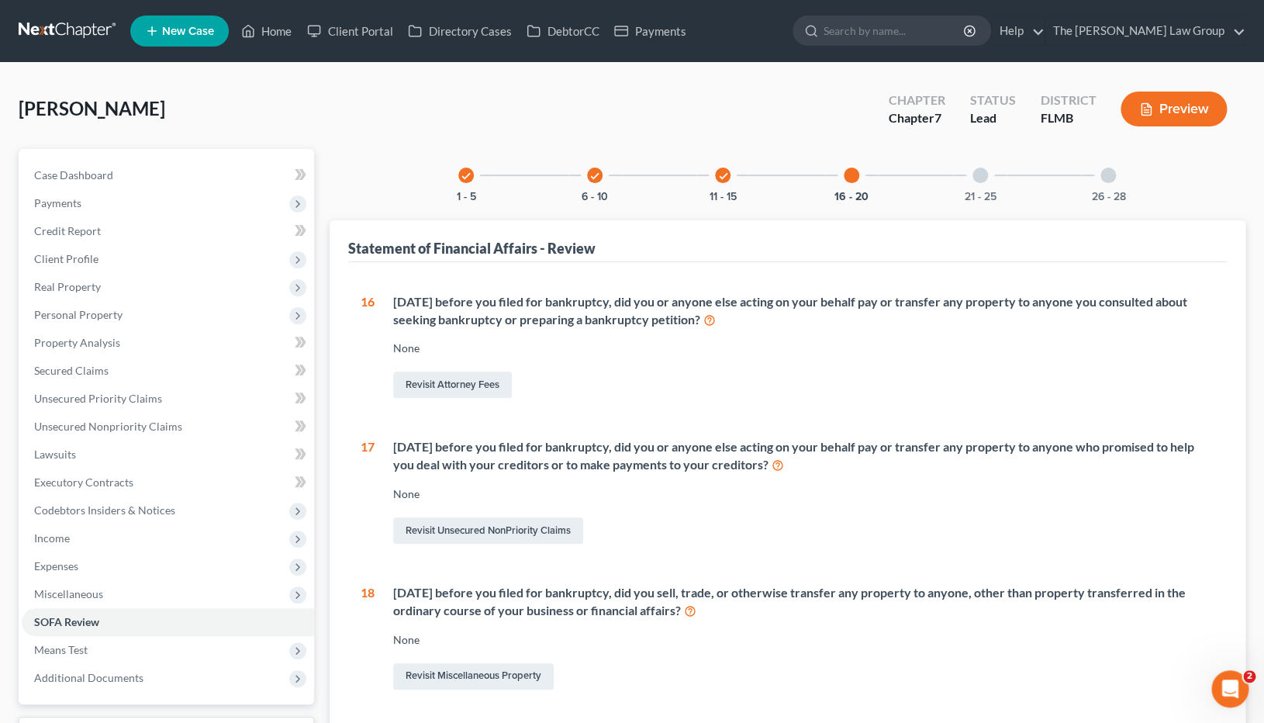
click at [983, 177] on div at bounding box center [981, 176] width 16 height 16
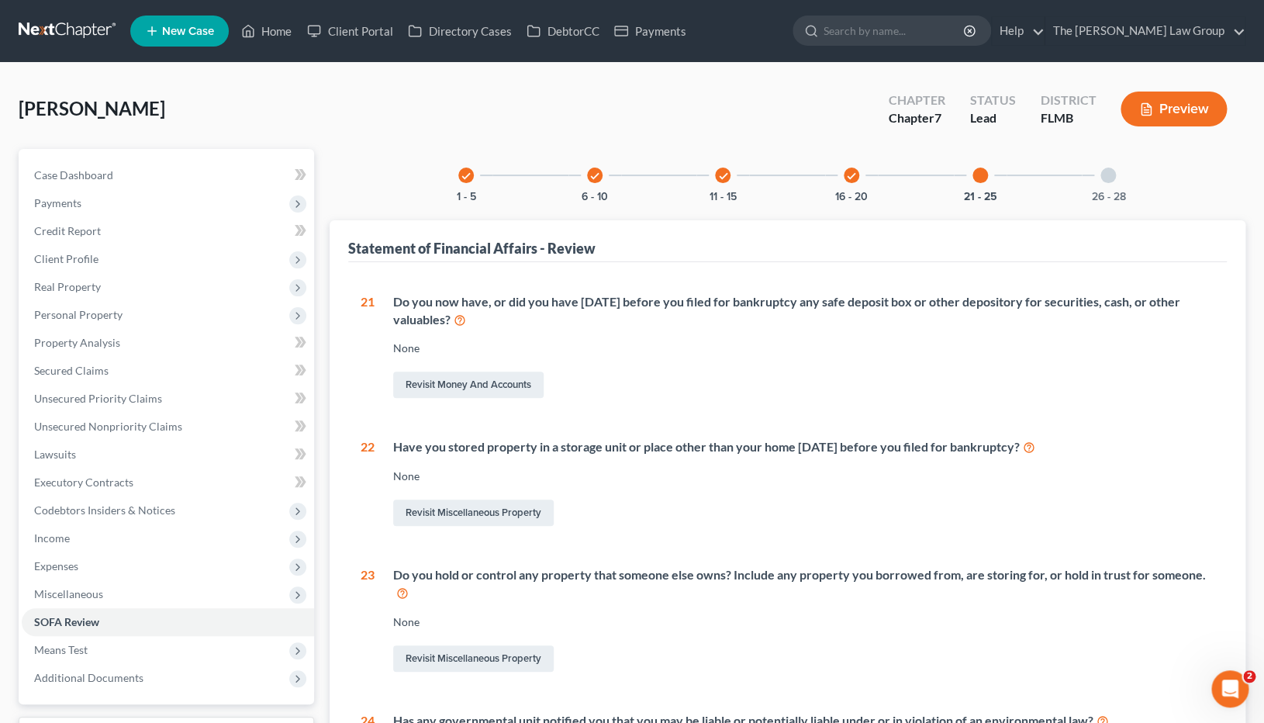
click at [1111, 178] on div at bounding box center [1109, 176] width 16 height 16
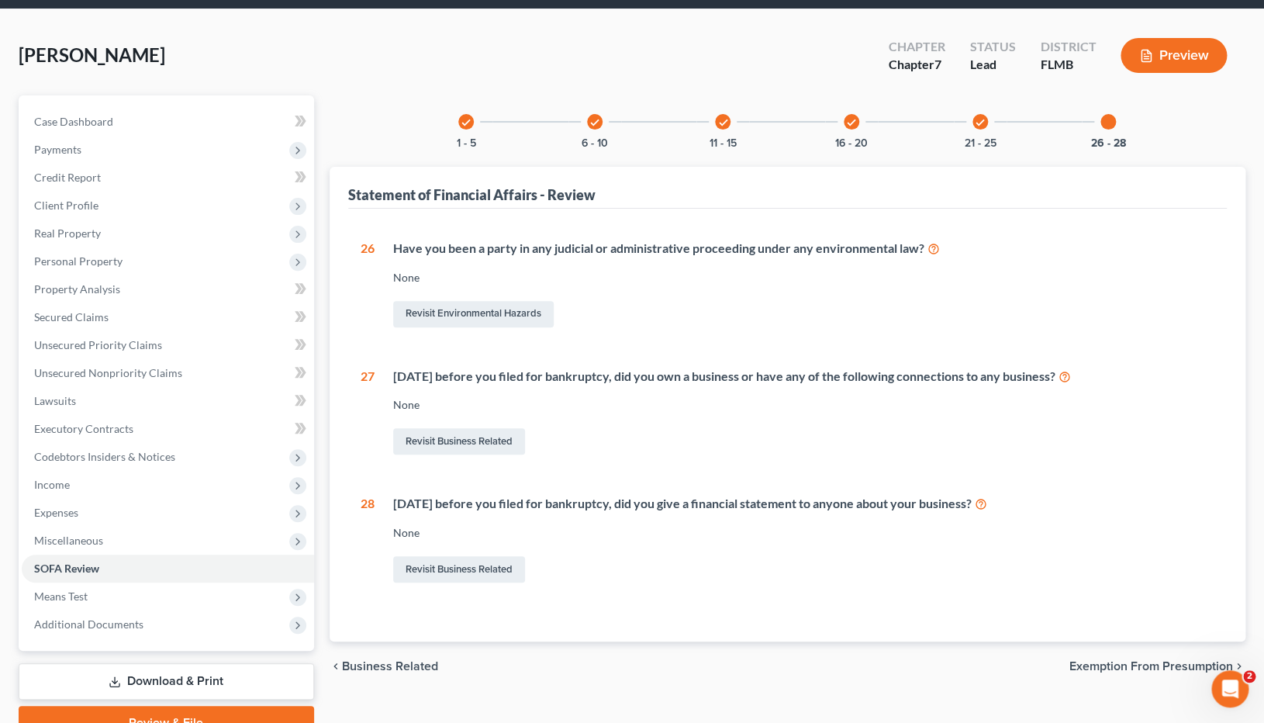
scroll to position [128, 0]
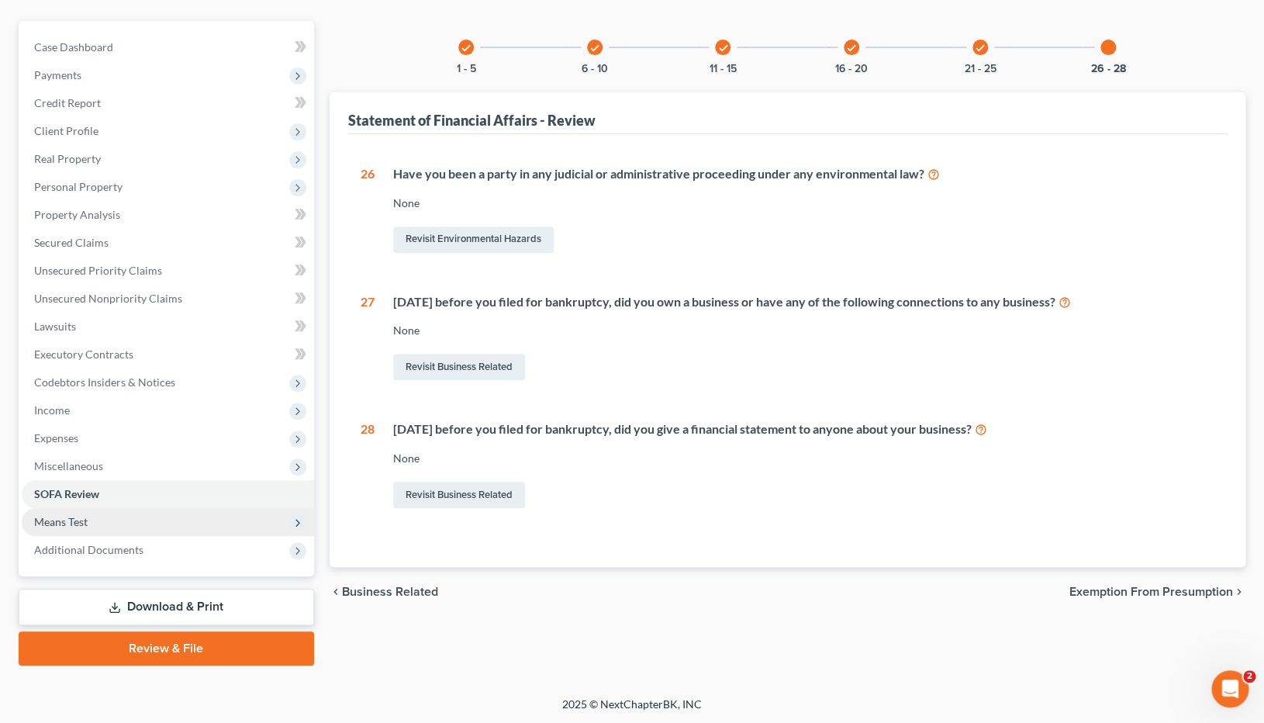
click at [139, 523] on span "Means Test" at bounding box center [168, 522] width 292 height 28
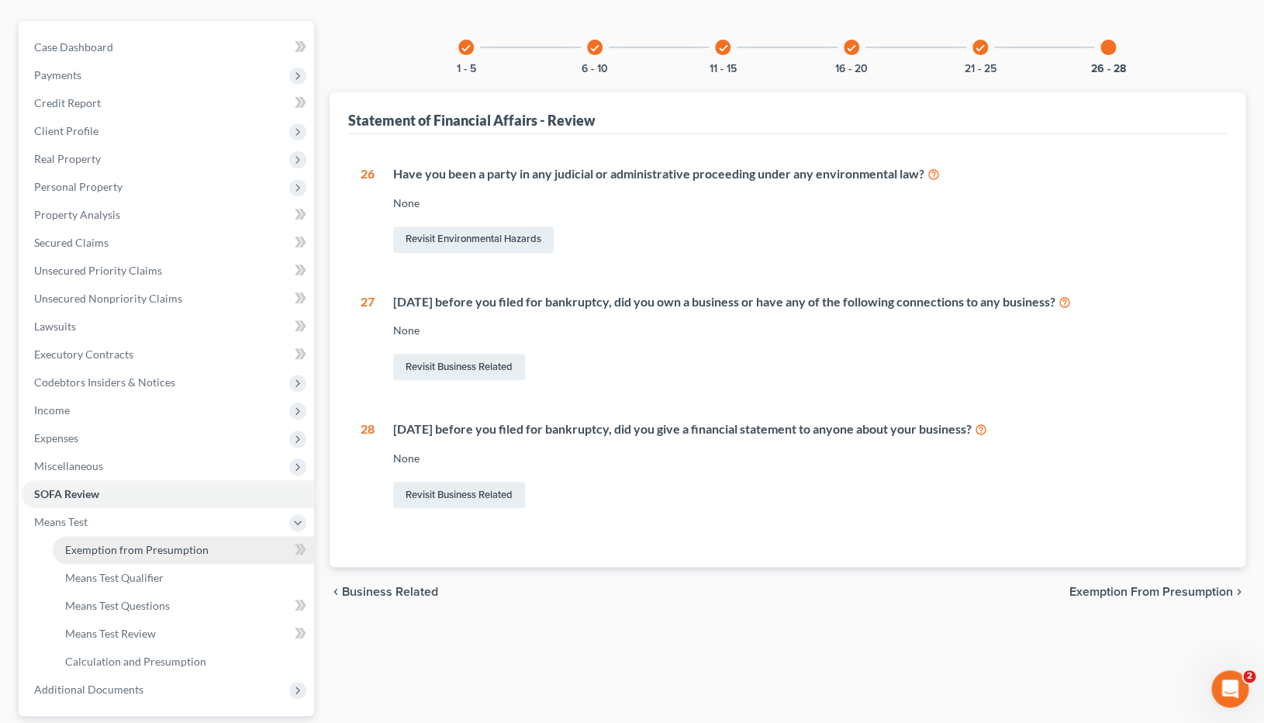
click at [136, 551] on span "Exemption from Presumption" at bounding box center [136, 549] width 143 height 13
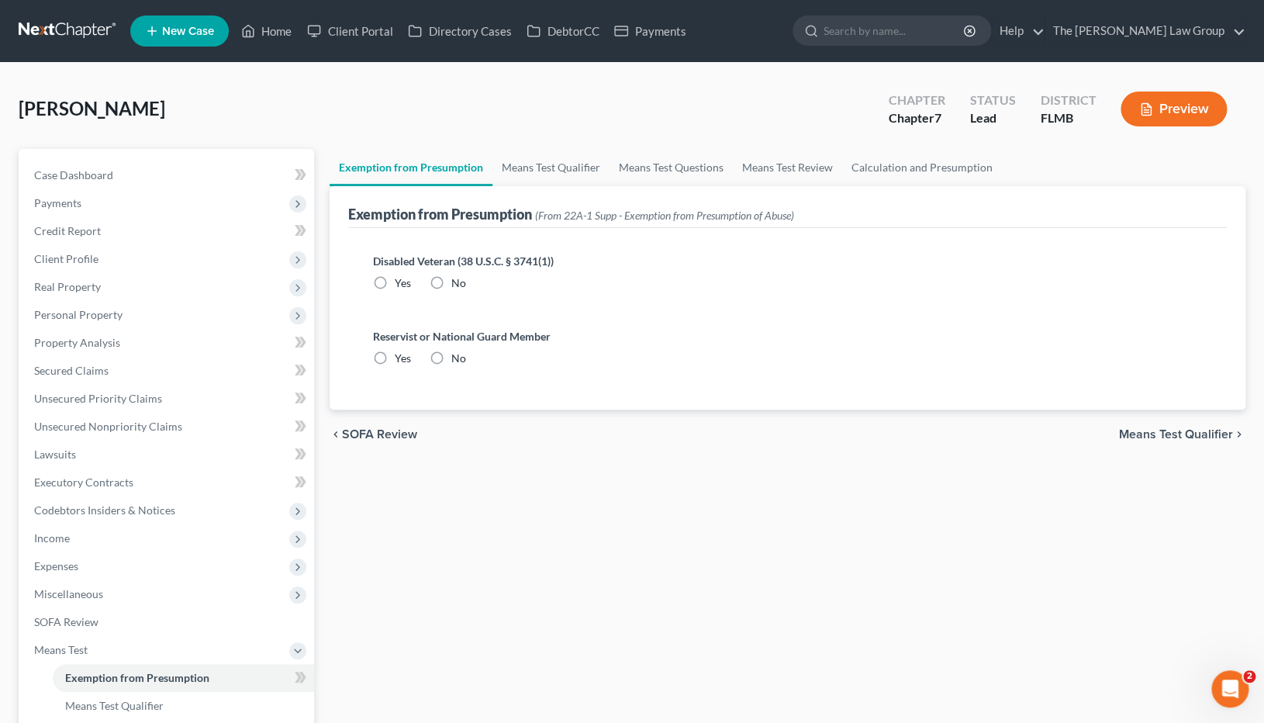
click at [451, 281] on label "No" at bounding box center [458, 283] width 15 height 16
click at [458, 281] on input "No" at bounding box center [463, 280] width 10 height 10
radio input "true"
click at [451, 358] on label "No" at bounding box center [458, 359] width 15 height 16
click at [458, 358] on input "No" at bounding box center [463, 356] width 10 height 10
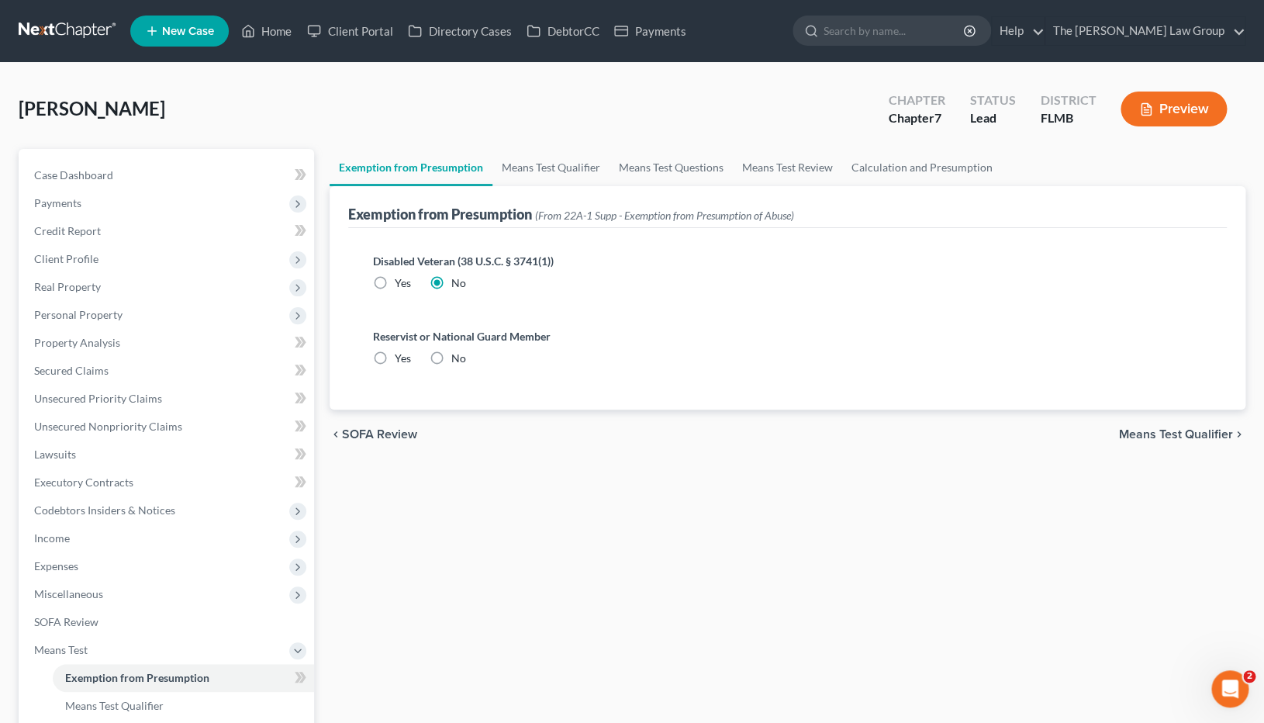
radio input "true"
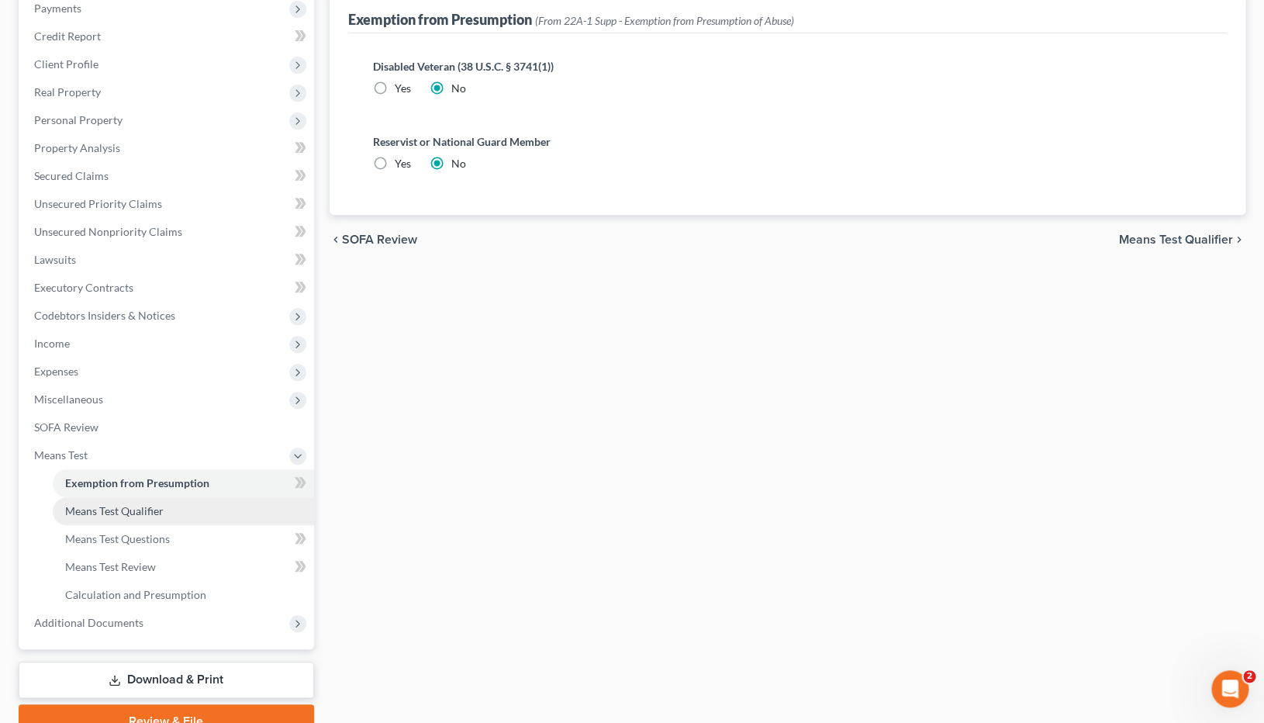
click at [179, 516] on link "Means Test Qualifier" at bounding box center [183, 511] width 261 height 28
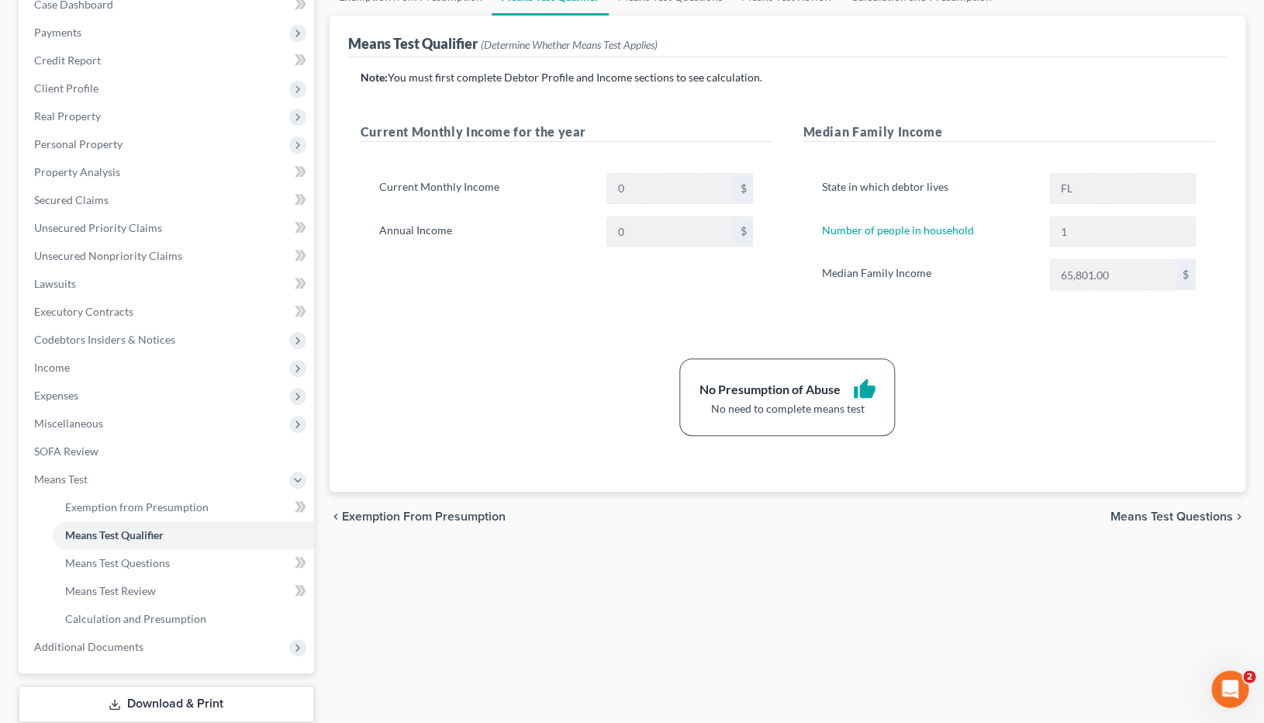
scroll to position [268, 0]
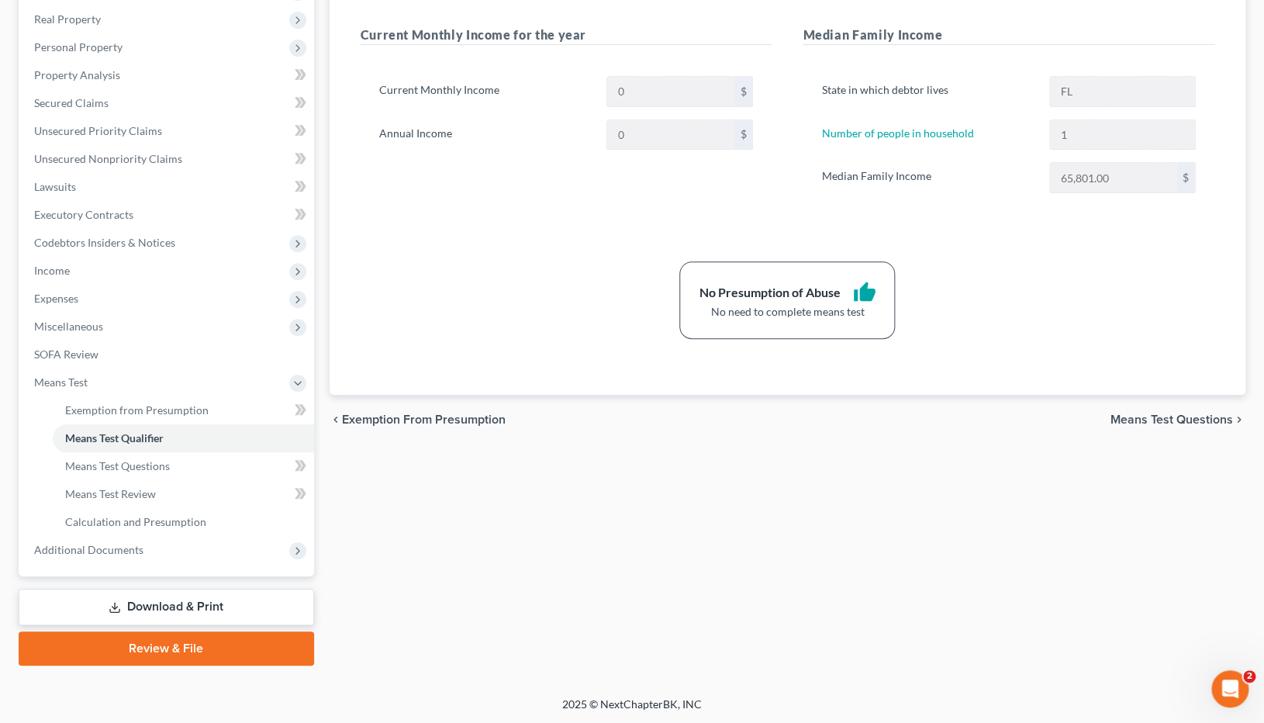
click at [185, 603] on link "Download & Print" at bounding box center [167, 607] width 296 height 36
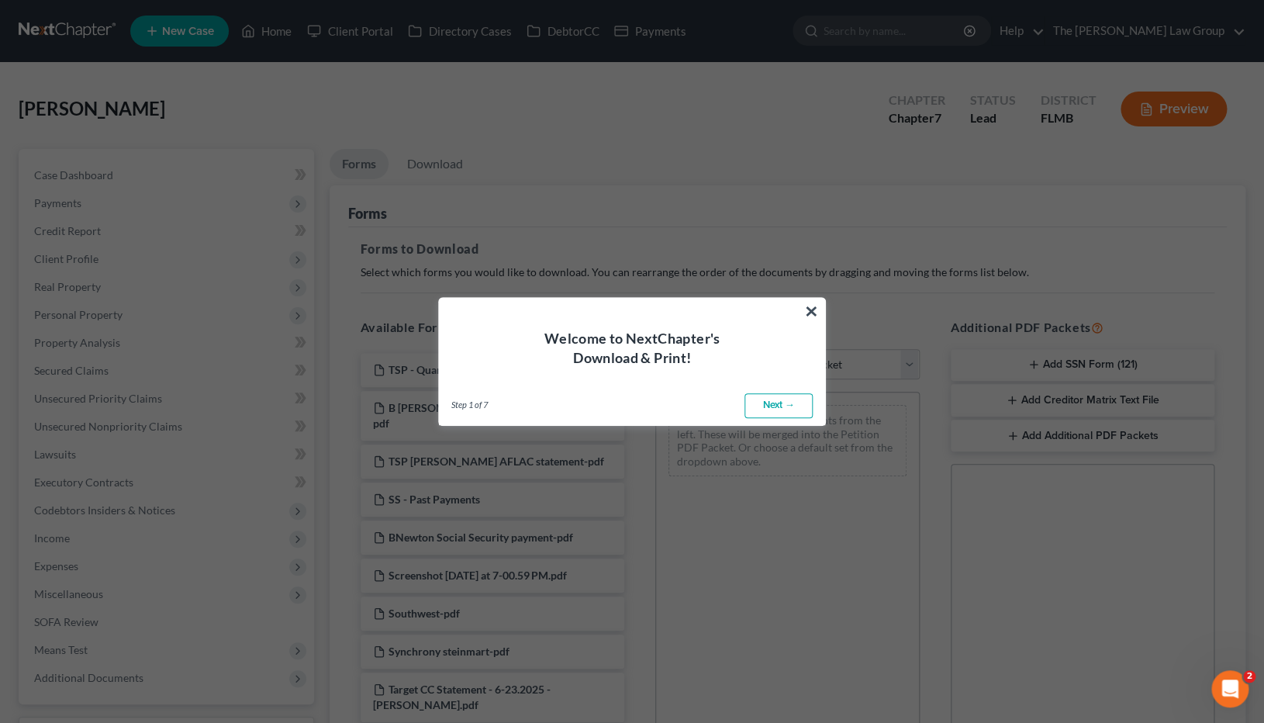
click at [786, 409] on link "Next →" at bounding box center [779, 405] width 68 height 25
select select "0"
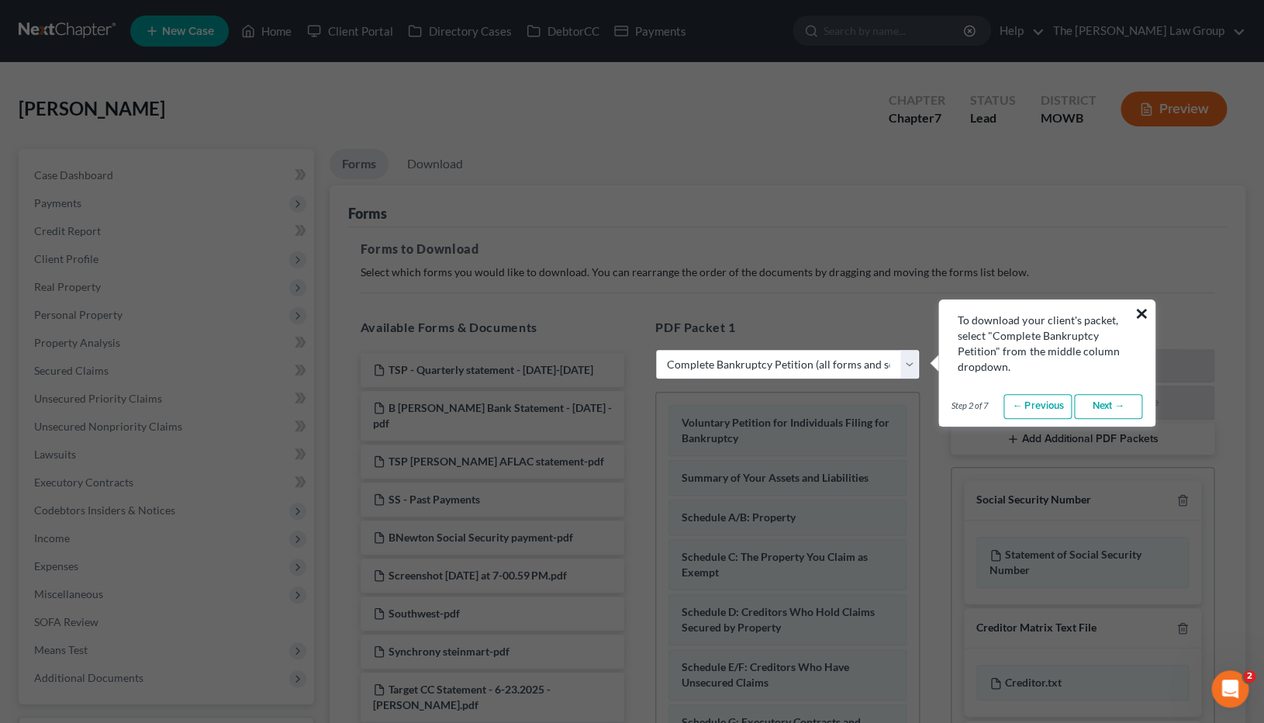
click at [1146, 312] on button "×" at bounding box center [1141, 313] width 15 height 25
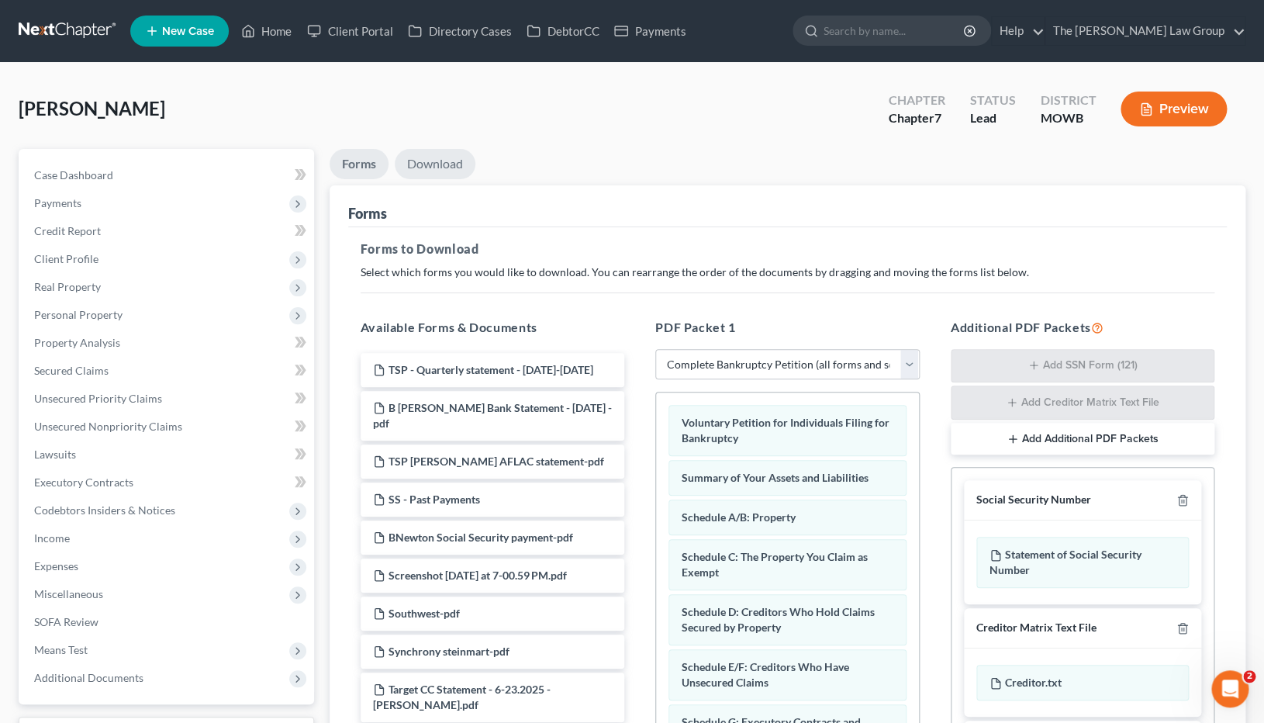
click at [445, 165] on link "Download" at bounding box center [435, 164] width 81 height 30
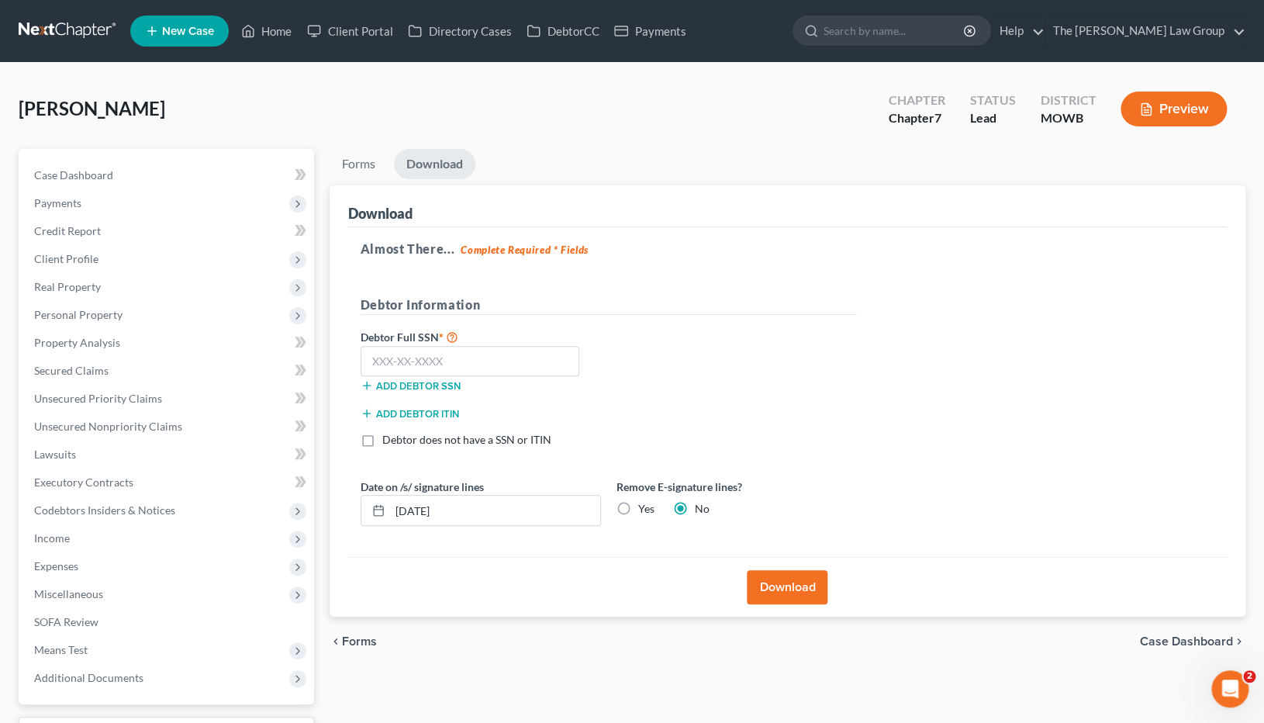
scroll to position [128, 0]
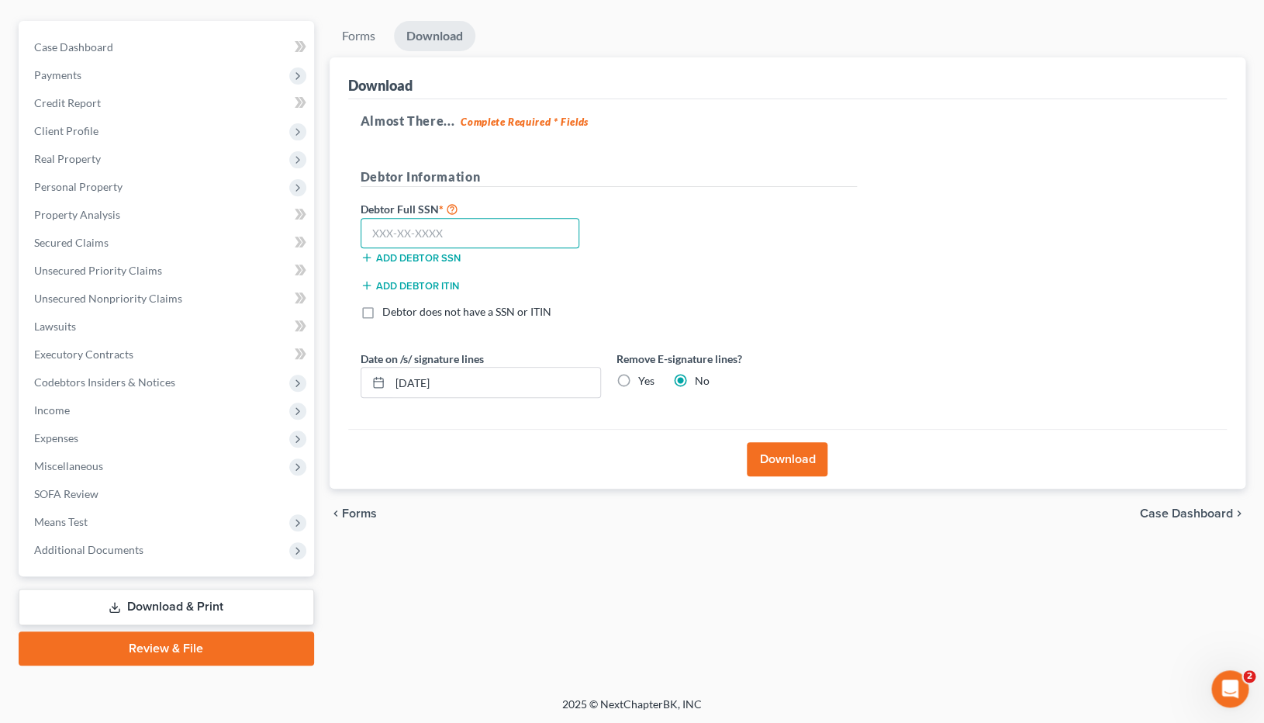
click at [486, 231] on input "text" at bounding box center [470, 233] width 219 height 31
type input "073-42-5891"
click at [793, 468] on button "Download" at bounding box center [787, 459] width 81 height 34
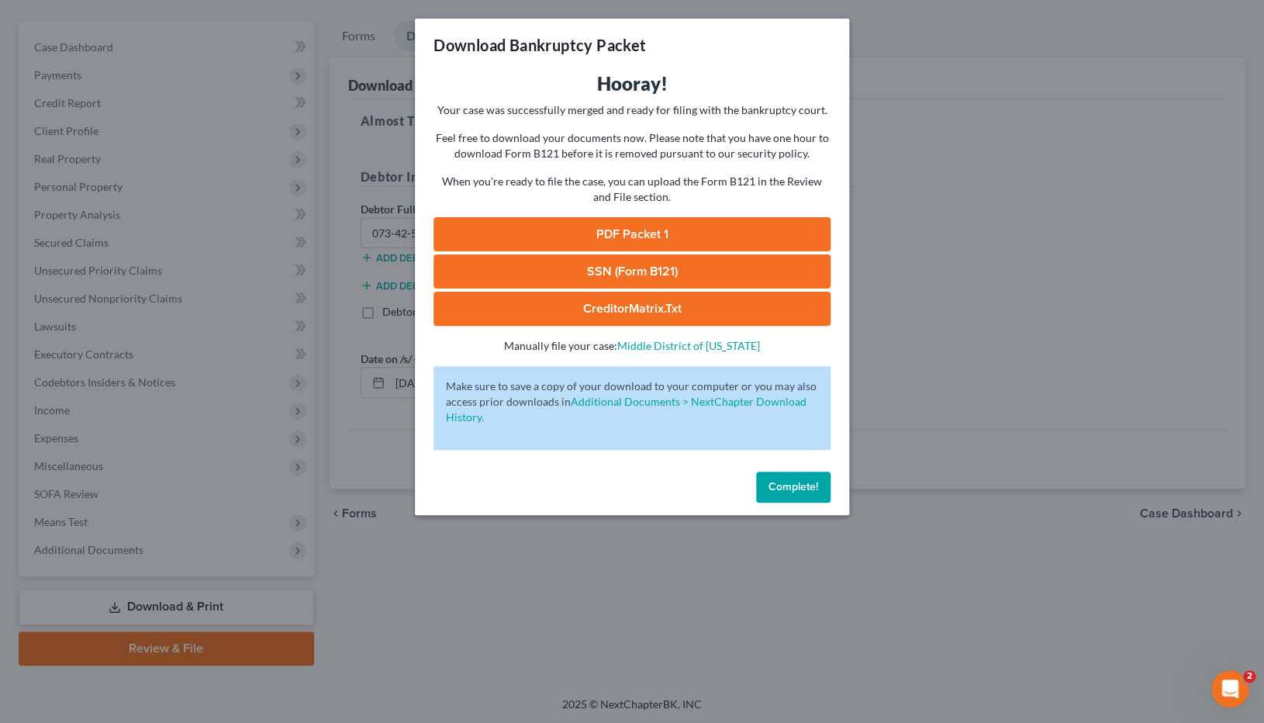
click at [635, 242] on link "PDF Packet 1" at bounding box center [632, 234] width 397 height 34
click at [635, 240] on link "PDF Packet 1" at bounding box center [632, 234] width 397 height 34
click at [790, 484] on span "Complete!" at bounding box center [794, 486] width 50 height 13
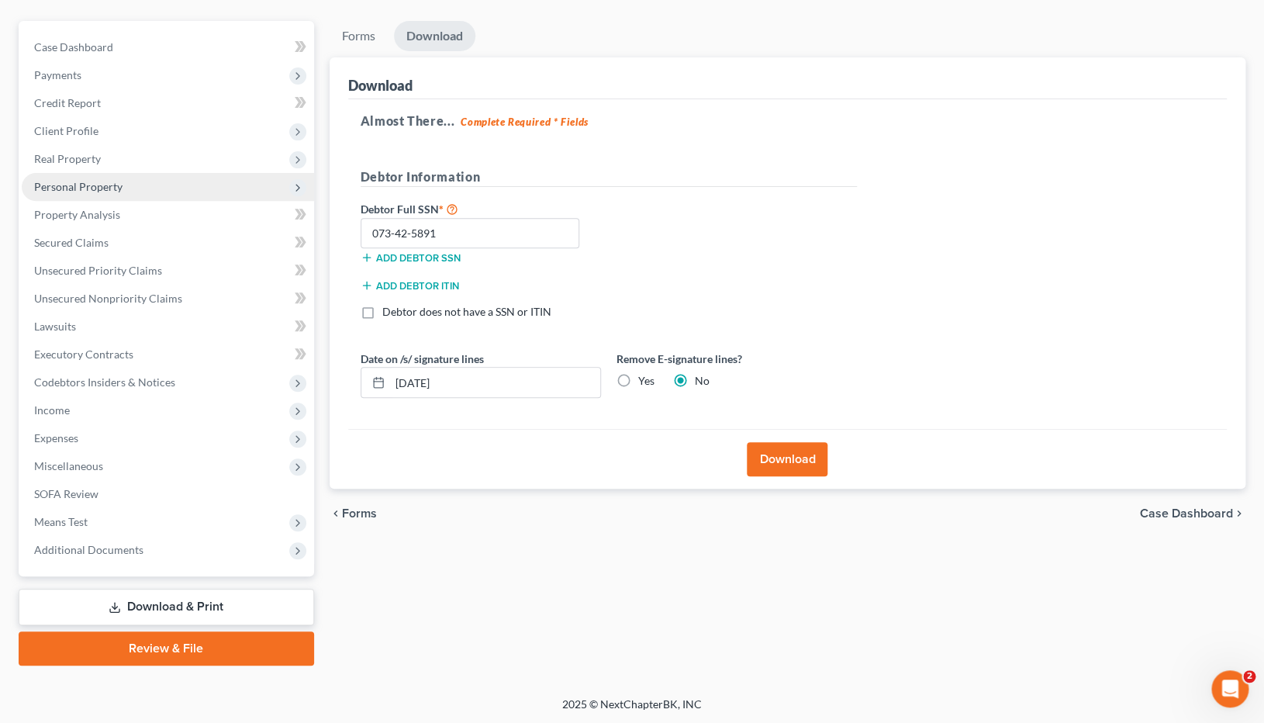
scroll to position [0, 0]
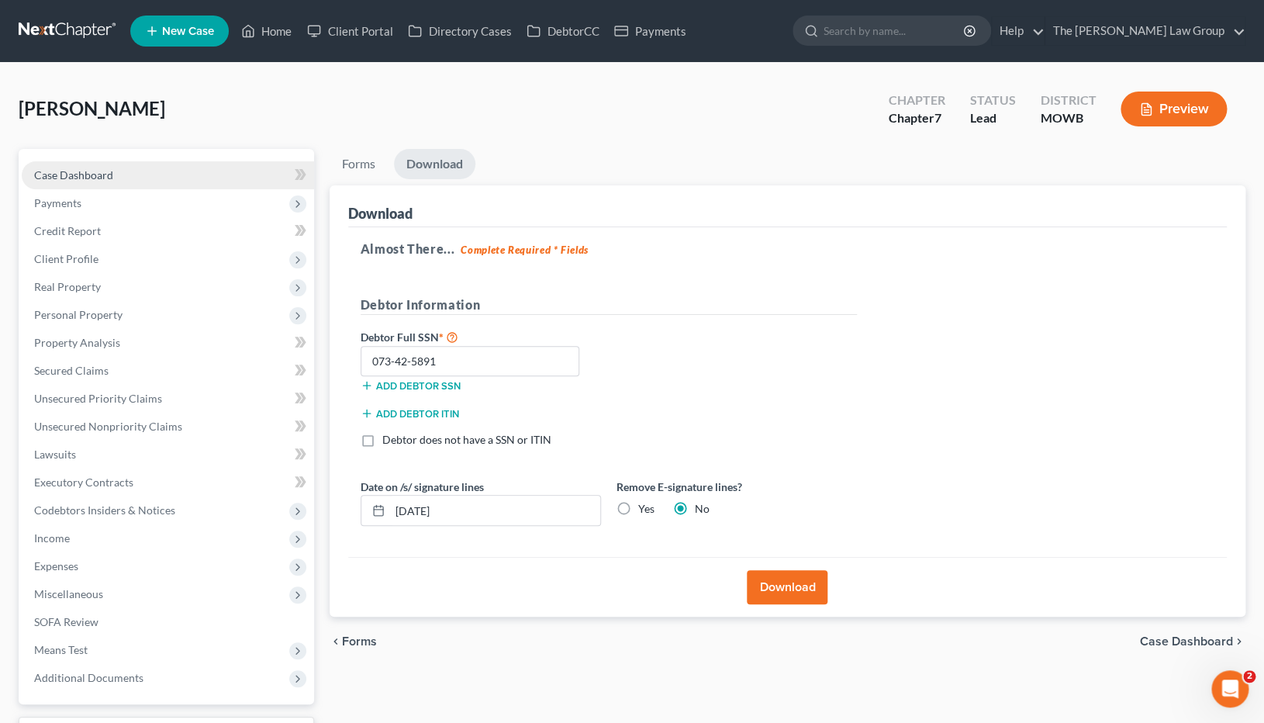
click at [72, 181] on span "Case Dashboard" at bounding box center [73, 174] width 79 height 13
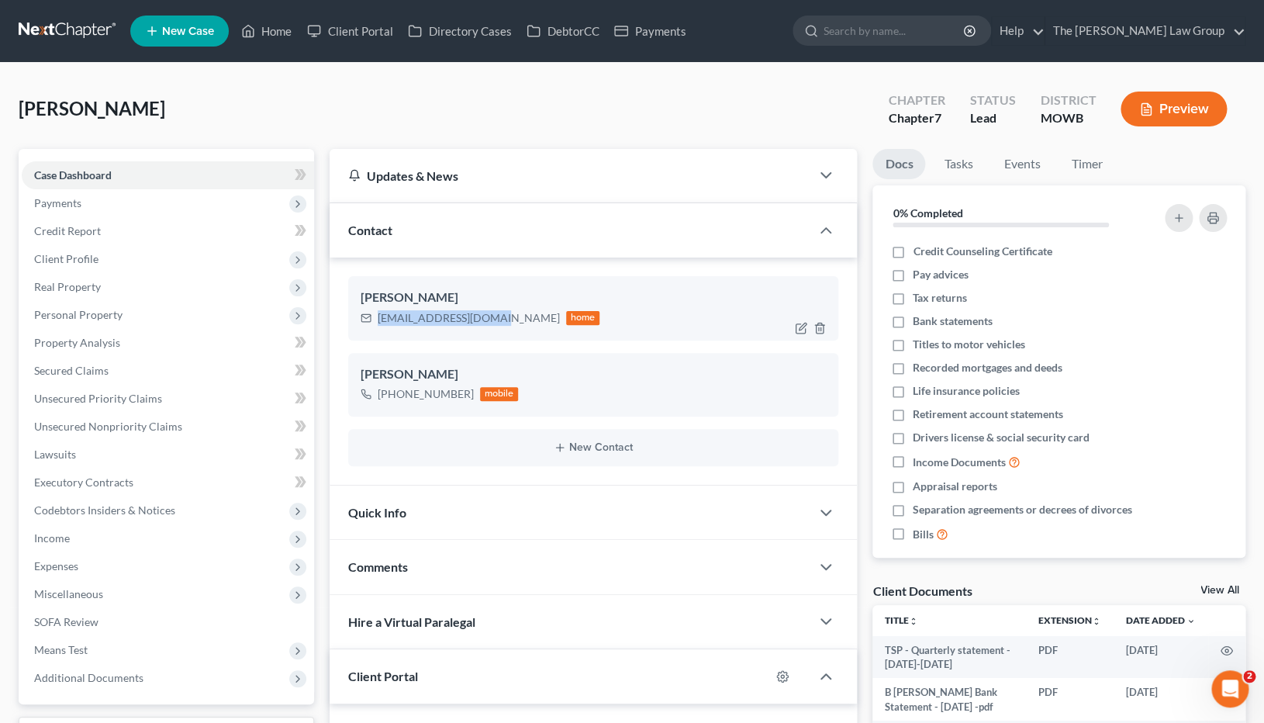
drag, startPoint x: 497, startPoint y: 318, endPoint x: 367, endPoint y: 330, distance: 130.8
click at [367, 328] on div "Barbara Newton barbbnewton@gmail.com home" at bounding box center [593, 308] width 491 height 64
copy div "home"
click at [468, 325] on div "barbbnewton@gmail.com home" at bounding box center [481, 318] width 240 height 20
drag, startPoint x: 498, startPoint y: 320, endPoint x: 378, endPoint y: 323, distance: 120.3
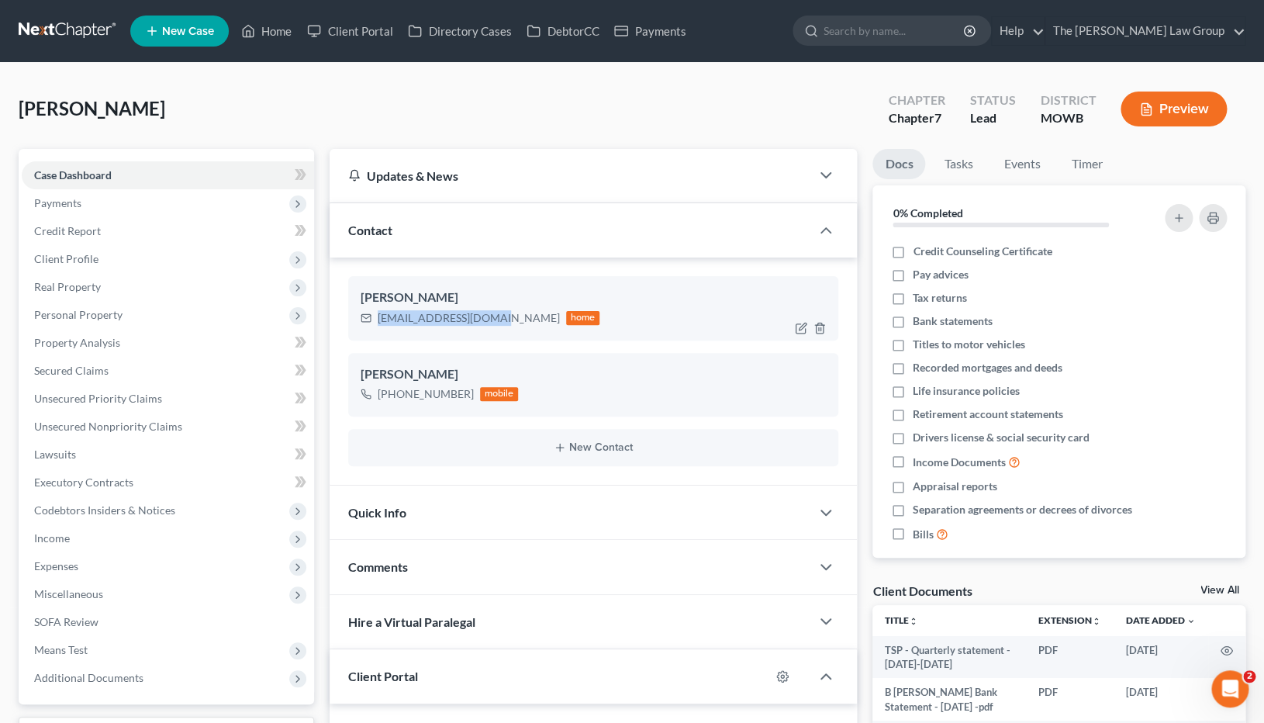
click at [378, 323] on div "[EMAIL_ADDRESS][DOMAIN_NAME]" at bounding box center [469, 318] width 182 height 16
copy div "[EMAIL_ADDRESS][DOMAIN_NAME]"
click at [283, 33] on link "Home" at bounding box center [266, 31] width 66 height 28
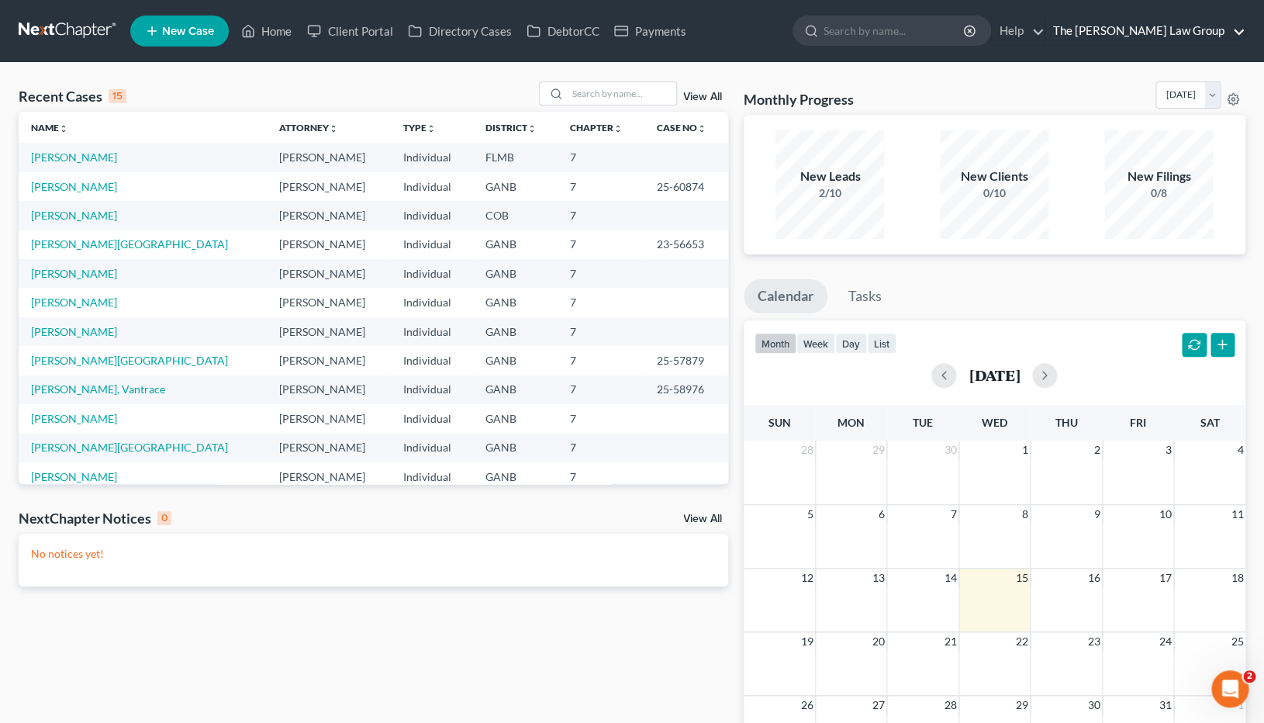
click at [1199, 24] on link "The [PERSON_NAME] Law Group" at bounding box center [1145, 31] width 199 height 28
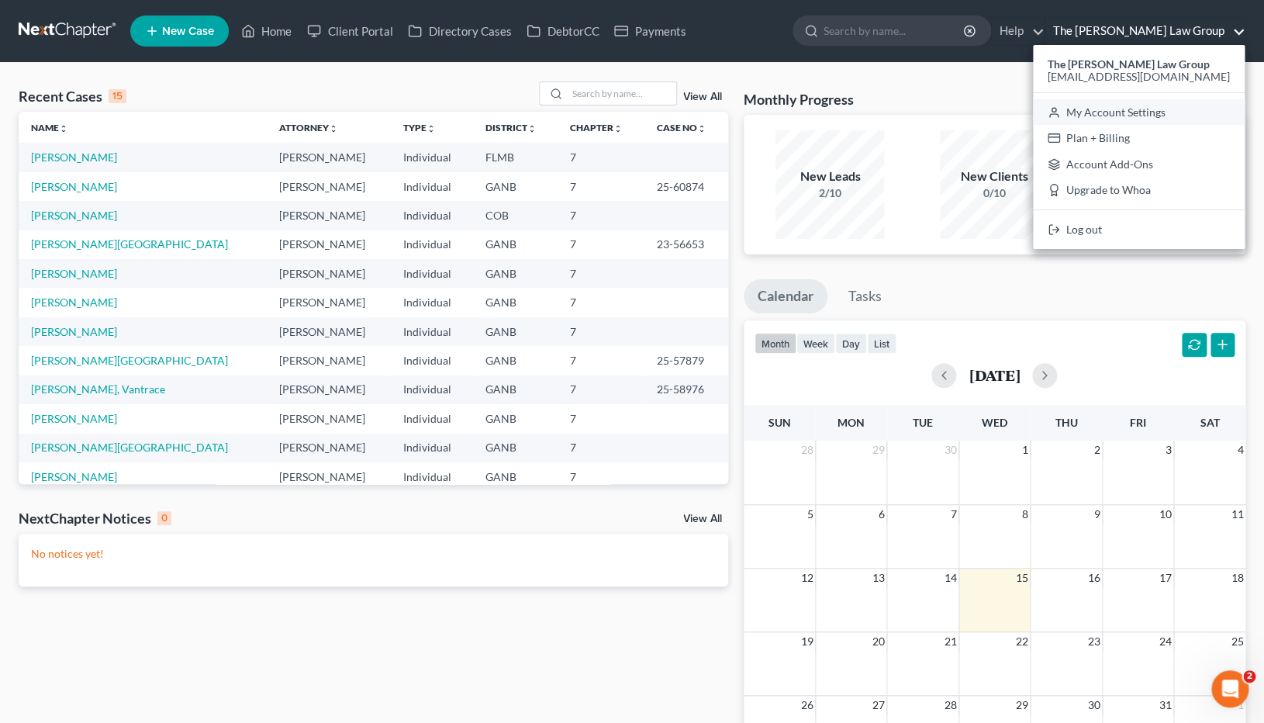
click at [1170, 116] on link "My Account Settings" at bounding box center [1139, 112] width 212 height 26
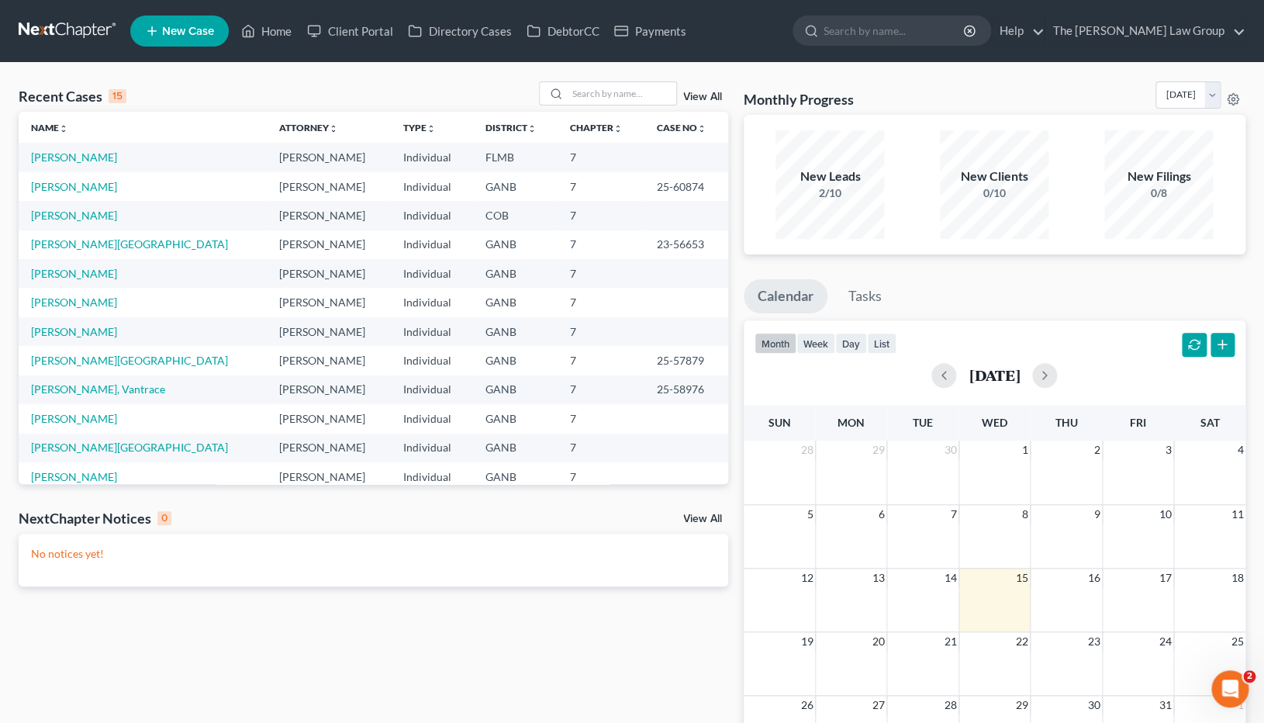
select select "19"
select select "24"
select select "10"
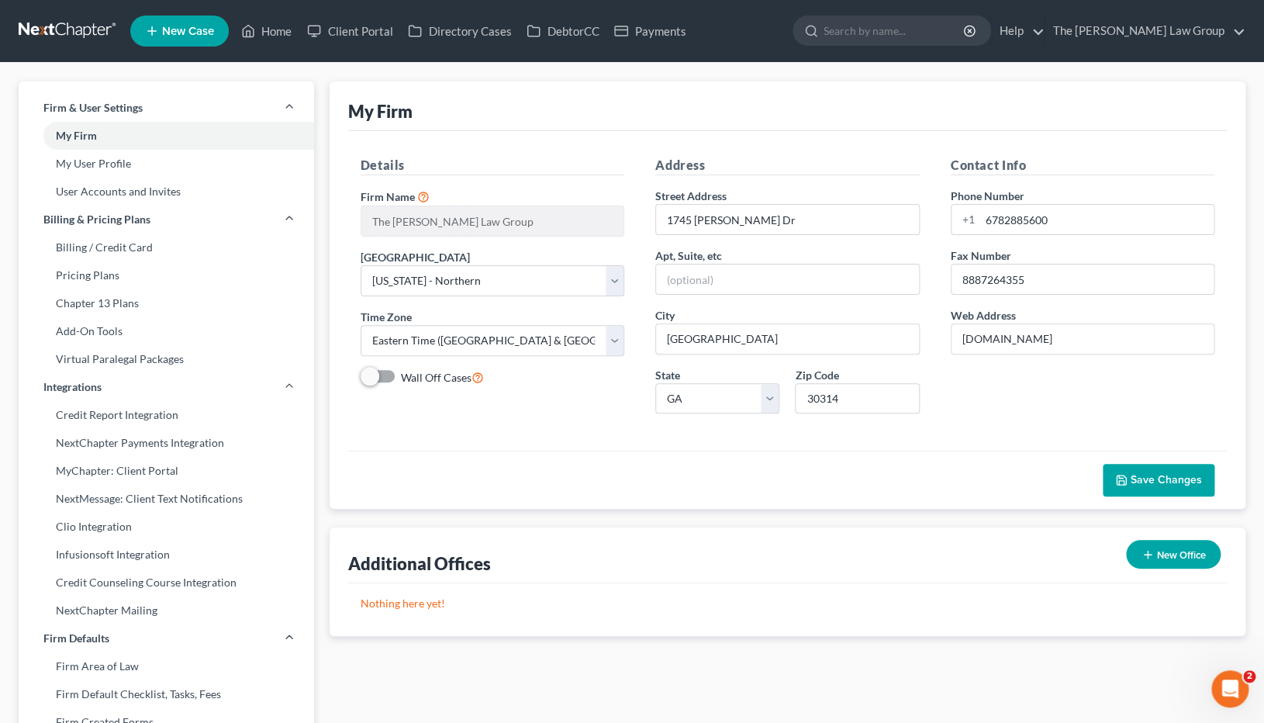
click at [1176, 556] on button "New Office" at bounding box center [1173, 554] width 95 height 29
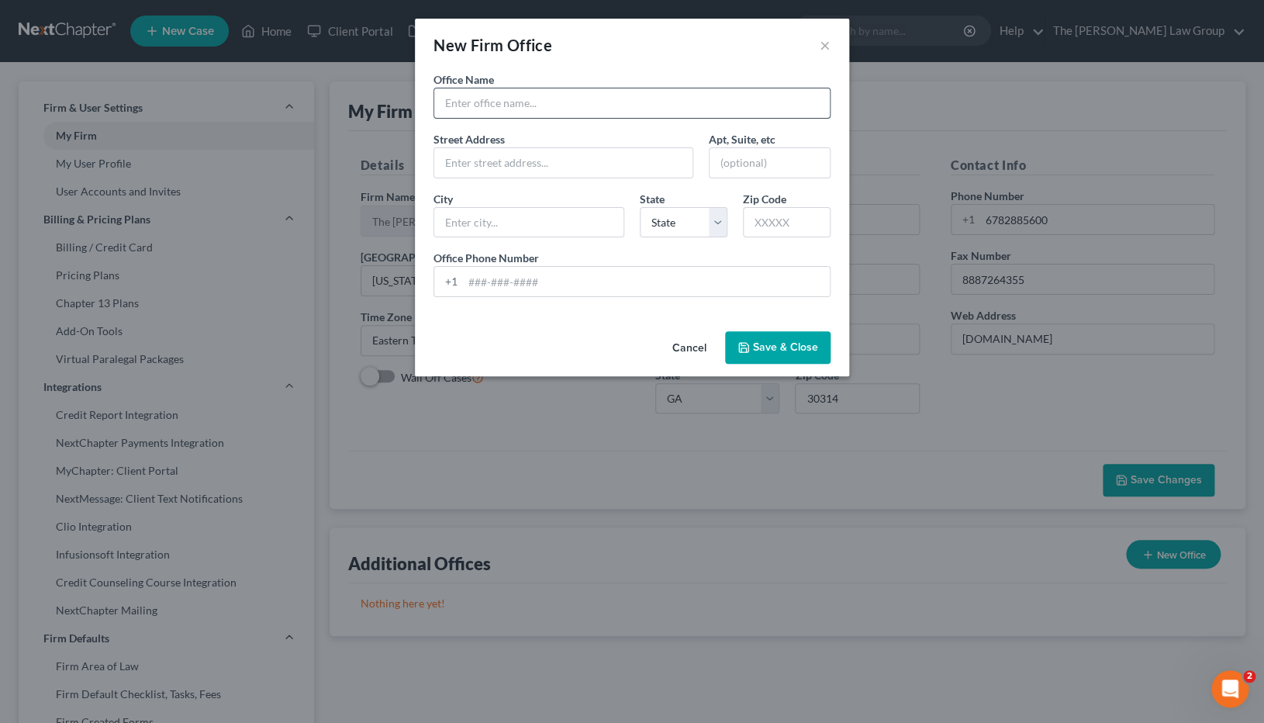
click at [493, 97] on input "text" at bounding box center [632, 102] width 396 height 29
type input "The [PERSON_NAME] Law Group"
click at [469, 166] on input "text" at bounding box center [563, 162] width 258 height 29
type input "605 East Robinson Street"
click at [766, 167] on input "text" at bounding box center [770, 162] width 120 height 29
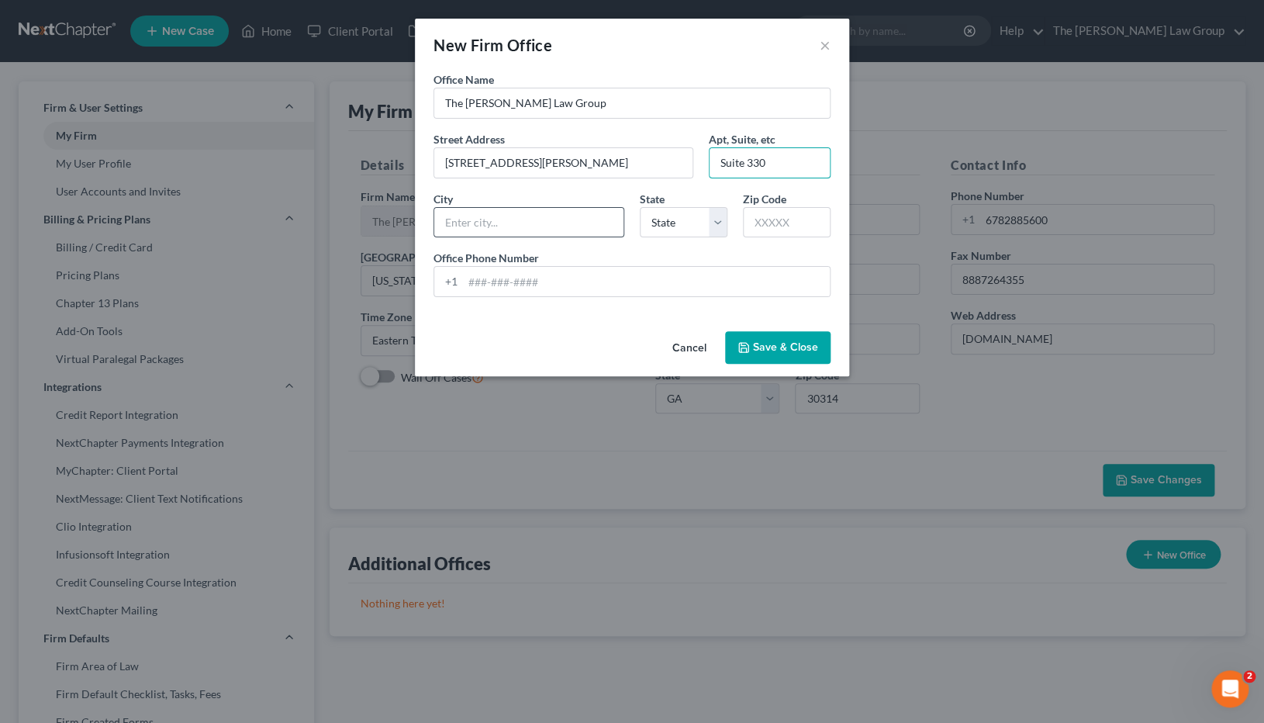
type input "Suite 330"
click at [564, 226] on input "text" at bounding box center [528, 222] width 189 height 29
type input "Orlando"
click at [640, 207] on select "State AL AK AR AZ CA CO CT DE DC FL GA GU HI ID IL IN IA KS KY LA ME MD MA MI M…" at bounding box center [684, 222] width 88 height 31
select select "9"
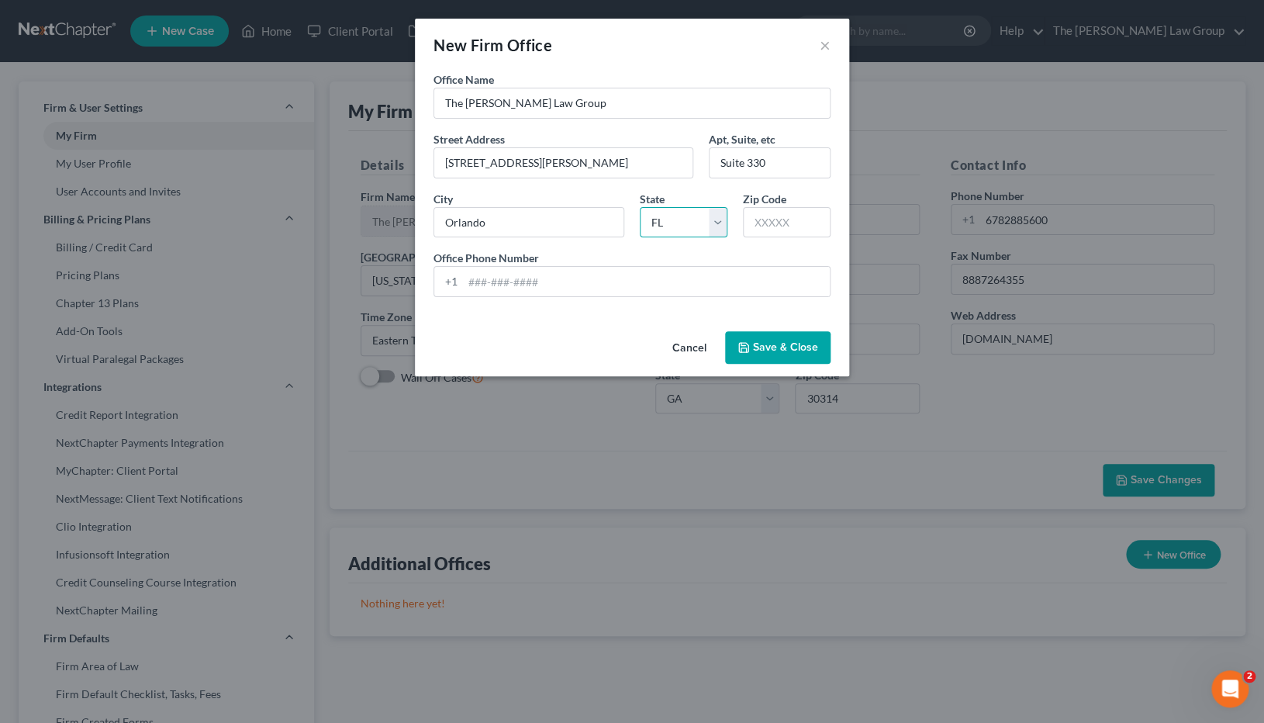
click option "FL" at bounding box center [0, 0] width 0 height 0
click at [808, 226] on input "text" at bounding box center [787, 222] width 88 height 31
type input "32801"
click at [702, 290] on input "tel" at bounding box center [646, 281] width 367 height 29
type input "6"
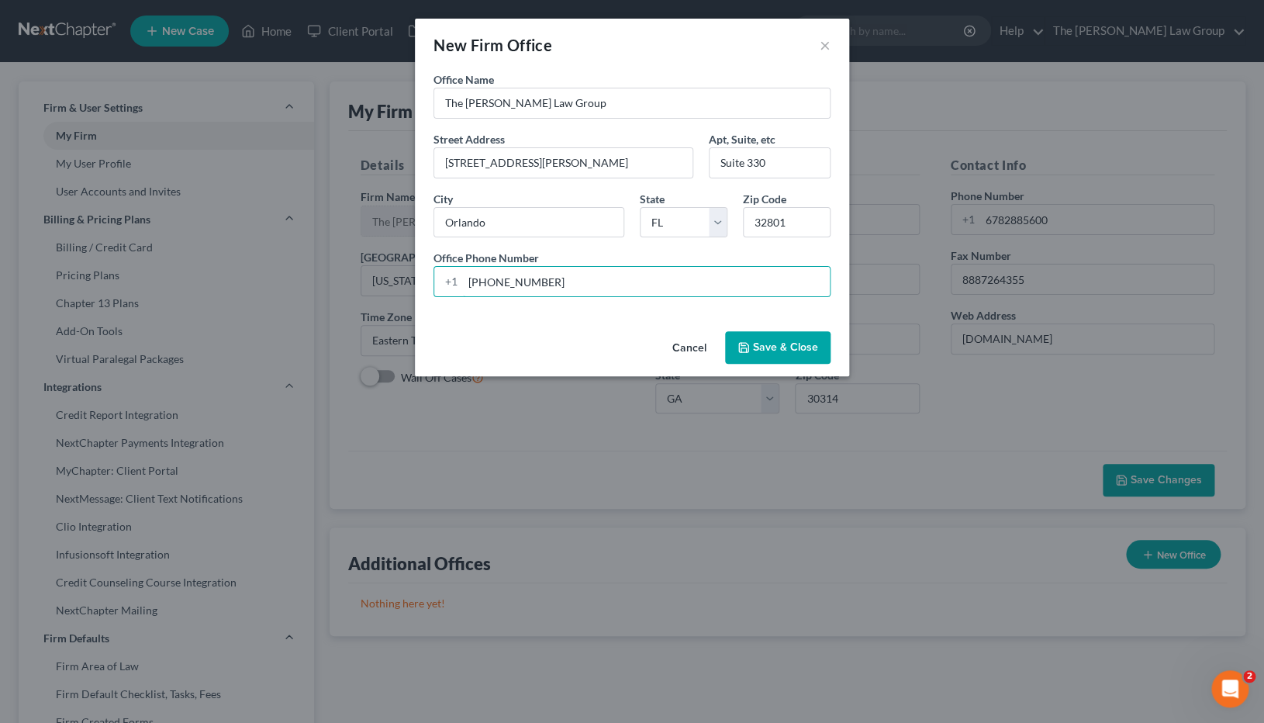
type input "678-288-5600"
click at [795, 358] on button "Save & Close" at bounding box center [777, 347] width 105 height 33
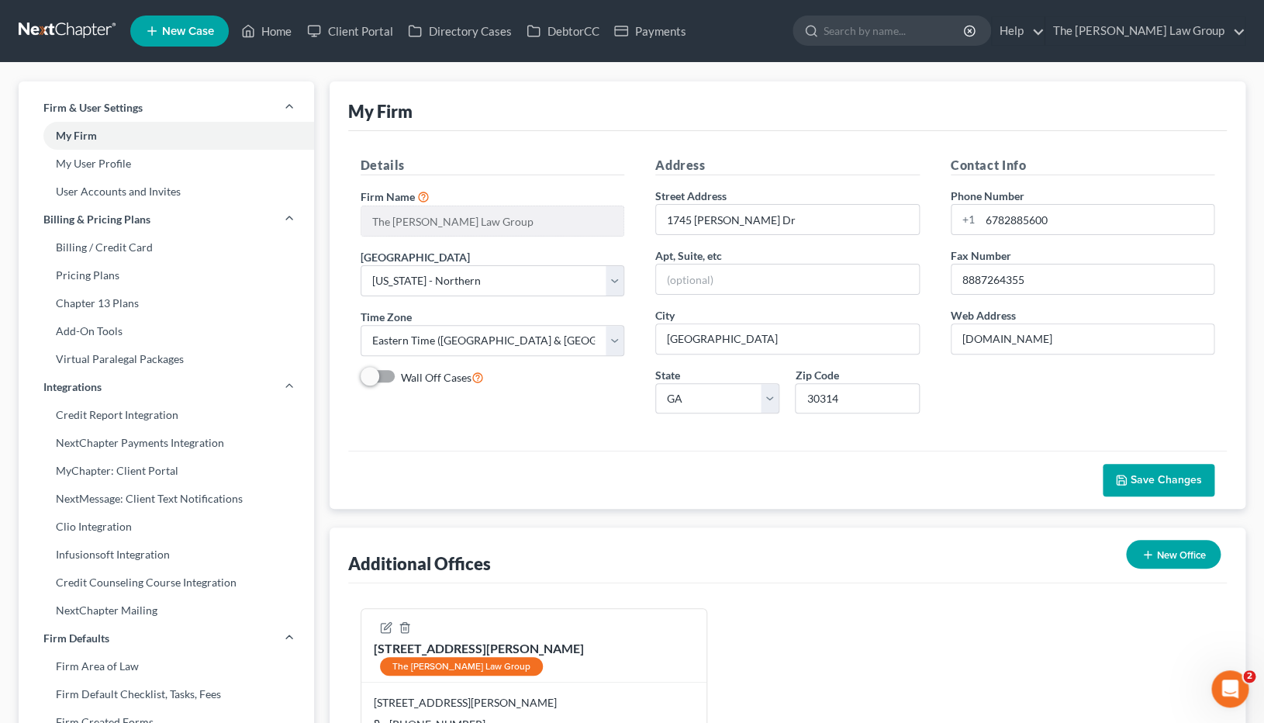
click at [650, 129] on div "My Firm" at bounding box center [788, 106] width 880 height 50
click at [174, 161] on link "My User Profile" at bounding box center [167, 164] width 296 height 28
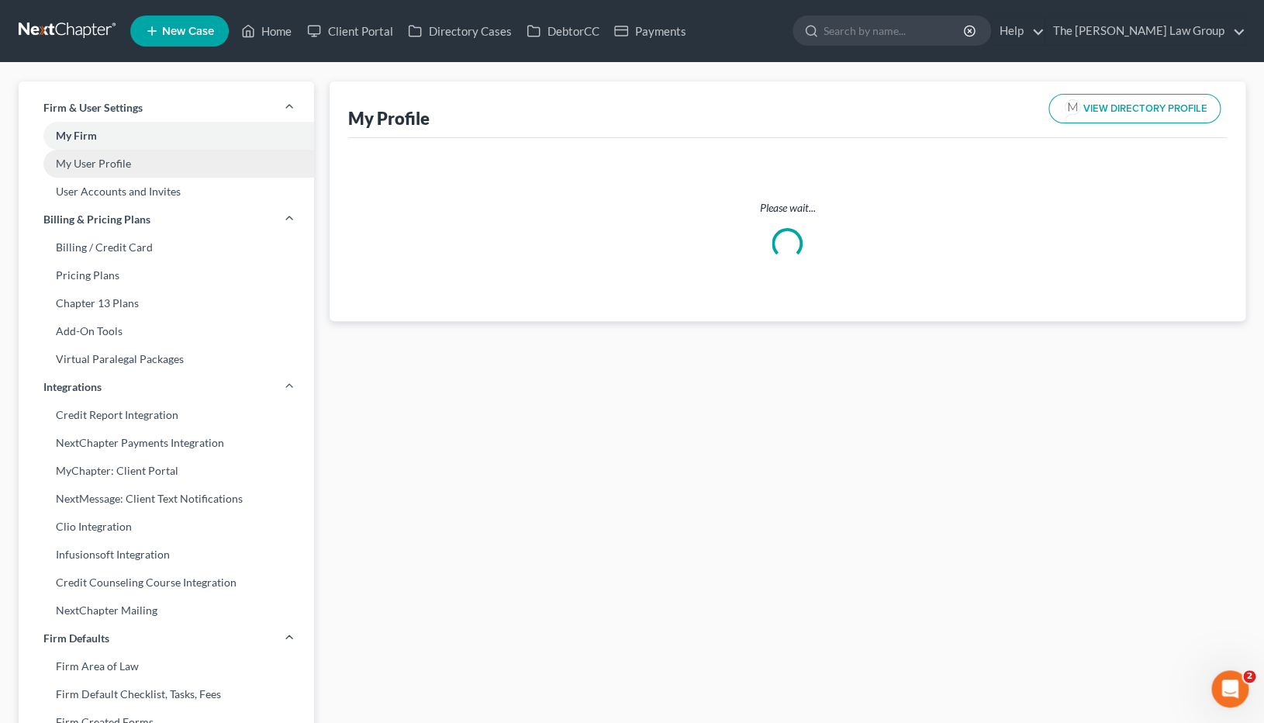
select select "10"
select select "19"
select select "attorney"
select select "0"
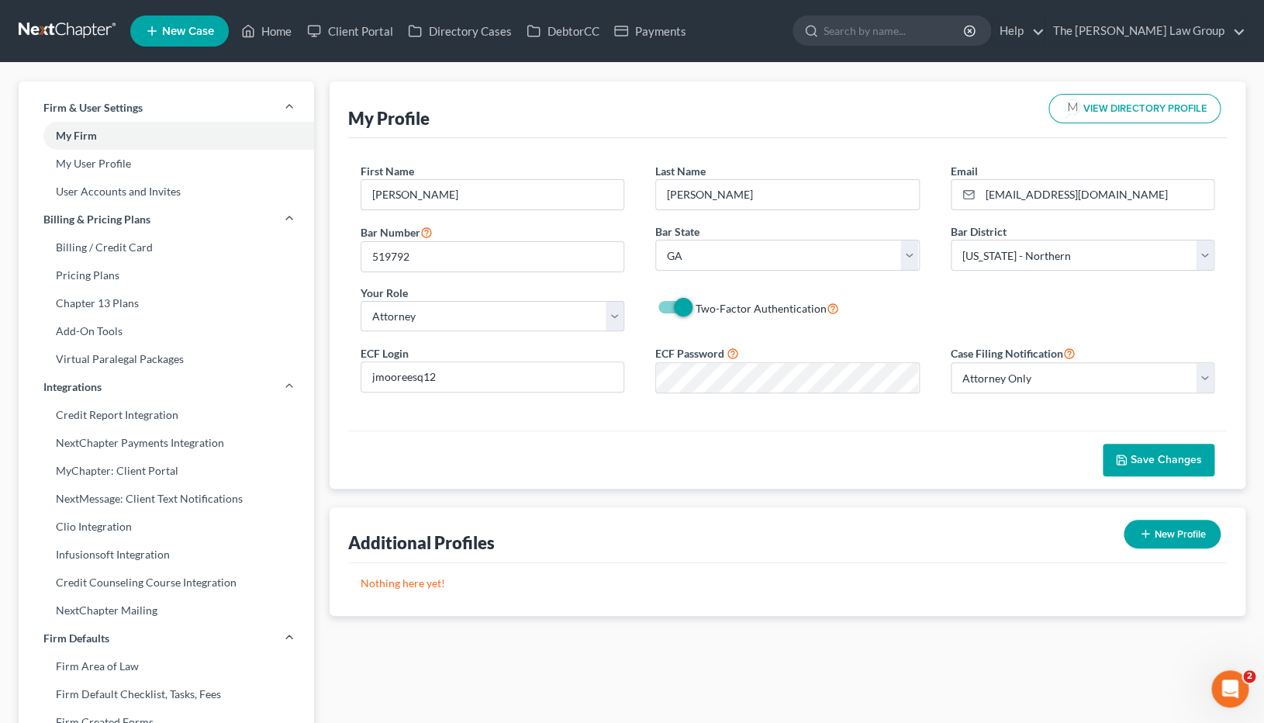
click at [1156, 531] on button "New Profile" at bounding box center [1172, 534] width 97 height 29
select select "19"
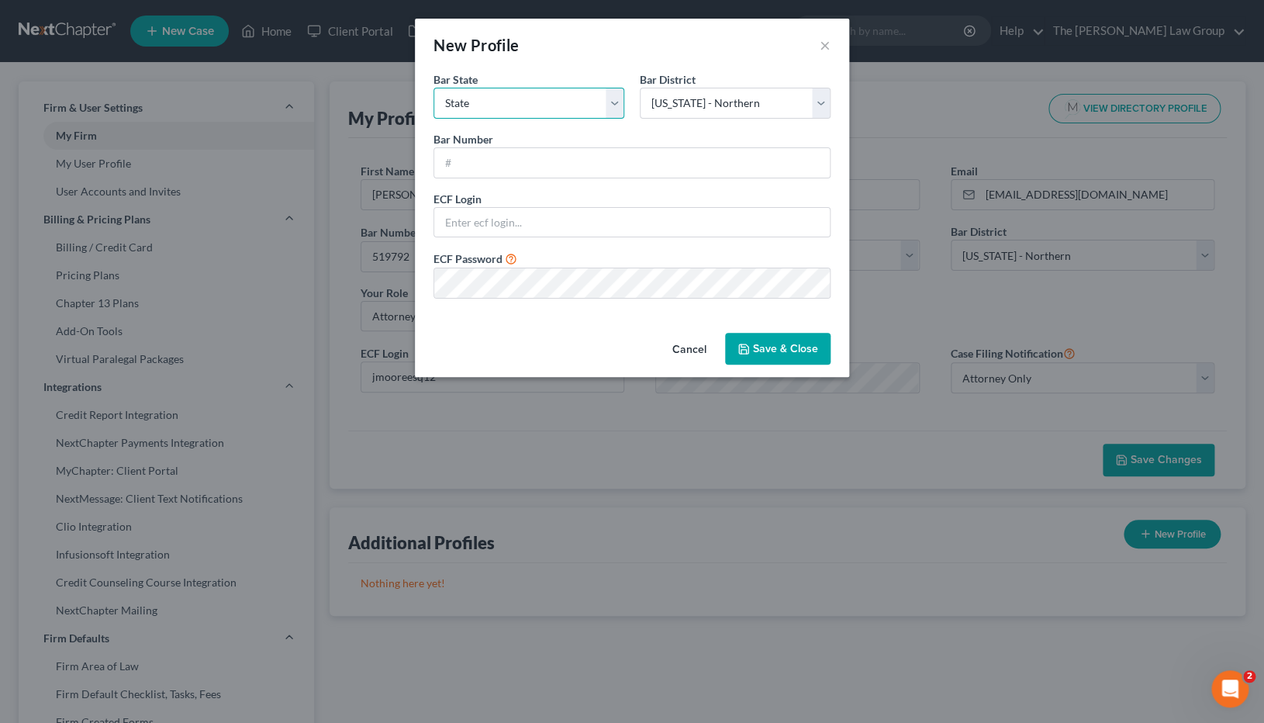
click at [434, 88] on select "State AL AK AR AZ CA CO CT DE DC FL GA GU HI ID IL IN IA KS KY LA ME MD MA MI M…" at bounding box center [529, 103] width 191 height 31
select select "9"
click option "FL" at bounding box center [0, 0] width 0 height 0
click at [640, 88] on select "Select Alabama - Middle Alabama - Northern Alabama - Southern Alaska Arizona Ar…" at bounding box center [735, 103] width 191 height 31
select select "15"
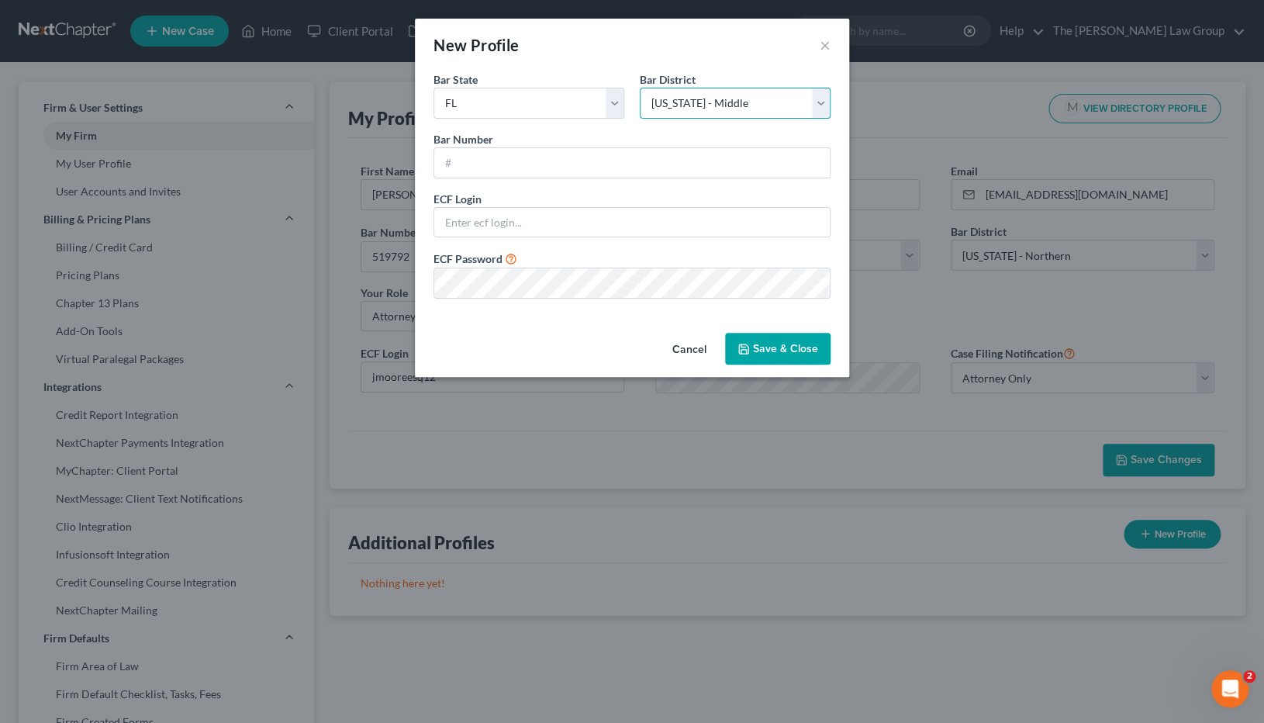
click option "[US_STATE] - Middle" at bounding box center [0, 0] width 0 height 0
click at [589, 158] on input "text" at bounding box center [632, 162] width 396 height 29
type input "386596"
click at [608, 231] on input "text" at bounding box center [632, 222] width 396 height 29
type input "jmooreesq12"
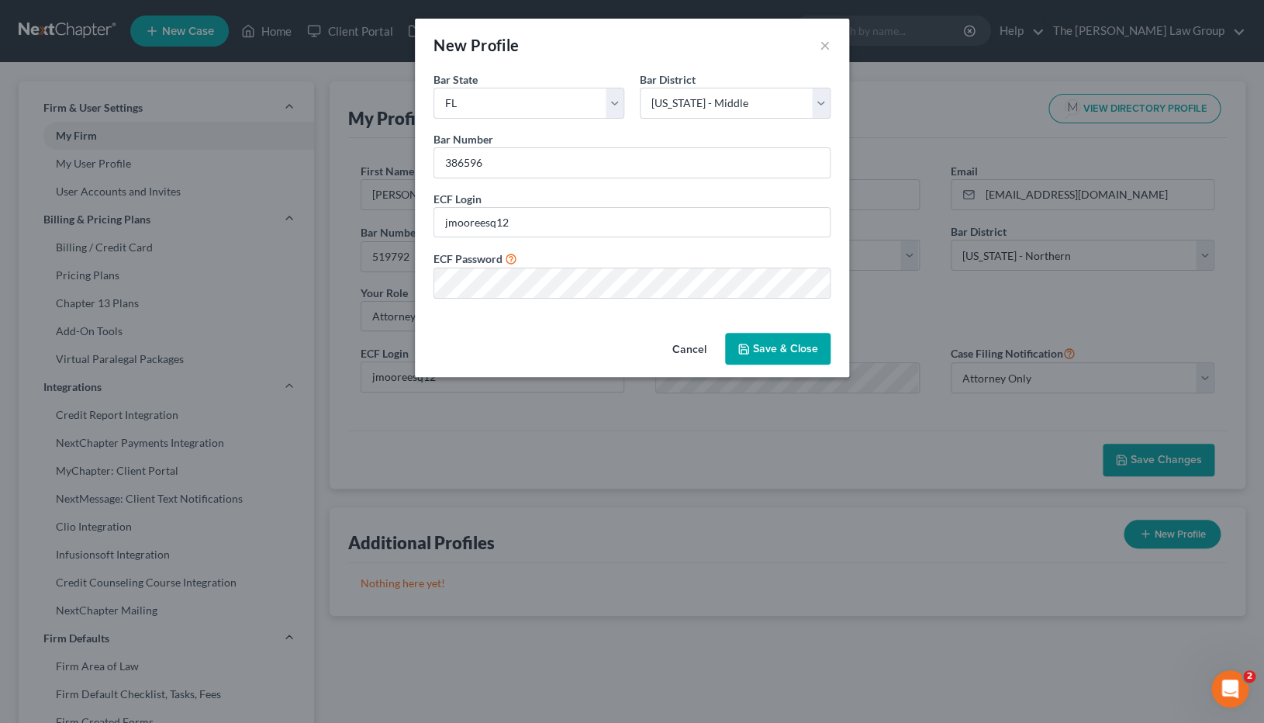
click at [592, 346] on div "Cancel Save & Close" at bounding box center [632, 352] width 434 height 51
click at [781, 352] on button "Save & Close" at bounding box center [777, 349] width 105 height 33
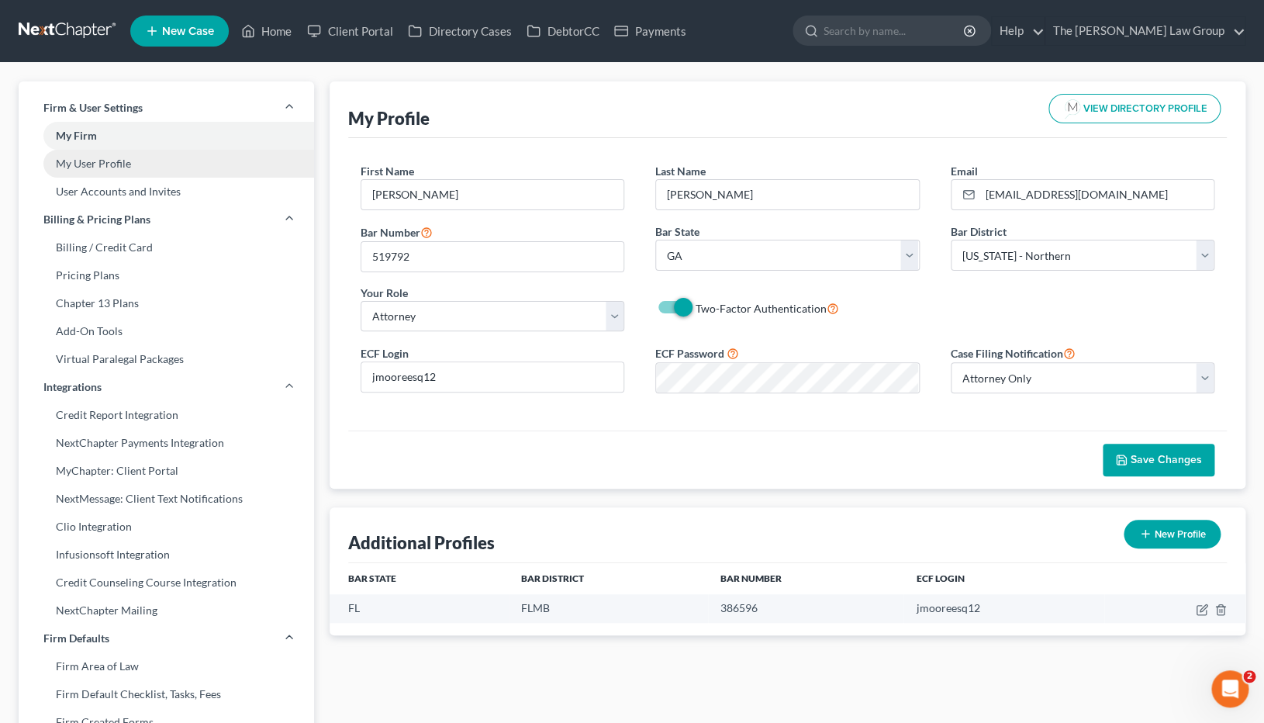
click at [103, 174] on link "My User Profile" at bounding box center [167, 164] width 296 height 28
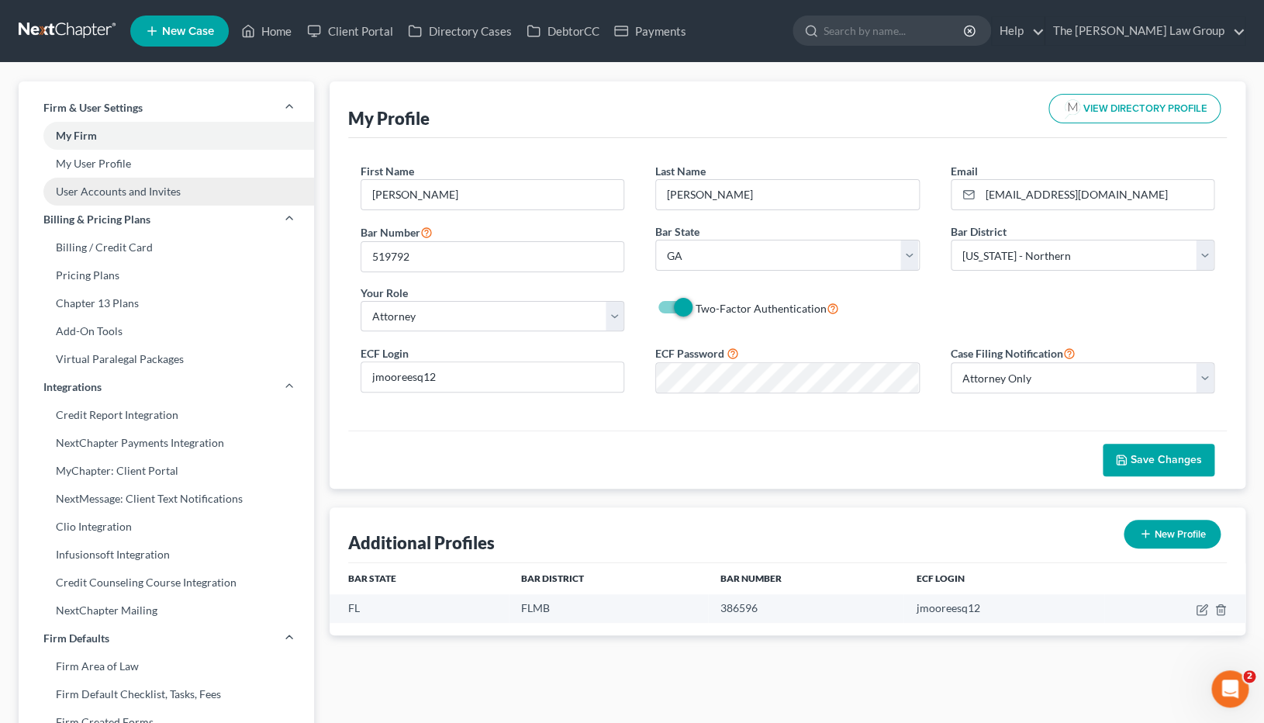
click at [105, 192] on link "User Accounts and Invites" at bounding box center [167, 192] width 296 height 28
select select "0"
select select "1"
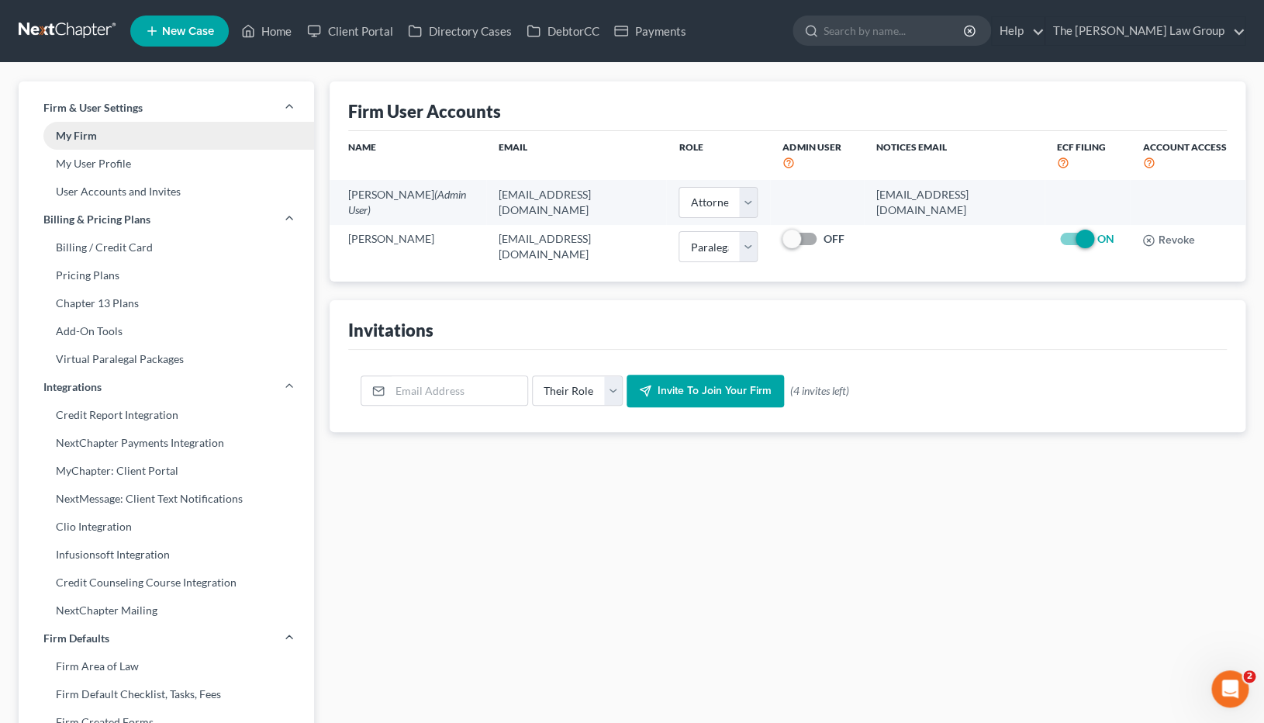
click at [81, 140] on link "My Firm" at bounding box center [167, 136] width 296 height 28
select select "19"
select select "24"
select select "10"
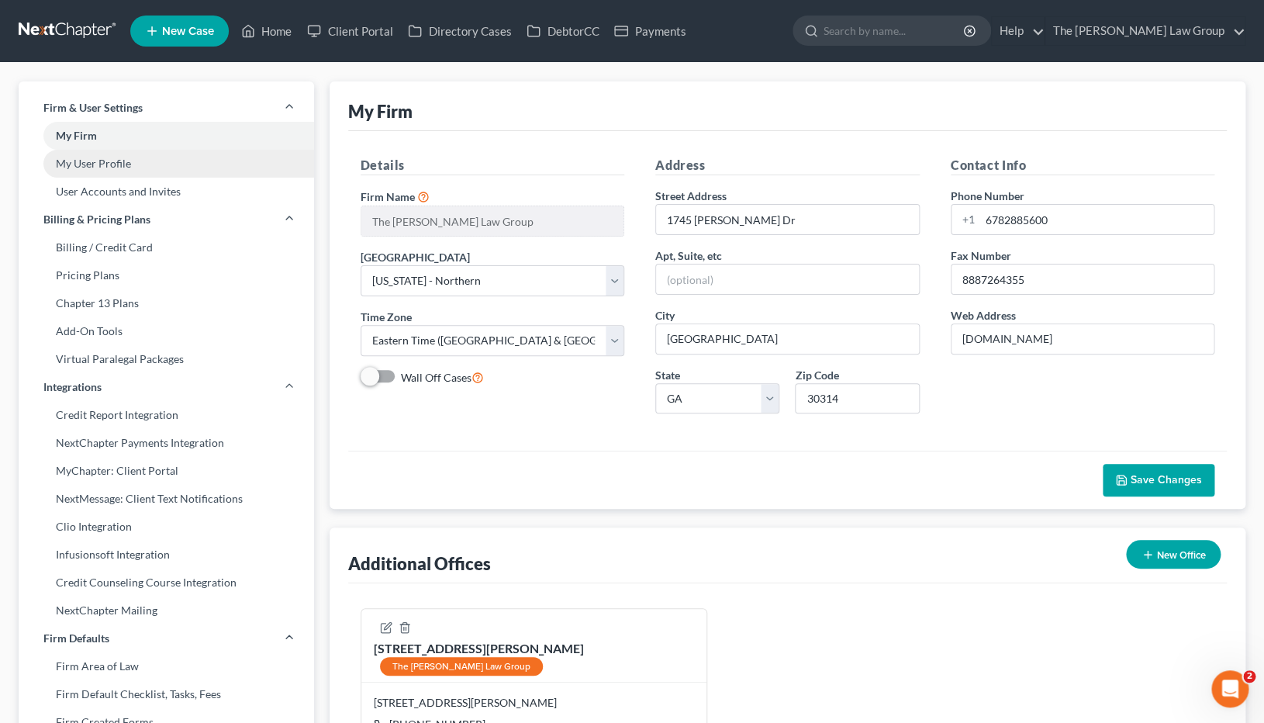
click at [84, 164] on link "My User Profile" at bounding box center [167, 164] width 296 height 28
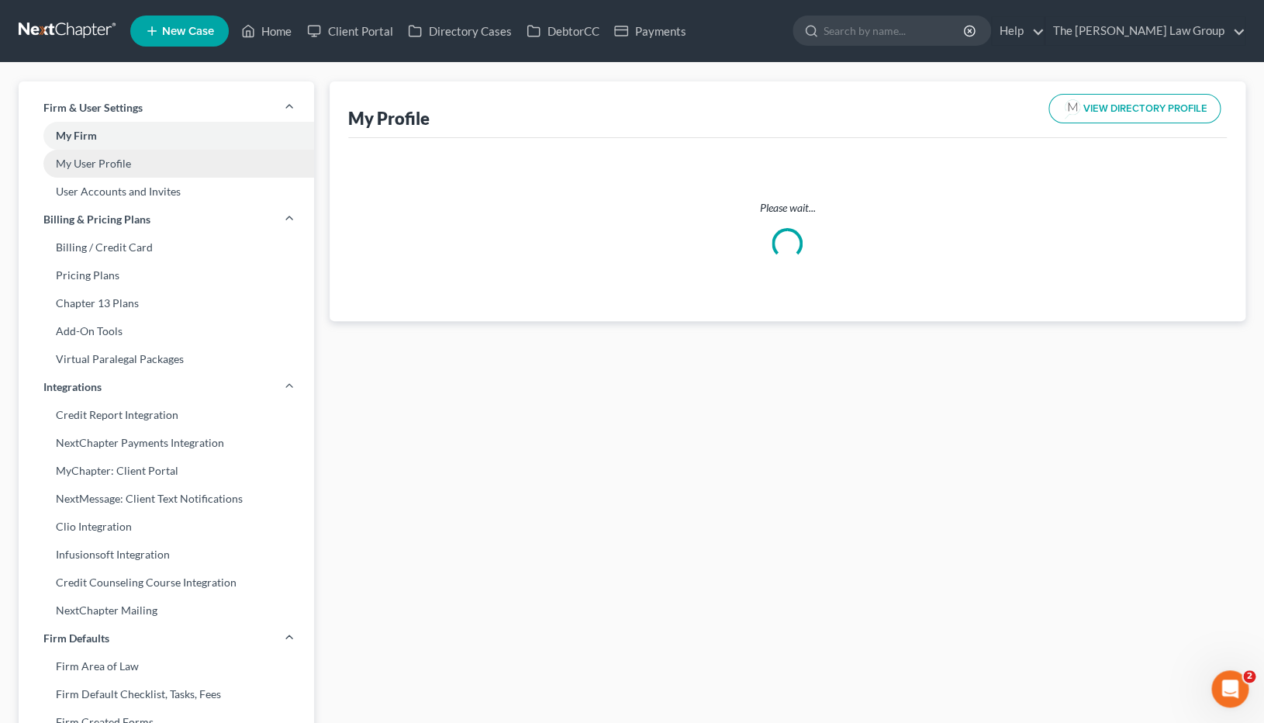
select select "10"
select select "19"
select select "attorney"
select select "0"
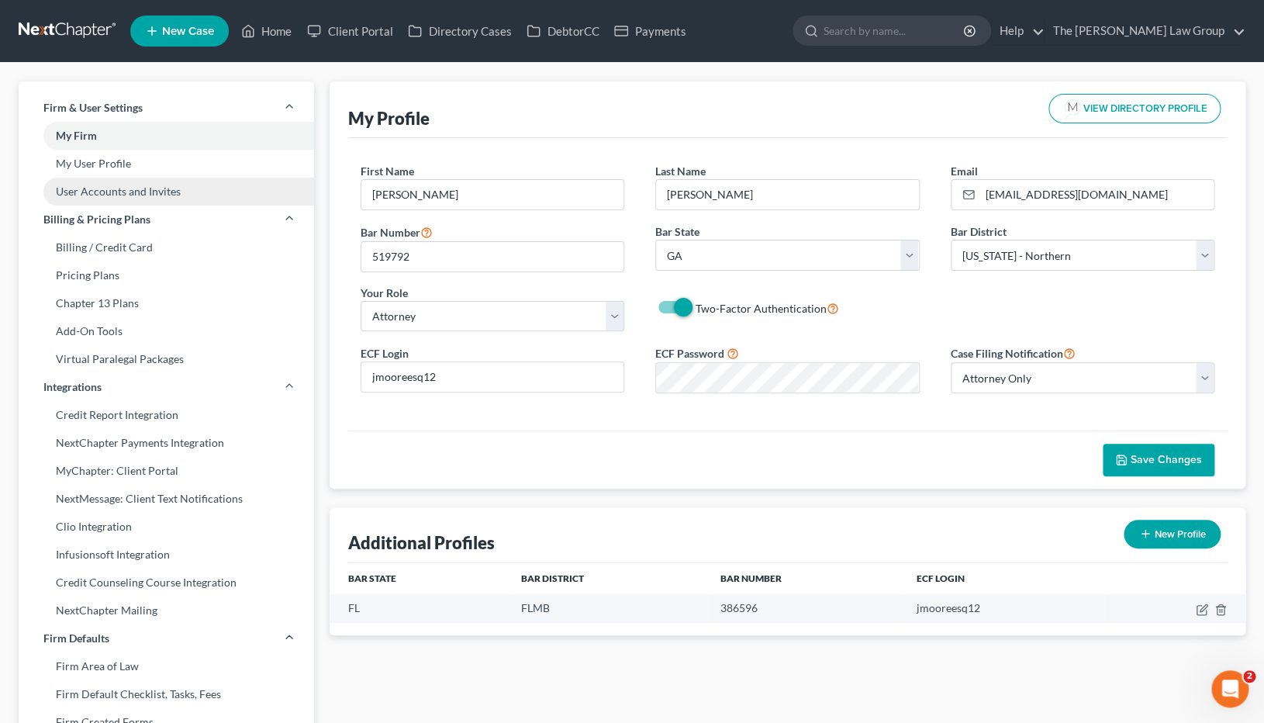
click at [83, 192] on link "User Accounts and Invites" at bounding box center [167, 192] width 296 height 28
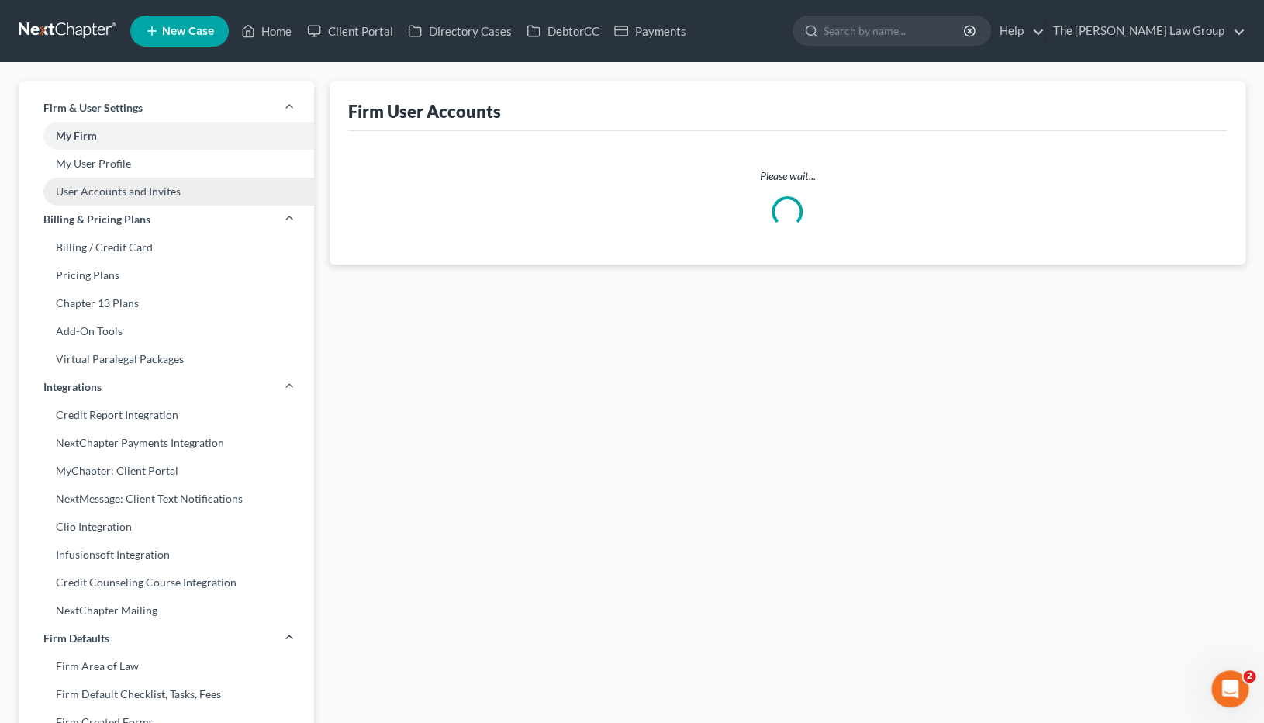
select select "0"
select select "1"
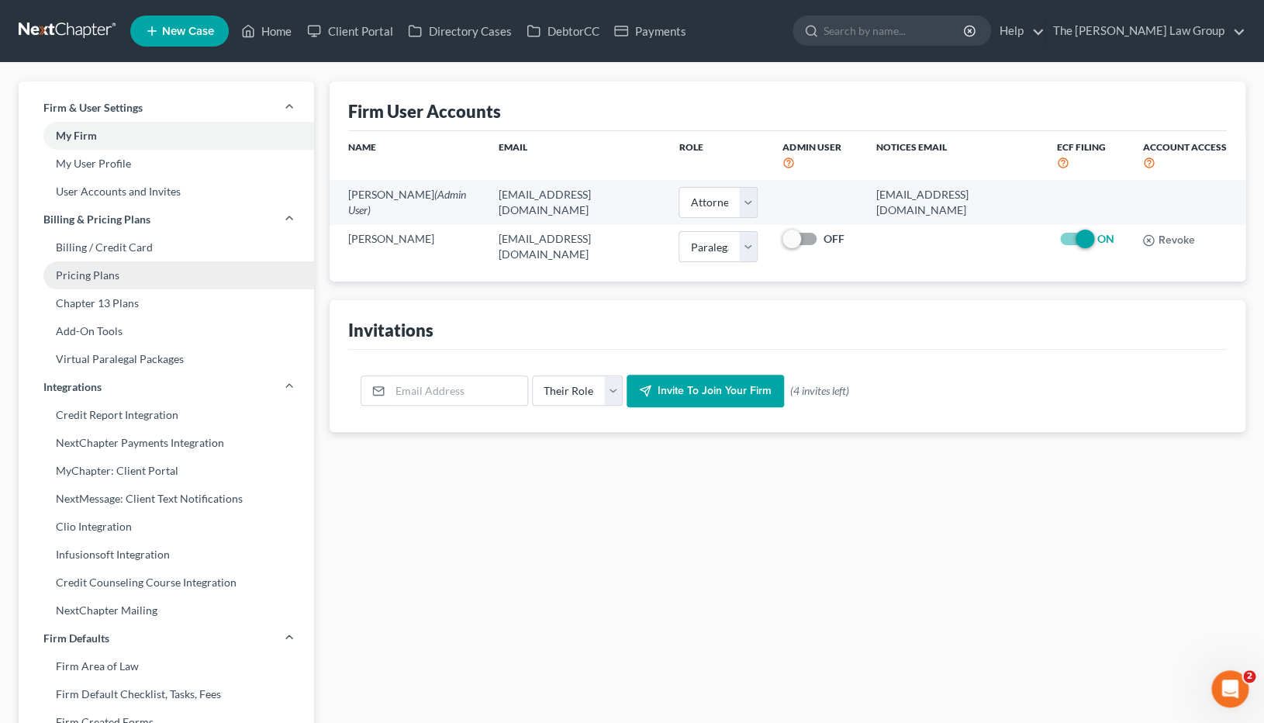
click at [78, 275] on link "Pricing Plans" at bounding box center [167, 275] width 296 height 28
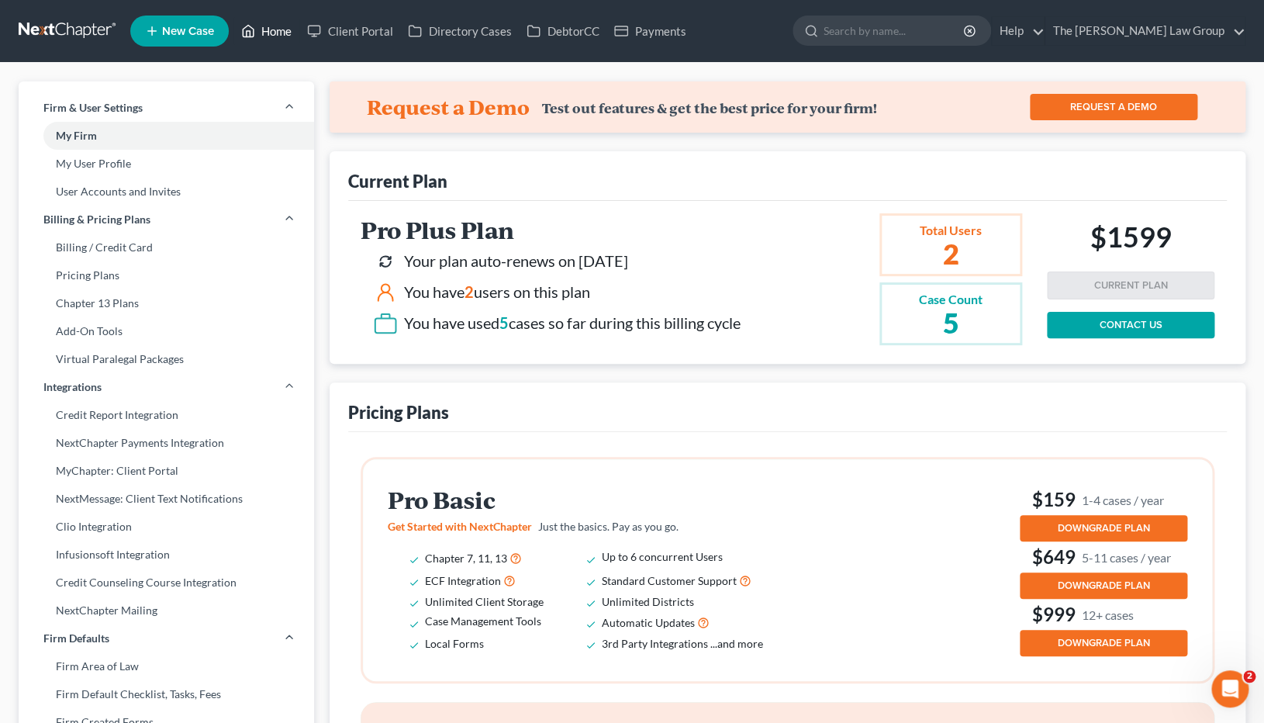
click at [271, 35] on link "Home" at bounding box center [266, 31] width 66 height 28
